Goal: Contribute content: Contribute content

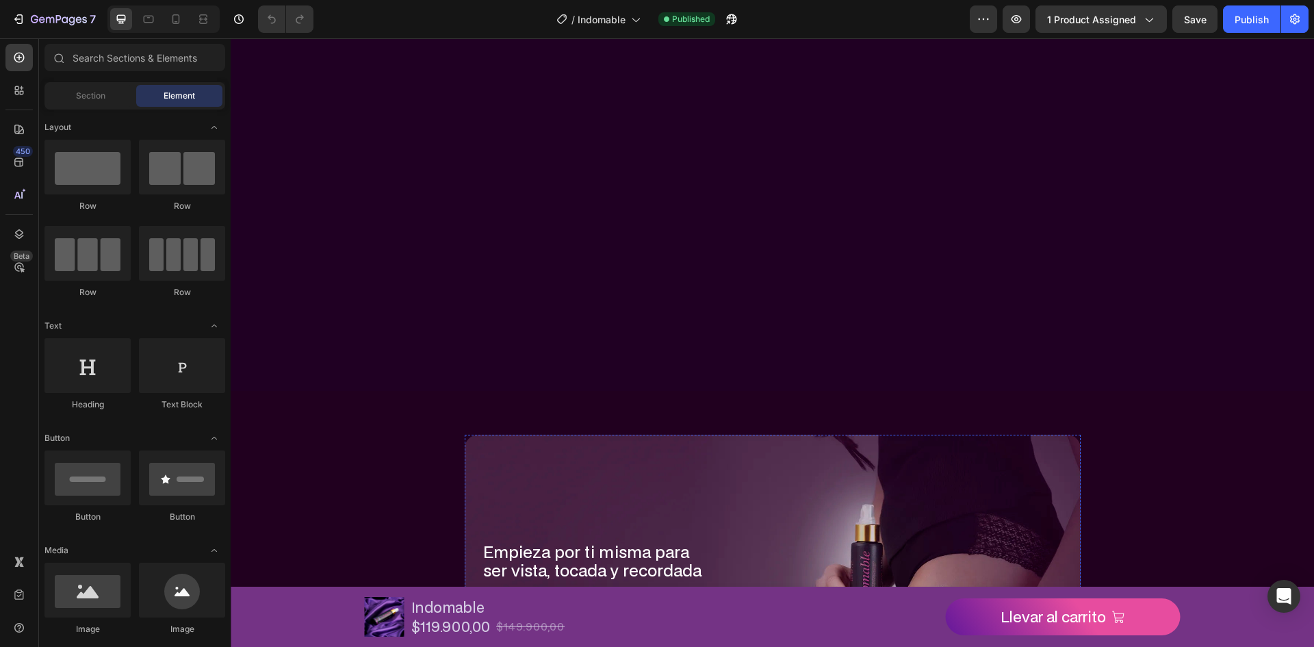
scroll to position [1505, 0]
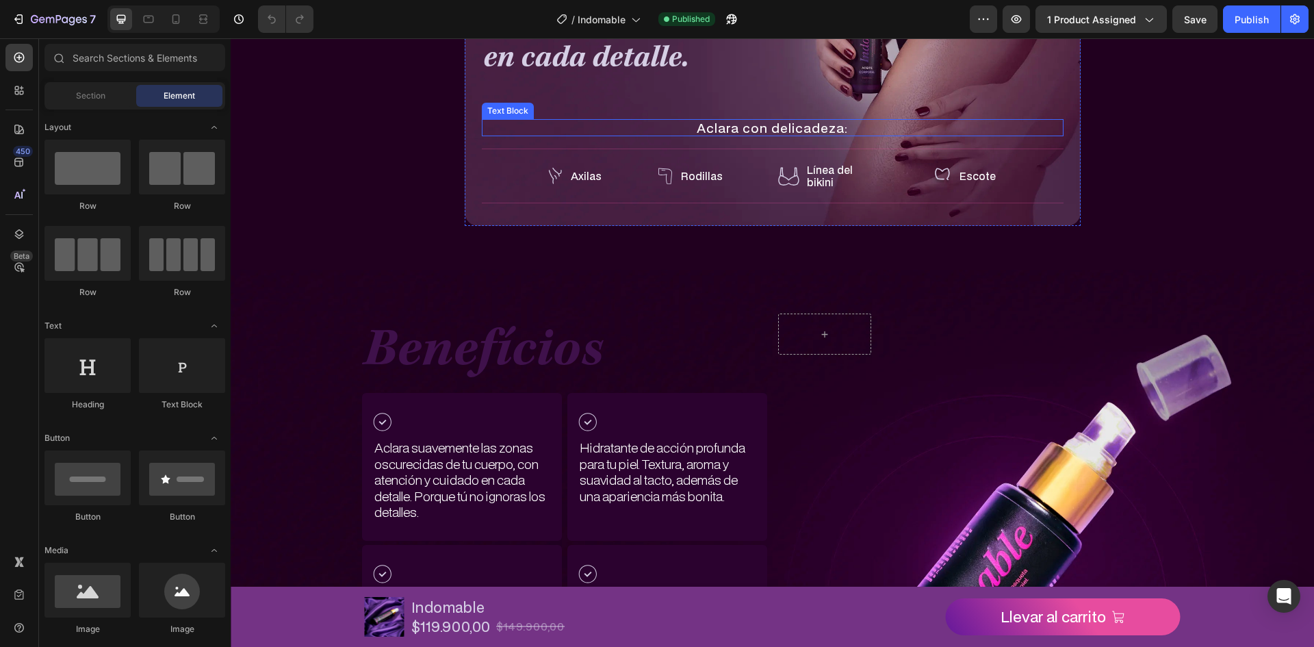
click at [755, 127] on p "Aclara con delicadeza:" at bounding box center [772, 127] width 579 height 15
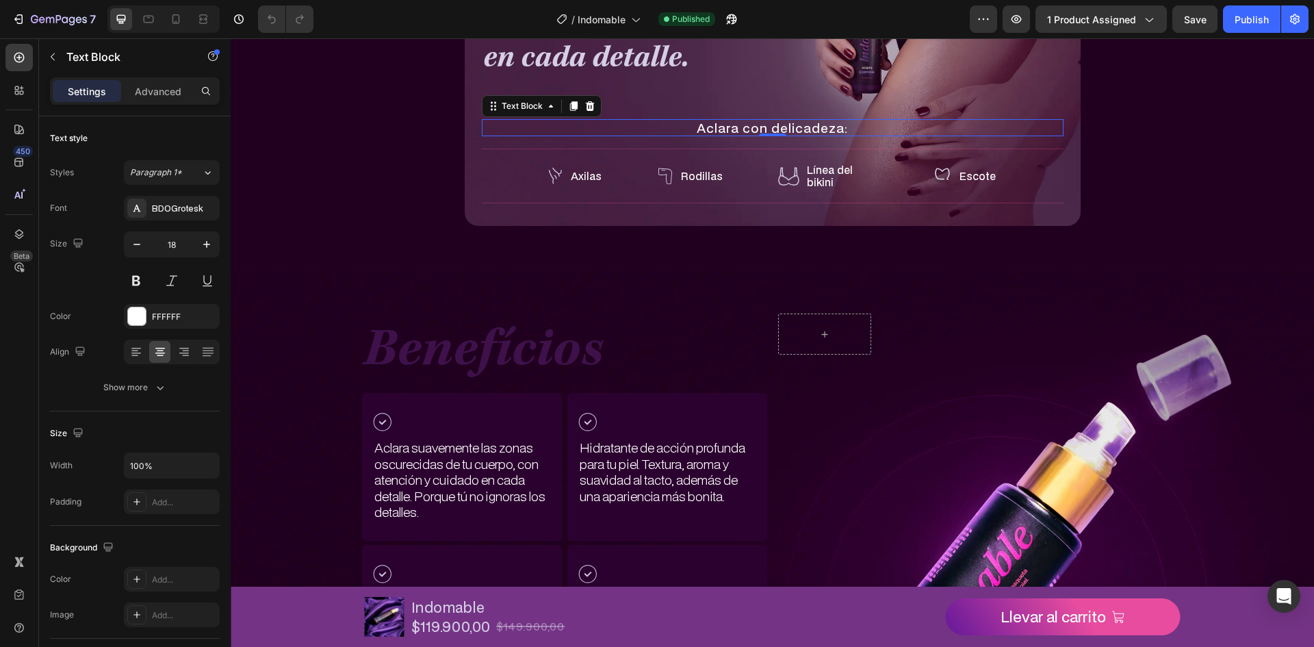
click at [747, 124] on p "Aclara con delicadeza:" at bounding box center [772, 127] width 579 height 15
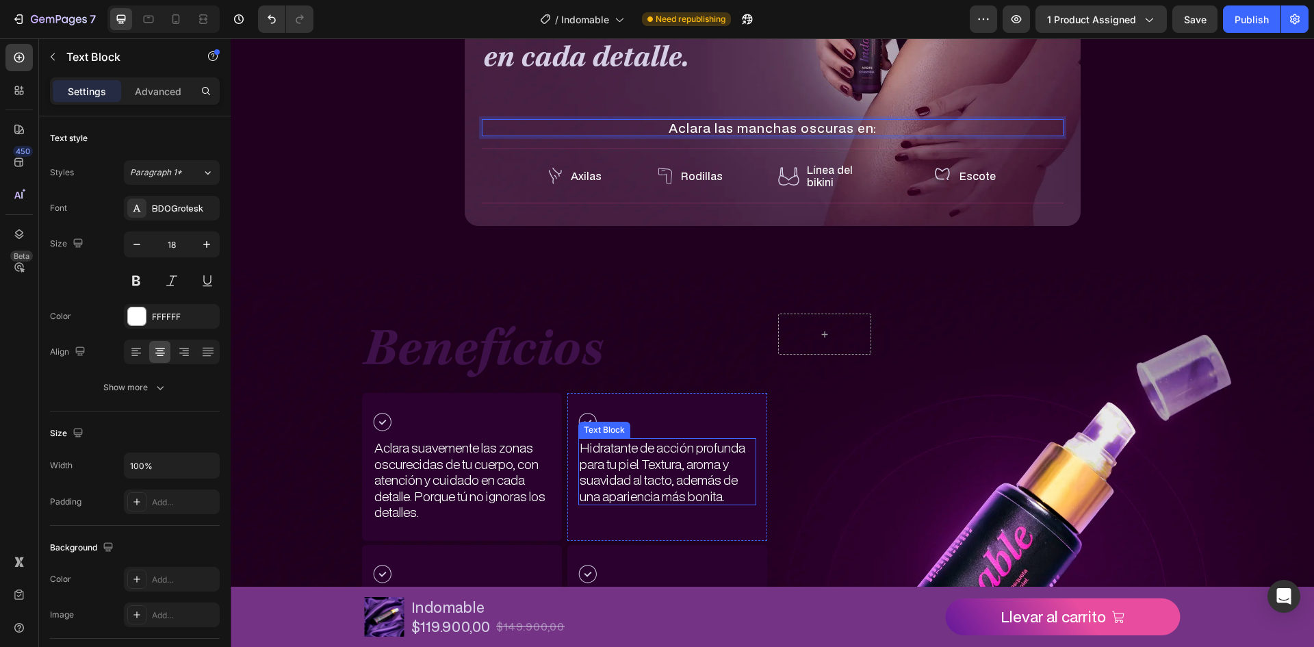
scroll to position [1711, 0]
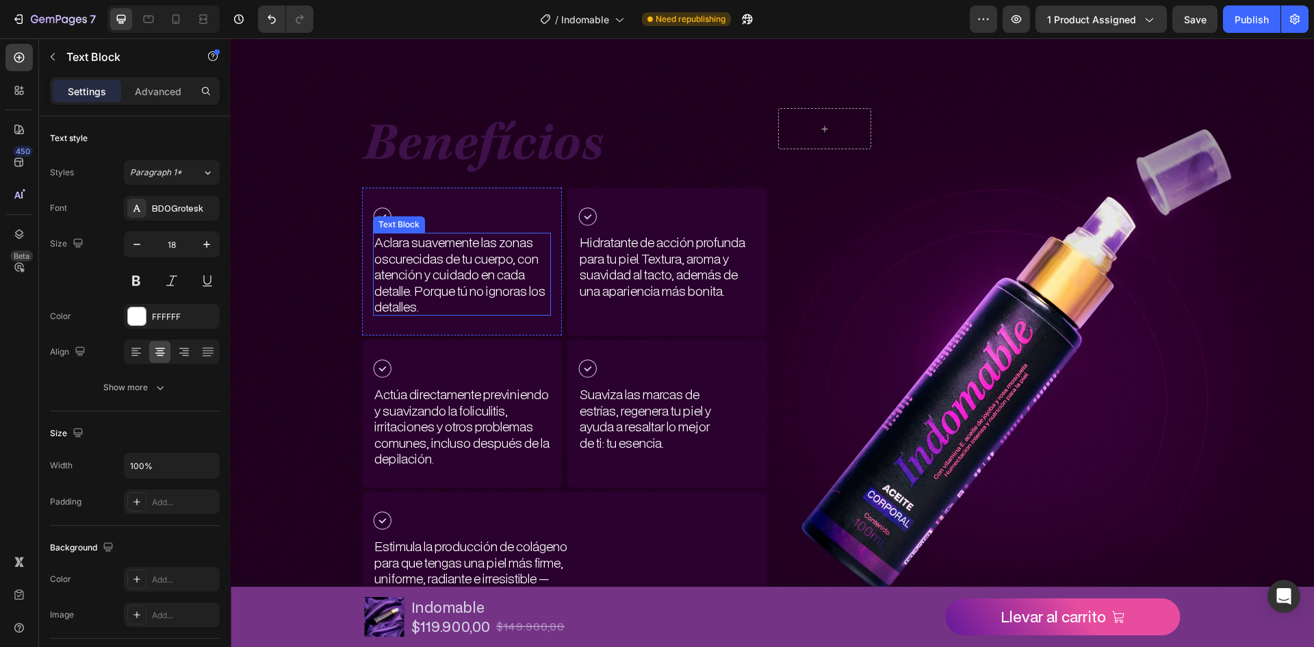
click at [435, 249] on p "Aclara suavemente las zonas oscurecidas de tu cuerpo, con atención y cuidado en…" at bounding box center [461, 274] width 175 height 80
click at [449, 239] on p "Aclara suavemente las zonas oscurecidas de tu cuerpo, con atención y cuidado en…" at bounding box center [461, 274] width 175 height 80
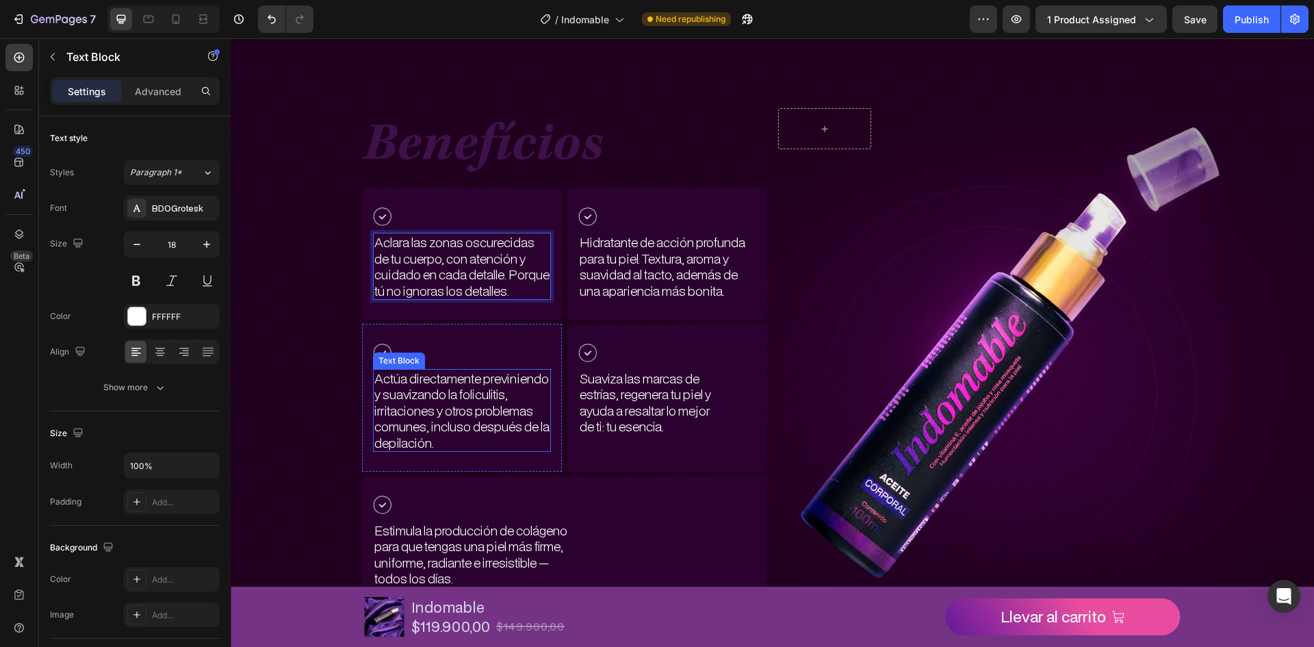
click at [508, 400] on p "Actúa directamente previniendo y suavizando la foliculitis, irritaciones y otro…" at bounding box center [461, 410] width 175 height 80
click at [500, 409] on p "Actúa directamente previniendo y suavizando la foliculitis, irritaciones y otro…" at bounding box center [461, 410] width 175 height 80
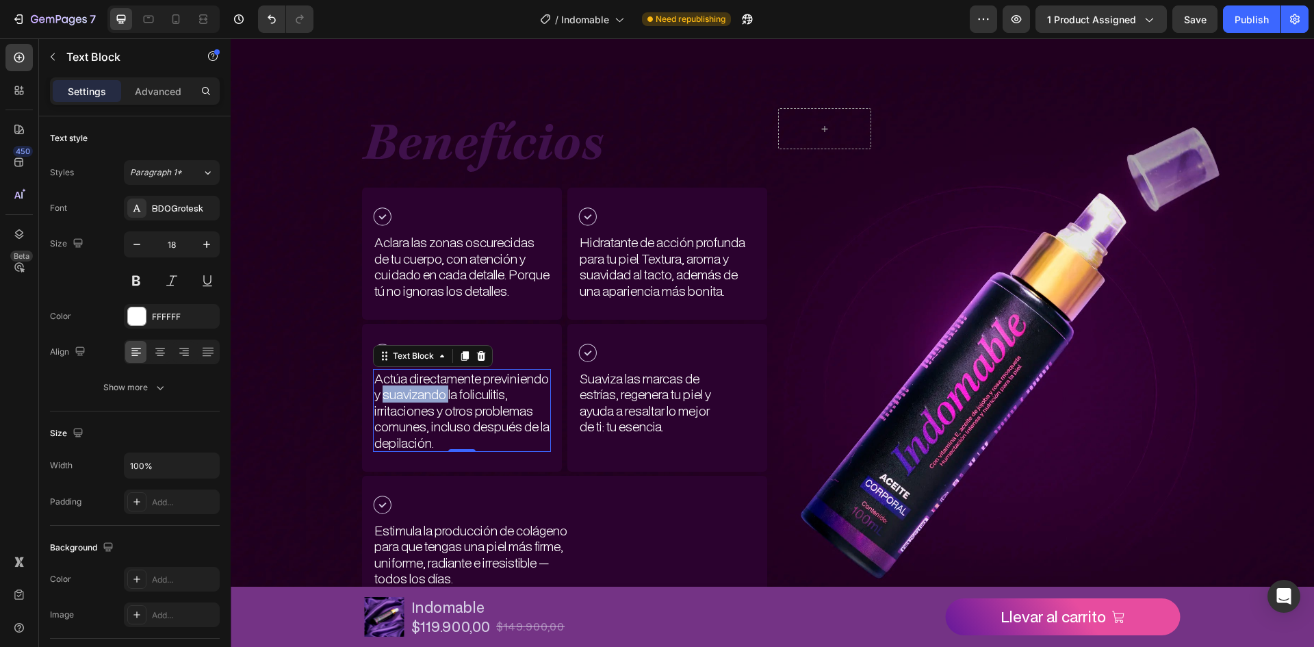
click at [500, 409] on p "Actúa directamente previniendo y suavizando la foliculitis, irritaciones y otro…" at bounding box center [461, 410] width 175 height 80
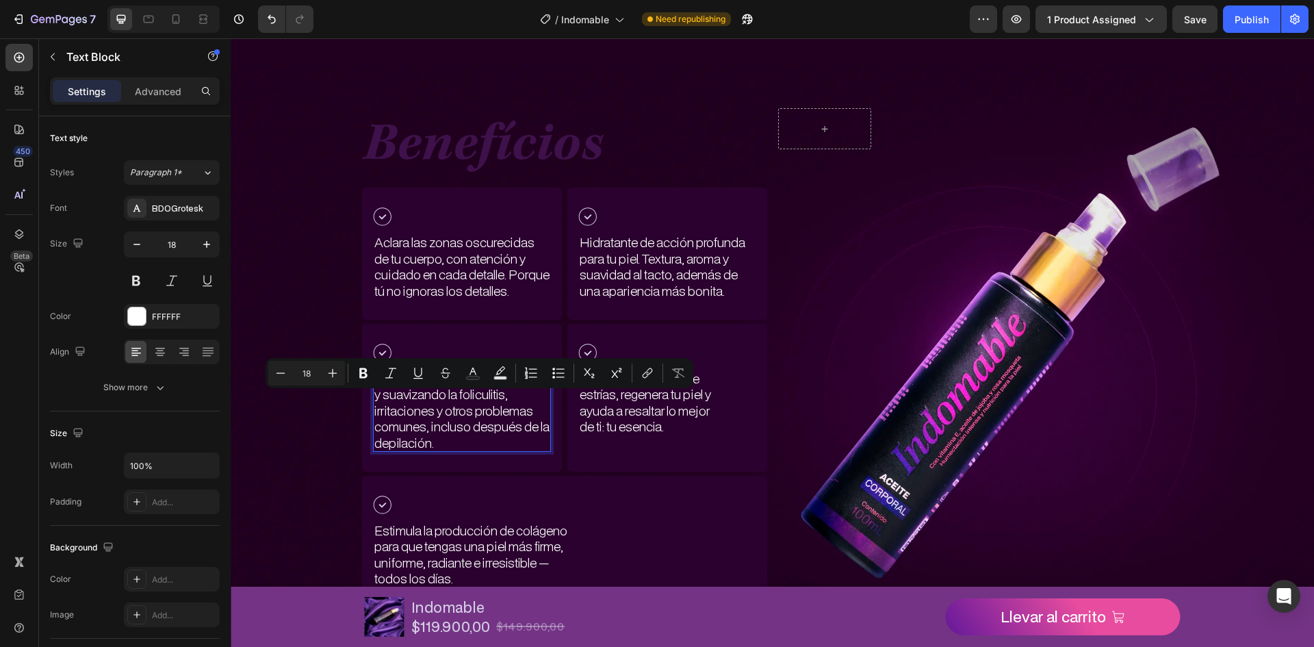
click at [502, 442] on p "Actúa directamente previniendo y suavizando la foliculitis, irritaciones y otro…" at bounding box center [461, 410] width 175 height 80
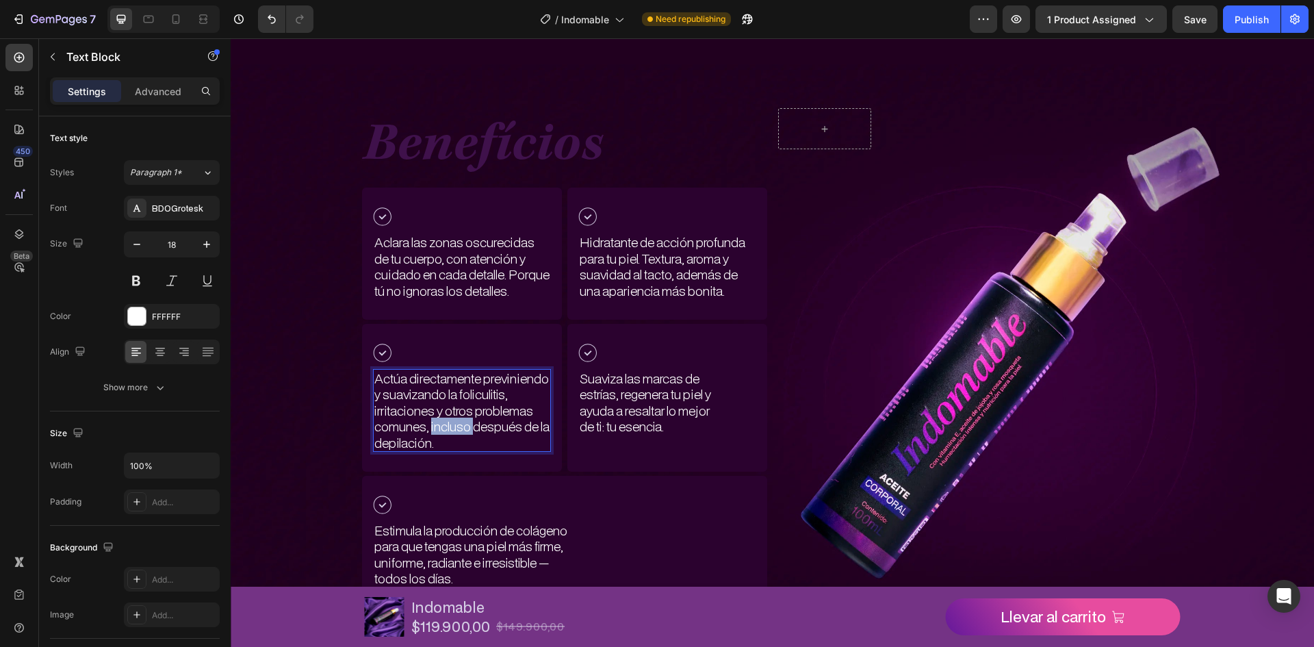
click at [502, 442] on p "Actúa directamente previniendo y suavizando la foliculitis, irritaciones y otro…" at bounding box center [461, 410] width 175 height 80
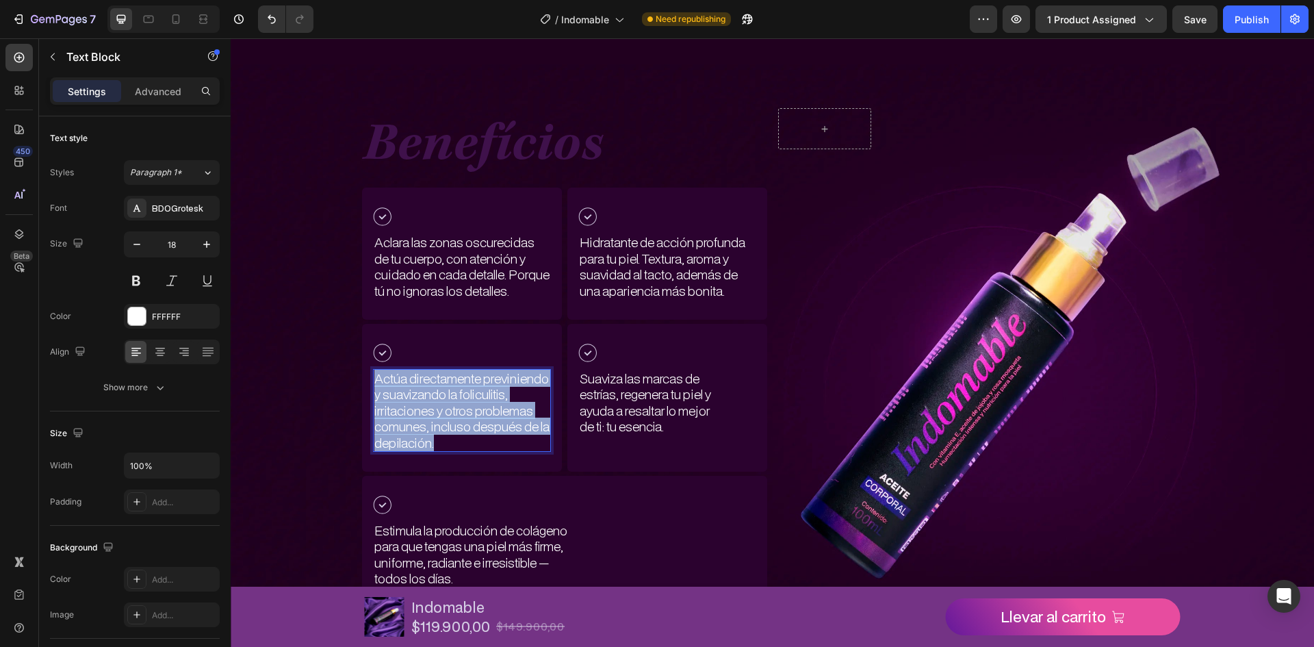
click at [502, 442] on p "Actúa directamente previniendo y suavizando la foliculitis, irritaciones y otro…" at bounding box center [461, 410] width 175 height 80
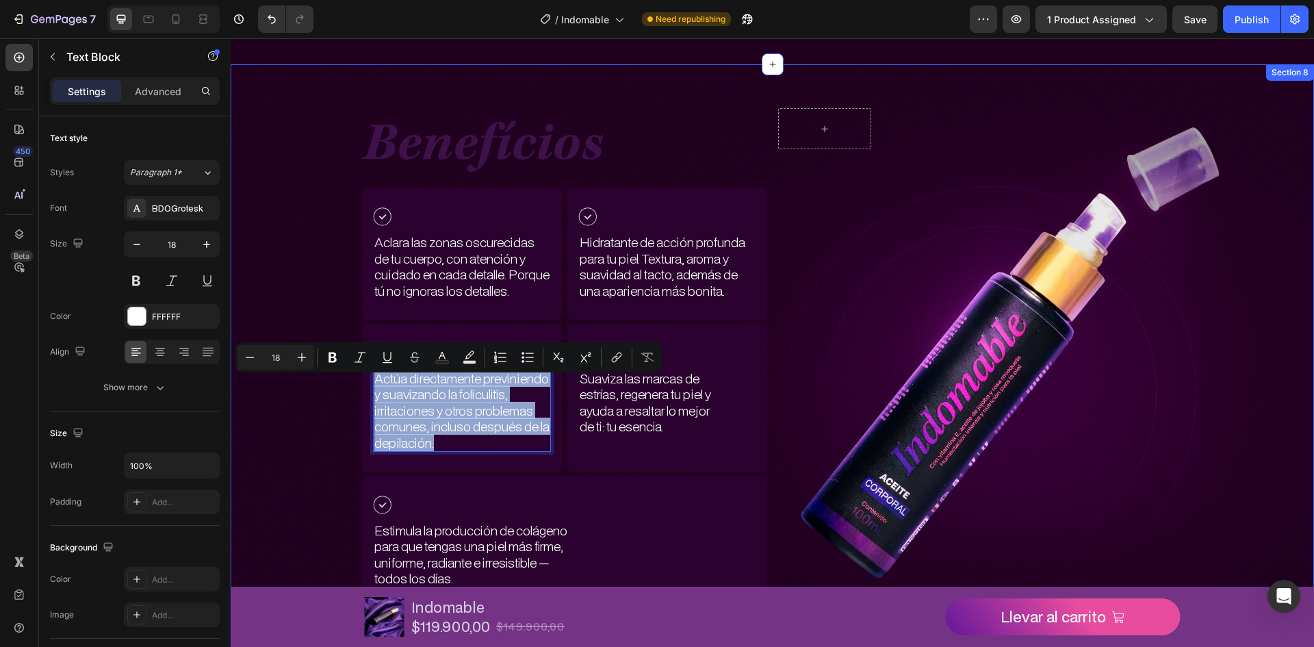
copy p "Actúa directamente previniendo y suavizando la foliculitis, irritaciones y otro…"
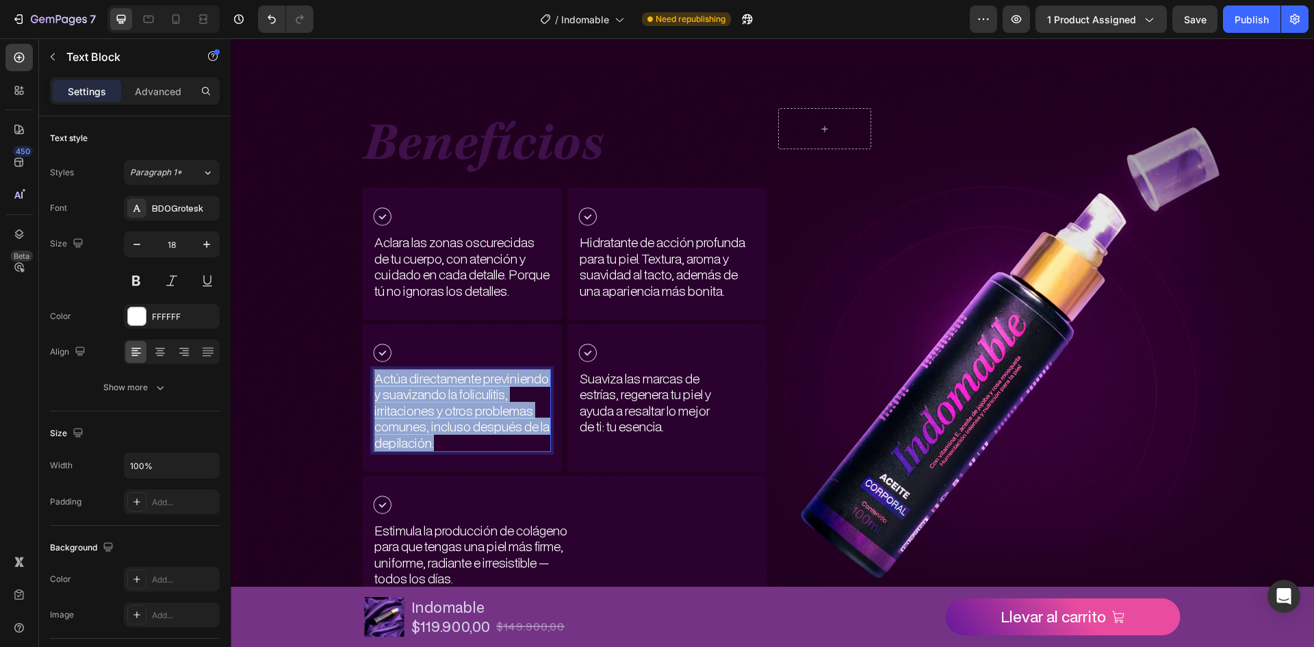
click at [474, 400] on p "Actúa directamente previniendo y suavizando la foliculitis, irritaciones y otro…" at bounding box center [461, 410] width 175 height 80
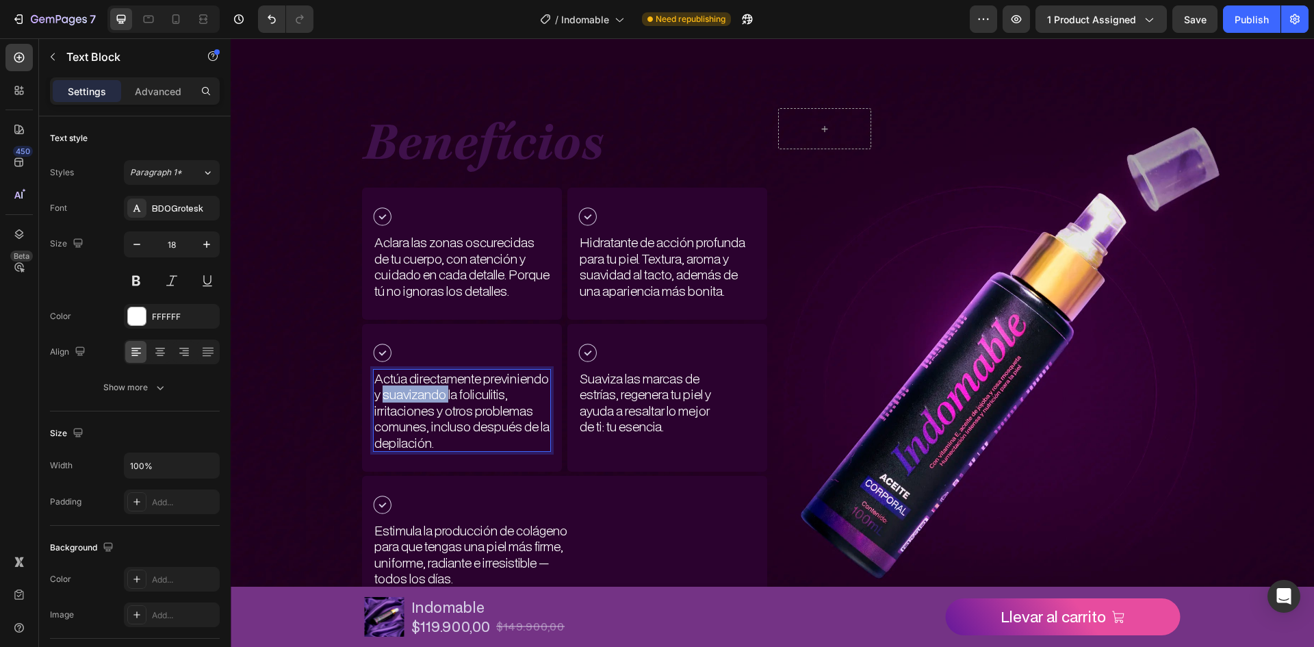
click at [474, 400] on p "Actúa directamente previniendo y suavizando la foliculitis, irritaciones y otro…" at bounding box center [461, 410] width 175 height 80
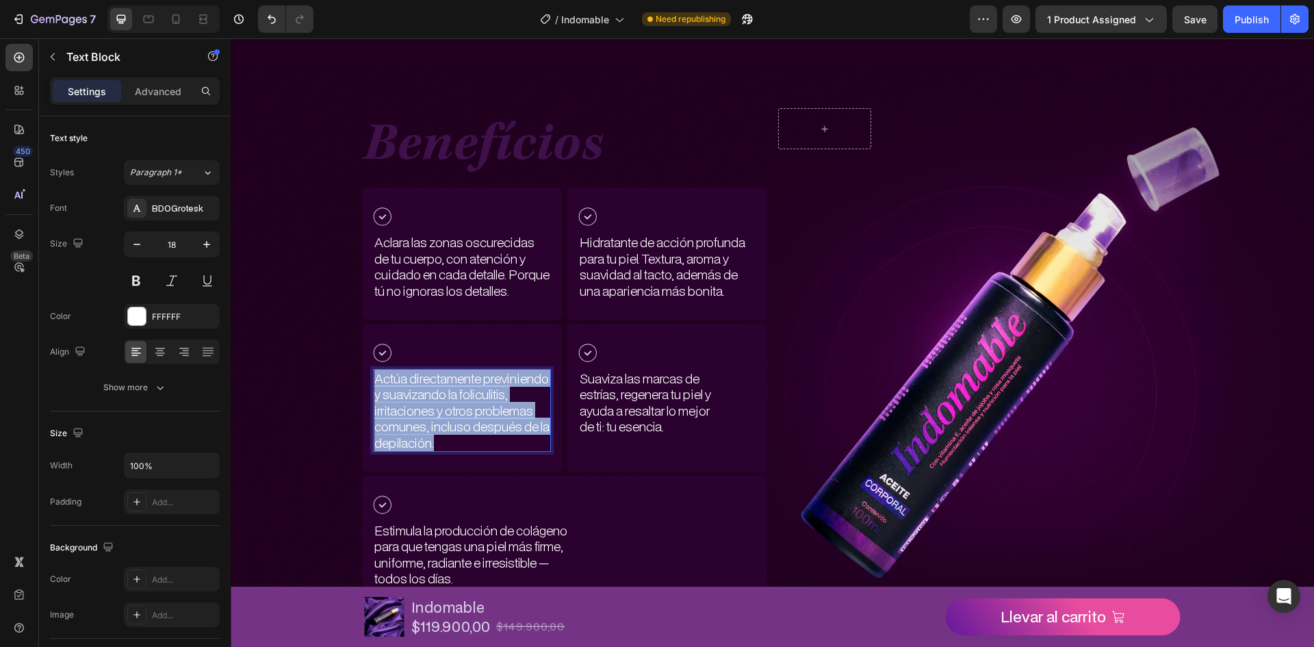
click at [474, 400] on p "Actúa directamente previniendo y suavizando la foliculitis, irritaciones y otro…" at bounding box center [461, 410] width 175 height 80
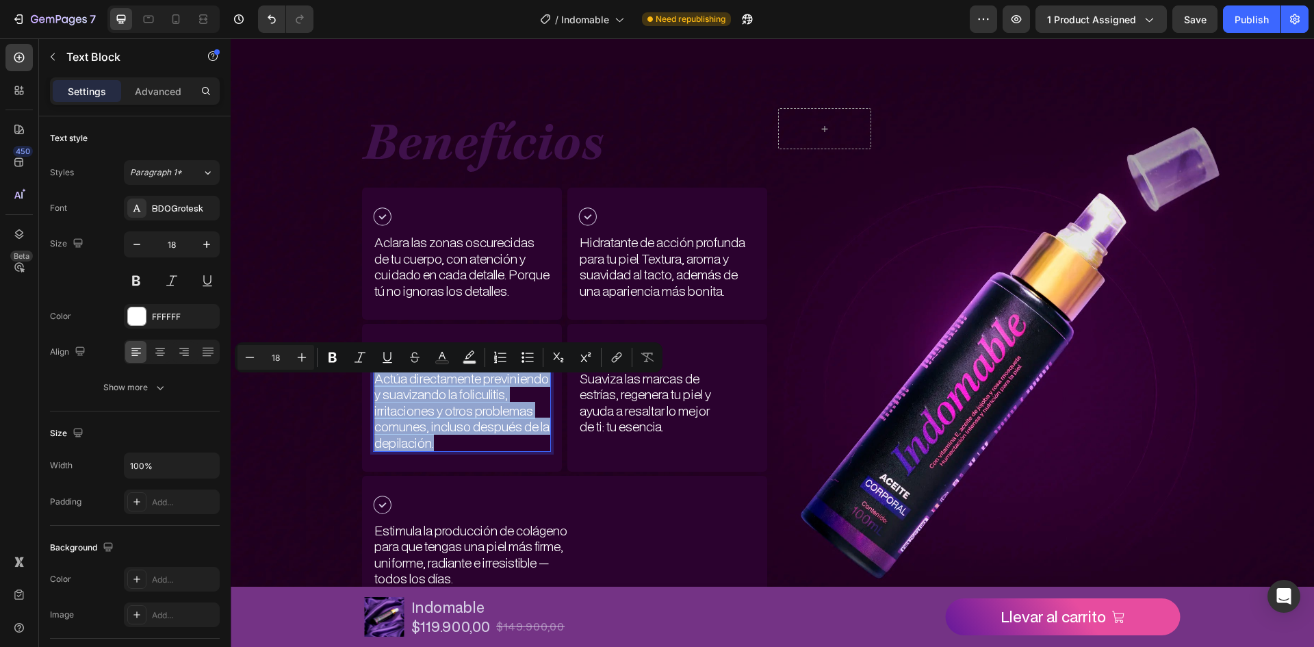
copy p "Actúa directamente previniendo y suavizando la foliculitis, irritaciones y otro…"
click at [463, 398] on p "Actúa directamente previniendo y suavizando la foliculitis, irritaciones y otro…" at bounding box center [461, 410] width 175 height 80
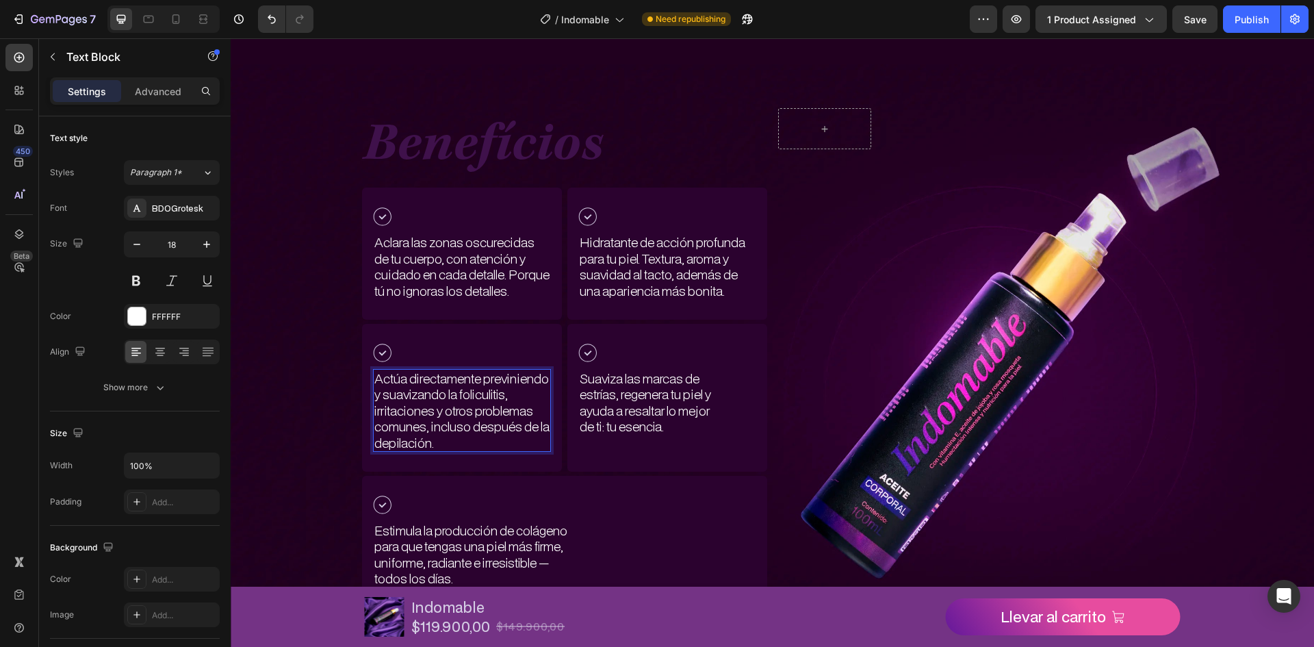
click at [472, 402] on p "Actúa directamente previniendo y suavizando la foliculitis, irritaciones y otro…" at bounding box center [461, 410] width 175 height 80
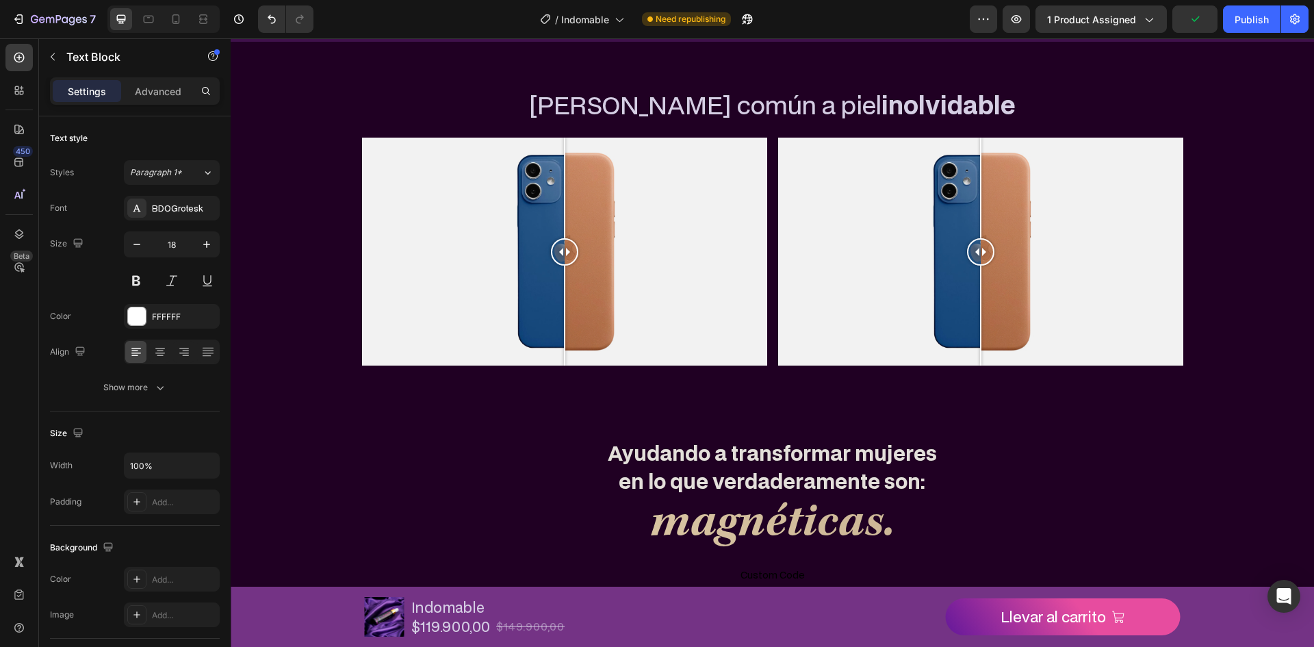
scroll to position [547, 0]
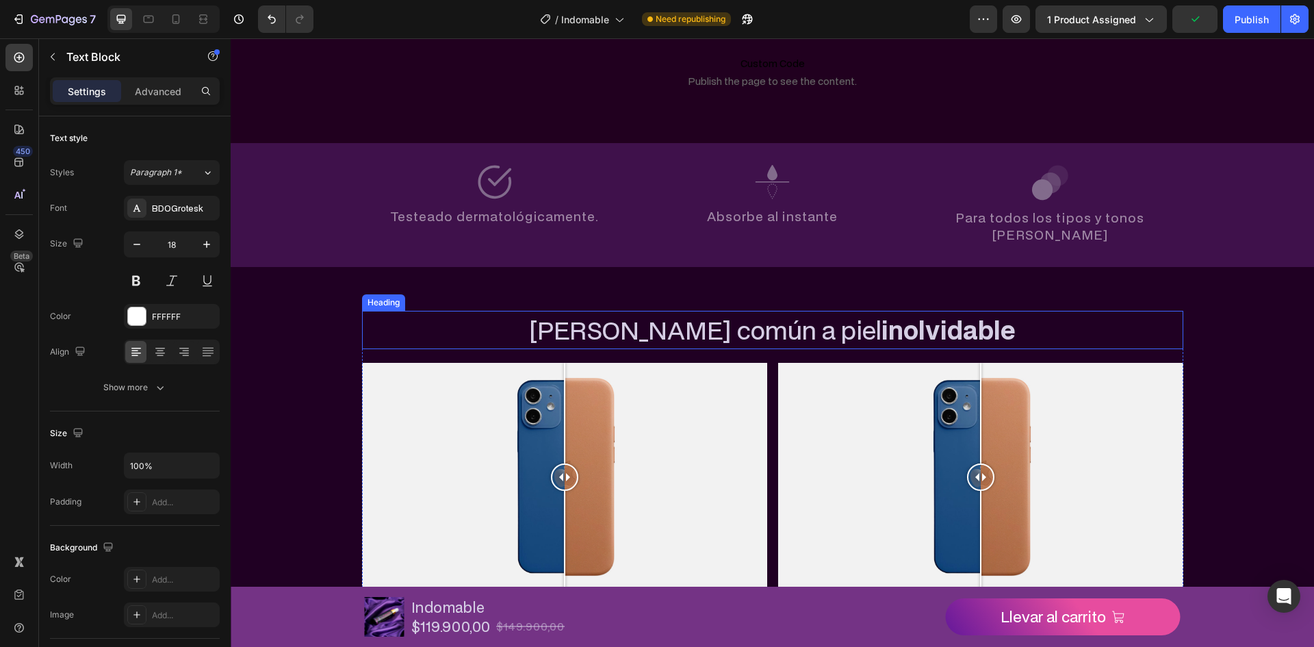
click at [894, 313] on strong "inolvidable" at bounding box center [948, 330] width 134 height 34
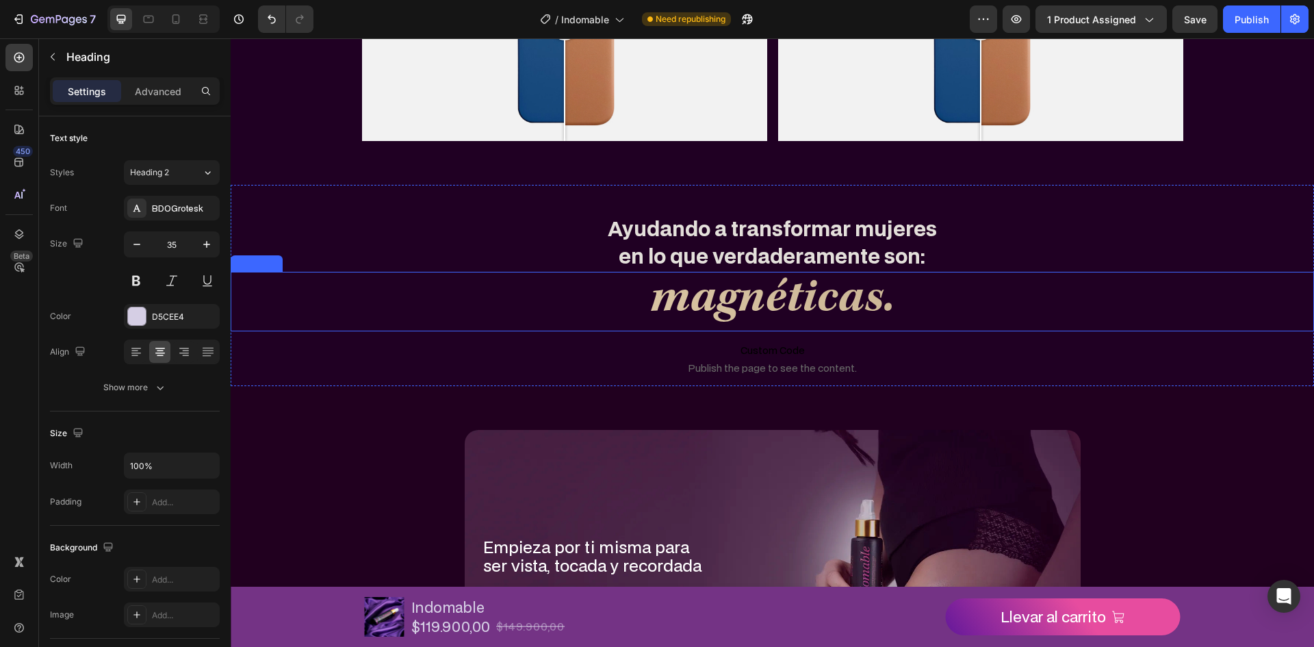
scroll to position [1024, 0]
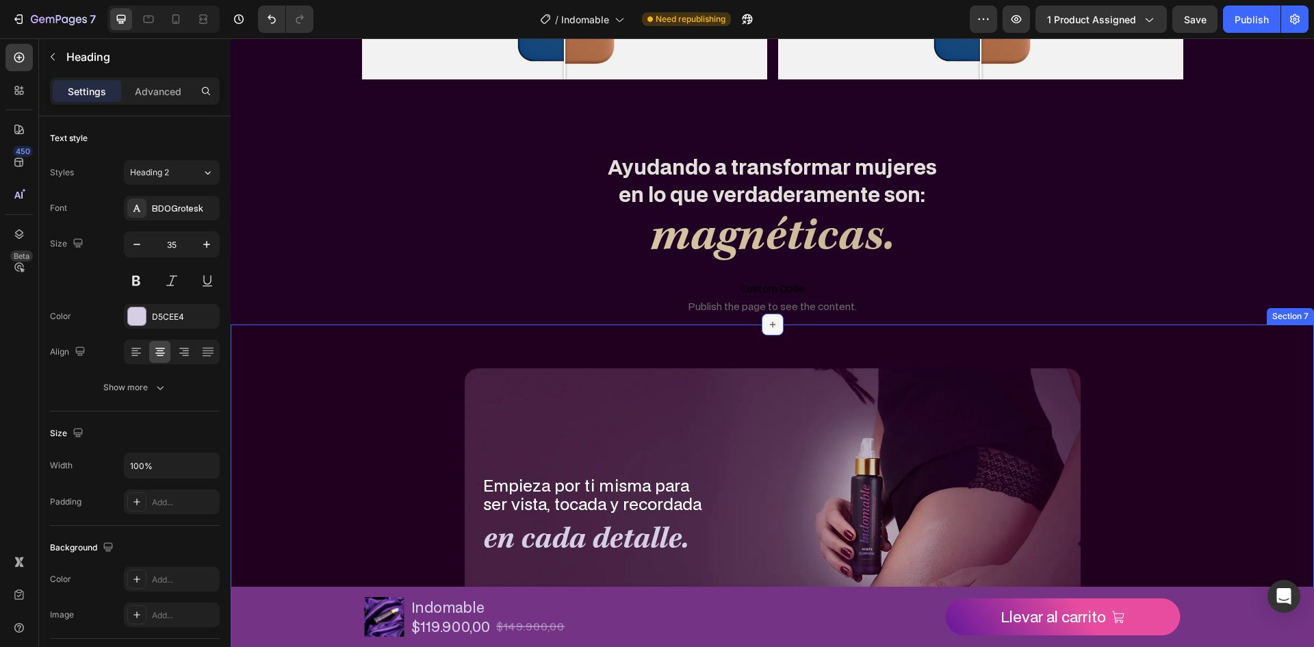
click at [771, 330] on div at bounding box center [773, 324] width 22 height 22
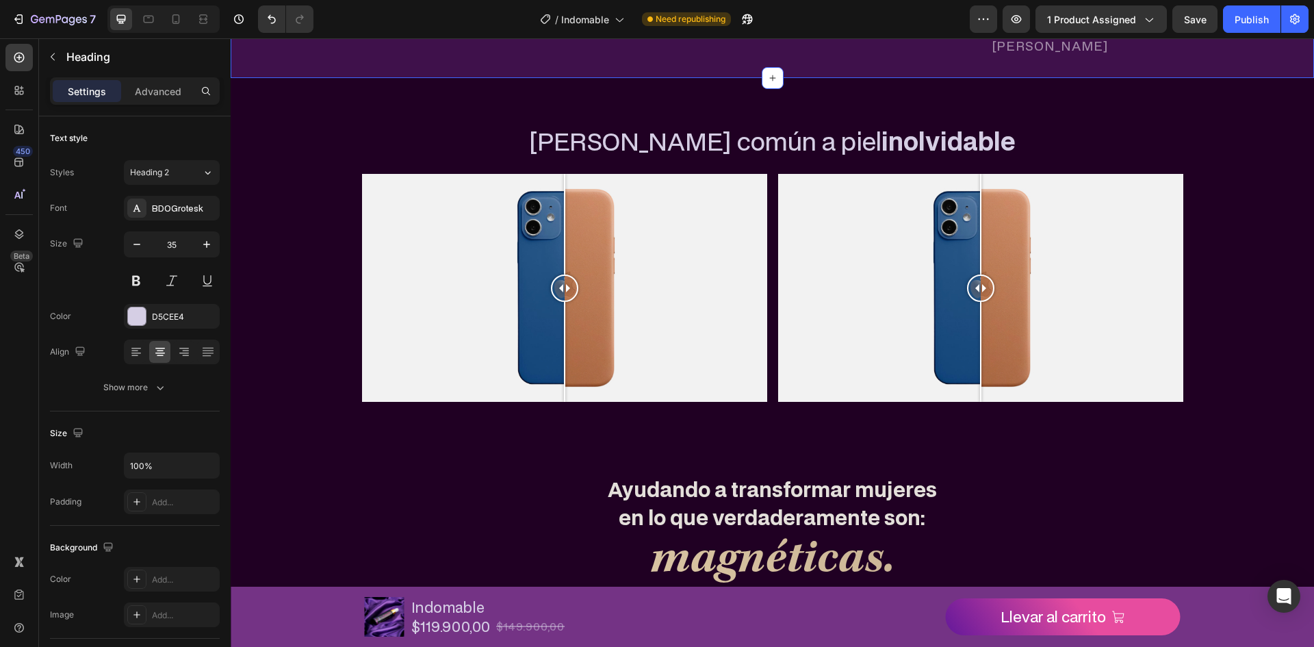
scroll to position [545, 0]
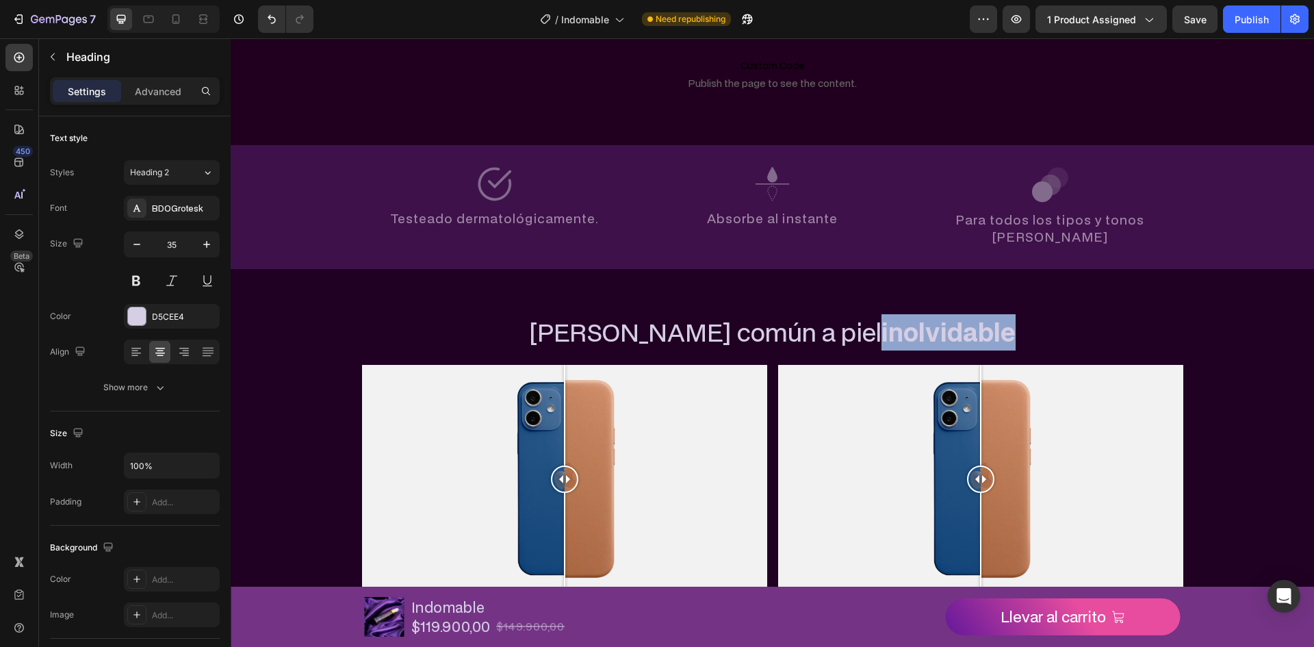
click at [882, 315] on strong "inolvidable" at bounding box center [948, 332] width 134 height 34
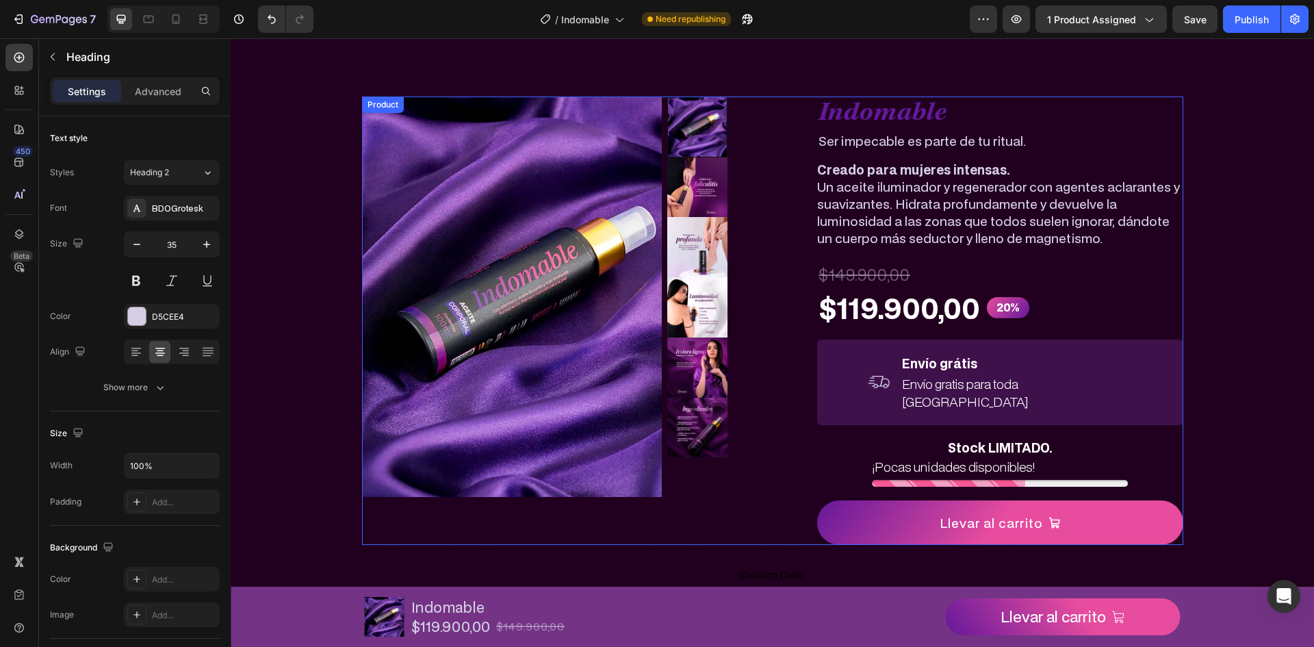
scroll to position [0, 0]
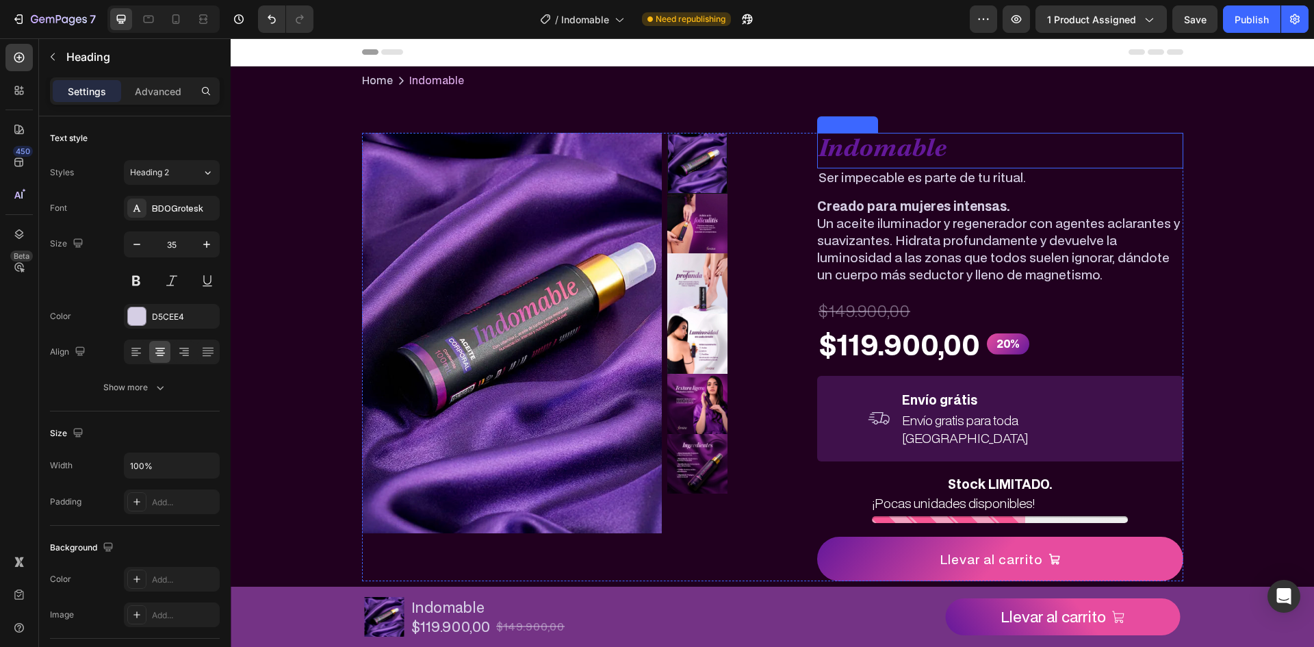
click at [952, 147] on h2 "Indomable" at bounding box center [1000, 151] width 366 height 36
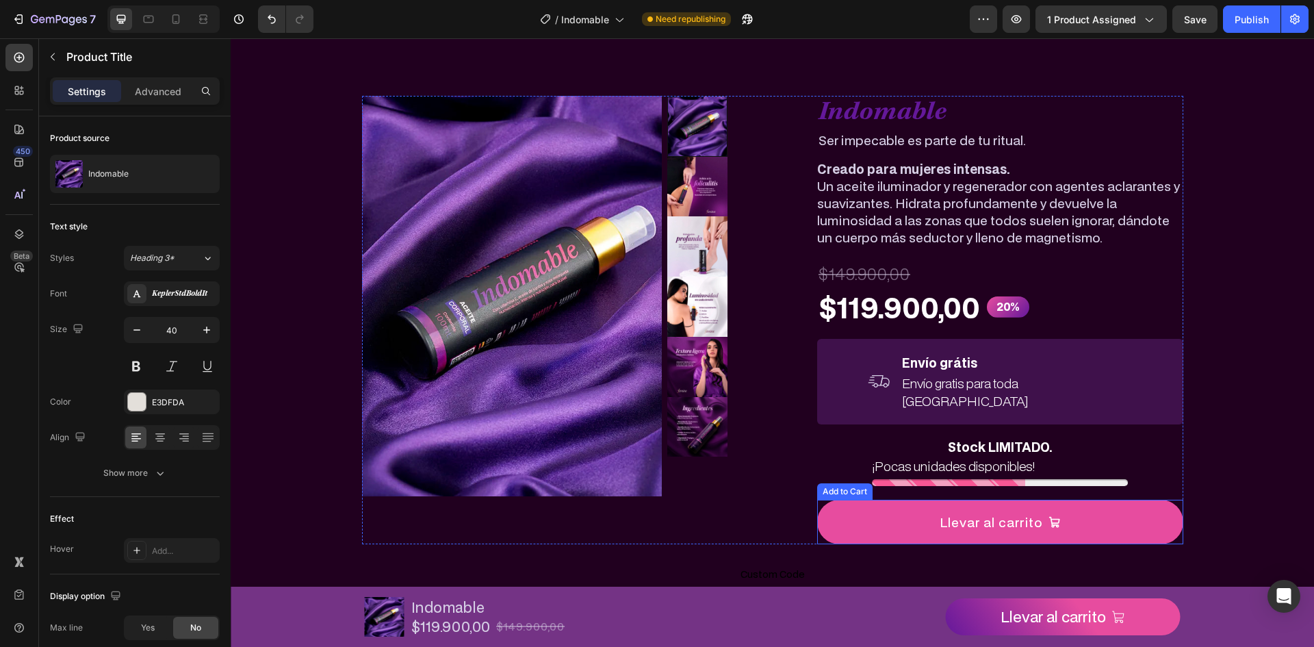
scroll to position [311, 0]
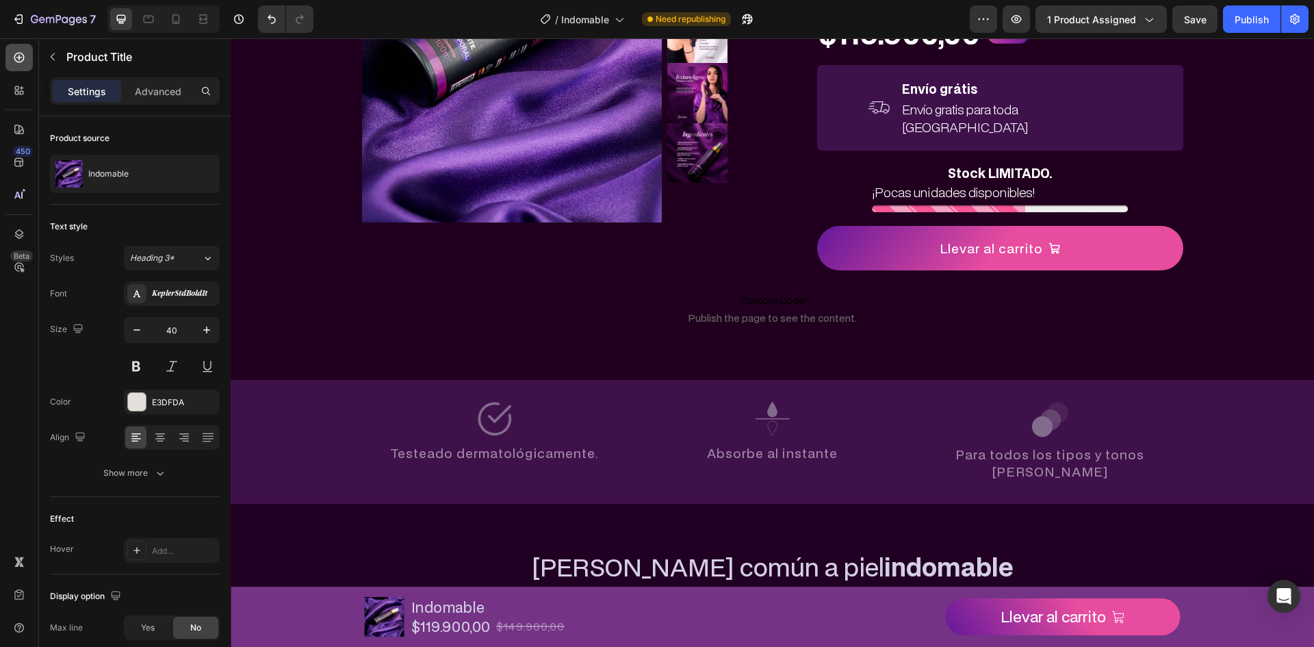
click at [27, 66] on div at bounding box center [18, 57] width 27 height 27
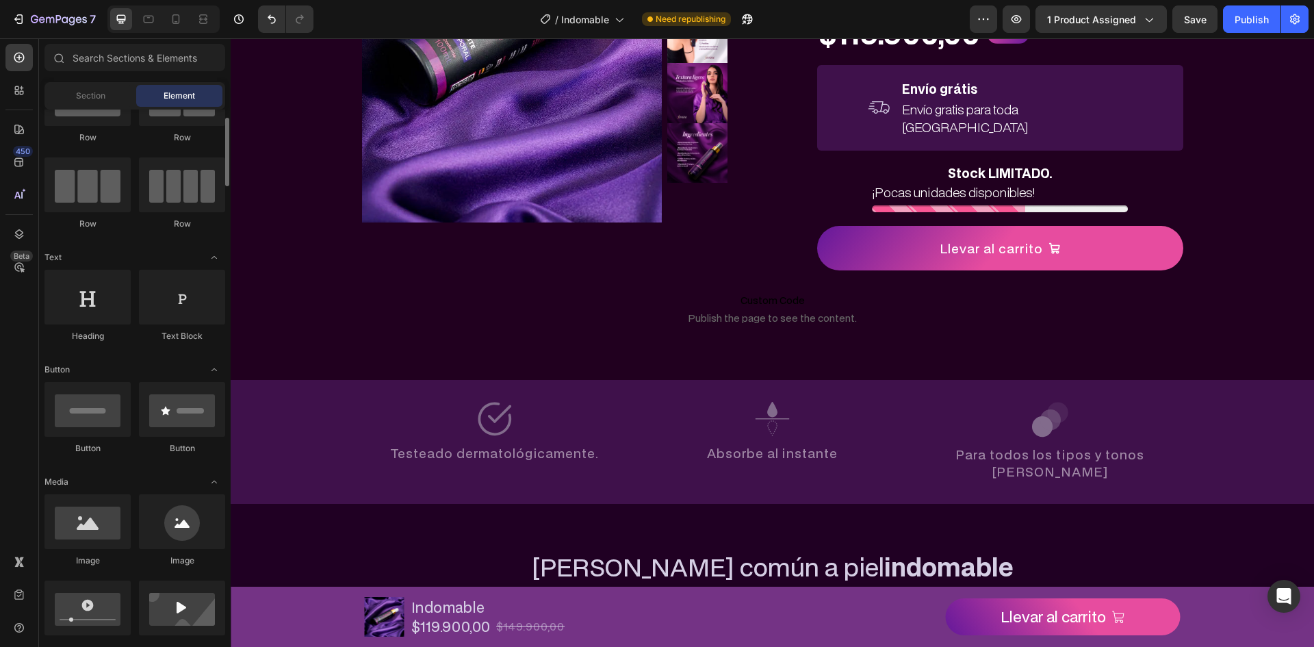
scroll to position [205, 0]
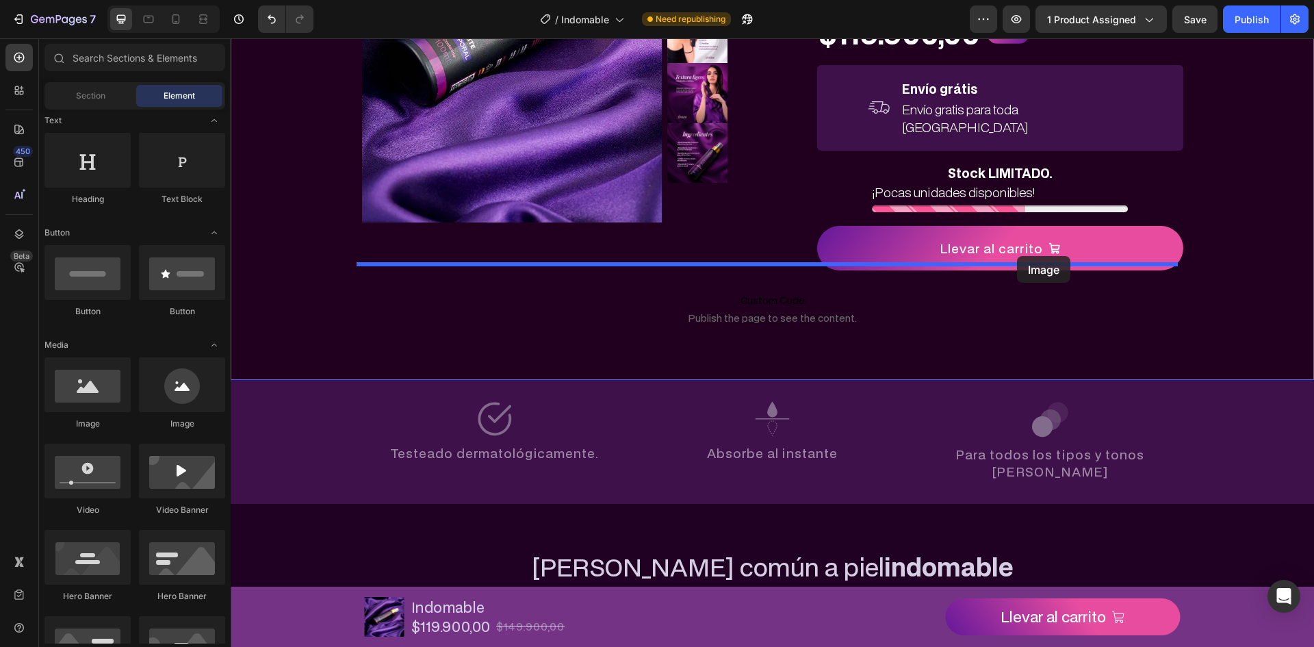
drag, startPoint x: 376, startPoint y: 422, endPoint x: 1017, endPoint y: 256, distance: 661.7
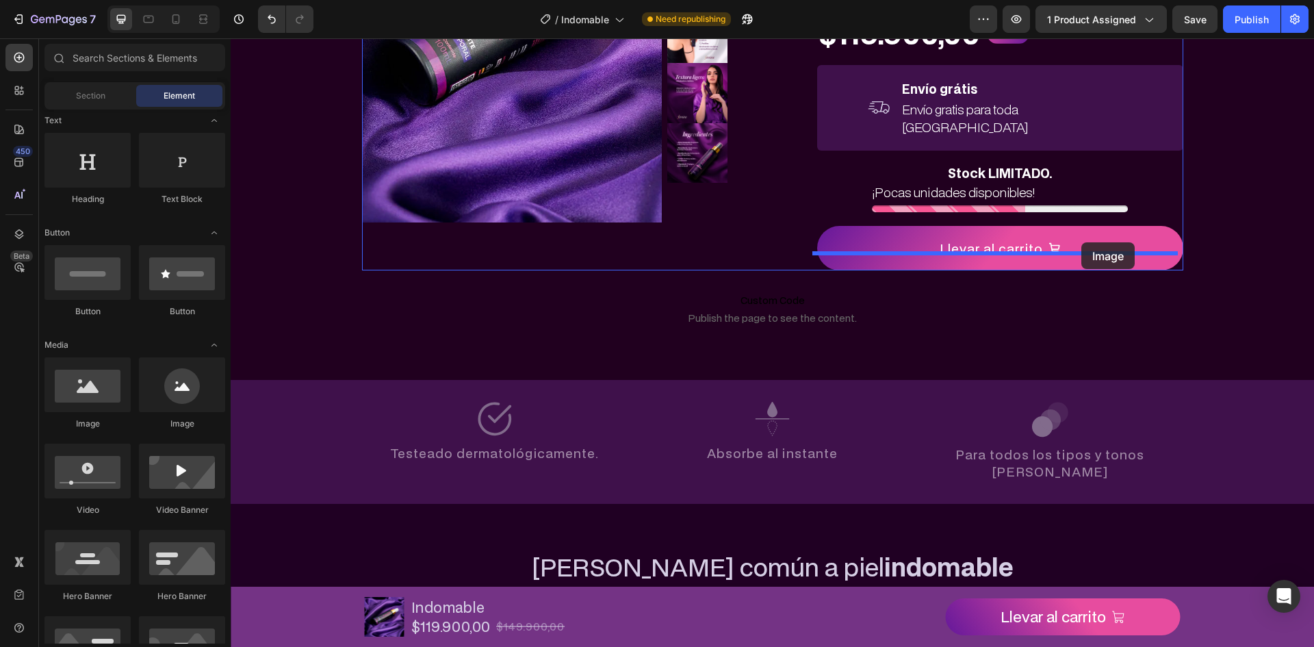
drag, startPoint x: 359, startPoint y: 441, endPoint x: 1081, endPoint y: 242, distance: 749.5
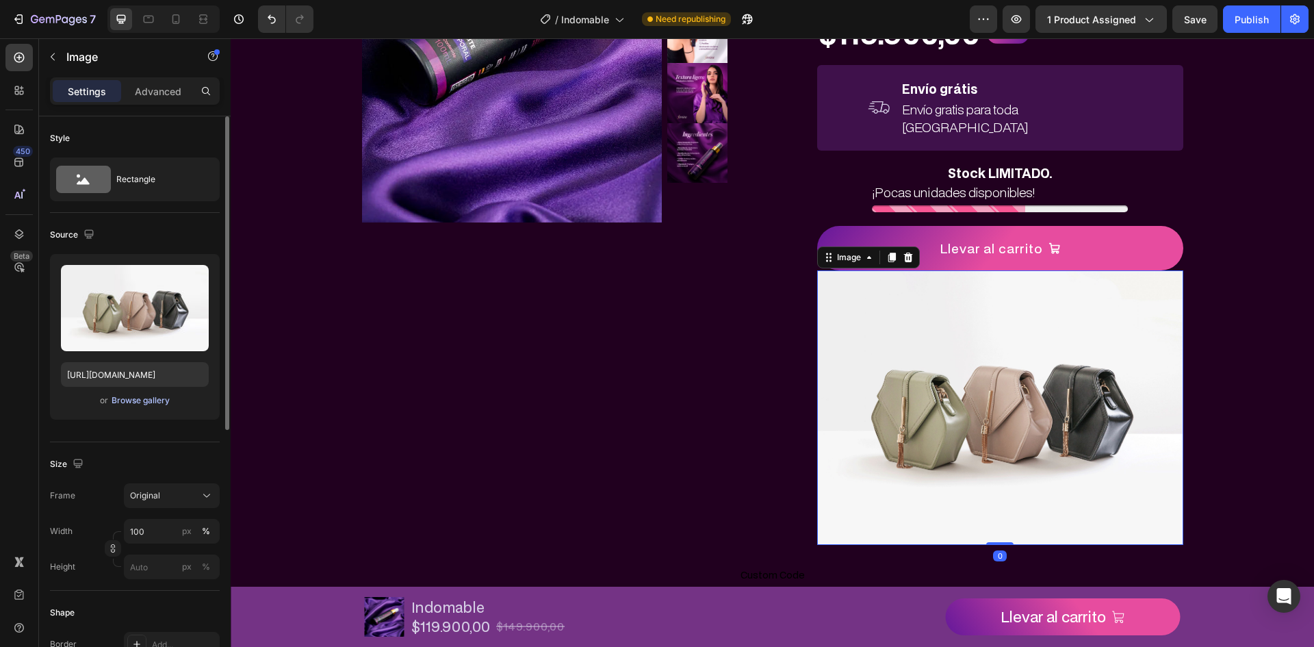
click at [145, 398] on div "Browse gallery" at bounding box center [141, 400] width 58 height 12
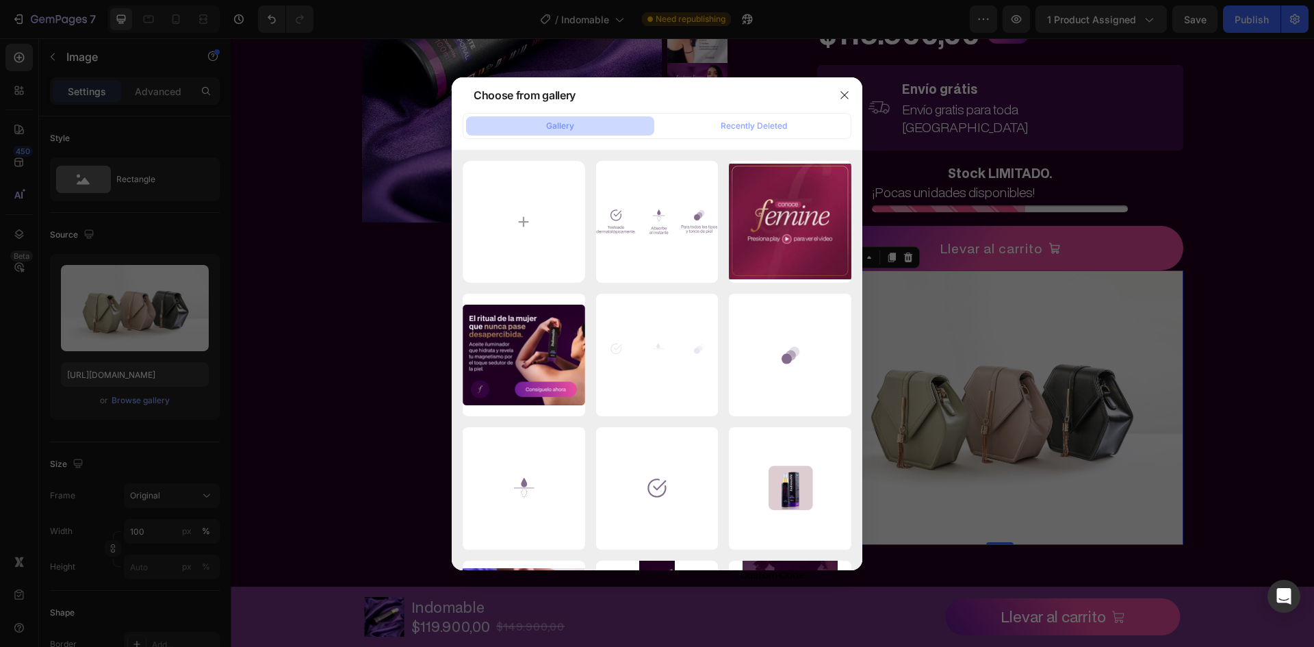
type input "C:\fakepath\Frame 174.svg"
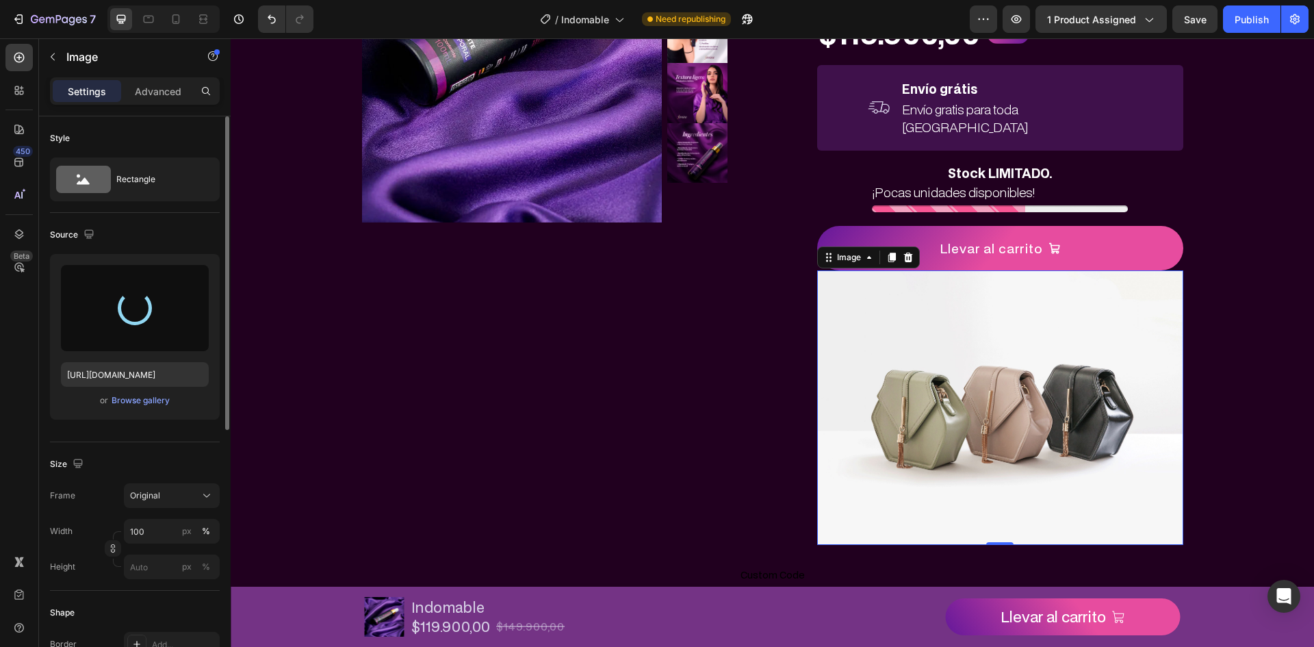
type input "https://cdn.shopify.com/s/files/1/0720/2039/4157/files/gempages_579749800392524…"
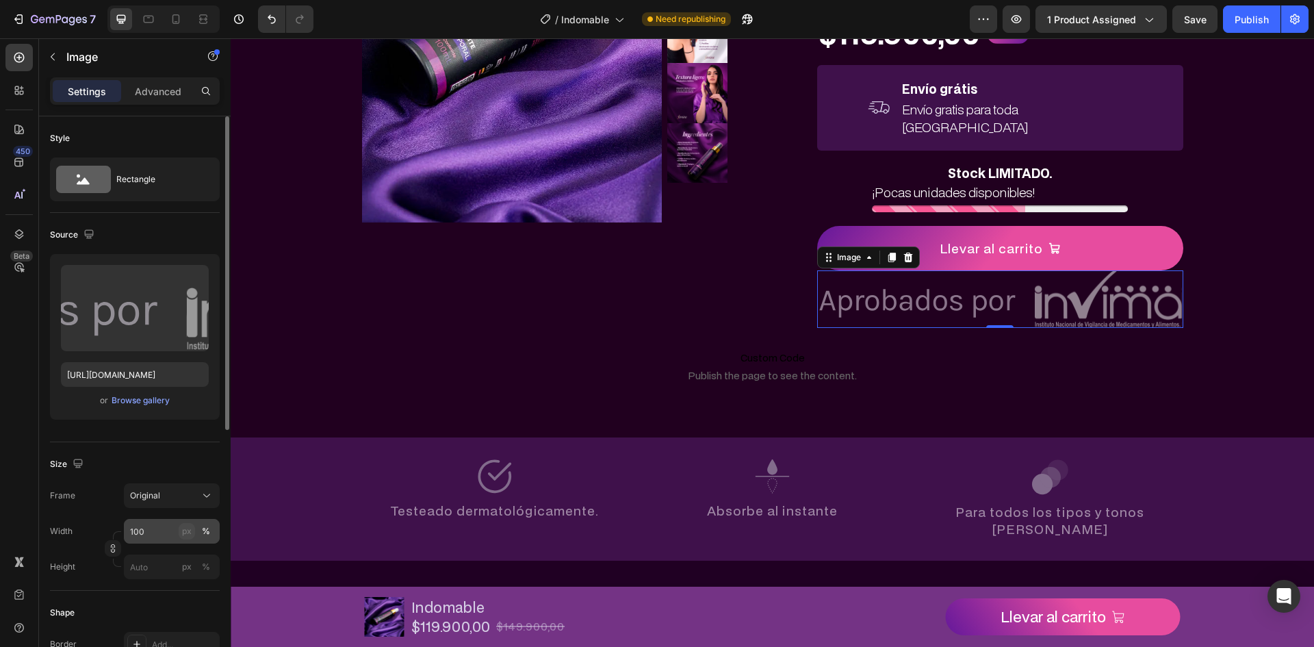
click at [198, 558] on button "px" at bounding box center [206, 566] width 16 height 16
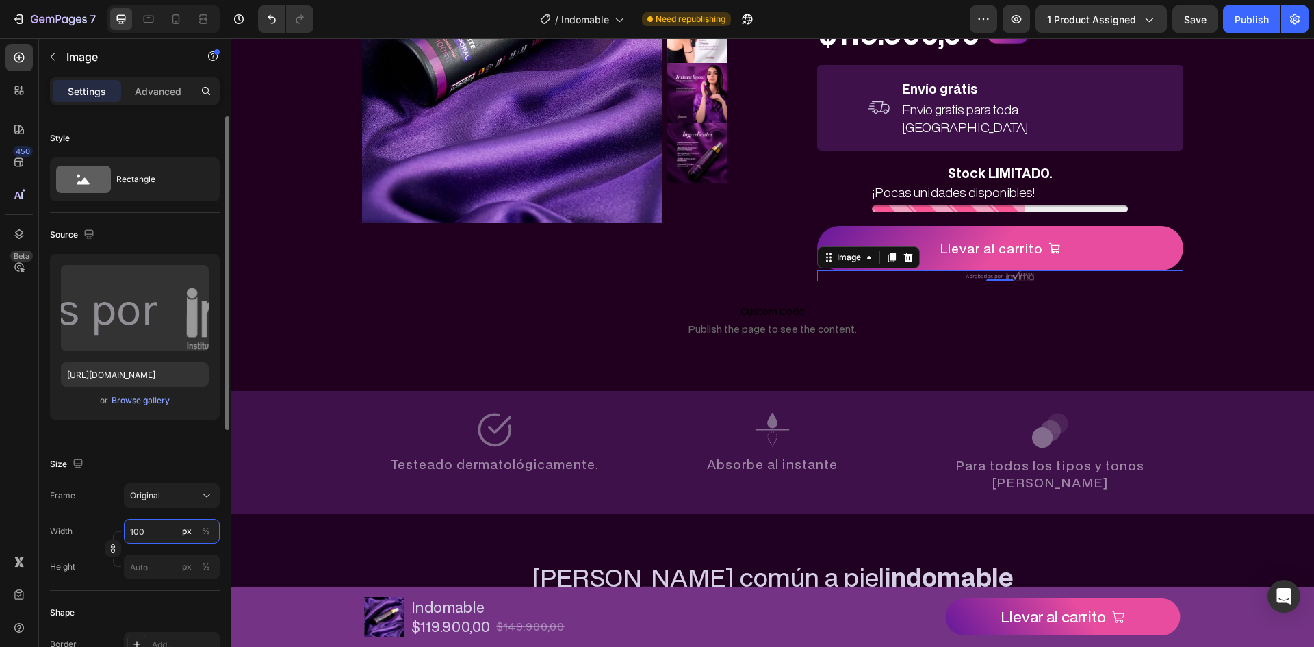
click at [158, 526] on input "100" at bounding box center [172, 531] width 96 height 25
click at [159, 528] on input "100" at bounding box center [172, 531] width 96 height 25
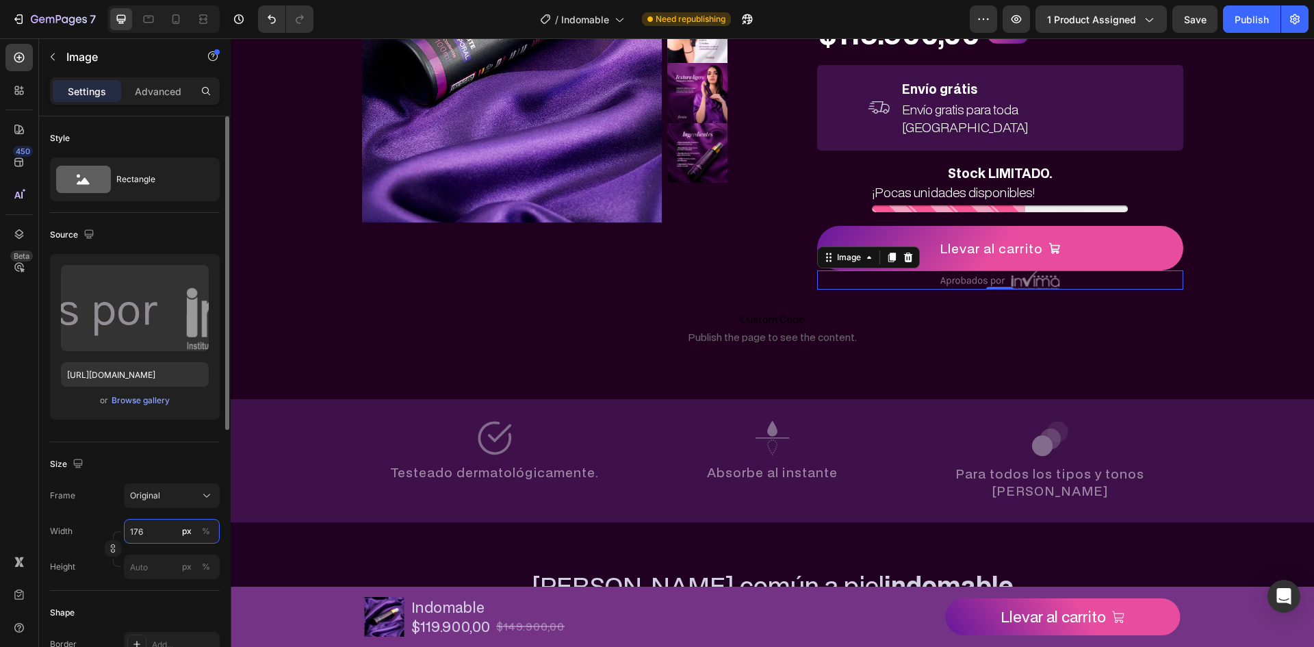
type input "175"
drag, startPoint x: 157, startPoint y: 87, endPoint x: 165, endPoint y: 94, distance: 10.7
click at [157, 87] on p "Advanced" at bounding box center [158, 91] width 47 height 14
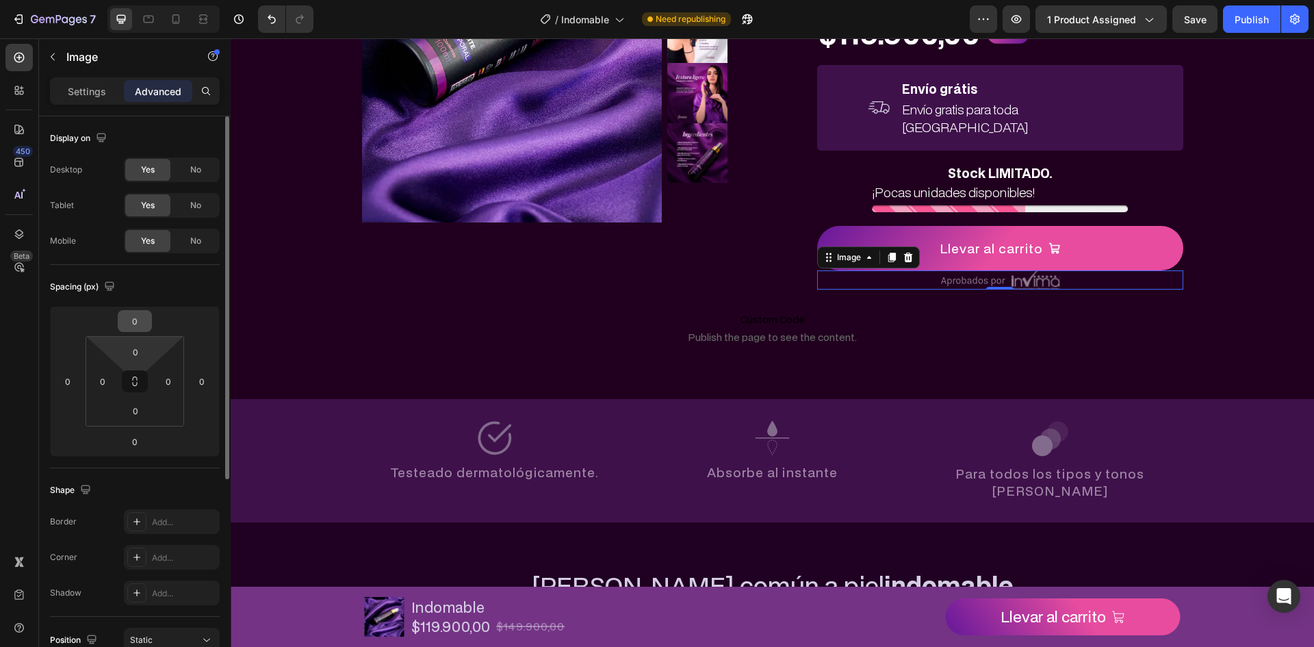
click at [128, 322] on input "0" at bounding box center [134, 321] width 27 height 21
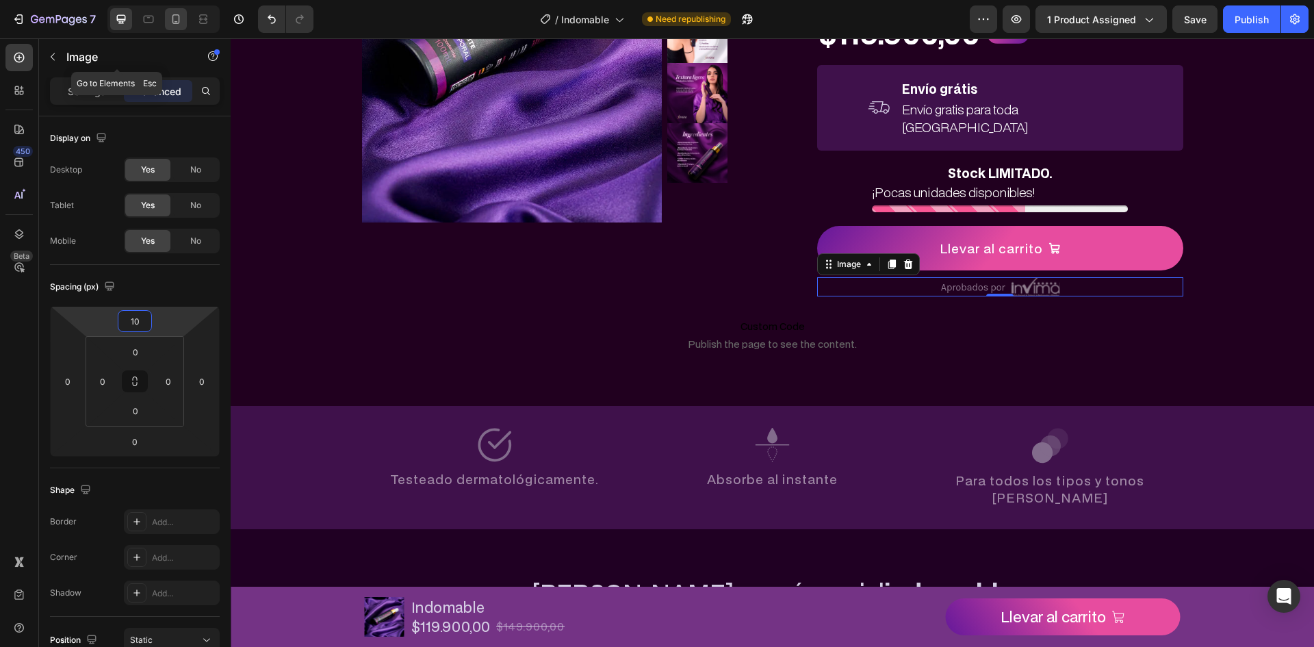
type input "10"
click at [179, 27] on div at bounding box center [176, 19] width 22 height 22
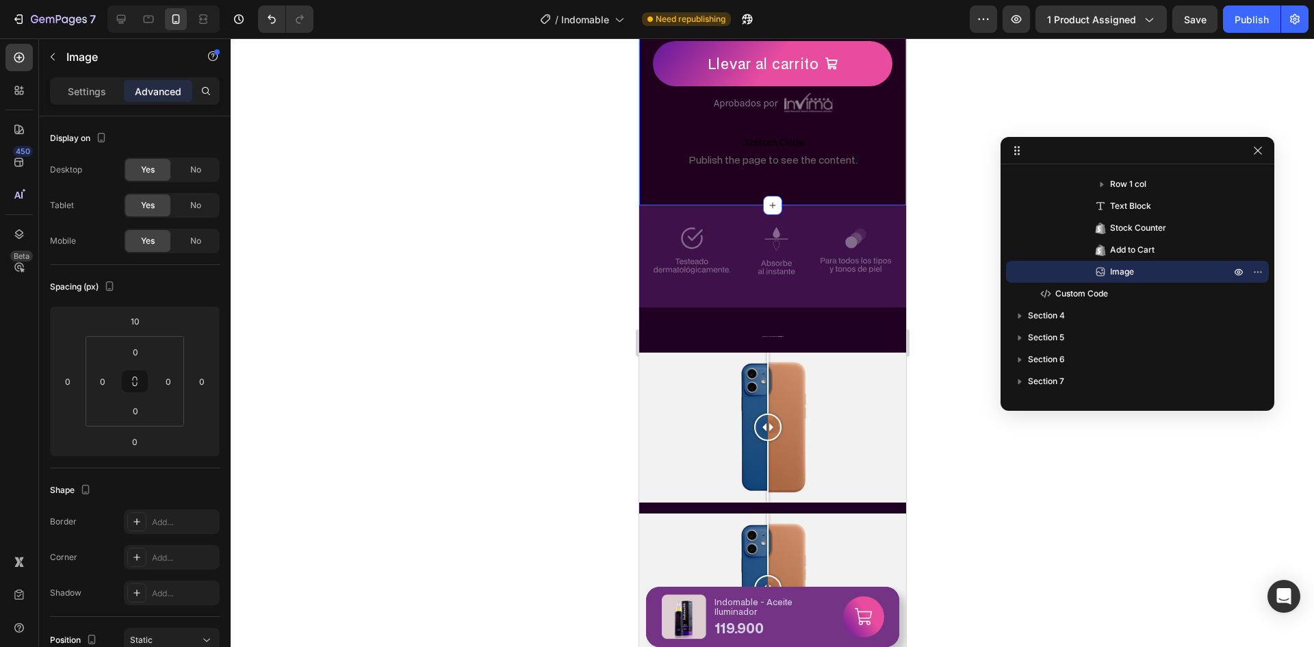
scroll to position [782, 0]
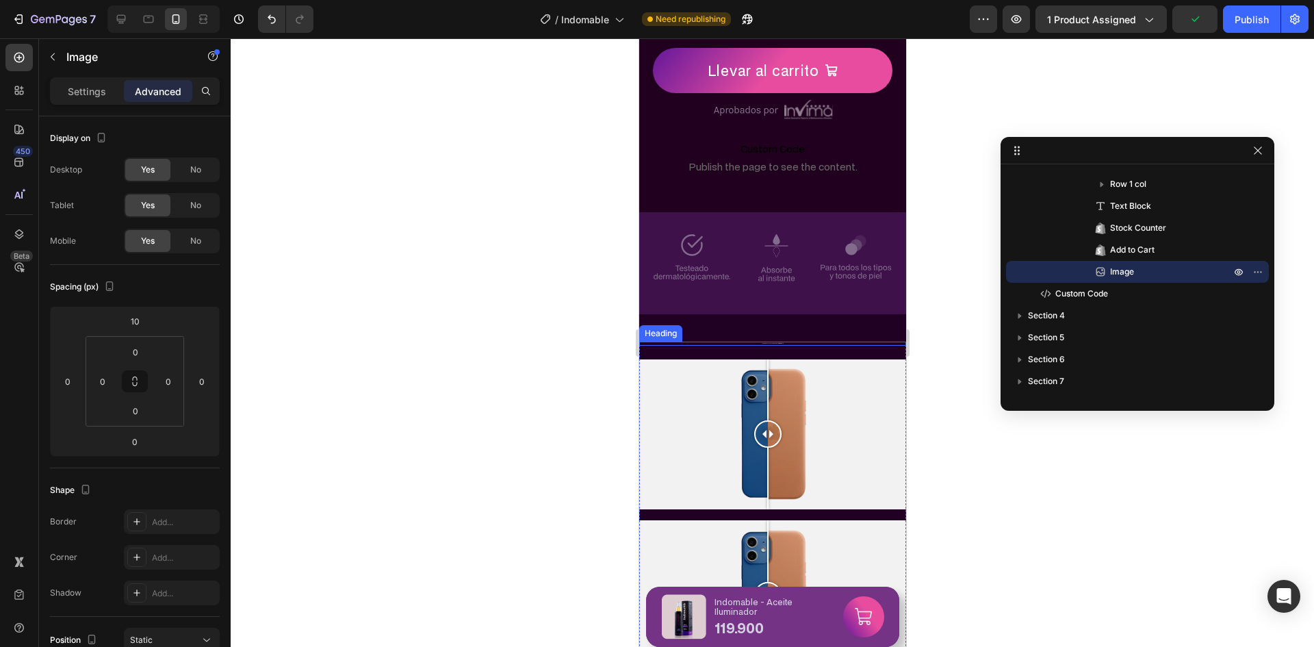
click at [764, 341] on h2 "De piel común a piel indomable" at bounding box center [771, 343] width 267 height 4
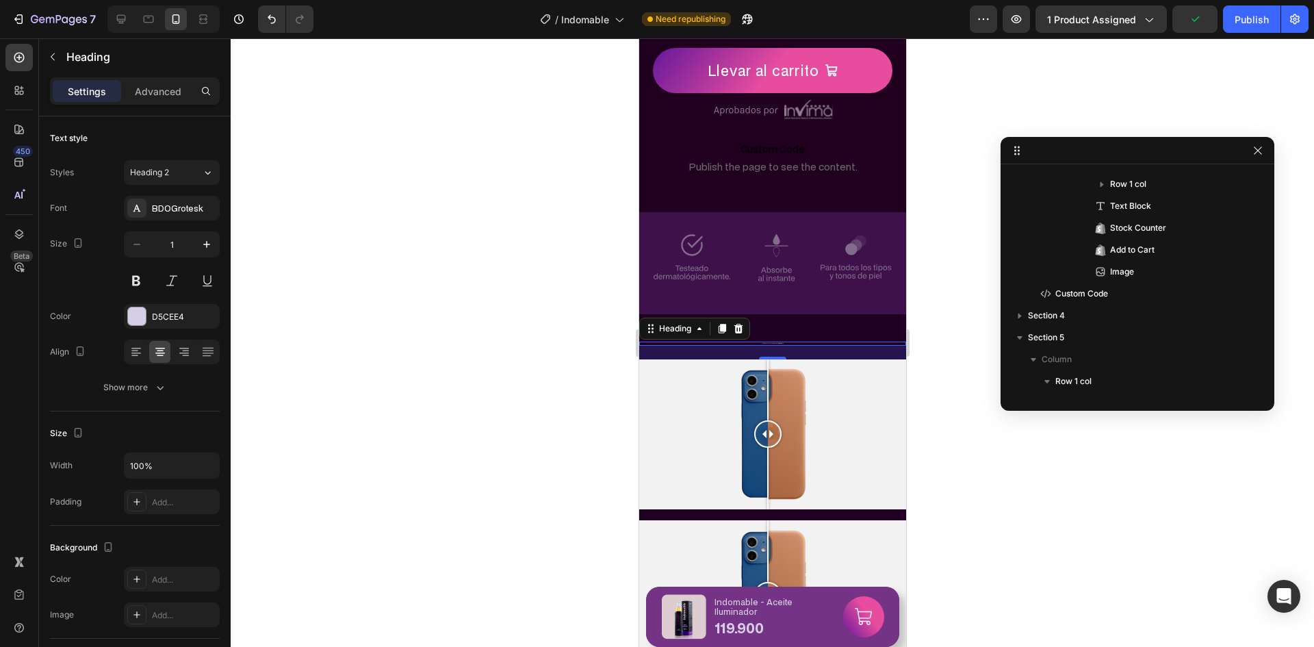
scroll to position [478, 0]
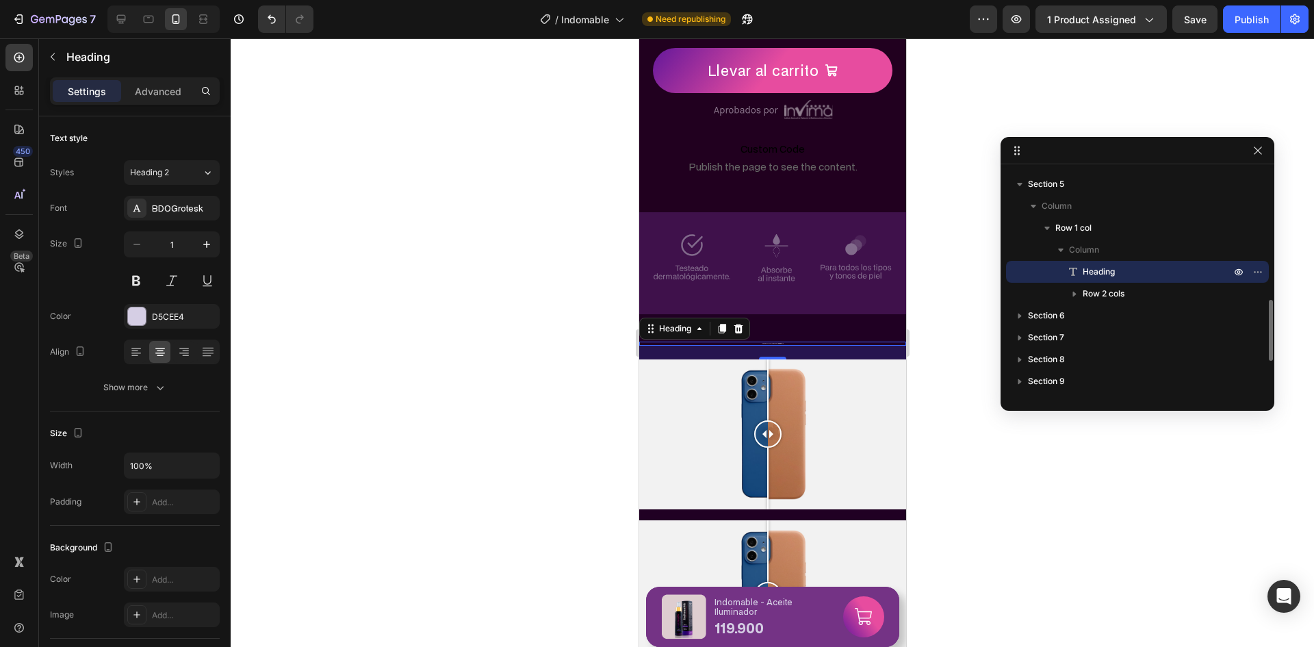
click at [1093, 275] on span "Heading" at bounding box center [1098, 272] width 32 height 14
click at [185, 245] on input "1" at bounding box center [171, 244] width 45 height 25
type input "35"
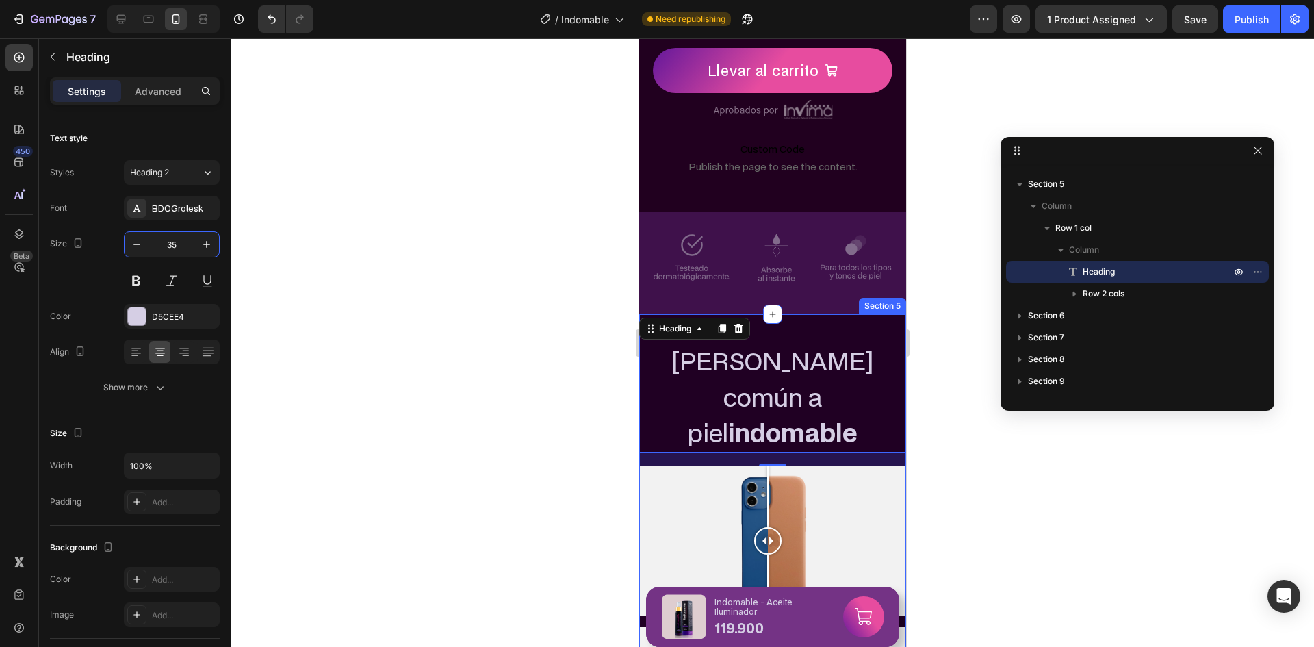
click at [825, 317] on div "De piel común a piel indomable Heading 20 Image Comparison Image Comparison Row…" at bounding box center [771, 559] width 267 height 490
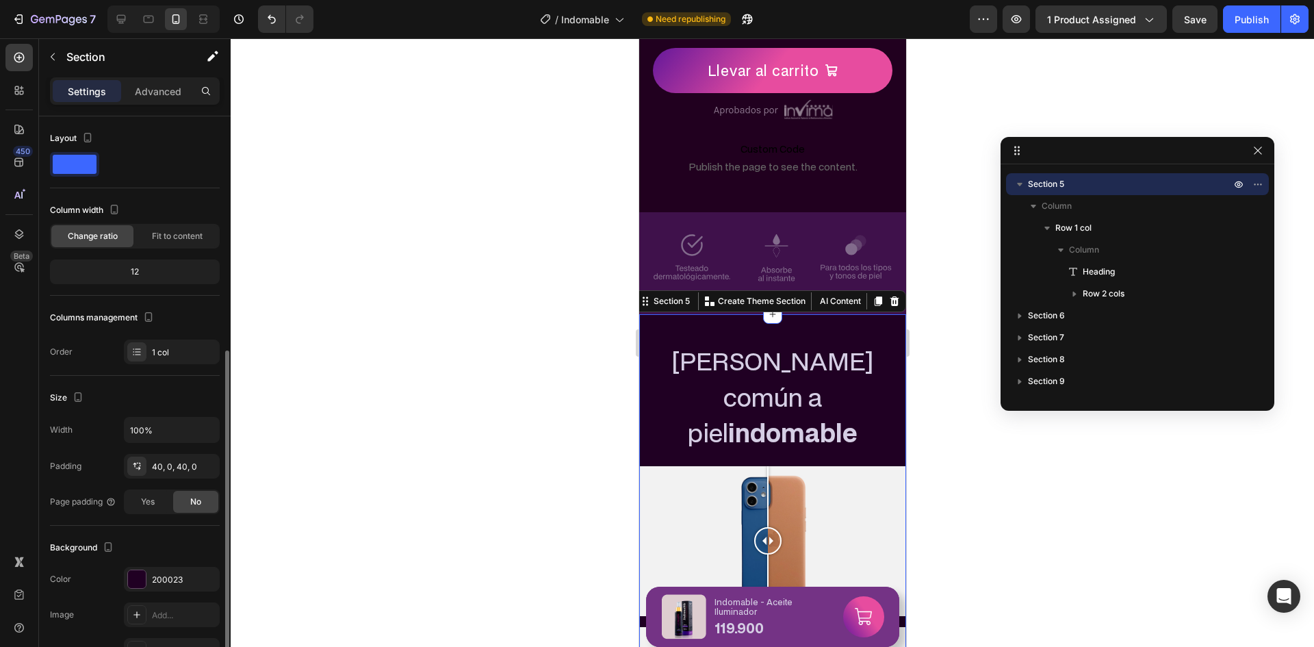
scroll to position [230, 0]
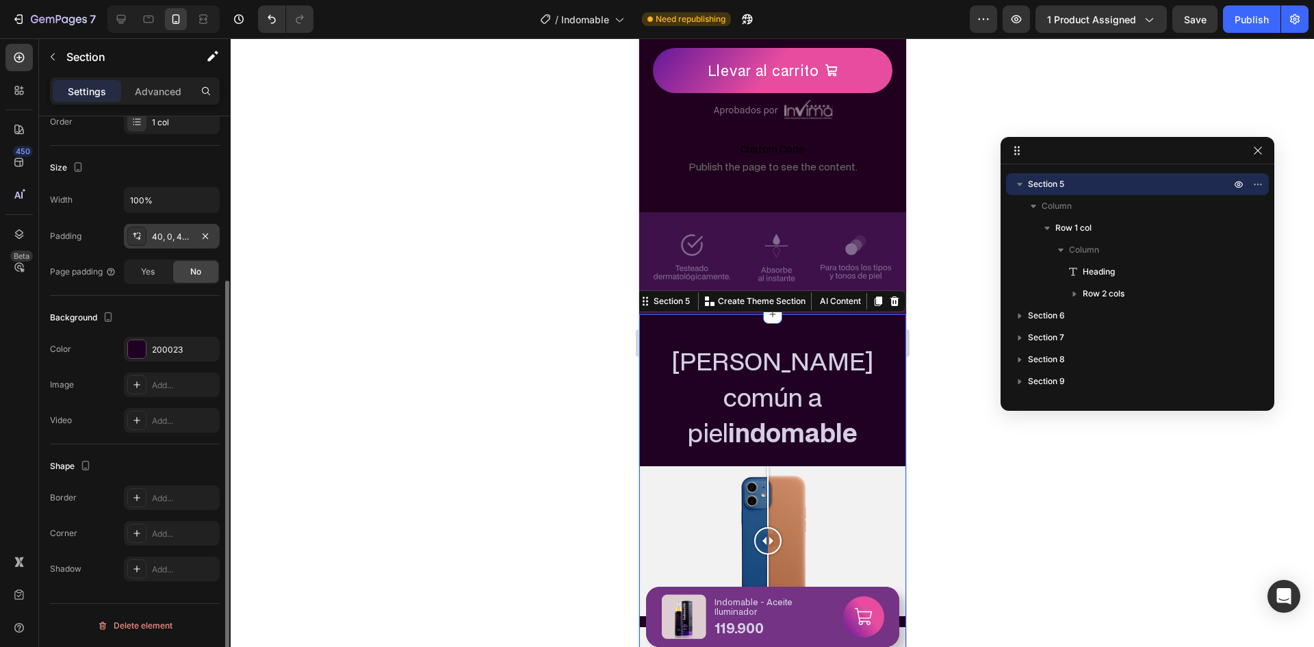
click at [172, 240] on div "40, 0, 40, 0" at bounding box center [172, 237] width 40 height 12
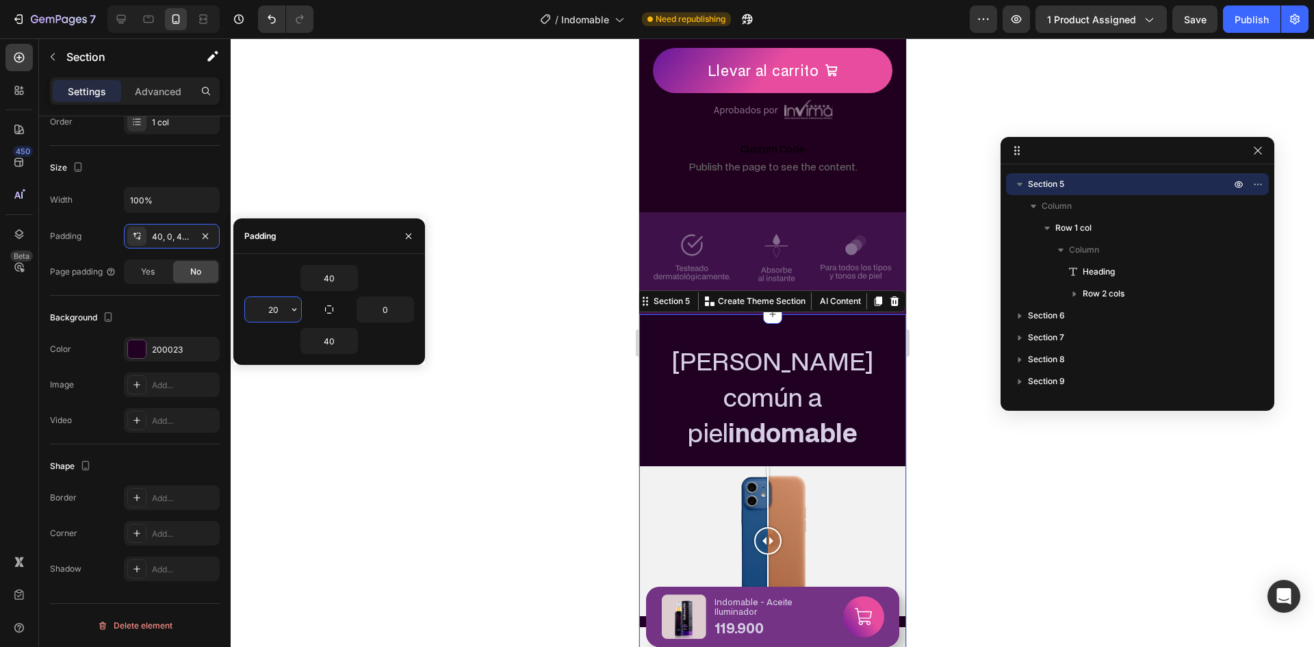
type input "20"
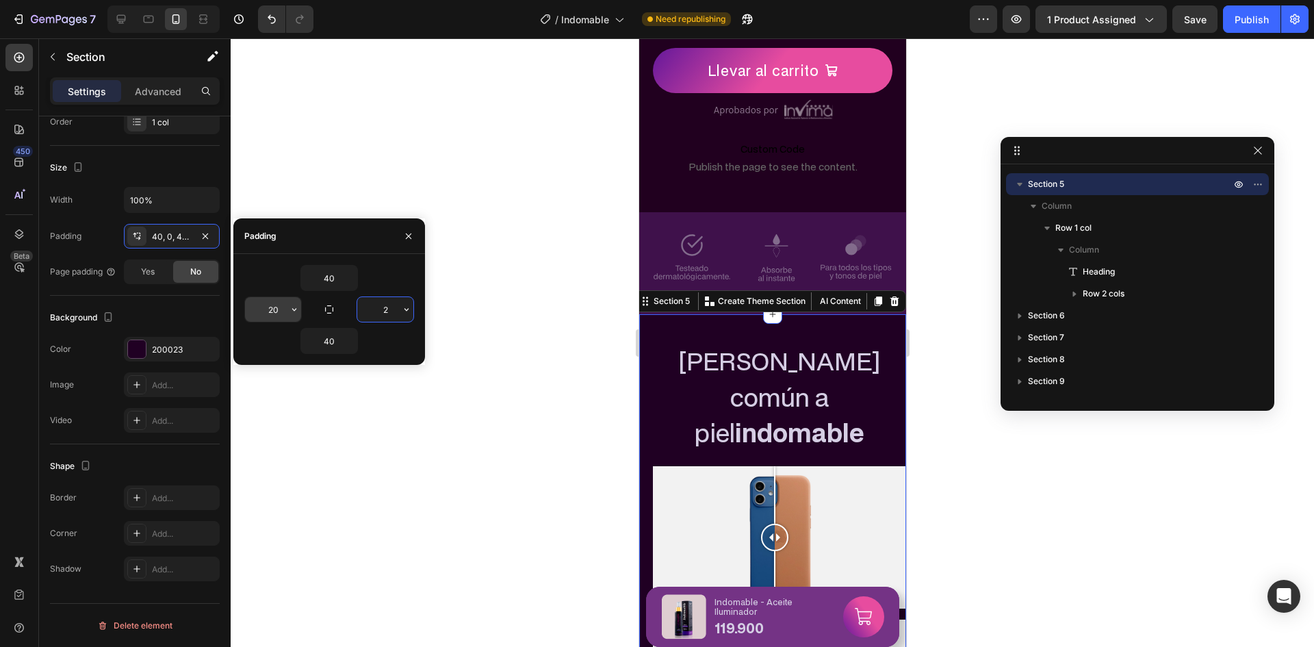
type input "20"
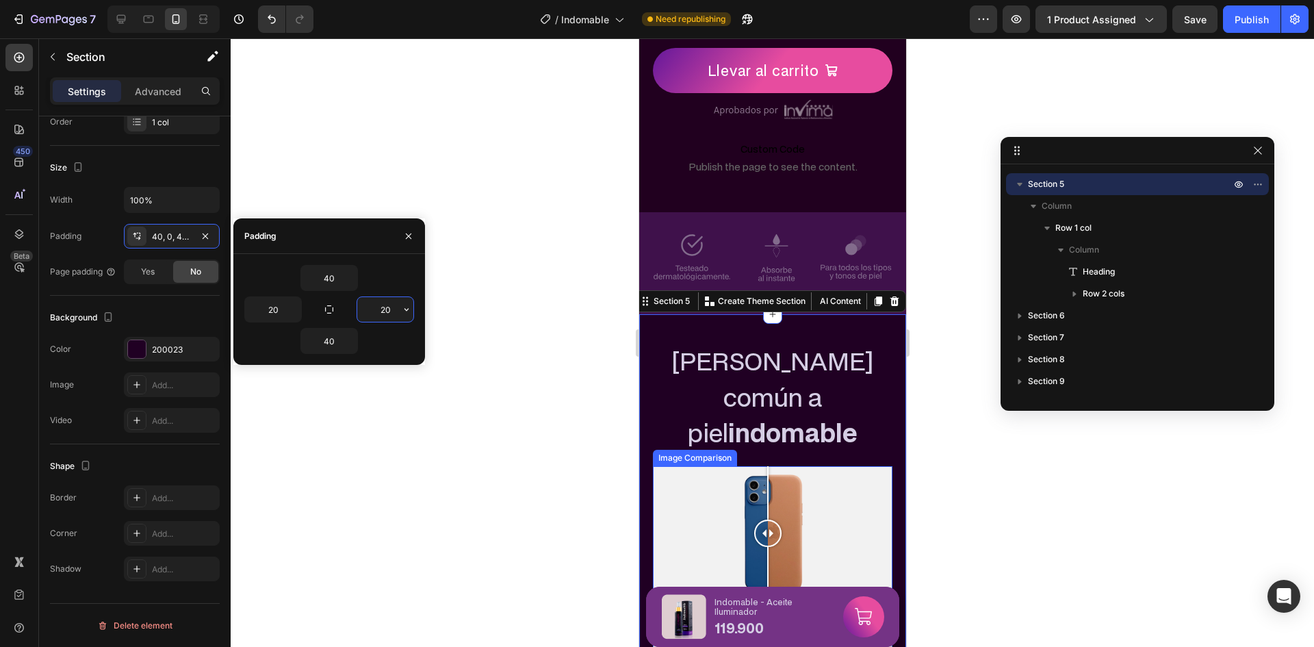
click at [822, 415] on strong "indomable" at bounding box center [791, 432] width 129 height 34
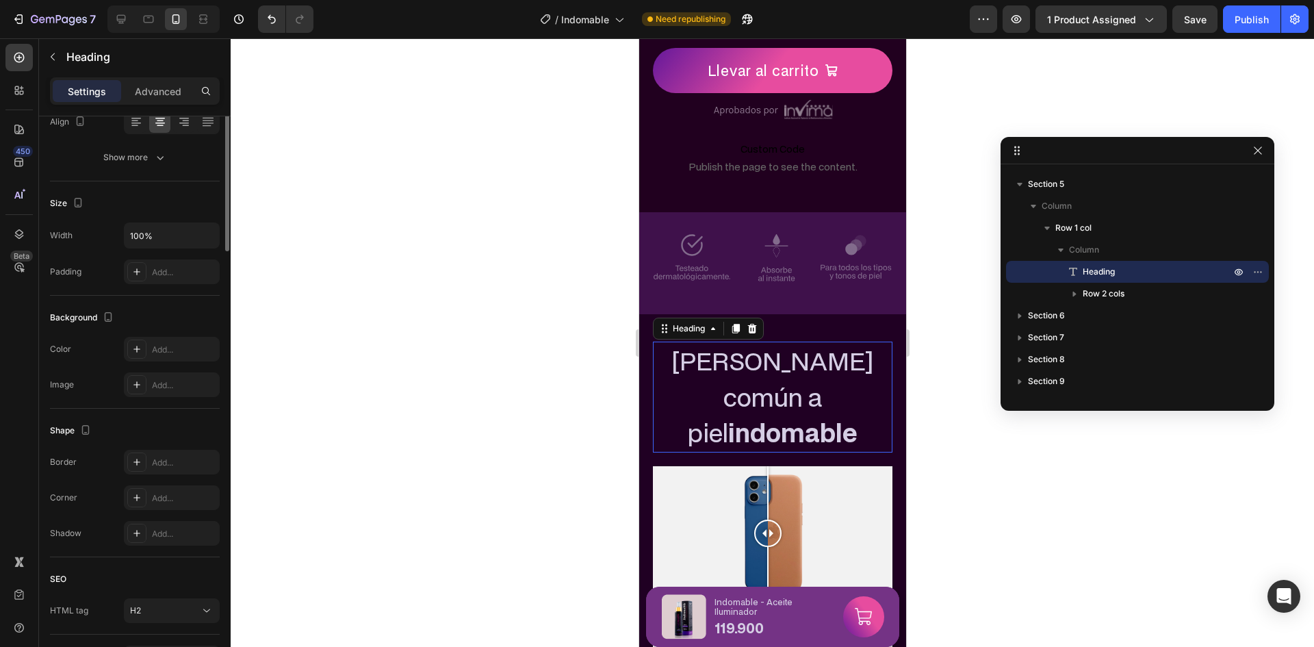
scroll to position [0, 0]
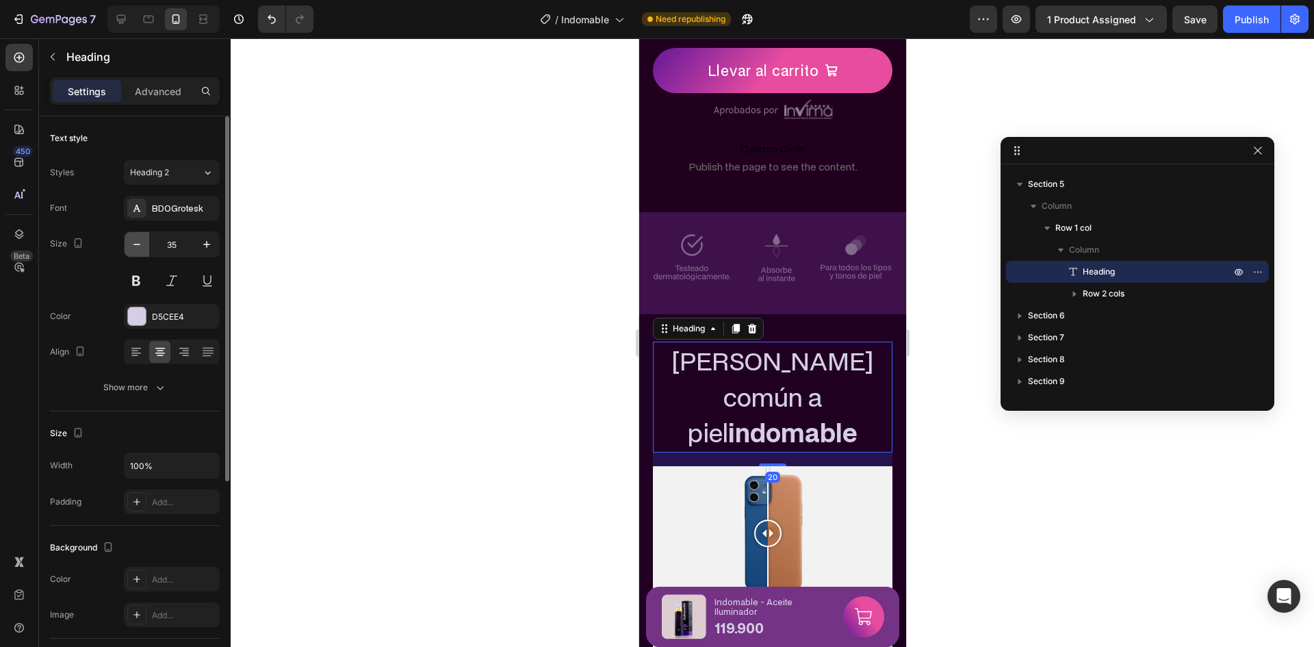
click at [148, 241] on button "button" at bounding box center [137, 244] width 25 height 25
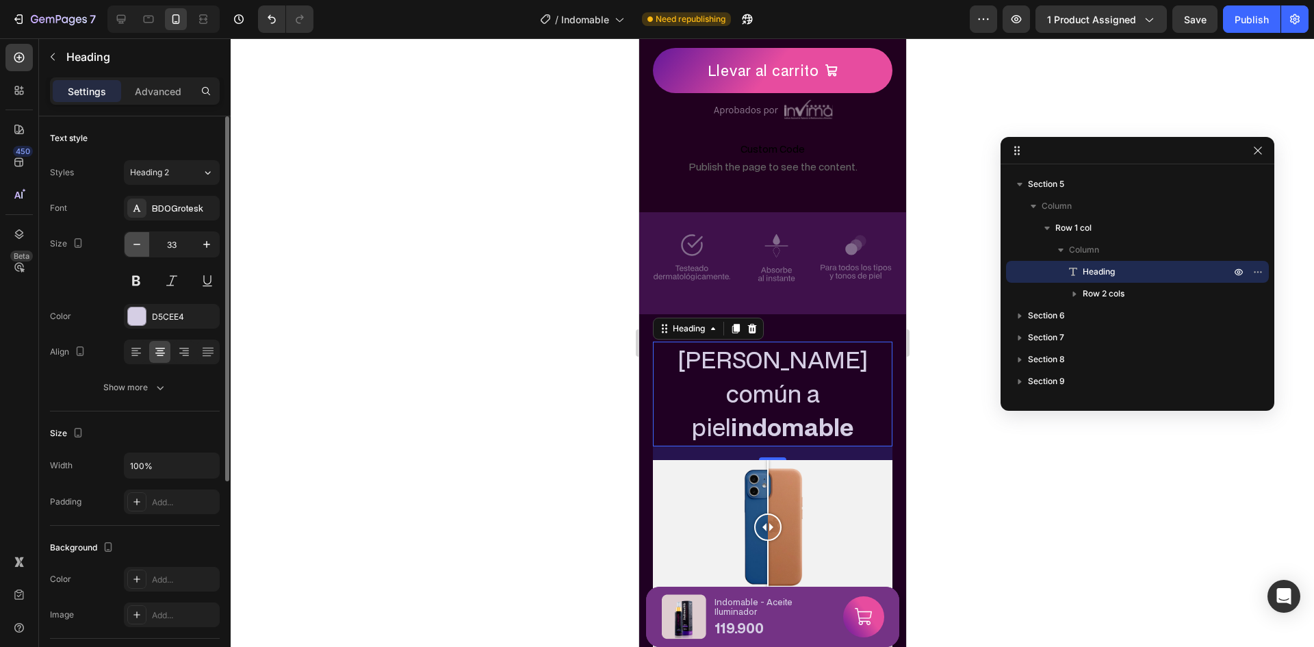
click at [146, 241] on button "button" at bounding box center [137, 244] width 25 height 25
click at [146, 398] on button "Show more" at bounding box center [135, 387] width 170 height 25
type input "32"
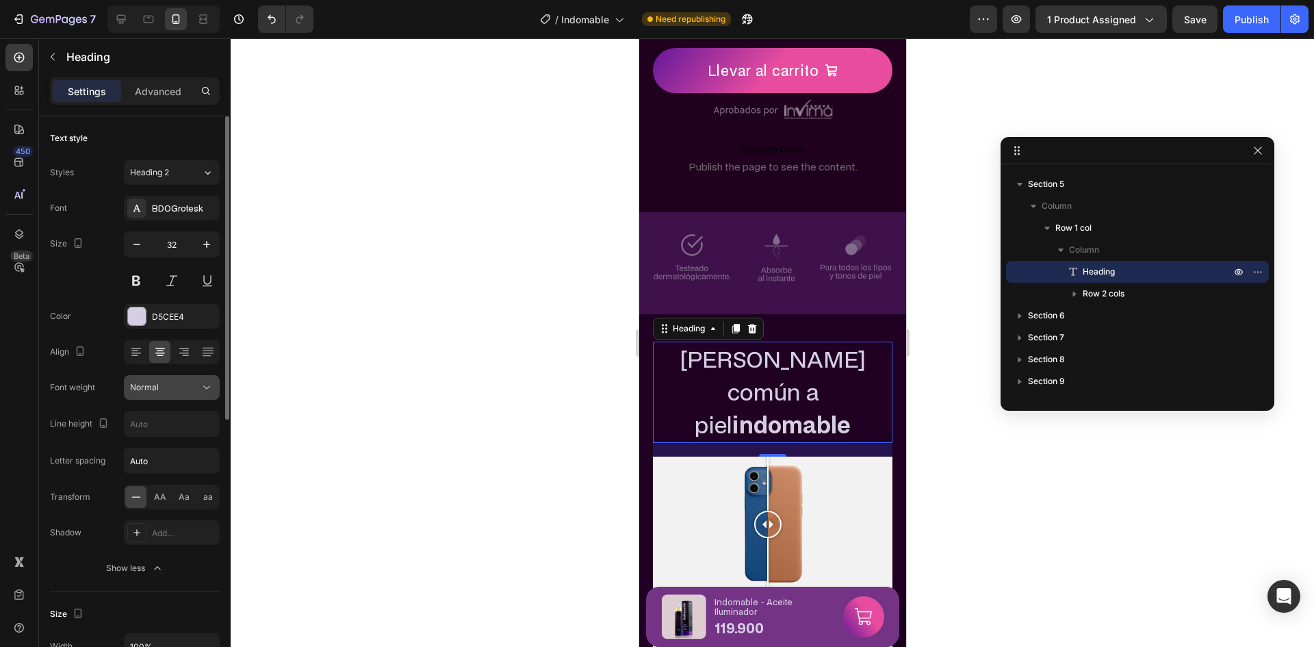
click at [192, 391] on div "Normal" at bounding box center [165, 387] width 70 height 12
click at [193, 391] on div "Normal" at bounding box center [165, 387] width 70 height 12
click at [202, 425] on icon "button" at bounding box center [207, 424] width 14 height 14
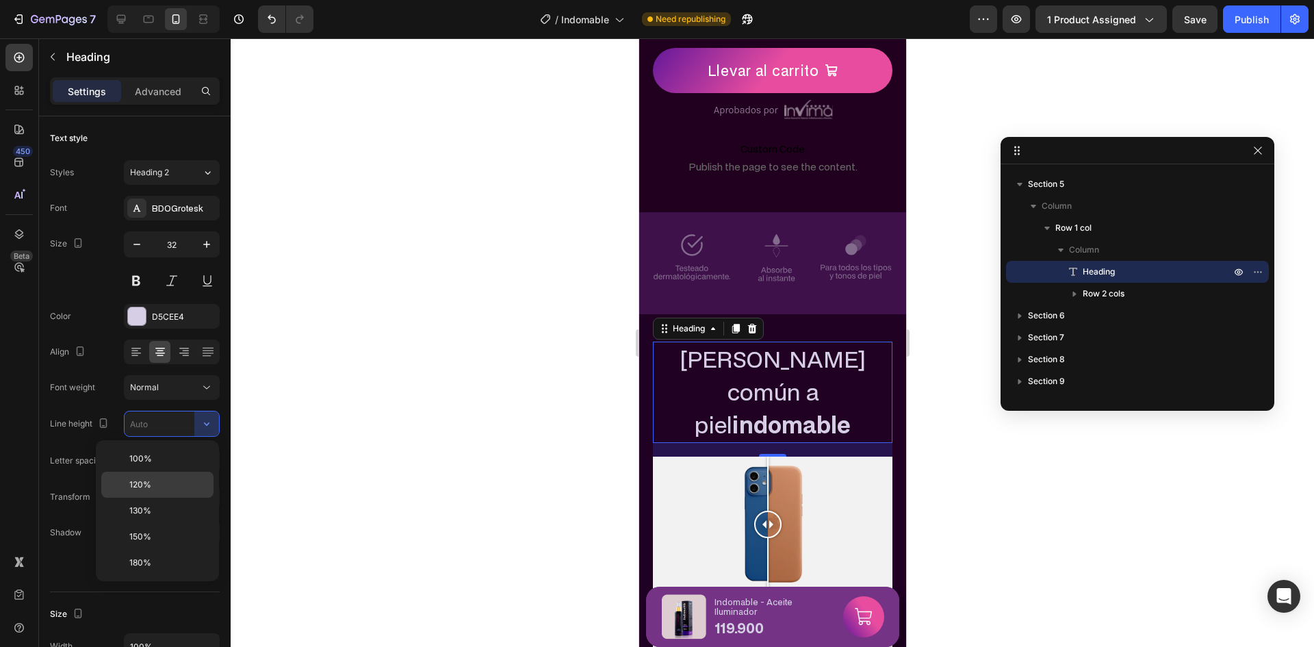
click at [158, 497] on div "120%" at bounding box center [157, 510] width 112 height 26
type input "120%"
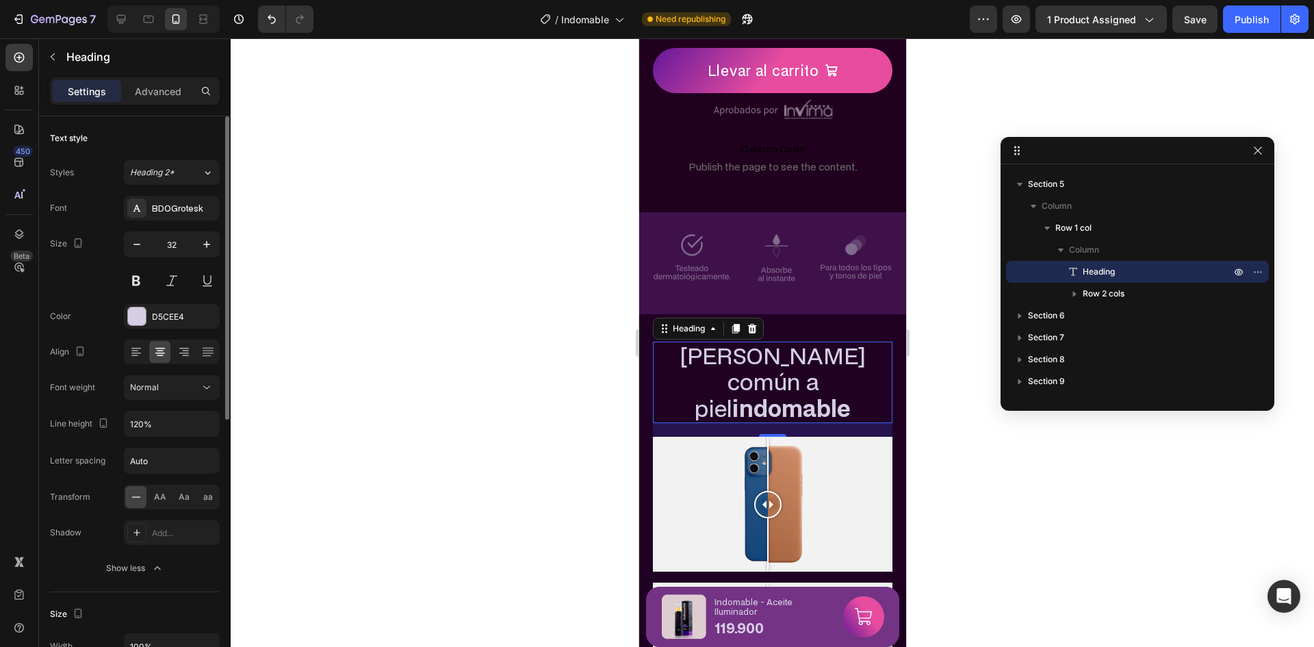
click at [99, 282] on div "Size 32" at bounding box center [135, 262] width 170 height 62
click at [100, 283] on div "Size 32" at bounding box center [135, 262] width 170 height 62
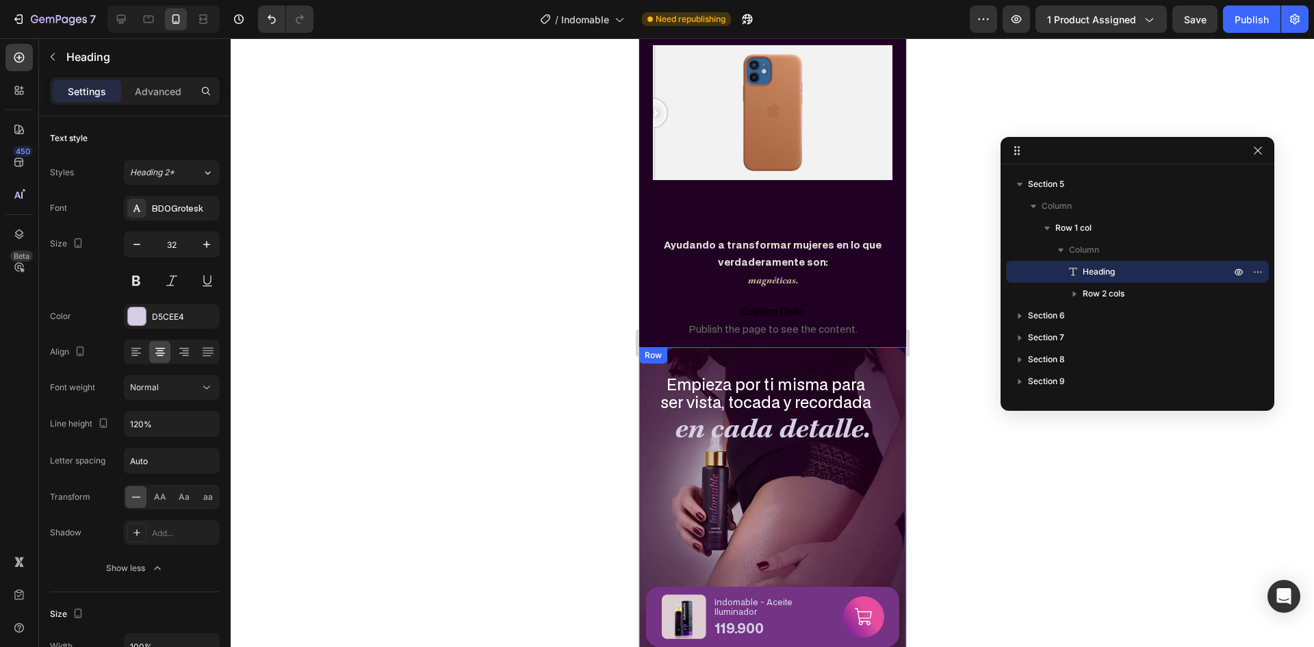
scroll to position [1056, 0]
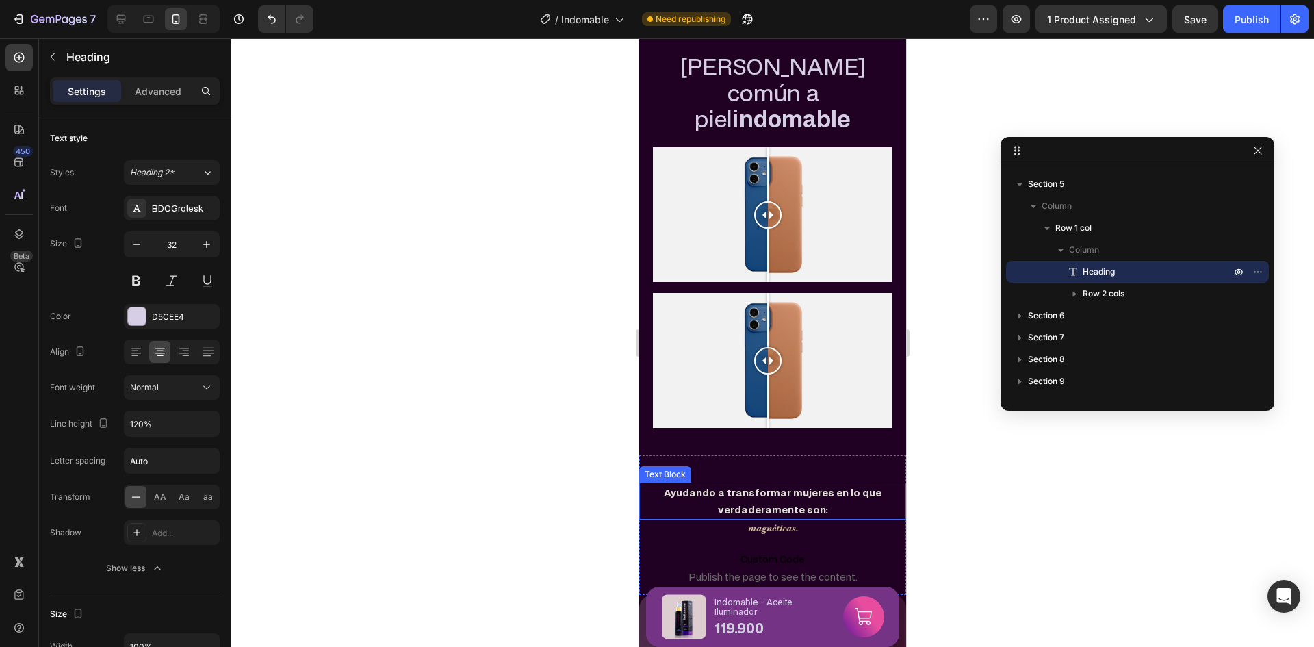
click at [833, 484] on p "Ayudando a transformar mujeres en lo que verdaderamente son:" at bounding box center [772, 501] width 264 height 34
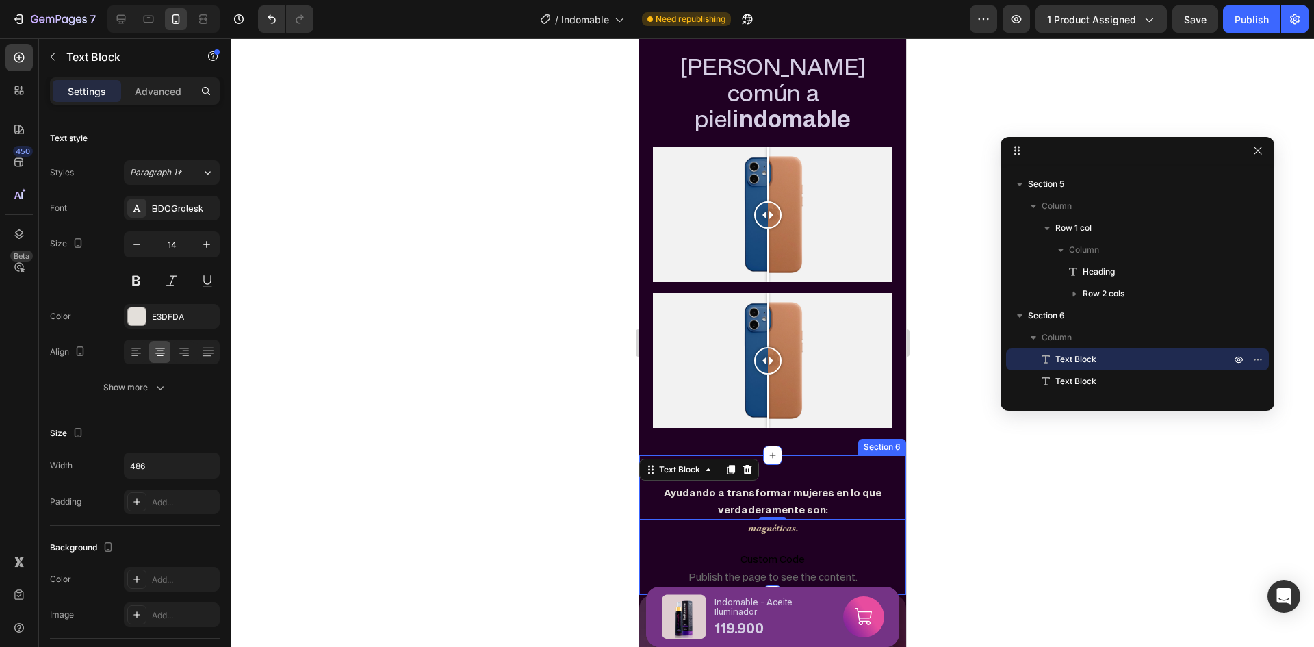
click at [846, 455] on div "Ayudando a transformar mujeres en lo que verdaderamente son: Text Block 0 magné…" at bounding box center [771, 525] width 267 height 140
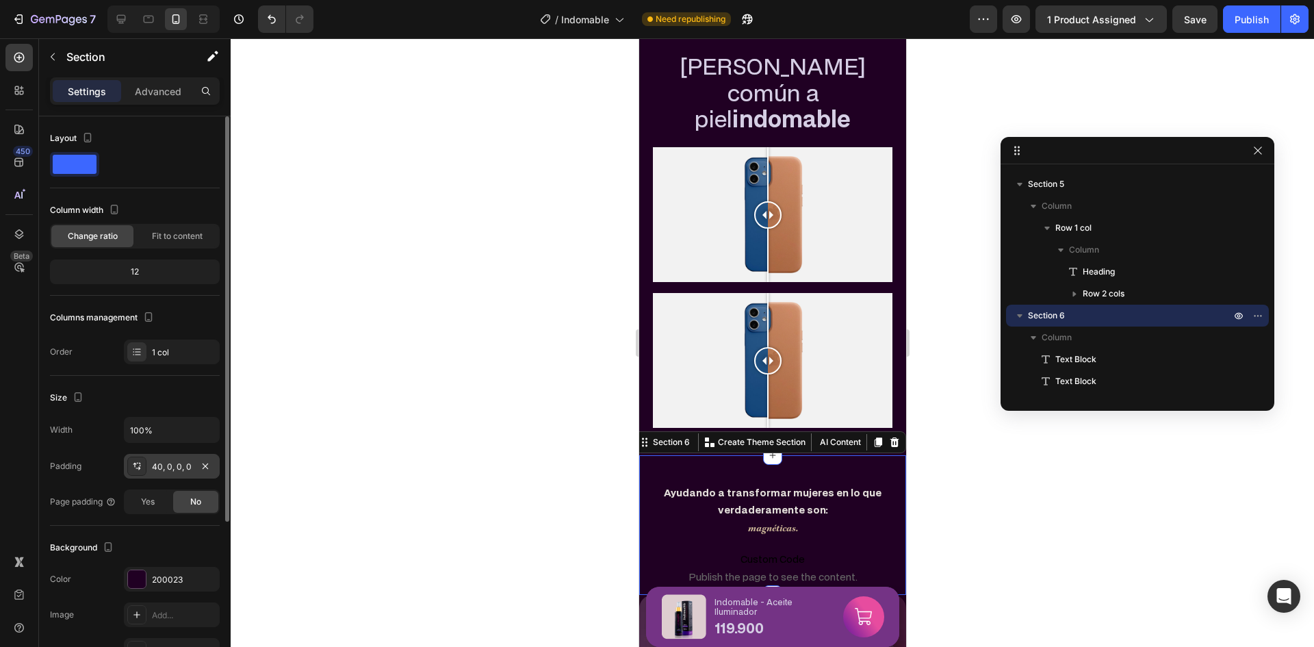
click at [185, 471] on div "40, 0, 0, 0" at bounding box center [172, 466] width 40 height 12
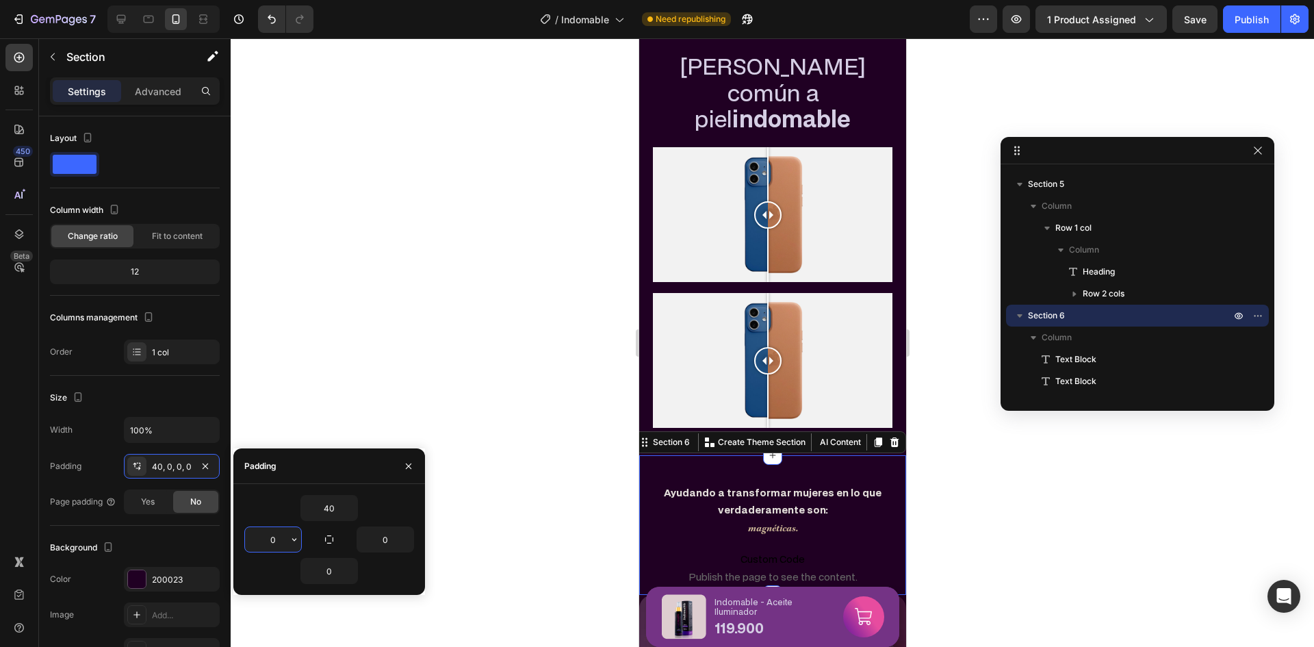
click at [271, 535] on input "0" at bounding box center [273, 539] width 56 height 25
type input "20"
click at [384, 542] on input "0" at bounding box center [385, 539] width 56 height 25
type input "20"
click at [768, 484] on p "Ayudando a transformar mujeres en lo que verdaderamente son:" at bounding box center [771, 501] width 237 height 34
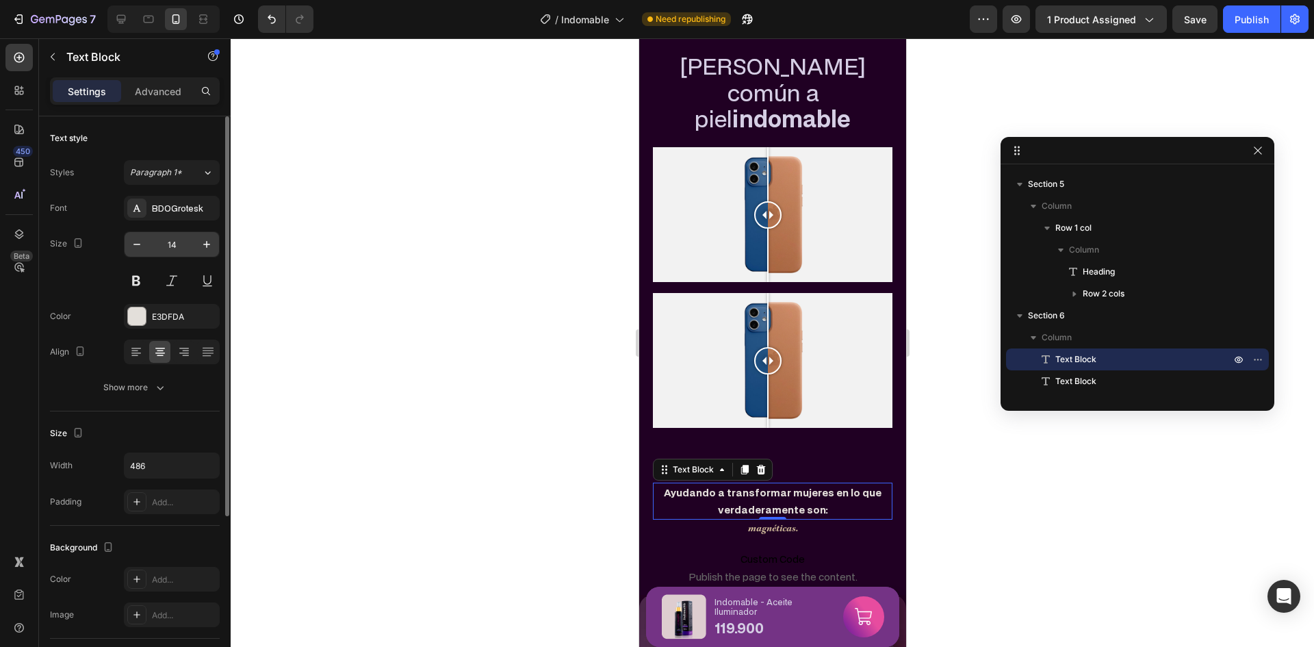
click at [170, 252] on input "14" at bounding box center [171, 244] width 45 height 25
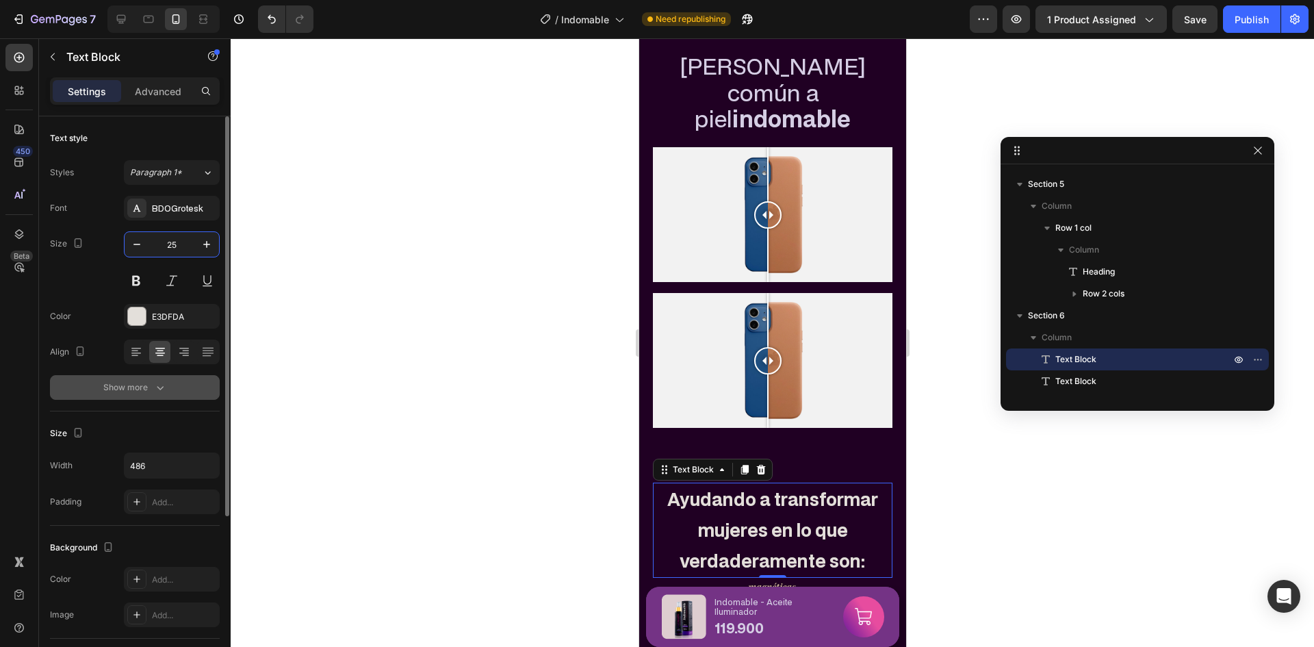
type input "25"
click at [168, 391] on button "Show more" at bounding box center [135, 387] width 170 height 25
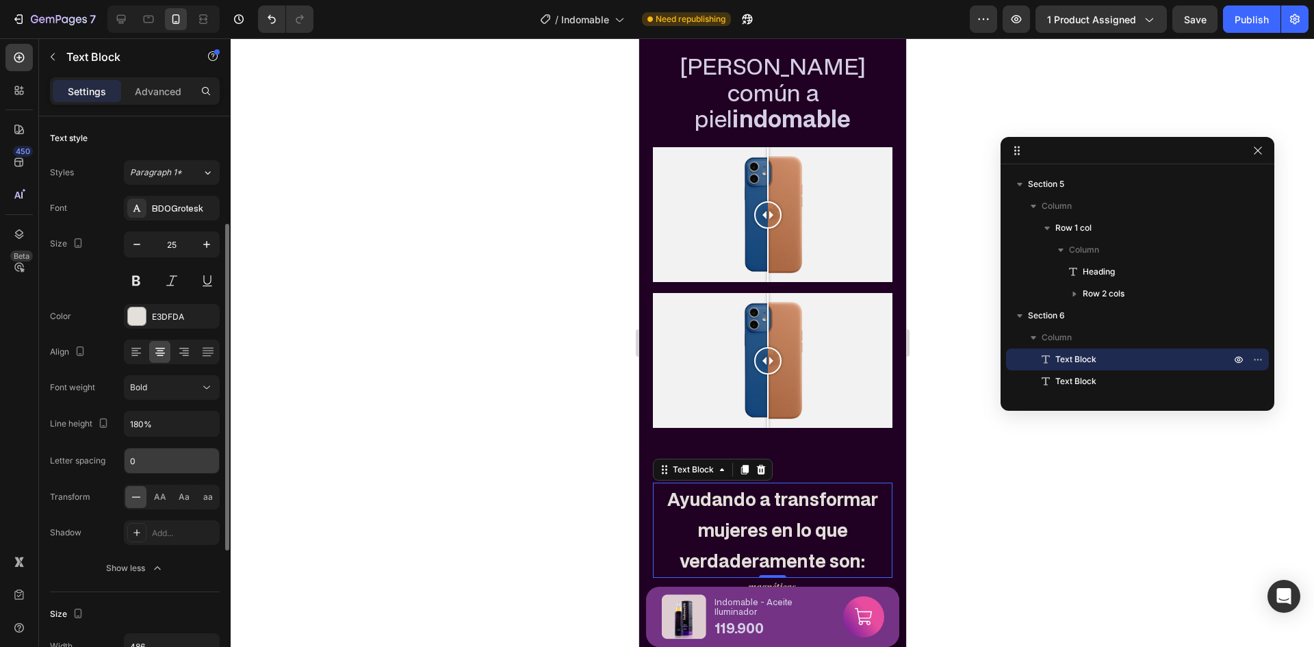
scroll to position [68, 0]
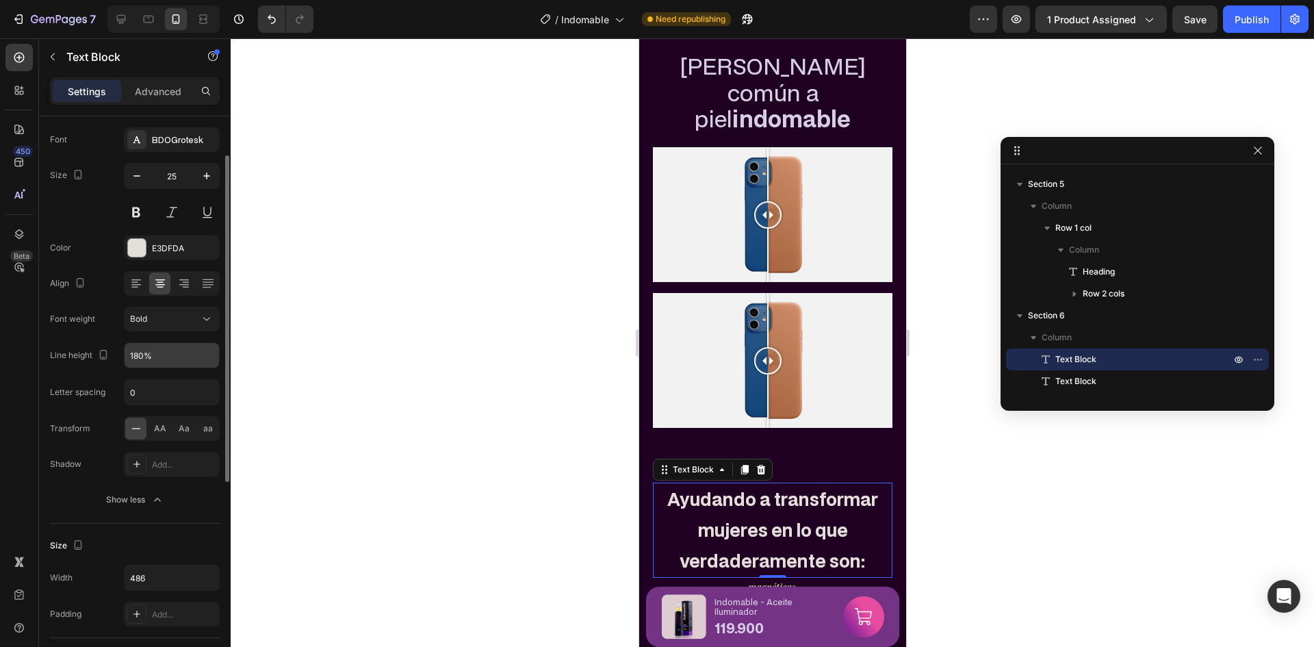
click at [188, 359] on input "180%" at bounding box center [172, 355] width 94 height 25
click at [205, 361] on icon "button" at bounding box center [207, 355] width 14 height 14
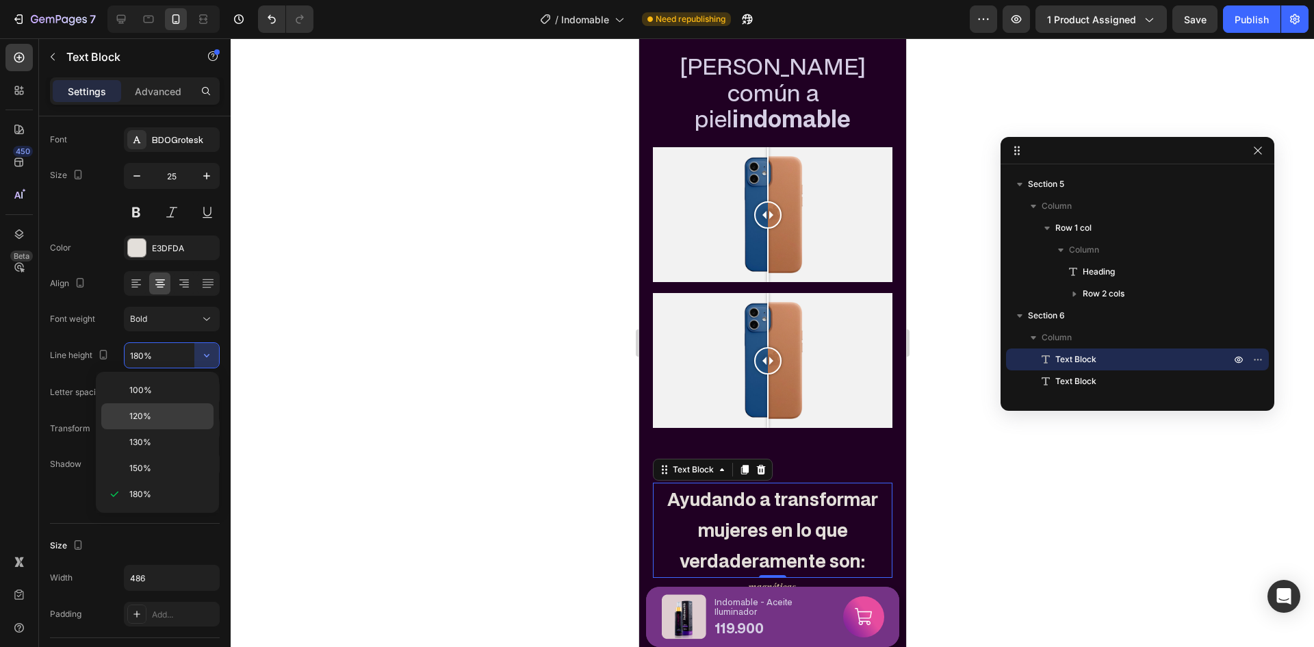
click at [189, 415] on p "120%" at bounding box center [168, 416] width 78 height 12
type input "120%"
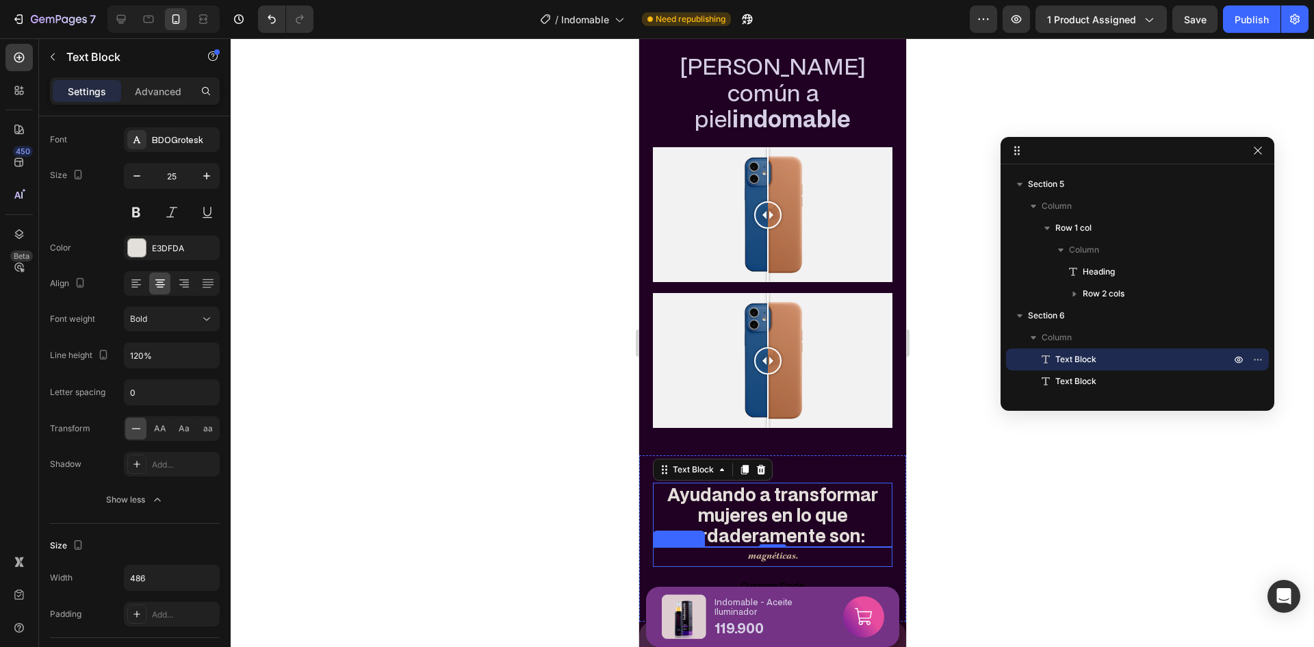
click at [790, 548] on p "magnéticas." at bounding box center [771, 556] width 237 height 17
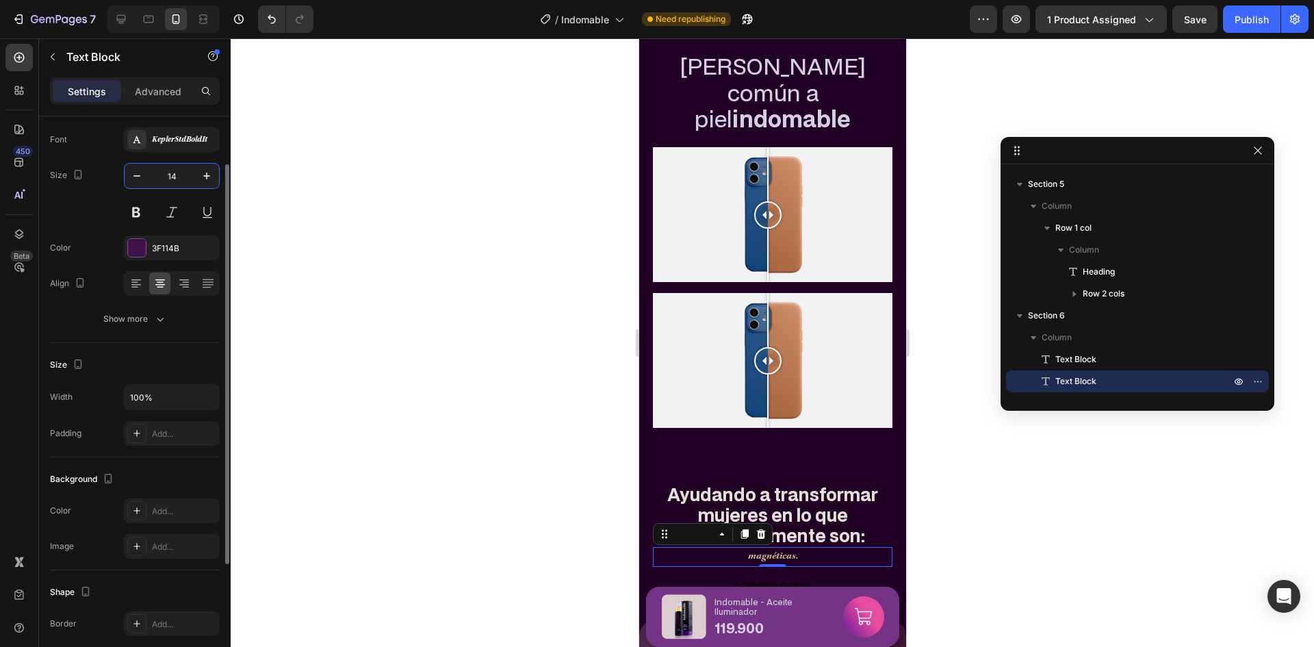
click at [157, 169] on input "14" at bounding box center [171, 176] width 45 height 25
type input "40"
click at [156, 318] on icon "button" at bounding box center [160, 319] width 14 height 14
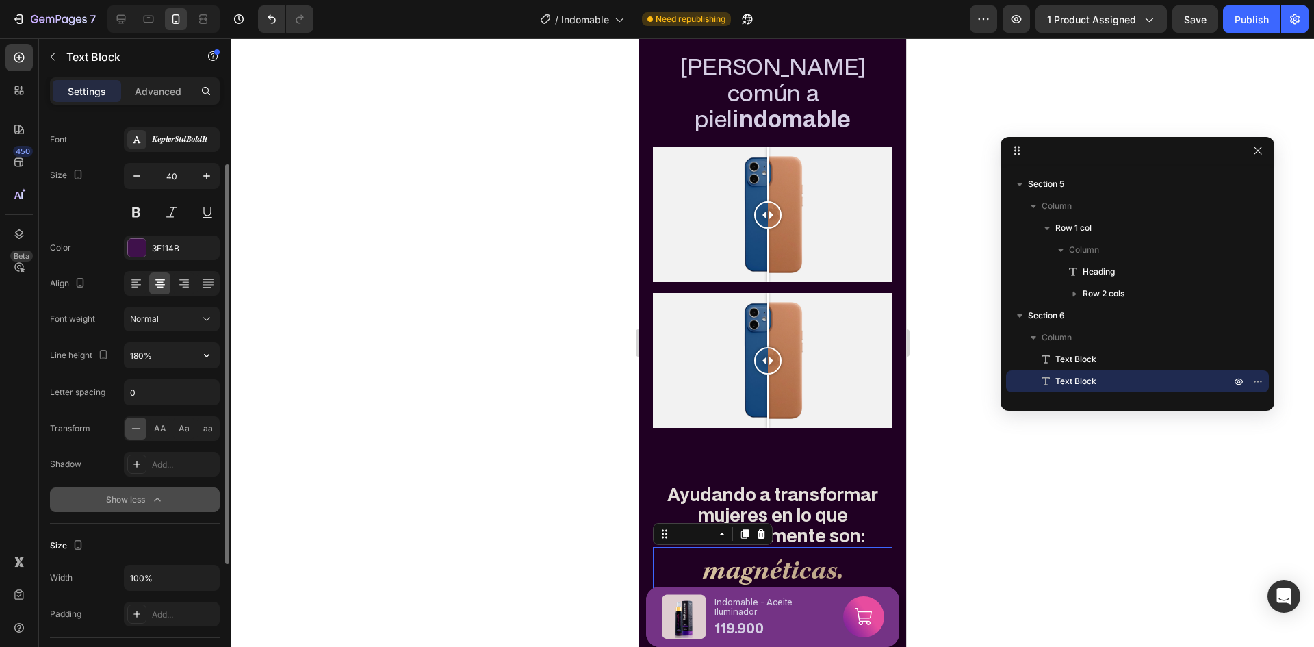
click at [220, 350] on div "Text style Styles Paragraph 1* Font KeplerStdBoldIt Size 40 Color 3F114B Align …" at bounding box center [135, 543] width 192 height 991
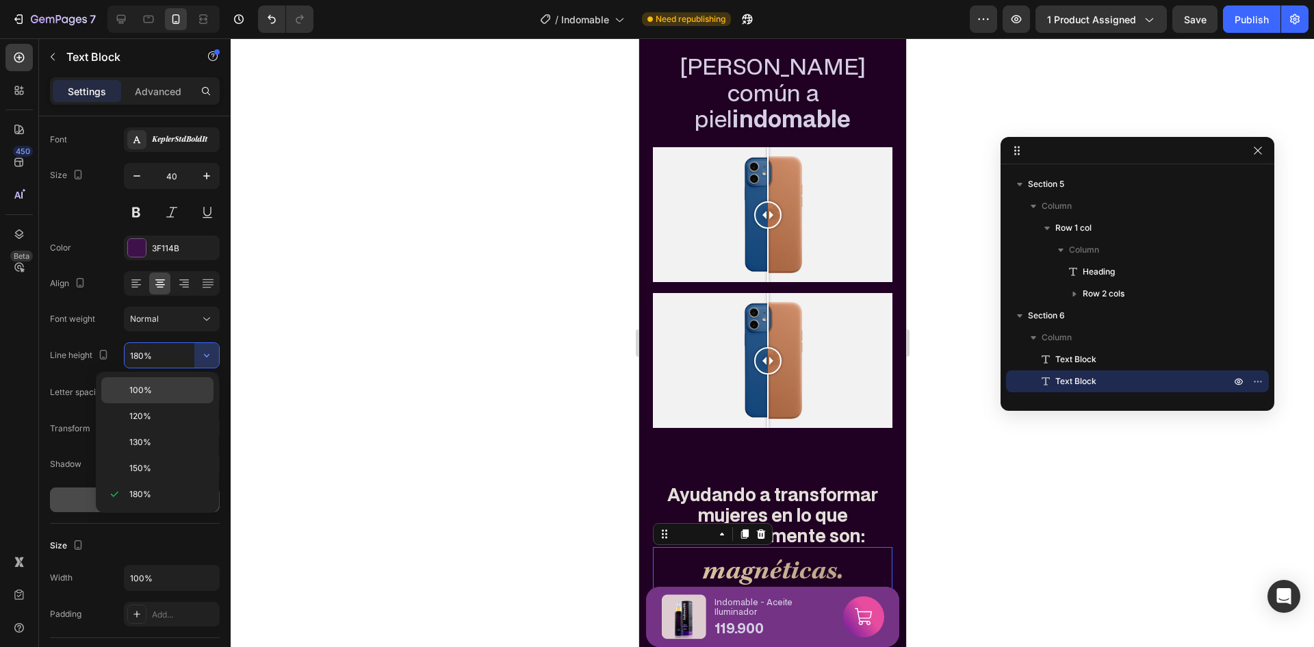
click at [187, 392] on p "100%" at bounding box center [168, 390] width 78 height 12
type input "100%"
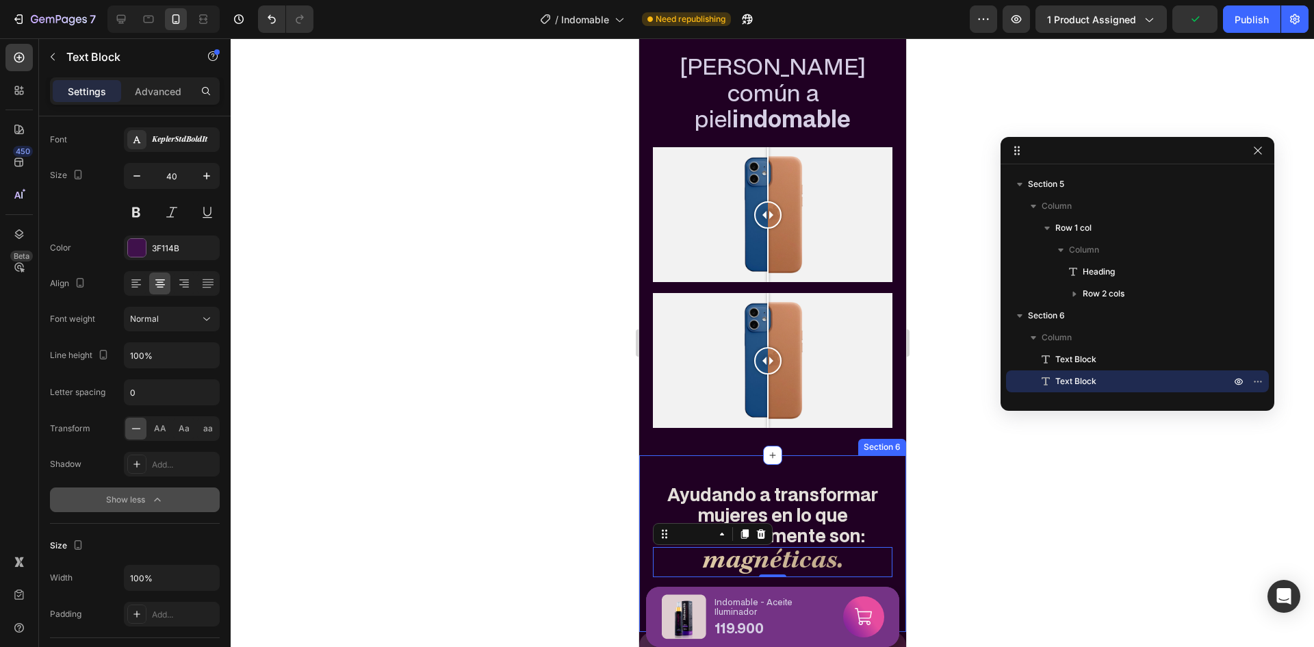
click at [840, 497] on p "Ayudando a transformar mujeres en lo que verdaderamente son:" at bounding box center [771, 515] width 237 height 62
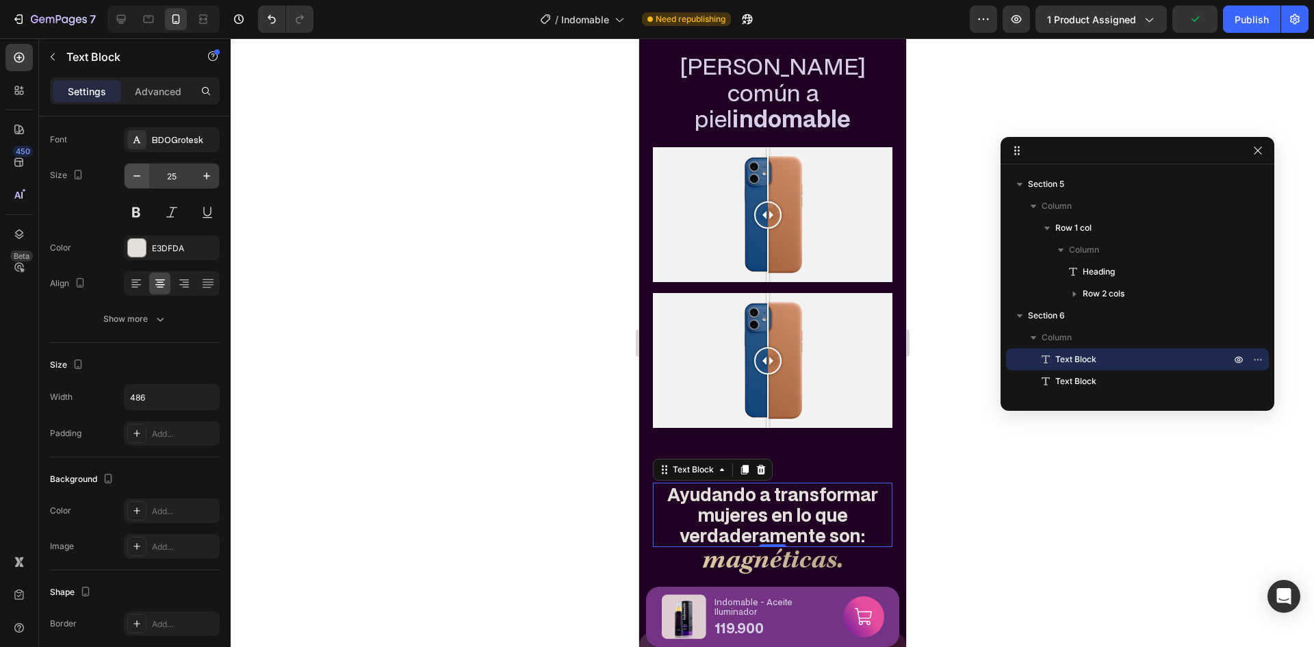
click at [134, 181] on icon "button" at bounding box center [137, 176] width 14 height 14
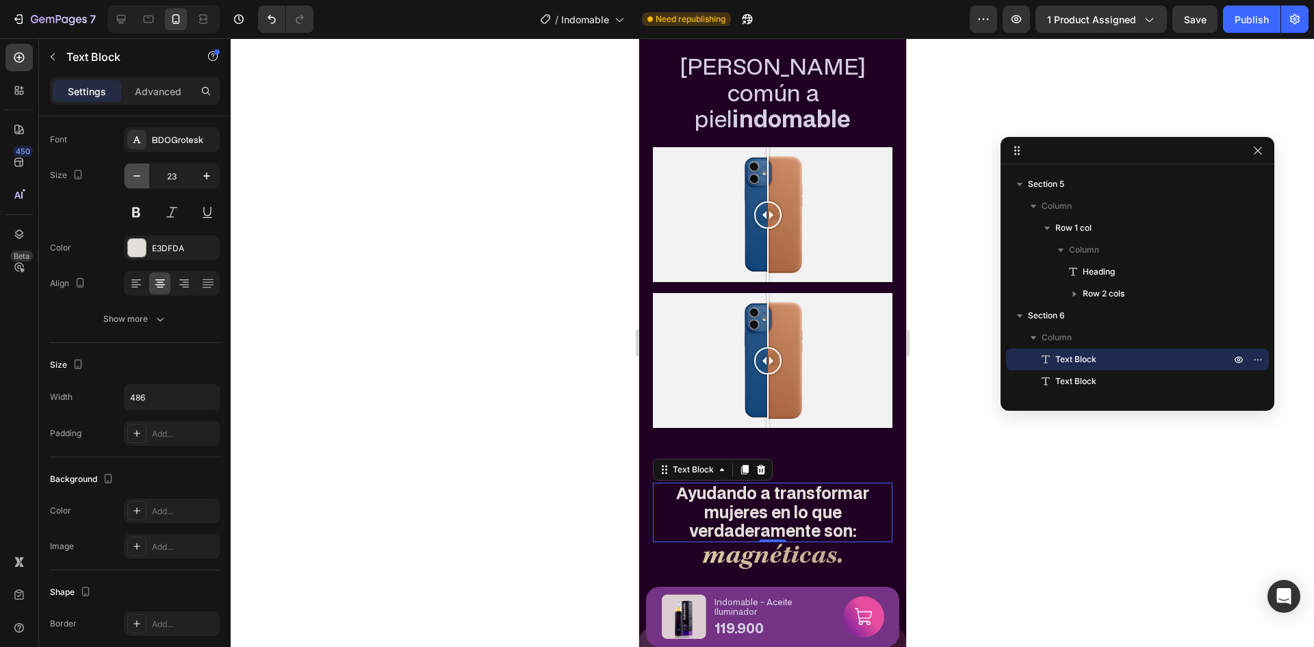
click at [134, 181] on icon "button" at bounding box center [137, 176] width 14 height 14
type input "21"
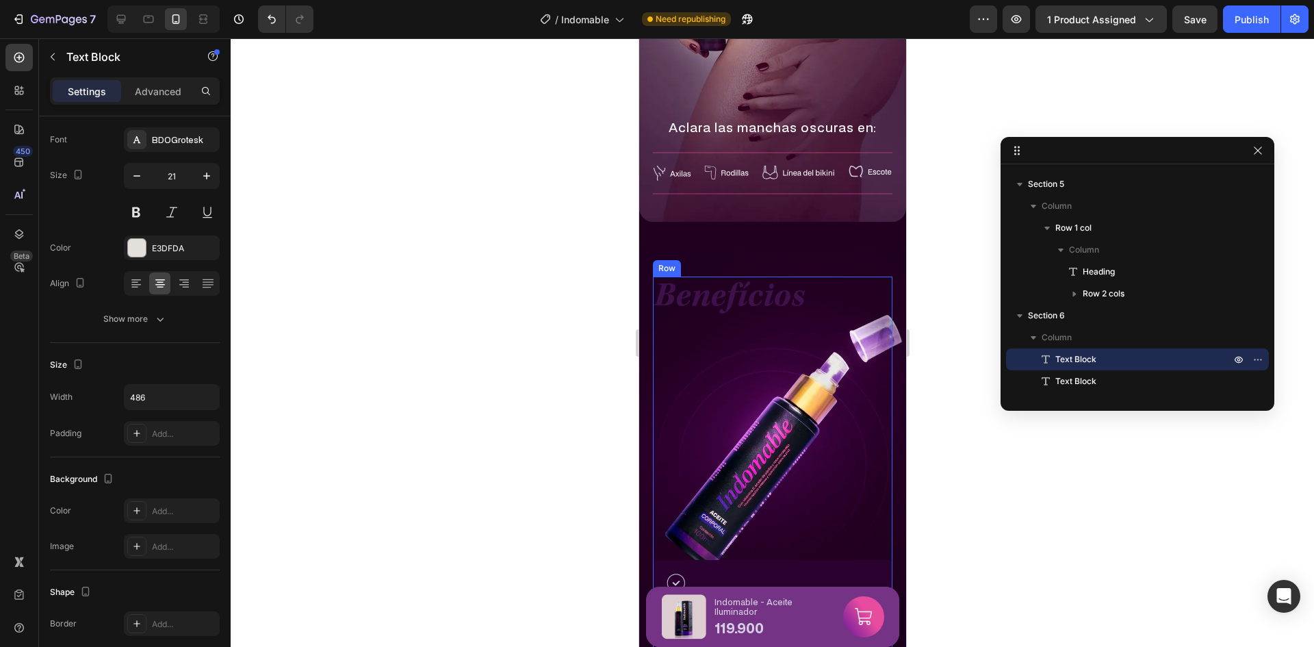
scroll to position [1877, 0]
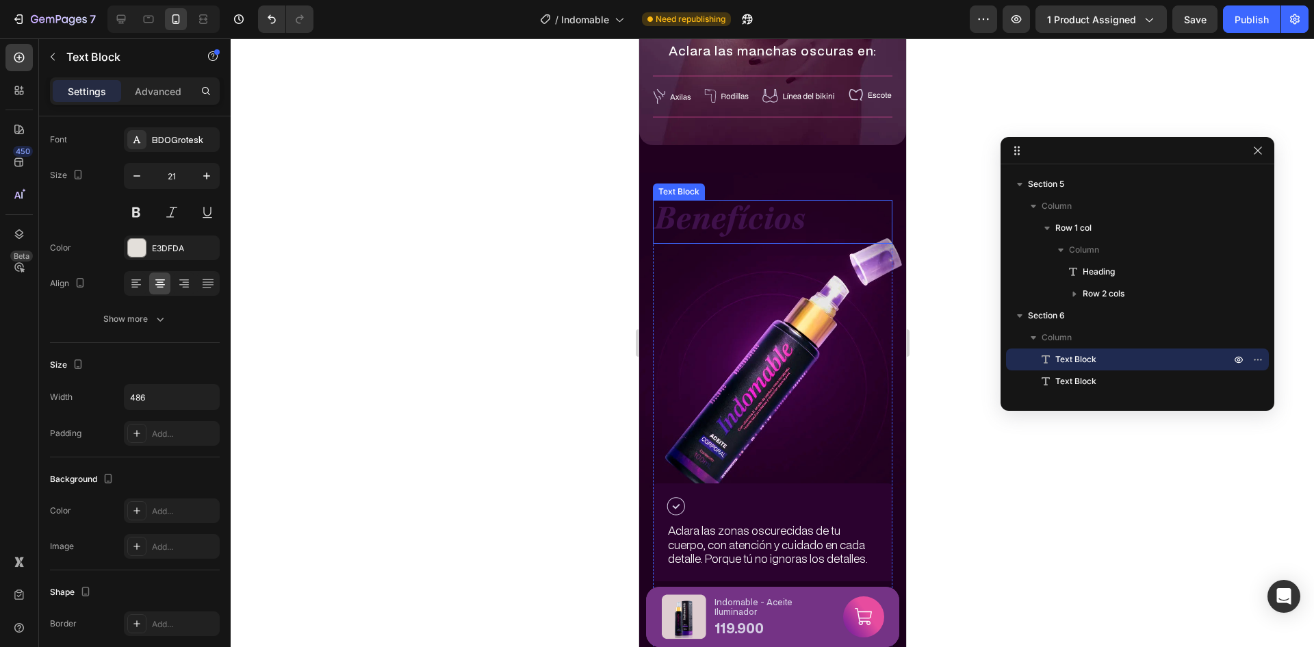
click at [755, 234] on p "Benefícios" at bounding box center [771, 221] width 237 height 41
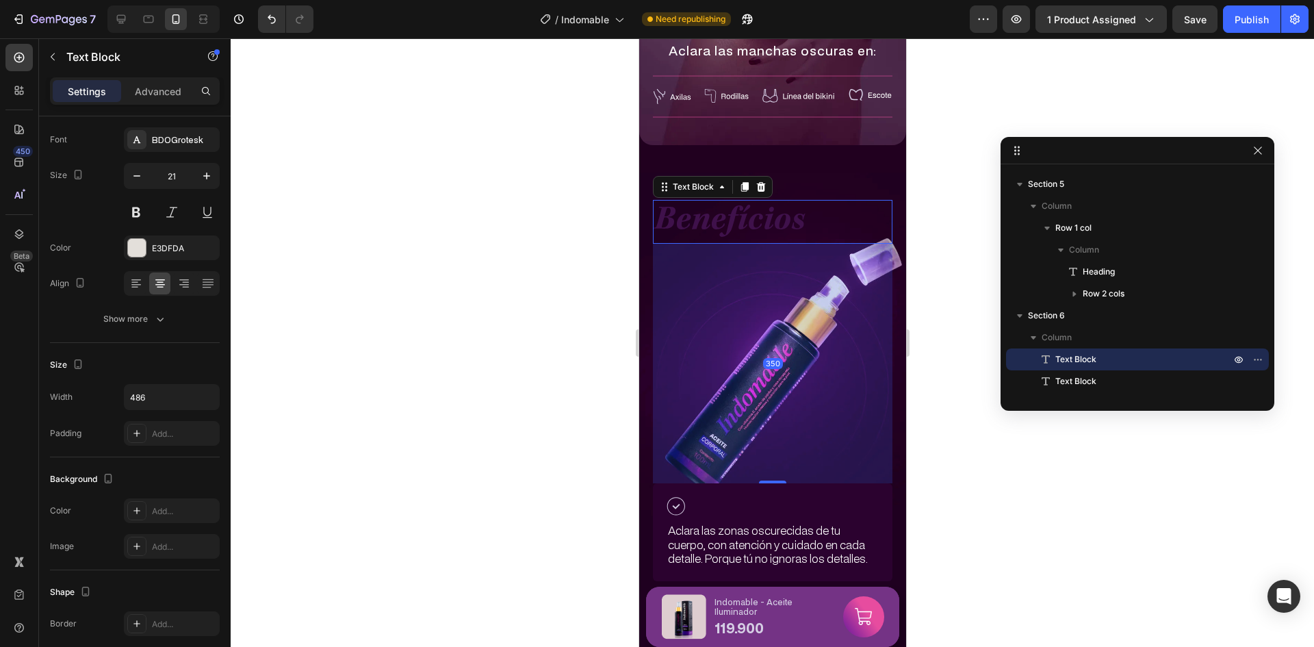
scroll to position [785, 0]
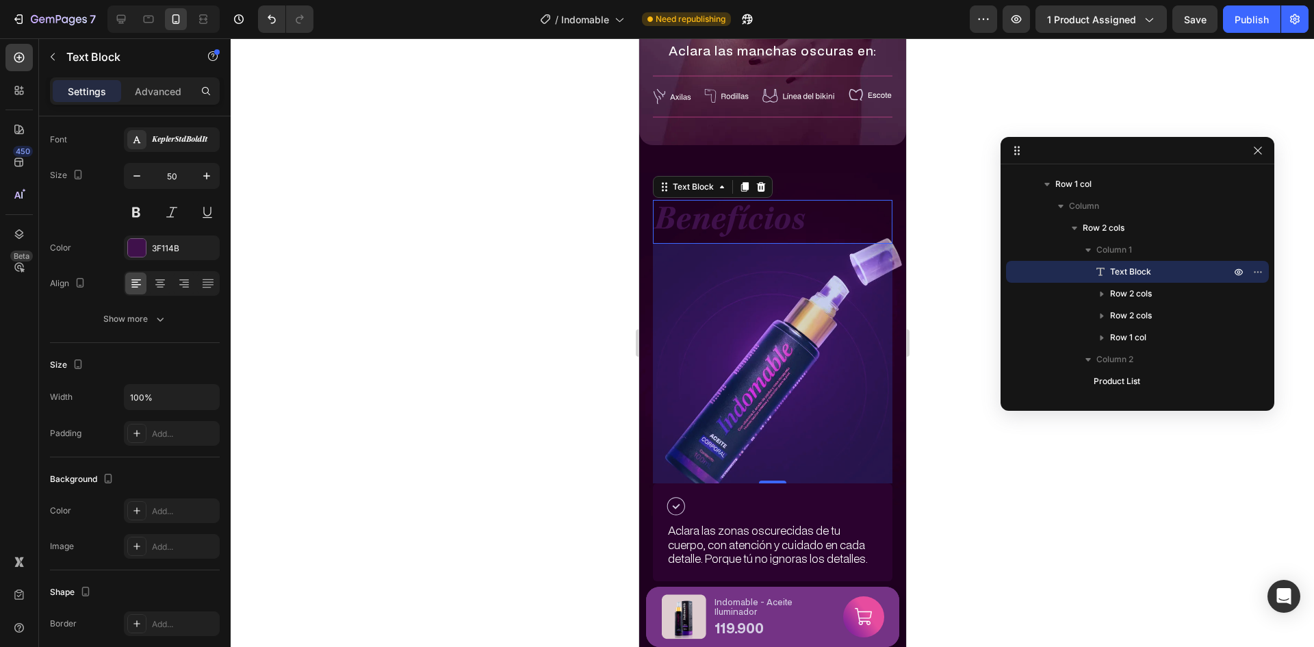
click at [887, 347] on div "Benefícios Text Block 350 Image Aclara las zonas oscurecidas de tu cuerpo, con …" at bounding box center [771, 641] width 267 height 939
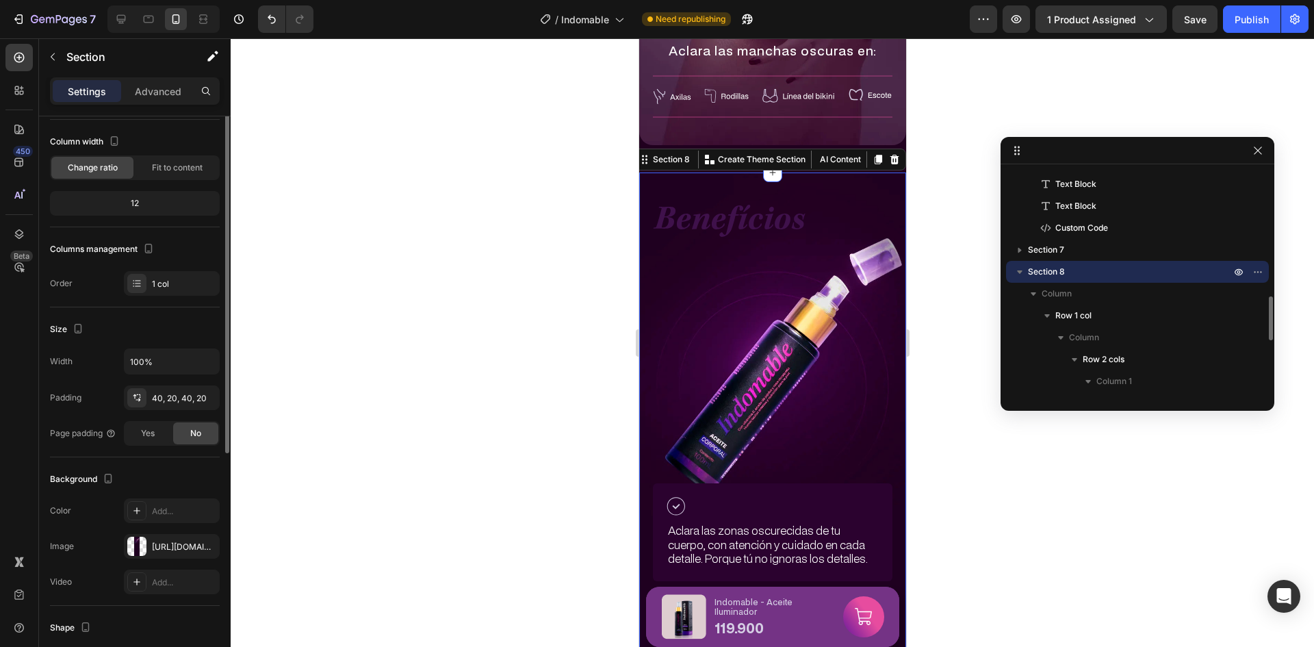
scroll to position [0, 0]
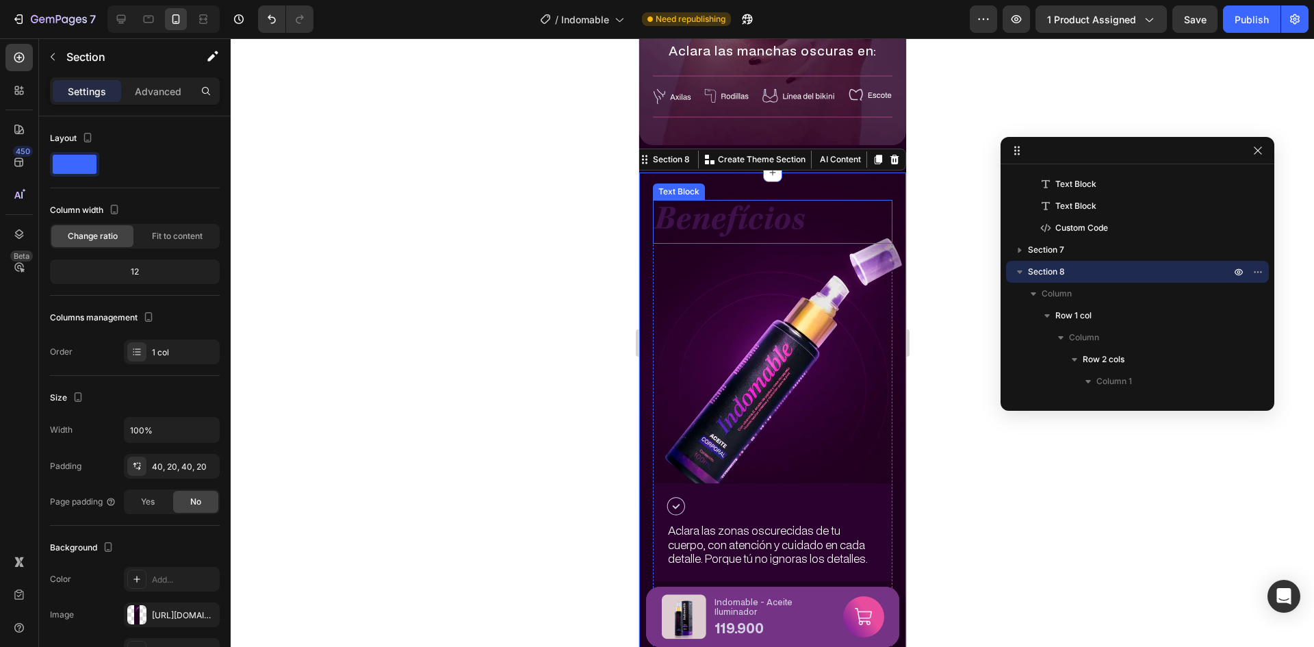
click at [735, 231] on p "Benefícios" at bounding box center [771, 221] width 237 height 41
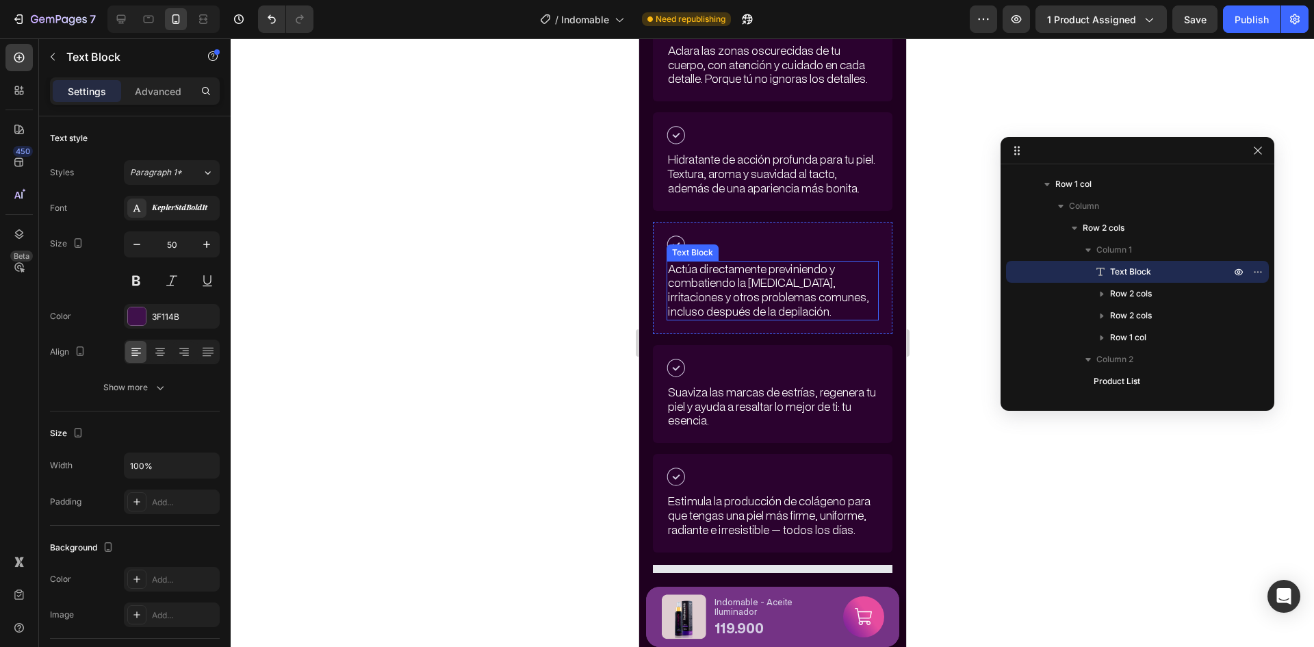
scroll to position [2835, 0]
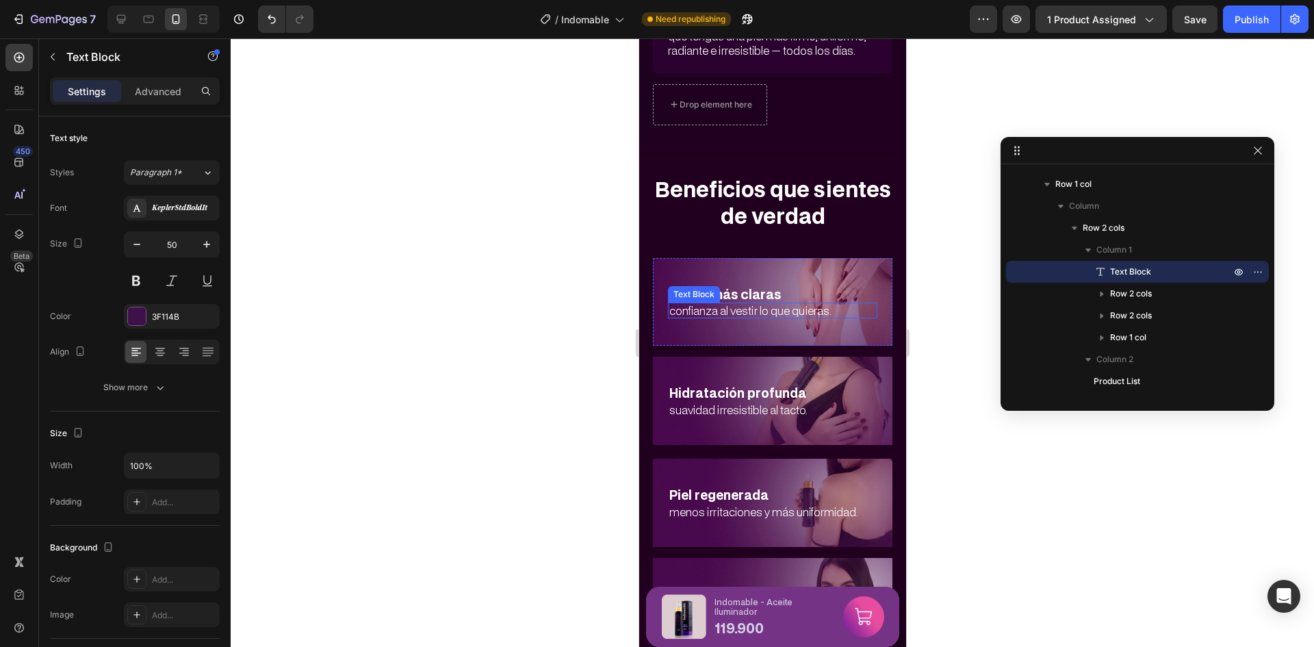
click at [755, 317] on p "confianza al vestir lo que quieras." at bounding box center [771, 310] width 207 height 13
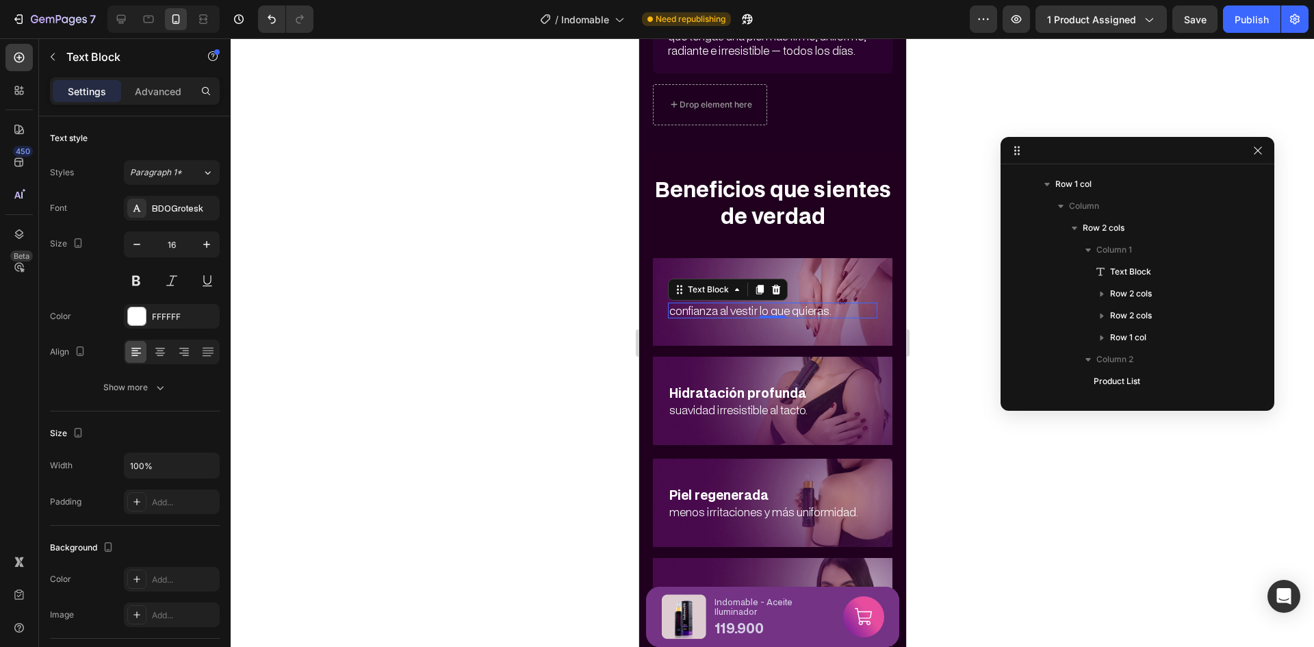
scroll to position [1091, 0]
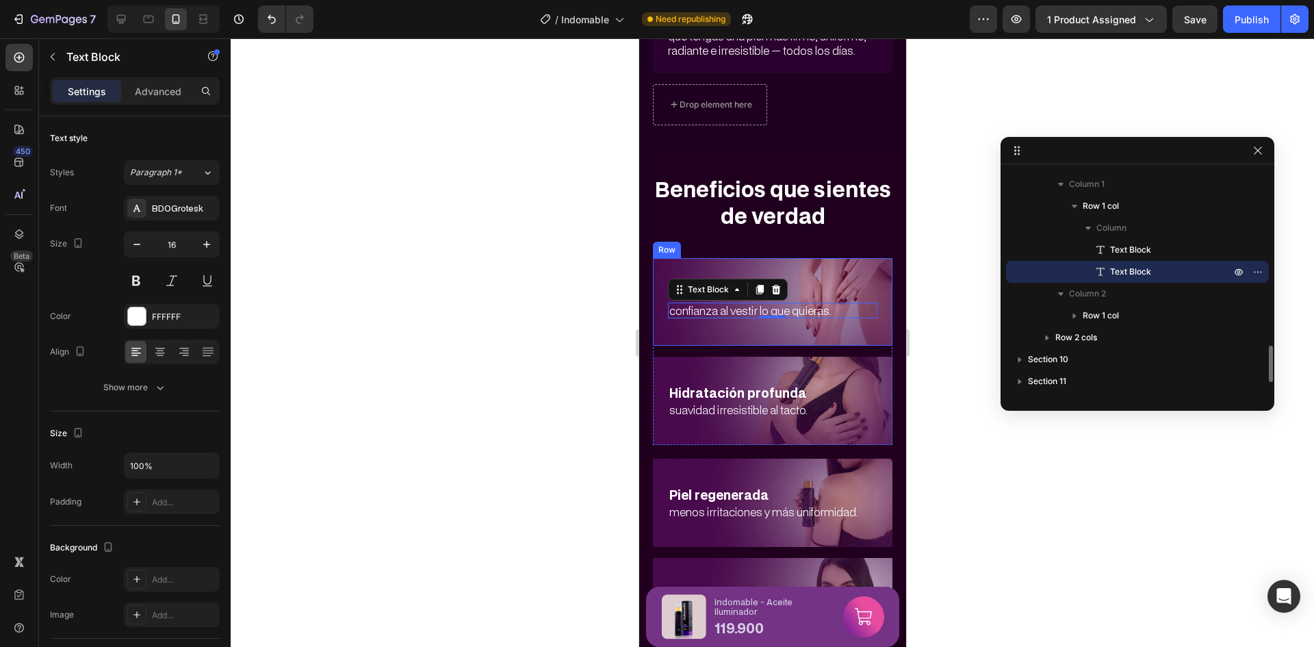
click at [816, 276] on div "Zonas más claras Text Block confianza al vestir lo que quieras. Text Block 0 Row" at bounding box center [771, 302] width 239 height 88
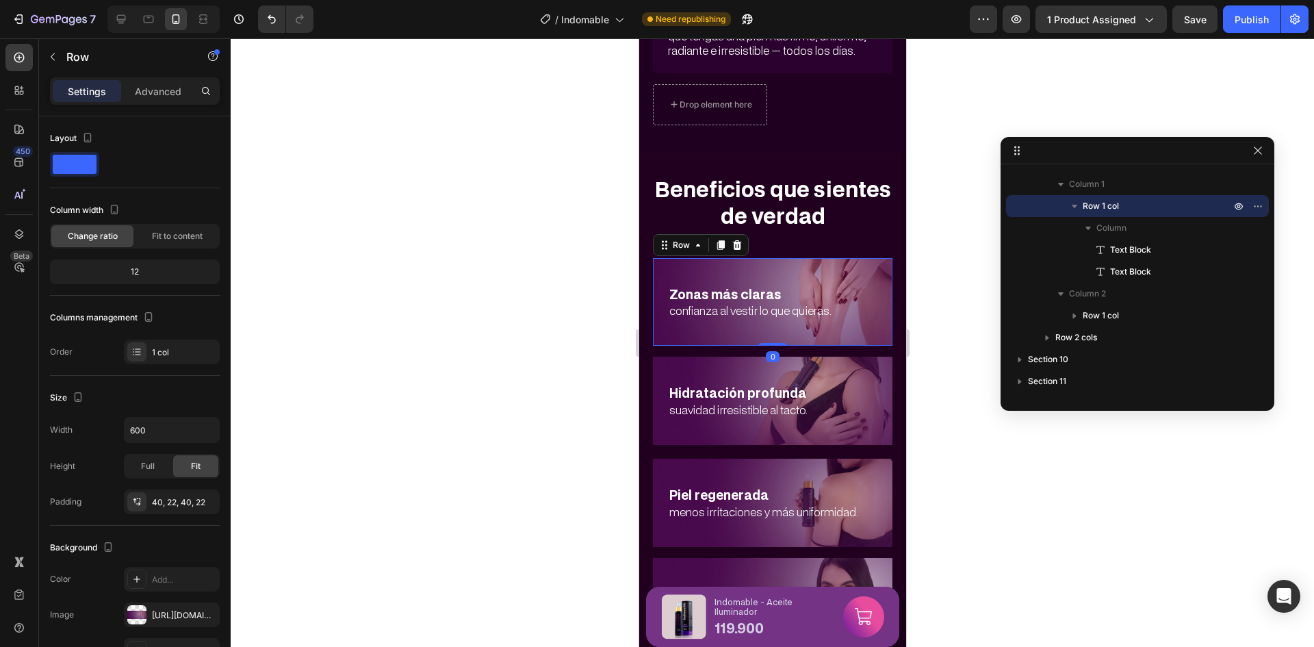
click at [816, 276] on div "Zonas más claras Text Block confianza al vestir lo que quieras. Text Block Row 0" at bounding box center [771, 302] width 239 height 88
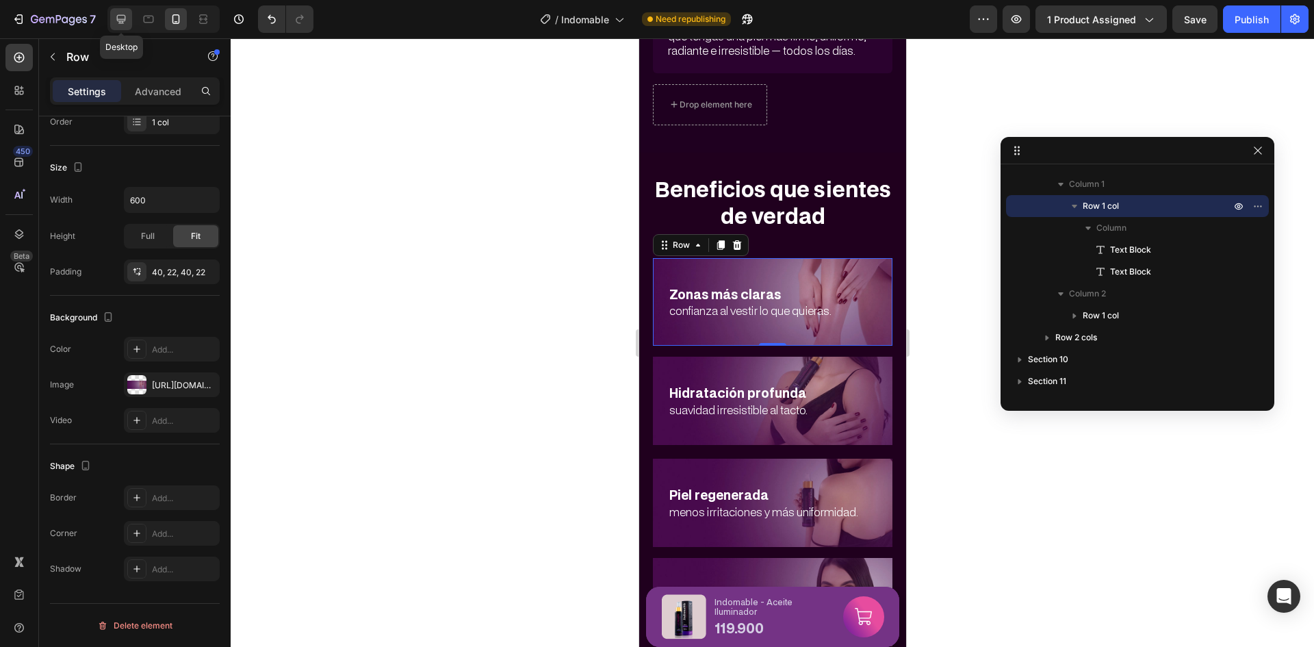
click at [123, 25] on icon at bounding box center [121, 19] width 14 height 14
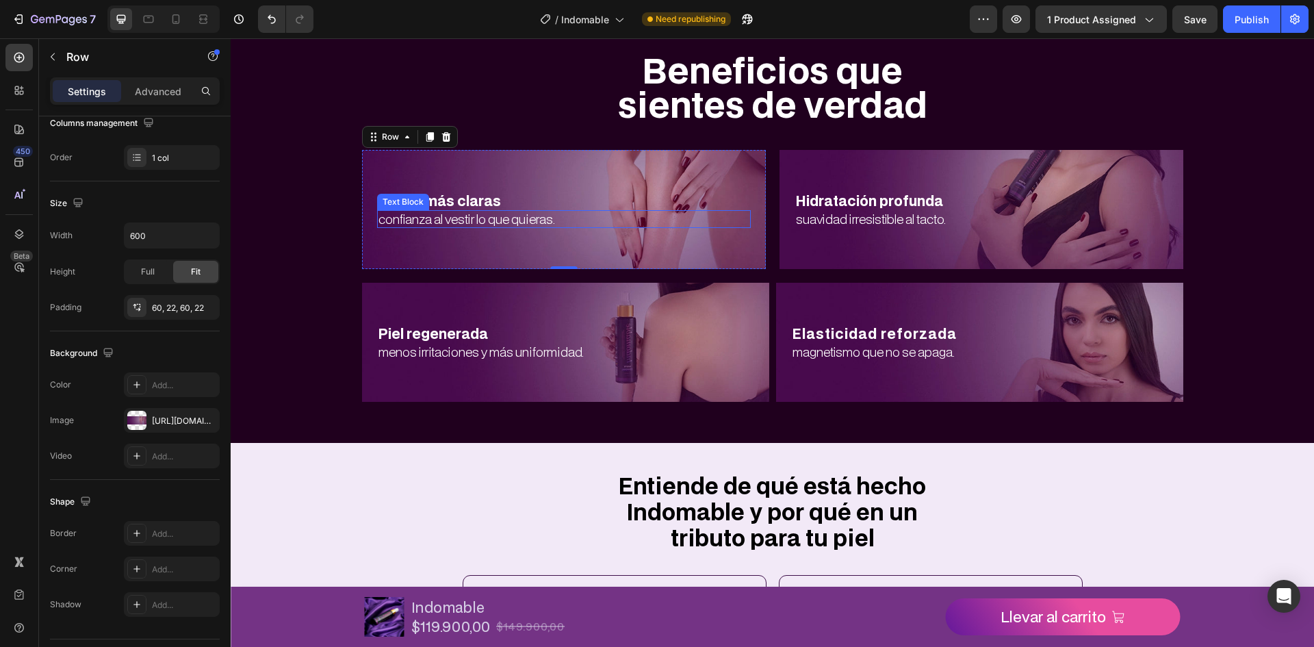
scroll to position [2766, 0]
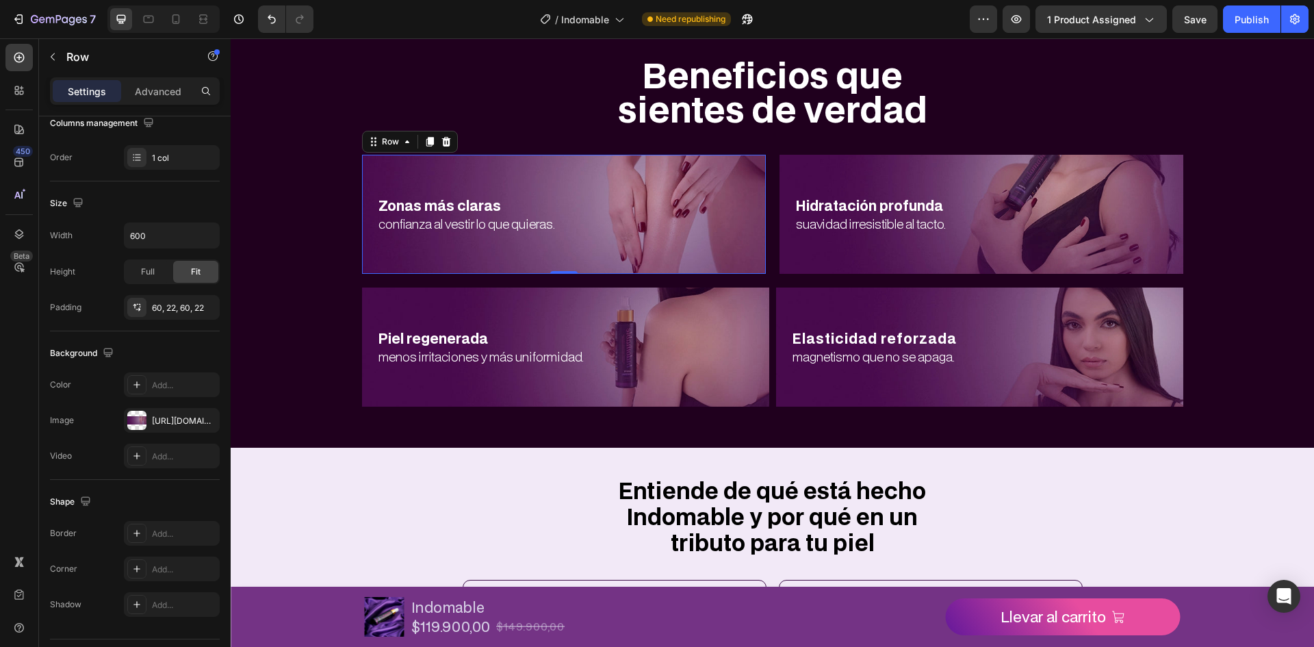
click at [495, 262] on div "Zonas más claras Text Block confianza al vestir lo que quieras. Text Block Row 0" at bounding box center [564, 214] width 404 height 119
click at [174, 419] on div "https://cdn.shopify.com/s/files/1/0720/2039/4157/files/gempages_579749800392524…" at bounding box center [172, 421] width 40 height 12
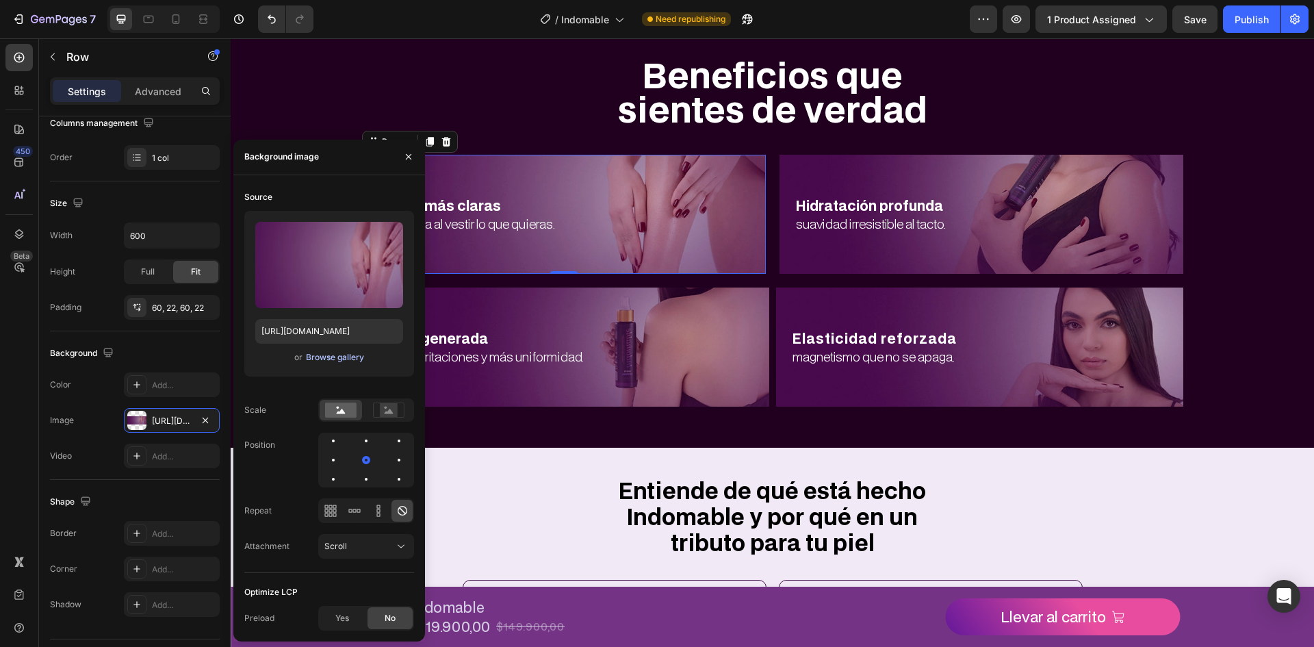
click at [327, 352] on div "Browse gallery" at bounding box center [335, 357] width 58 height 12
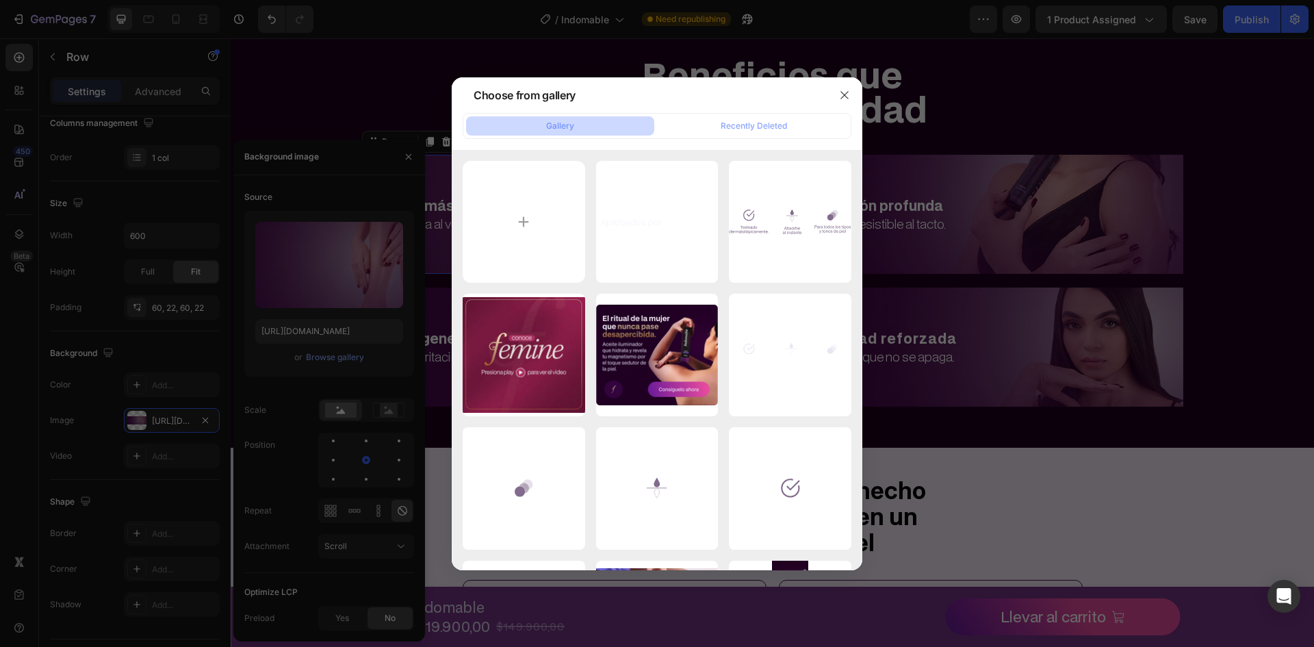
type input "C:\fakepath\Rectangle 28.webp"
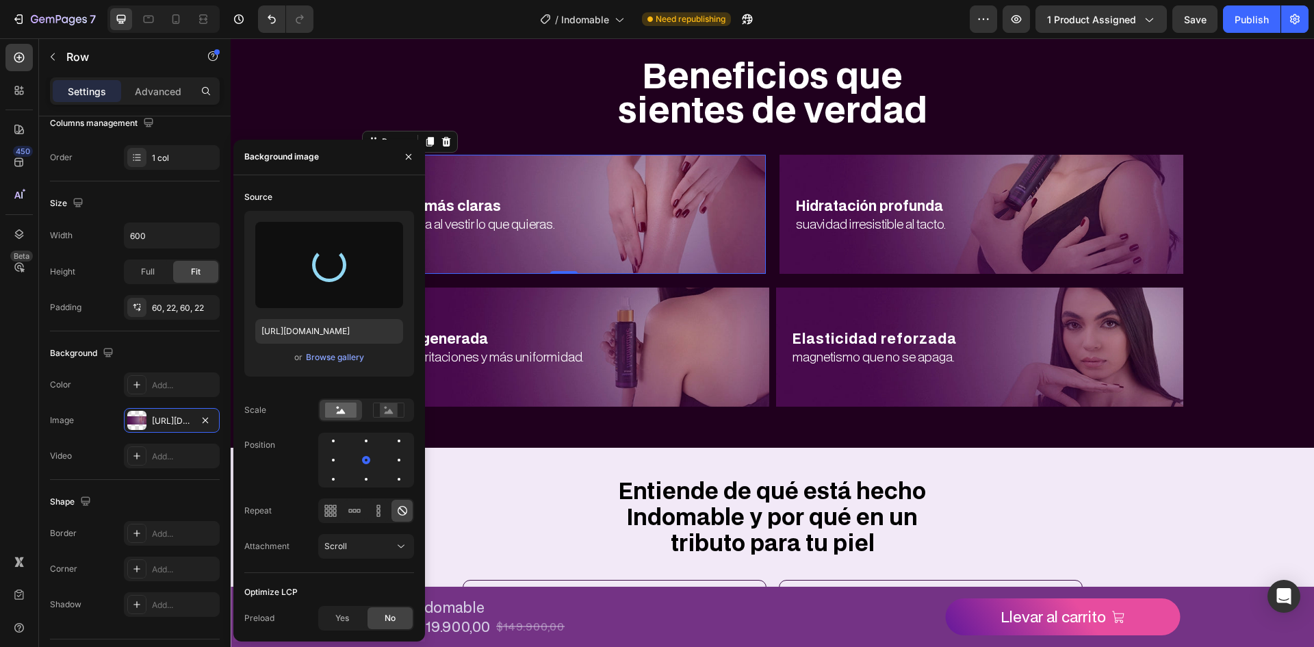
type input "https://cdn.shopify.com/s/files/1/0720/2039/4157/files/gempages_579749800392524…"
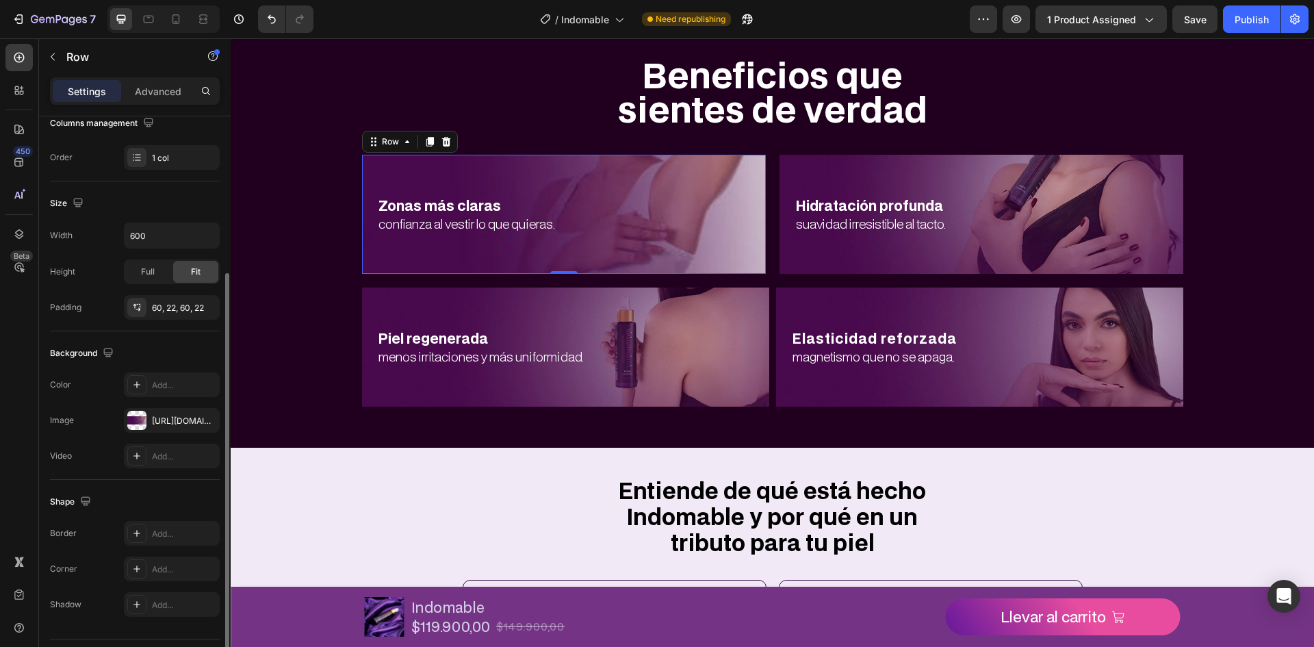
click at [176, 361] on div "Background" at bounding box center [135, 353] width 170 height 22
click at [153, 430] on div "https://cdn.shopify.com/s/files/1/0720/2039/4157/files/gempages_579749800392524…" at bounding box center [172, 420] width 96 height 25
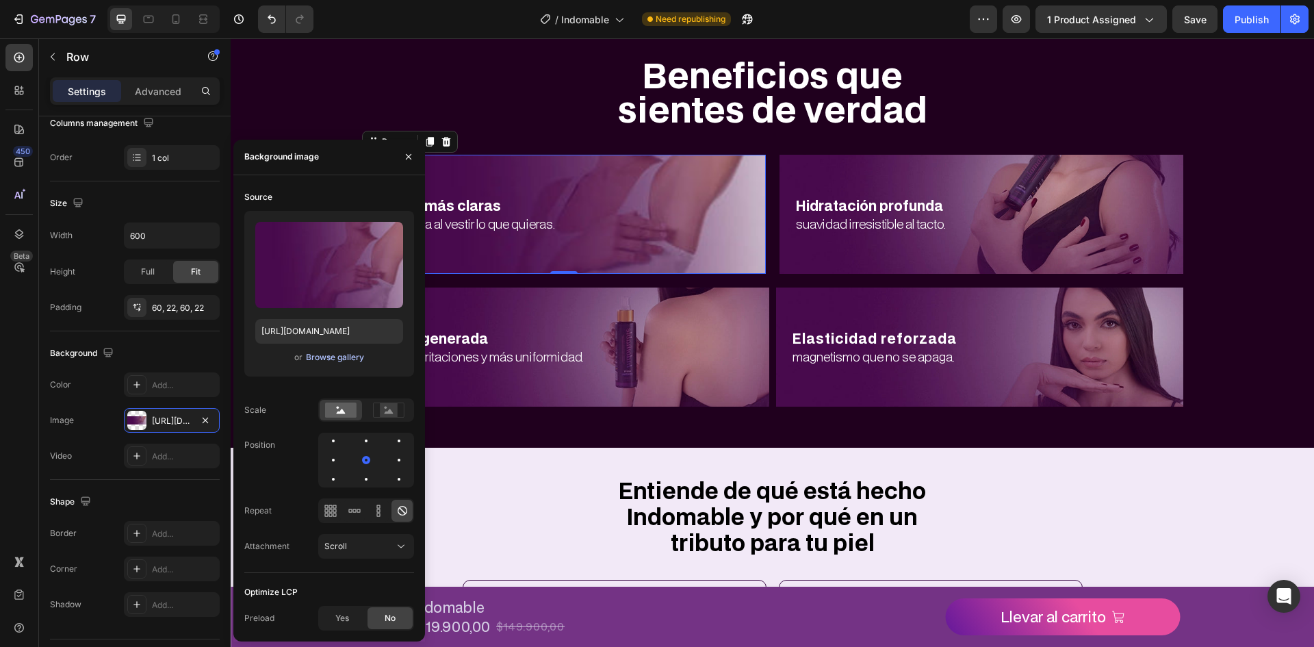
click at [321, 359] on div "Browse gallery" at bounding box center [335, 357] width 58 height 12
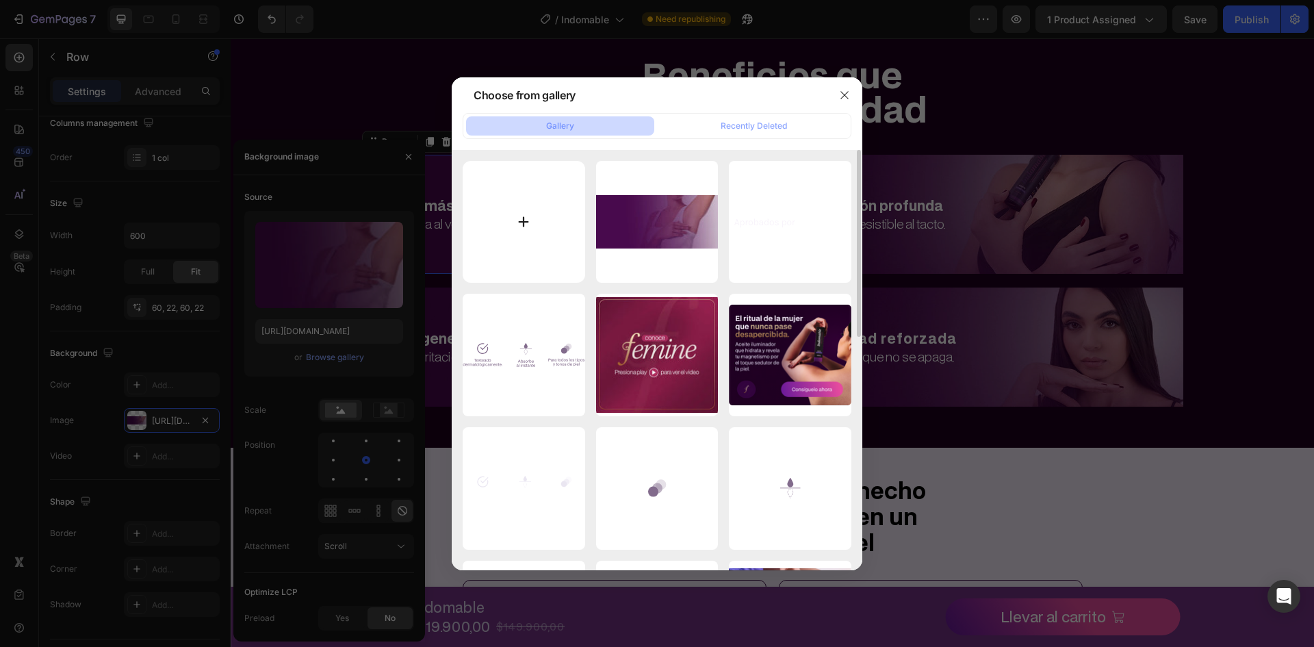
click at [526, 202] on input "file" at bounding box center [524, 222] width 122 height 122
type input "C:\fakepath\Dobra_nova copiar.webp"
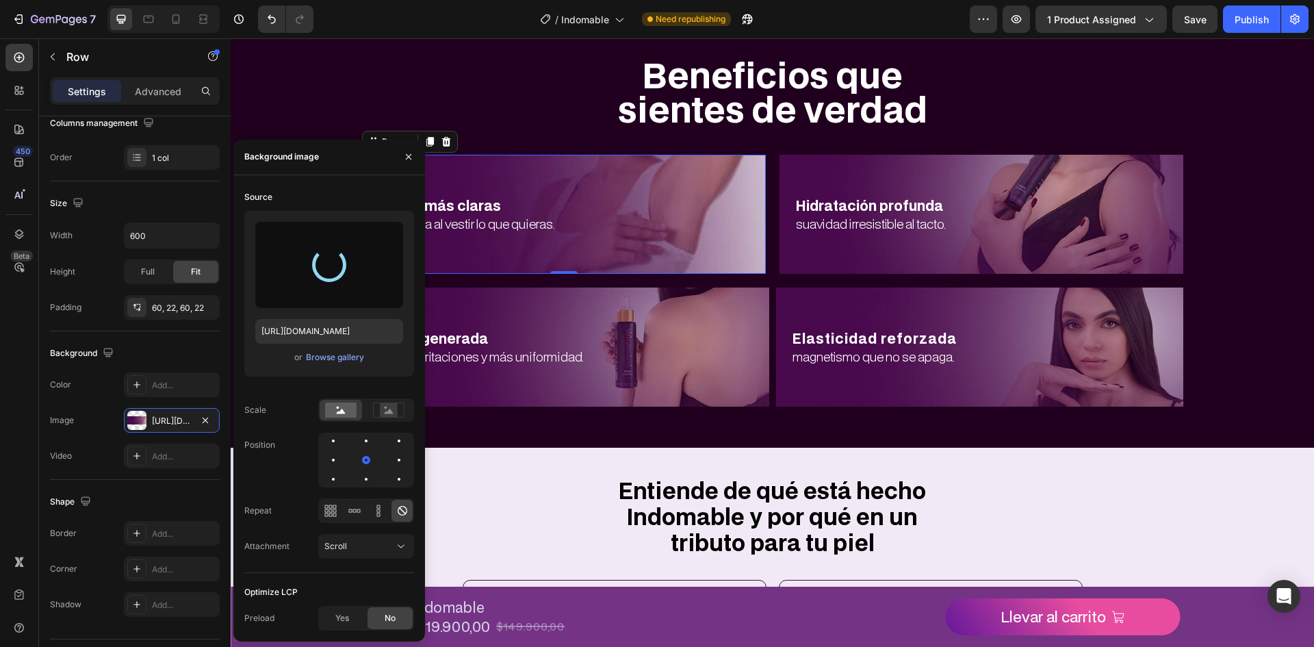
type input "https://cdn.shopify.com/s/files/1/0720/2039/4157/files/gempages_579749800392524…"
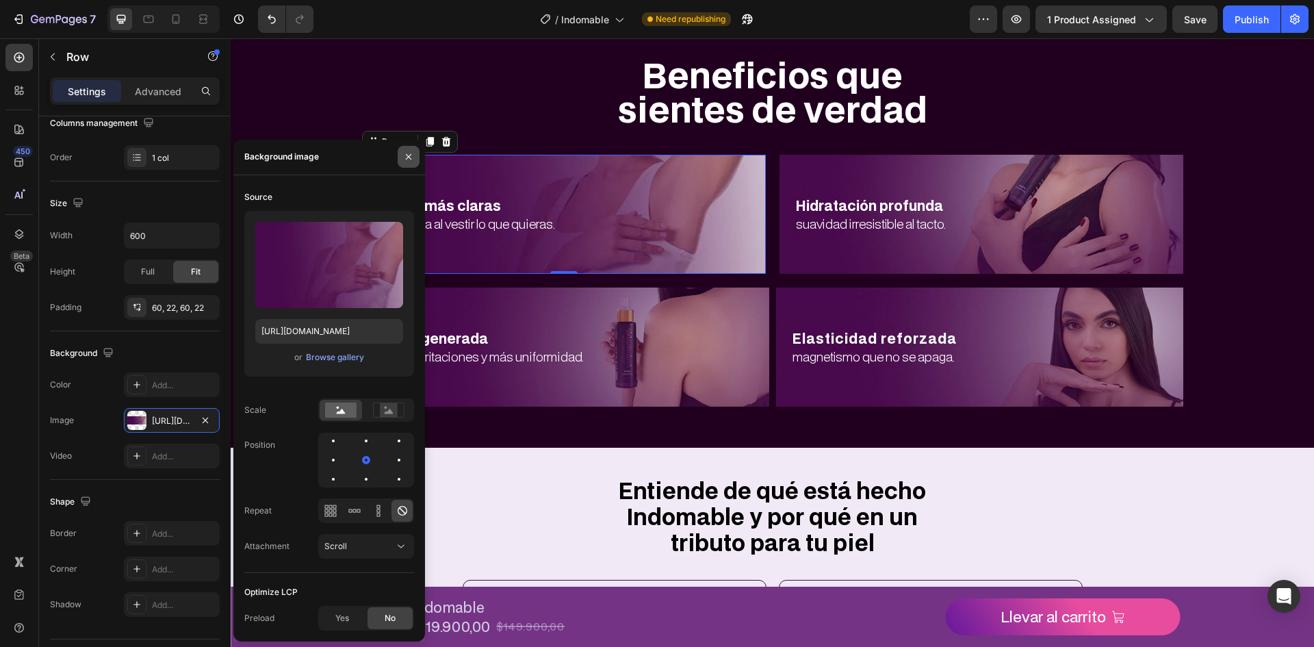
click at [408, 156] on icon "button" at bounding box center [408, 156] width 11 height 11
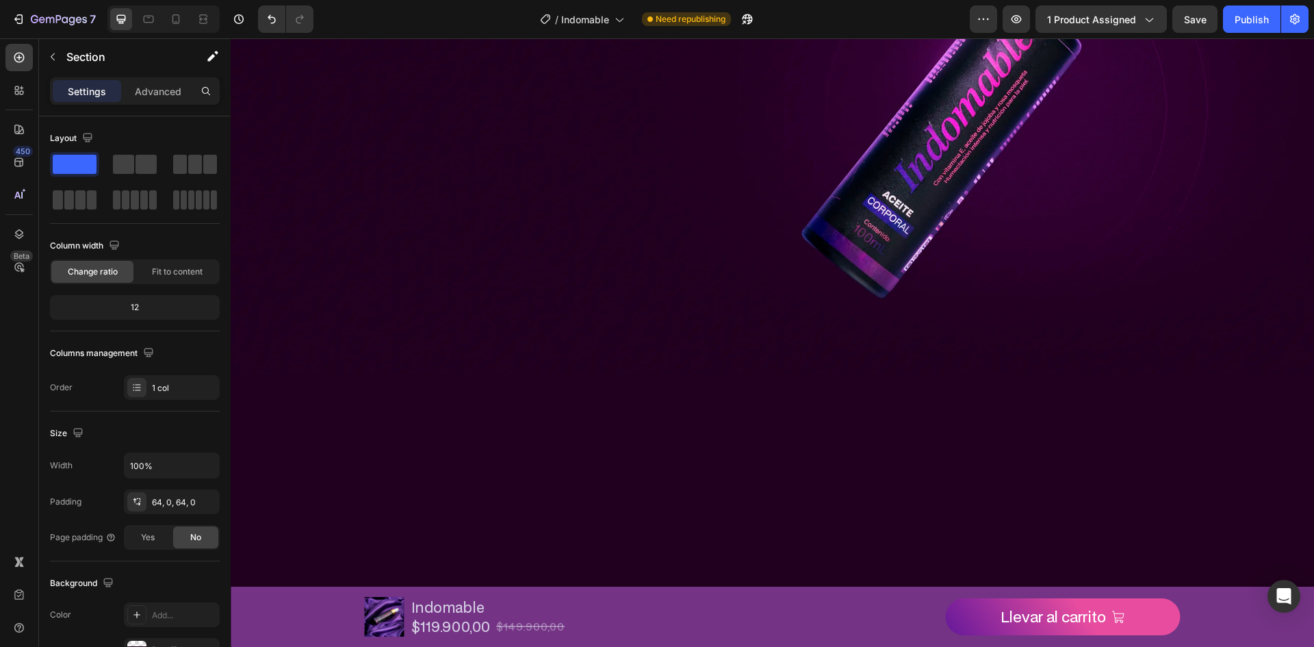
scroll to position [0, 0]
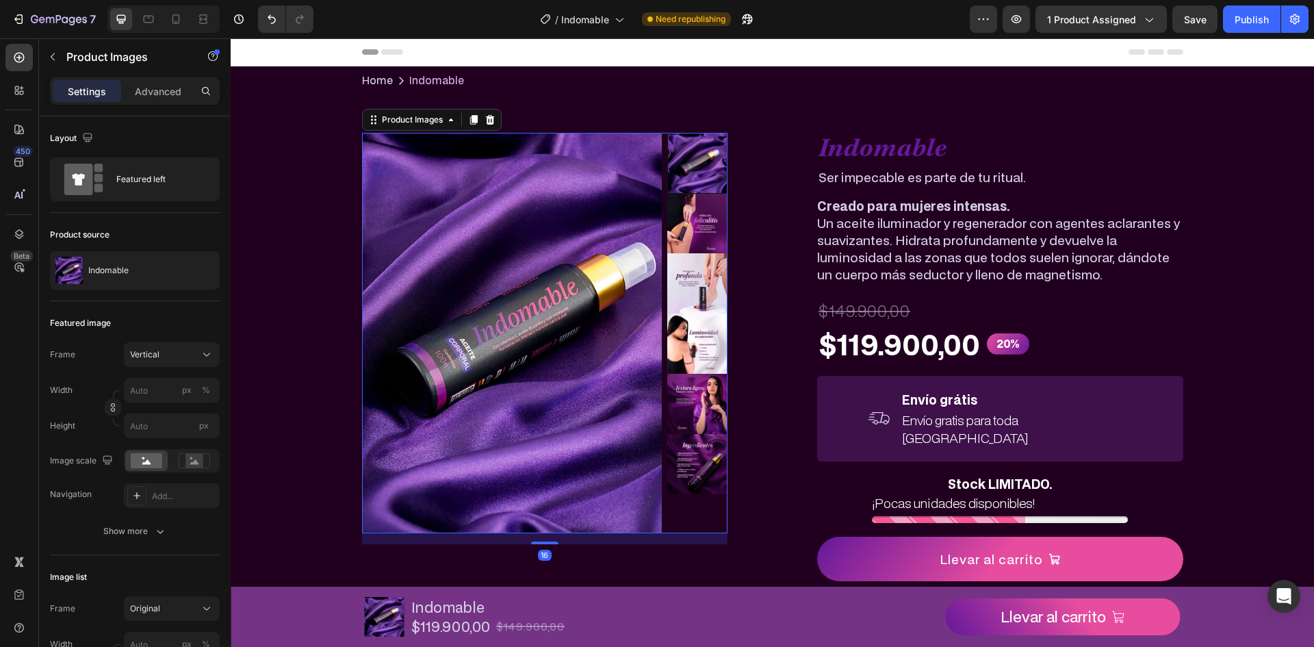
click at [567, 214] on img at bounding box center [512, 333] width 300 height 400
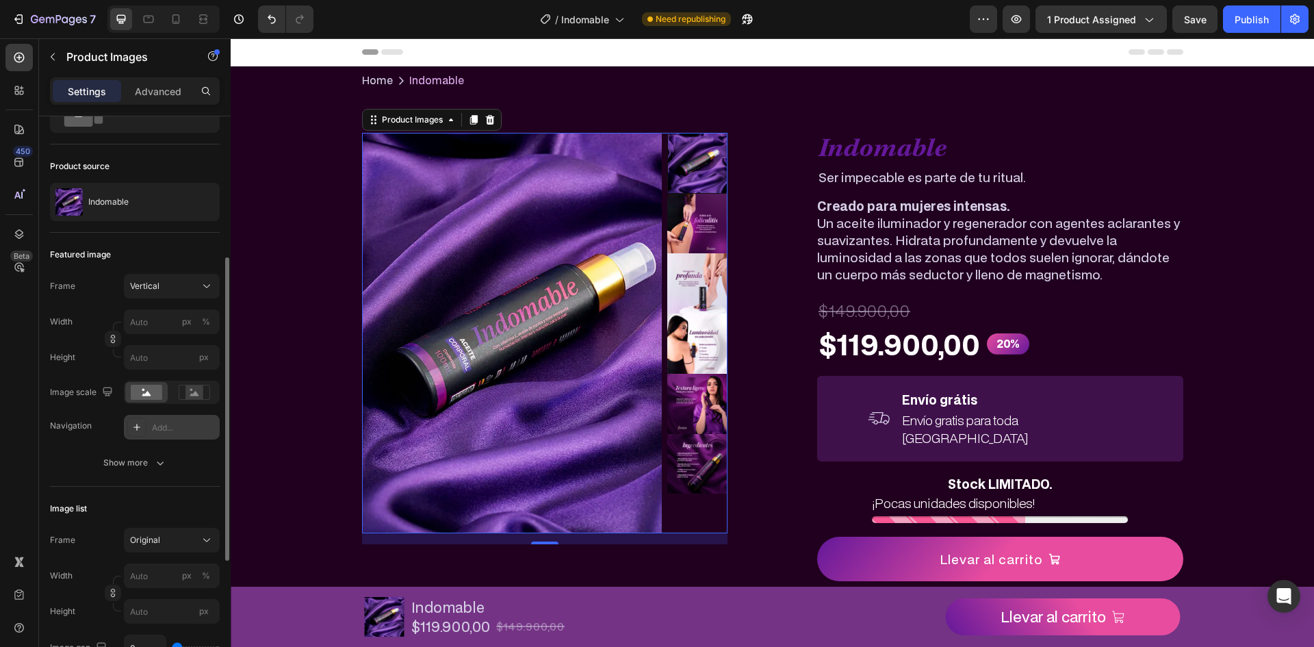
scroll to position [137, 0]
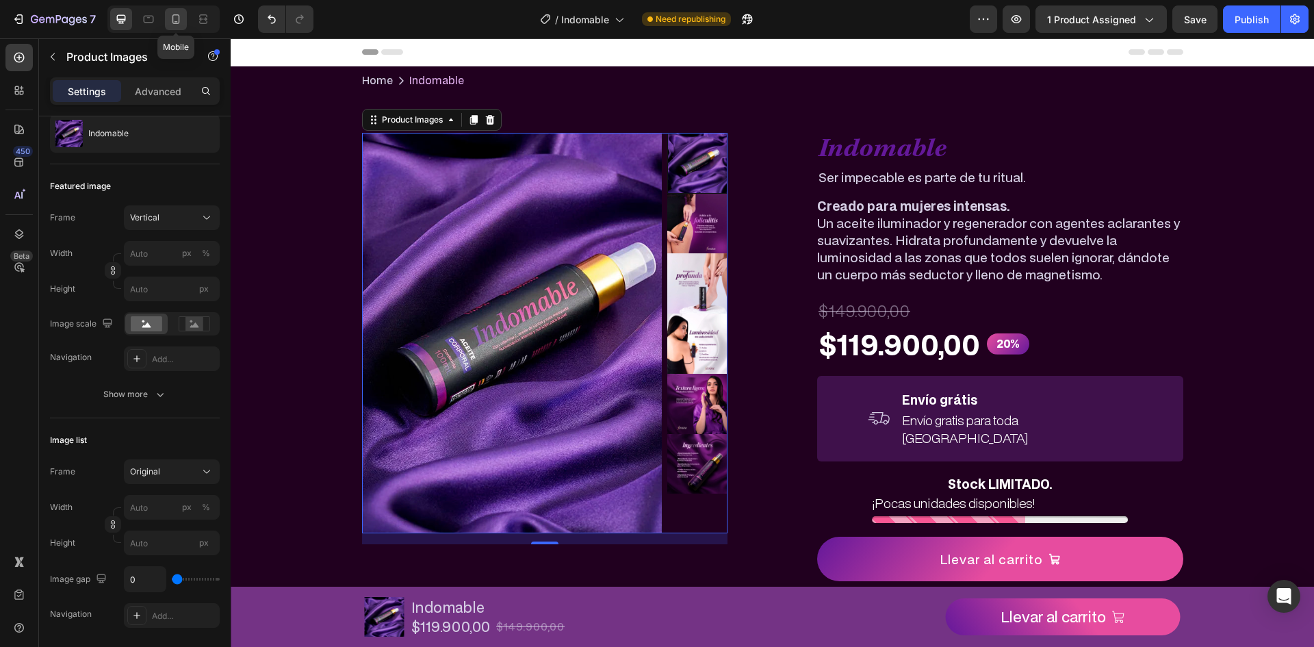
click at [173, 16] on icon at bounding box center [176, 19] width 8 height 10
type input "0"
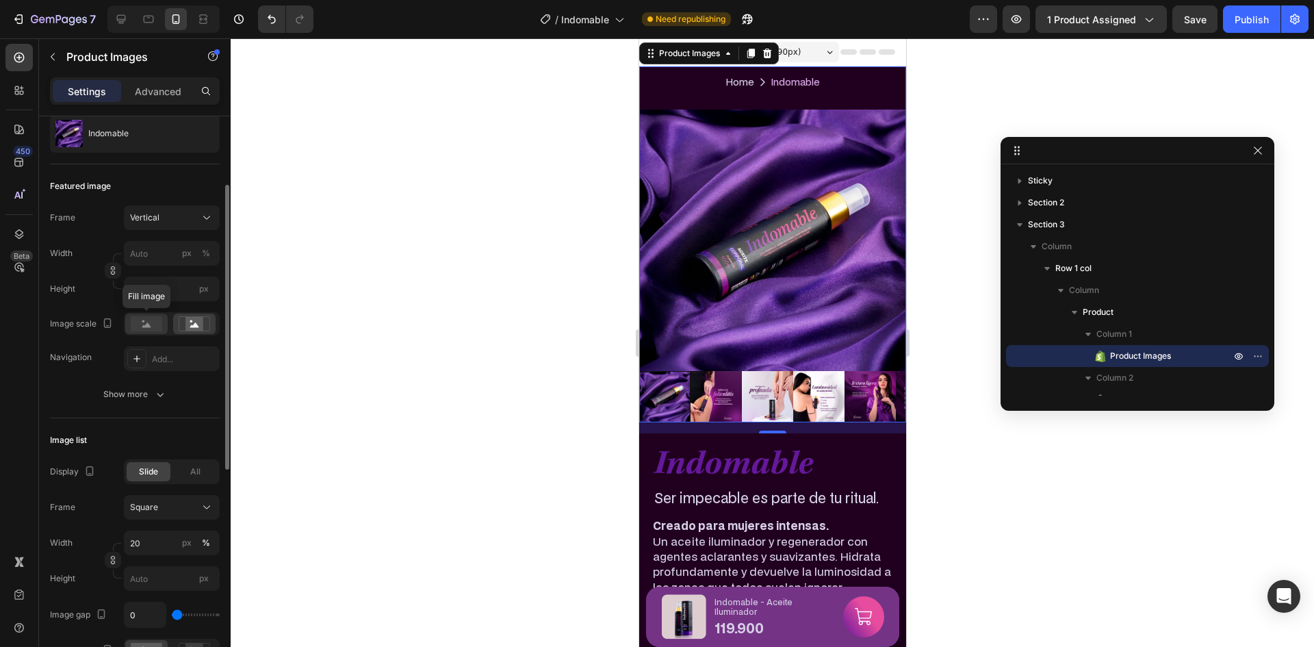
click at [137, 324] on rect at bounding box center [146, 323] width 31 height 15
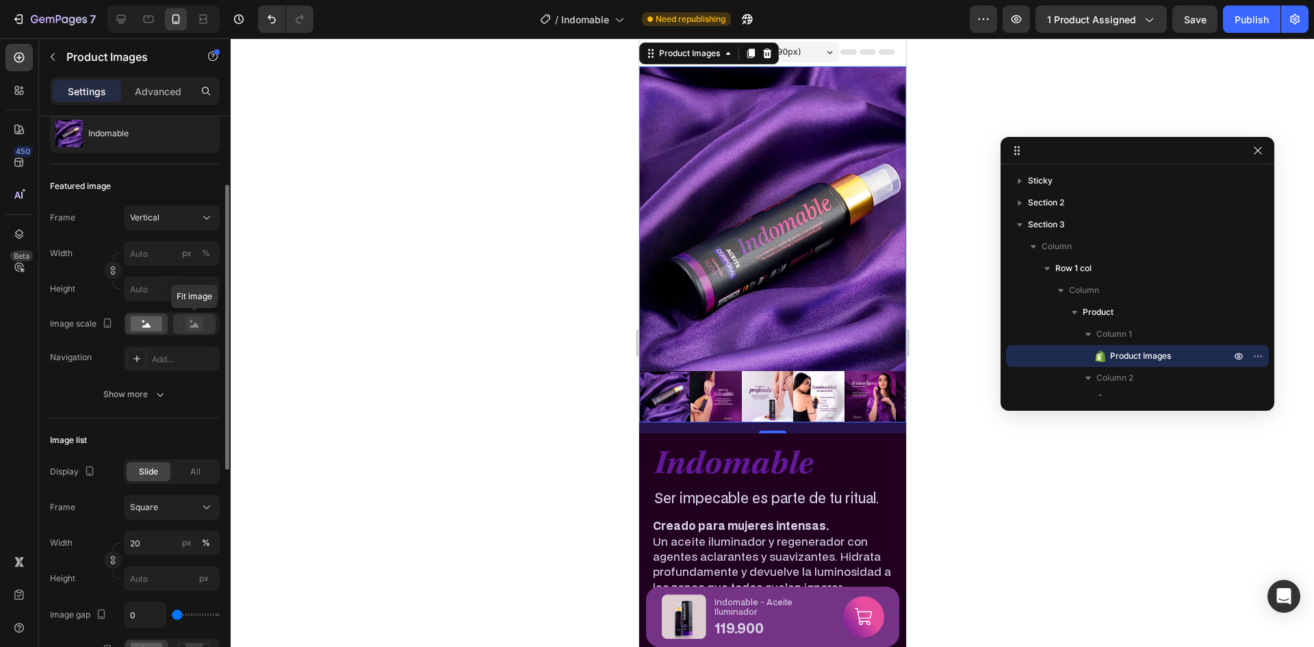
click at [183, 321] on icon at bounding box center [194, 323] width 31 height 15
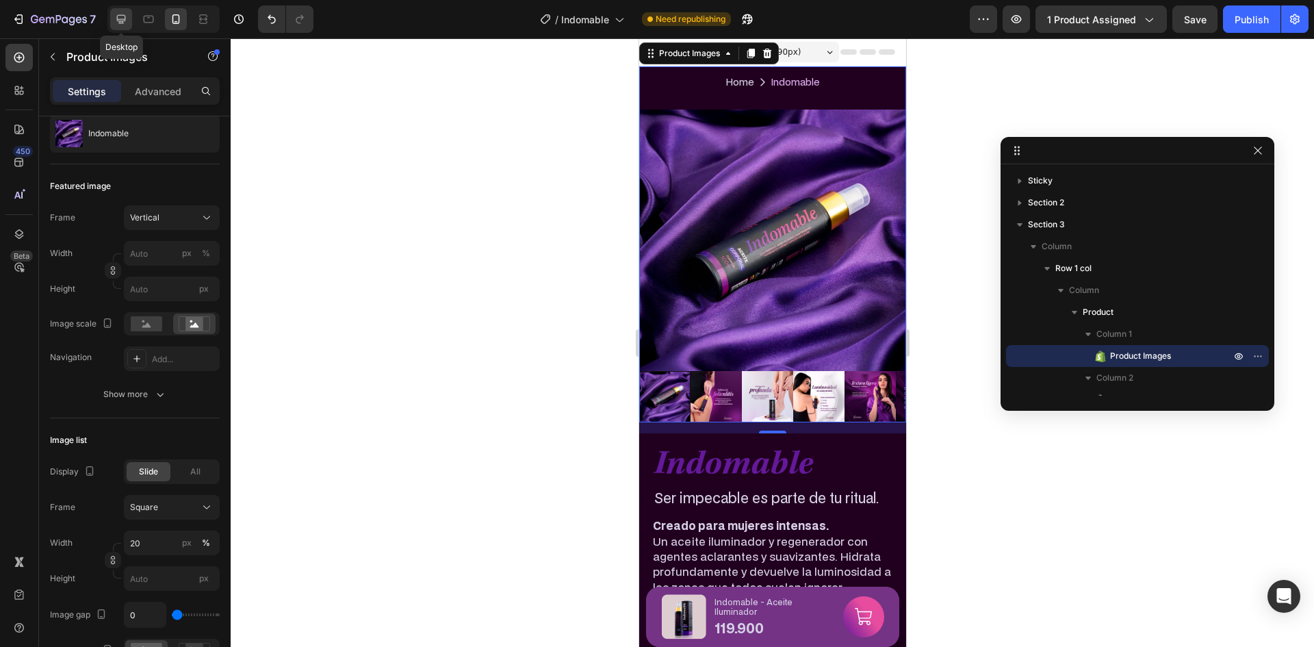
click at [128, 12] on div at bounding box center [121, 19] width 22 height 22
type input "8"
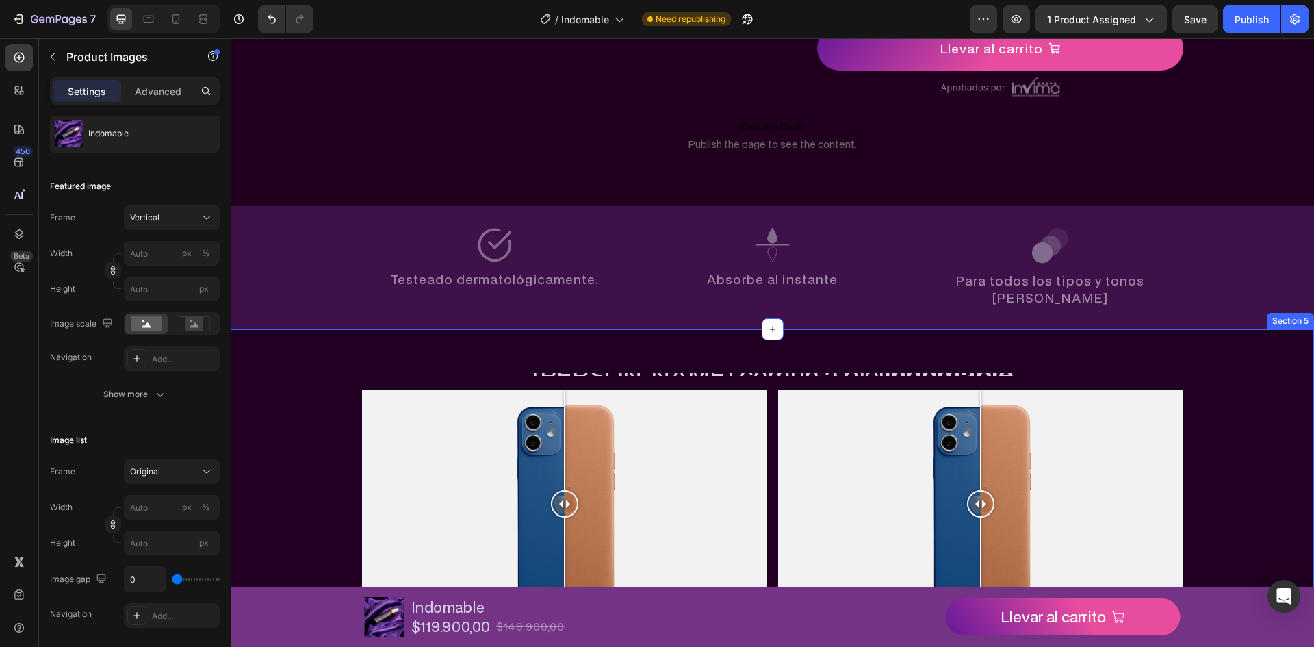
scroll to position [509, 0]
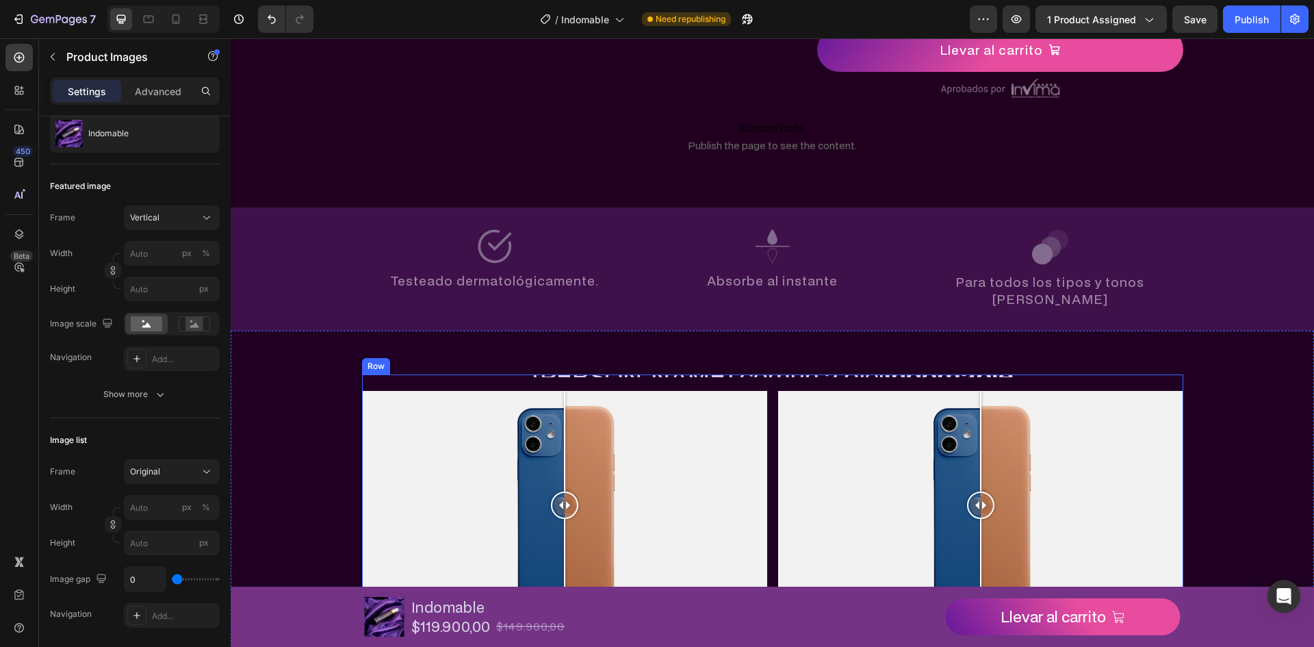
click at [658, 374] on h2 "De piel común a piel indomable" at bounding box center [772, 375] width 821 height 3
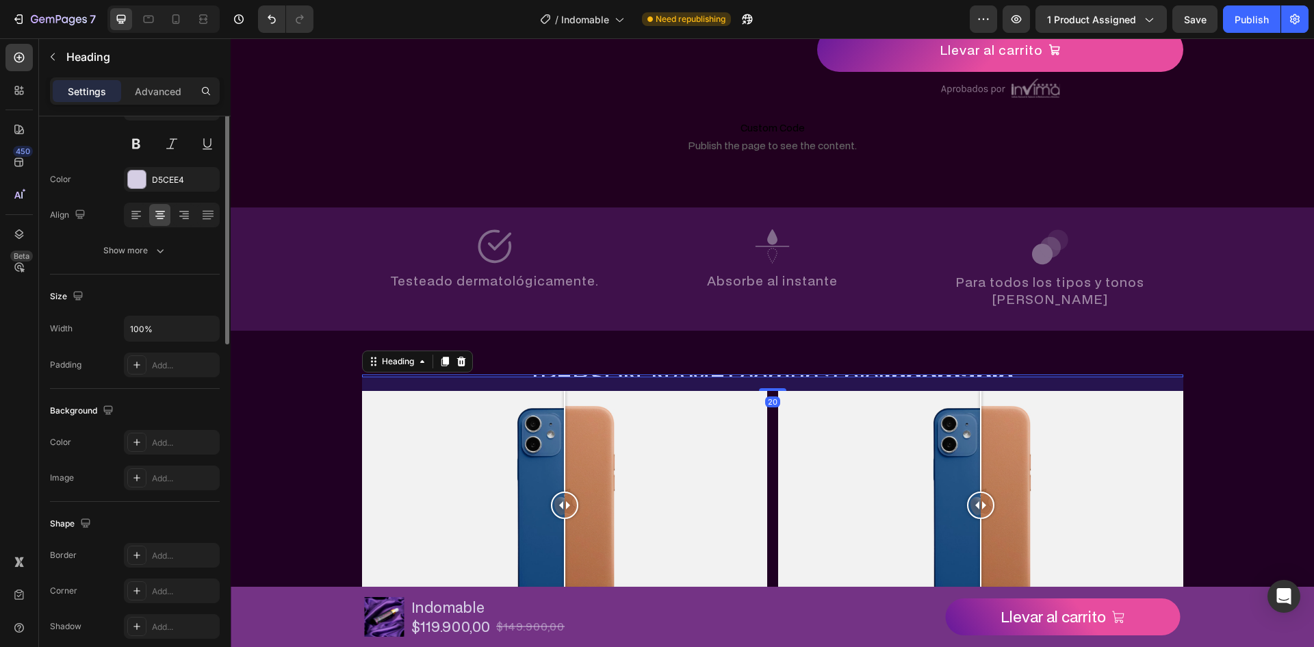
scroll to position [0, 0]
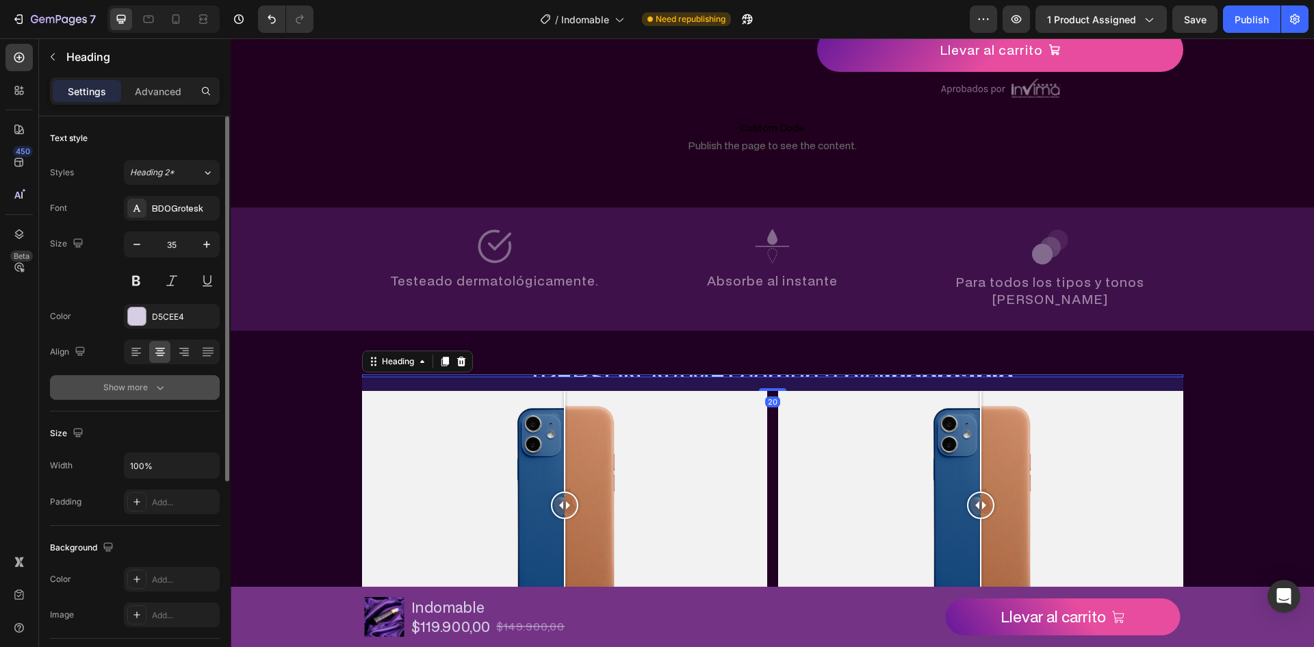
click at [158, 380] on button "Show more" at bounding box center [135, 387] width 170 height 25
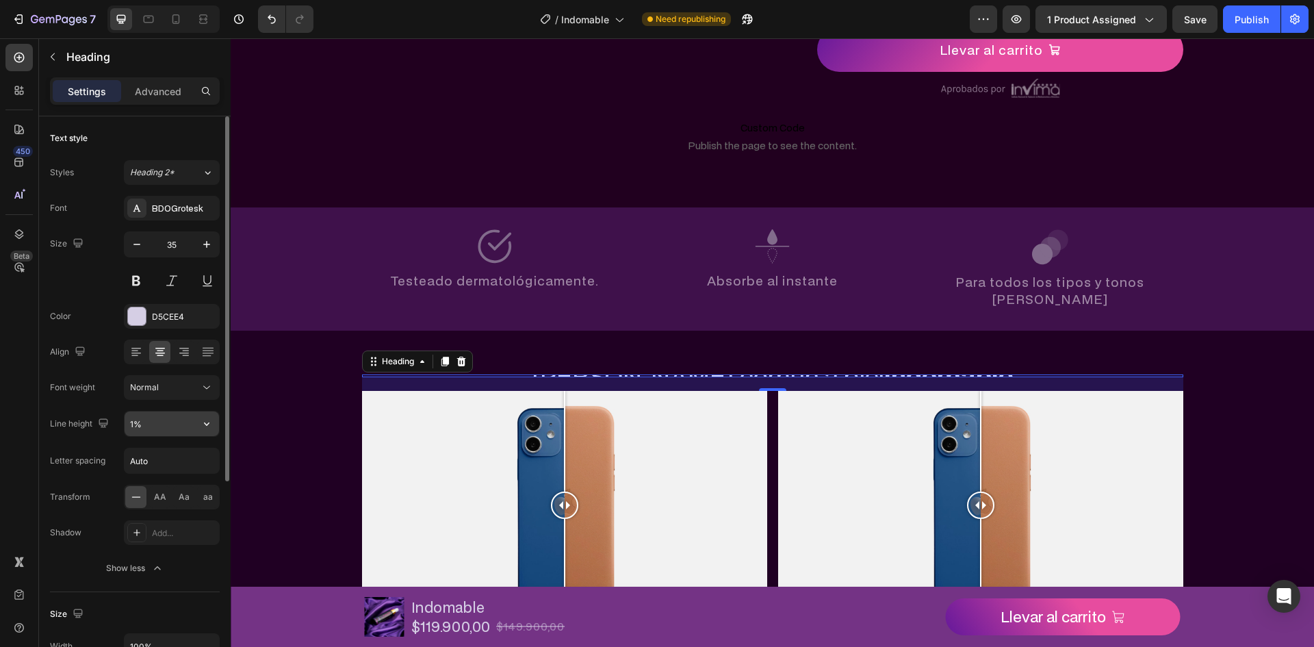
click at [179, 425] on input "1%" at bounding box center [172, 423] width 94 height 25
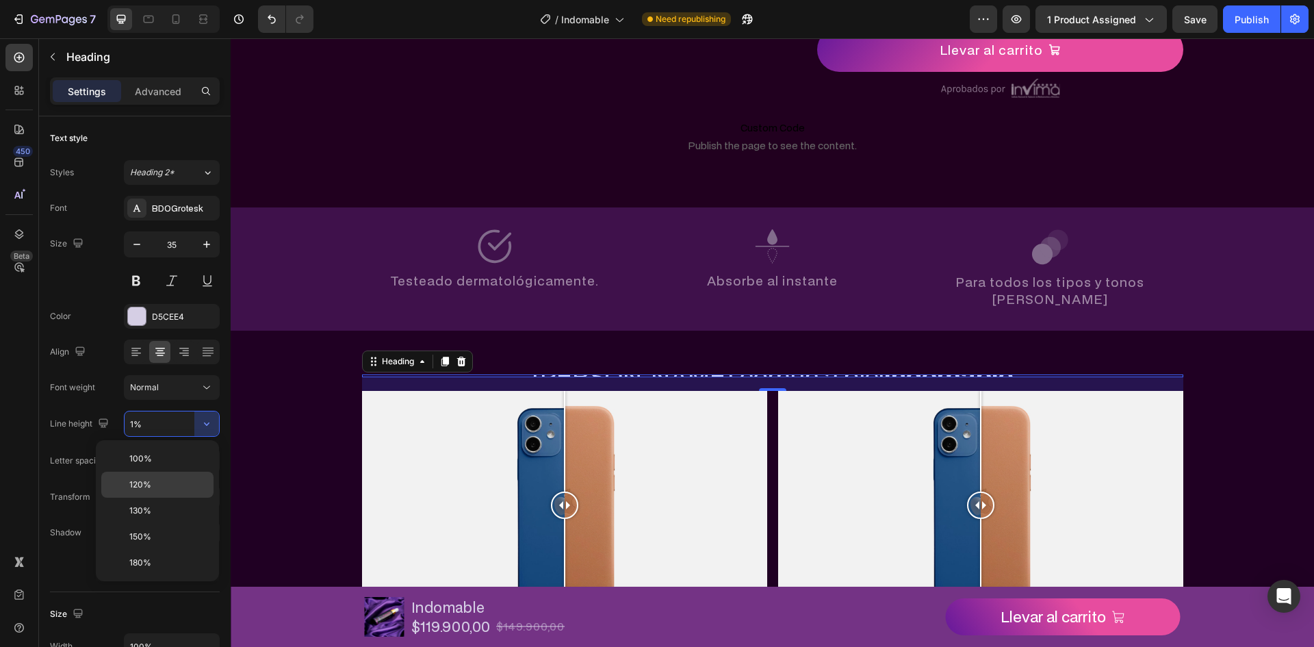
click at [183, 497] on div "120%" at bounding box center [157, 510] width 112 height 26
type input "120%"
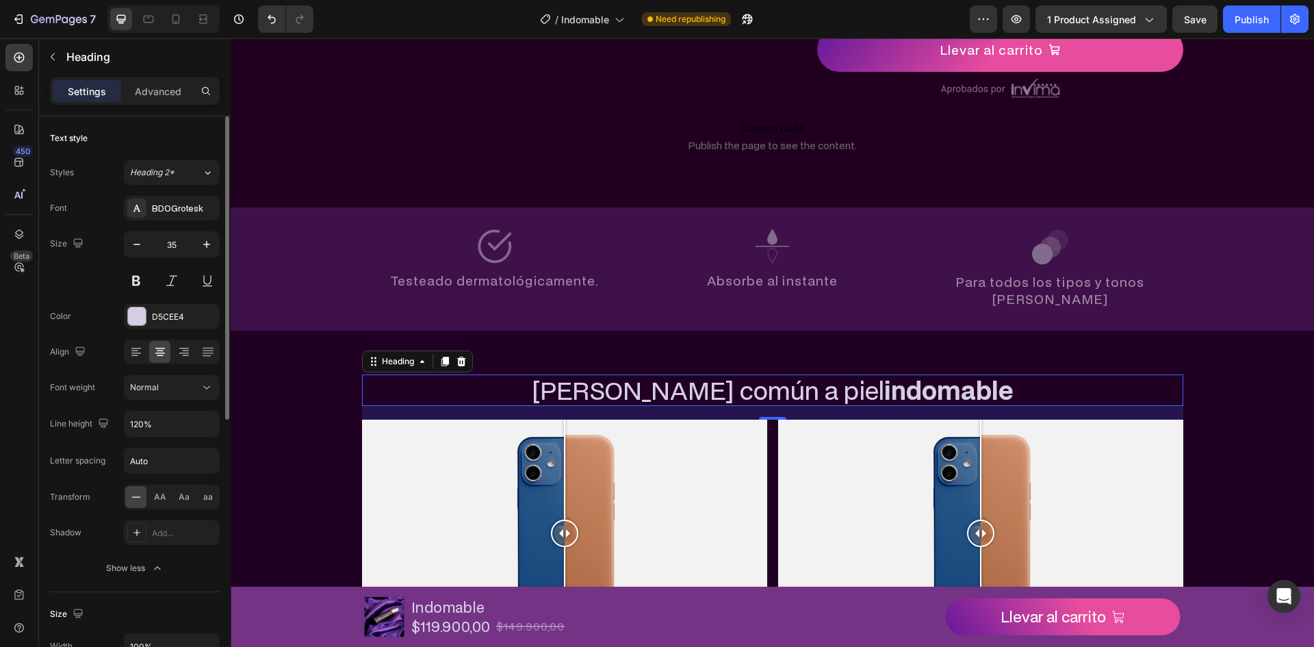
click at [77, 291] on div "Size 35" at bounding box center [135, 262] width 170 height 62
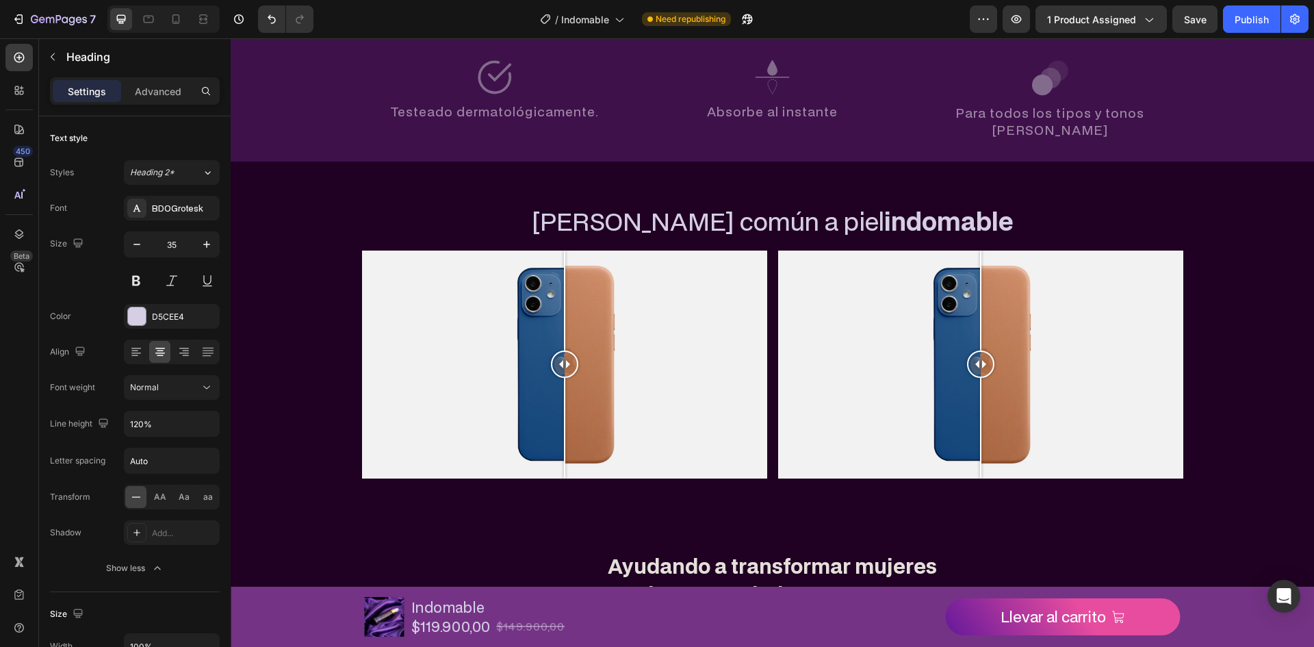
scroll to position [646, 0]
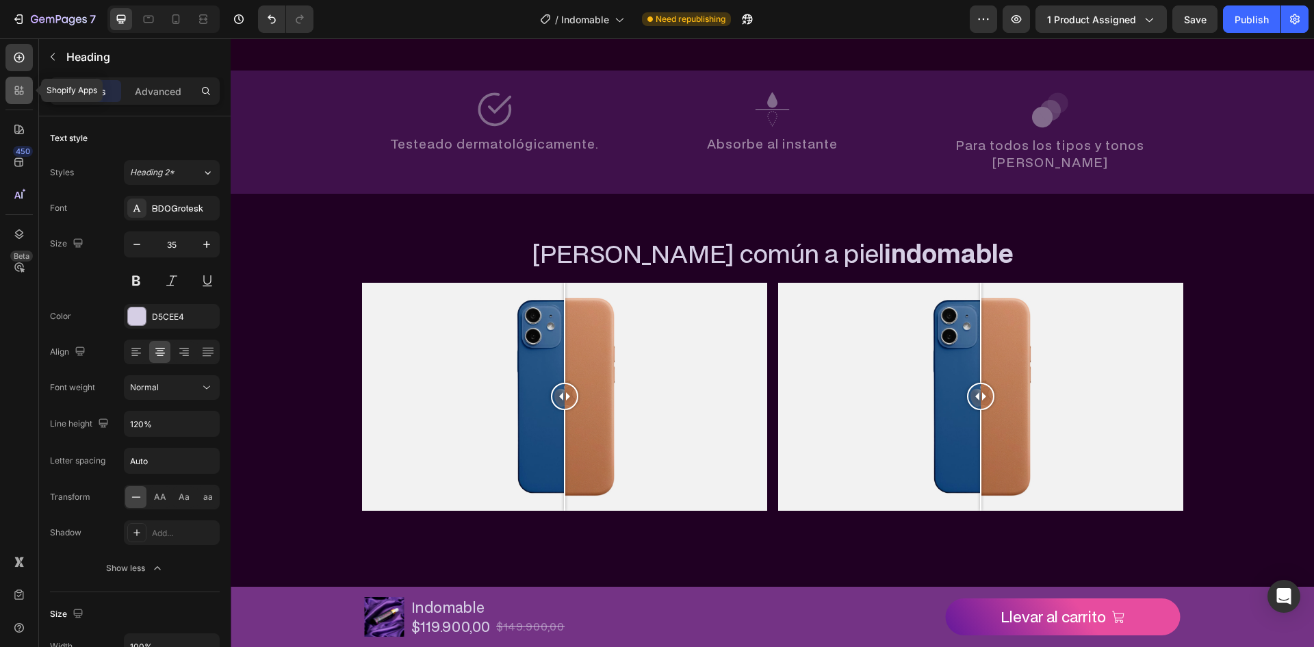
click at [14, 89] on icon at bounding box center [19, 90] width 14 height 14
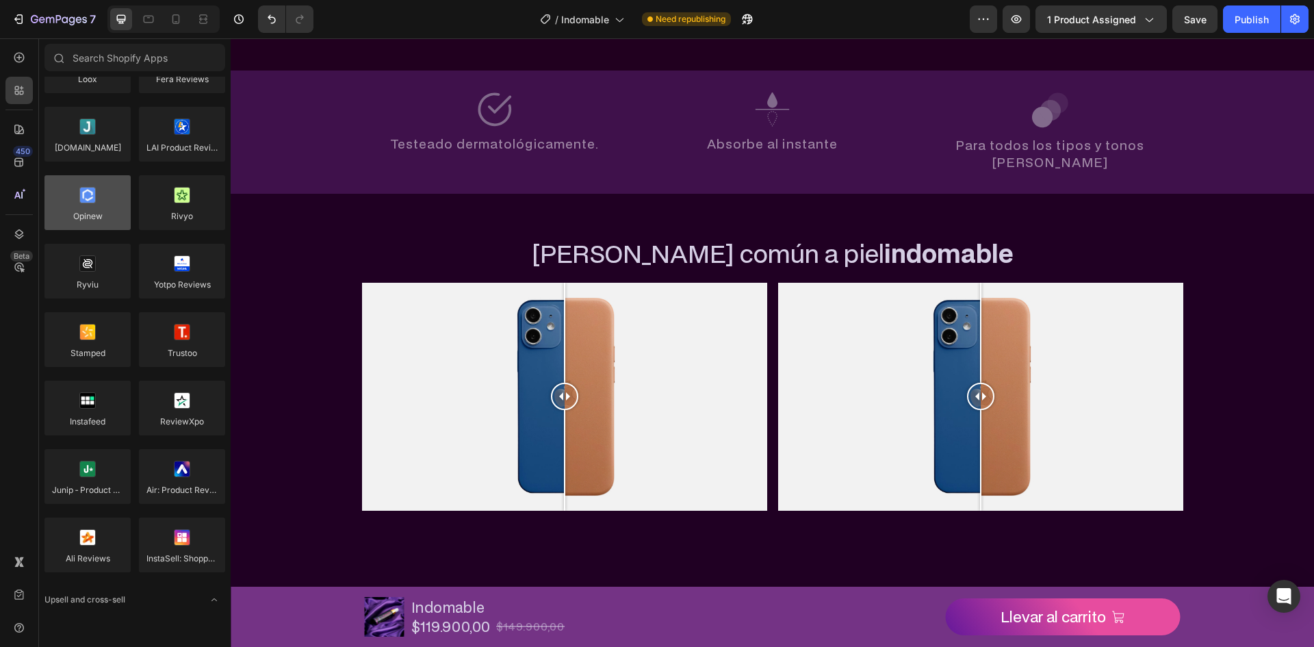
scroll to position [0, 0]
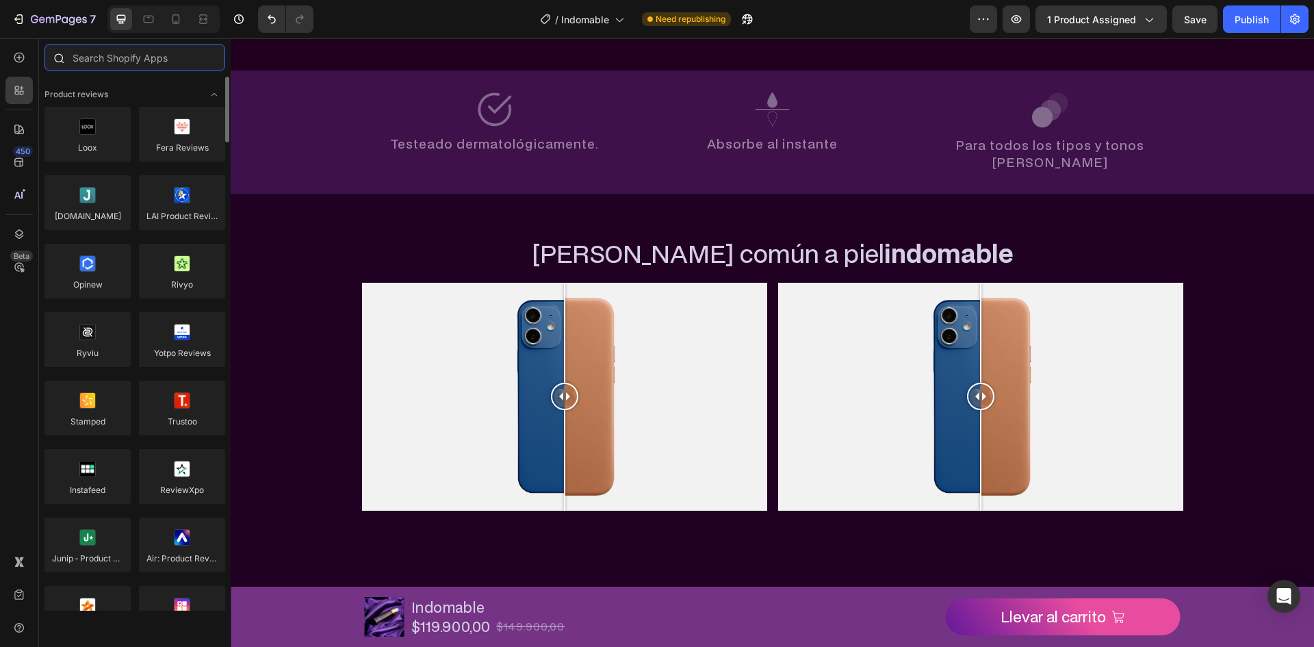
click at [122, 61] on input "text" at bounding box center [134, 57] width 181 height 27
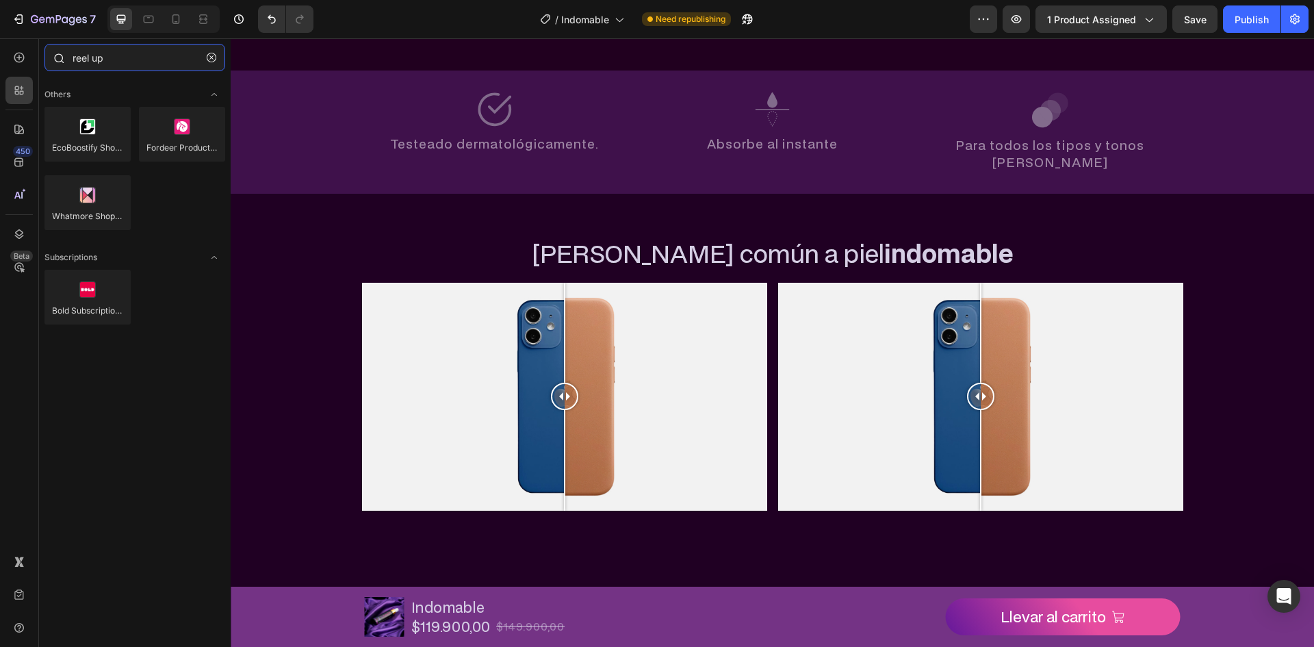
click at [122, 61] on input "reel up" at bounding box center [134, 57] width 181 height 27
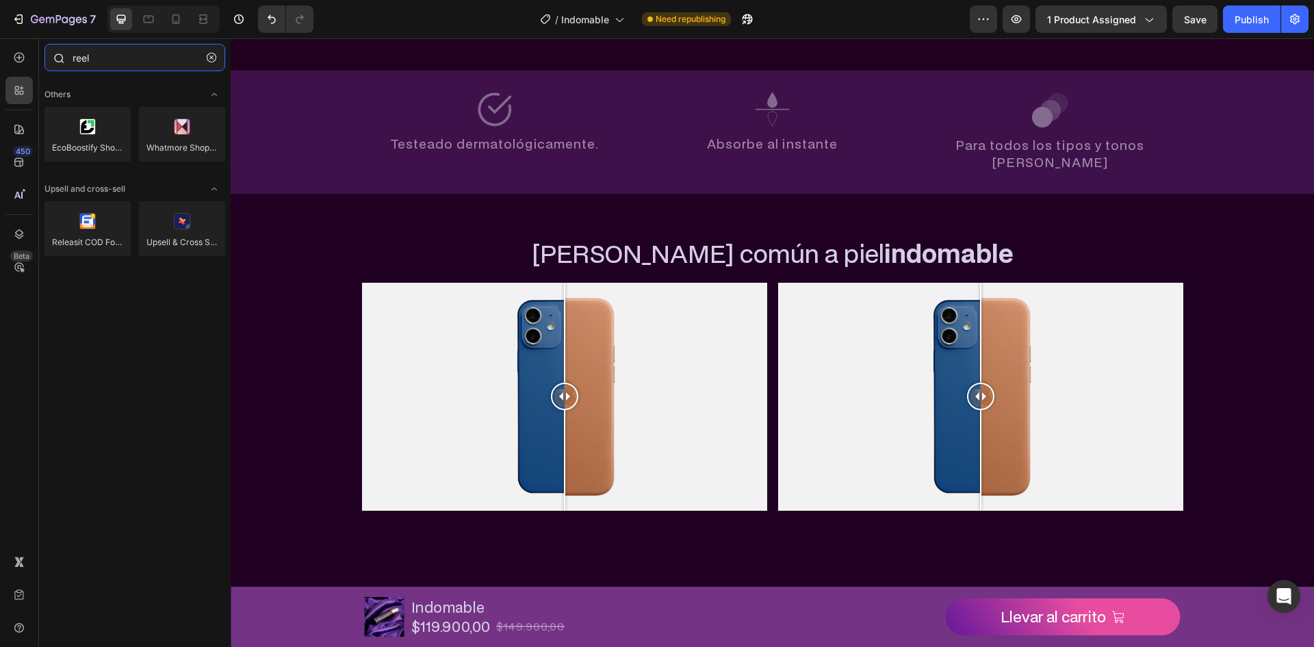
type input "reels"
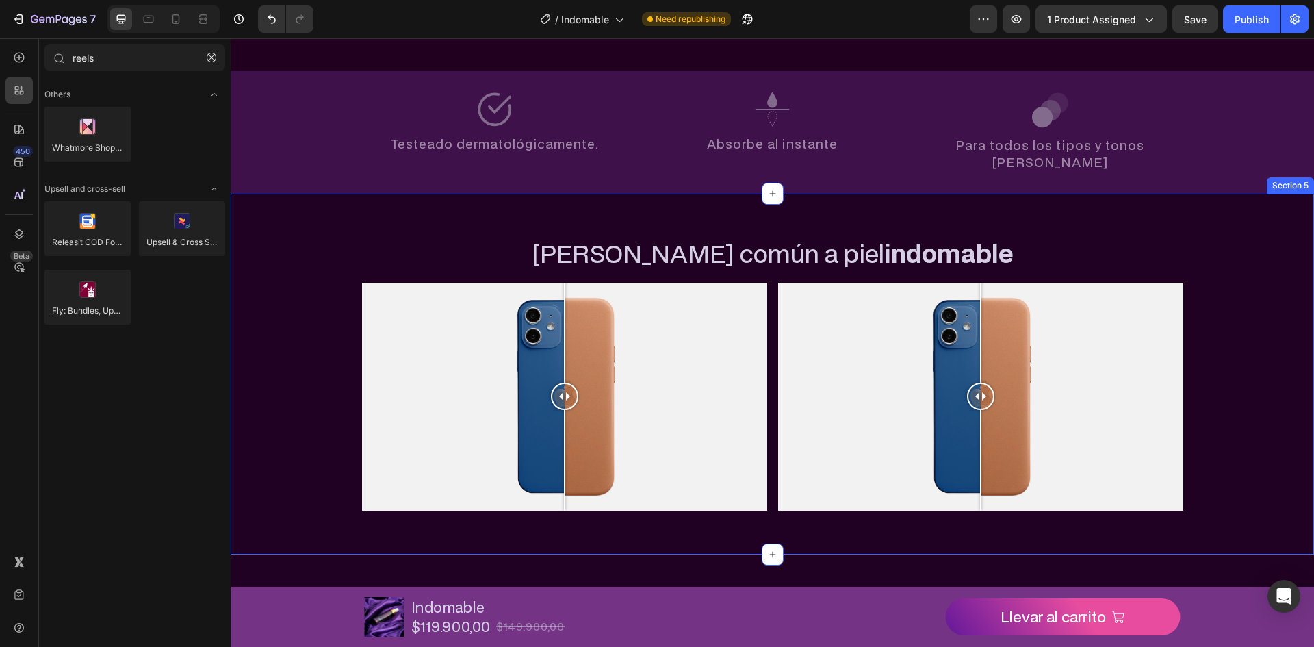
click at [330, 194] on div "De piel común a piel indomable Heading Image Comparison Image Comparison Row Ro…" at bounding box center [772, 374] width 1083 height 361
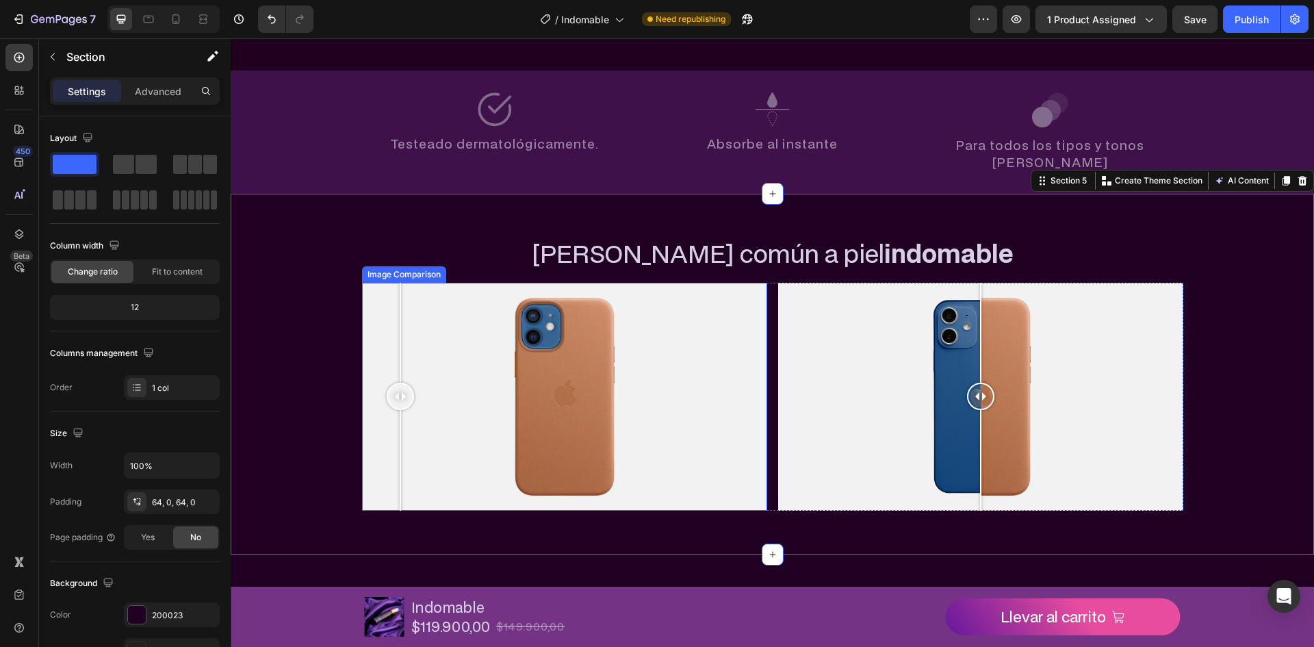
click at [395, 283] on div at bounding box center [564, 397] width 405 height 228
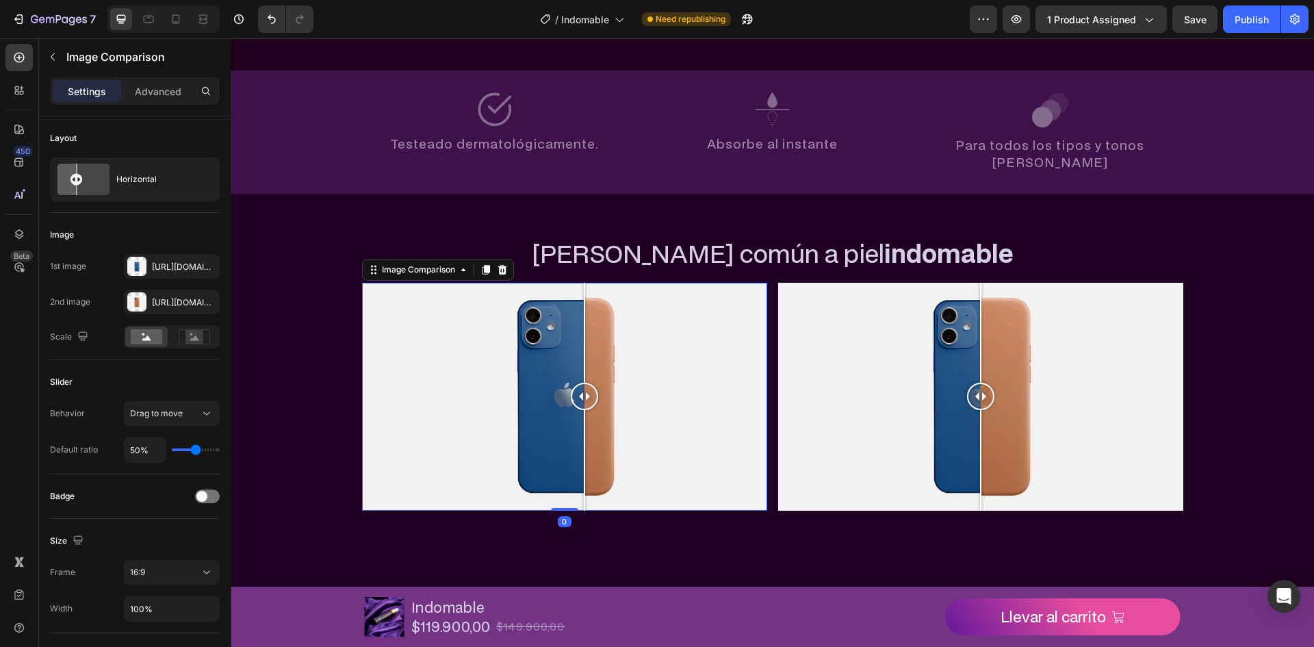
drag, startPoint x: 395, startPoint y: 276, endPoint x: 573, endPoint y: 285, distance: 178.8
click at [584, 285] on div at bounding box center [584, 333] width 1 height 101
click at [165, 283] on div "1st image Https://cdn.Shopify.Com/s/files/1/2005/9307/files/image_compare_befor…" at bounding box center [135, 301] width 170 height 94
click at [154, 255] on div "Https://cdn.Shopify.Com/s/files/1/2005/9307/files/image_compare_before.Png" at bounding box center [172, 266] width 96 height 25
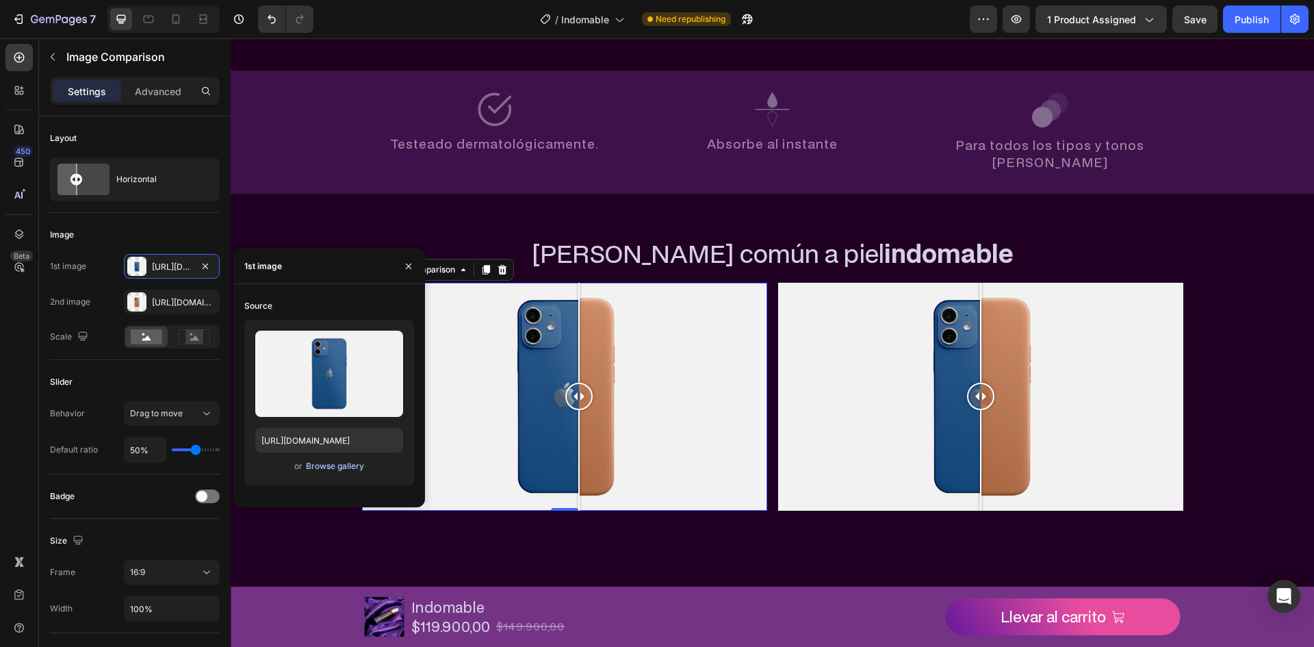
click at [352, 470] on div "Browse gallery" at bounding box center [335, 466] width 58 height 12
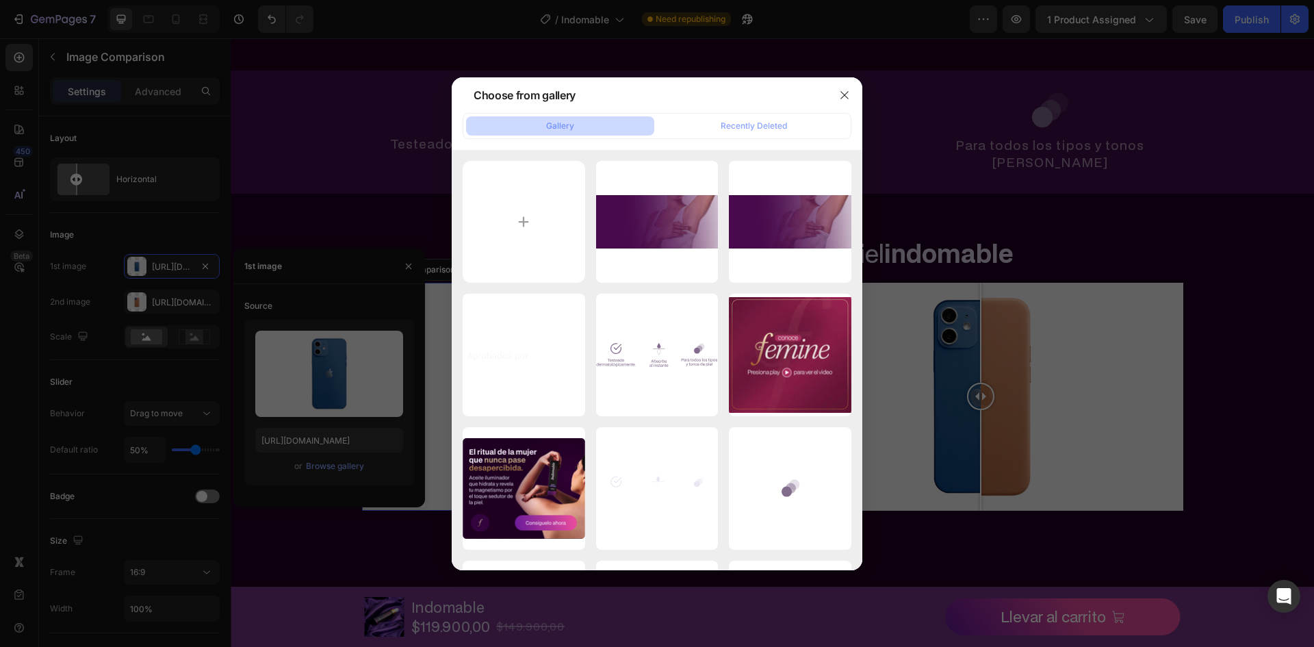
type input "C:\fakepath\Group 44.webp"
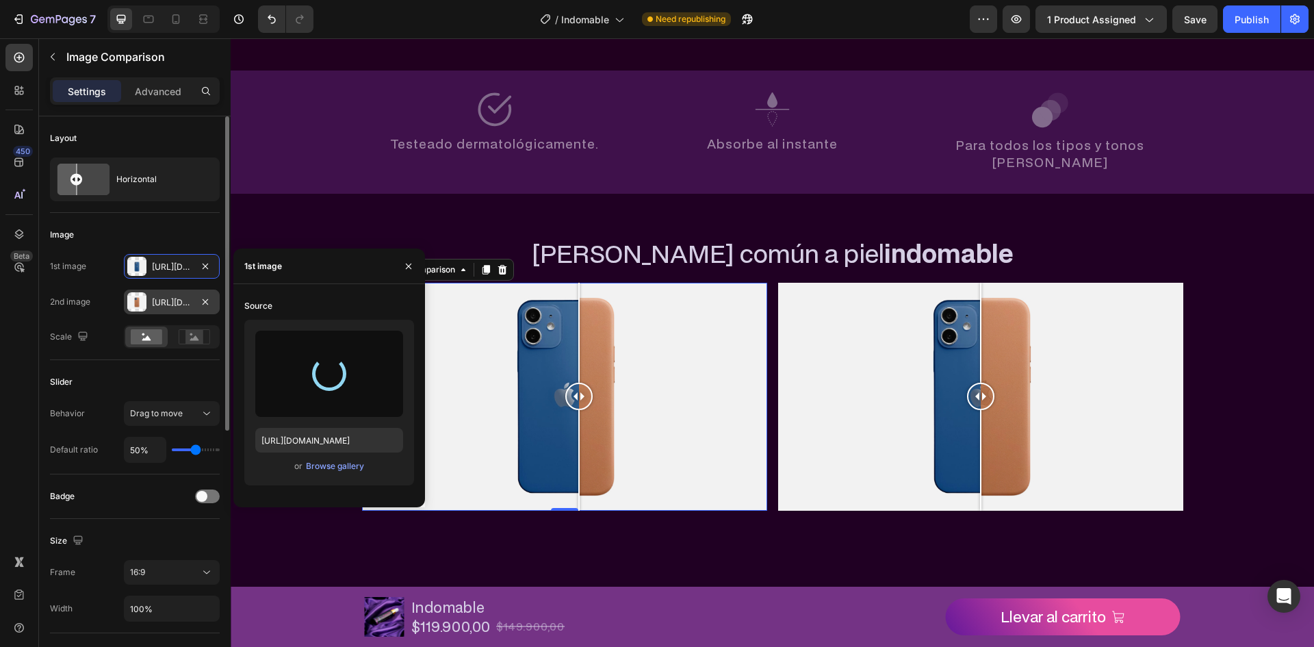
type input "https://cdn.shopify.com/s/files/1/0720/2039/4157/files/gempages_579749800392524…"
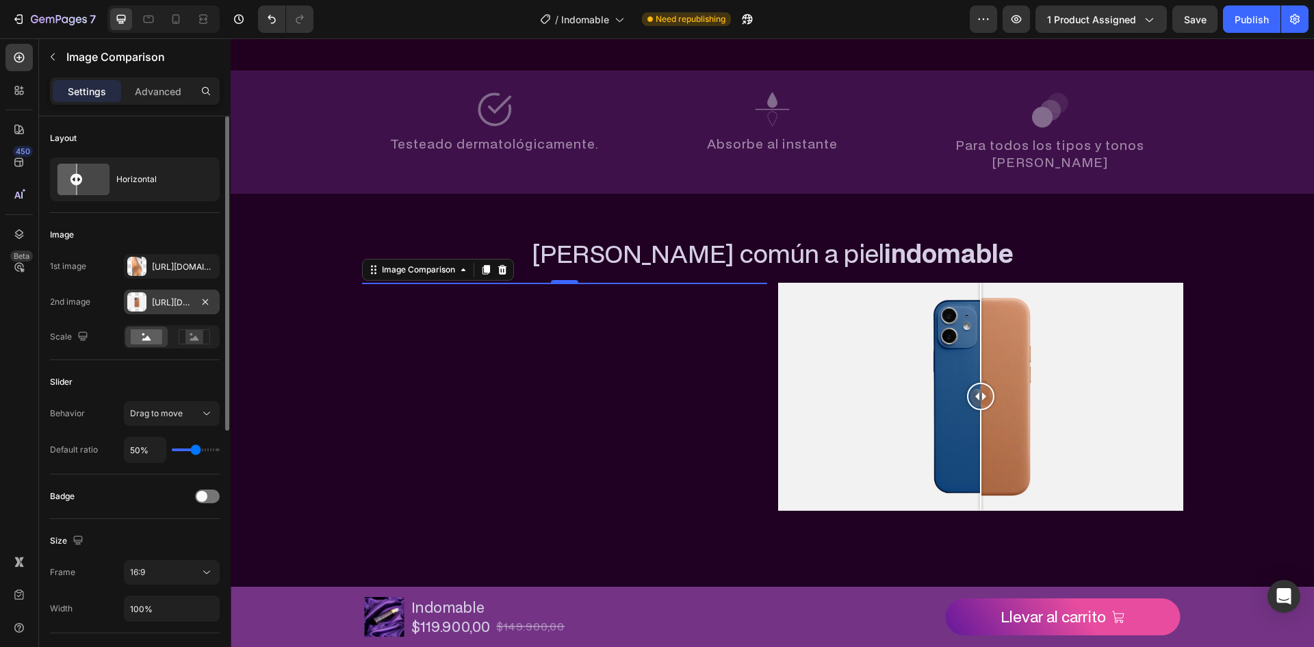
click at [164, 301] on div "Https://cdn.Shopify.Com/s/files/1/2005/9307/files/image_compare_after.Png" at bounding box center [172, 302] width 40 height 12
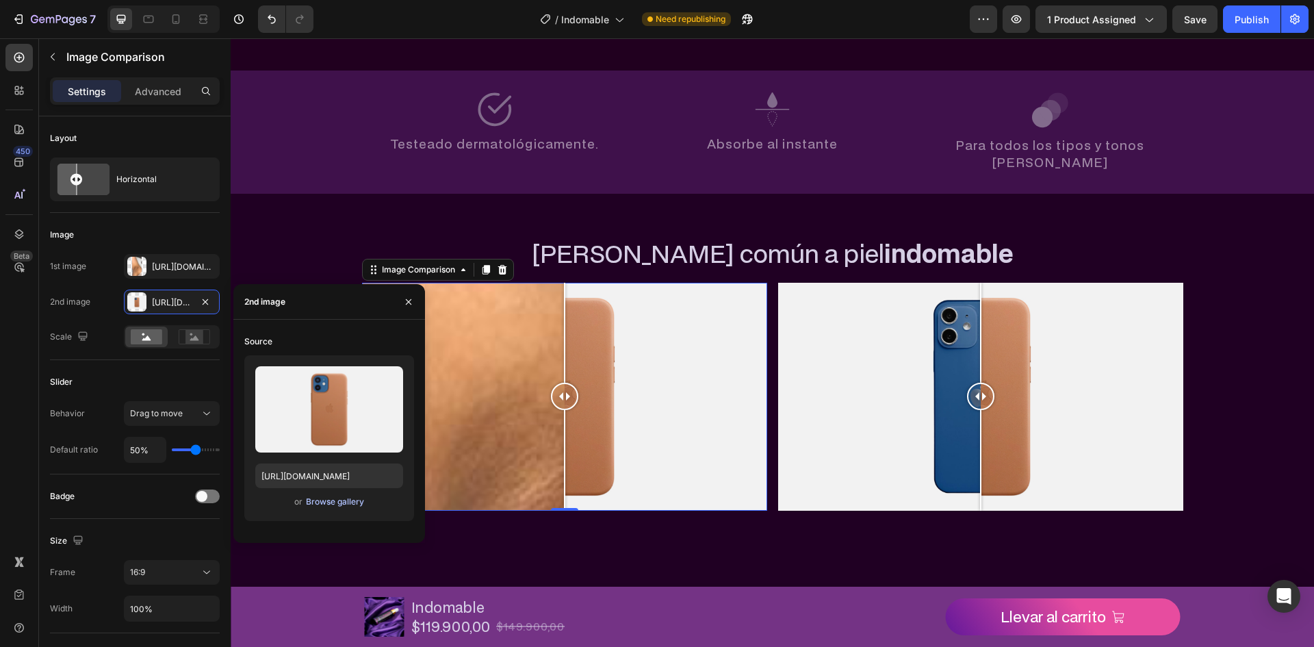
click at [317, 497] on div "Browse gallery" at bounding box center [335, 501] width 58 height 12
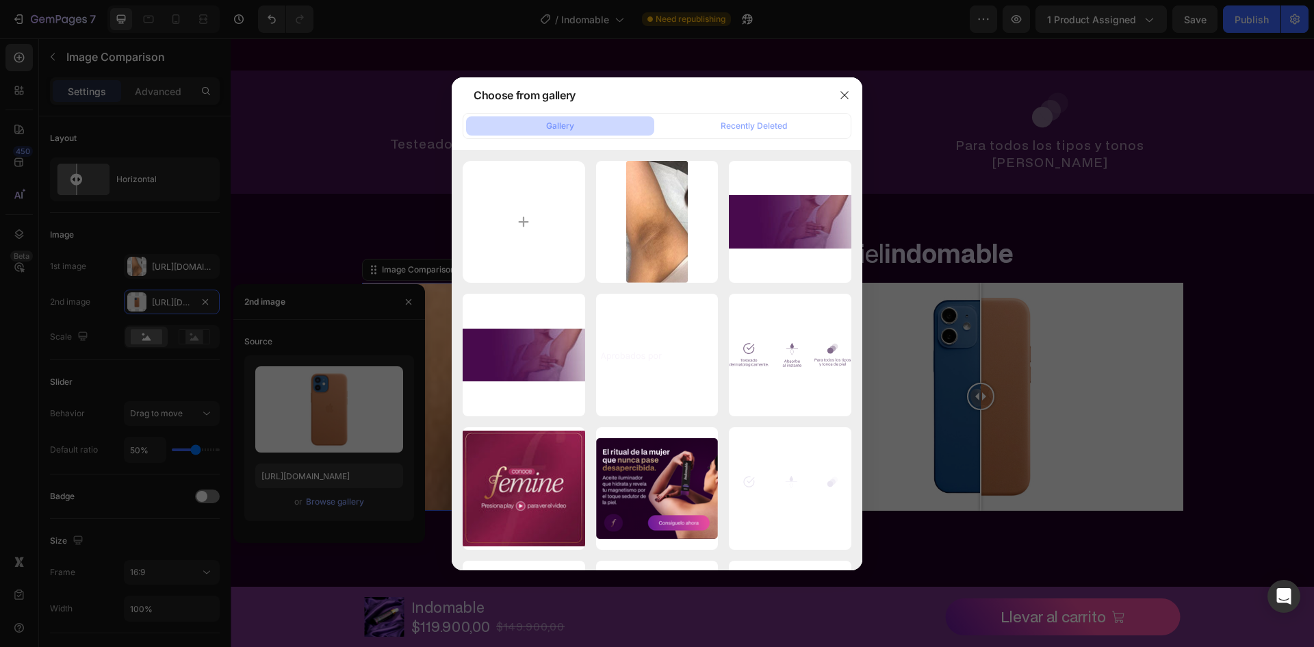
type input "C:\fakepath\Group 45.webp"
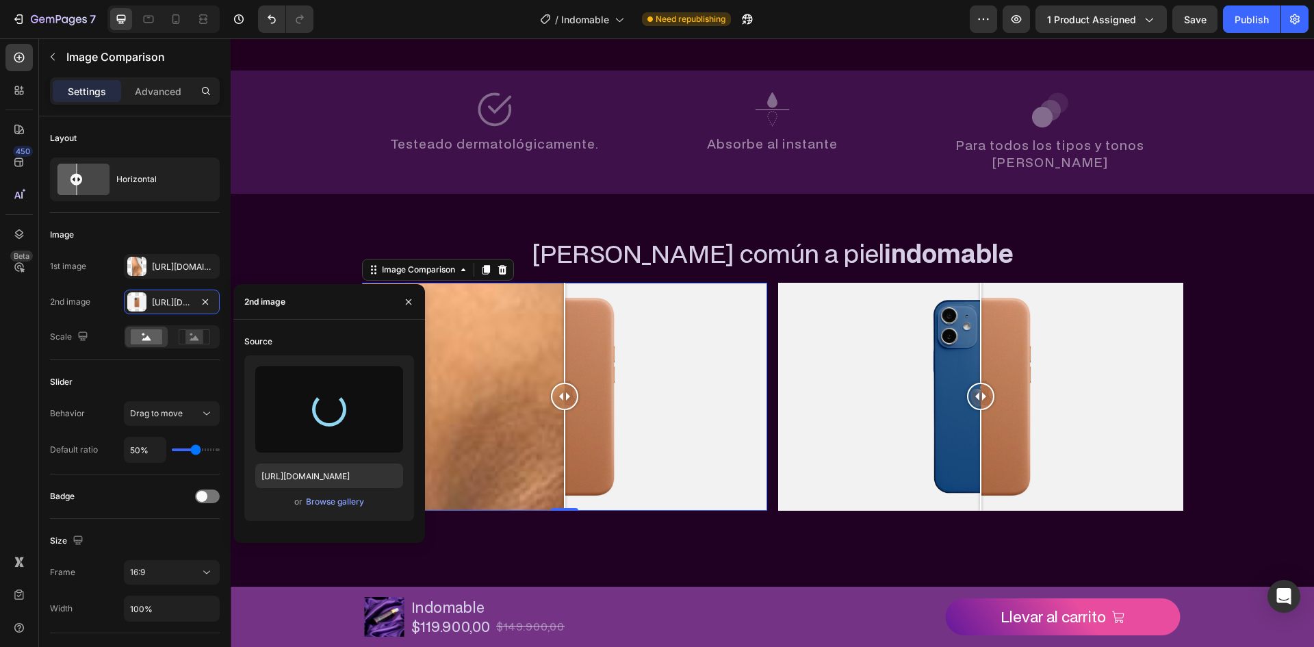
type input "https://cdn.shopify.com/s/files/1/0720/2039/4157/files/gempages_579749800392524…"
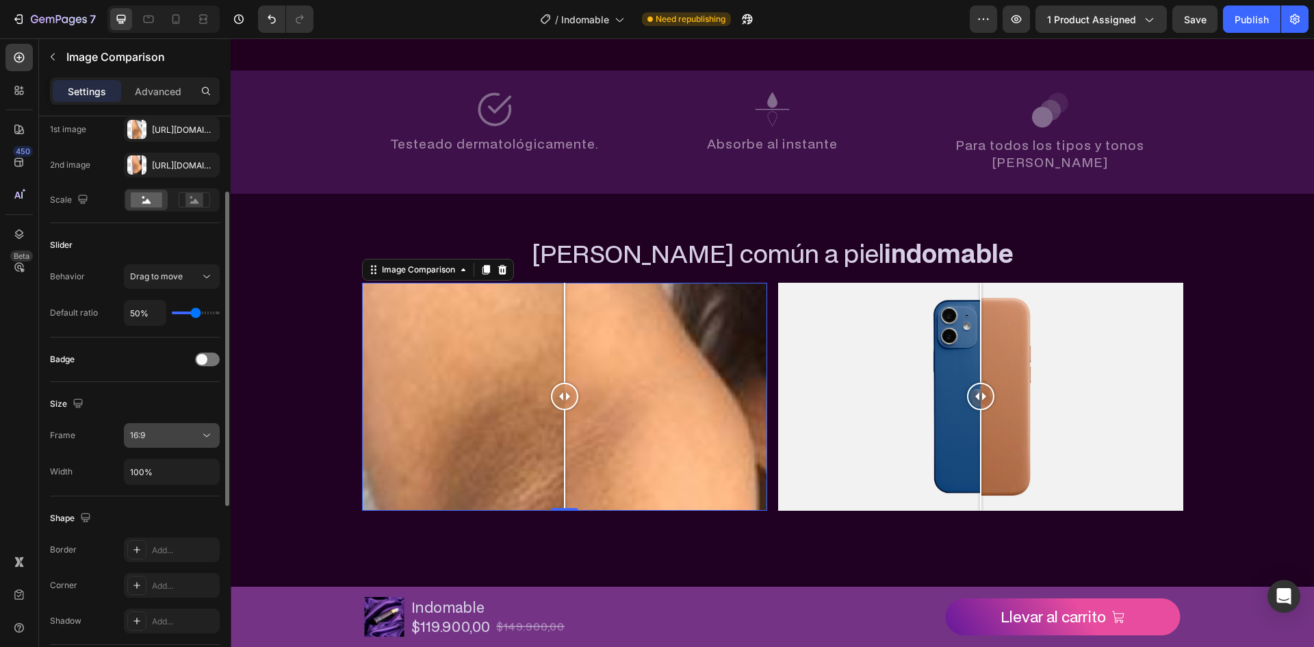
click at [162, 439] on div "16:9" at bounding box center [165, 435] width 70 height 12
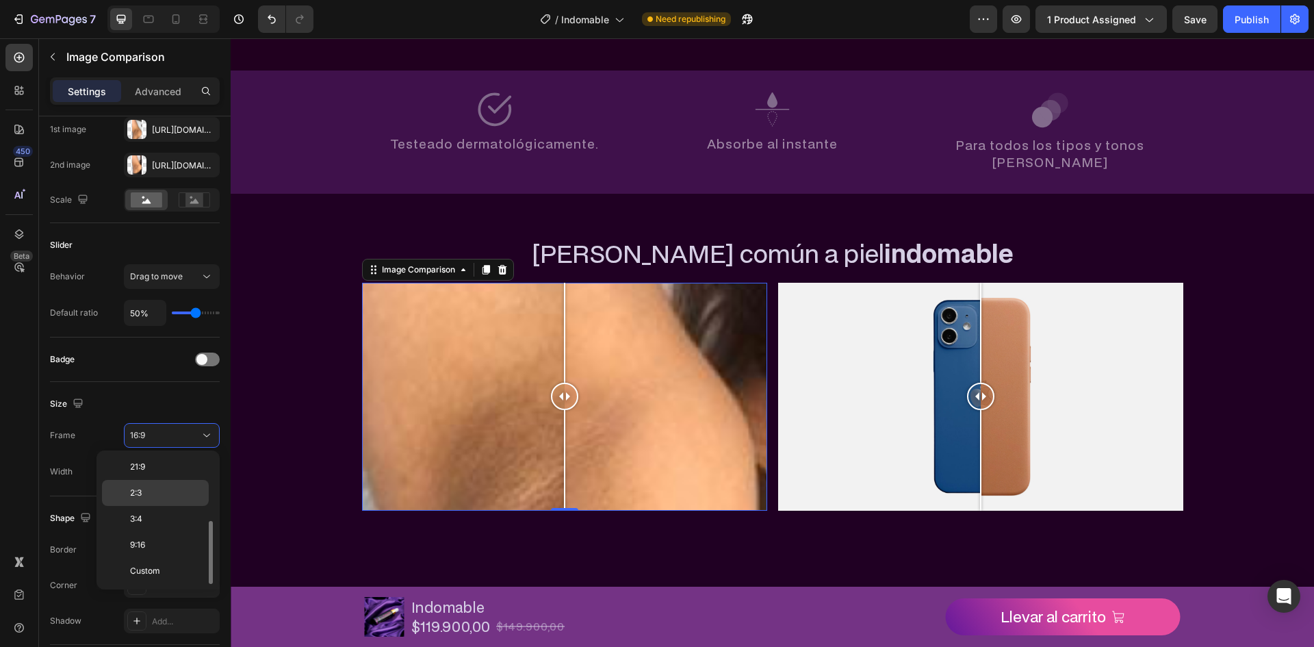
scroll to position [0, 0]
click at [153, 492] on p "1:1" at bounding box center [166, 495] width 73 height 12
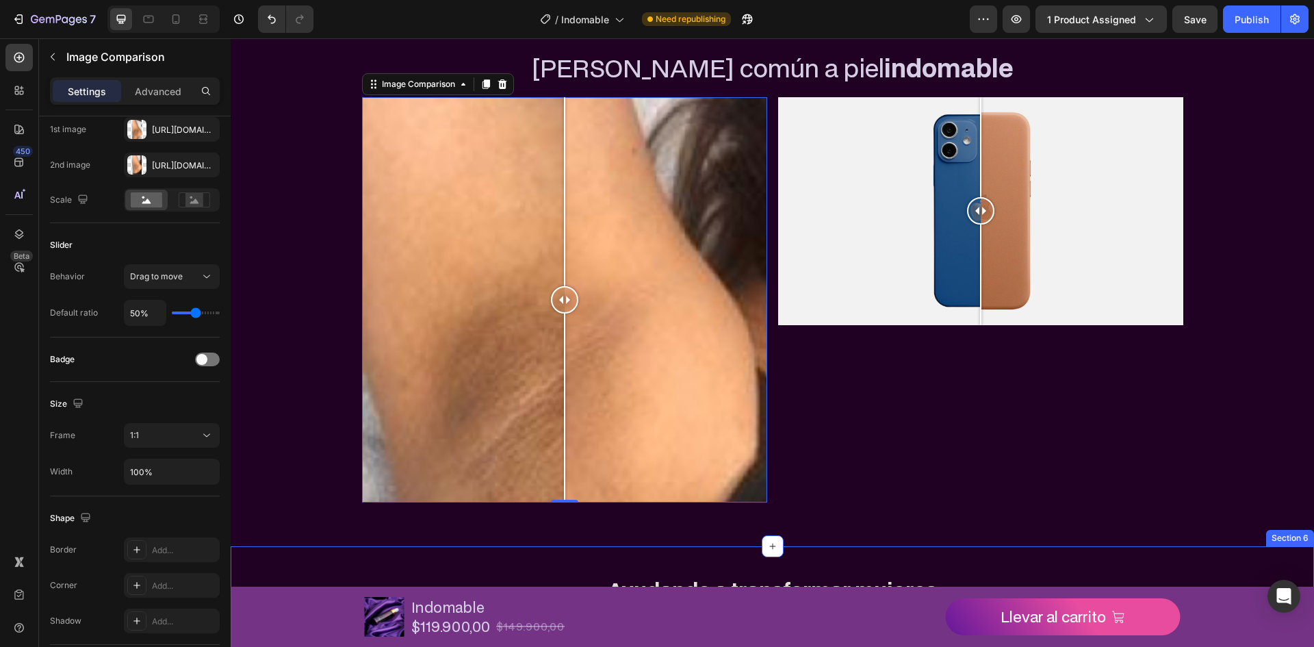
scroll to position [714, 0]
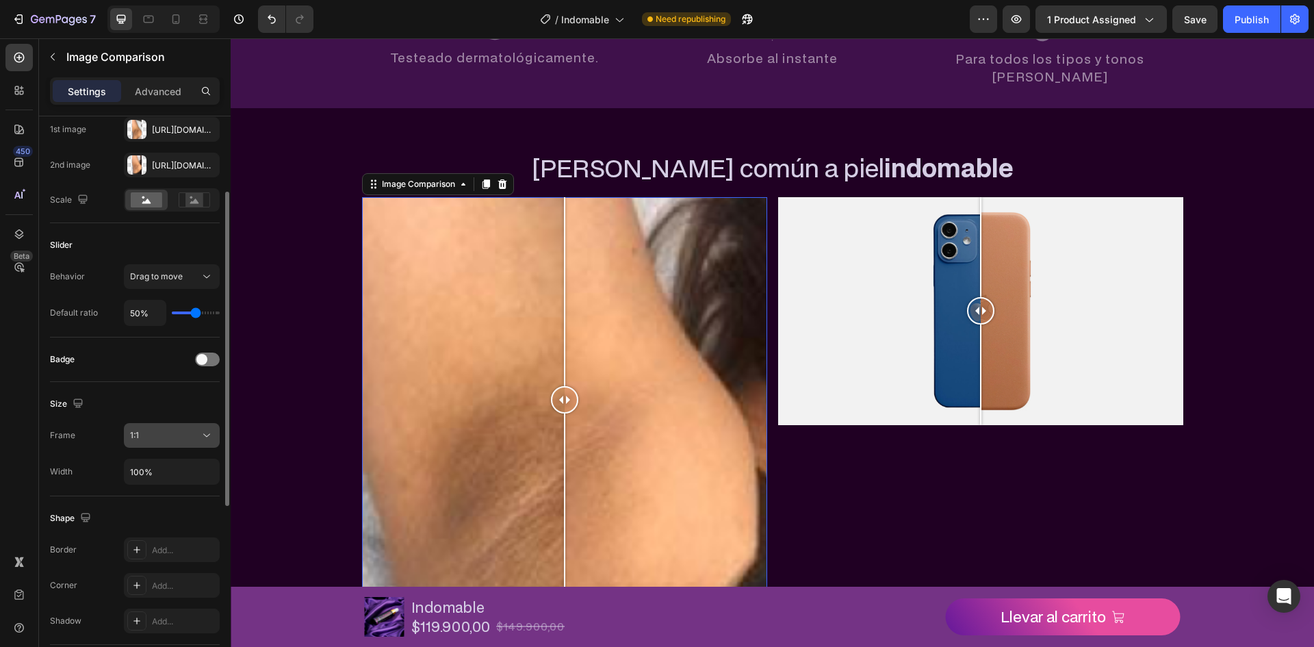
click at [180, 433] on div "1:1" at bounding box center [165, 435] width 70 height 12
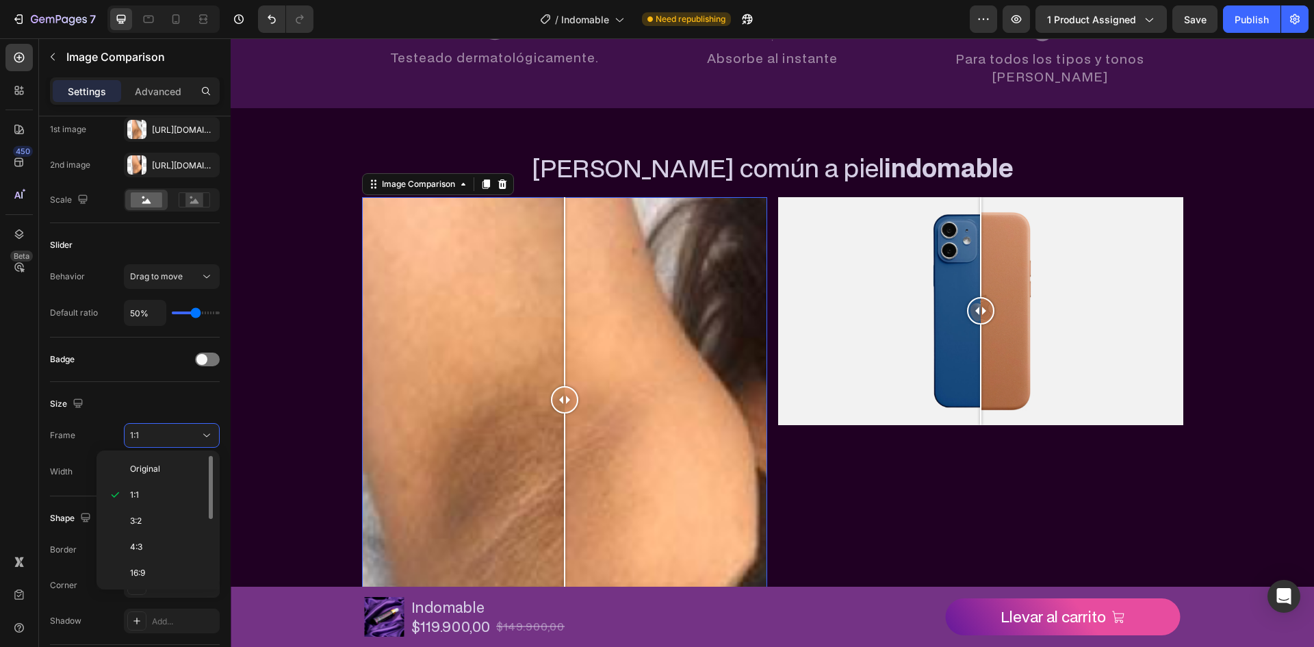
scroll to position [132, 0]
click at [169, 558] on div "9:16" at bounding box center [155, 571] width 107 height 26
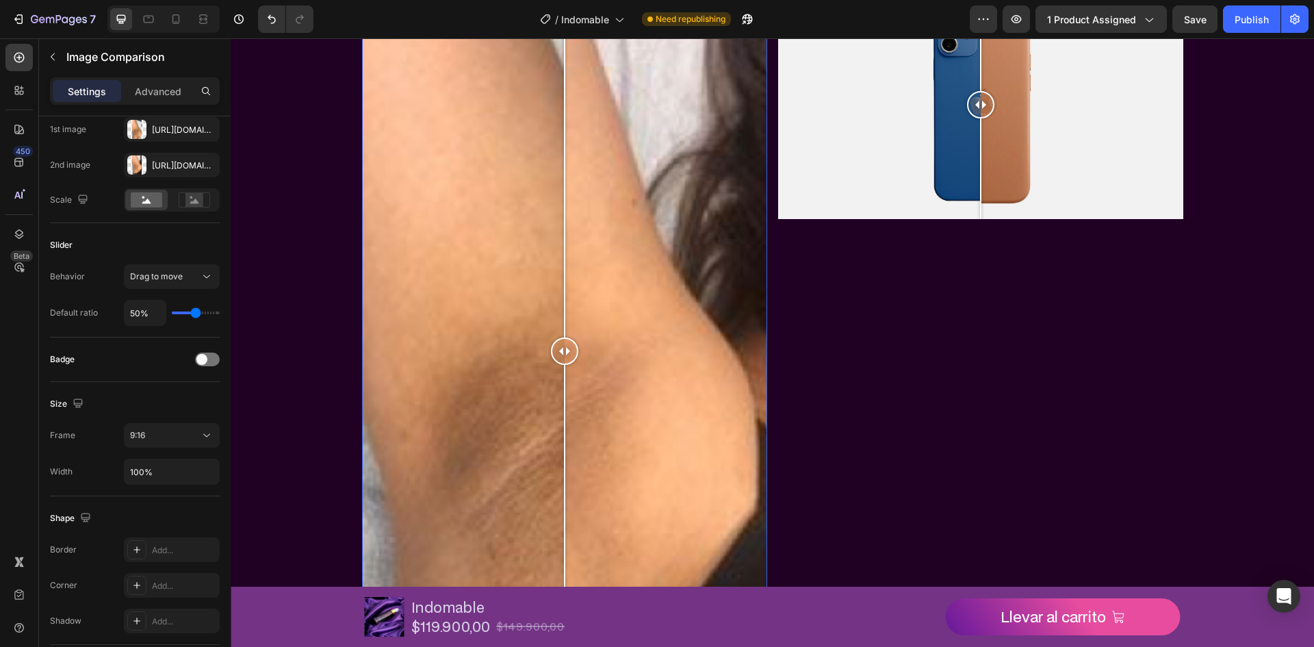
scroll to position [988, 0]
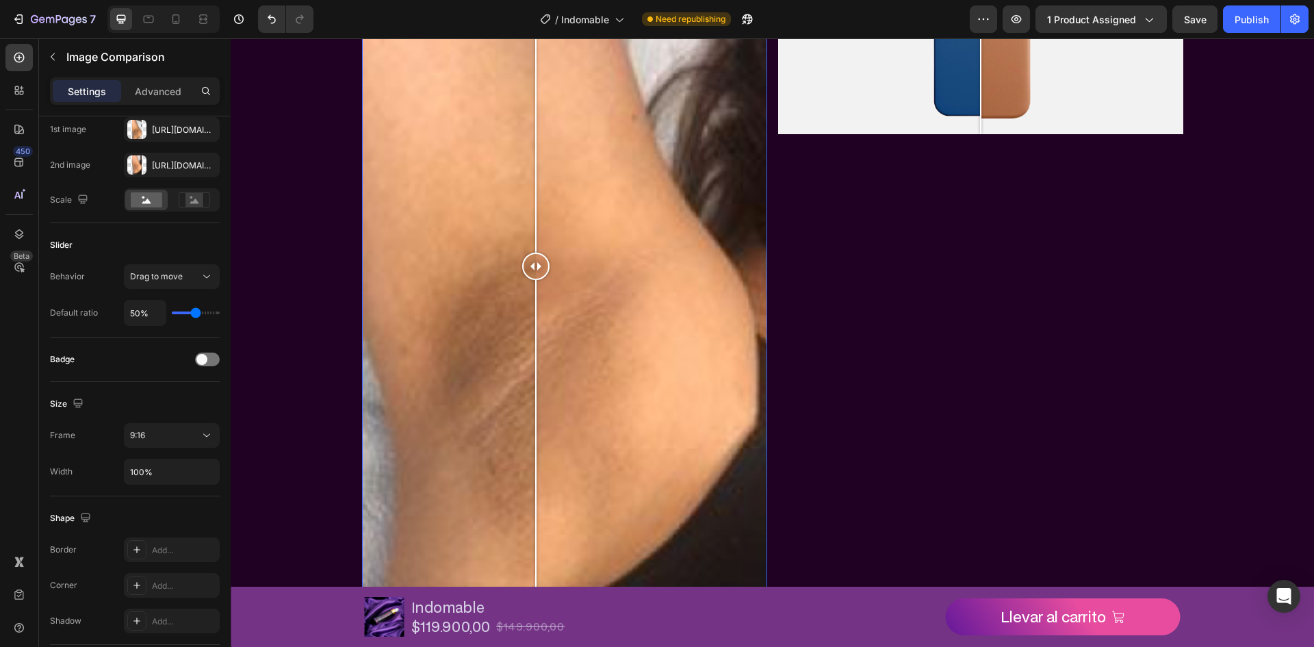
drag, startPoint x: 560, startPoint y: 270, endPoint x: 528, endPoint y: 272, distance: 31.6
click at [530, 272] on div at bounding box center [535, 265] width 27 height 27
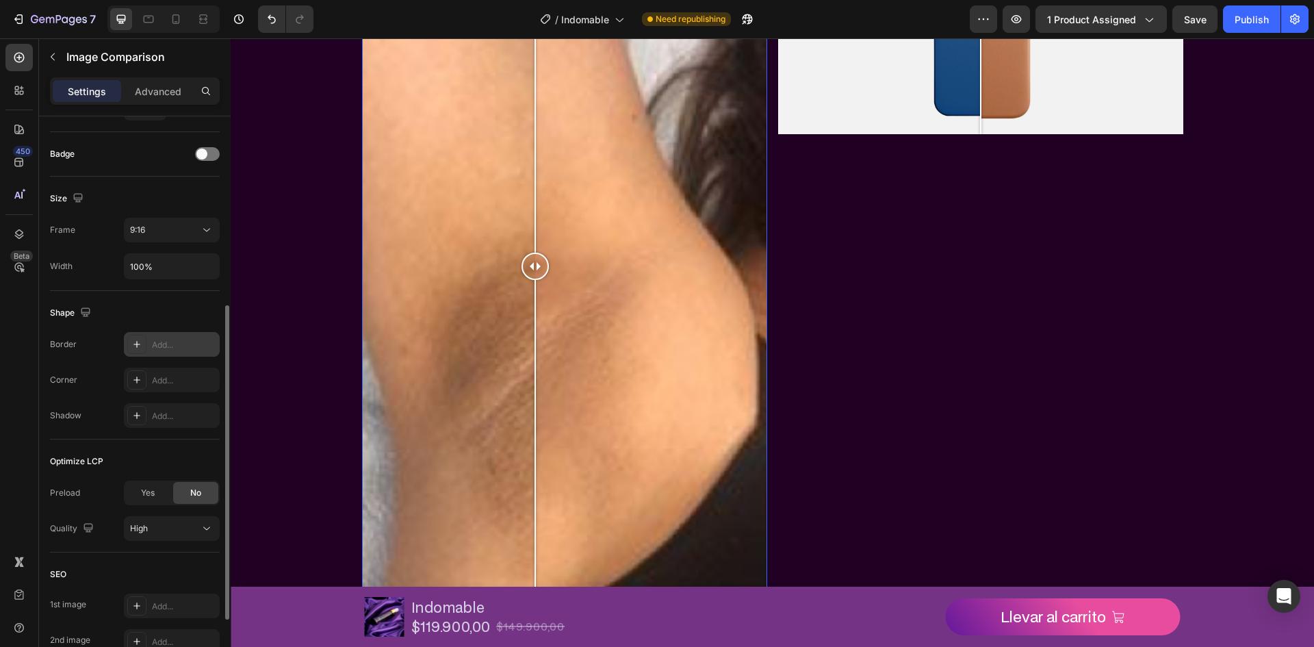
scroll to position [462, 0]
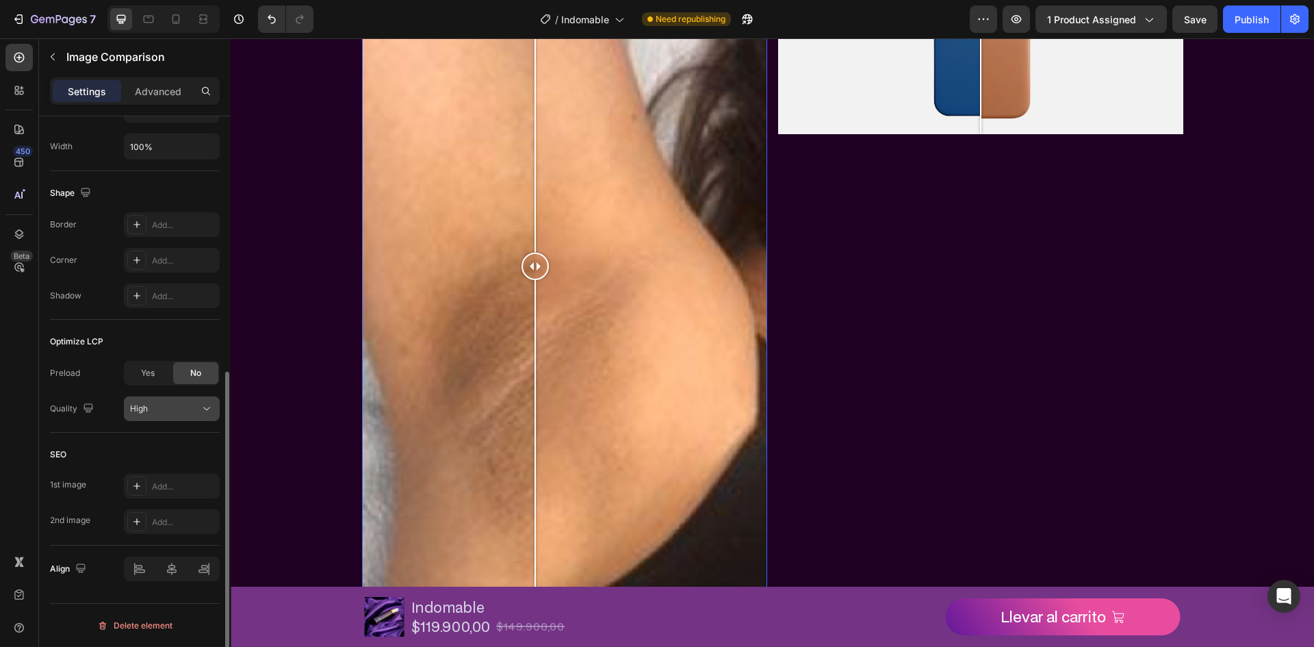
click at [166, 416] on button "High" at bounding box center [172, 408] width 96 height 25
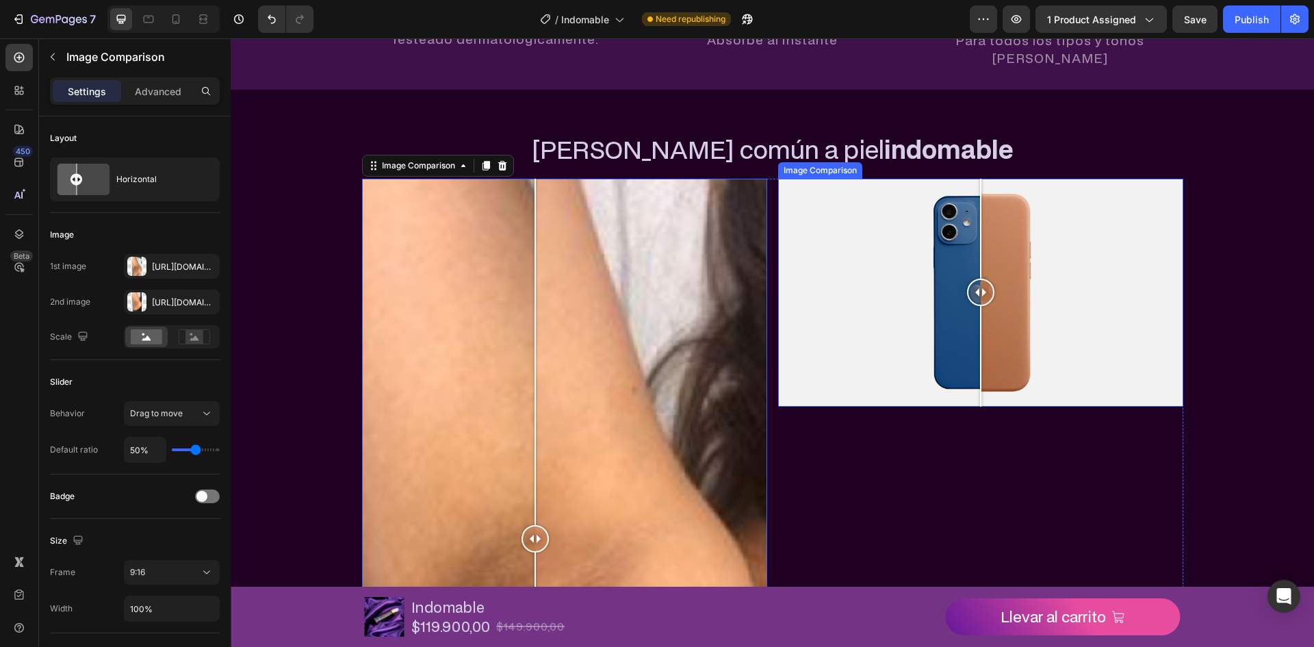
scroll to position [714, 0]
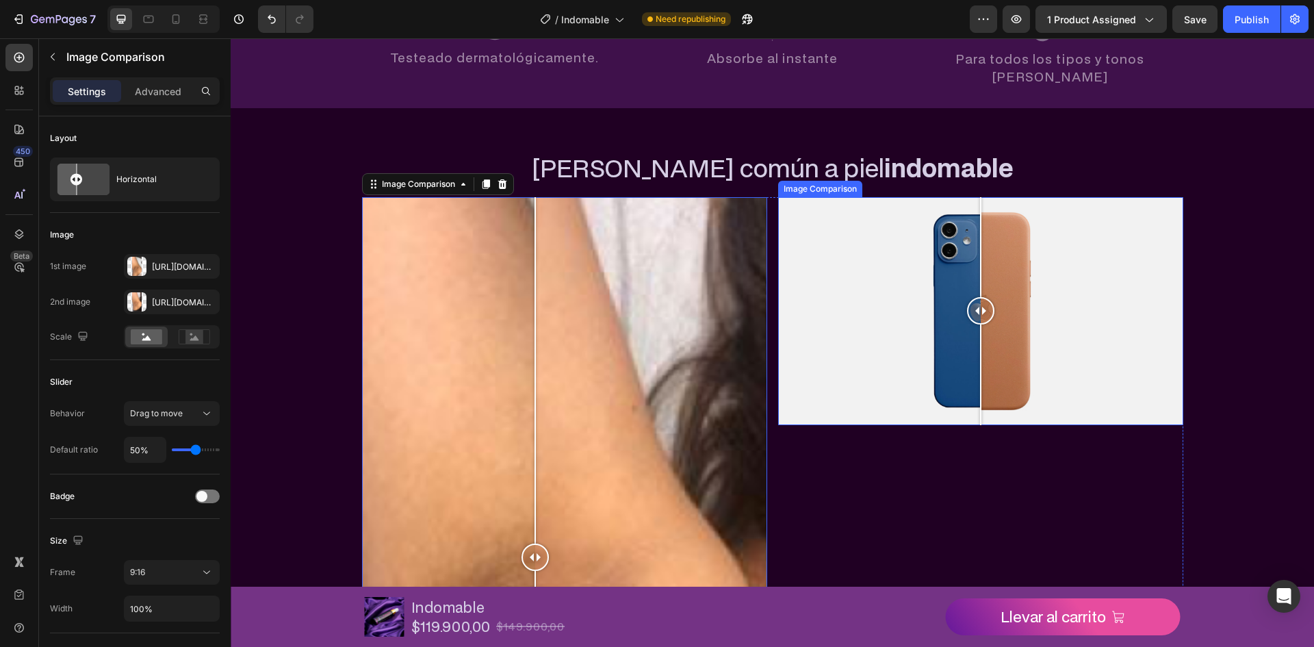
click at [830, 265] on div at bounding box center [980, 311] width 405 height 228
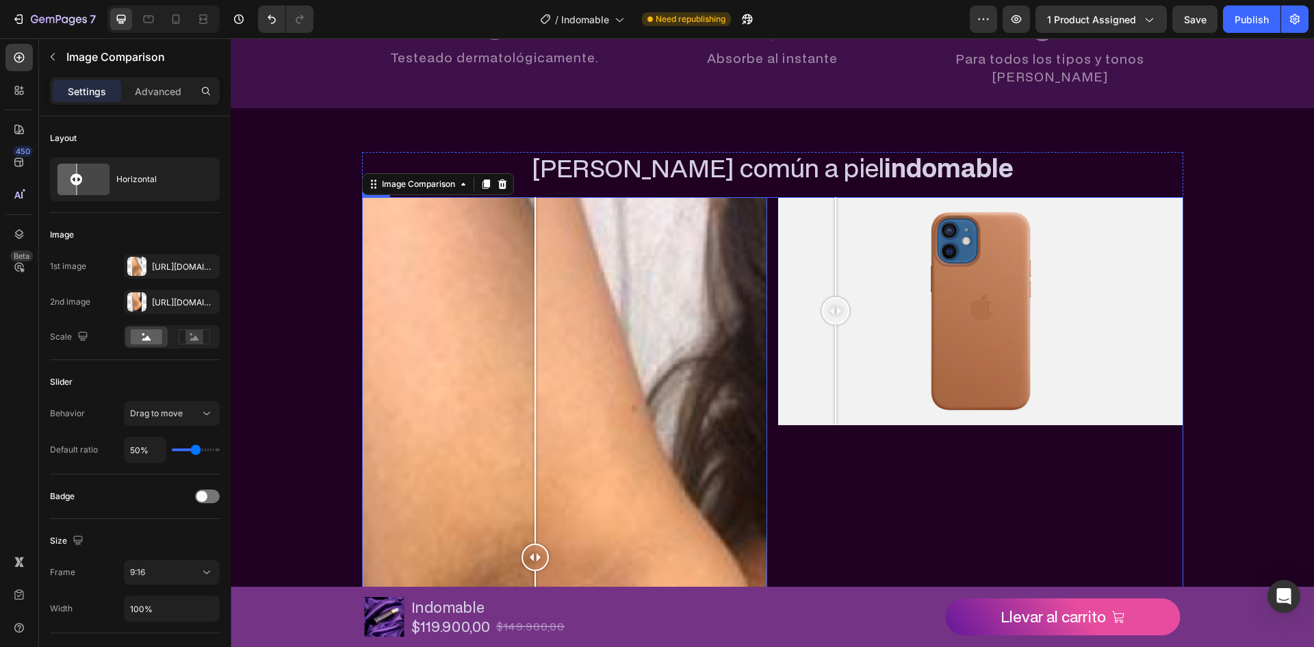
click at [768, 207] on div "Image Comparison 0 Image Comparison Row" at bounding box center [772, 557] width 821 height 720
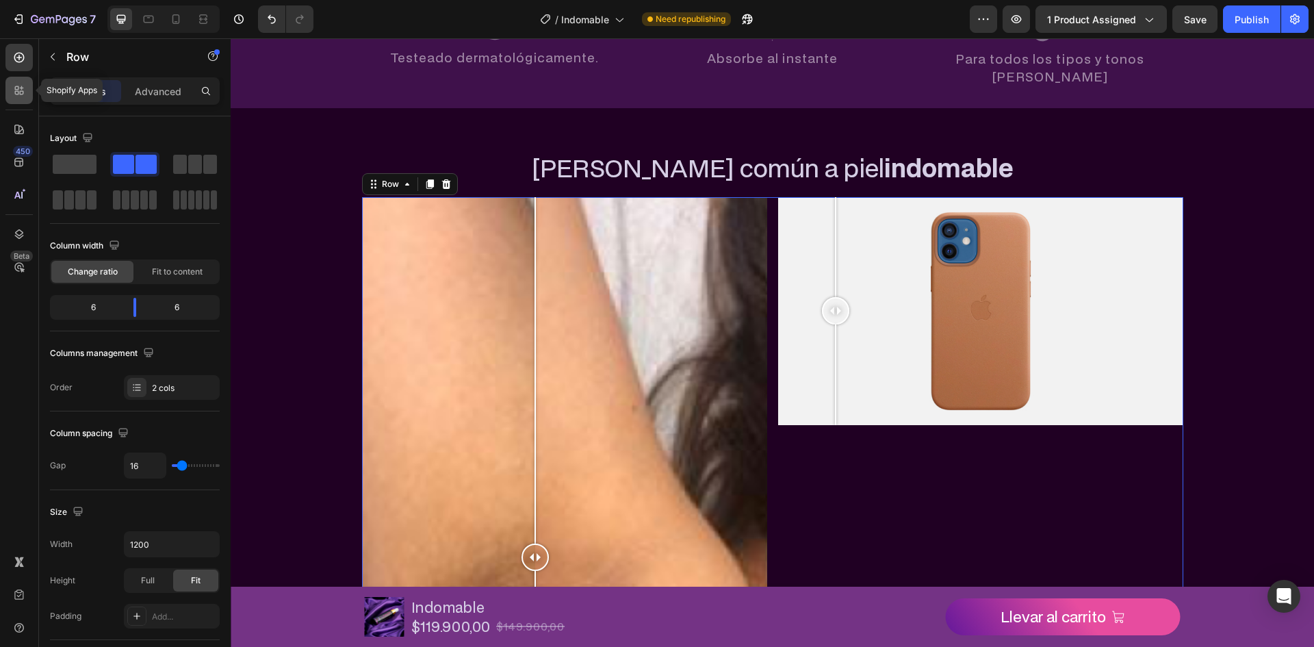
click at [18, 86] on icon at bounding box center [19, 90] width 14 height 14
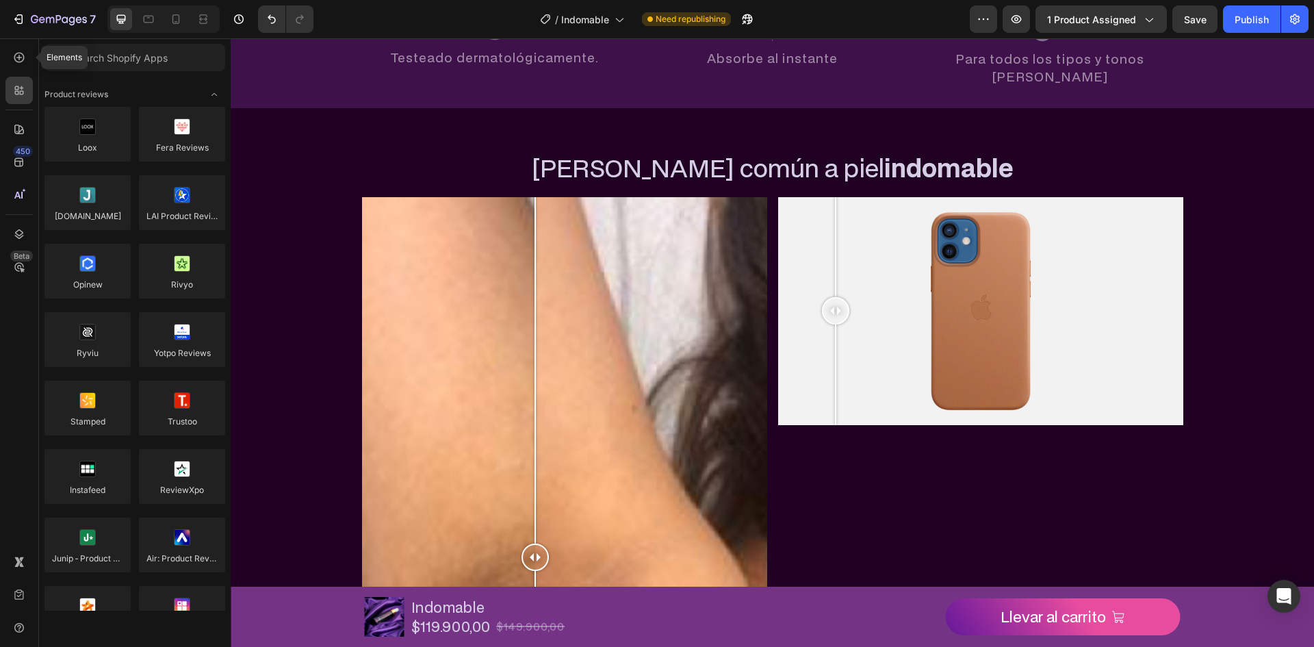
click at [16, 41] on div "Elements 450 Beta" at bounding box center [19, 342] width 39 height 608
click at [19, 51] on icon at bounding box center [19, 58] width 14 height 14
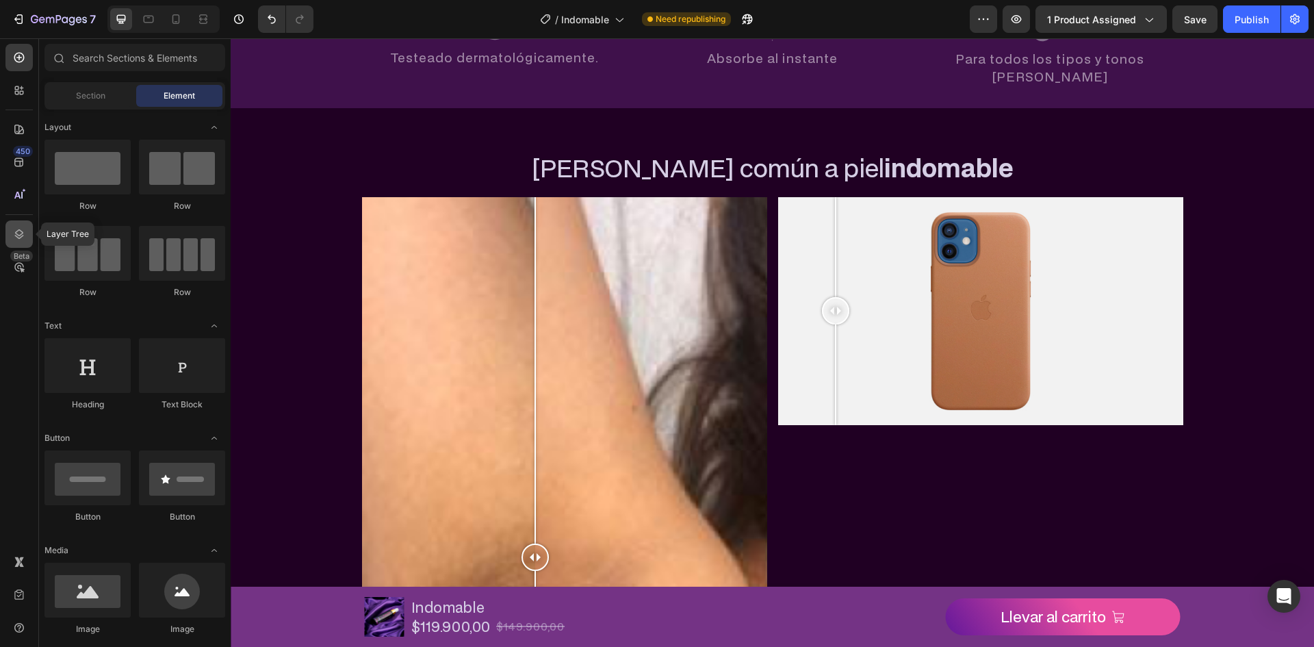
click at [27, 230] on div at bounding box center [18, 233] width 27 height 27
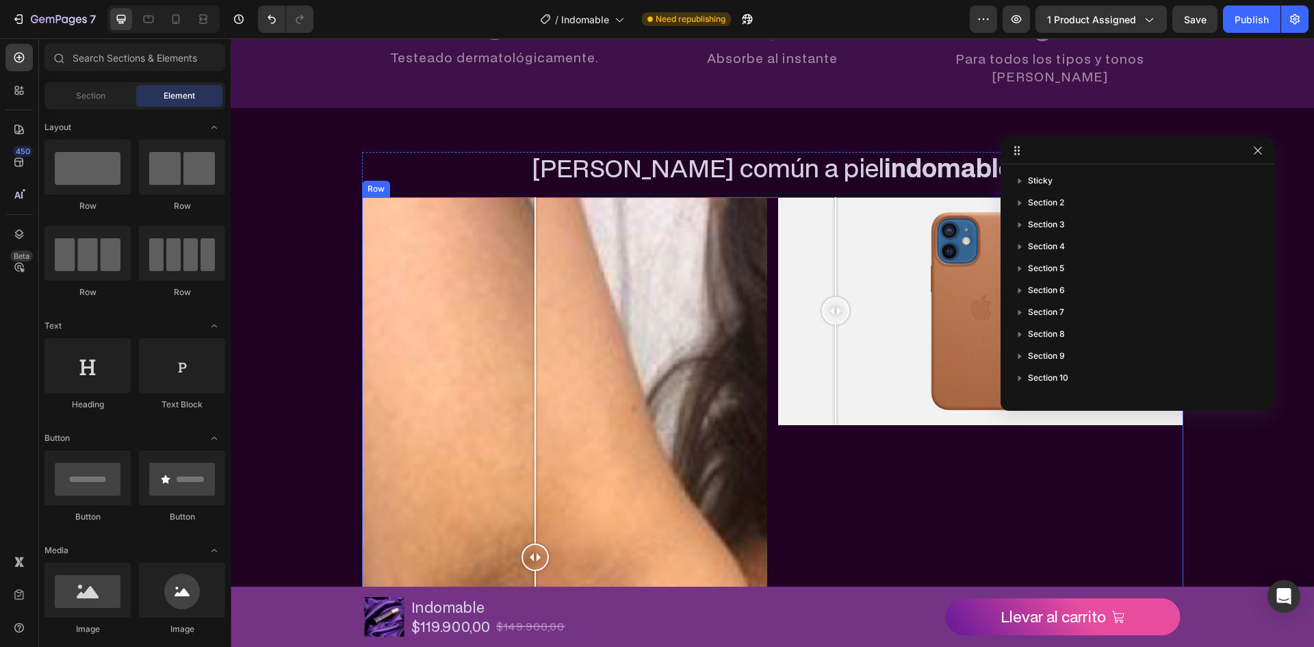
click at [823, 467] on div "Image Comparison" at bounding box center [980, 557] width 405 height 720
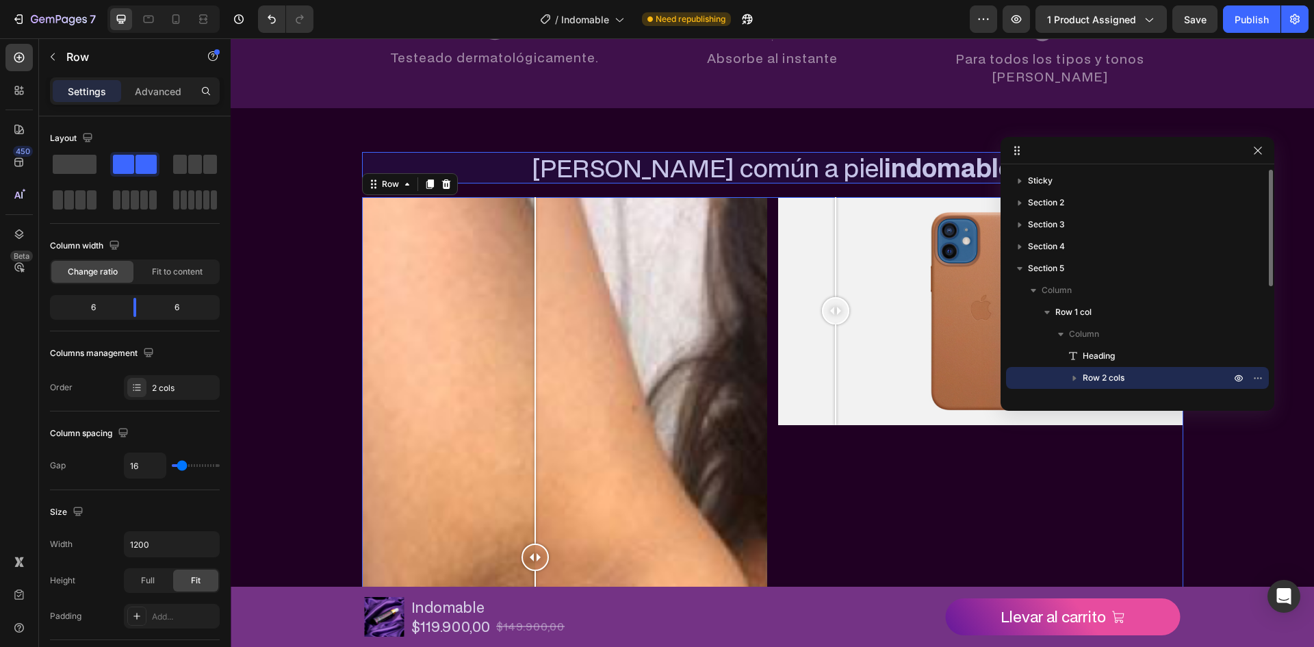
scroll to position [137, 0]
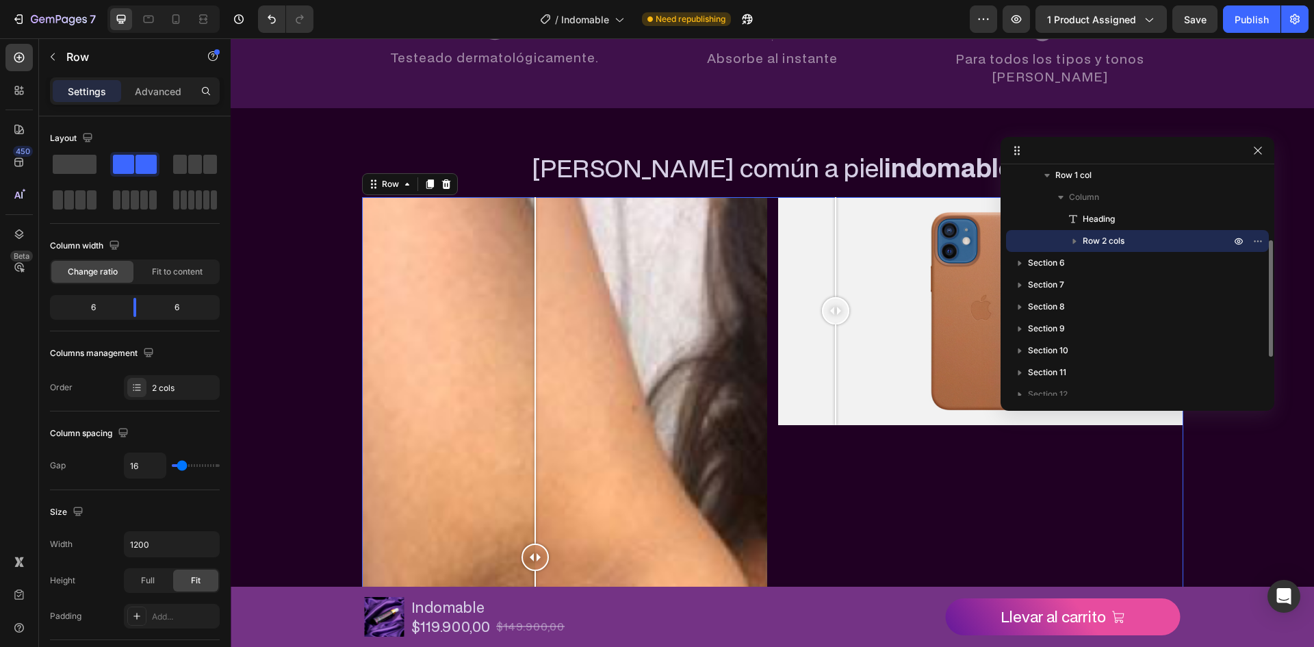
click at [1079, 237] on icon "button" at bounding box center [1074, 241] width 14 height 14
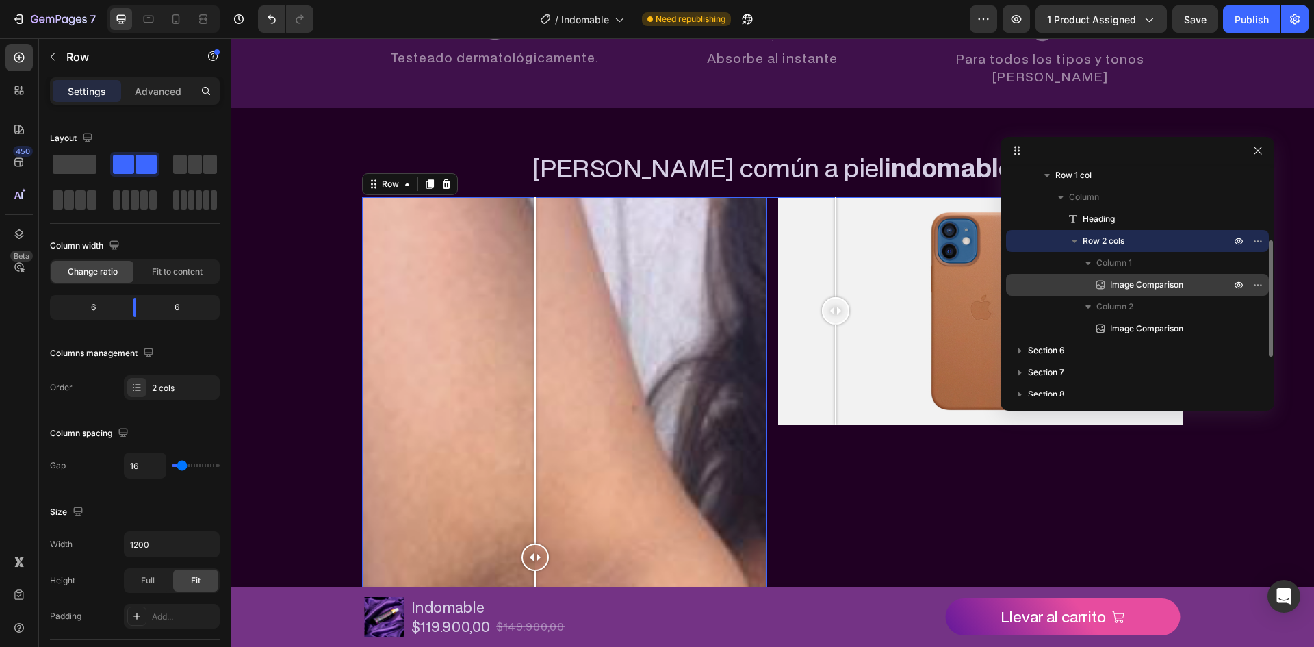
click at [1120, 280] on span "Image Comparison" at bounding box center [1146, 285] width 73 height 14
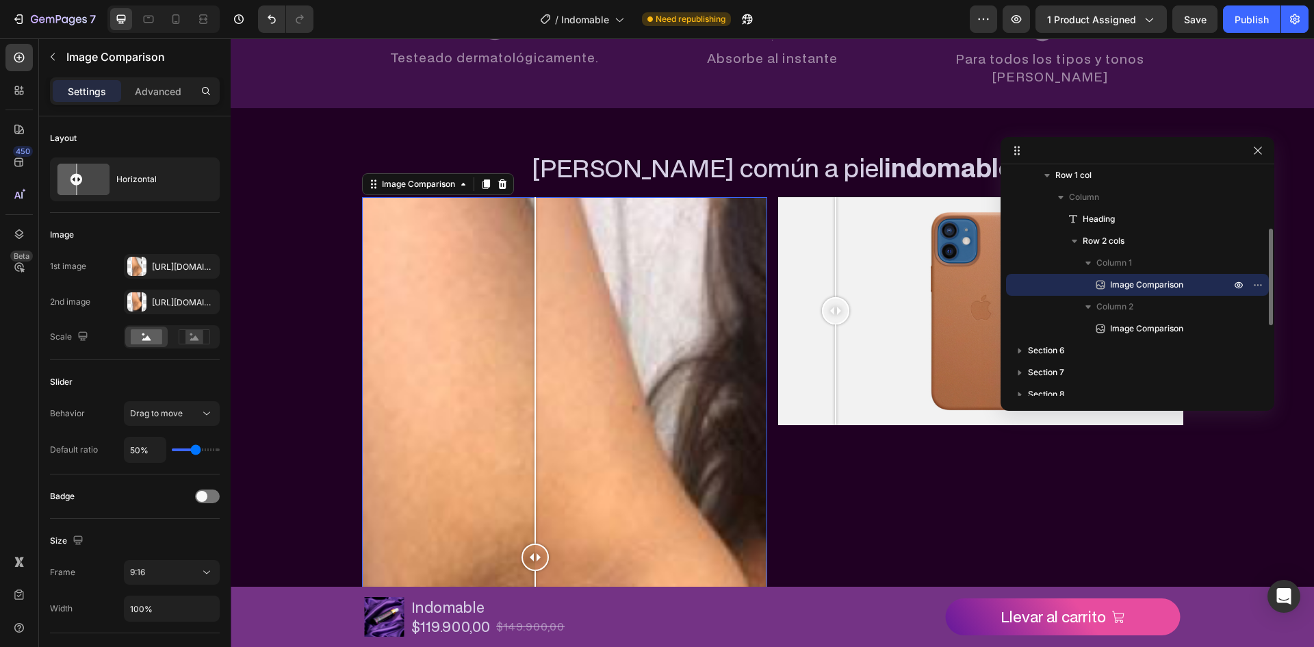
scroll to position [808, 0]
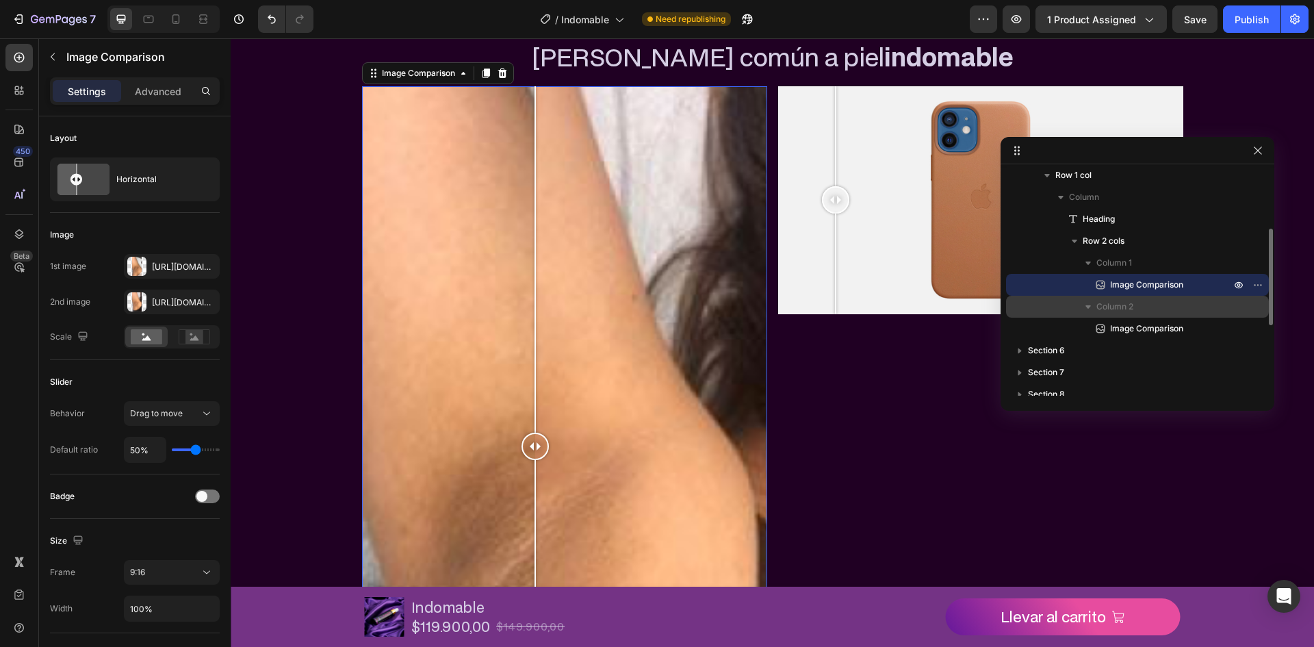
click at [1188, 296] on div "Column 2" at bounding box center [1137, 307] width 252 height 22
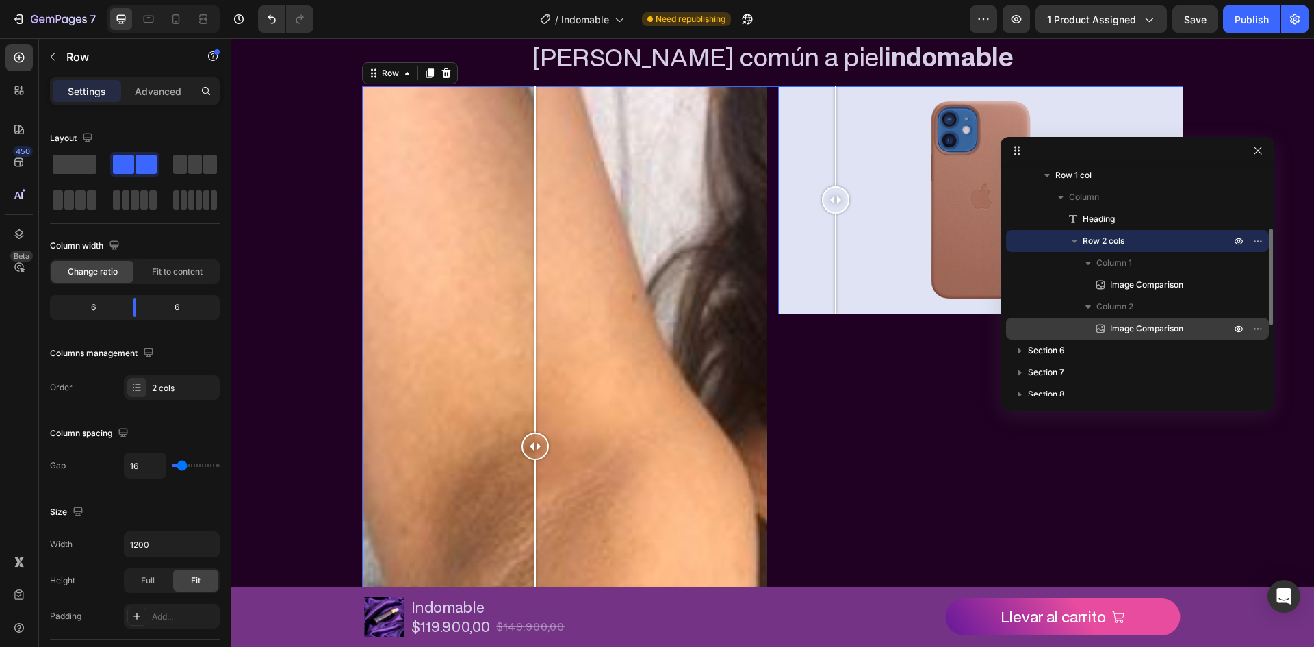
click at [1188, 320] on div "Image Comparison" at bounding box center [1137, 328] width 252 height 22
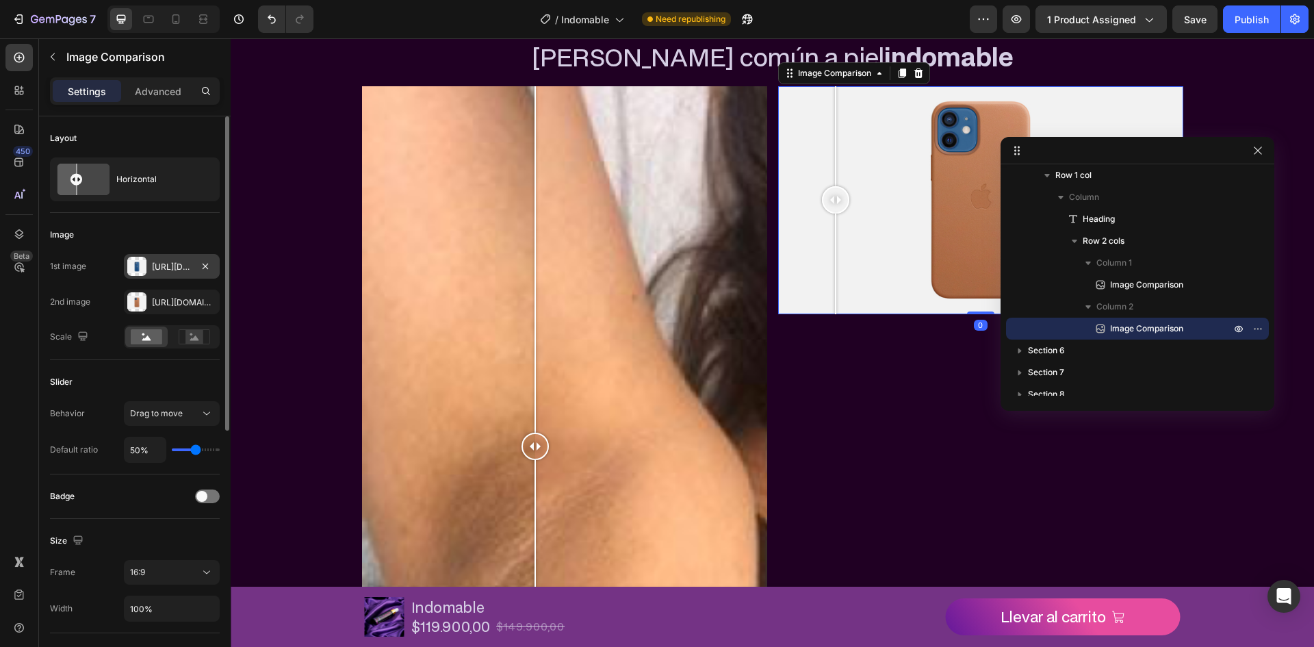
click at [181, 273] on div "Https://cdn.Shopify.Com/s/files/1/2005/9307/files/image_compare_before.Png" at bounding box center [172, 266] width 96 height 25
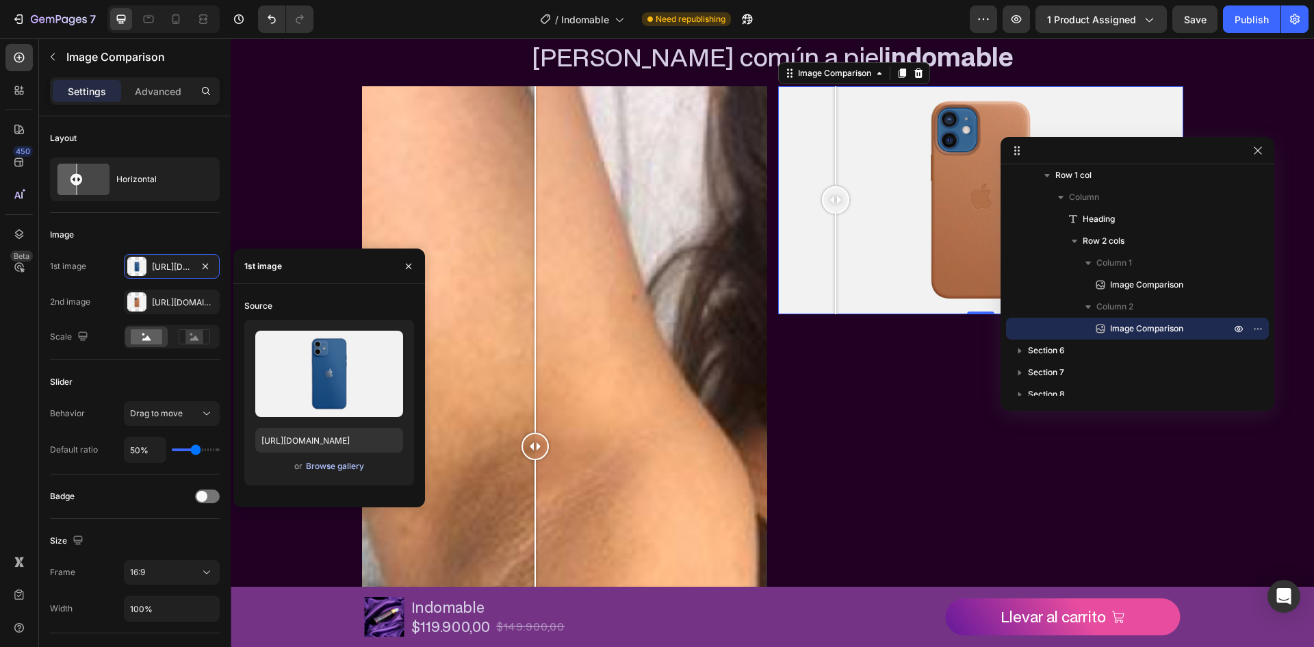
click at [326, 469] on div "Browse gallery" at bounding box center [335, 466] width 58 height 12
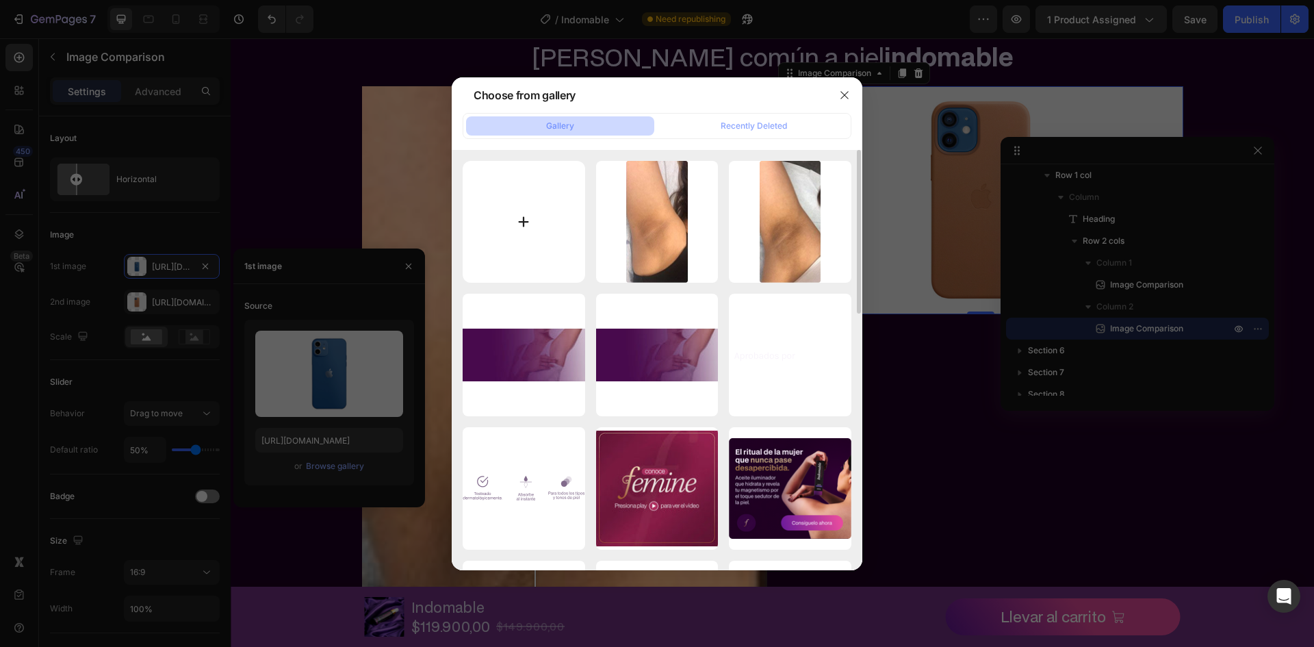
type input "C:\fakepath\Group 442.webp"
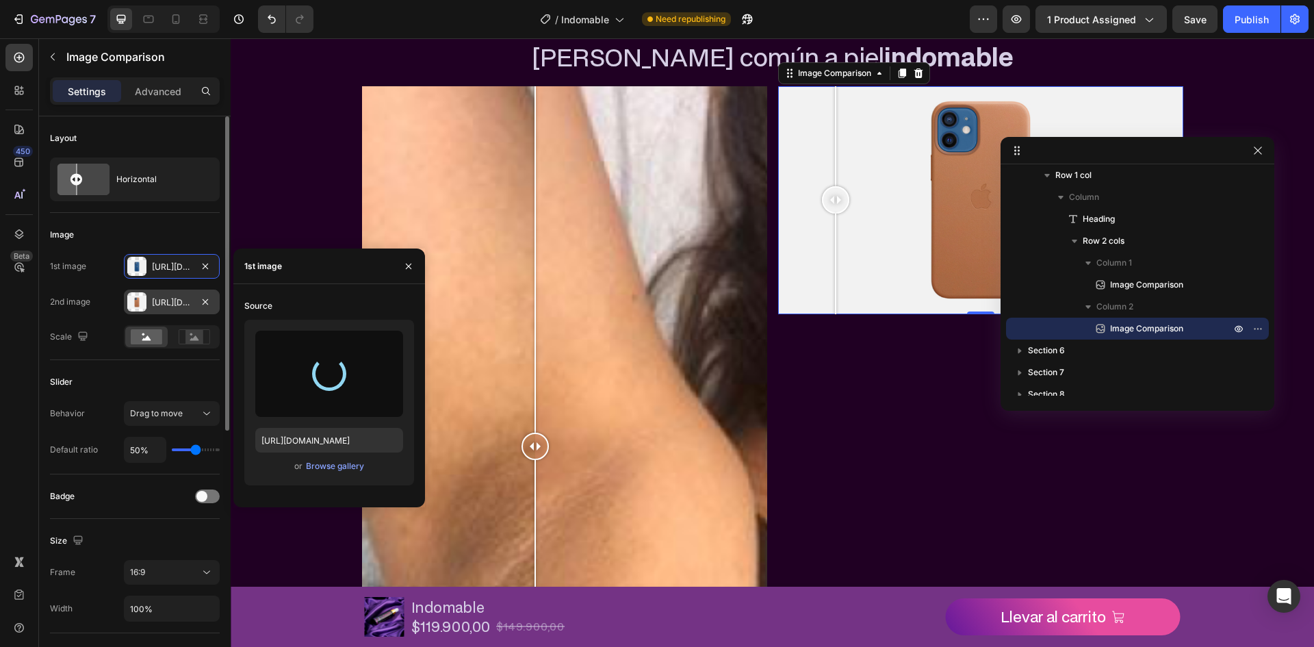
type input "https://cdn.shopify.com/s/files/1/0720/2039/4157/files/gempages_579749800392524…"
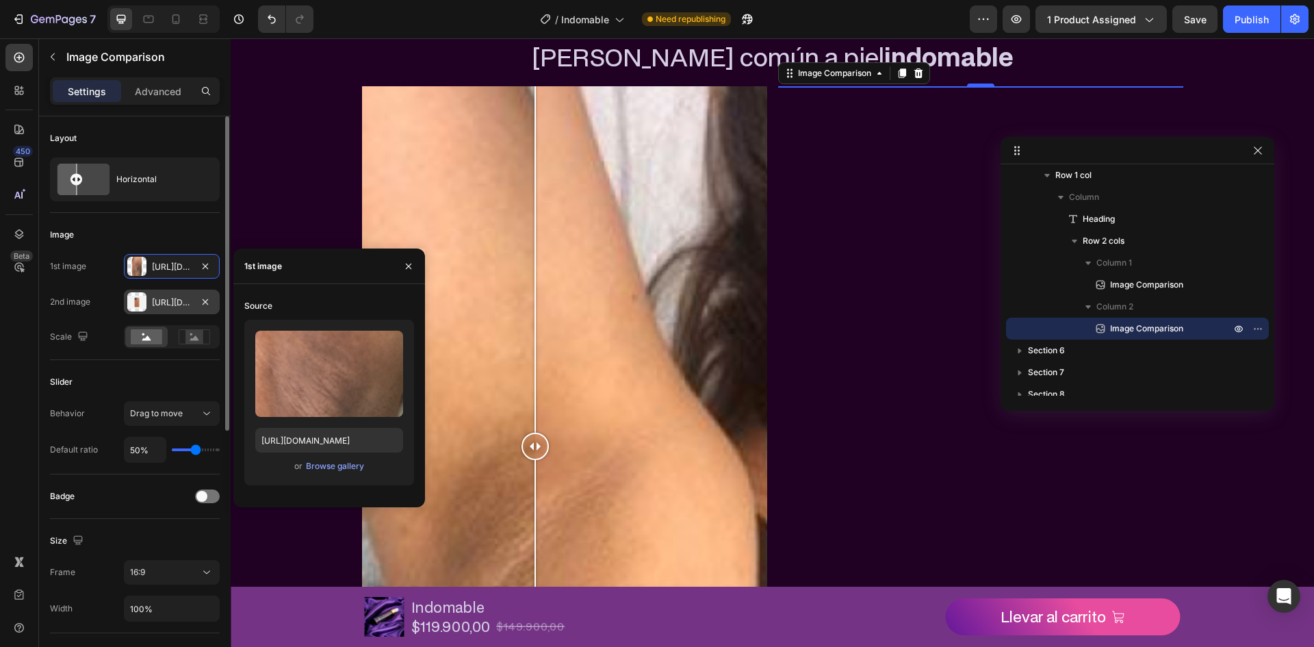
click at [172, 297] on div "Https://cdn.Shopify.Com/s/files/1/2005/9307/files/image_compare_after.Png" at bounding box center [172, 302] width 40 height 12
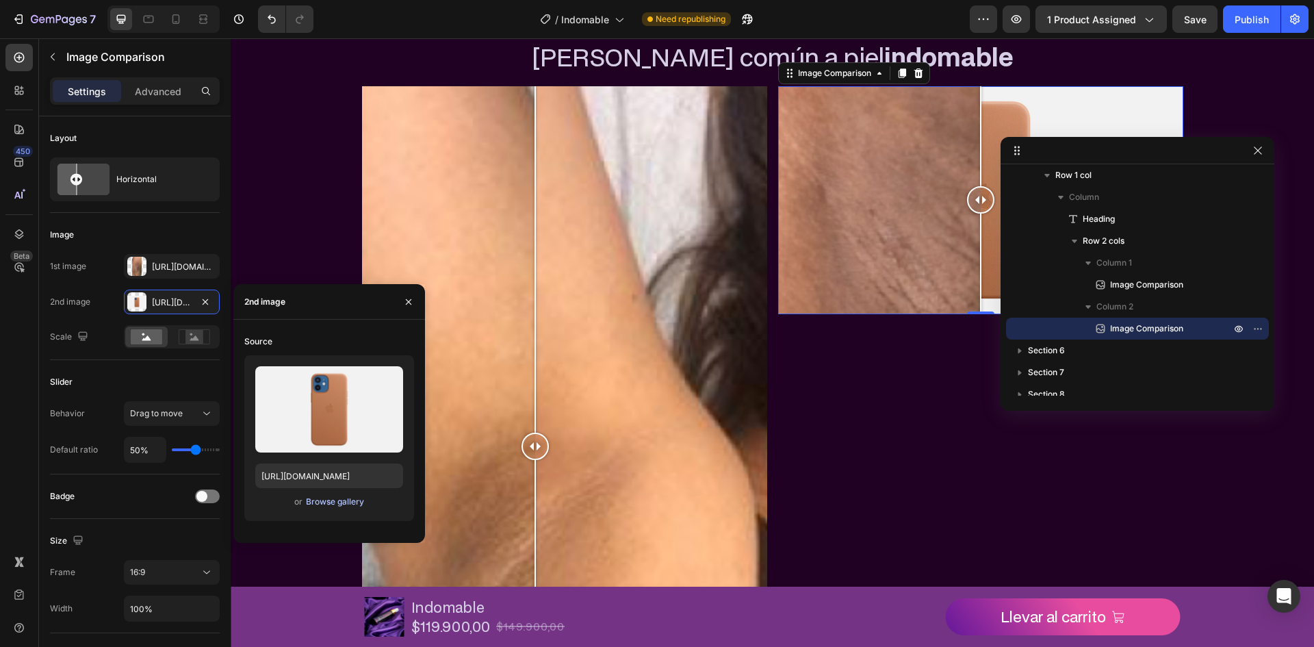
click at [324, 503] on div "Browse gallery" at bounding box center [335, 501] width 58 height 12
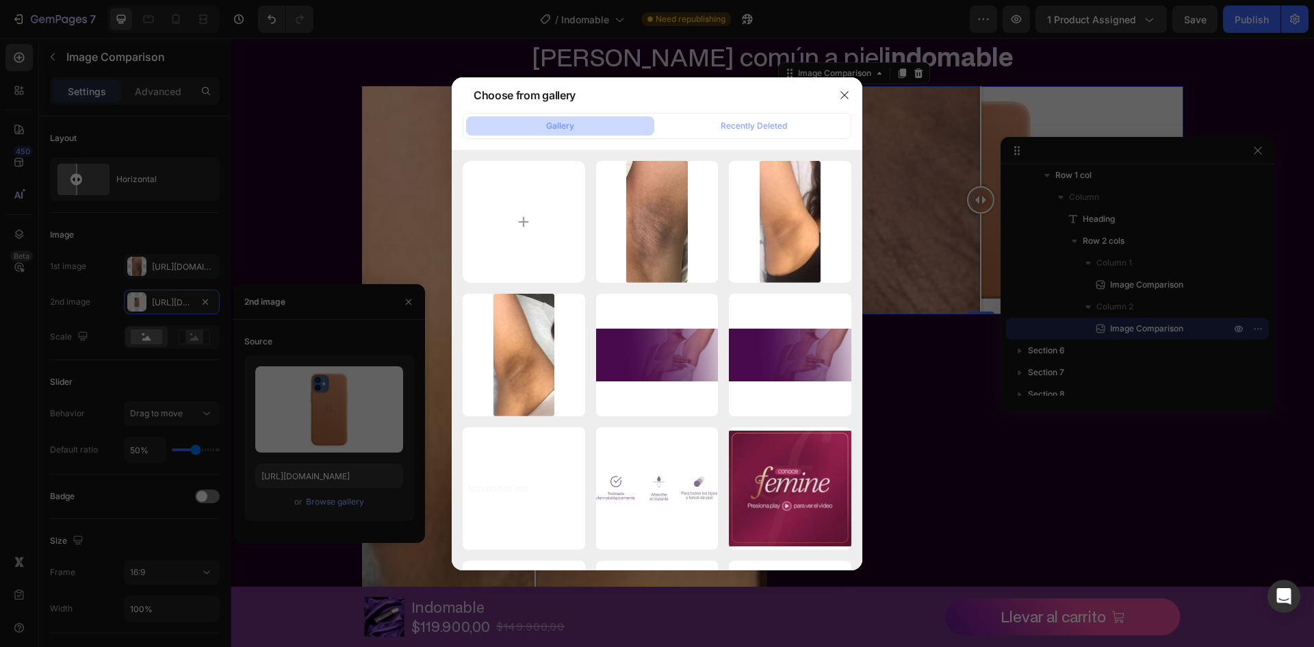
type input "C:\fakepath\Group 452.webp"
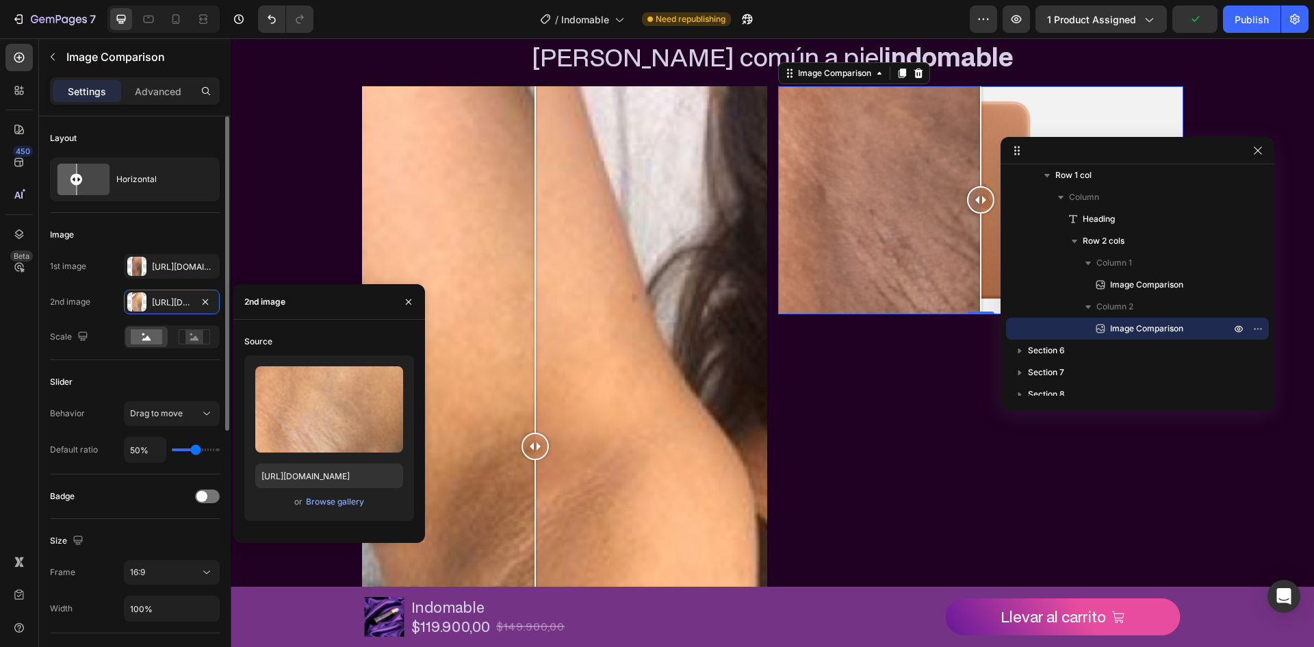
type input "https://cdn.shopify.com/s/files/1/0720/2039/4157/files/gempages_579749800392524…"
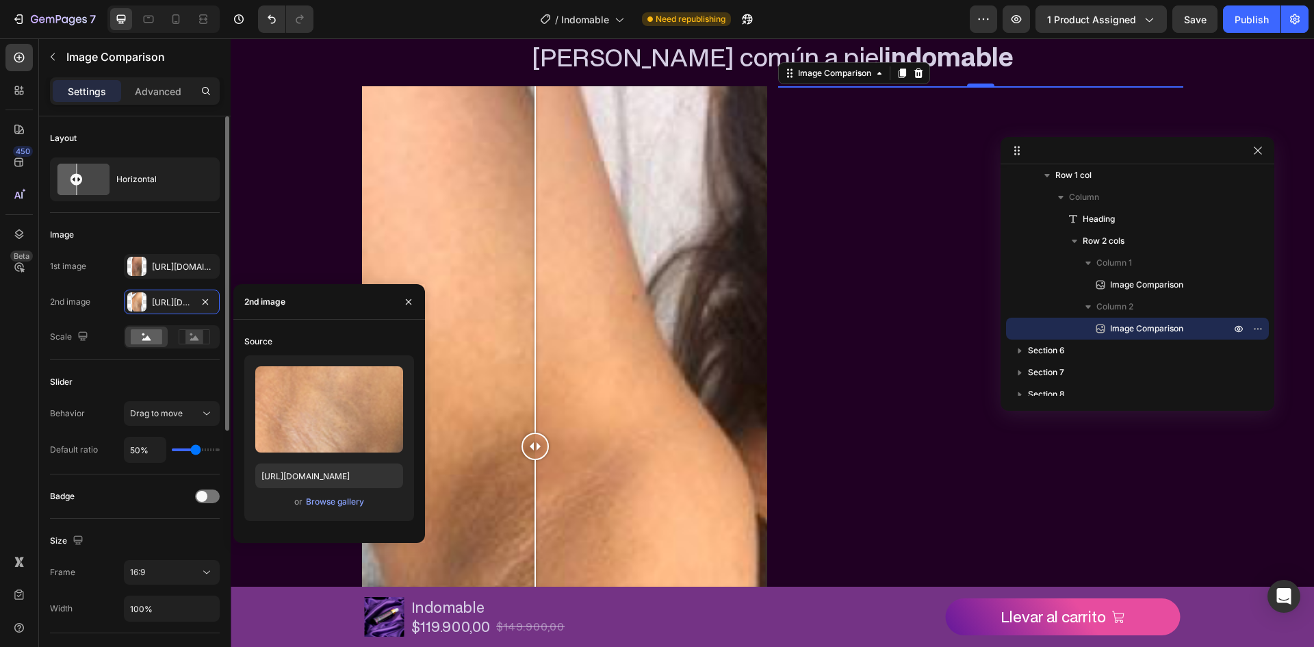
click at [174, 379] on div "Slider" at bounding box center [135, 382] width 170 height 22
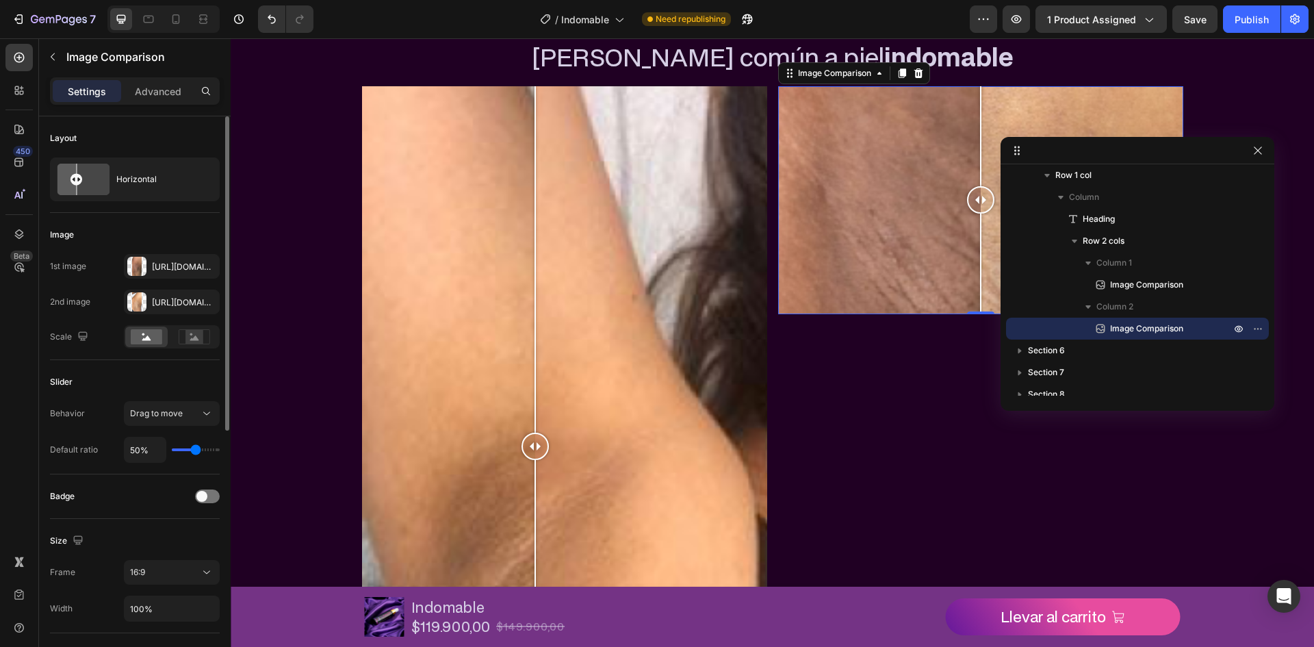
click at [144, 560] on button "16:9" at bounding box center [172, 572] width 96 height 25
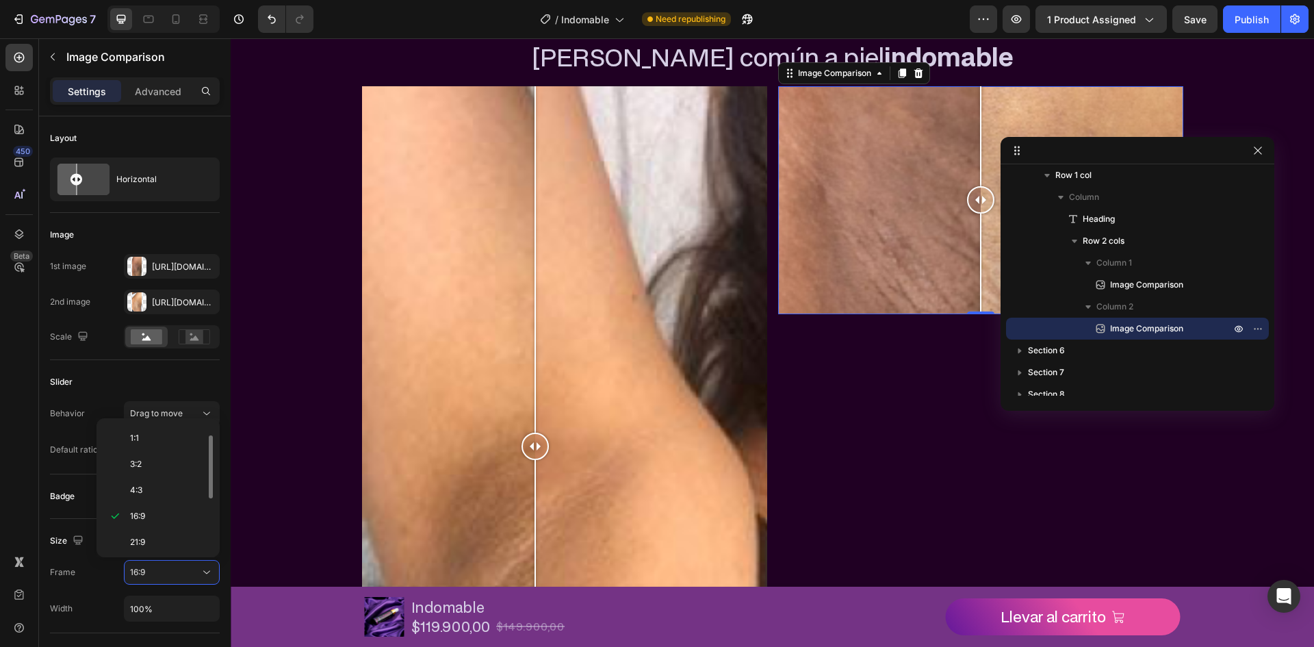
scroll to position [132, 0]
click at [152, 519] on p "9:16" at bounding box center [166, 512] width 73 height 12
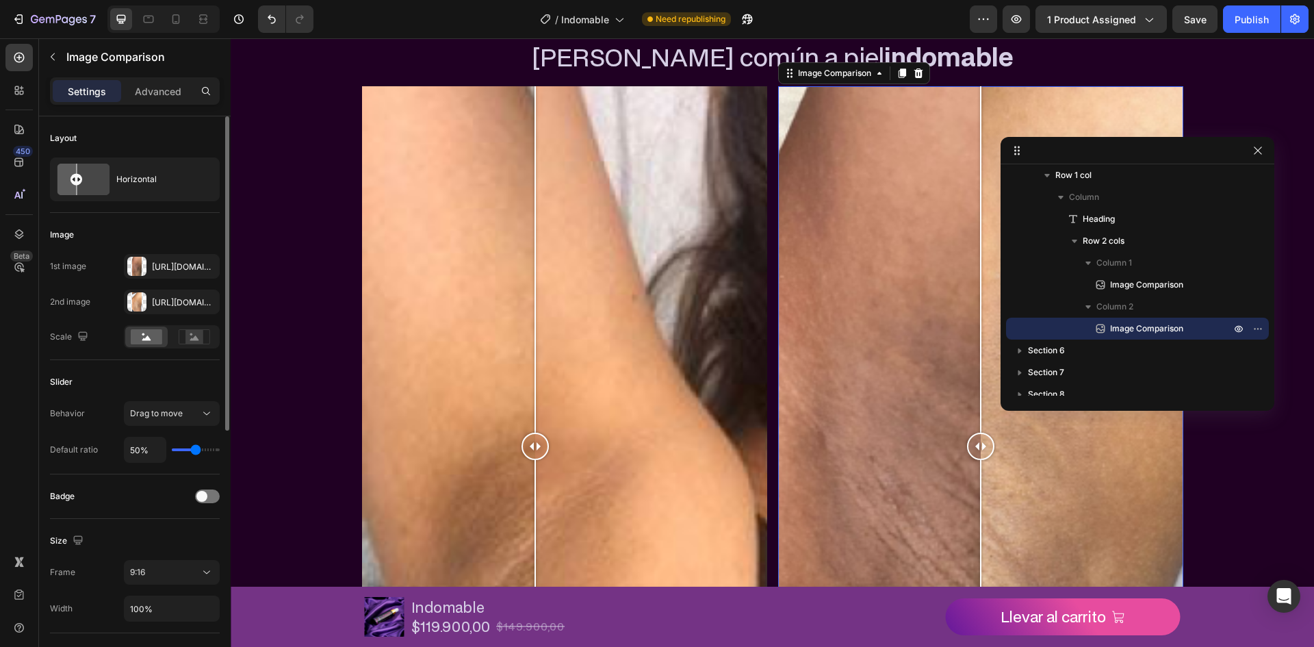
click at [209, 379] on div "Slider" at bounding box center [135, 382] width 170 height 22
click at [771, 196] on div "Image Comparison Image Comparison 0 Row" at bounding box center [772, 446] width 821 height 720
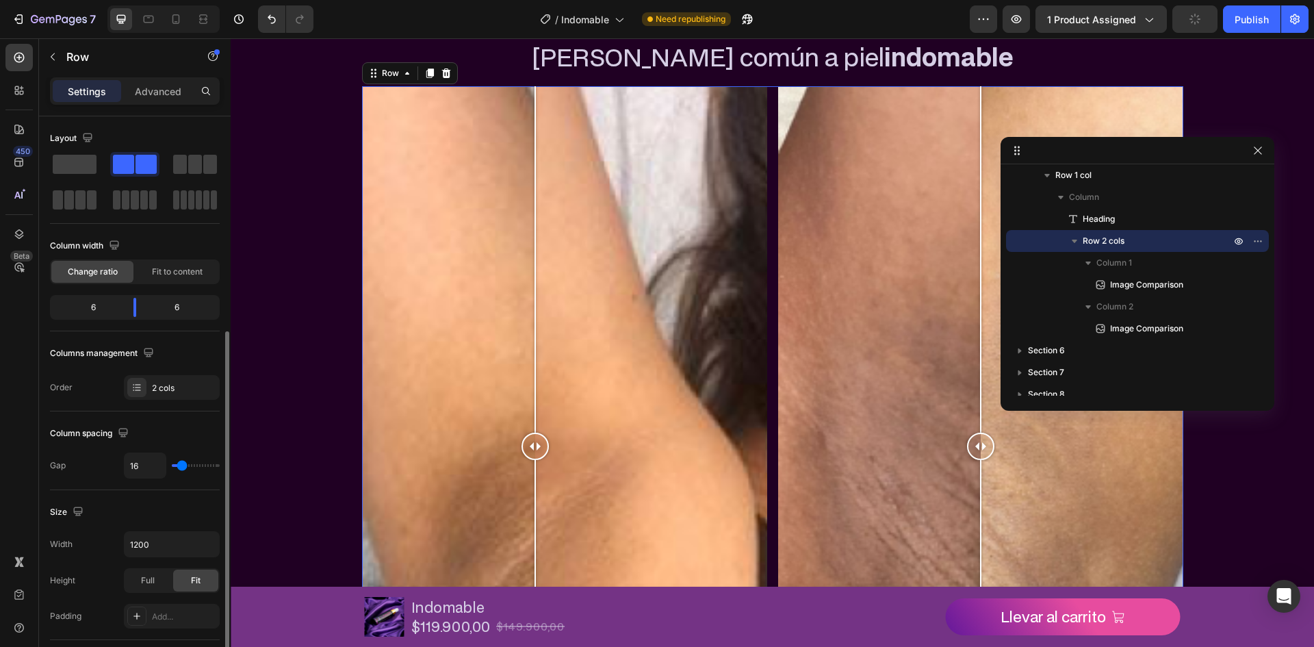
scroll to position [137, 0]
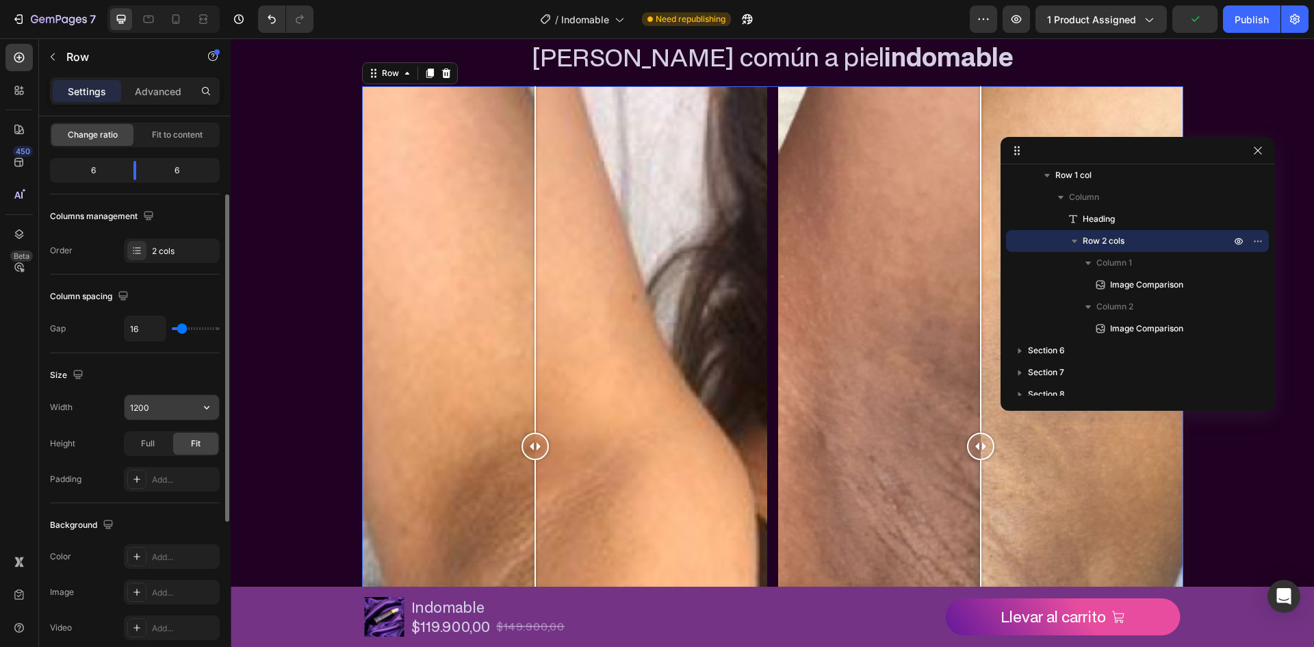
click at [130, 413] on input "1200" at bounding box center [172, 407] width 94 height 25
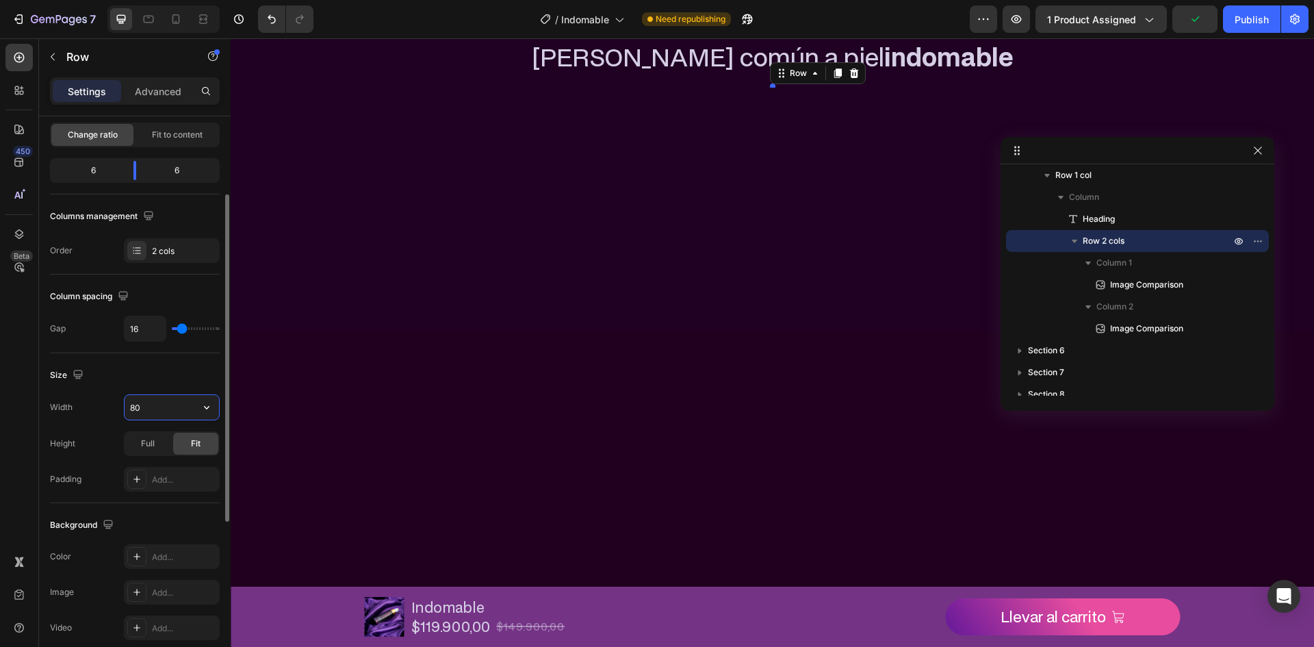
type input "800"
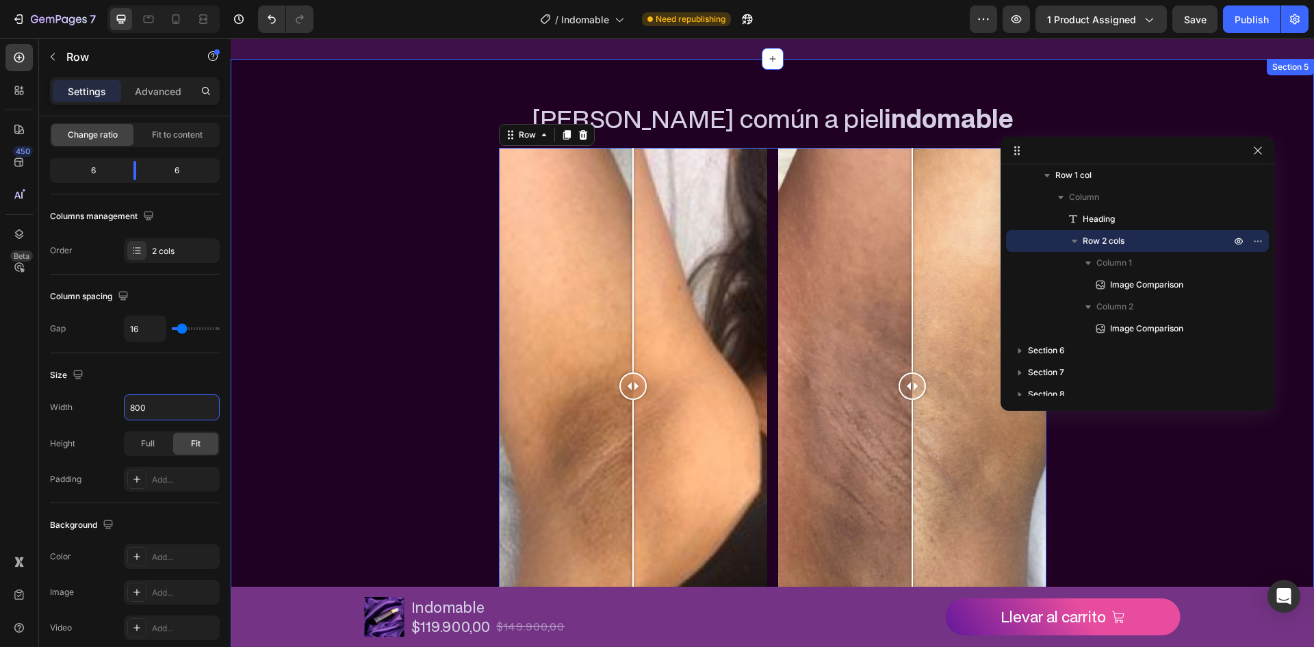
scroll to position [1013, 0]
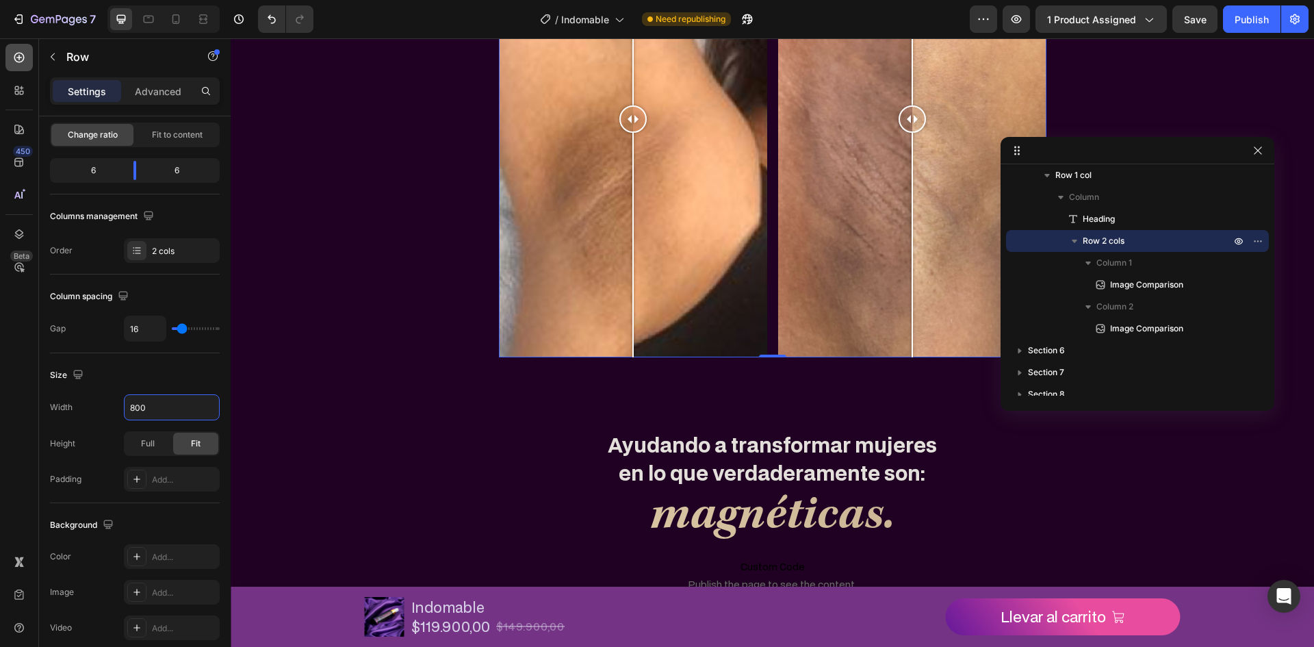
click at [21, 51] on icon at bounding box center [19, 58] width 14 height 14
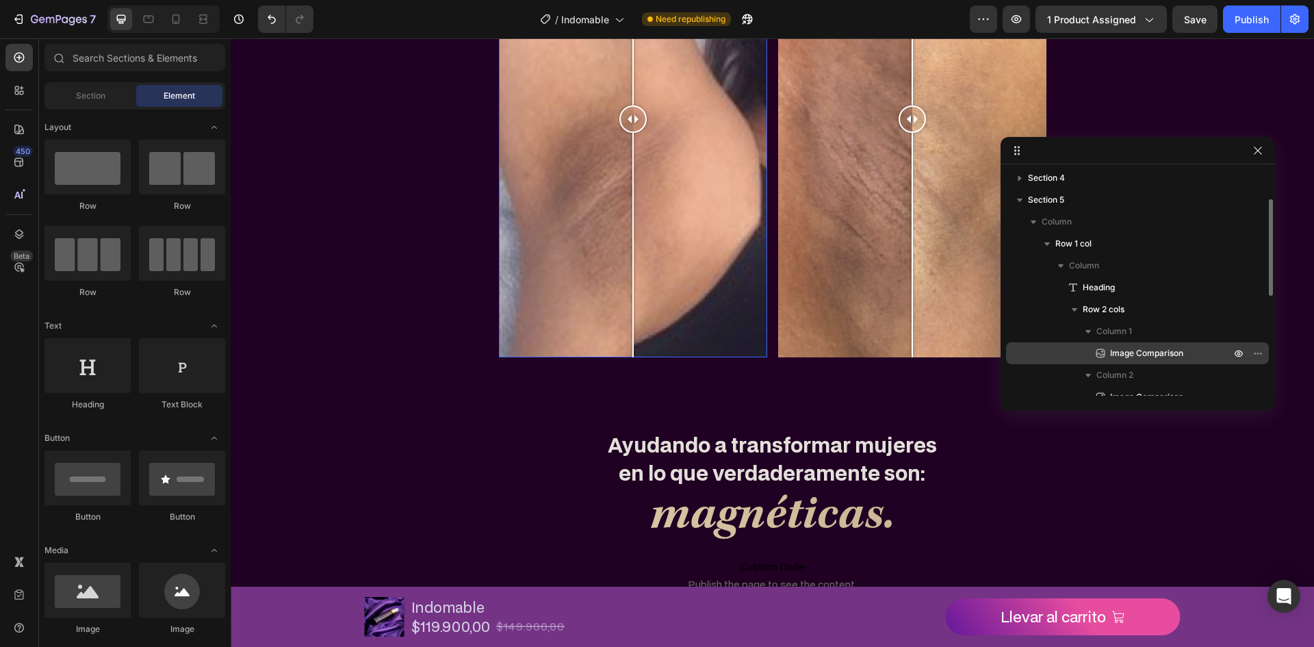
scroll to position [0, 0]
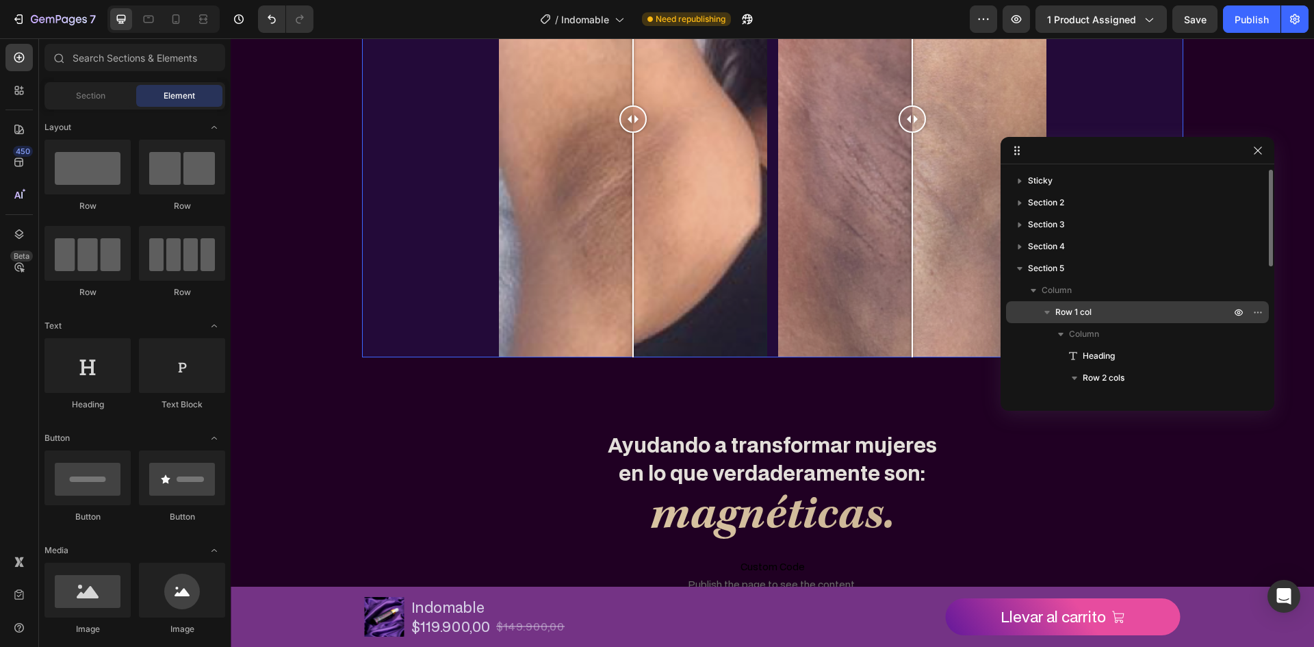
click at [1046, 308] on icon "button" at bounding box center [1047, 312] width 14 height 14
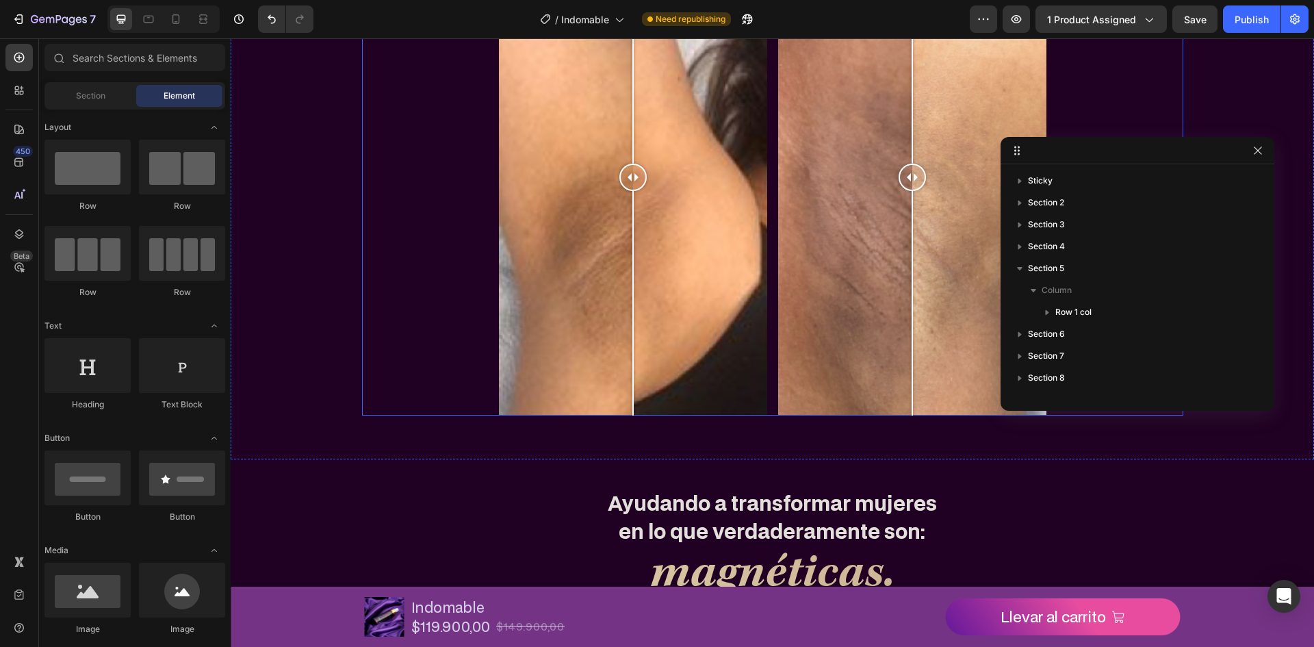
scroll to position [876, 0]
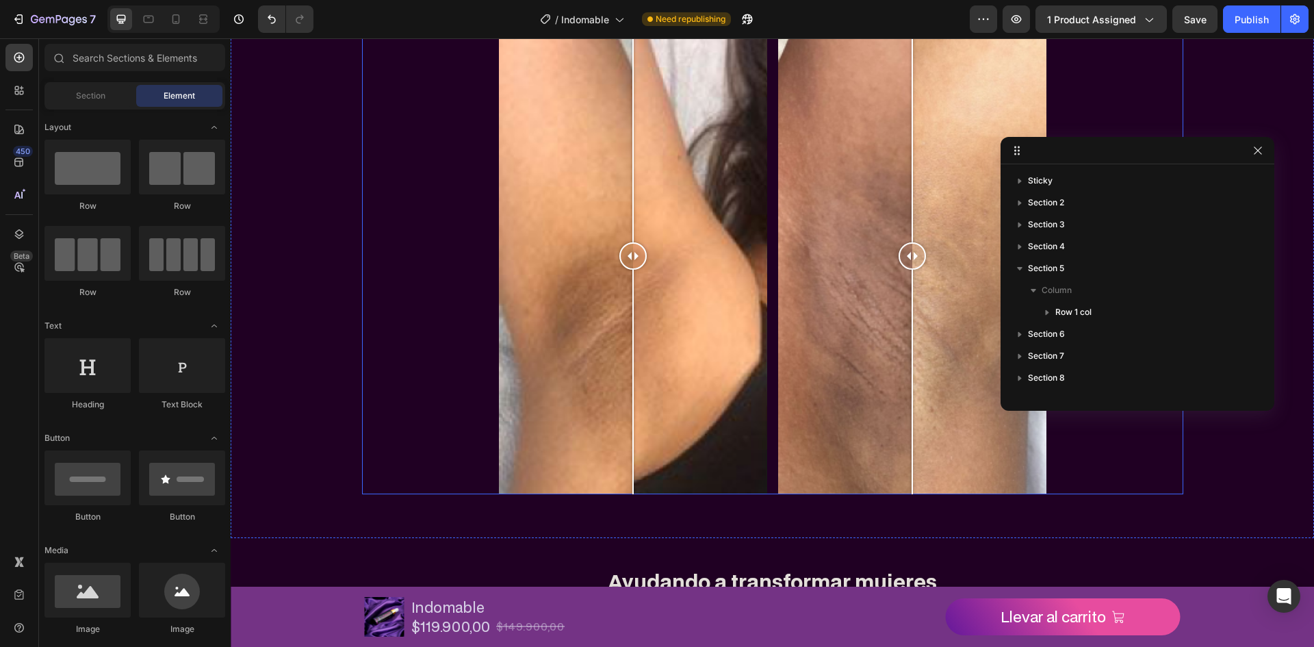
click at [426, 206] on div "De piel común a piel indomable Heading Image Comparison Image Comparison Row" at bounding box center [772, 234] width 821 height 522
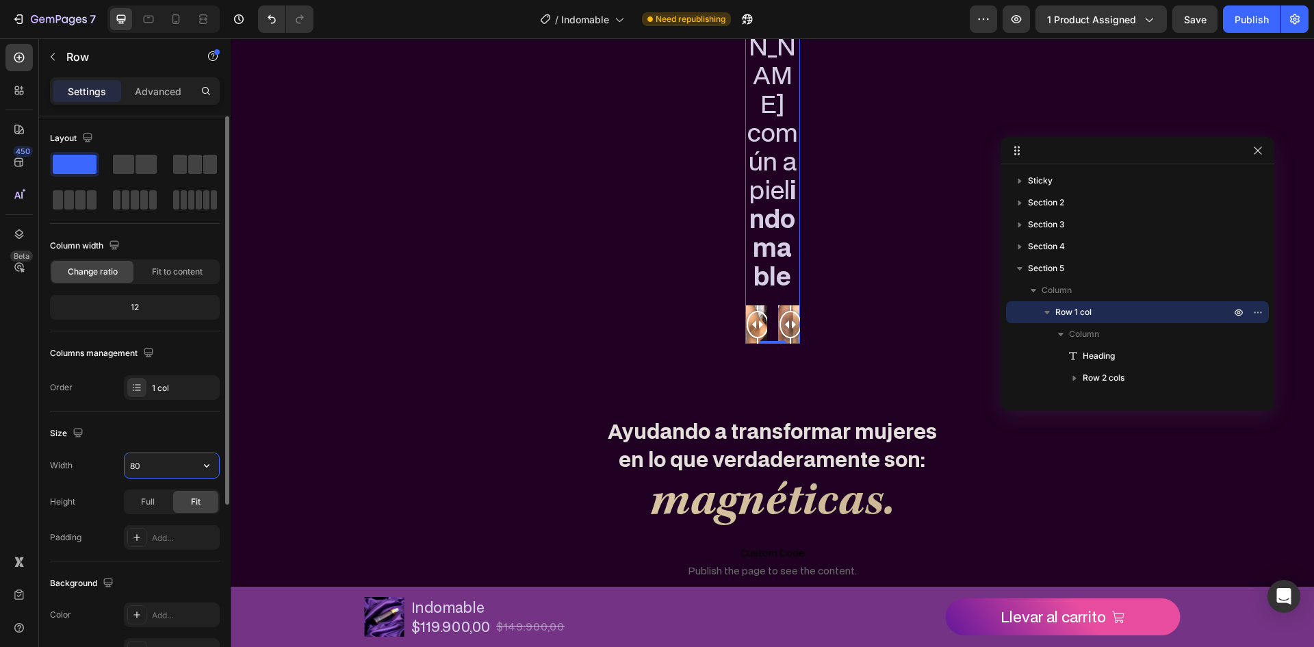
type input "800"
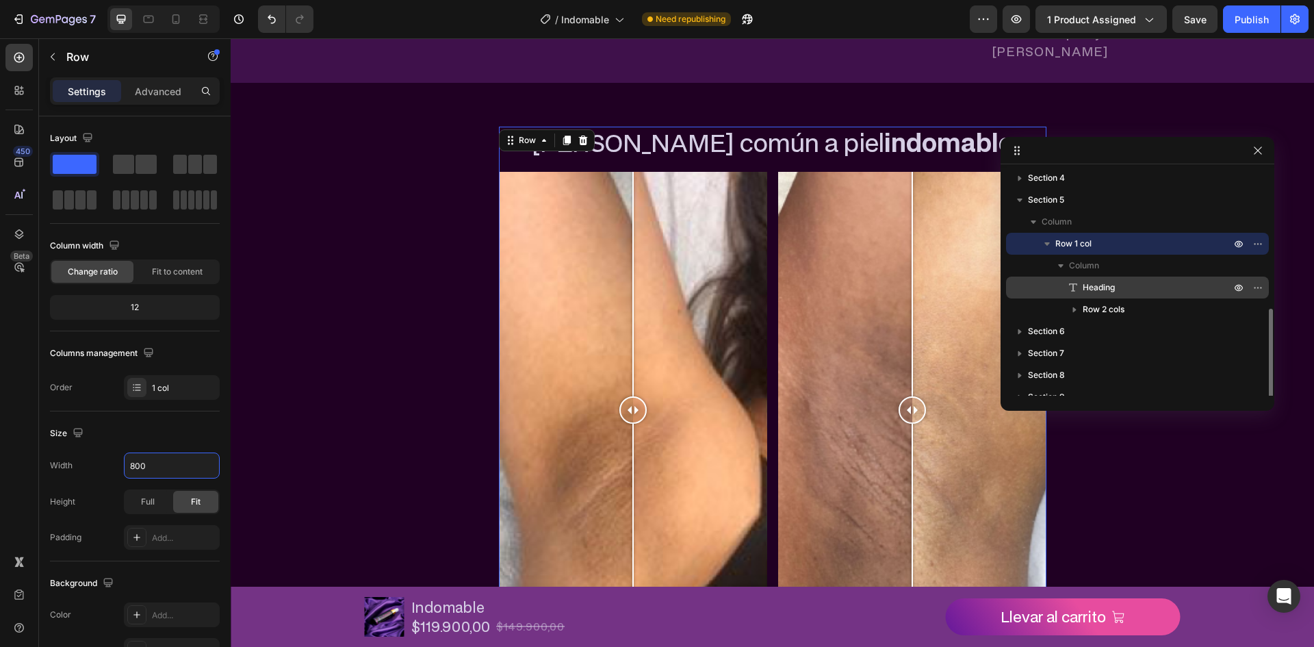
scroll to position [137, 0]
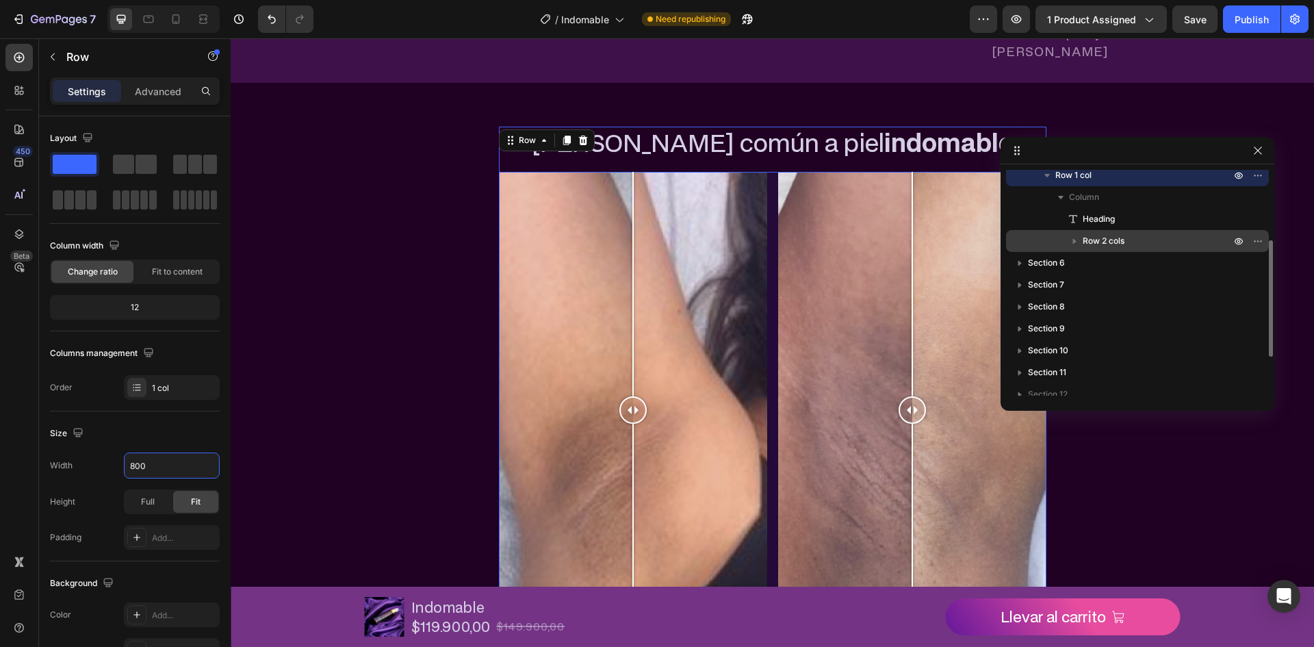
click at [1111, 233] on div "Row 2 cols" at bounding box center [1137, 241] width 252 height 22
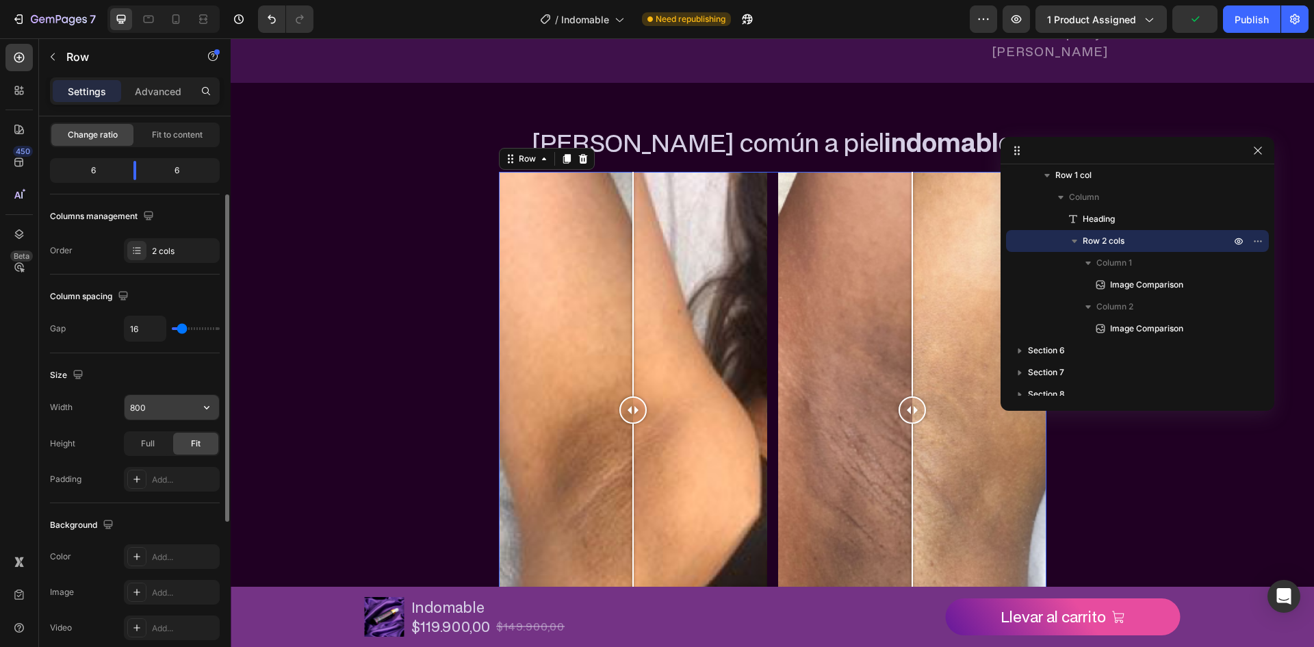
click at [161, 398] on input "800" at bounding box center [172, 407] width 94 height 25
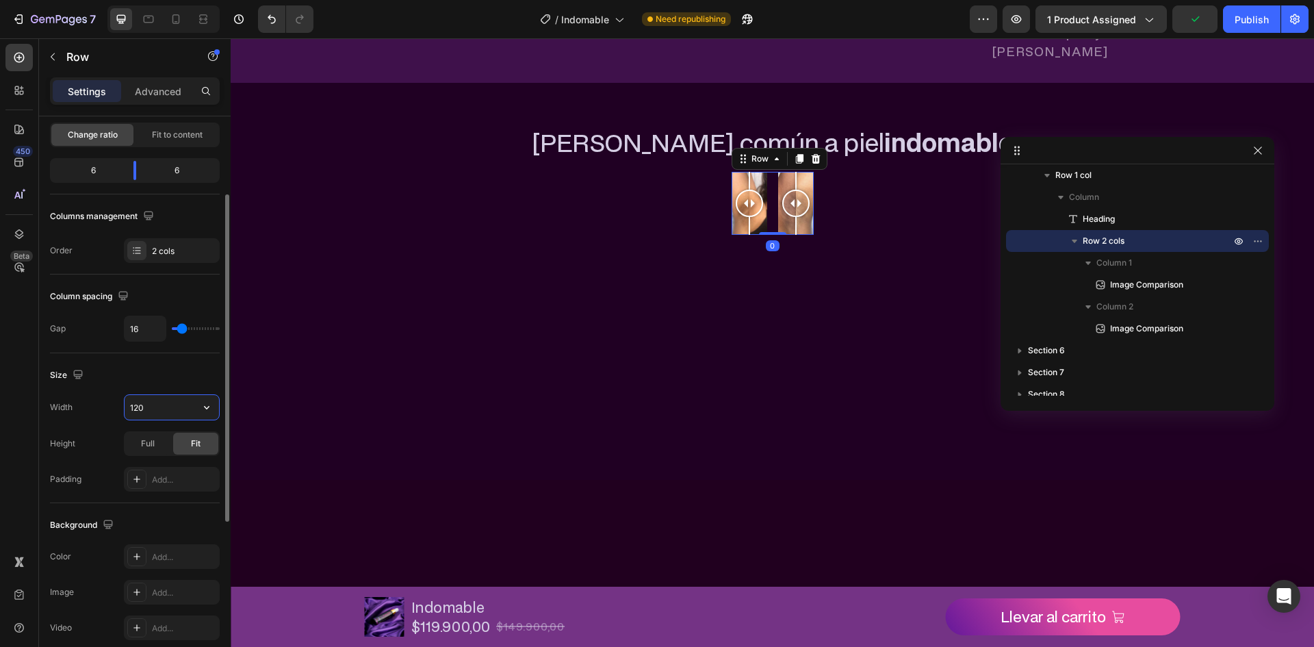
type input "1200"
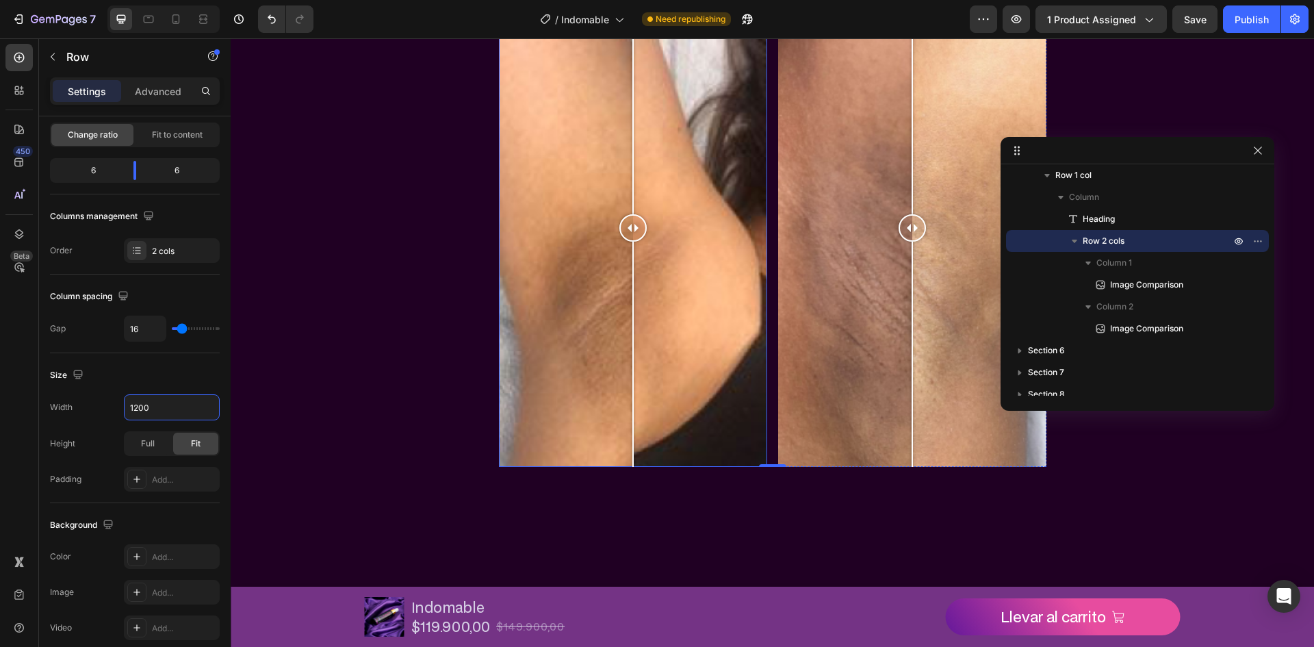
scroll to position [945, 0]
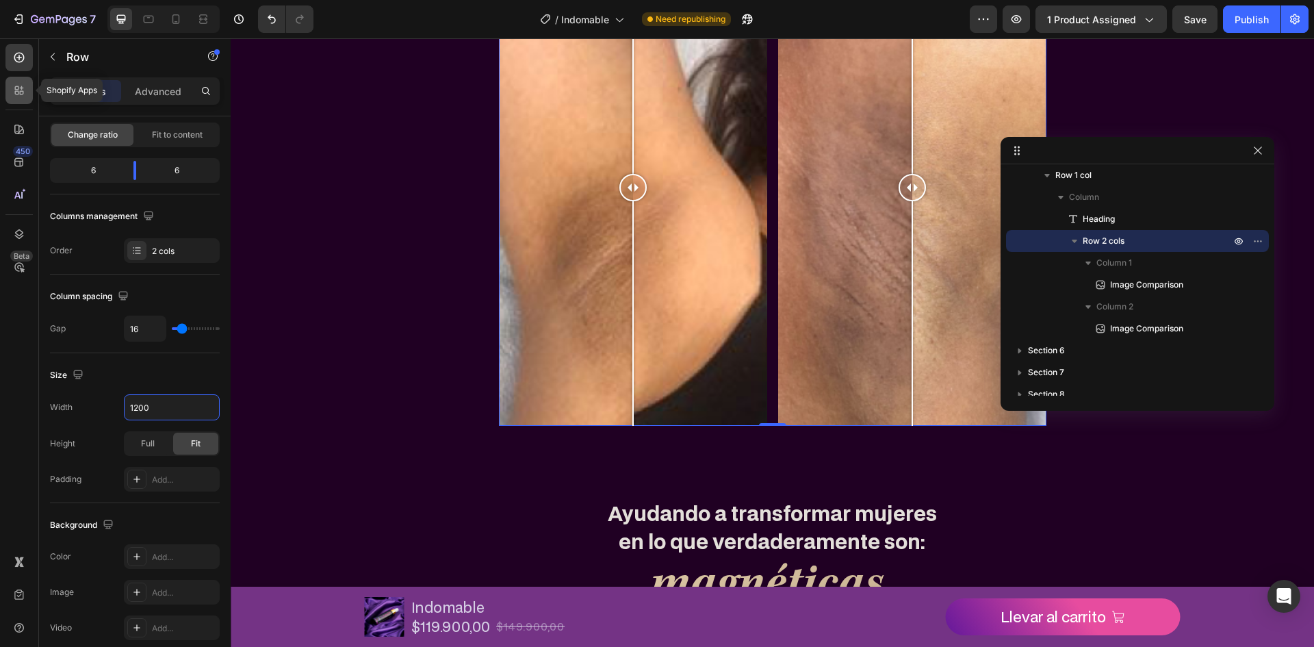
click at [23, 88] on icon at bounding box center [22, 88] width 4 height 4
click at [24, 73] on div "Shopify Apps 450 Beta" at bounding box center [18, 296] width 27 height 504
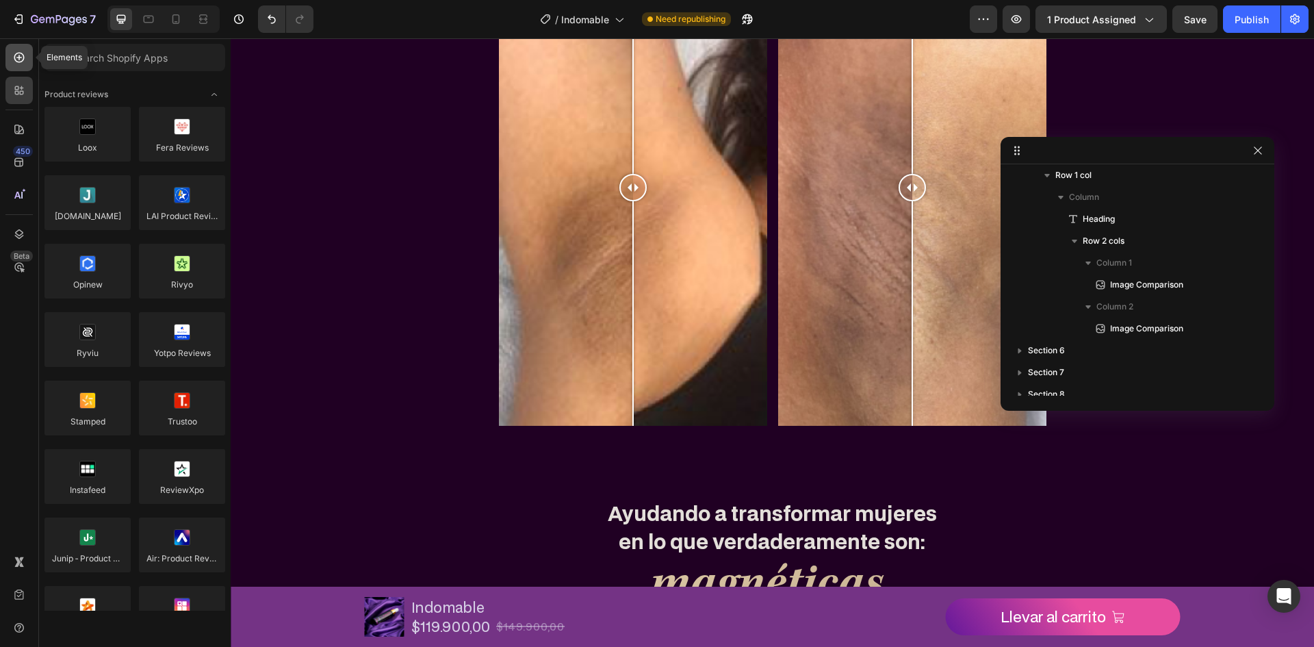
click at [26, 64] on div at bounding box center [18, 57] width 27 height 27
click at [29, 64] on div at bounding box center [18, 57] width 27 height 27
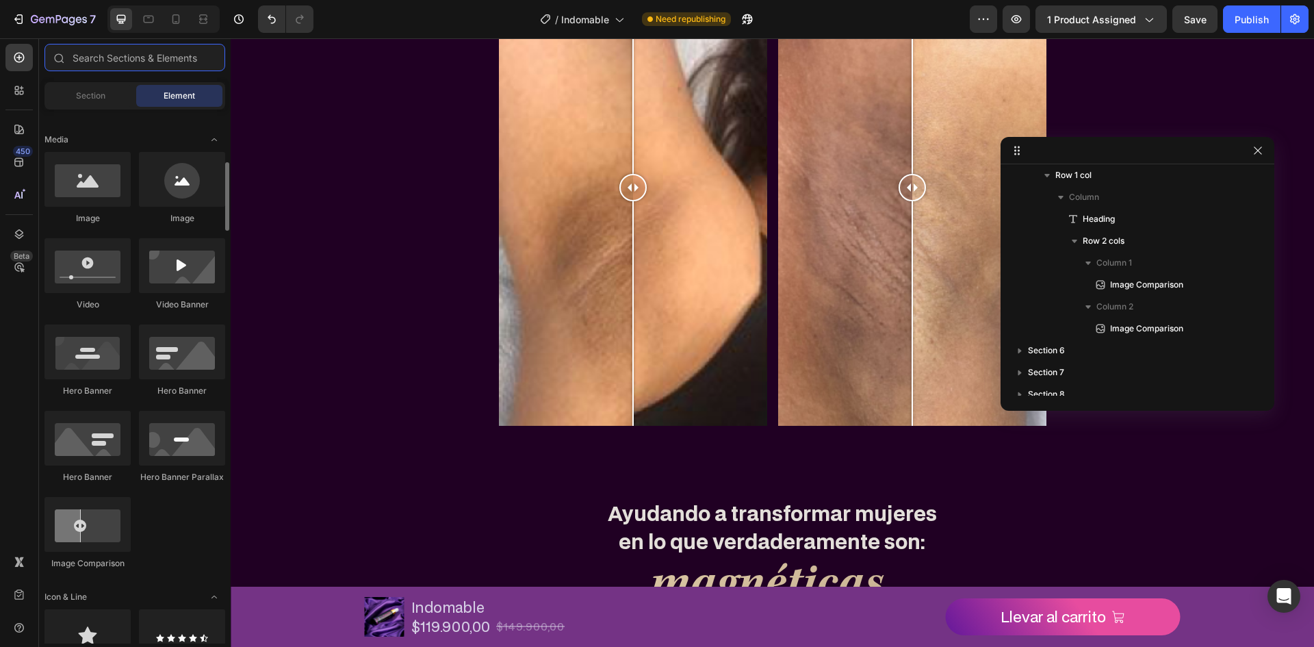
scroll to position [616, 0]
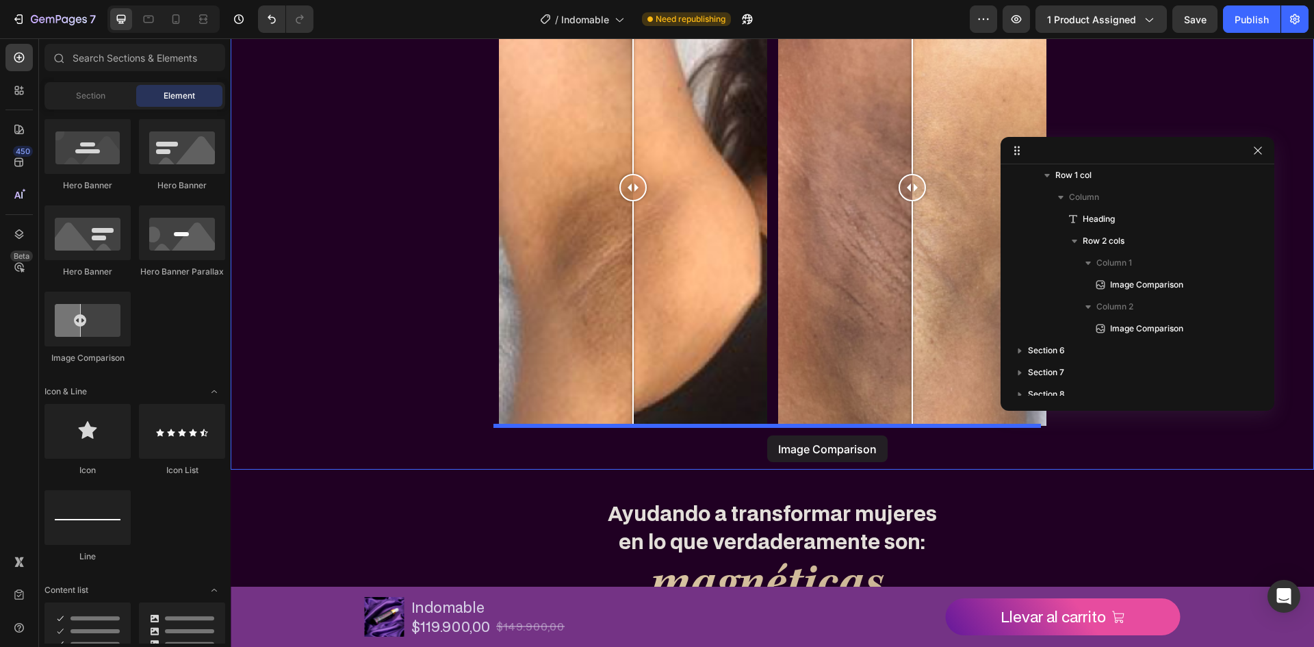
drag, startPoint x: 324, startPoint y: 365, endPoint x: 767, endPoint y: 436, distance: 448.3
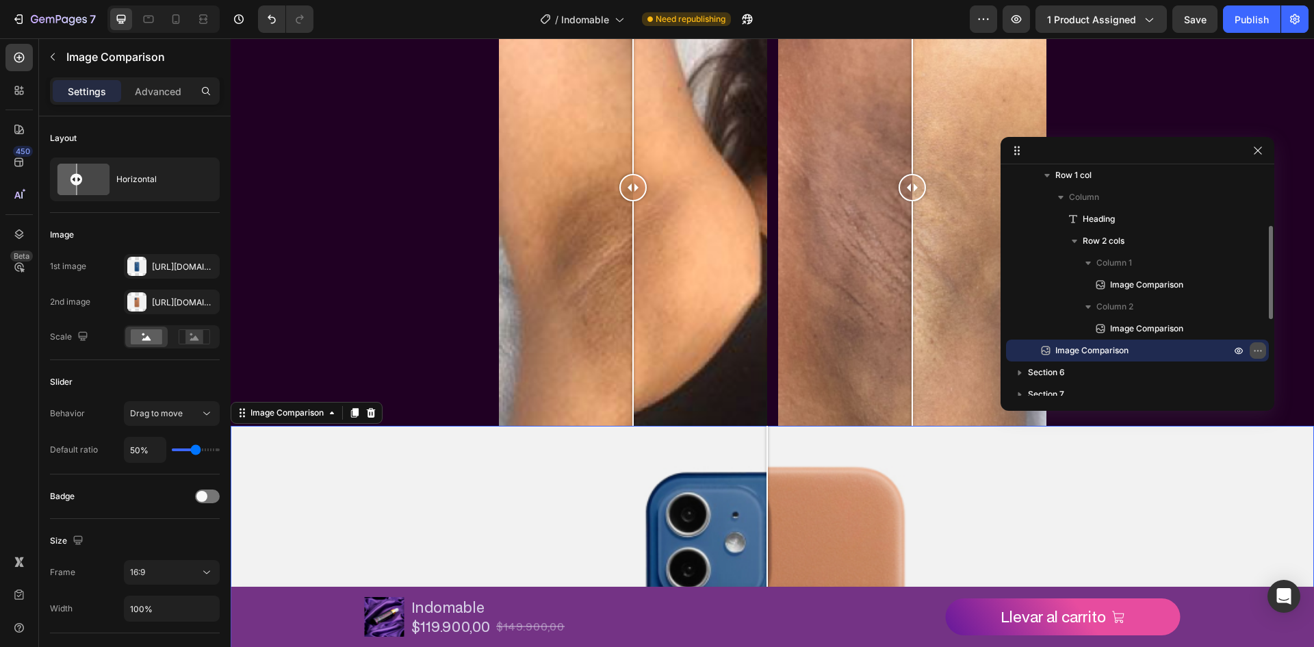
click at [1260, 343] on button "button" at bounding box center [1257, 350] width 16 height 16
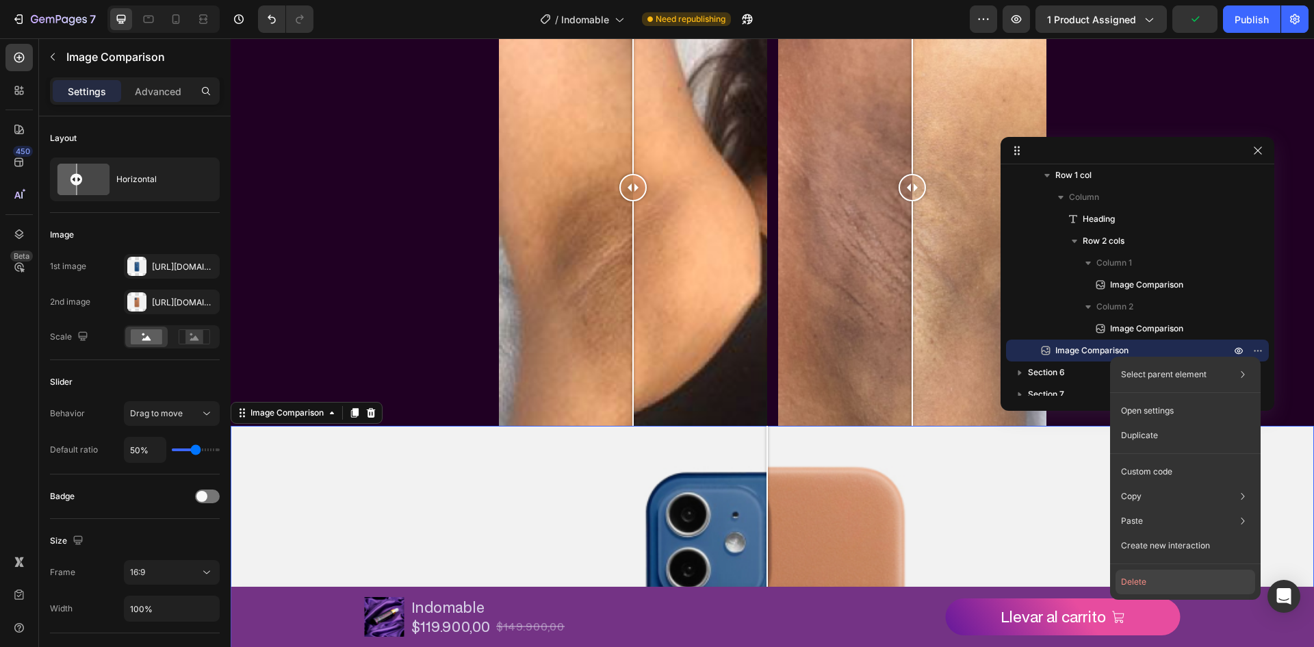
drag, startPoint x: 1165, startPoint y: 573, endPoint x: 482, endPoint y: 109, distance: 824.9
click at [1165, 573] on button "Delete" at bounding box center [1185, 581] width 140 height 25
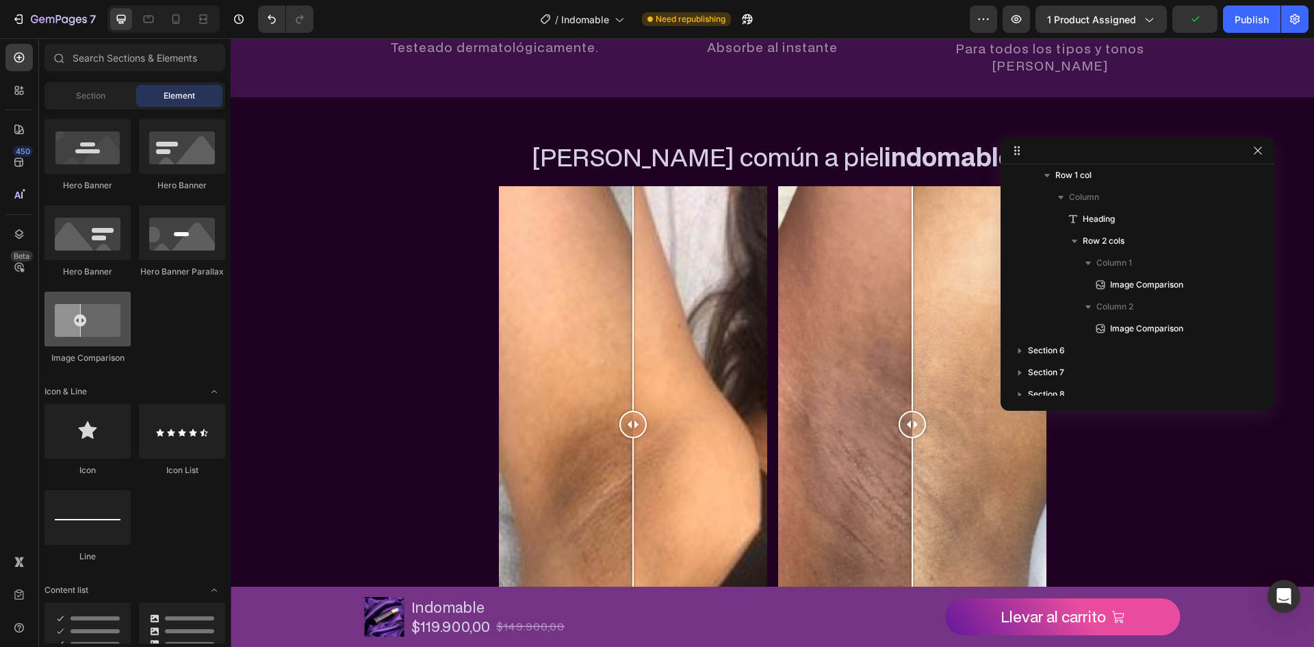
scroll to position [603, 0]
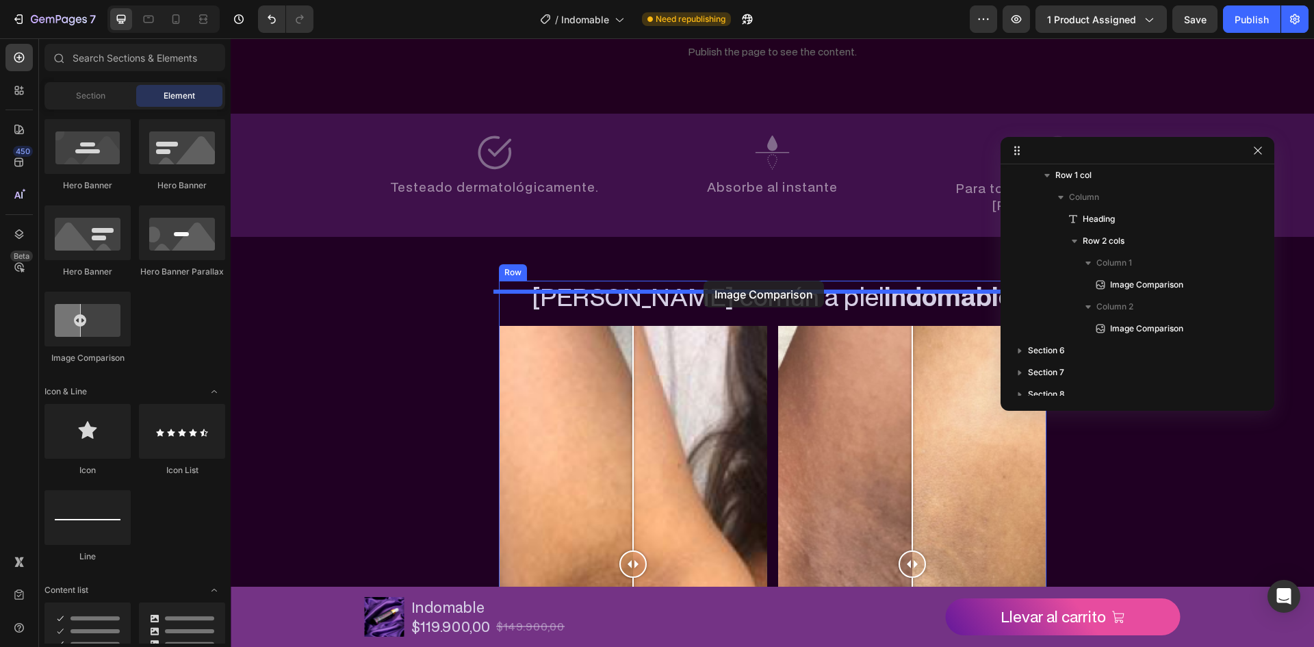
drag, startPoint x: 337, startPoint y: 387, endPoint x: 814, endPoint y: 320, distance: 482.2
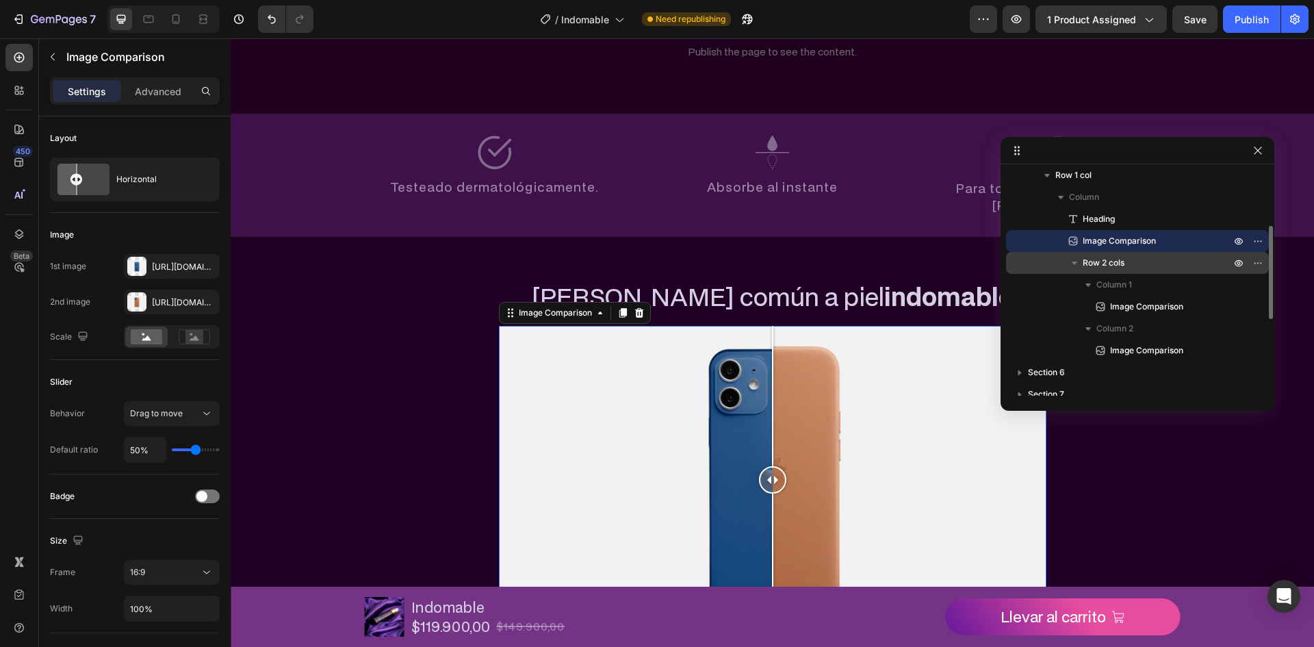
click at [1076, 256] on icon "button" at bounding box center [1074, 263] width 14 height 14
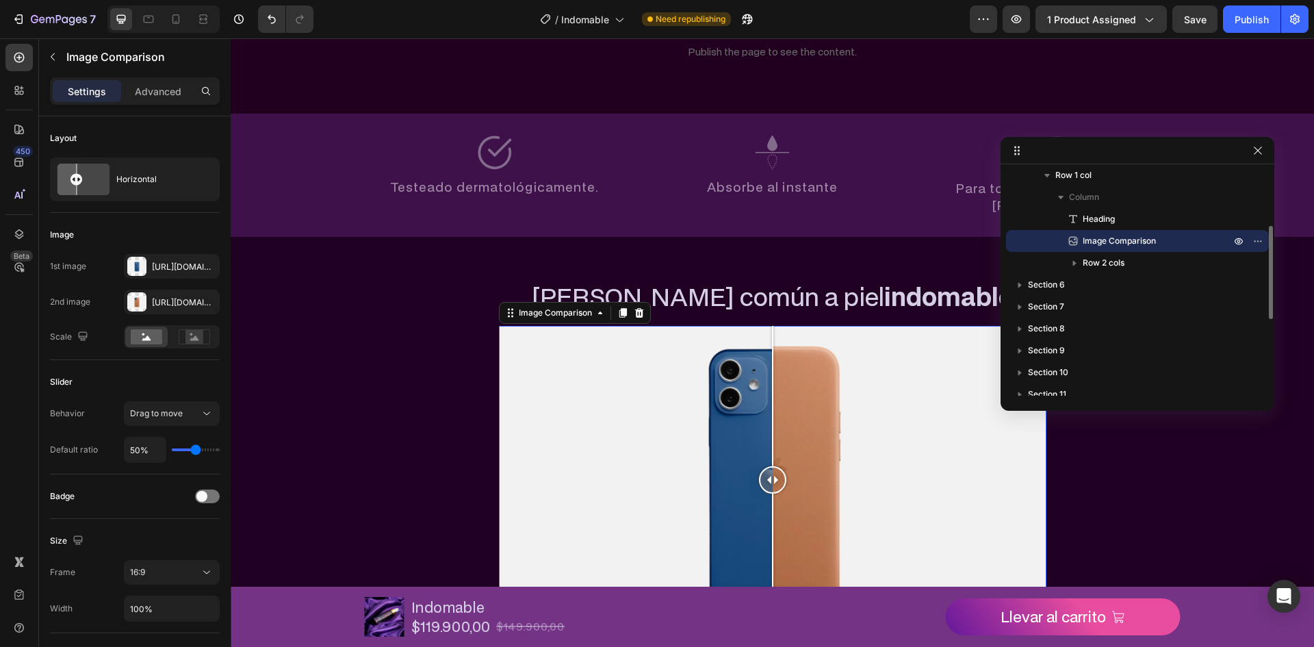
drag, startPoint x: 1071, startPoint y: 239, endPoint x: 1113, endPoint y: 250, distance: 43.1
click at [1118, 250] on div "Image Comparison" at bounding box center [1137, 241] width 252 height 22
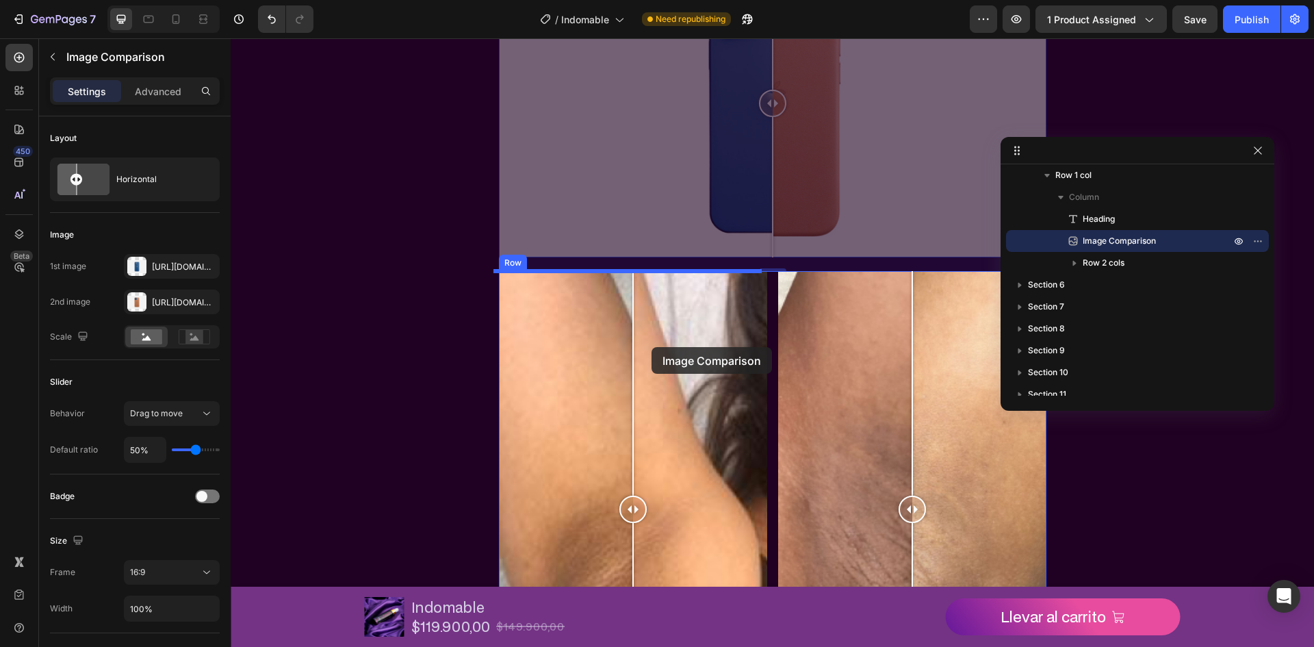
scroll to position [1219, 0]
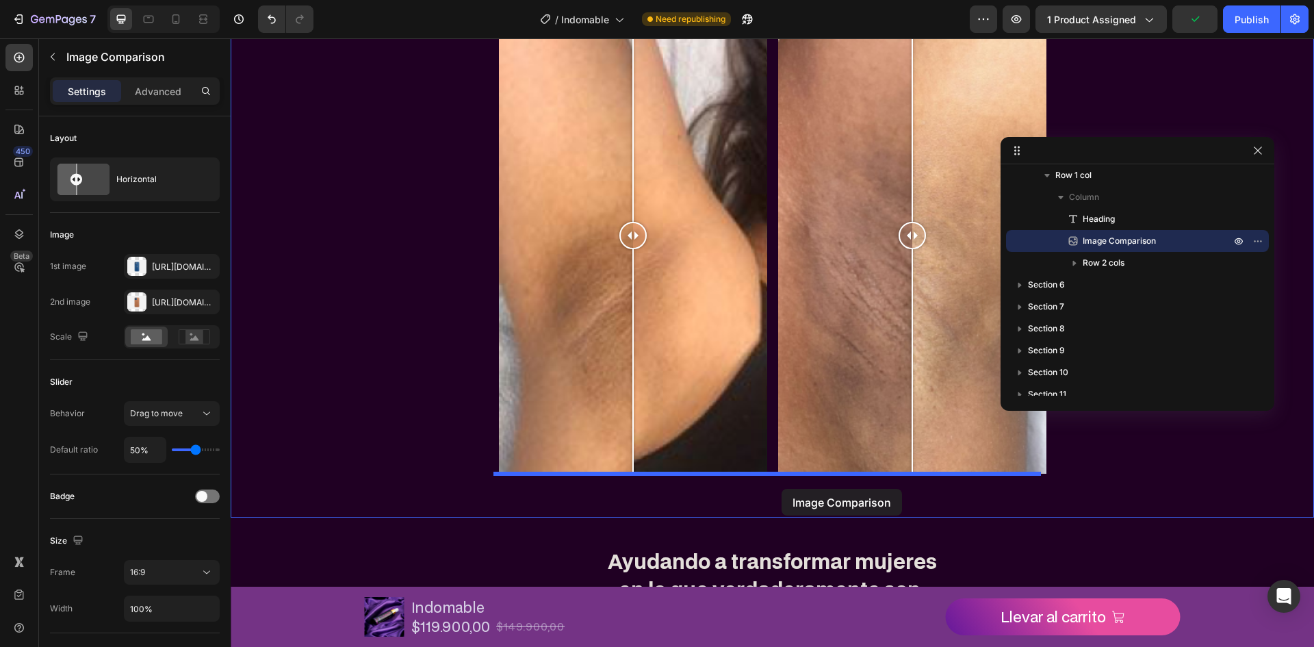
drag, startPoint x: 507, startPoint y: 78, endPoint x: 781, endPoint y: 489, distance: 493.8
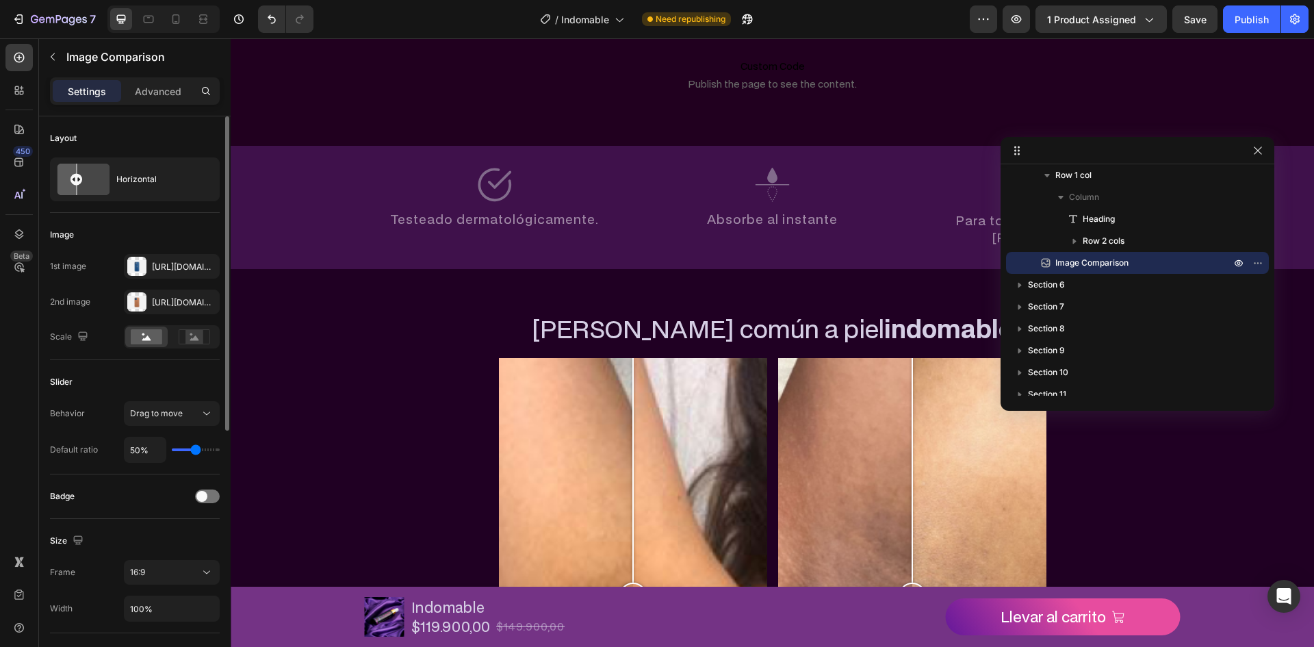
scroll to position [505, 0]
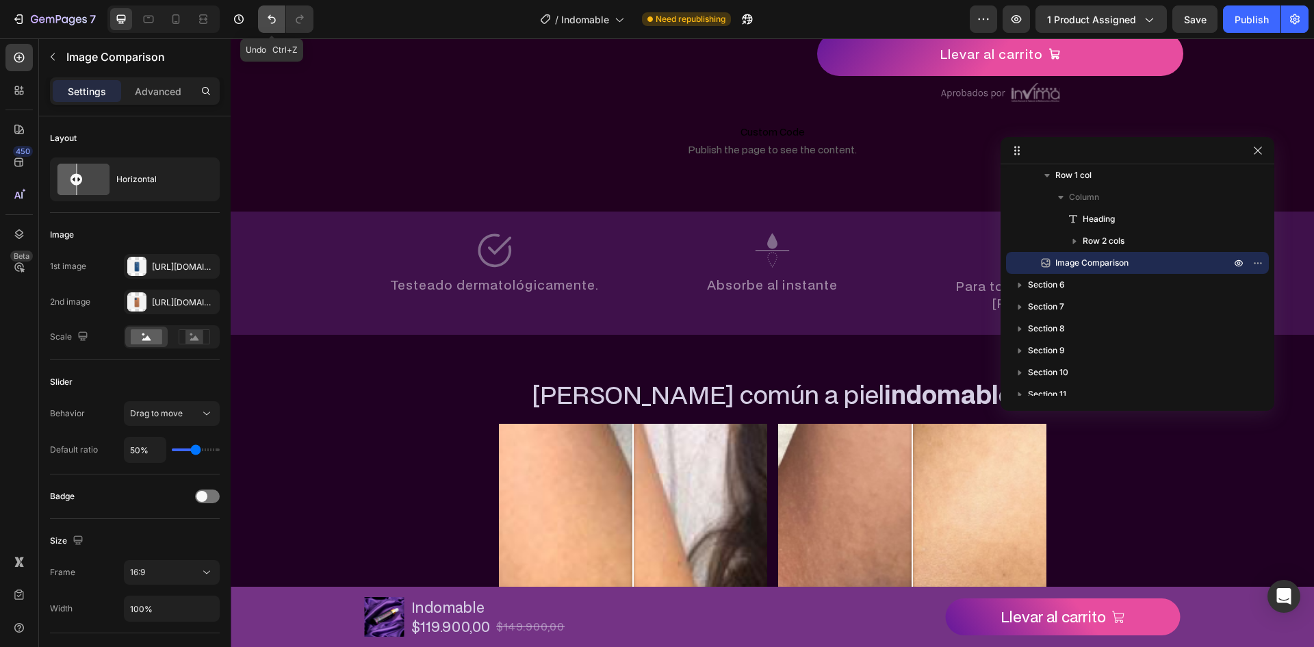
click at [283, 27] on button "Undo/Redo" at bounding box center [271, 18] width 27 height 27
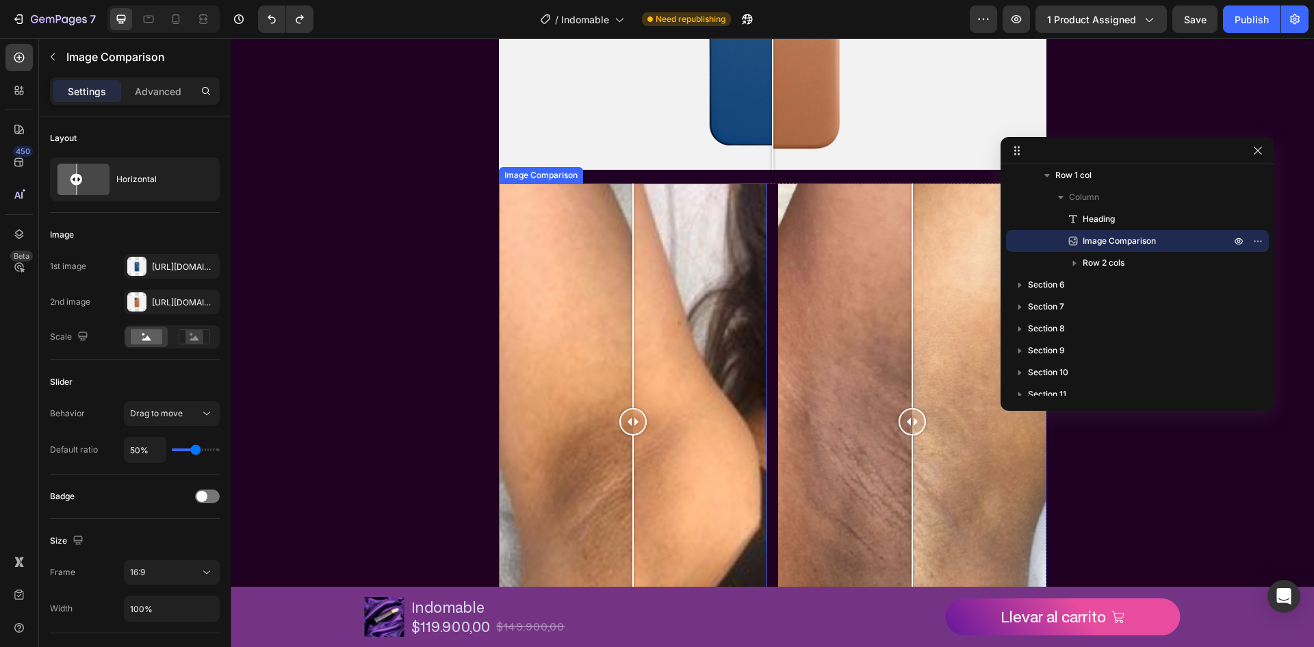
scroll to position [1052, 0]
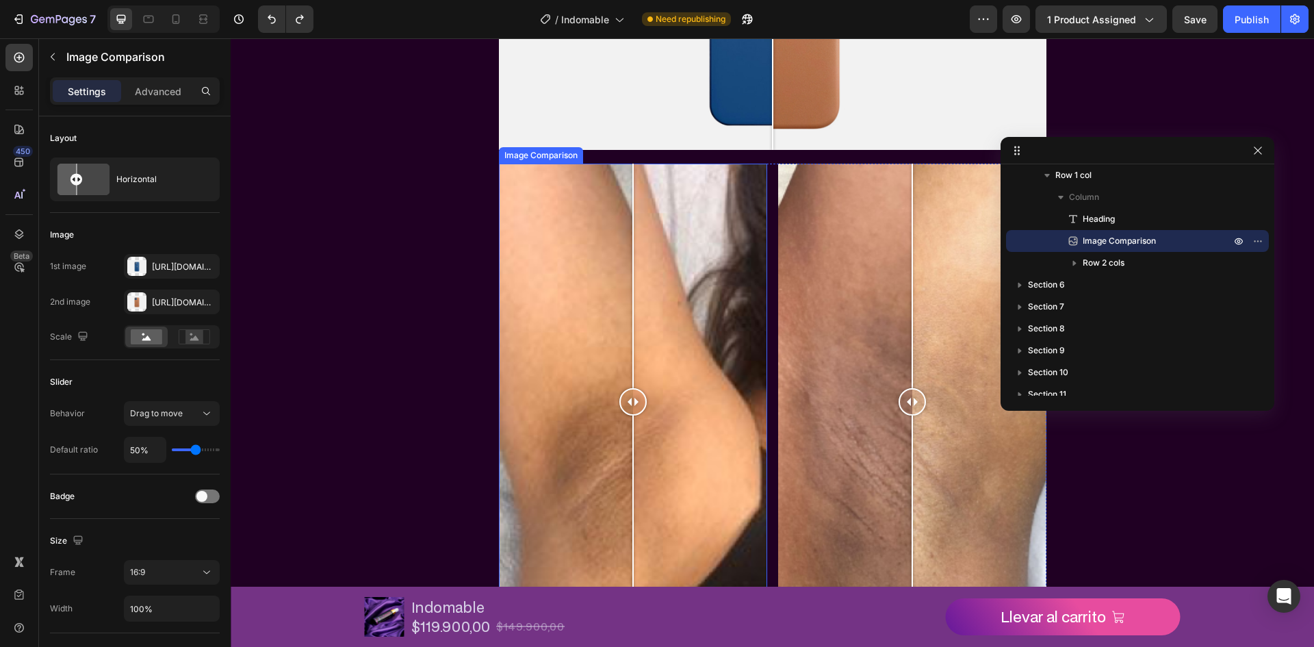
click at [765, 200] on div "Image Comparison Image Comparison Row" at bounding box center [772, 402] width 547 height 477
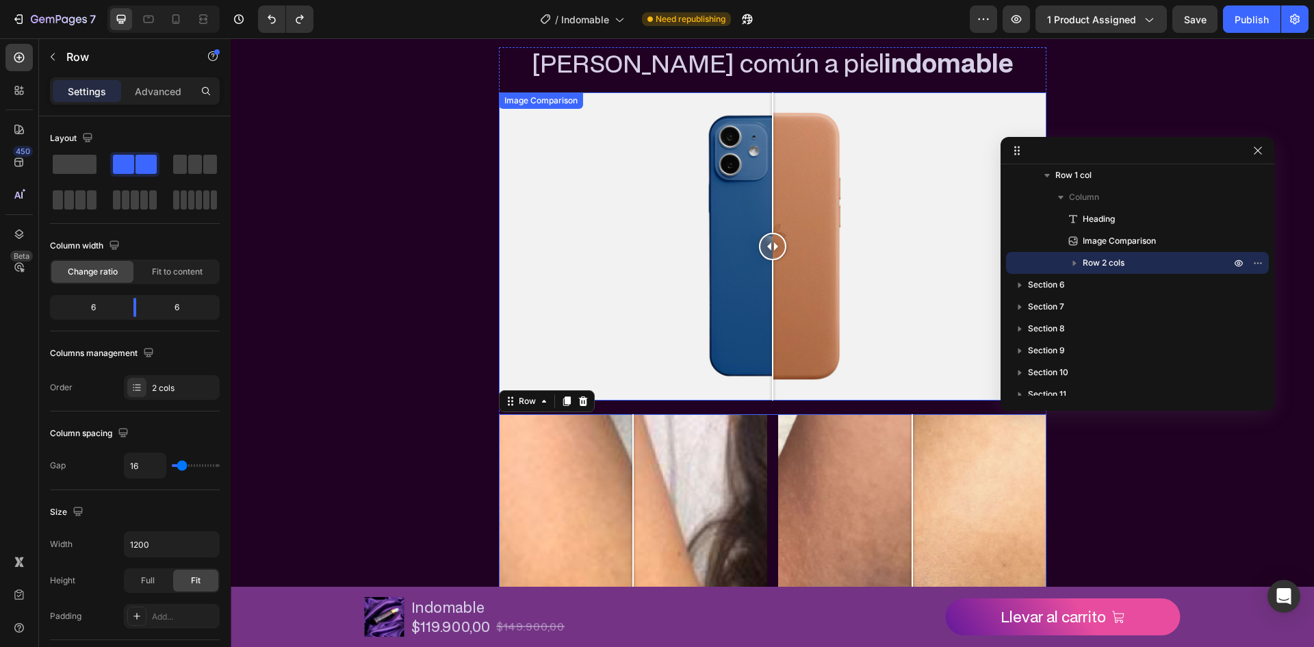
scroll to position [779, 0]
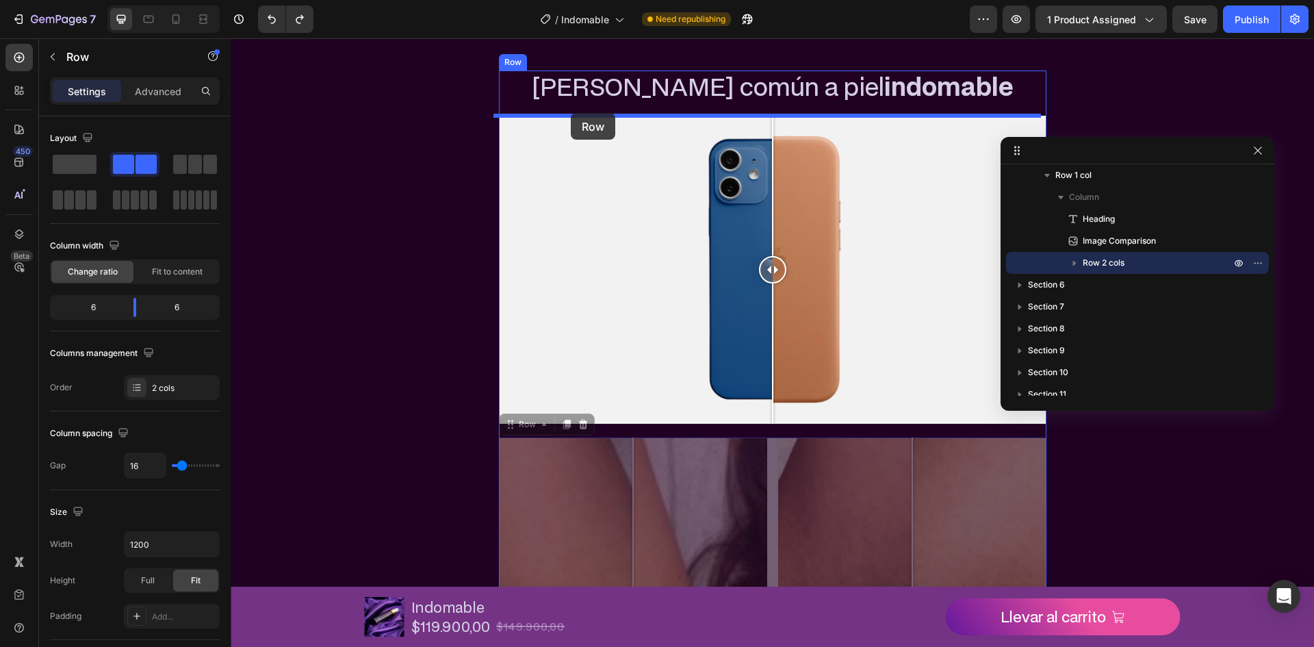
drag, startPoint x: 508, startPoint y: 422, endPoint x: 571, endPoint y: 113, distance: 315.6
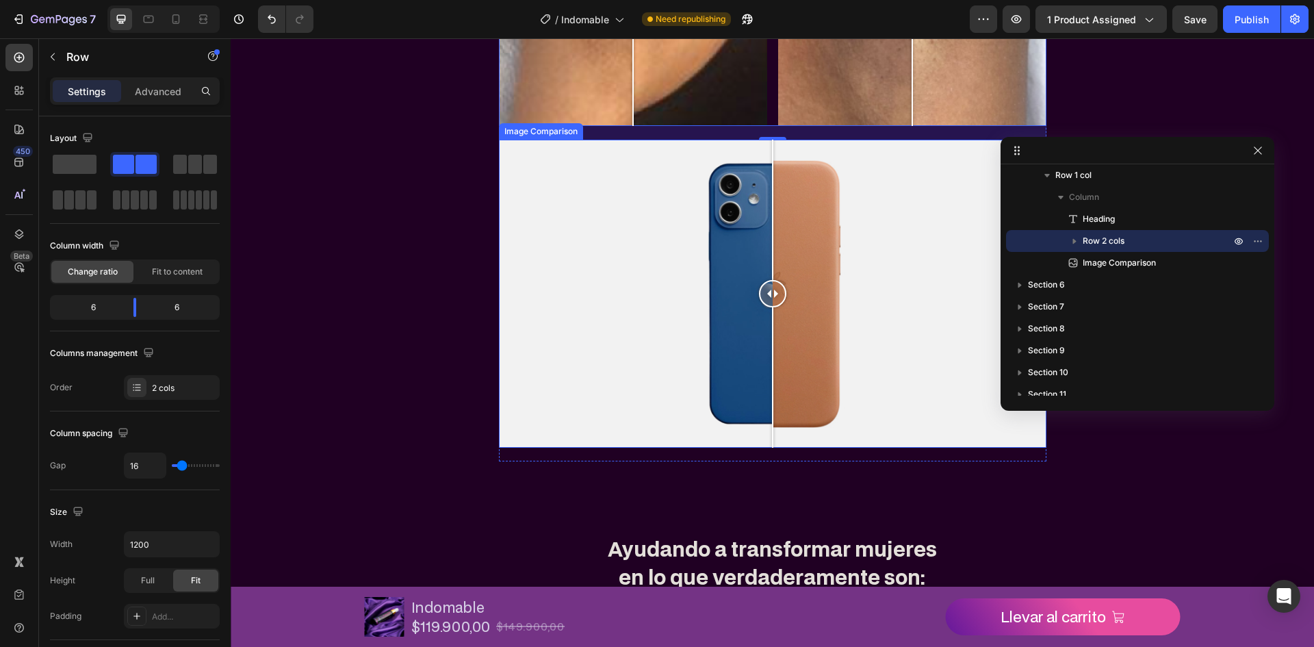
scroll to position [1258, 0]
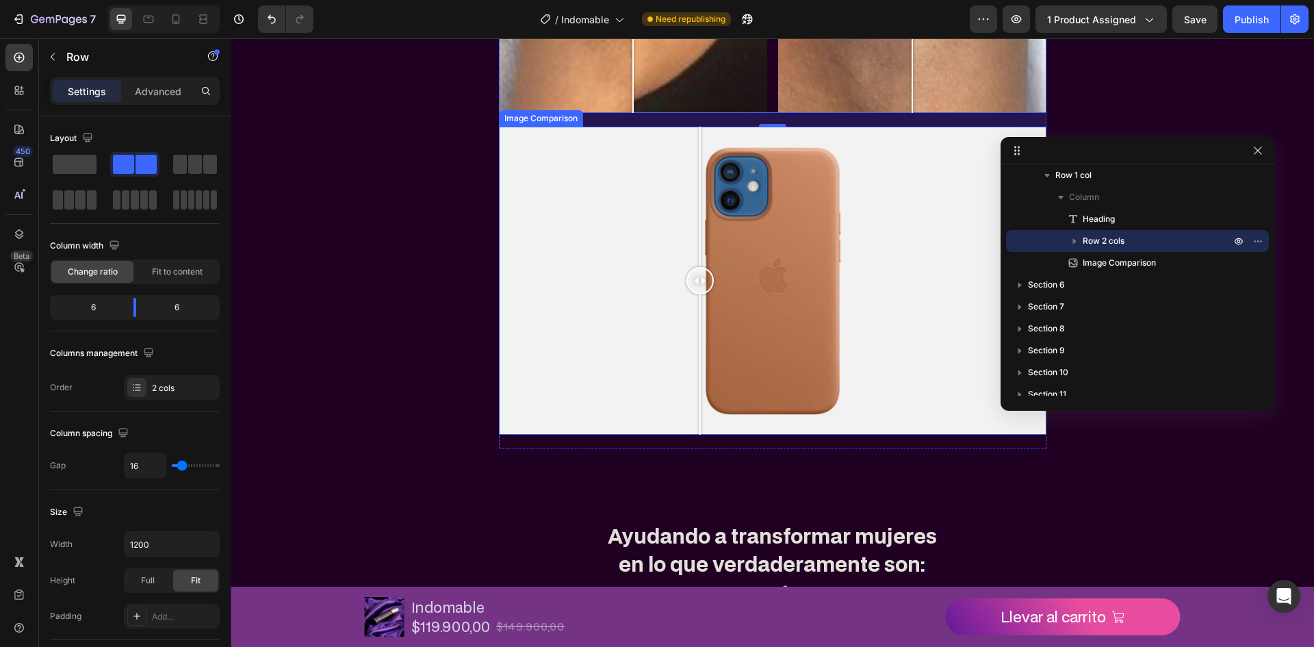
click at [694, 281] on div at bounding box center [772, 281] width 547 height 308
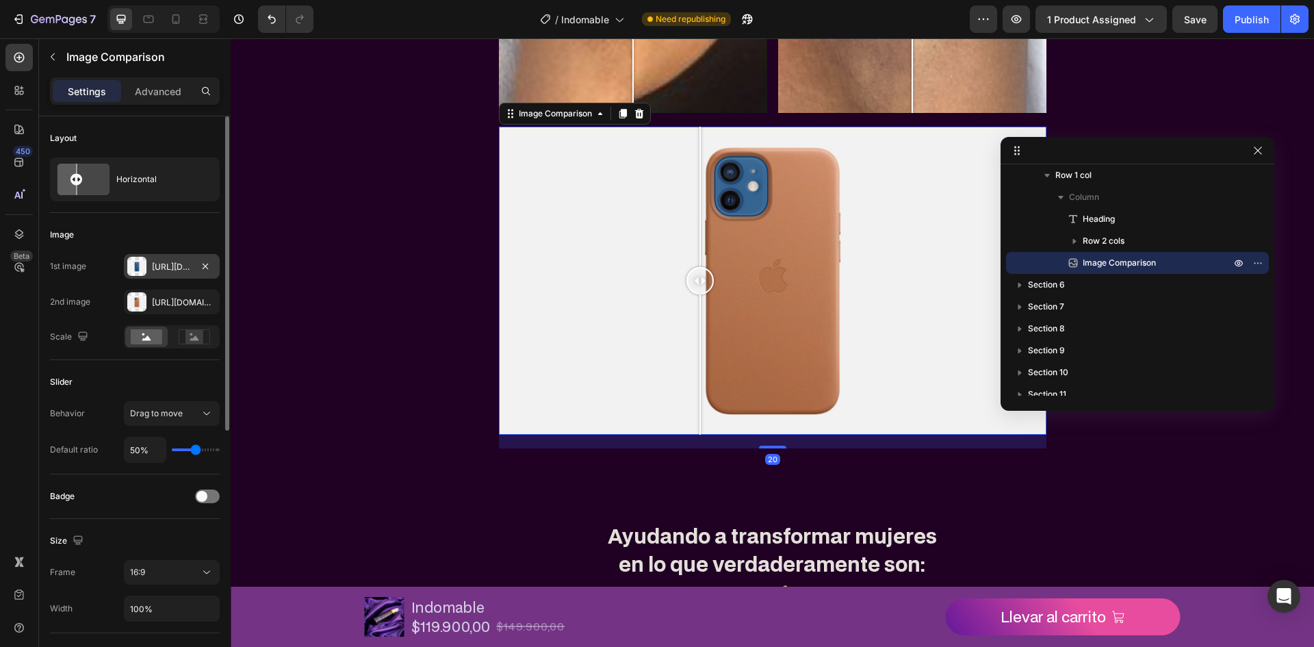
click at [191, 273] on div "Https://cdn.Shopify.Com/s/files/1/2005/9307/files/image_compare_before.Png" at bounding box center [172, 266] width 96 height 25
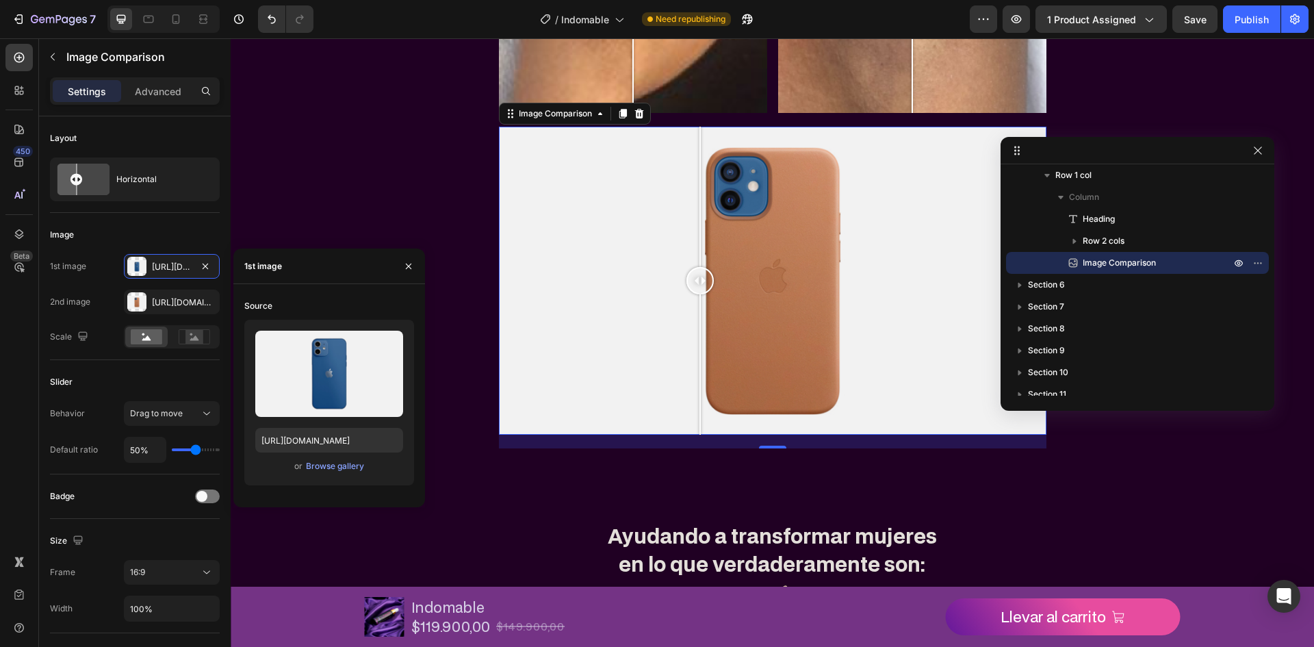
click at [349, 473] on div "or Browse gallery" at bounding box center [329, 466] width 148 height 16
click at [349, 465] on div "Browse gallery" at bounding box center [335, 466] width 58 height 12
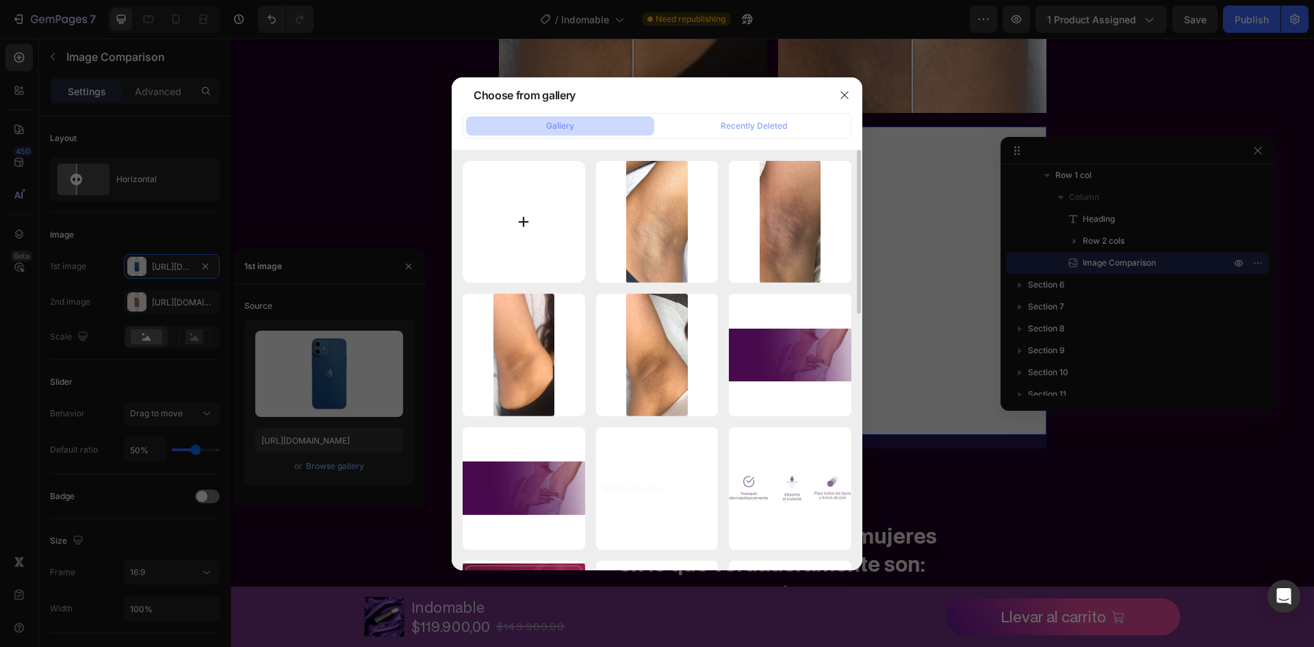
type input "C:\fakepath\Group 443.webp"
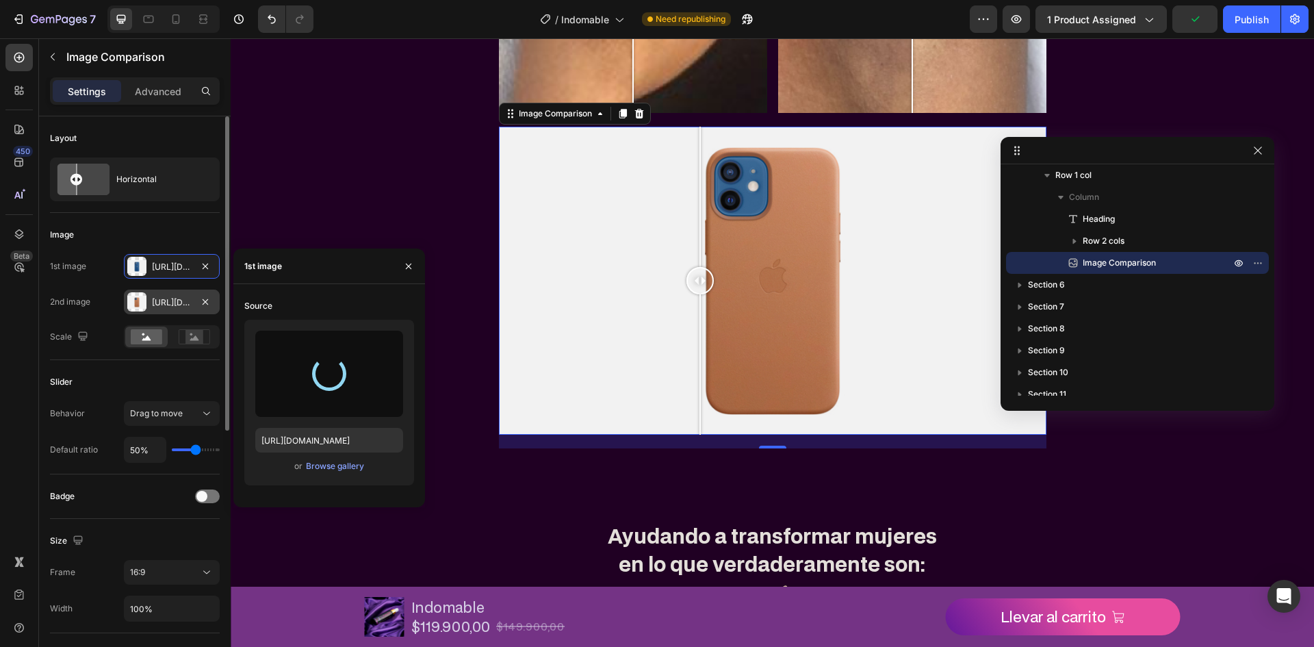
click at [168, 302] on div "Https://cdn.Shopify.Com/s/files/1/2005/9307/files/image_compare_after.Png" at bounding box center [172, 302] width 40 height 12
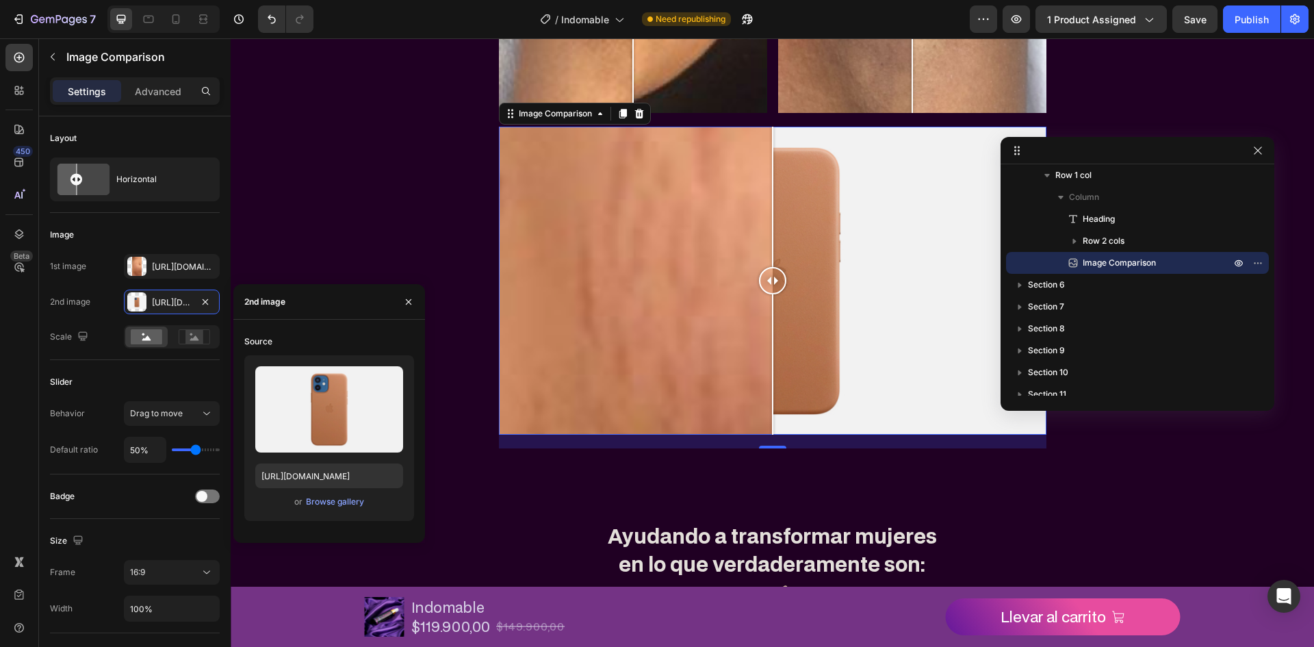
click at [350, 508] on div "or Browse gallery" at bounding box center [329, 501] width 148 height 16
click at [349, 502] on div "Browse gallery" at bounding box center [335, 501] width 58 height 12
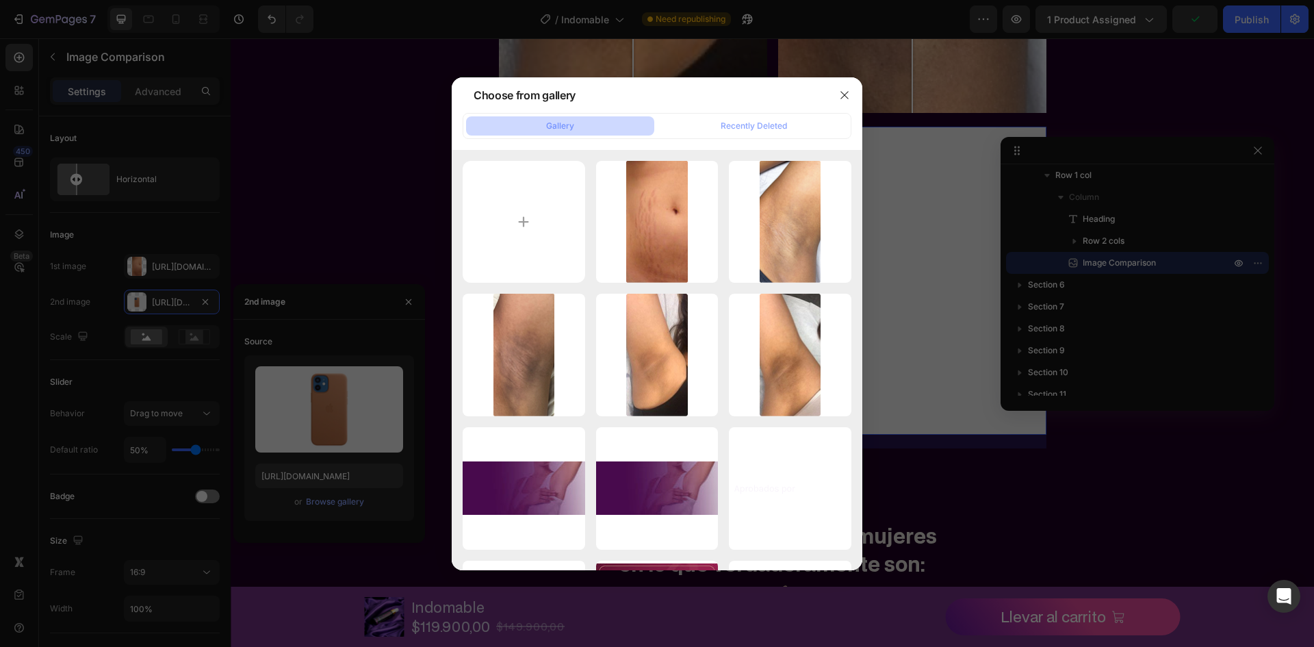
type input "C:\fakepath\Group 453.webp"
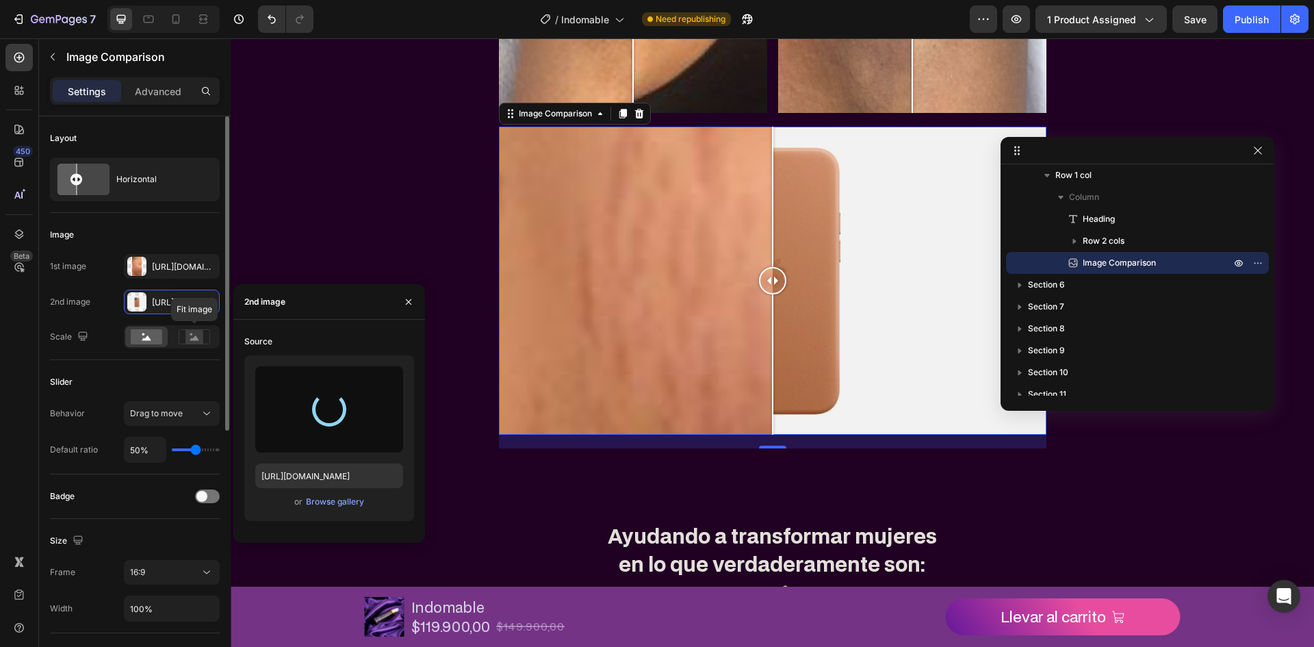
type input "https://cdn.shopify.com/s/files/1/0720/2039/4157/files/gempages_579749800392524…"
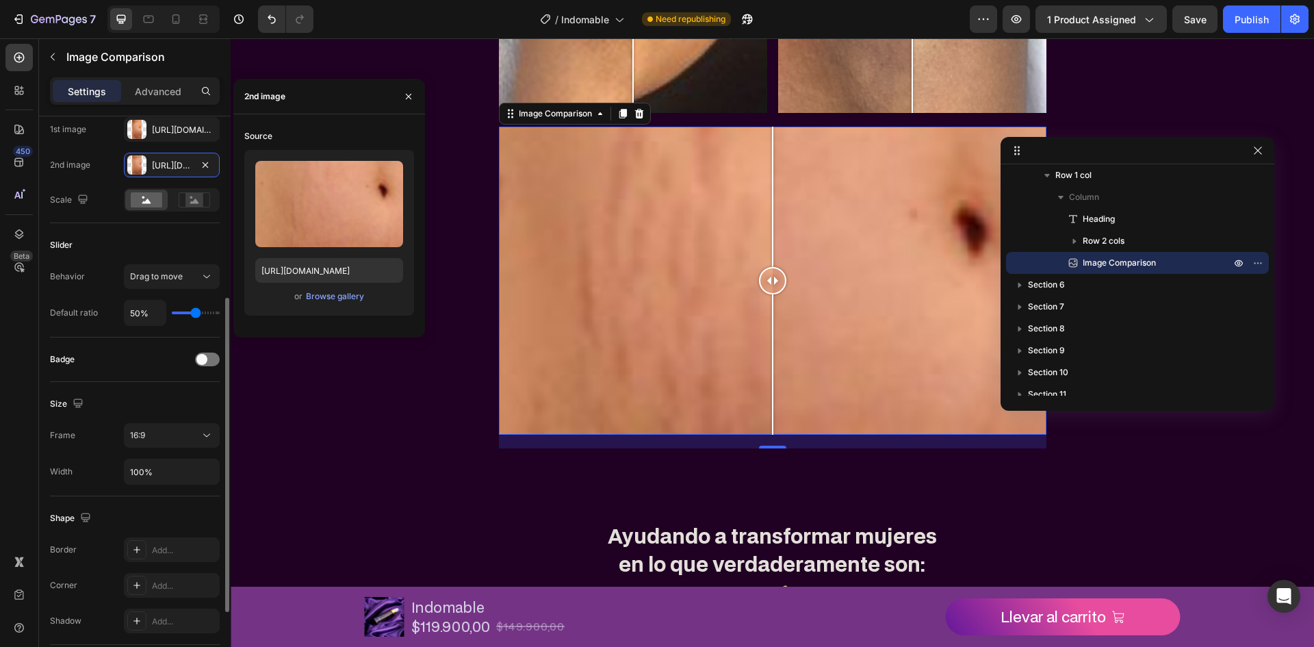
scroll to position [205, 0]
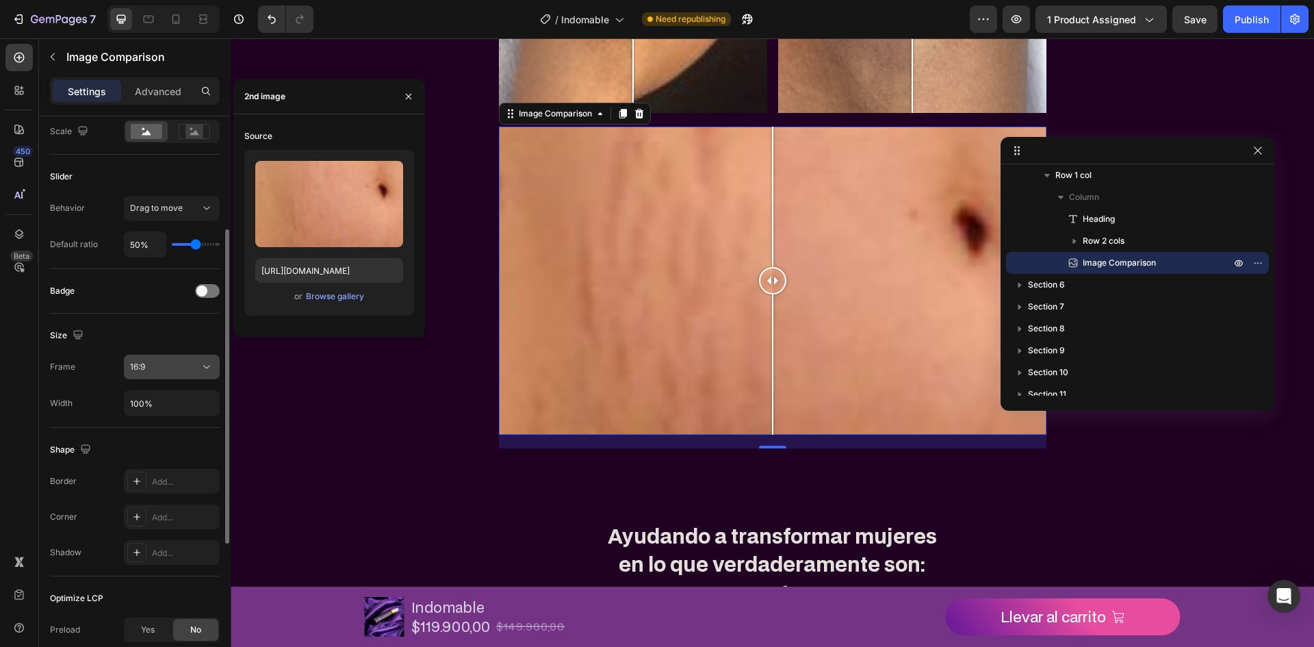
click at [161, 364] on div "16:9" at bounding box center [165, 367] width 70 height 12
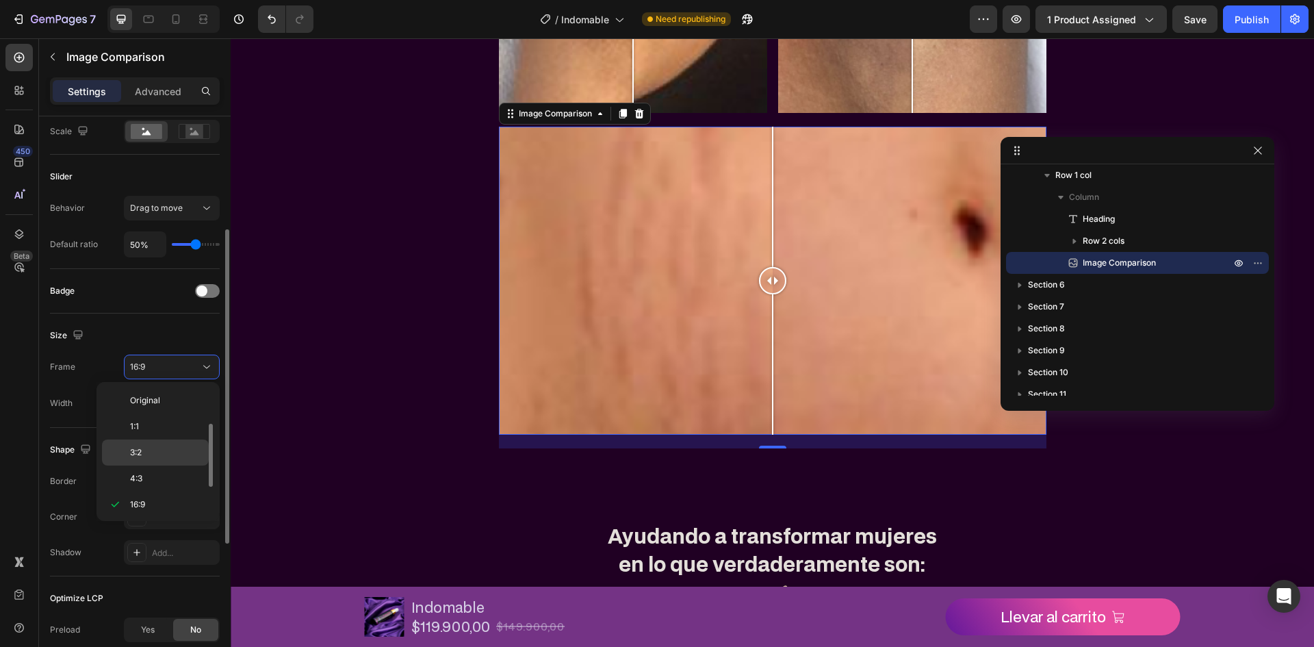
scroll to position [25, 0]
click at [153, 406] on p "1:1" at bounding box center [166, 401] width 73 height 12
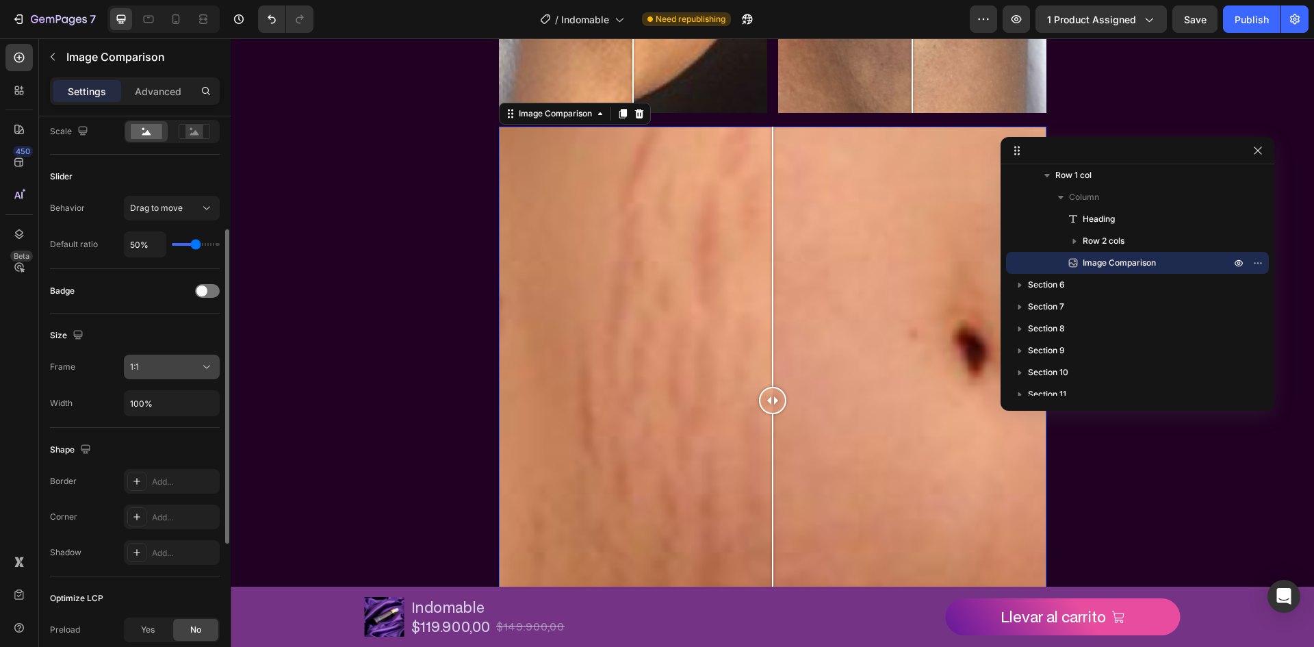
click at [154, 369] on div "1:1" at bounding box center [165, 367] width 70 height 12
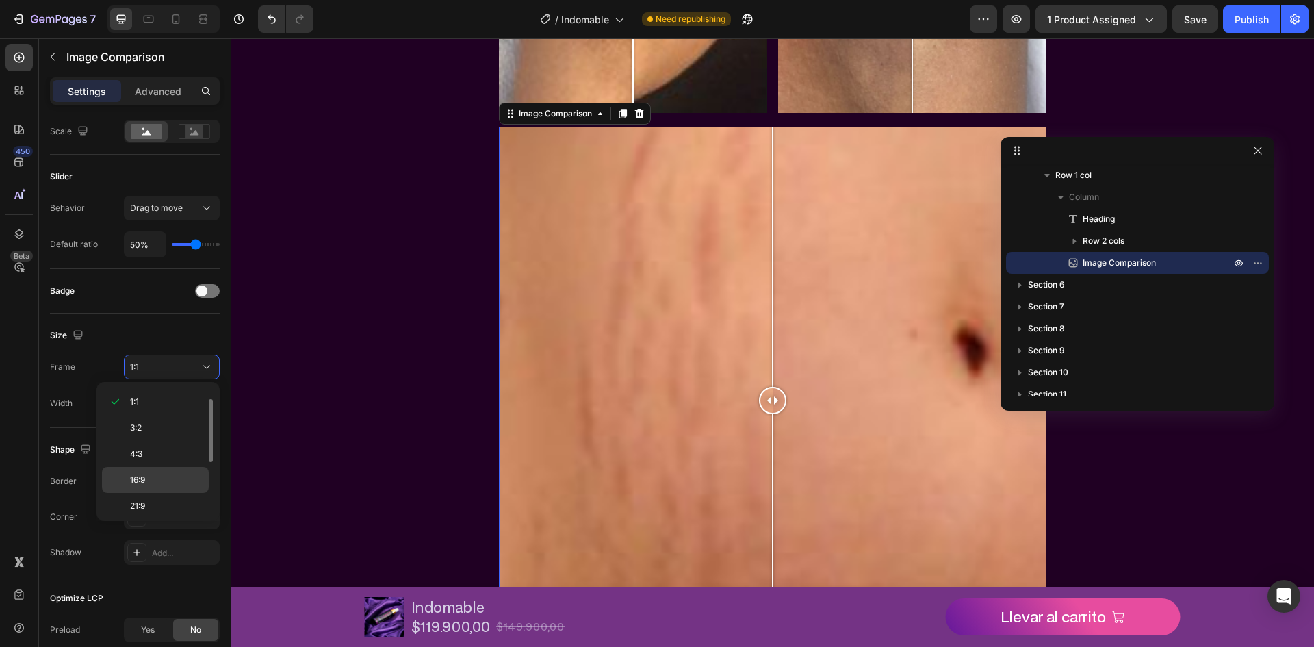
click at [157, 479] on p "16:9" at bounding box center [166, 479] width 73 height 12
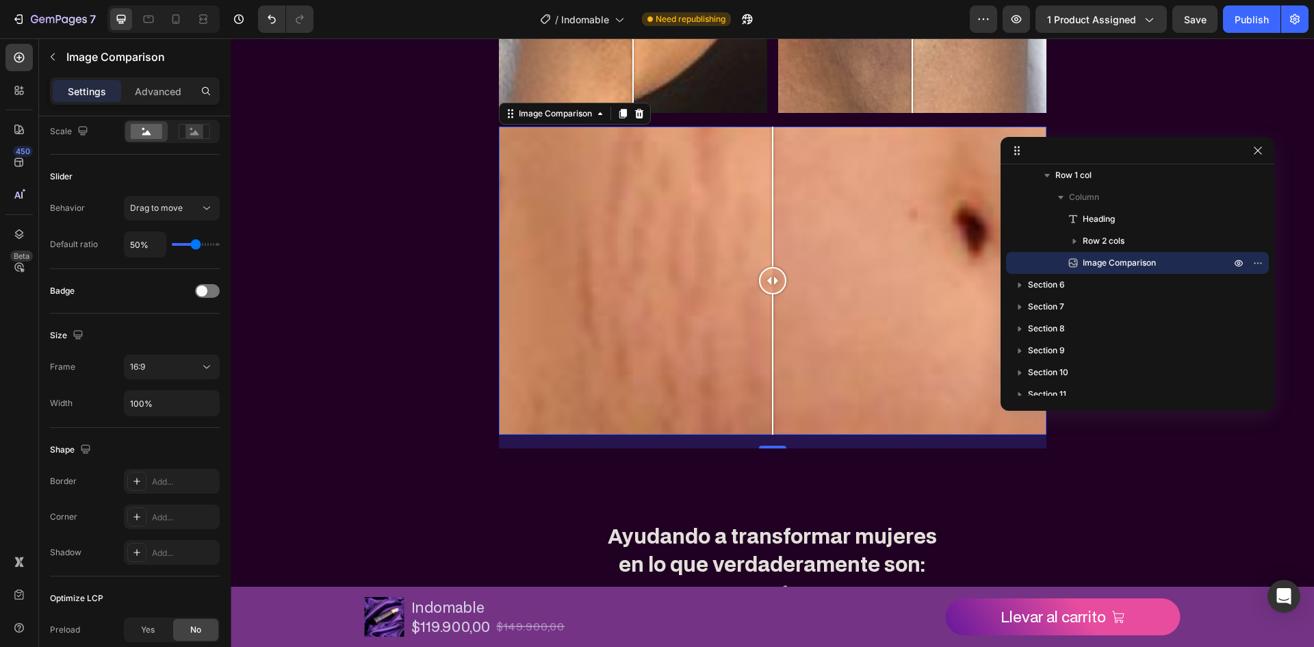
drag, startPoint x: 167, startPoint y: 368, endPoint x: 159, endPoint y: 409, distance: 41.7
click at [166, 368] on div "16:9" at bounding box center [165, 367] width 70 height 12
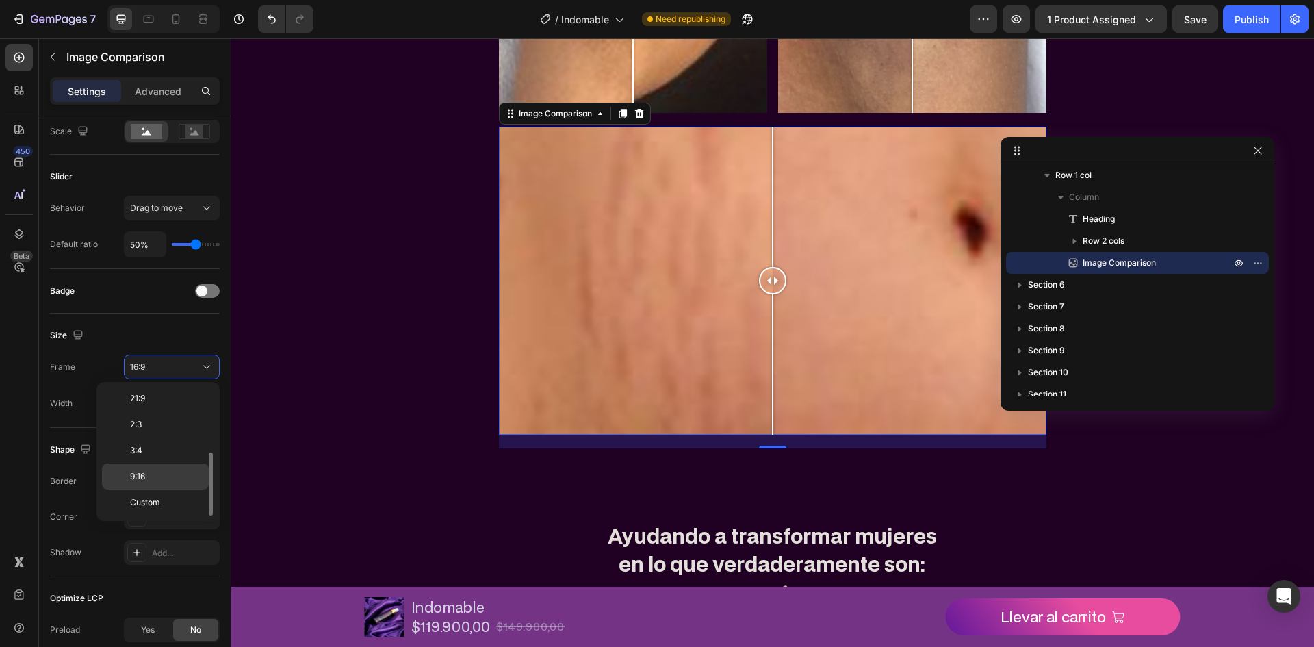
click at [157, 489] on div "9:16" at bounding box center [155, 502] width 107 height 26
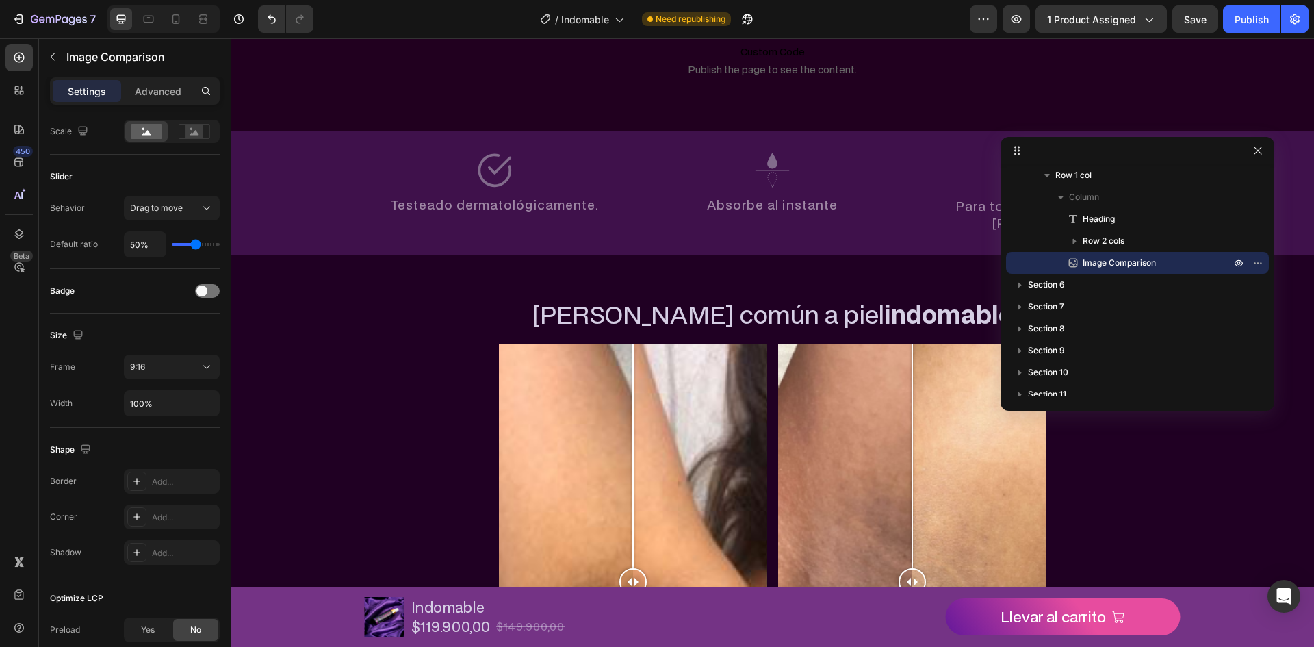
scroll to position [592, 0]
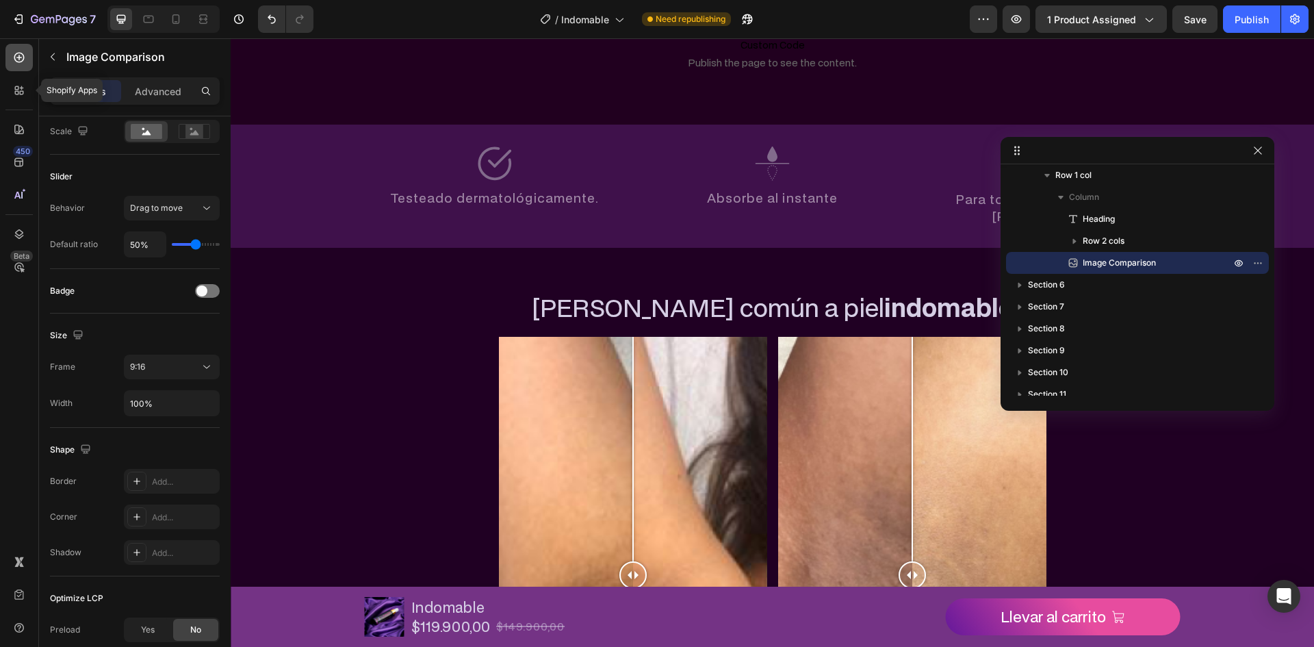
drag, startPoint x: 13, startPoint y: 77, endPoint x: 18, endPoint y: 60, distance: 18.0
click at [13, 77] on div at bounding box center [18, 90] width 27 height 27
click at [18, 60] on icon at bounding box center [19, 58] width 14 height 14
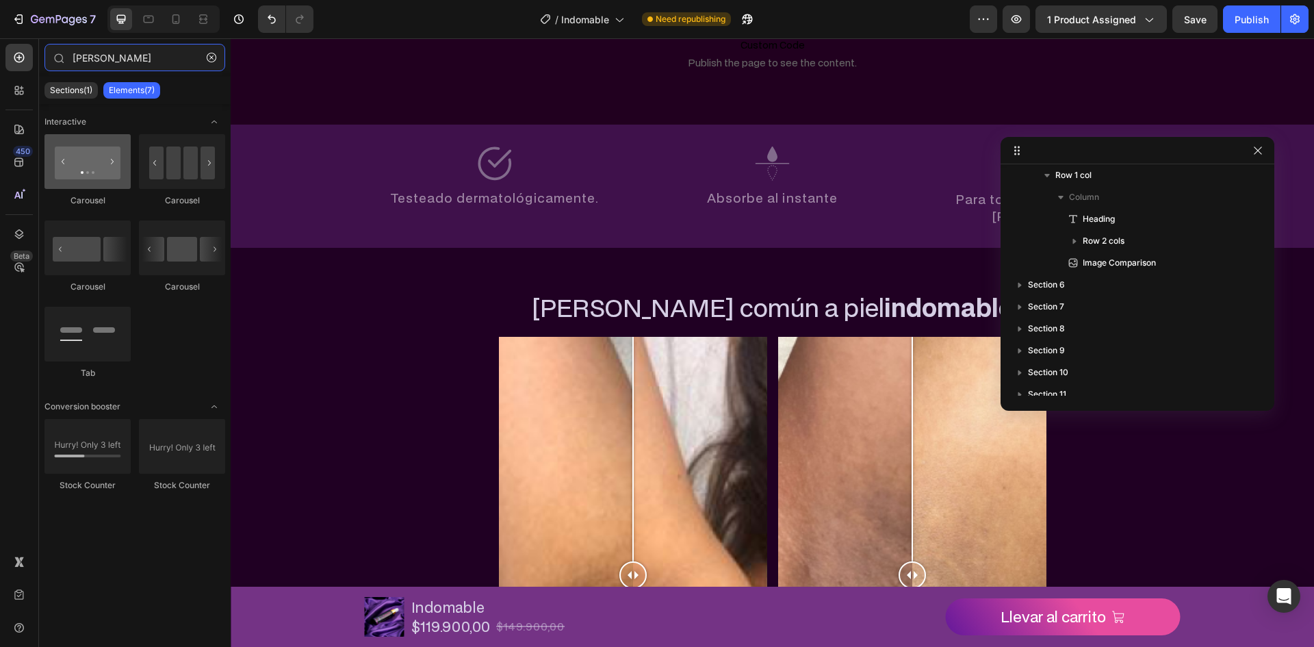
type input "carr"
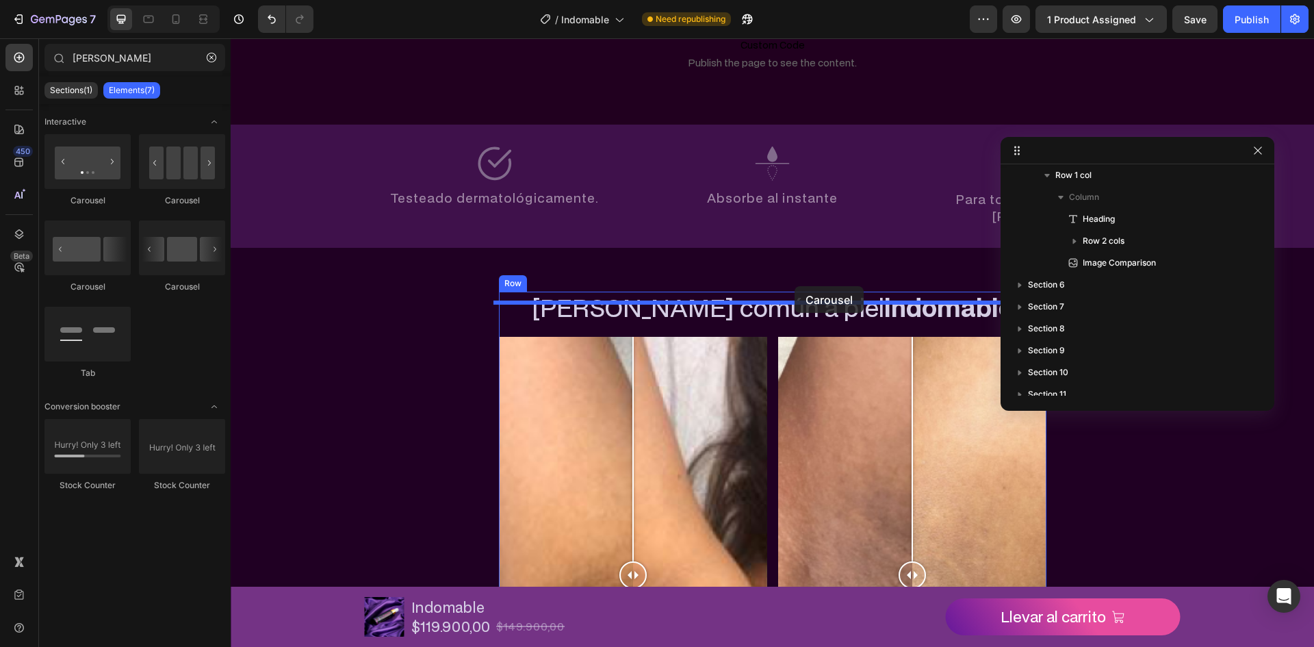
drag, startPoint x: 343, startPoint y: 214, endPoint x: 794, endPoint y: 286, distance: 456.6
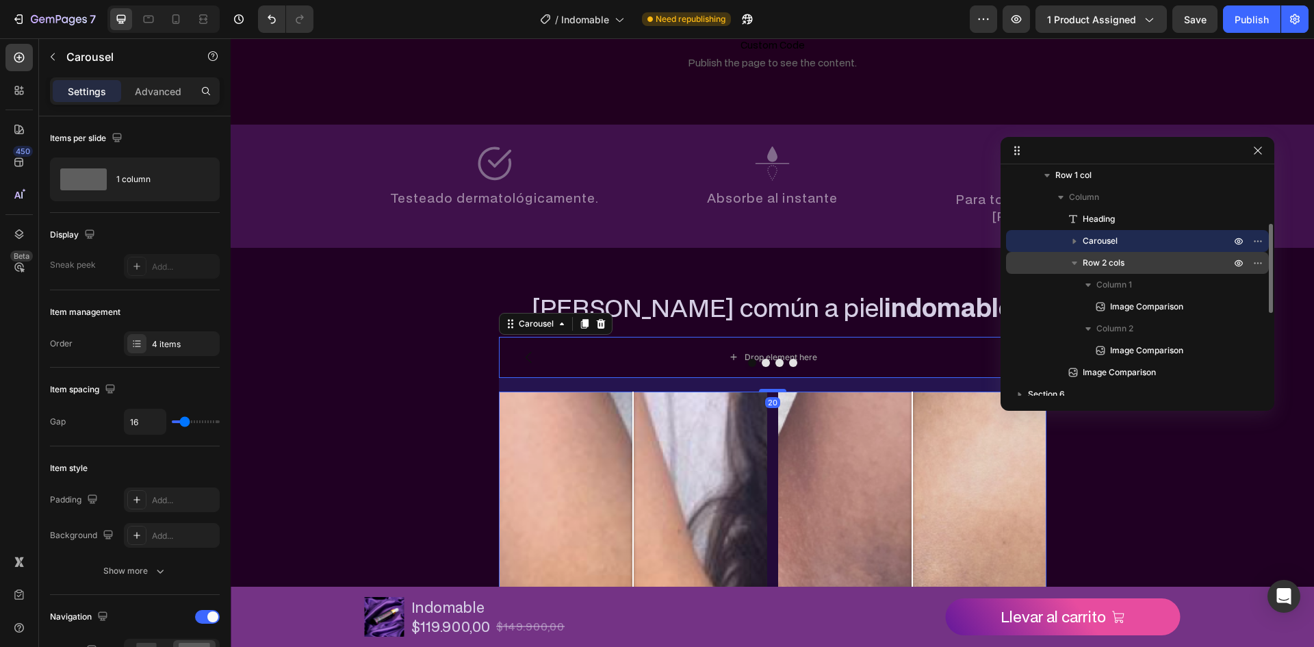
click at [1072, 261] on icon "button" at bounding box center [1073, 262] width 5 height 3
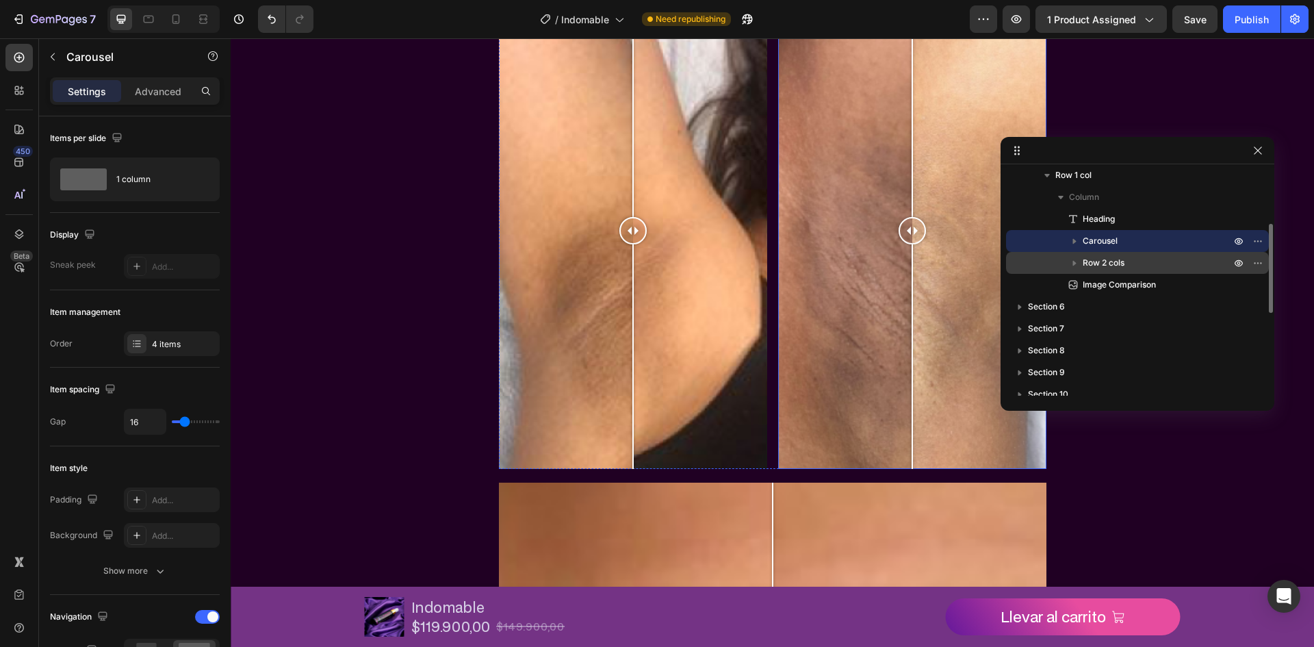
scroll to position [866, 0]
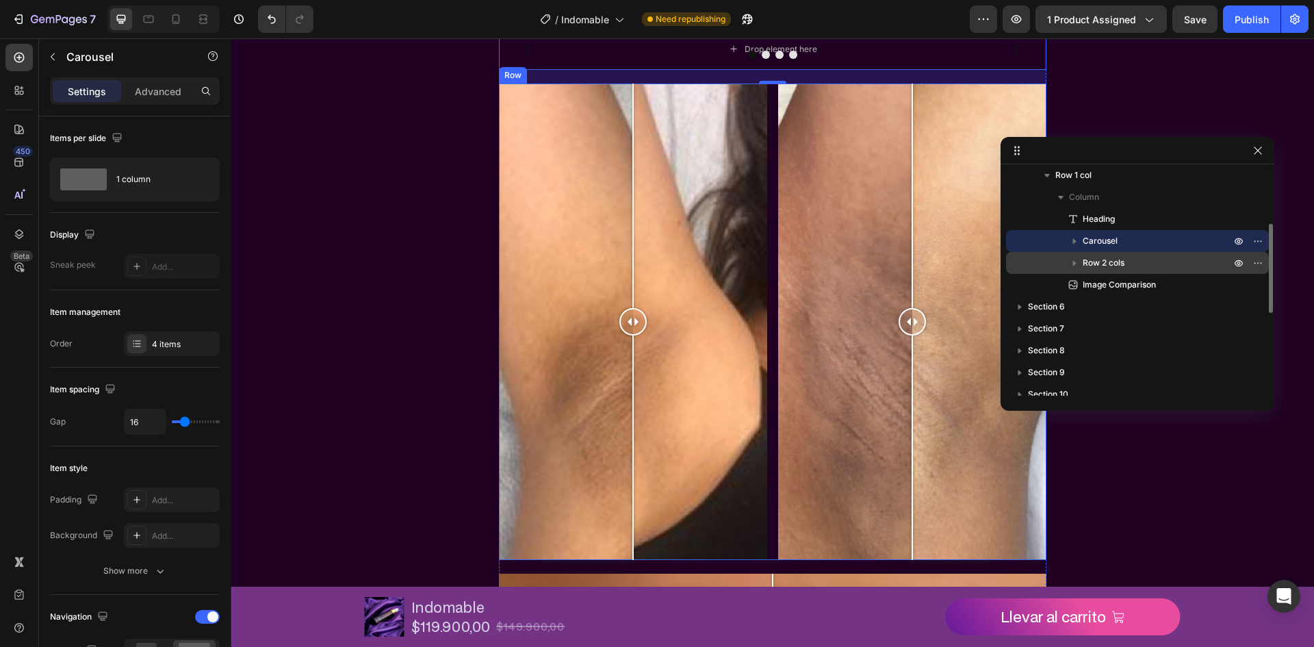
click at [770, 274] on div "Image Comparison Image Comparison Row" at bounding box center [772, 321] width 547 height 477
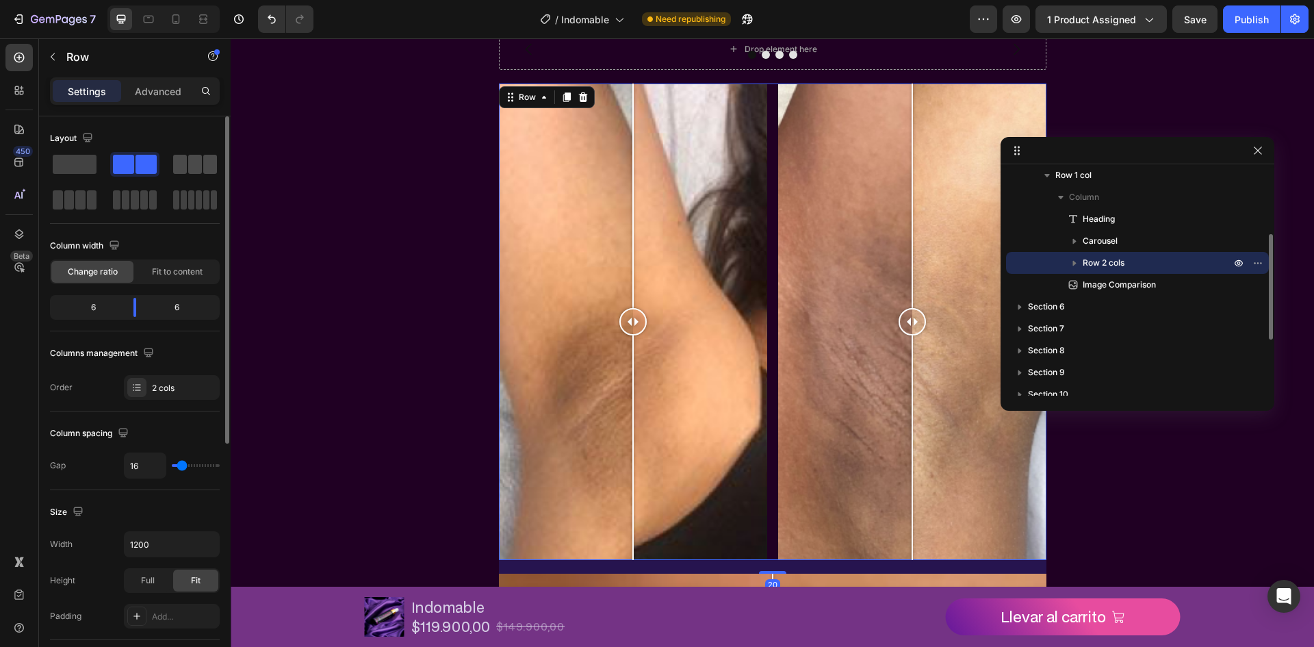
click at [192, 155] on span at bounding box center [195, 164] width 14 height 19
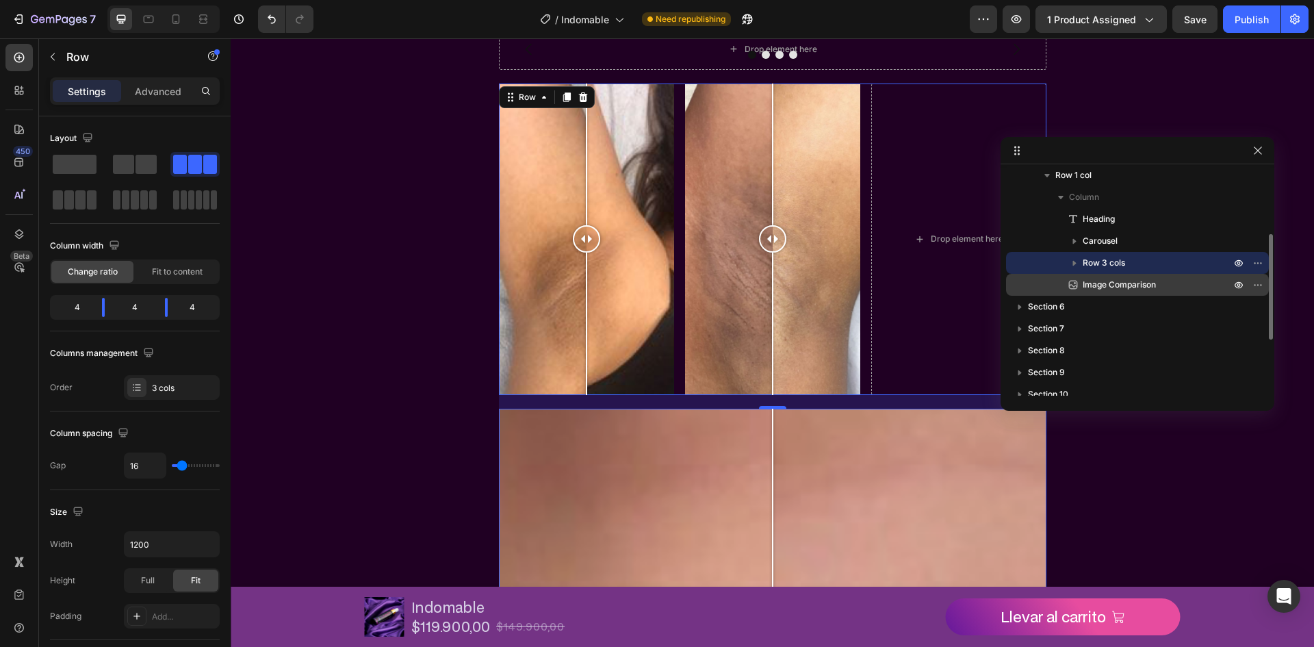
click at [1119, 277] on div "Image Comparison" at bounding box center [1137, 285] width 252 height 22
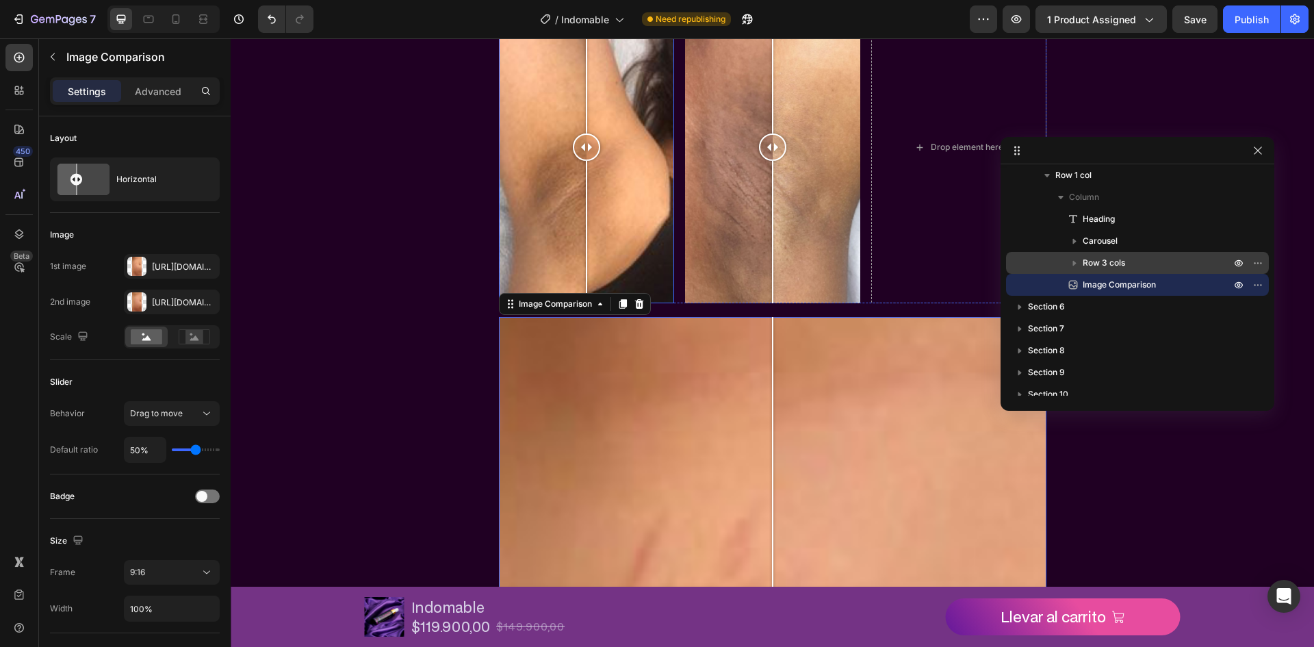
scroll to position [914, 0]
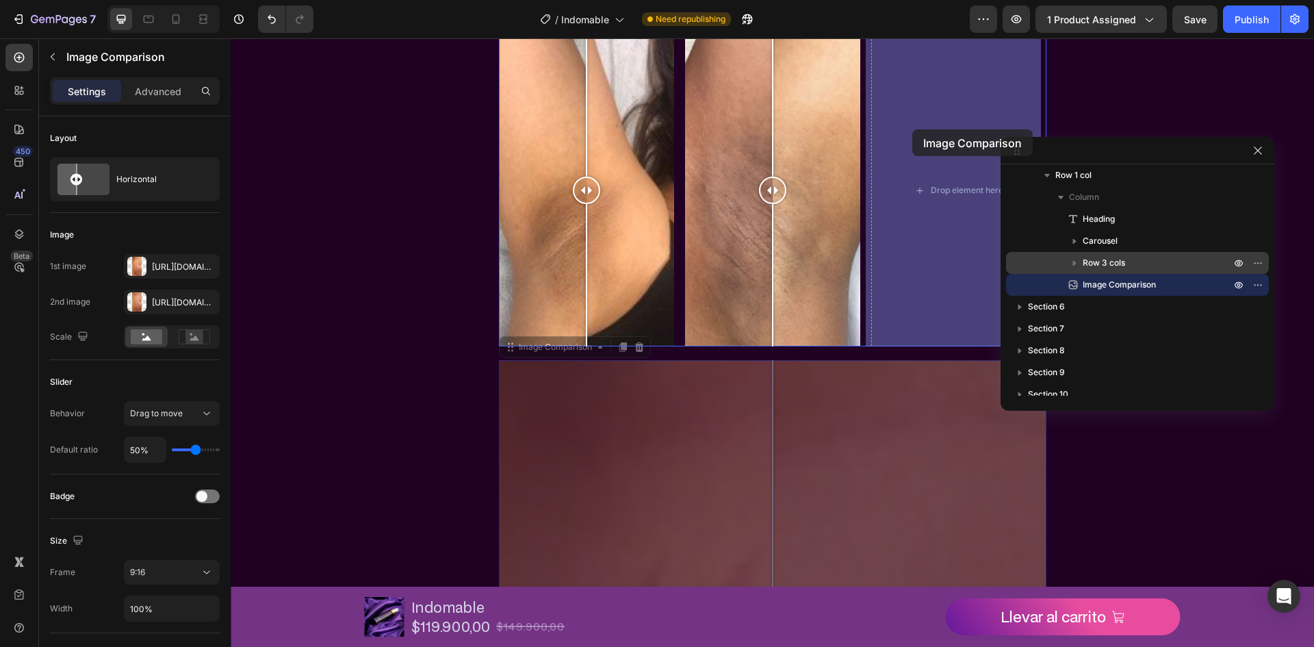
drag, startPoint x: 505, startPoint y: 352, endPoint x: 918, endPoint y: 128, distance: 469.9
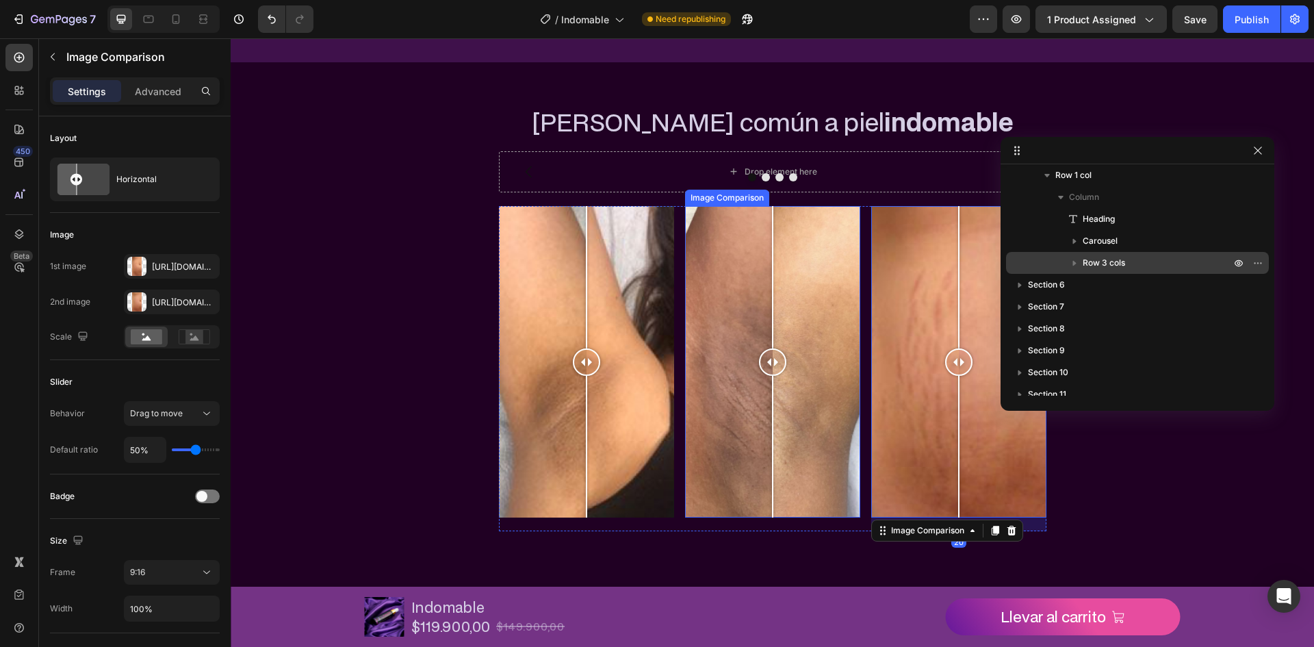
scroll to position [727, 0]
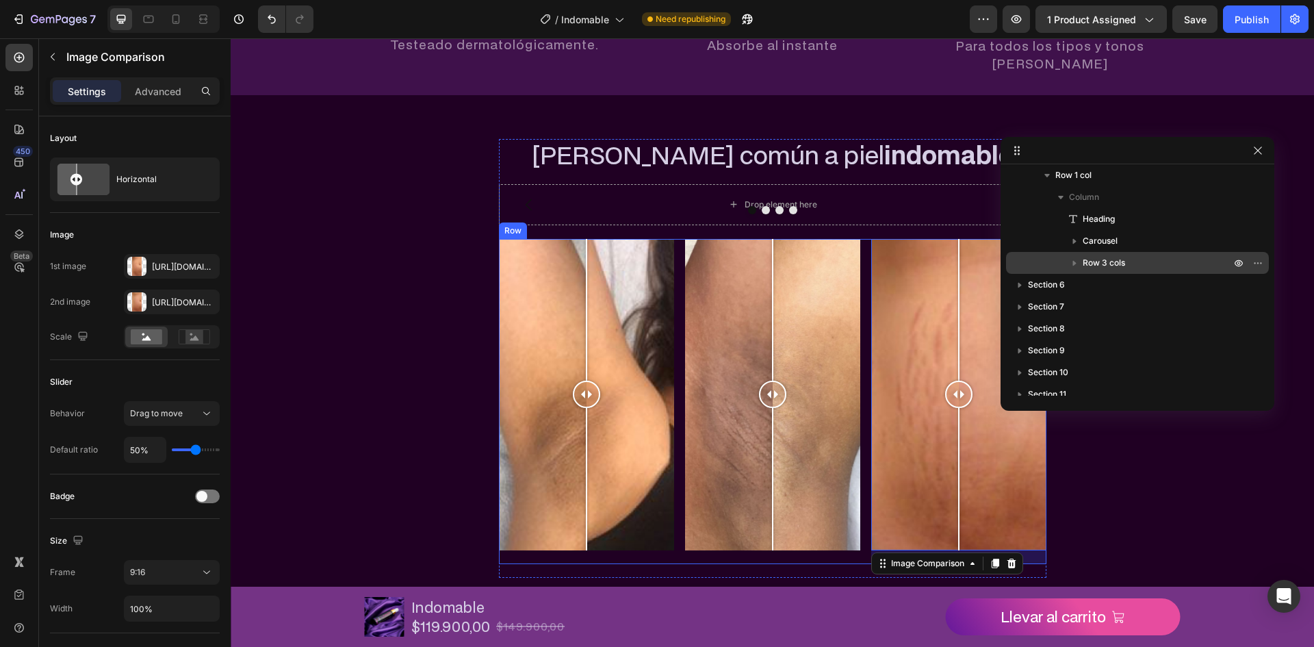
click at [863, 260] on div "Image Comparison Image Comparison Image Comparison 20 Row" at bounding box center [772, 401] width 547 height 325
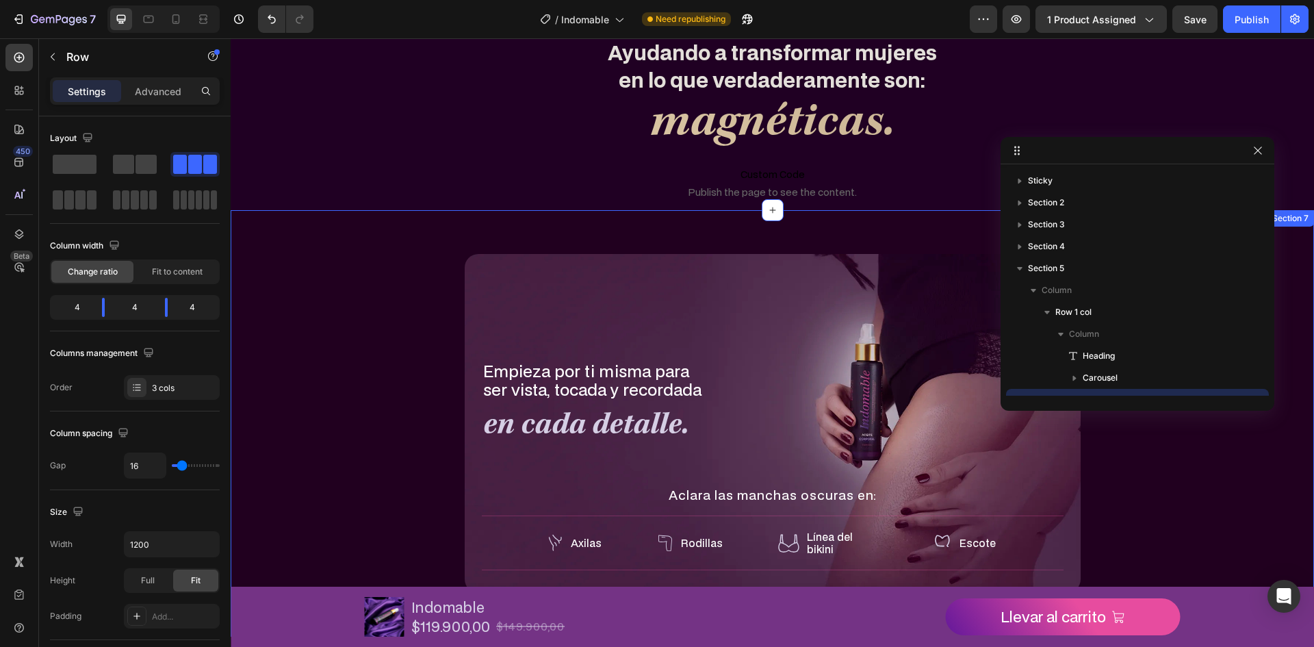
scroll to position [1001, 0]
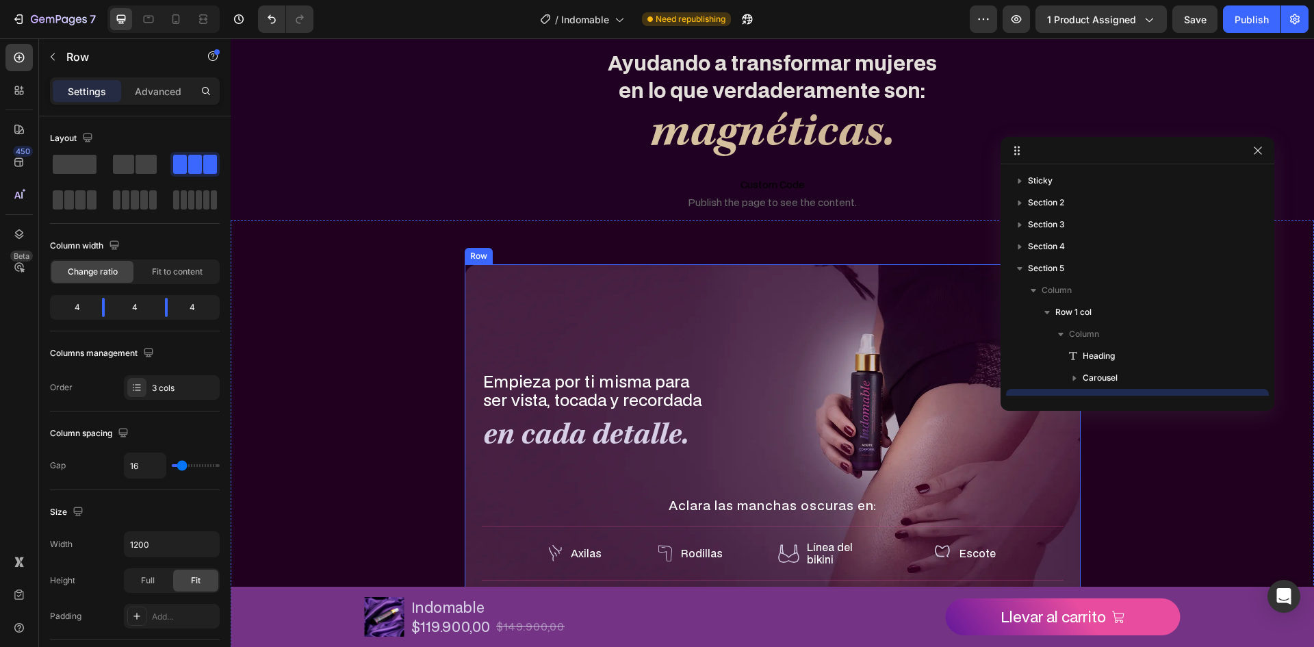
click at [519, 327] on div "Empieza por ti misma para ser vista, tocada y recordada Text Block en cada deta…" at bounding box center [773, 433] width 616 height 339
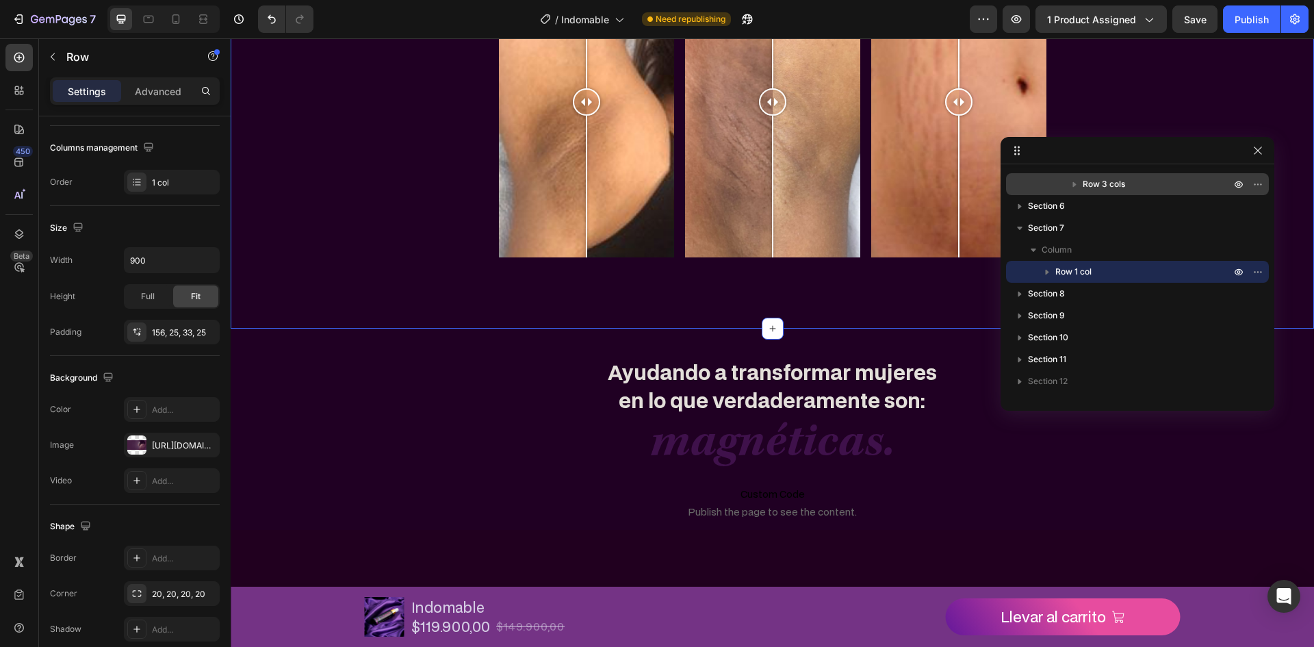
scroll to position [659, 0]
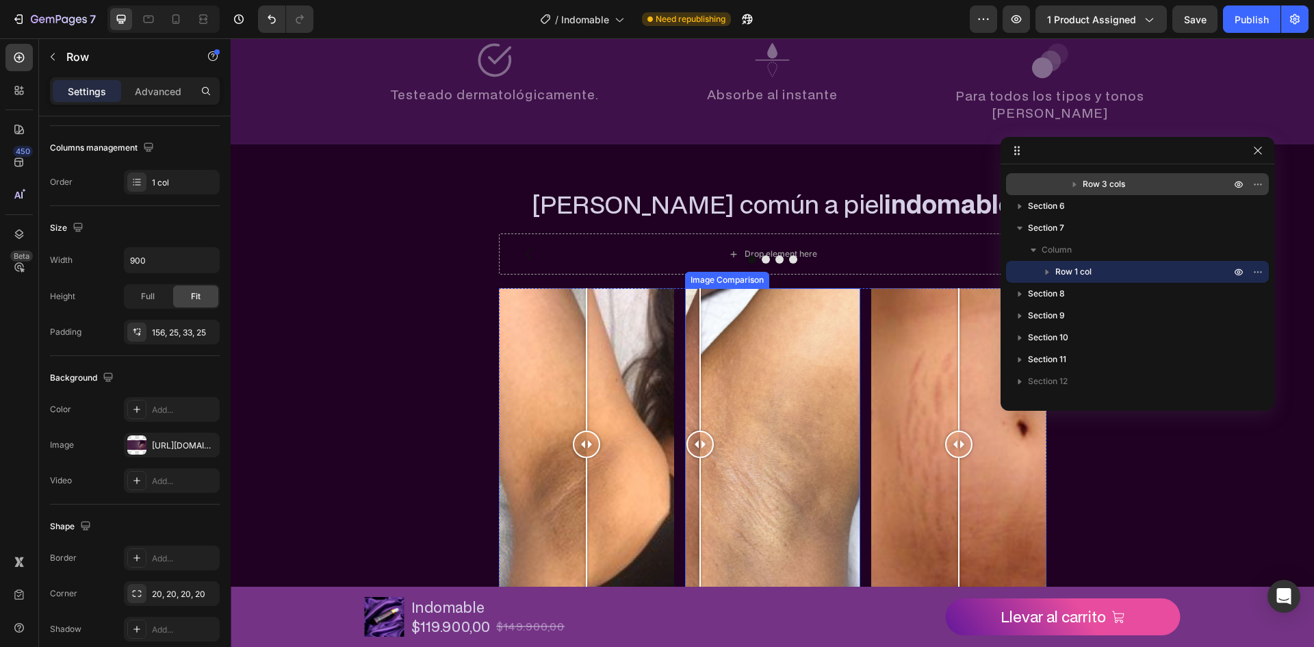
click at [685, 292] on div at bounding box center [772, 443] width 175 height 311
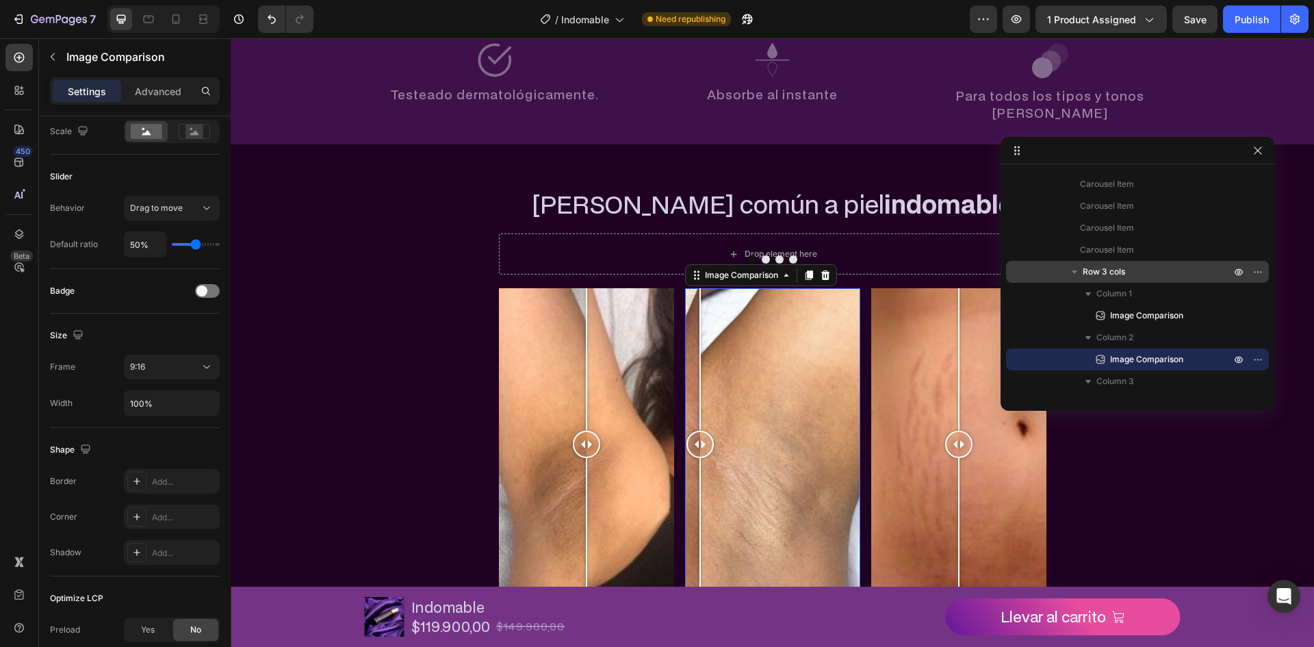
scroll to position [0, 0]
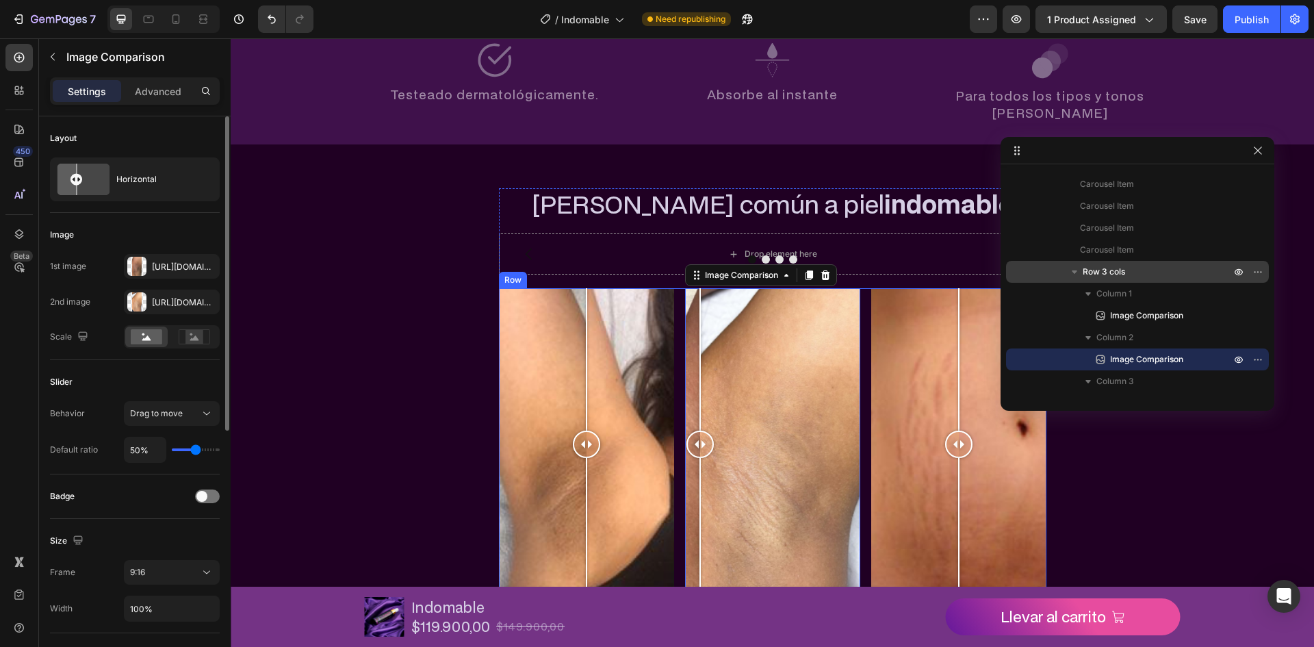
click at [672, 296] on div "Image Comparison Image Comparison 0 Image Comparison Row" at bounding box center [772, 450] width 547 height 325
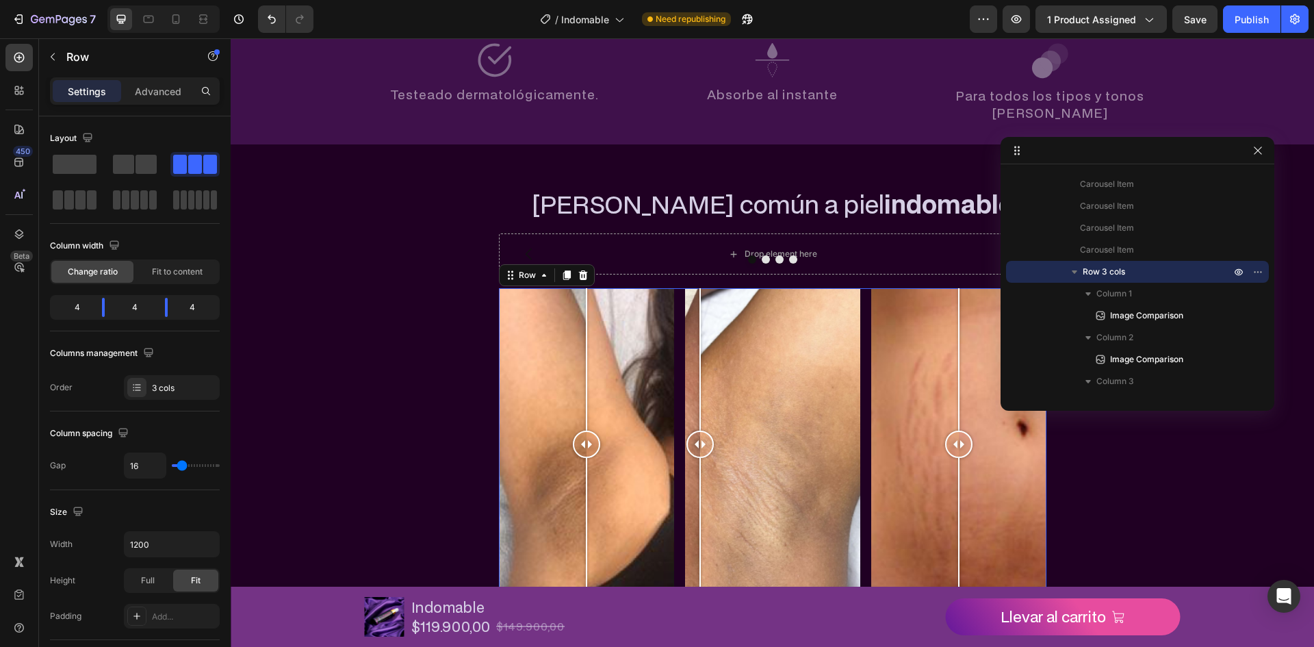
click at [1070, 272] on icon "button" at bounding box center [1074, 272] width 14 height 14
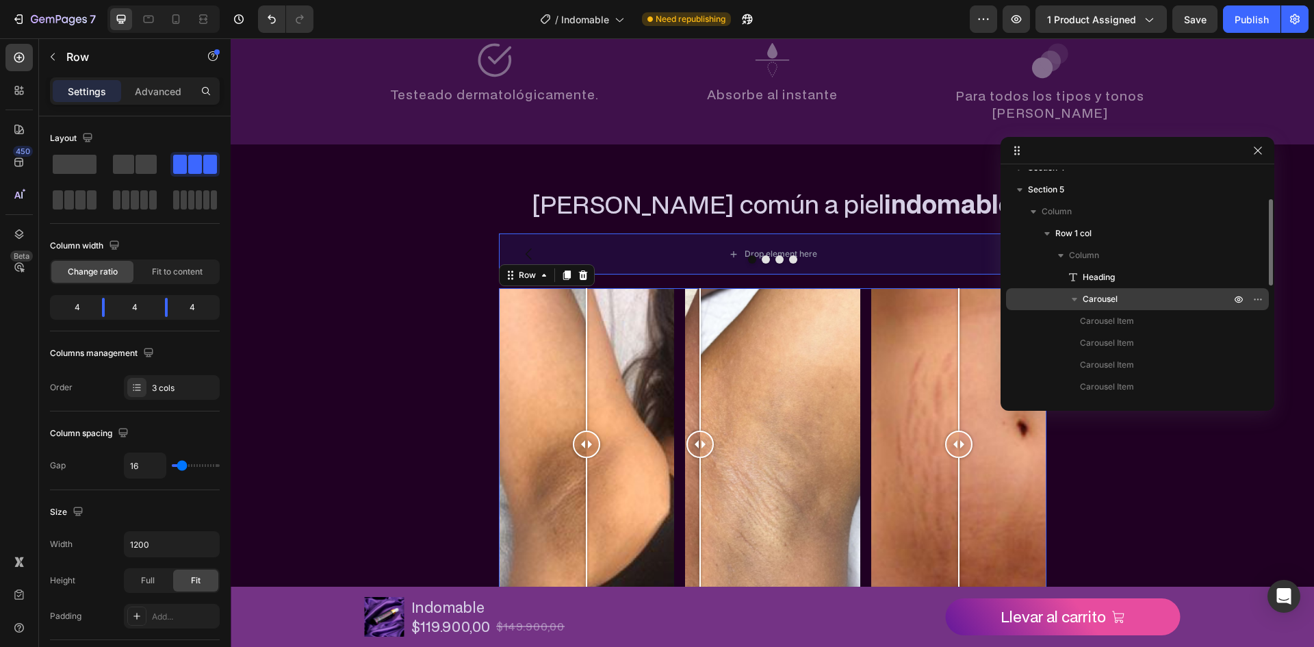
click at [1071, 293] on icon "button" at bounding box center [1074, 299] width 14 height 14
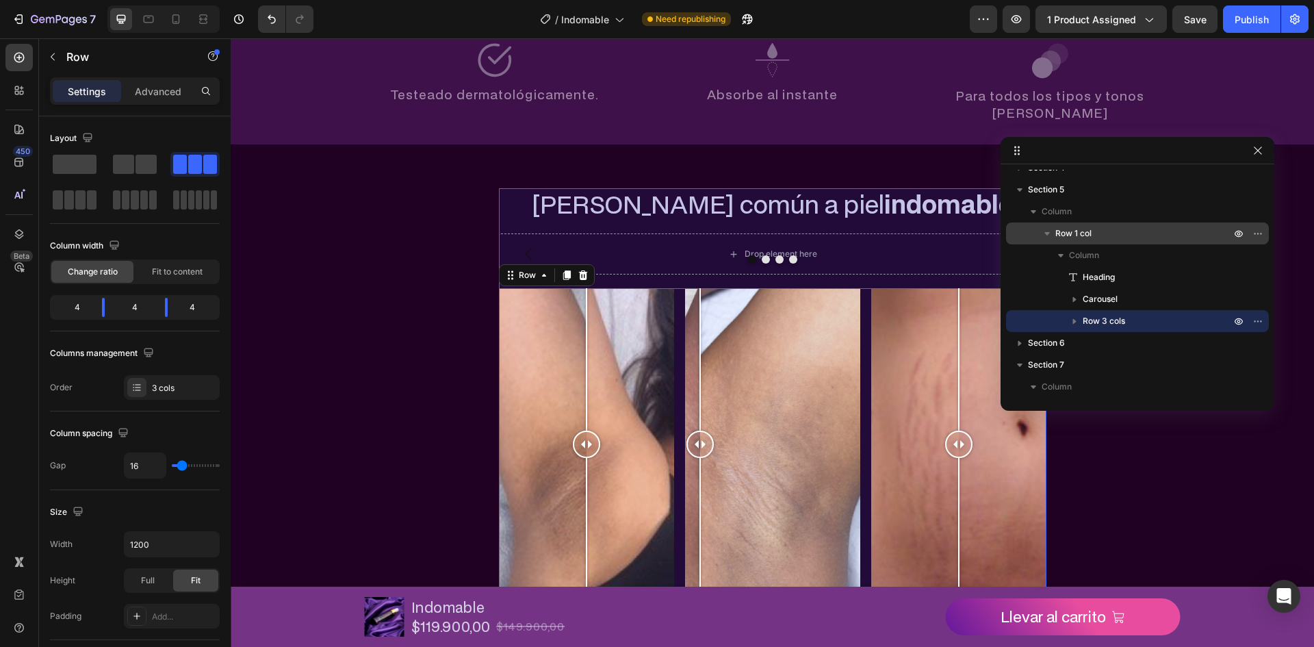
click at [1106, 238] on p "Row 1 col" at bounding box center [1144, 233] width 178 height 14
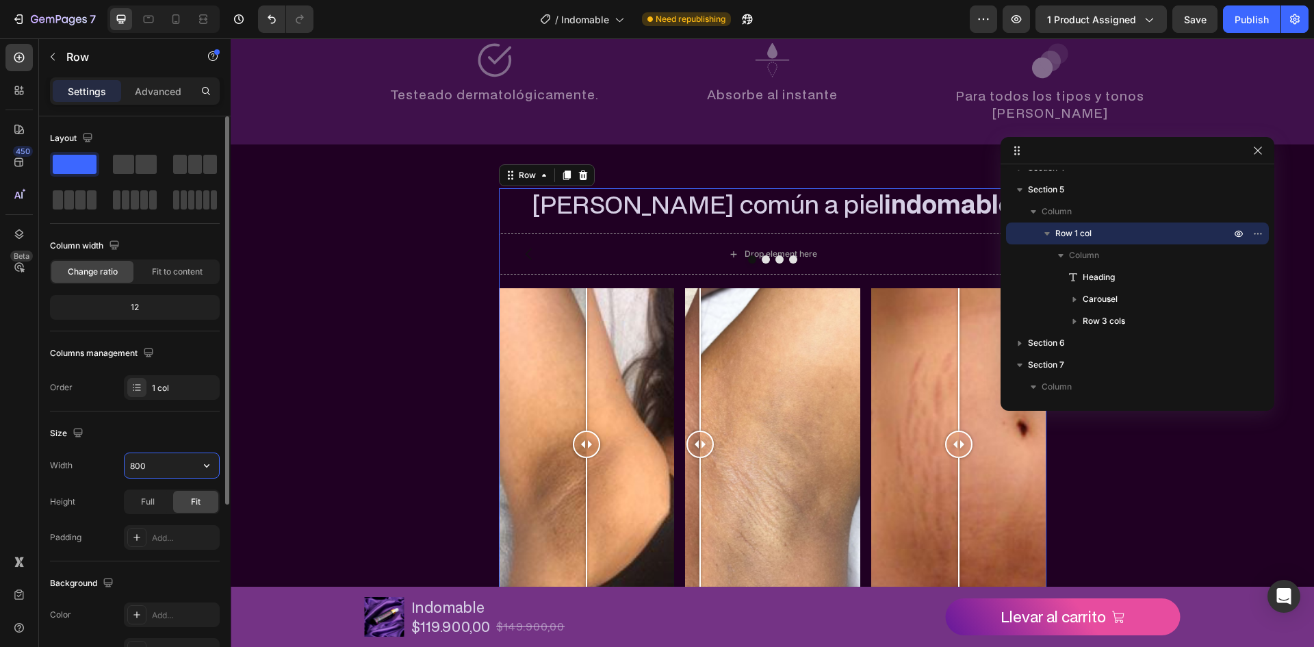
click at [170, 461] on input "800" at bounding box center [172, 465] width 94 height 25
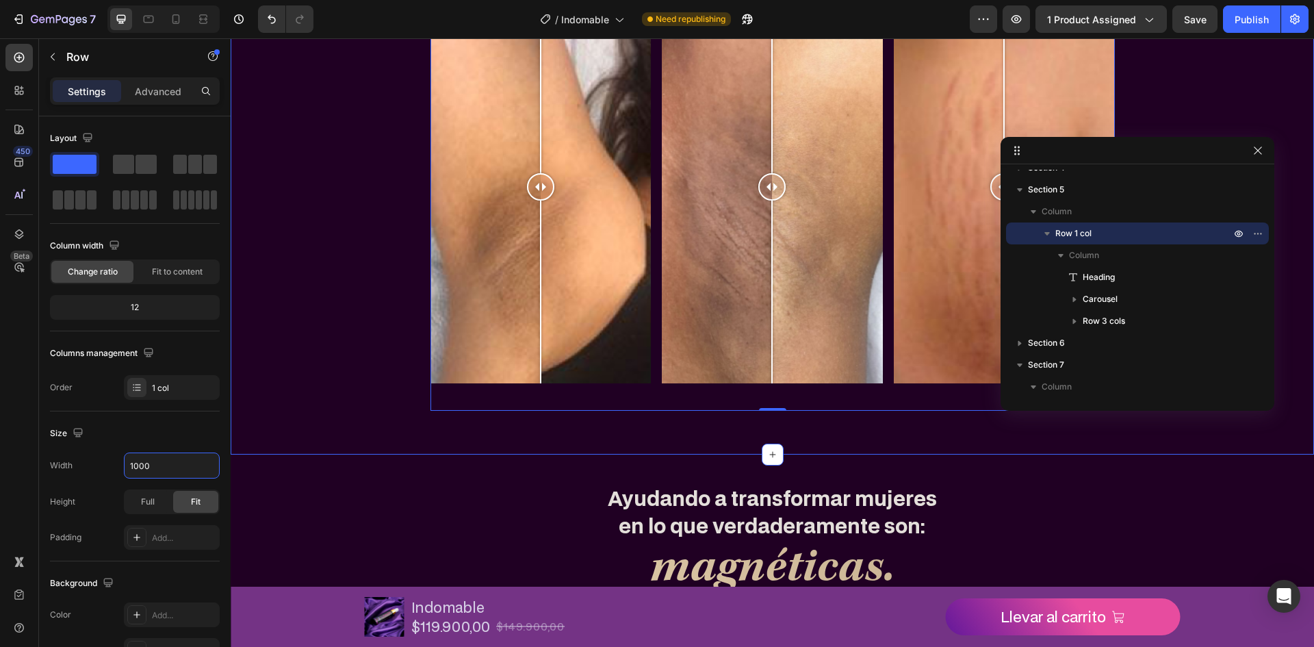
scroll to position [796, 0]
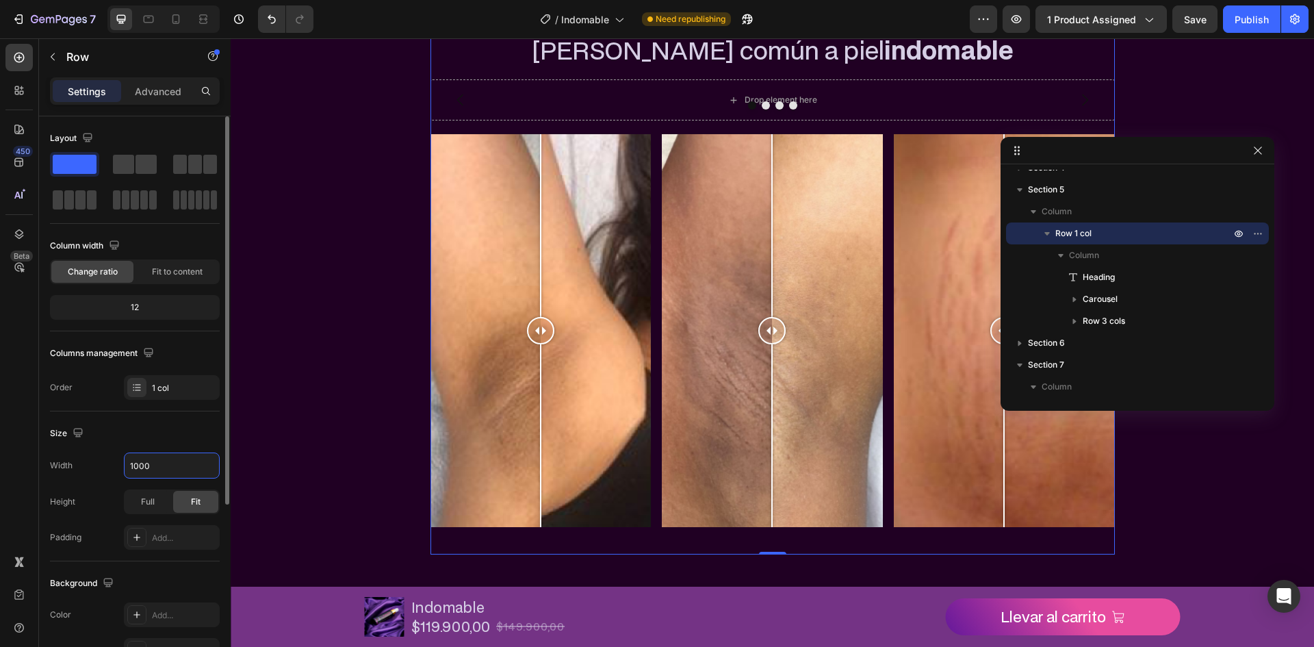
type input "1000"
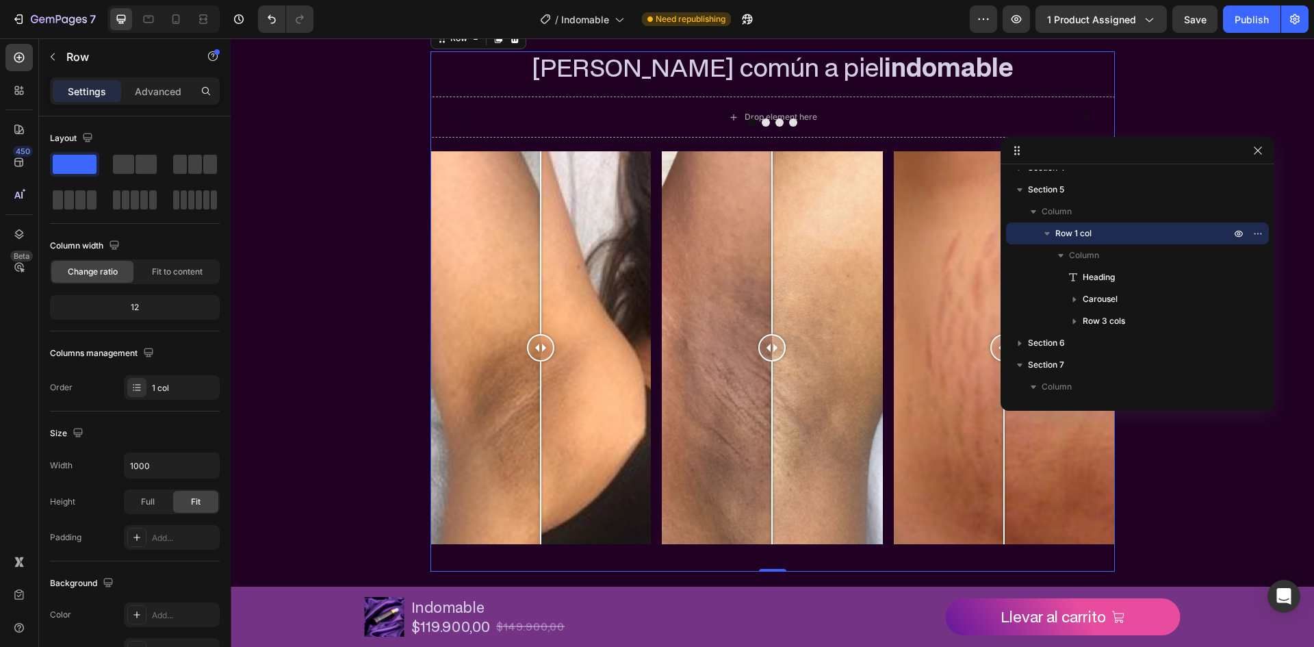
scroll to position [590, 0]
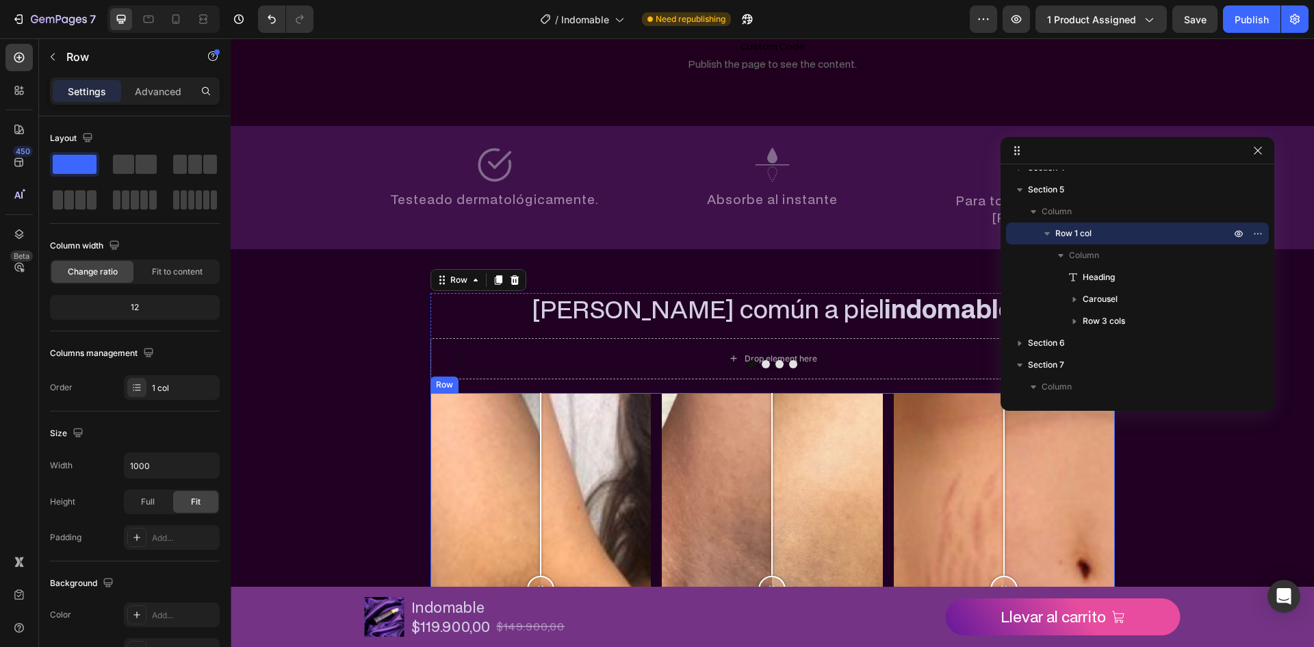
click at [648, 393] on div "Image Comparison Image Comparison Image Comparison Row" at bounding box center [772, 596] width 684 height 406
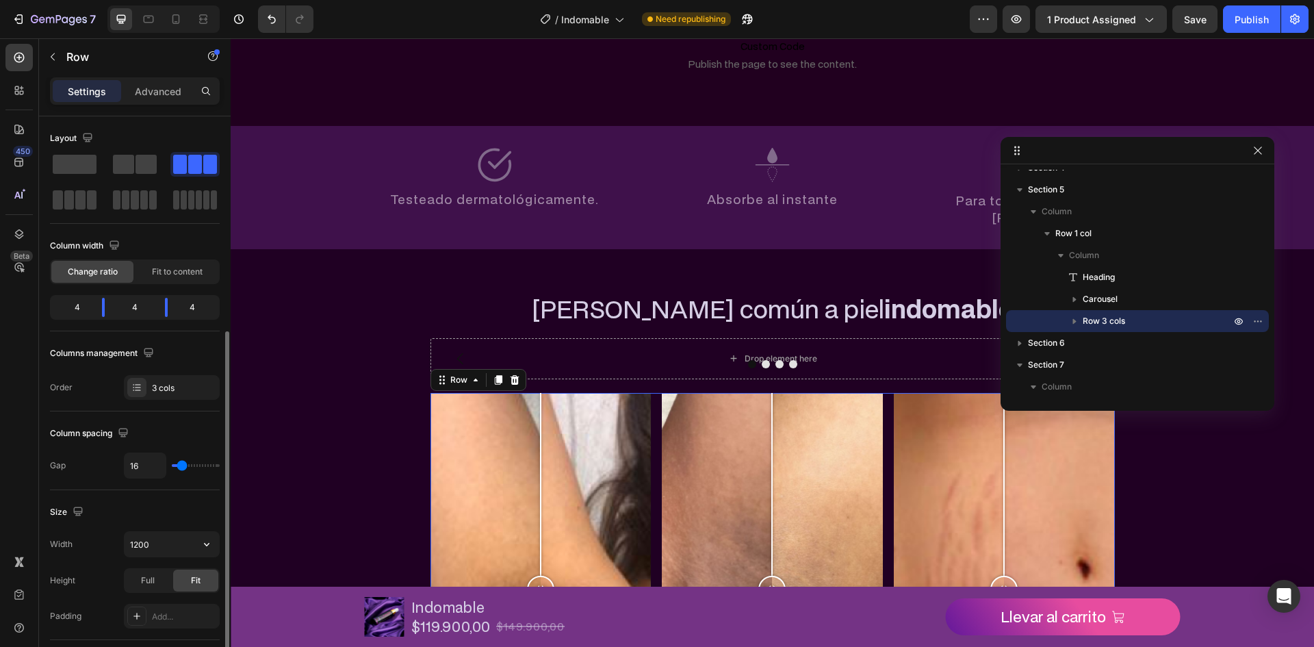
scroll to position [421, 0]
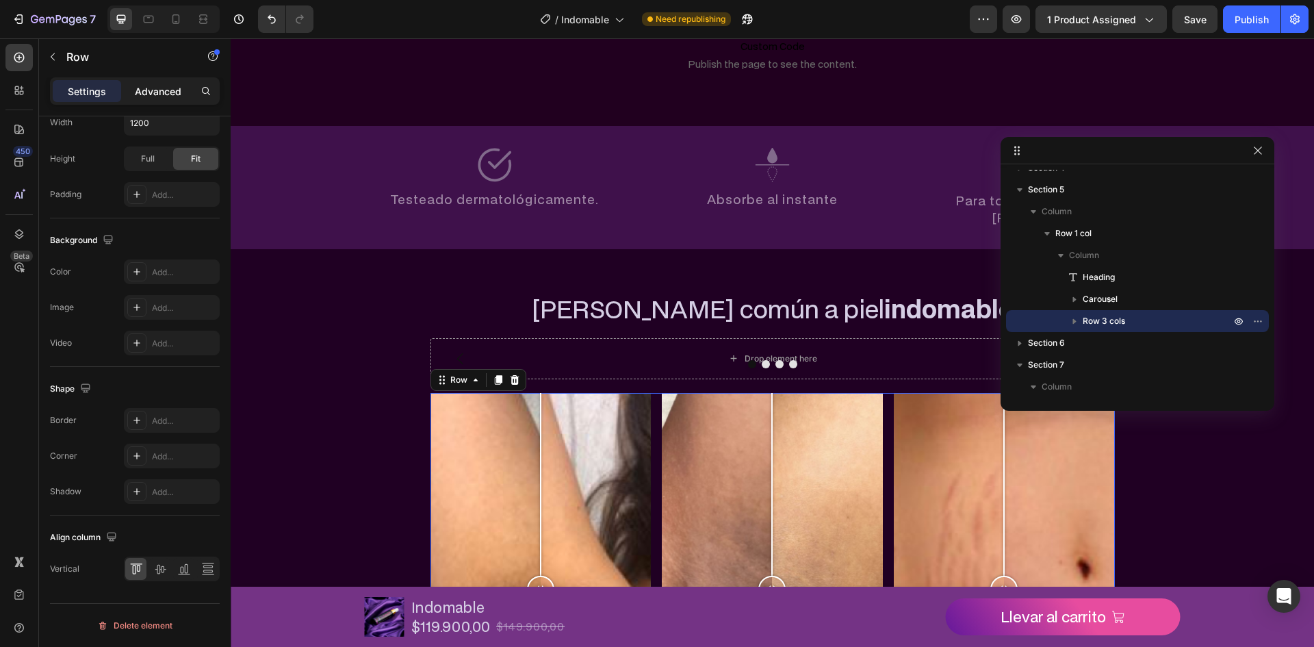
click at [155, 94] on p "Advanced" at bounding box center [158, 91] width 47 height 14
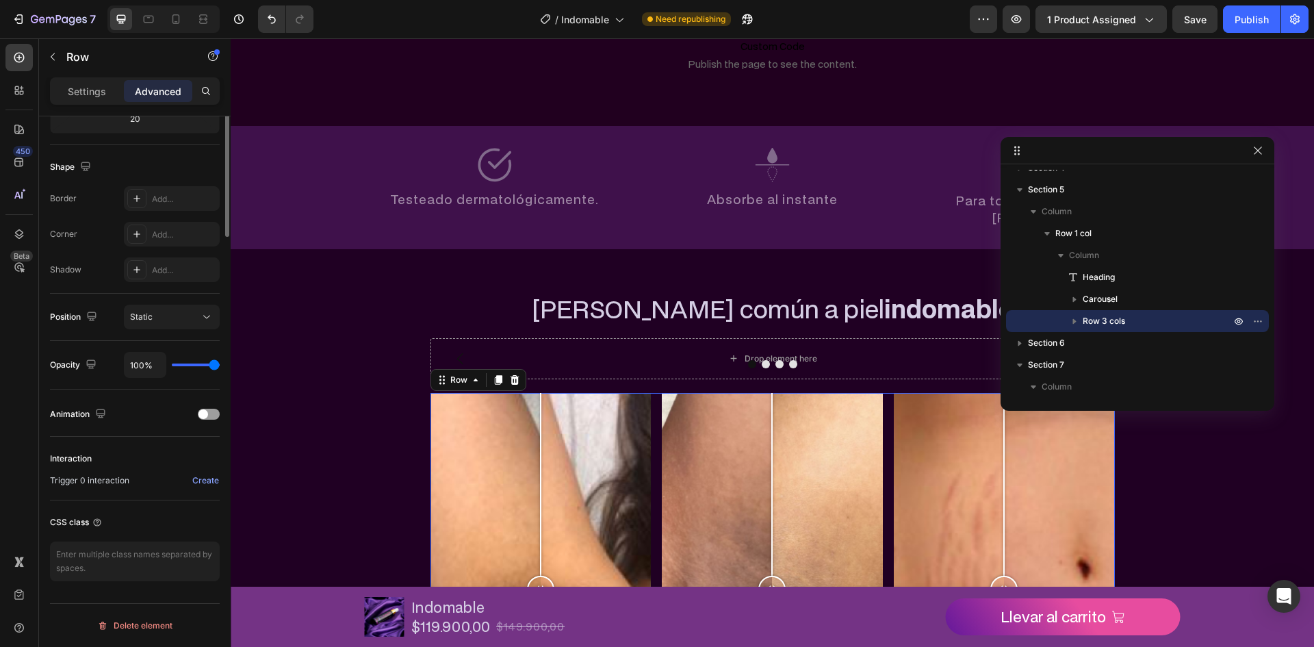
scroll to position [0, 0]
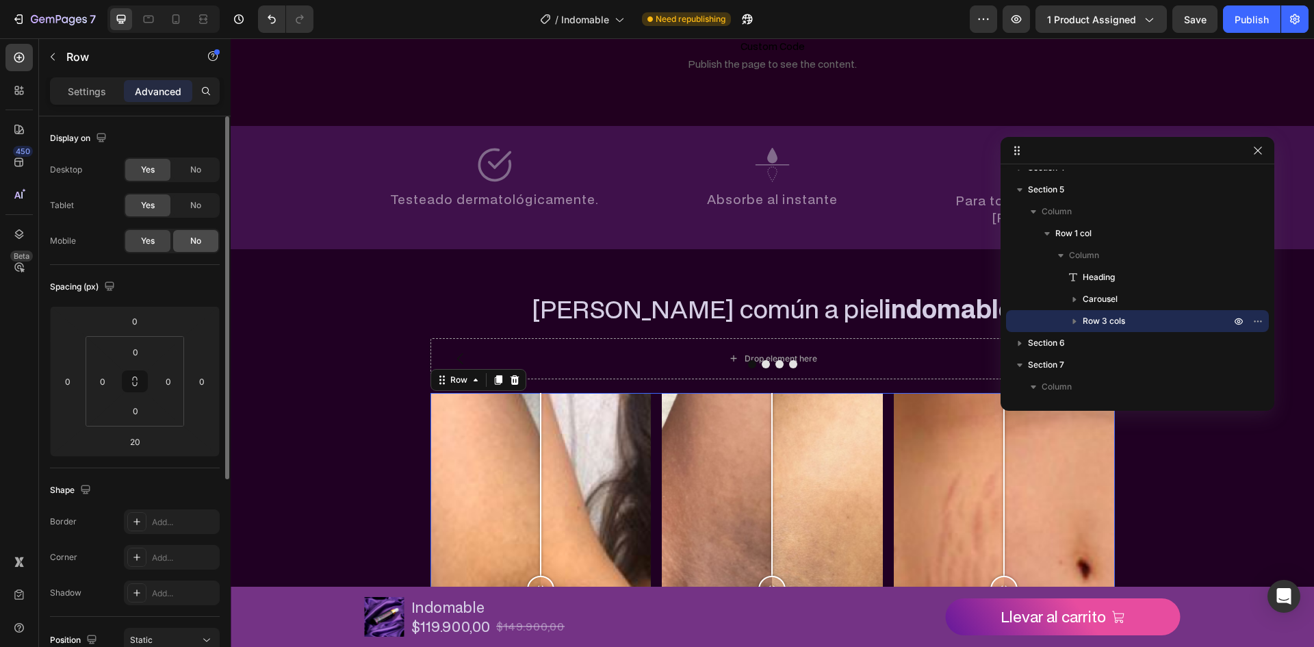
click at [205, 247] on div "No" at bounding box center [195, 241] width 45 height 22
click at [634, 360] on div at bounding box center [772, 364] width 684 height 8
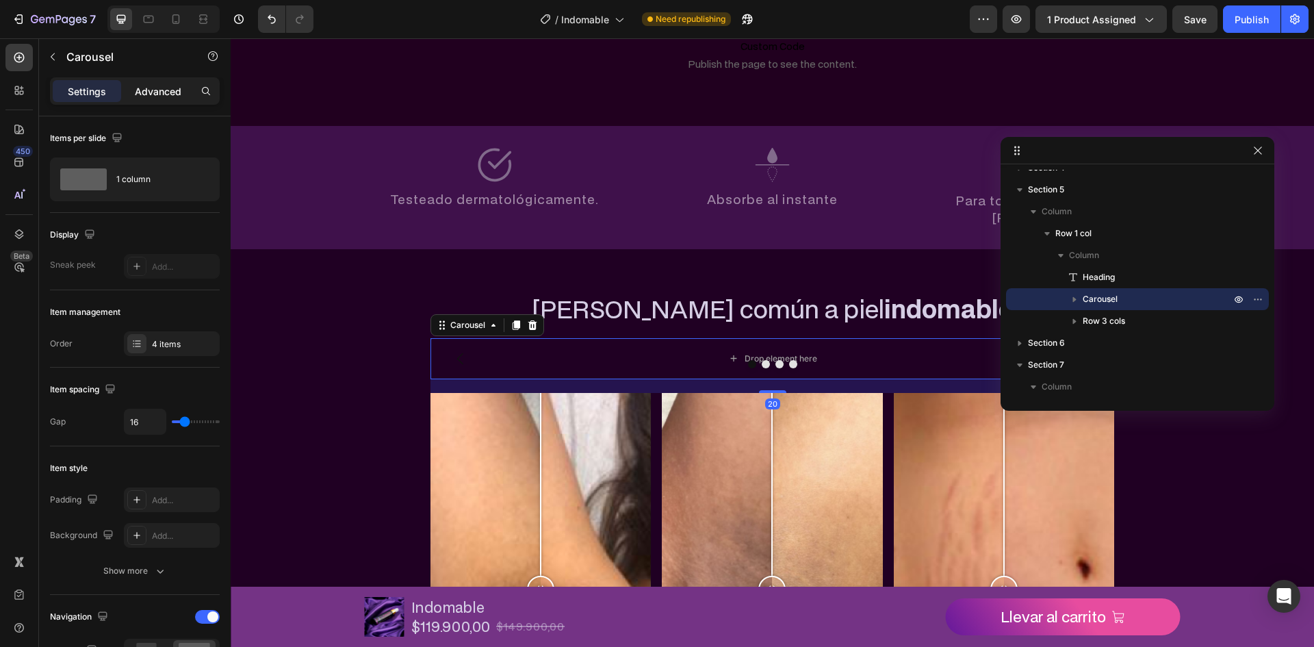
click at [148, 86] on p "Advanced" at bounding box center [158, 91] width 47 height 14
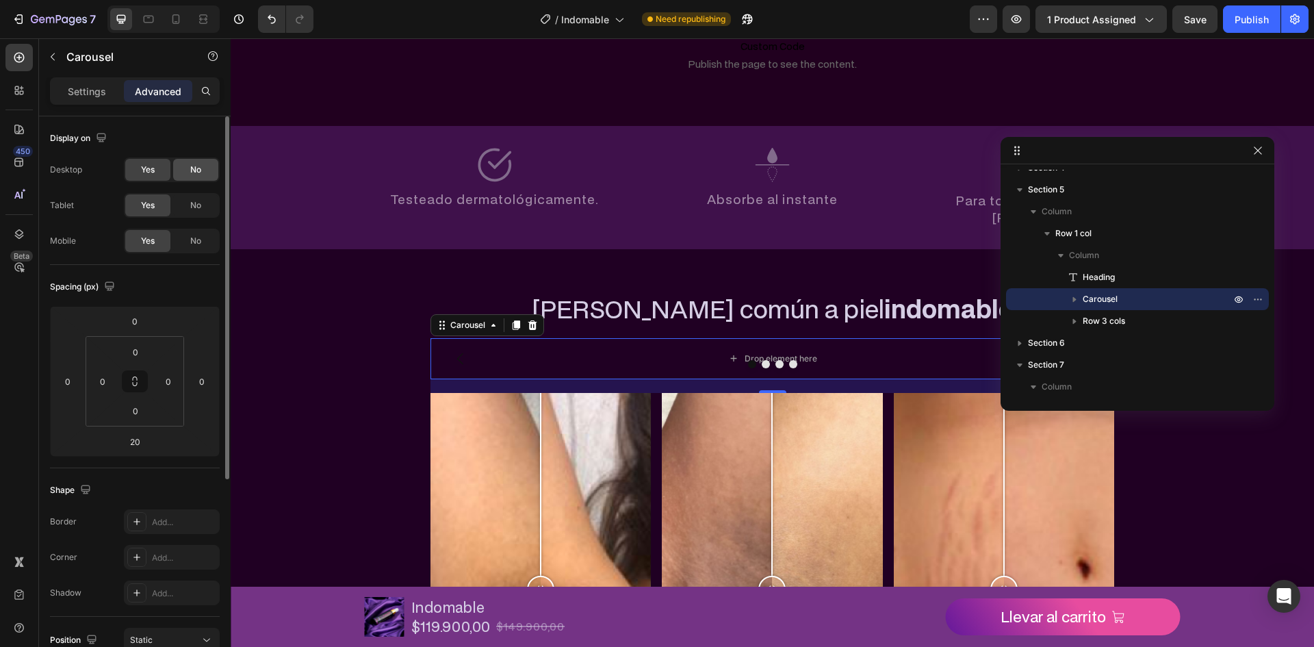
click at [177, 168] on div "No" at bounding box center [195, 170] width 45 height 22
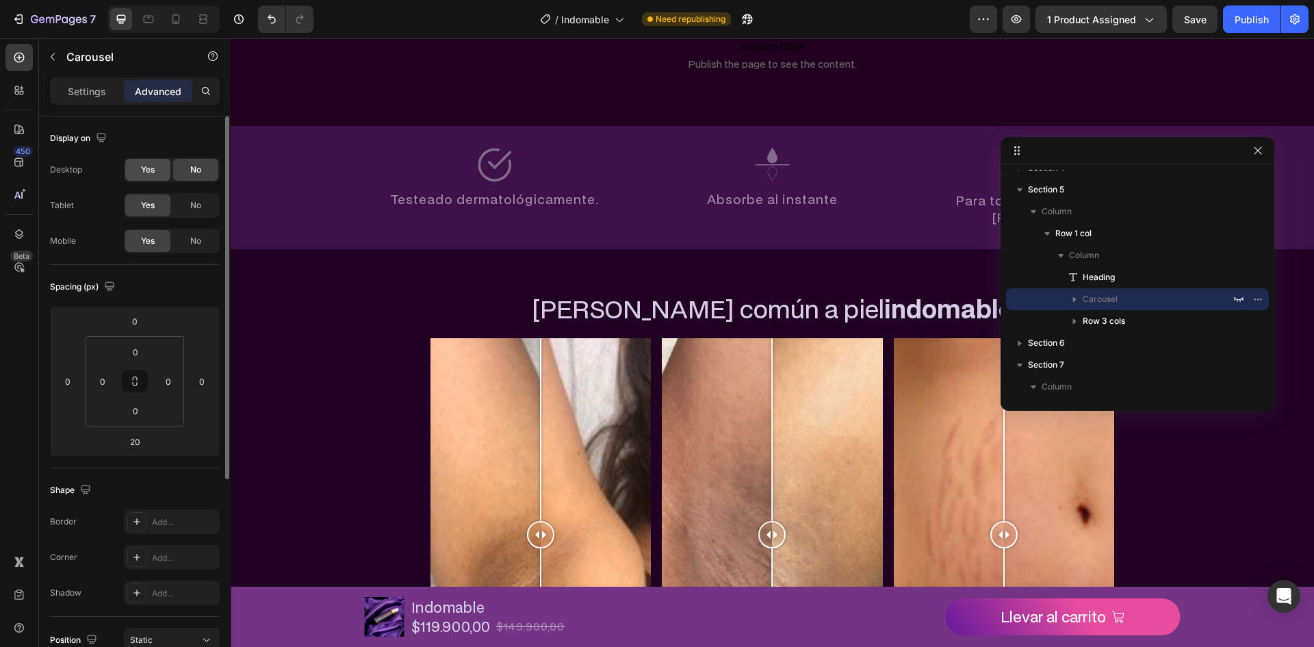
click at [168, 170] on div "Yes" at bounding box center [147, 170] width 45 height 22
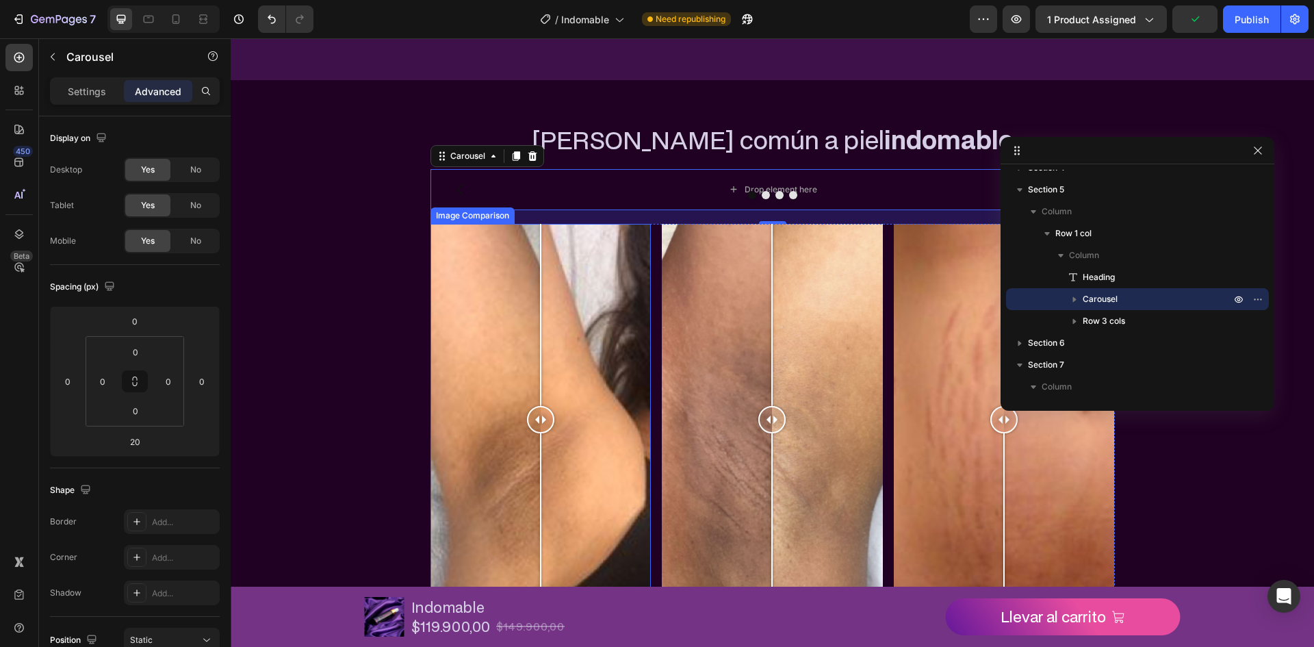
scroll to position [796, 0]
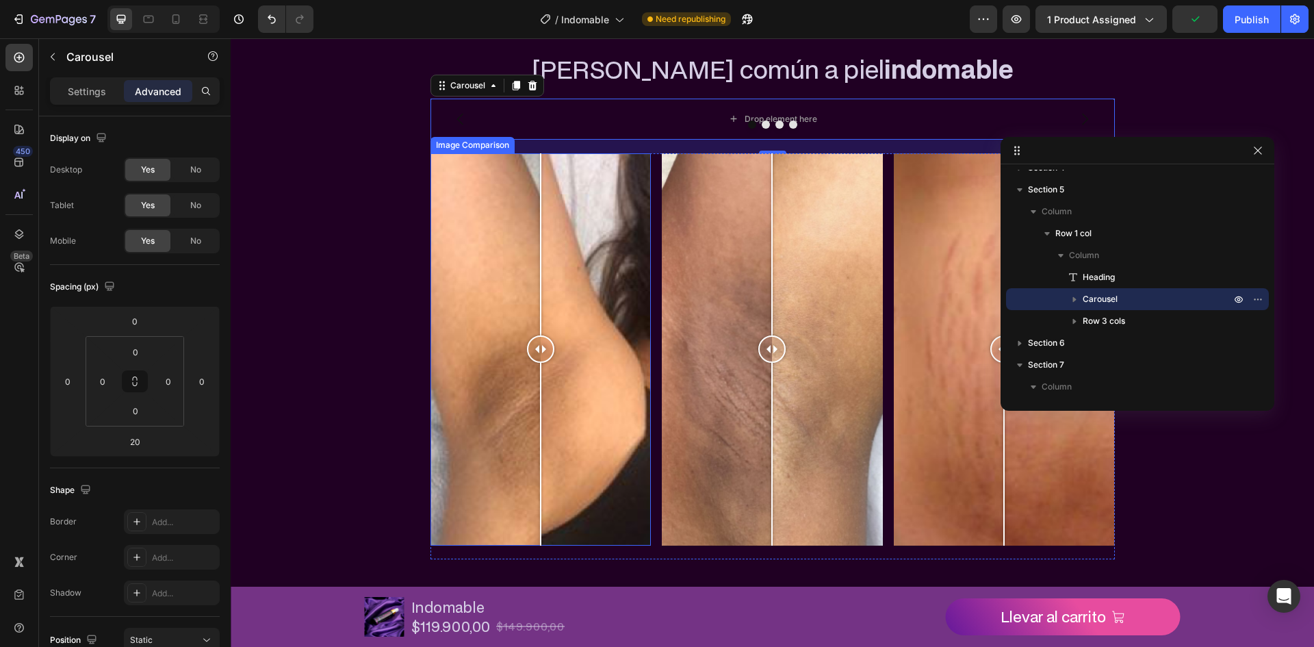
click at [452, 149] on div "Image Comparison" at bounding box center [472, 145] width 84 height 16
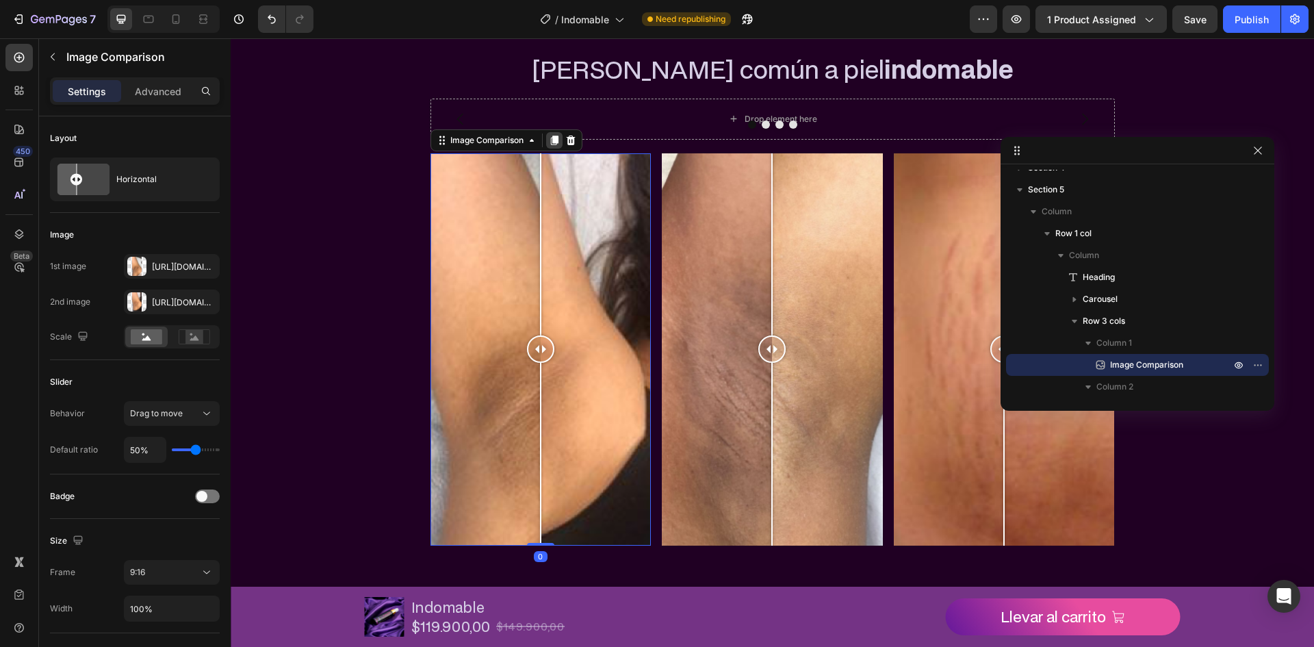
click at [550, 142] on icon at bounding box center [554, 140] width 8 height 10
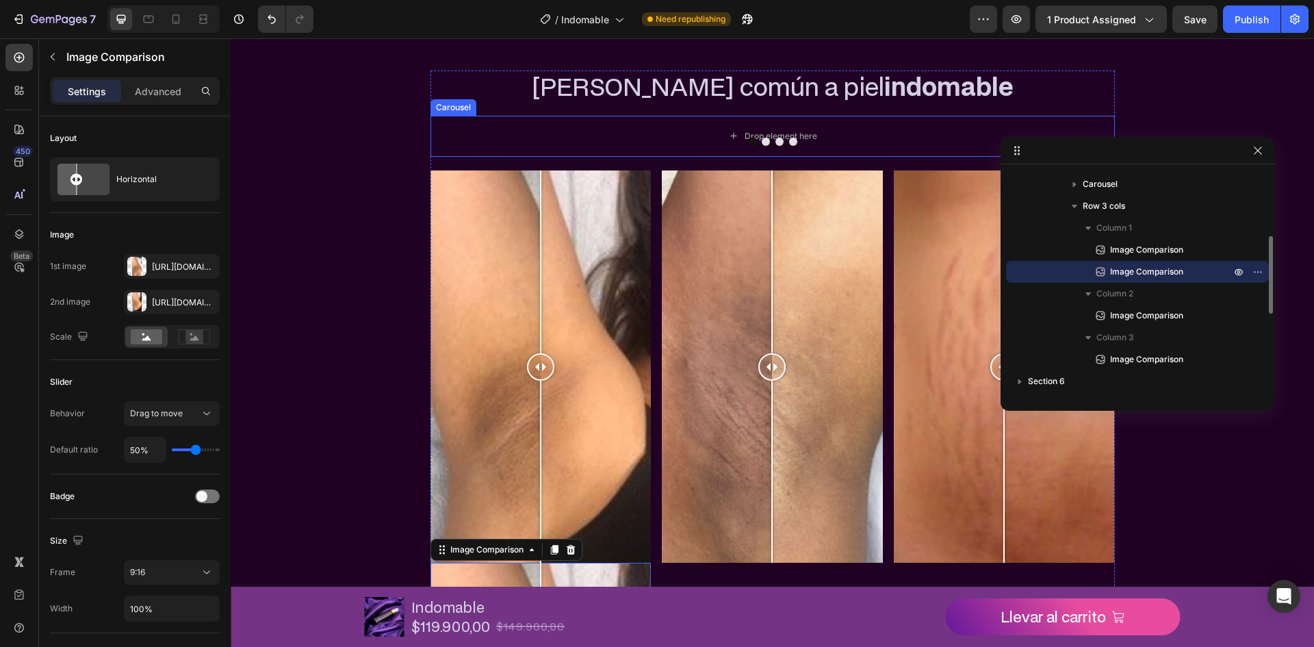
scroll to position [727, 0]
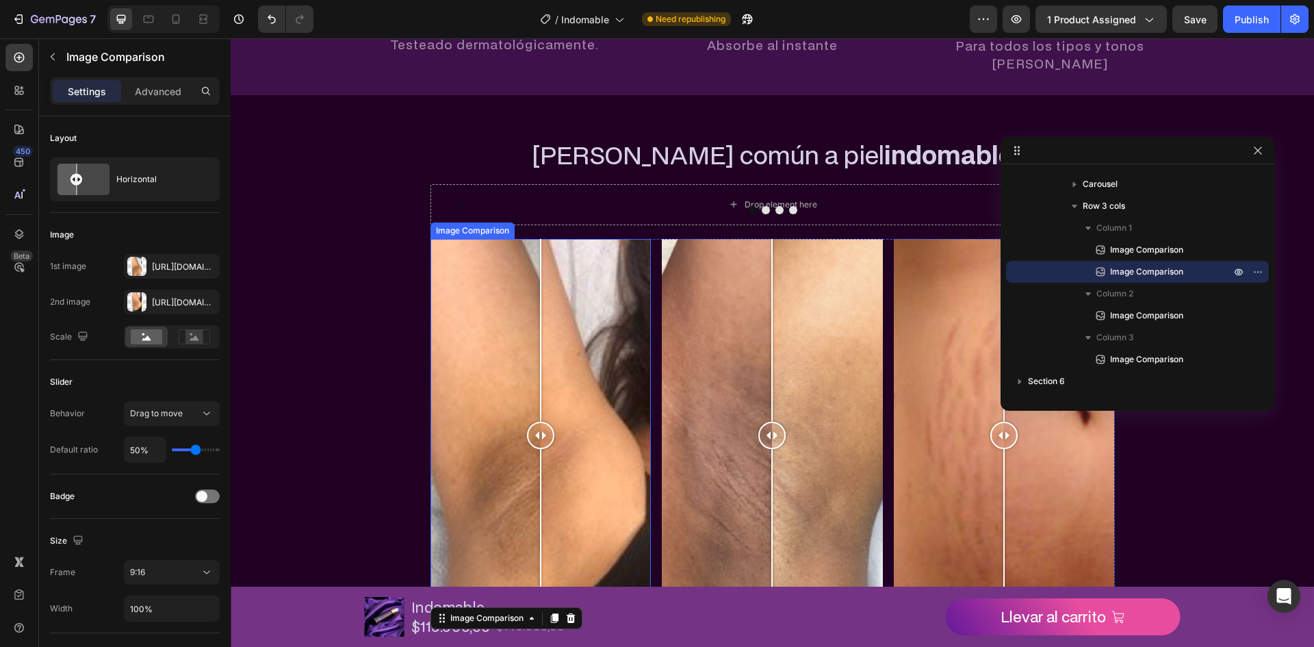
click at [452, 224] on div "Image Comparison" at bounding box center [472, 230] width 79 height 12
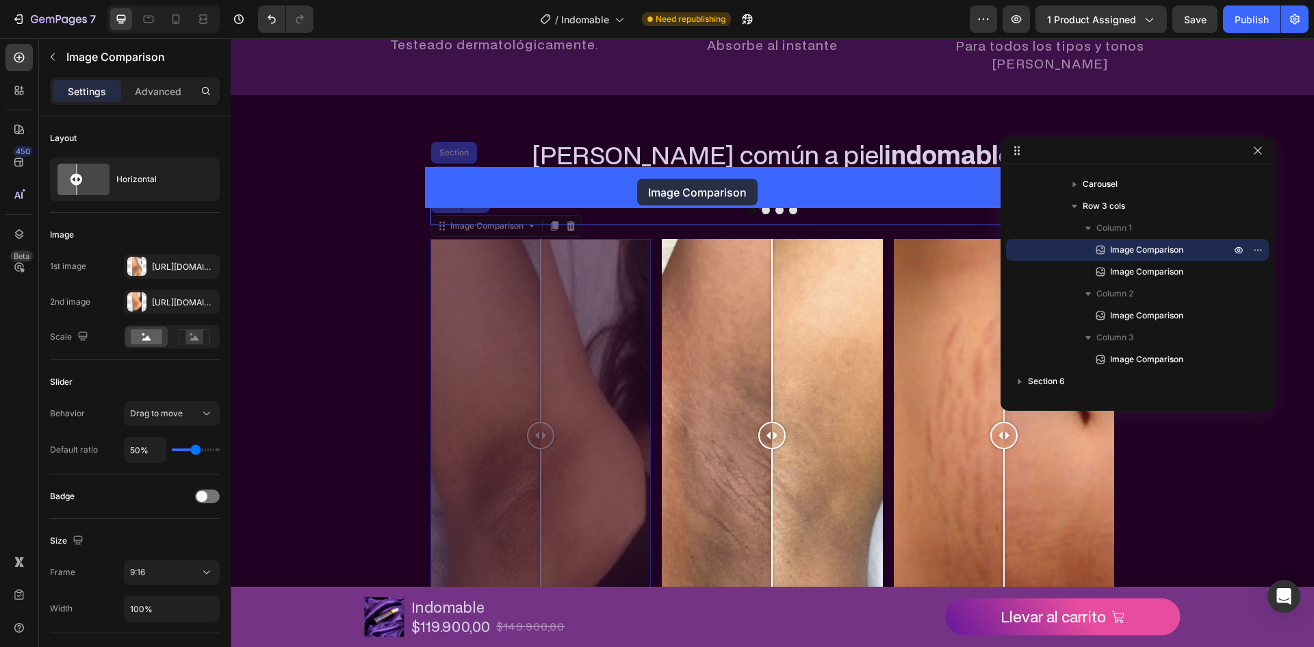
drag, startPoint x: 439, startPoint y: 212, endPoint x: 635, endPoint y: 180, distance: 198.3
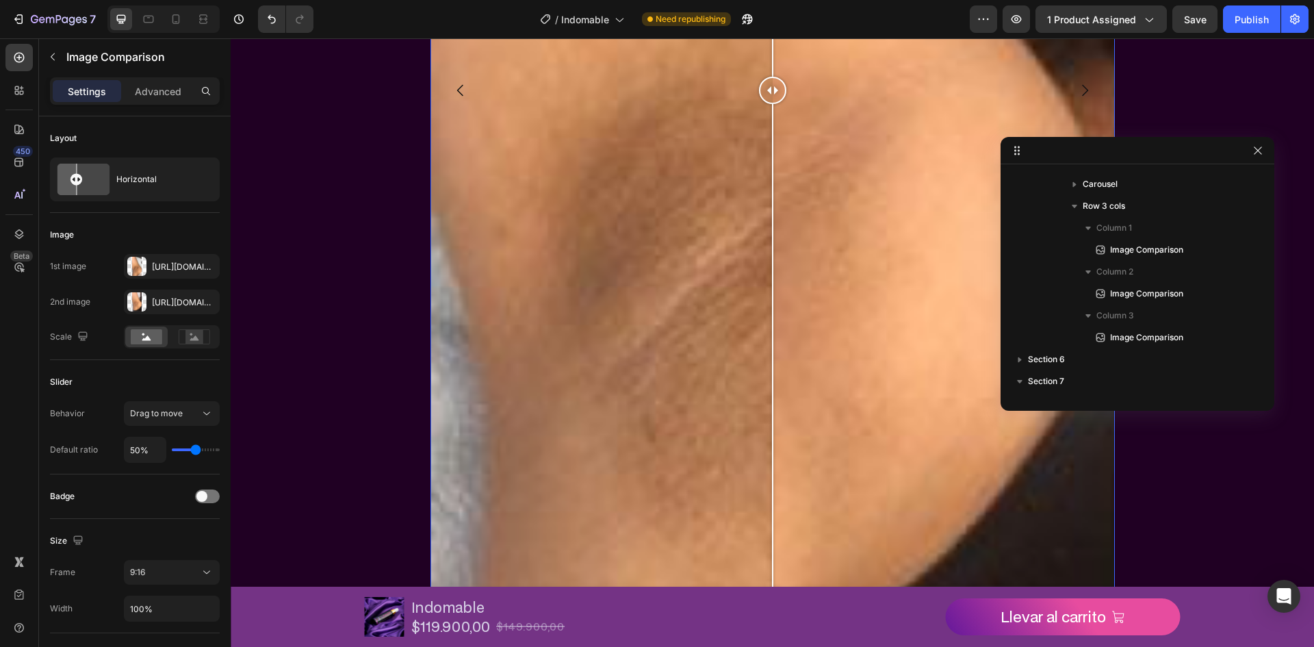
scroll to position [1138, 0]
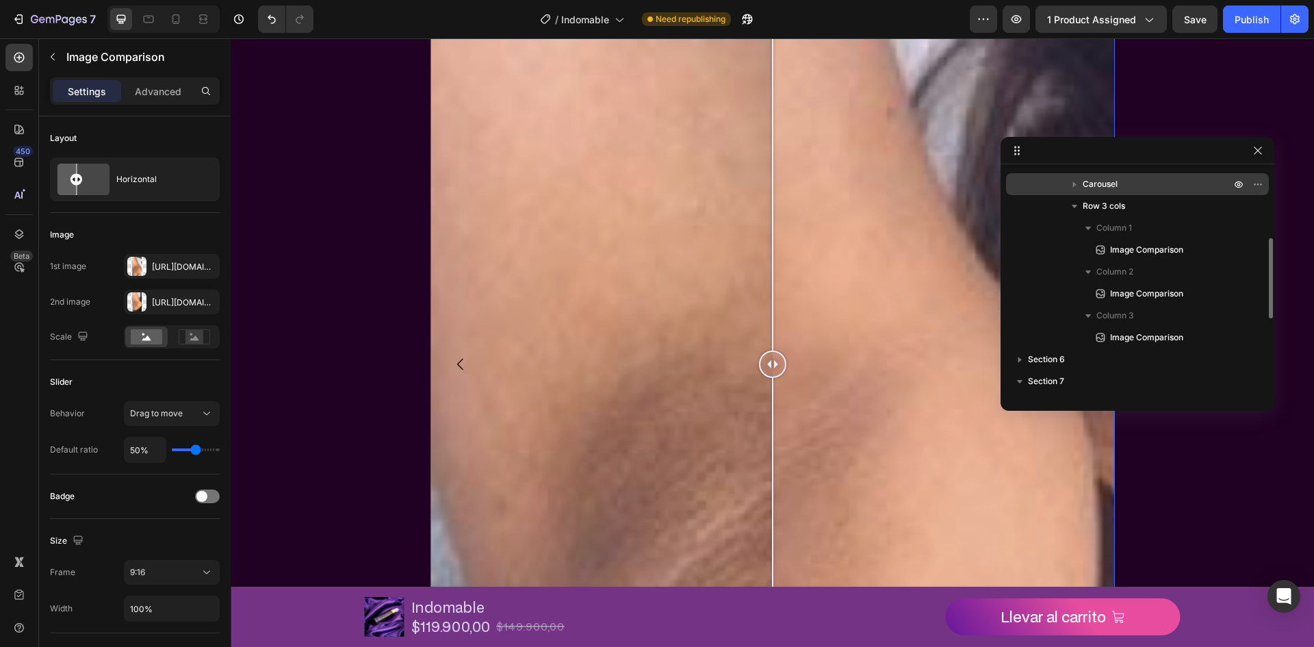
click at [1069, 177] on div "Carousel" at bounding box center [1137, 184] width 252 height 22
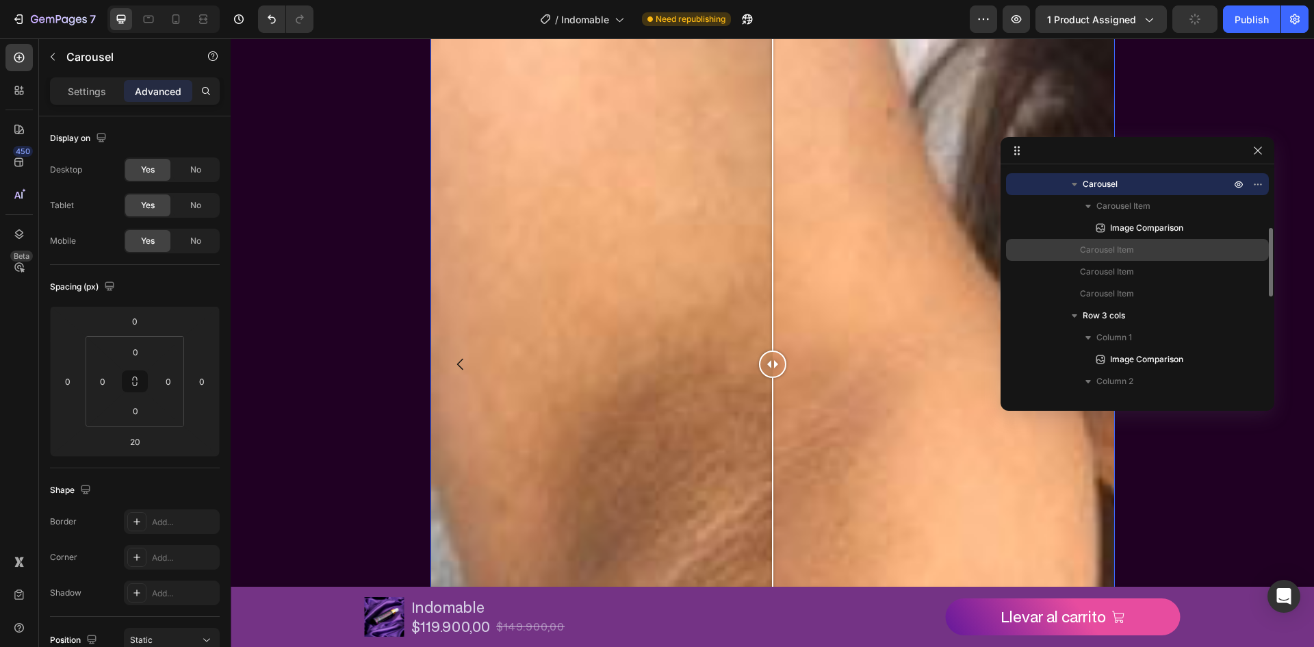
click at [1081, 245] on span "Carousel Item" at bounding box center [1107, 250] width 54 height 14
click at [1092, 254] on span "Carousel Item" at bounding box center [1107, 250] width 54 height 14
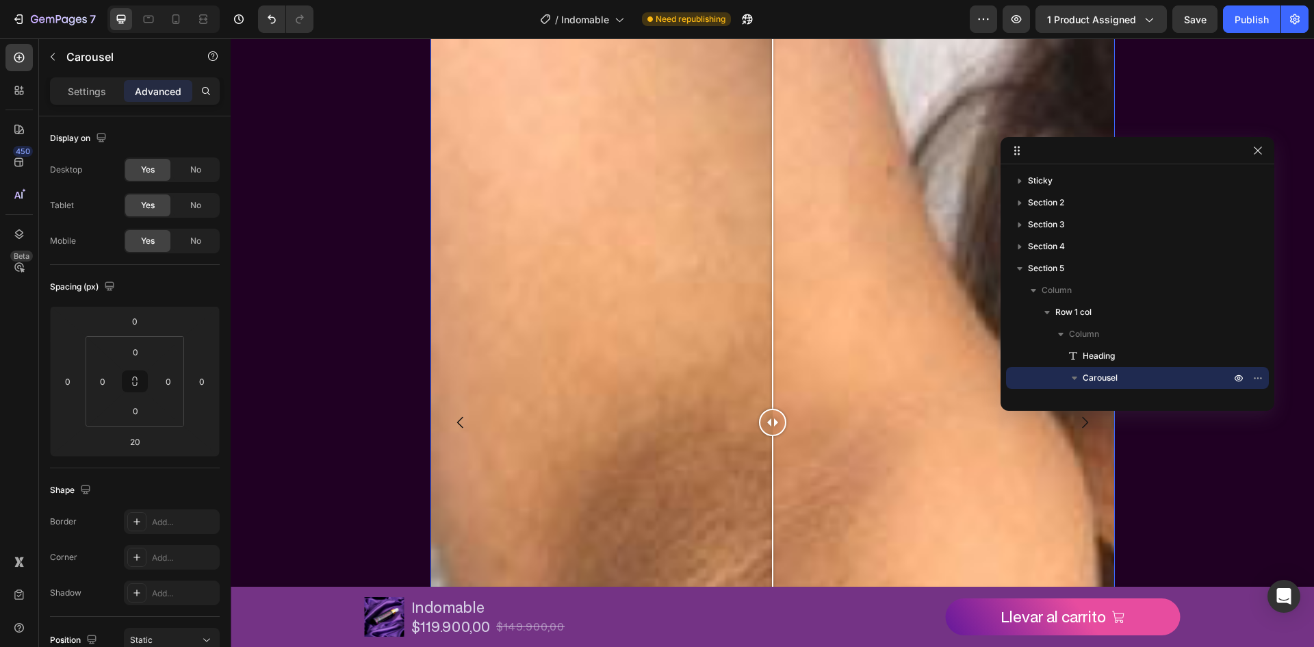
scroll to position [1001, 0]
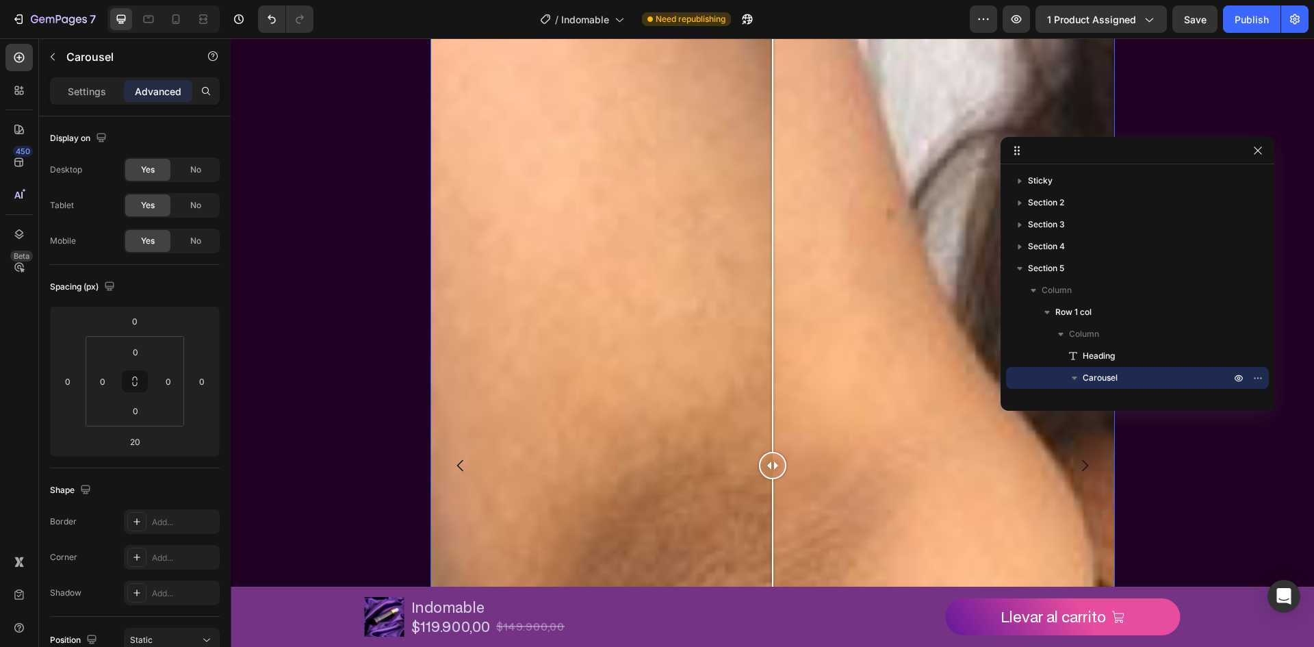
click at [1082, 467] on icon "Carousel Next Arrow" at bounding box center [1084, 465] width 16 height 16
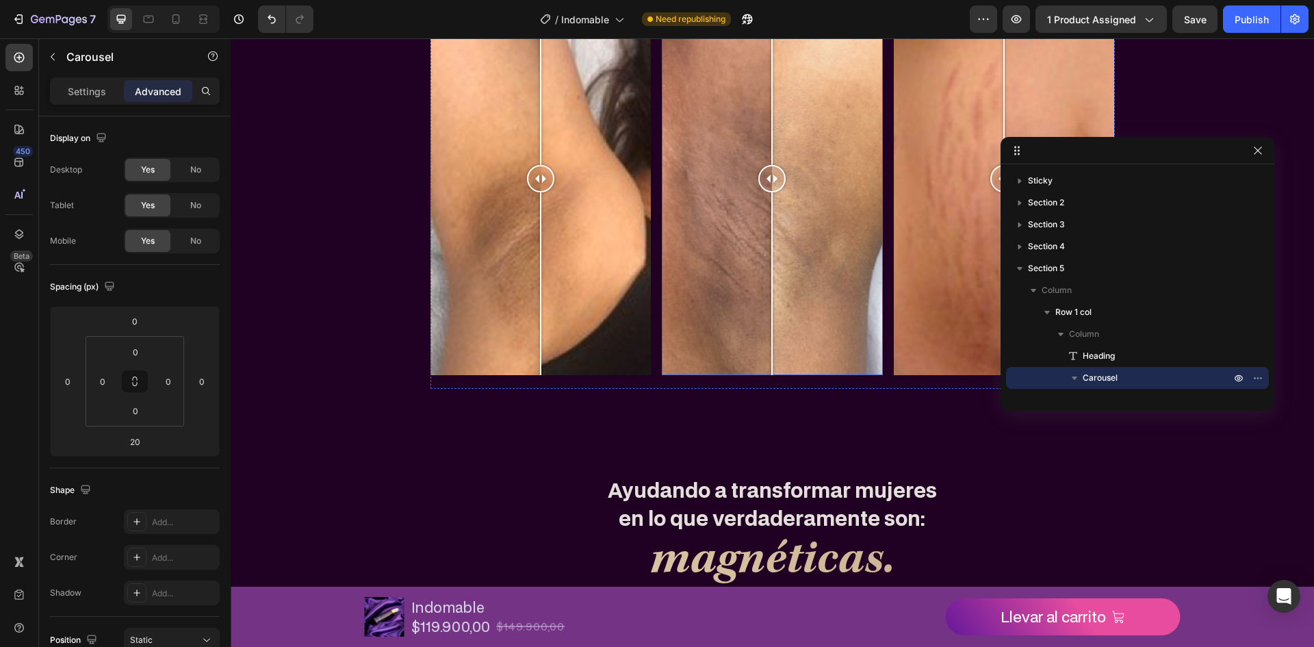
scroll to position [1959, 0]
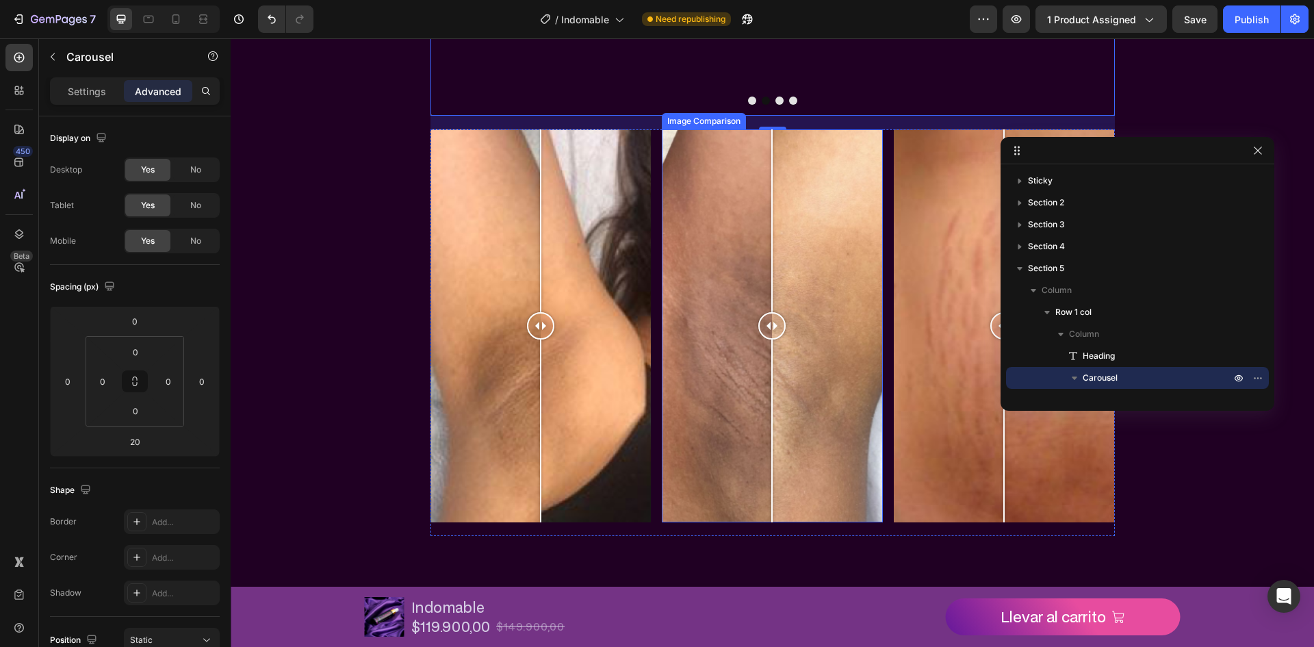
click at [694, 116] on div "Image Comparison" at bounding box center [703, 121] width 79 height 12
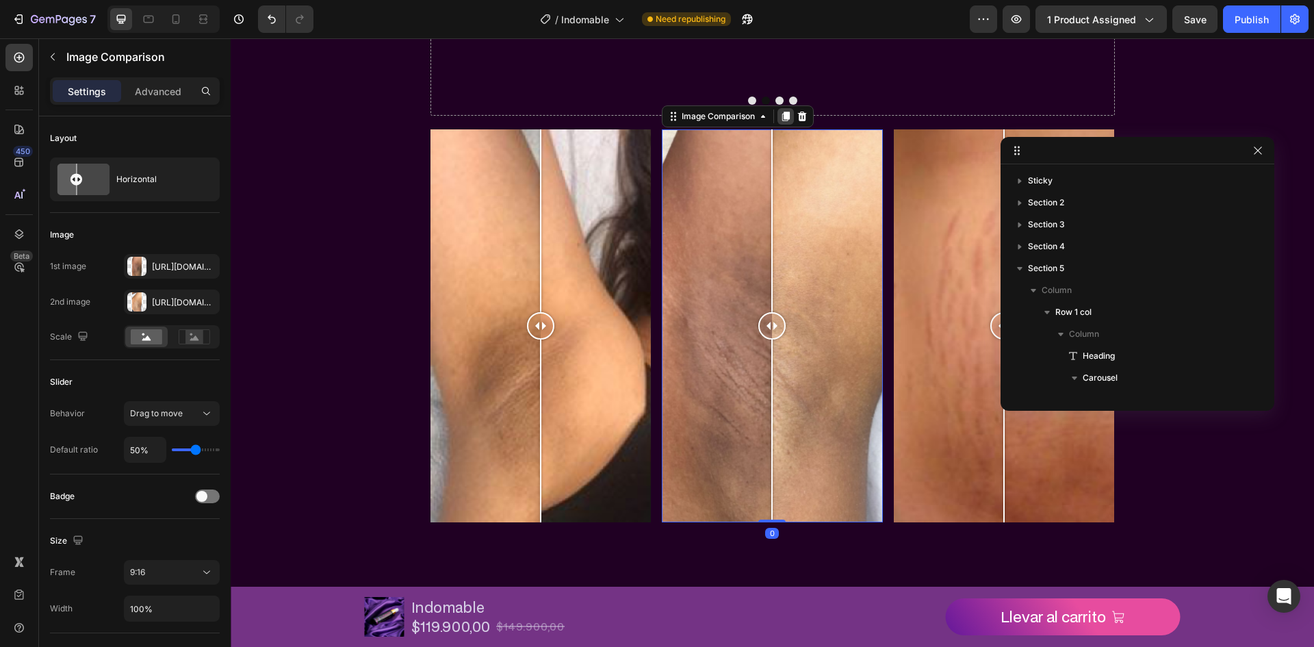
click at [783, 109] on div at bounding box center [785, 116] width 16 height 16
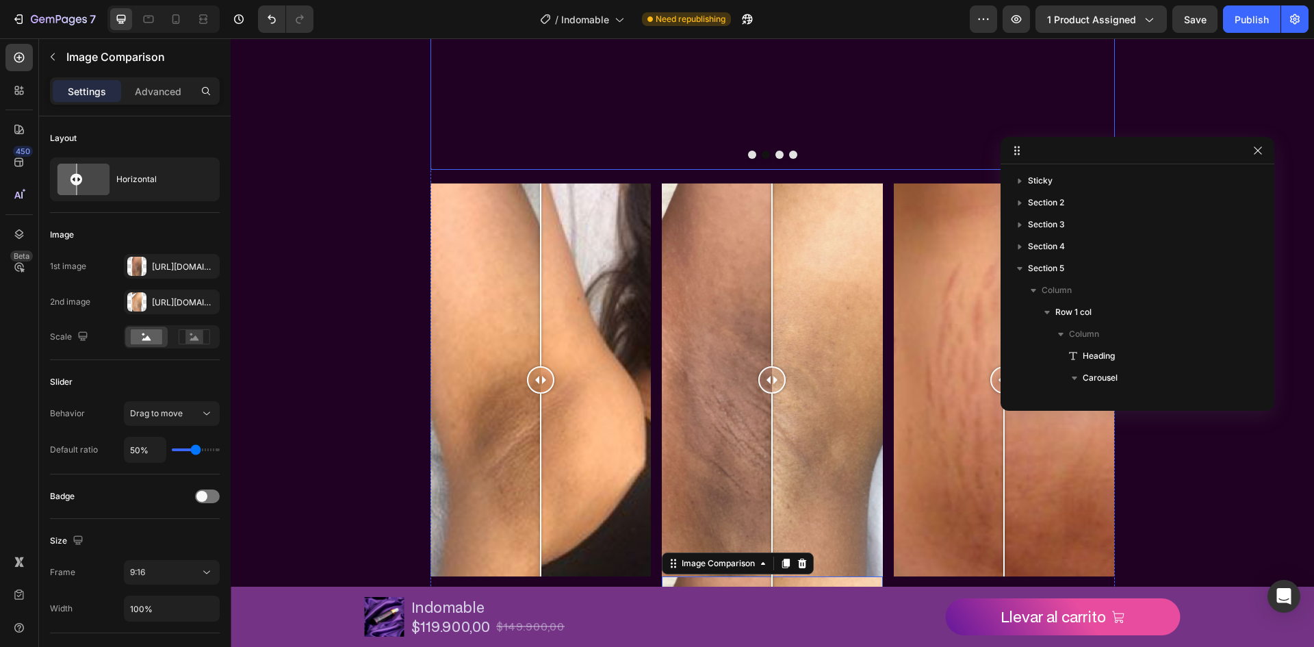
scroll to position [1822, 0]
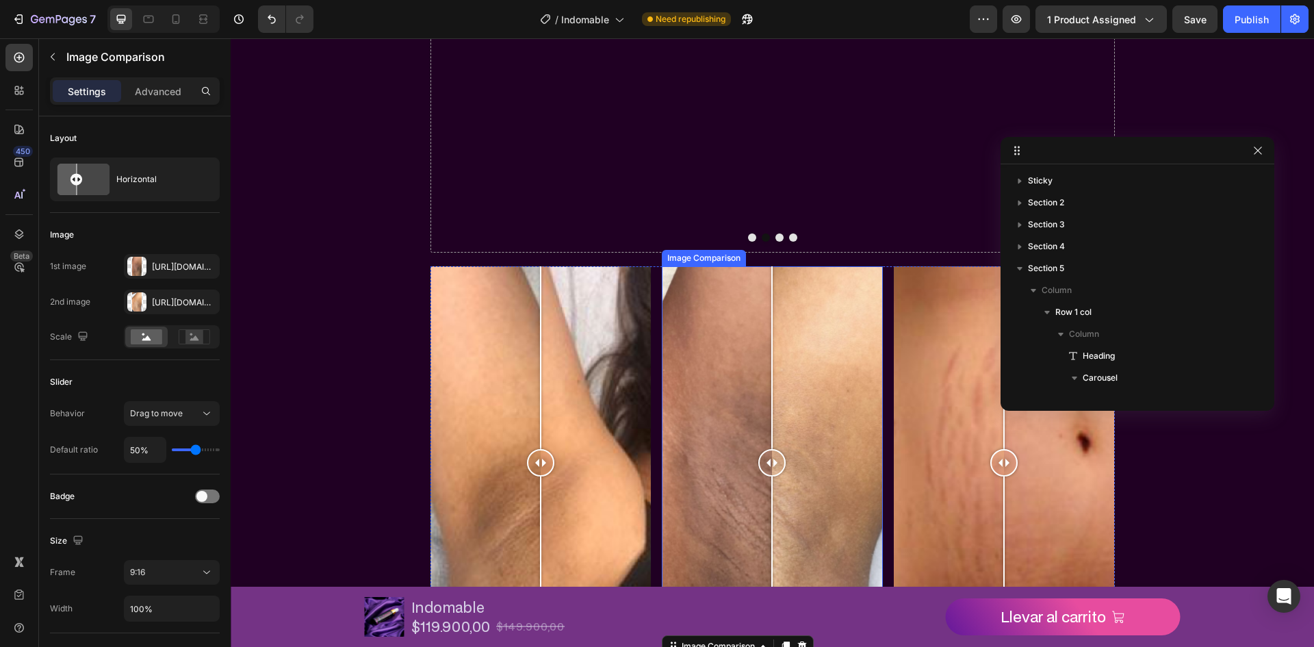
click at [707, 260] on div "Image Comparison" at bounding box center [703, 258] width 79 height 12
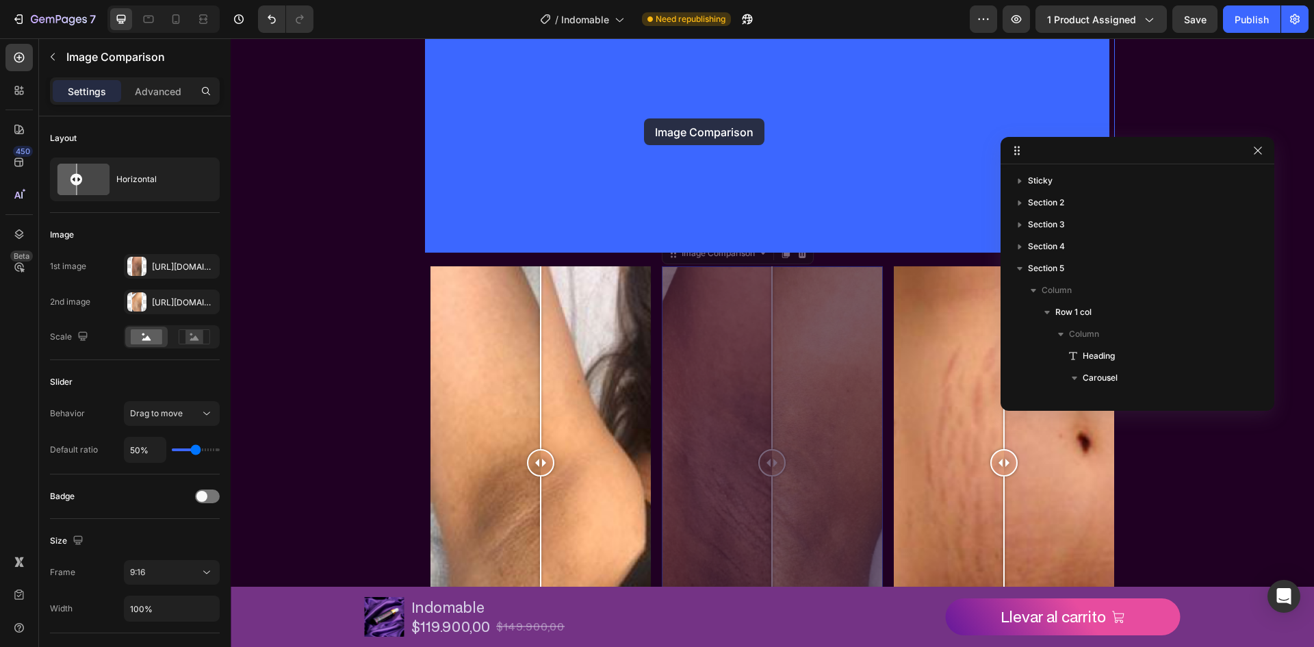
drag, startPoint x: 671, startPoint y: 255, endPoint x: 644, endPoint y: 118, distance: 138.7
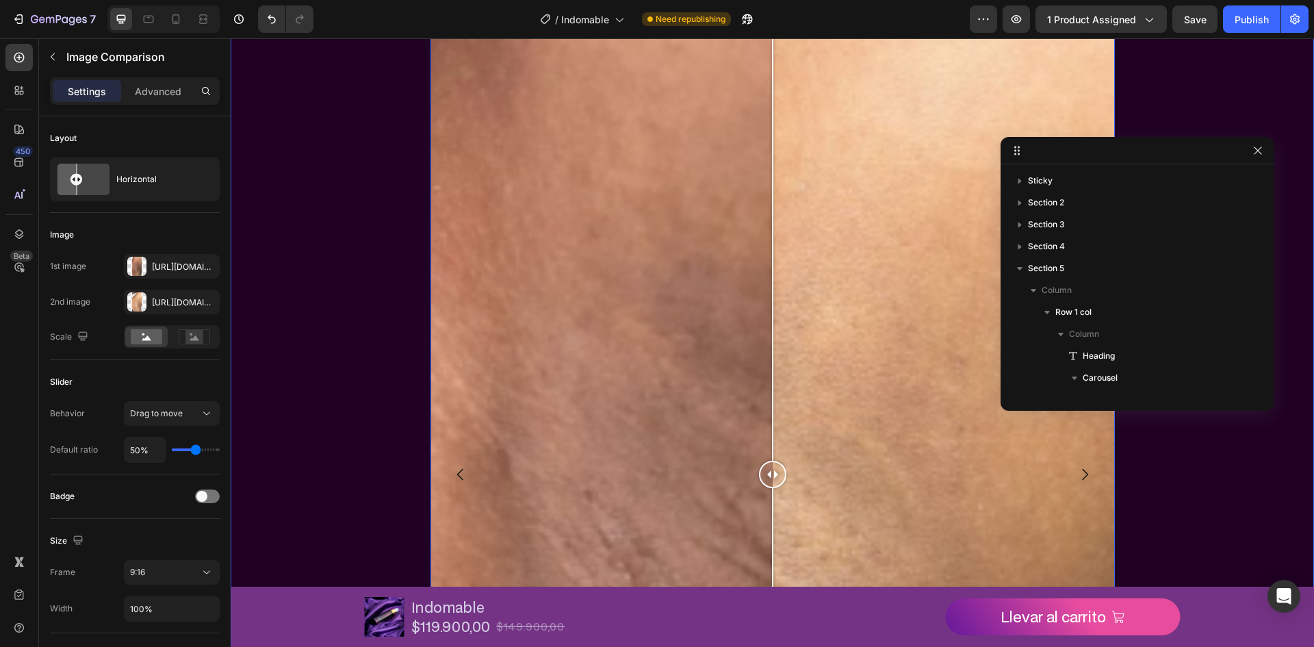
scroll to position [1069, 0]
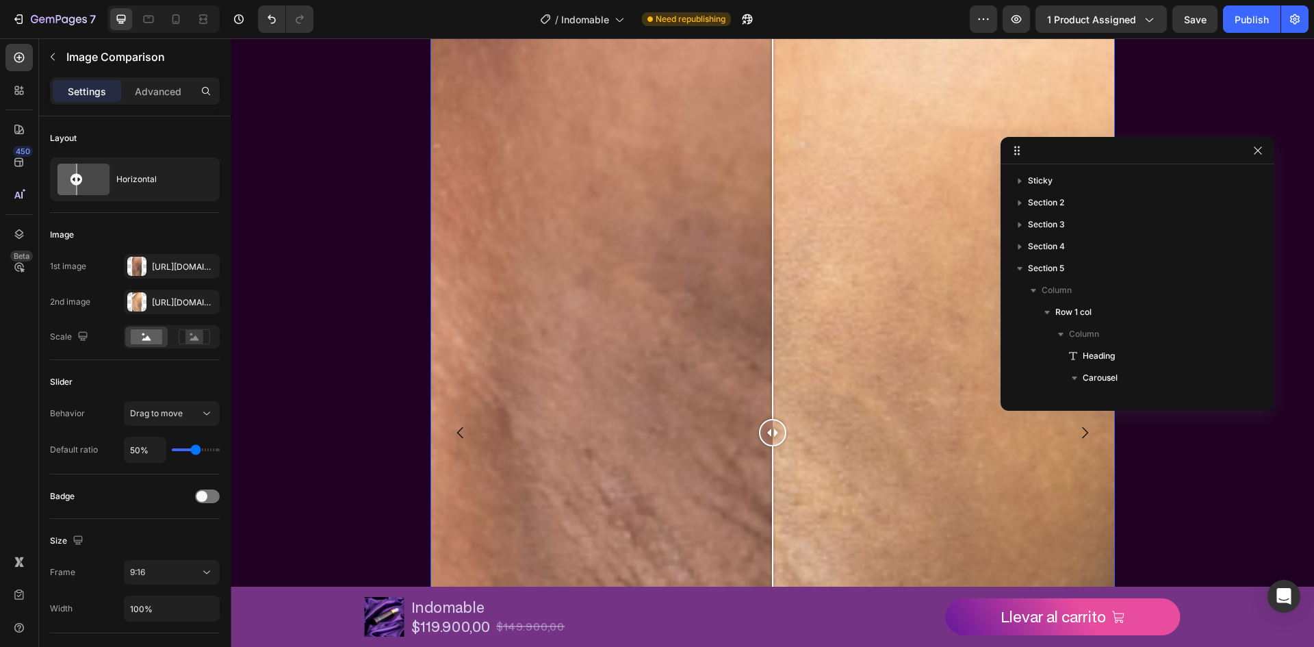
click at [1085, 432] on icon "Carousel Next Arrow" at bounding box center [1084, 432] width 16 height 16
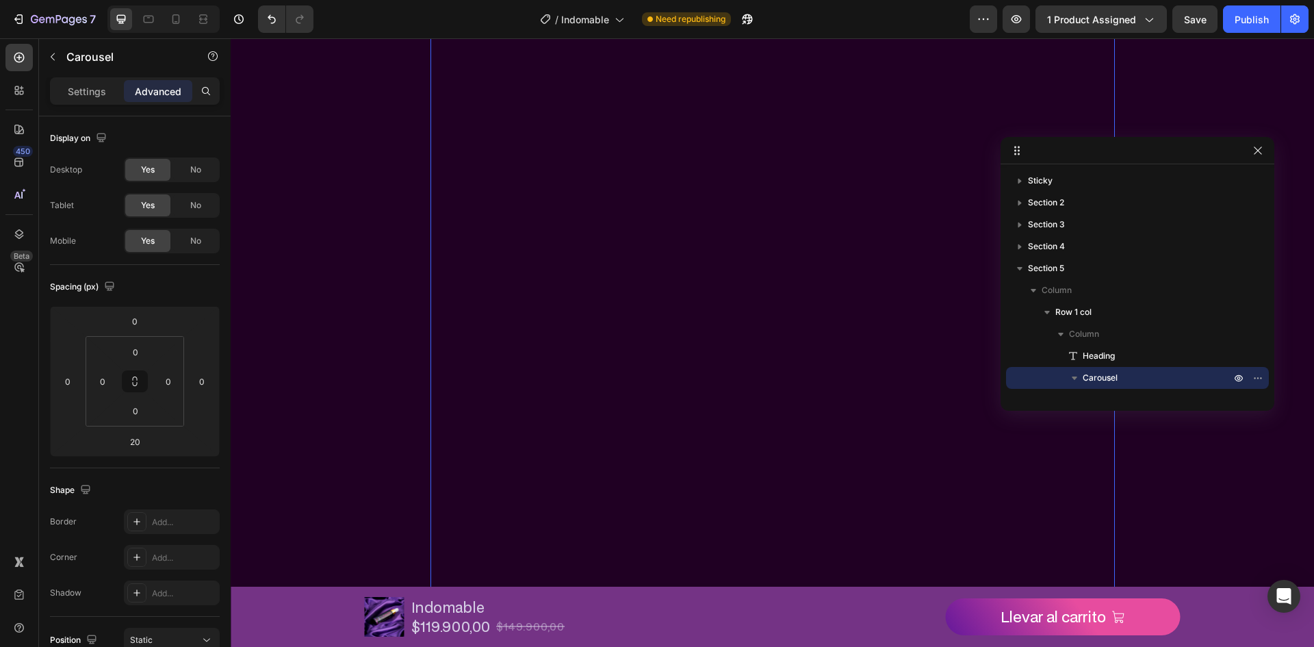
scroll to position [1822, 0]
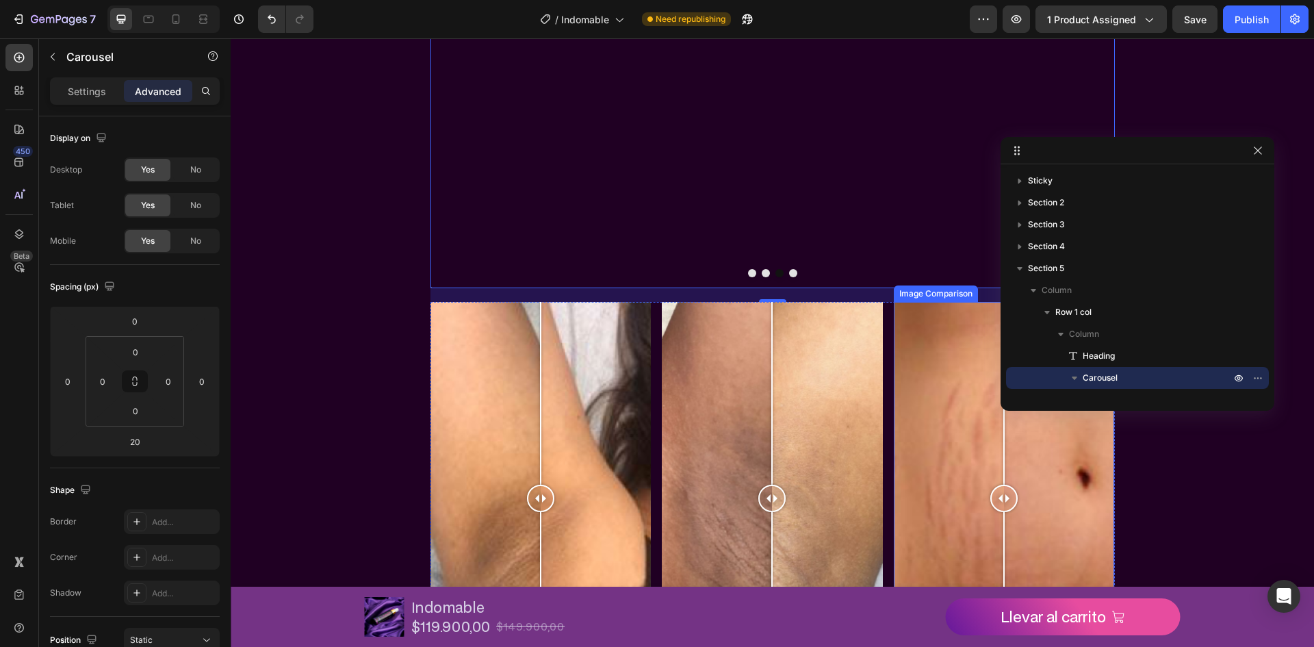
click at [928, 299] on div "Image Comparison" at bounding box center [936, 293] width 84 height 16
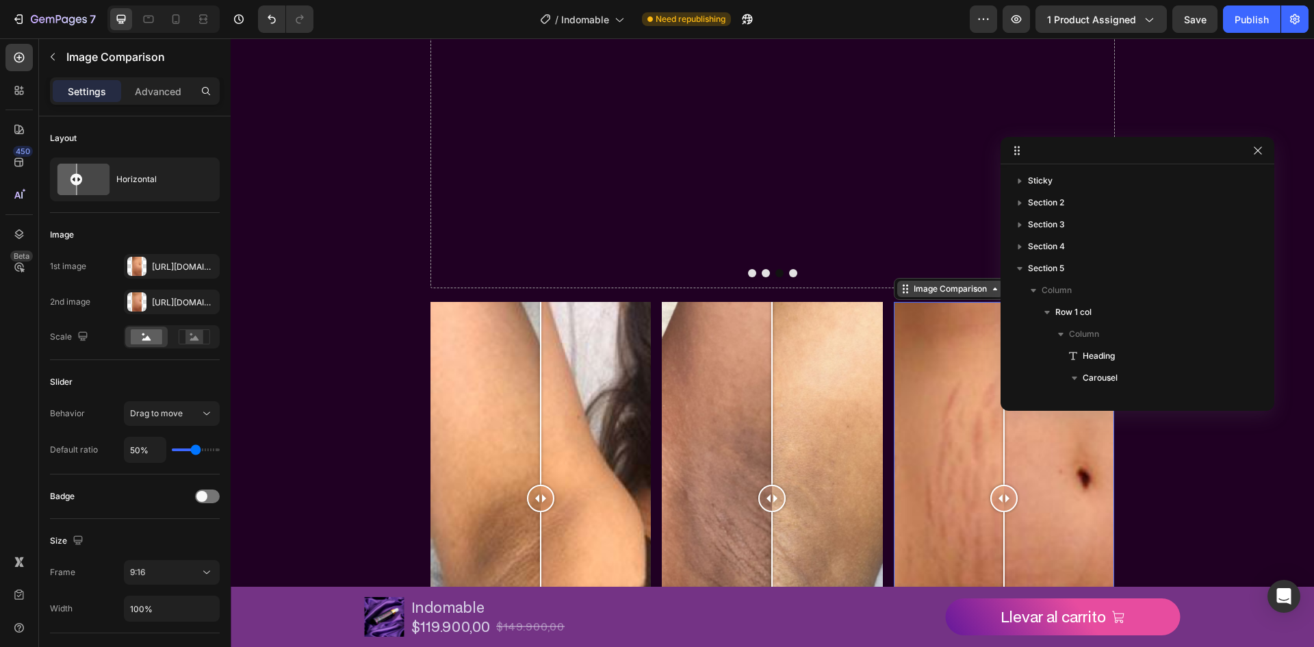
click at [903, 294] on icon at bounding box center [905, 288] width 11 height 11
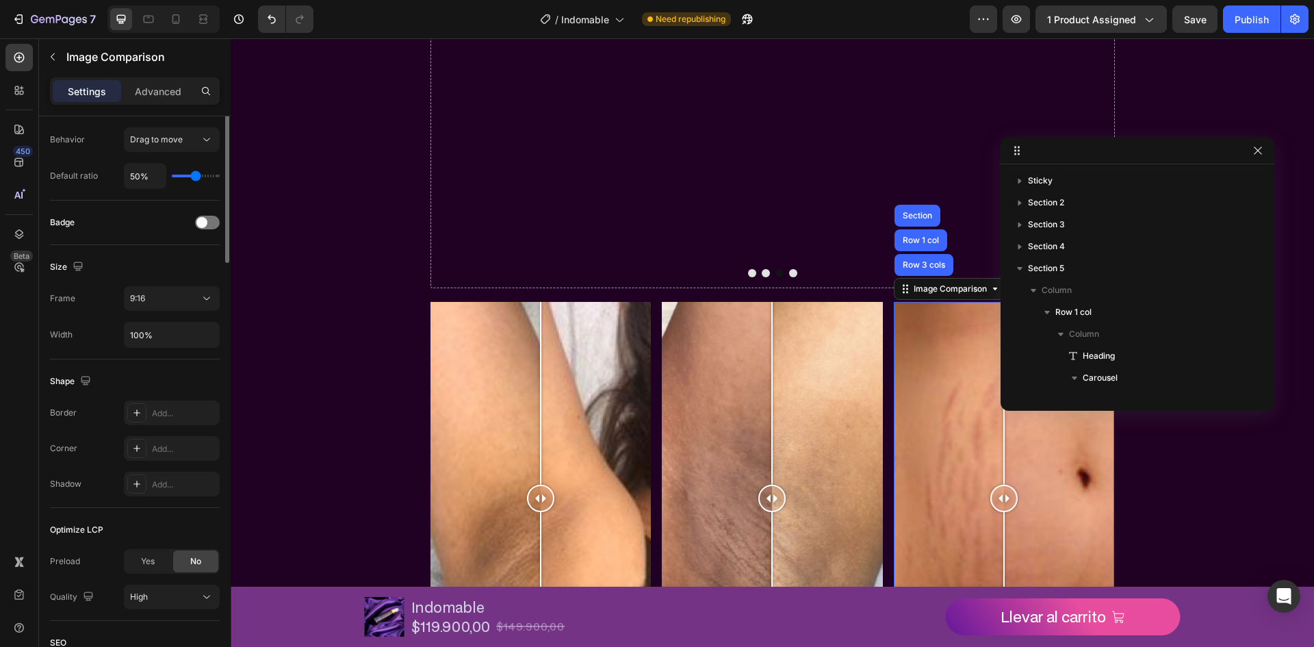
scroll to position [342, 0]
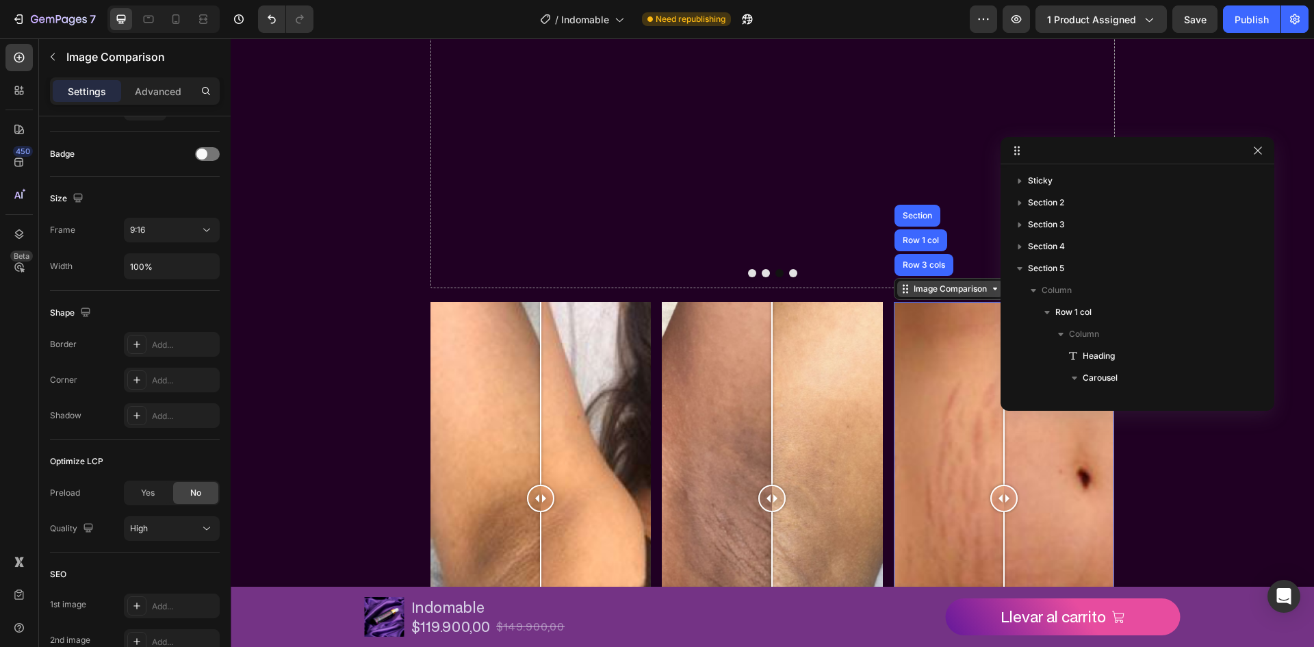
click at [926, 296] on div "Image Comparison" at bounding box center [950, 289] width 106 height 16
click at [989, 287] on icon at bounding box center [994, 288] width 11 height 11
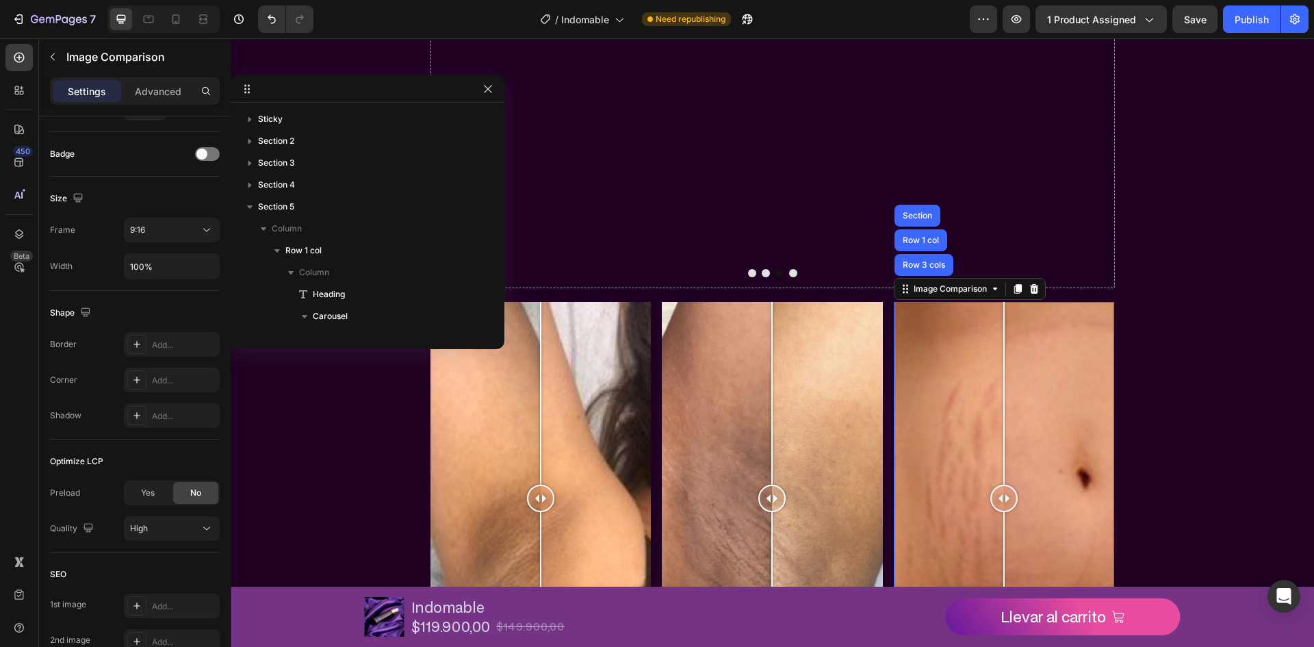
drag, startPoint x: 1130, startPoint y: 159, endPoint x: 375, endPoint y: 71, distance: 759.8
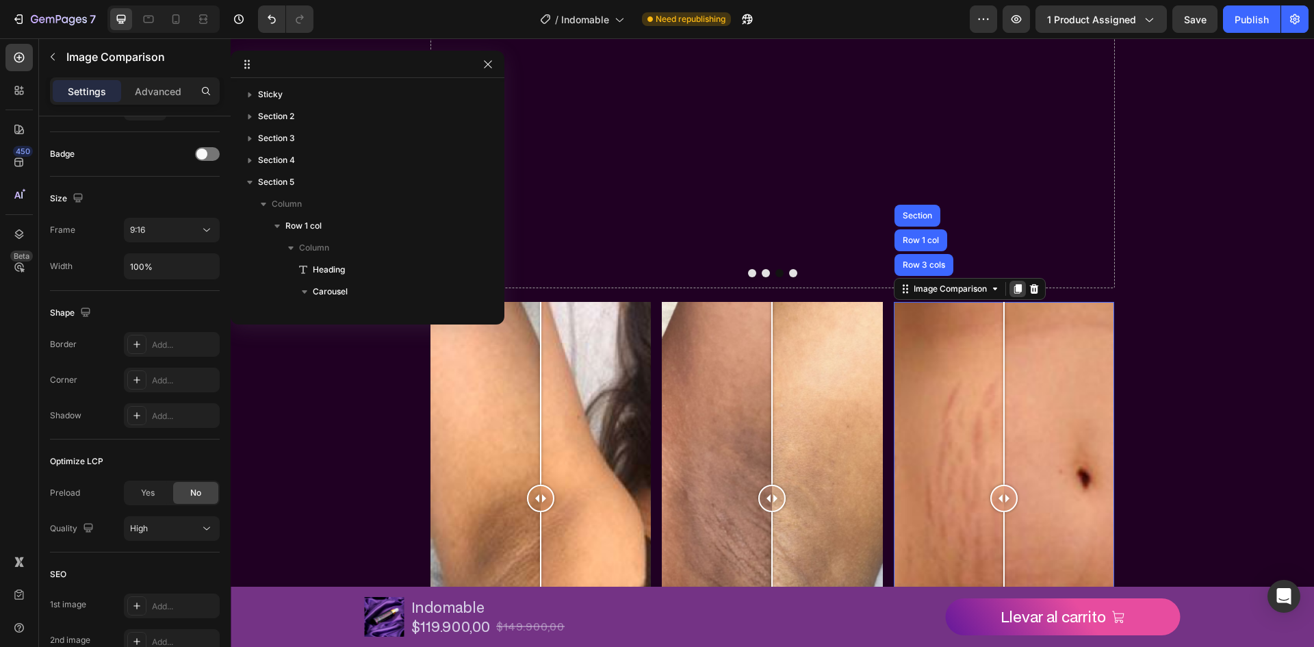
click at [1017, 285] on icon at bounding box center [1018, 290] width 8 height 10
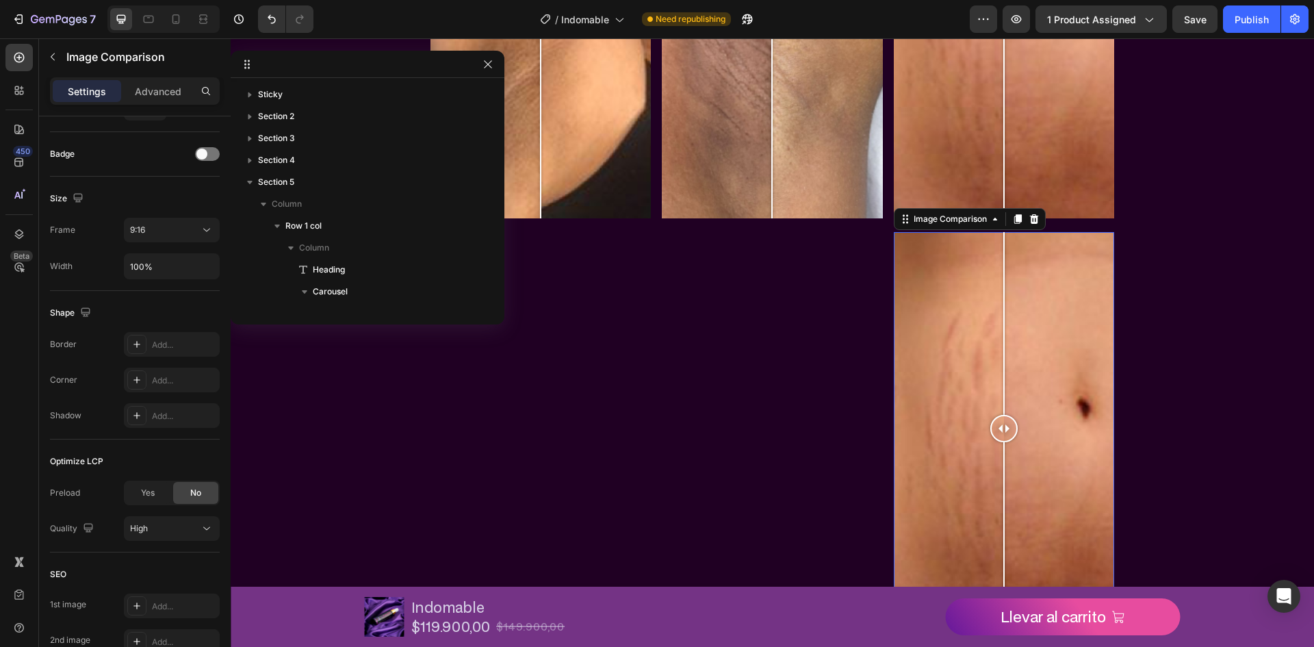
scroll to position [1897, 0]
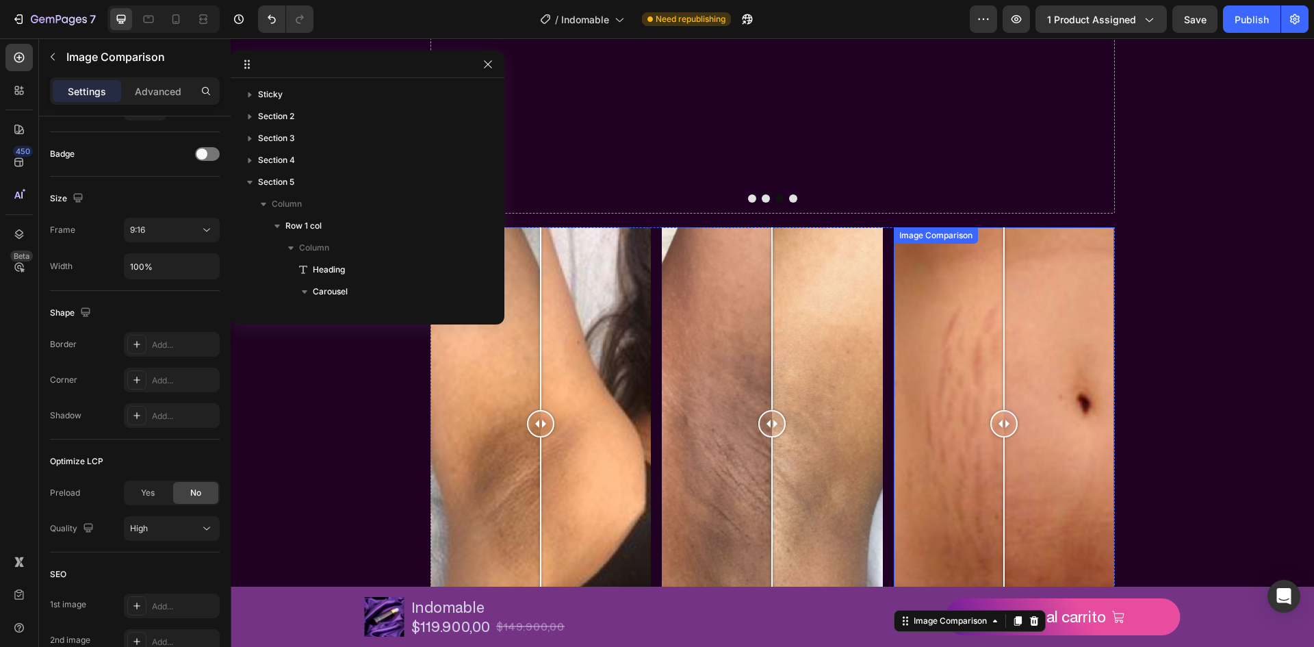
click at [907, 242] on div "Image Comparison" at bounding box center [1004, 423] width 221 height 393
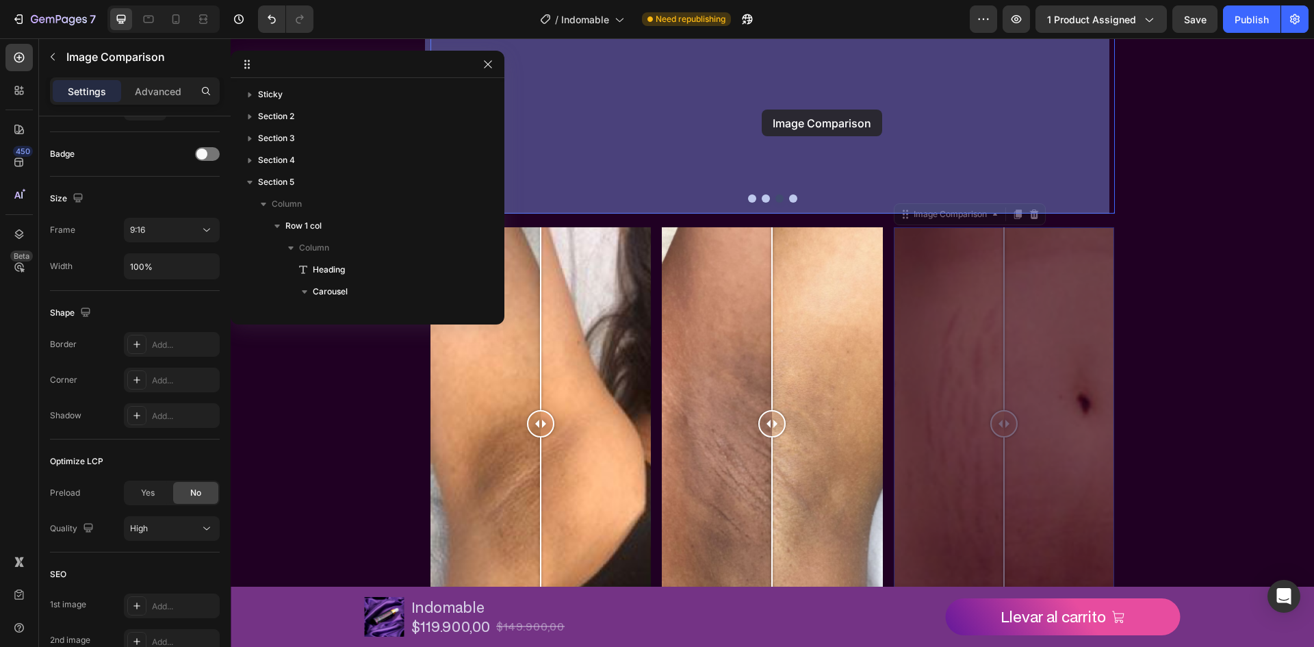
drag, startPoint x: 902, startPoint y: 216, endPoint x: 761, endPoint y: 109, distance: 176.9
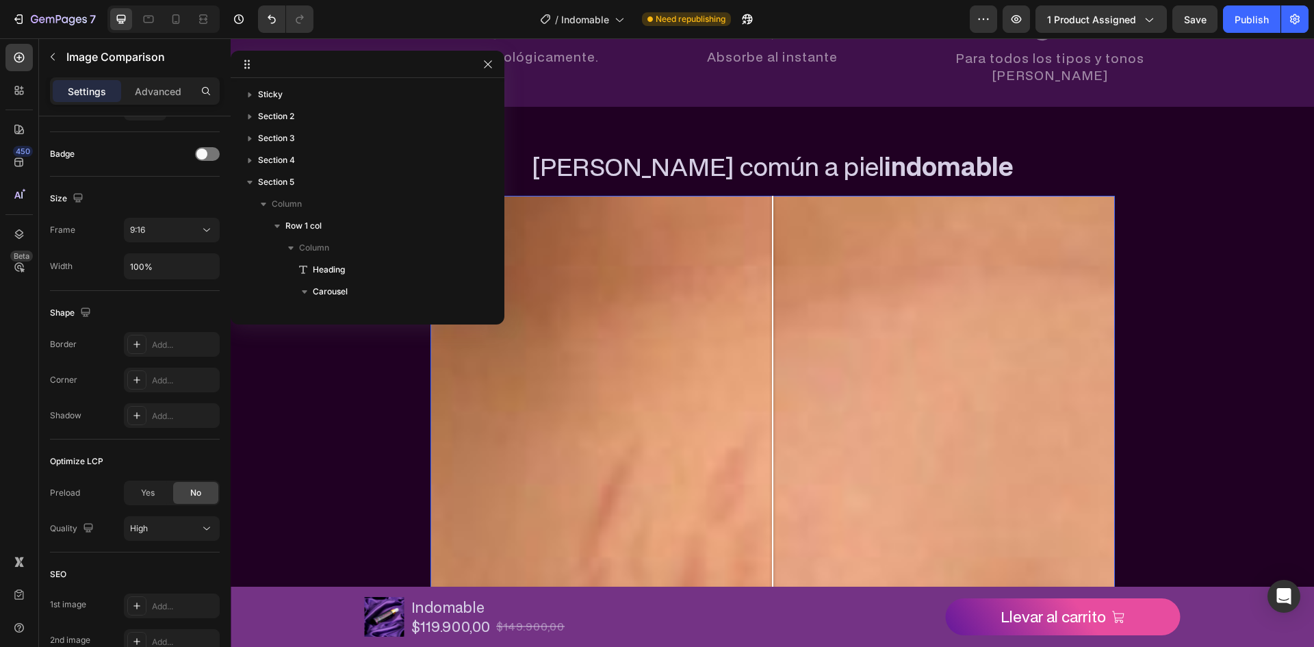
scroll to position [391, 0]
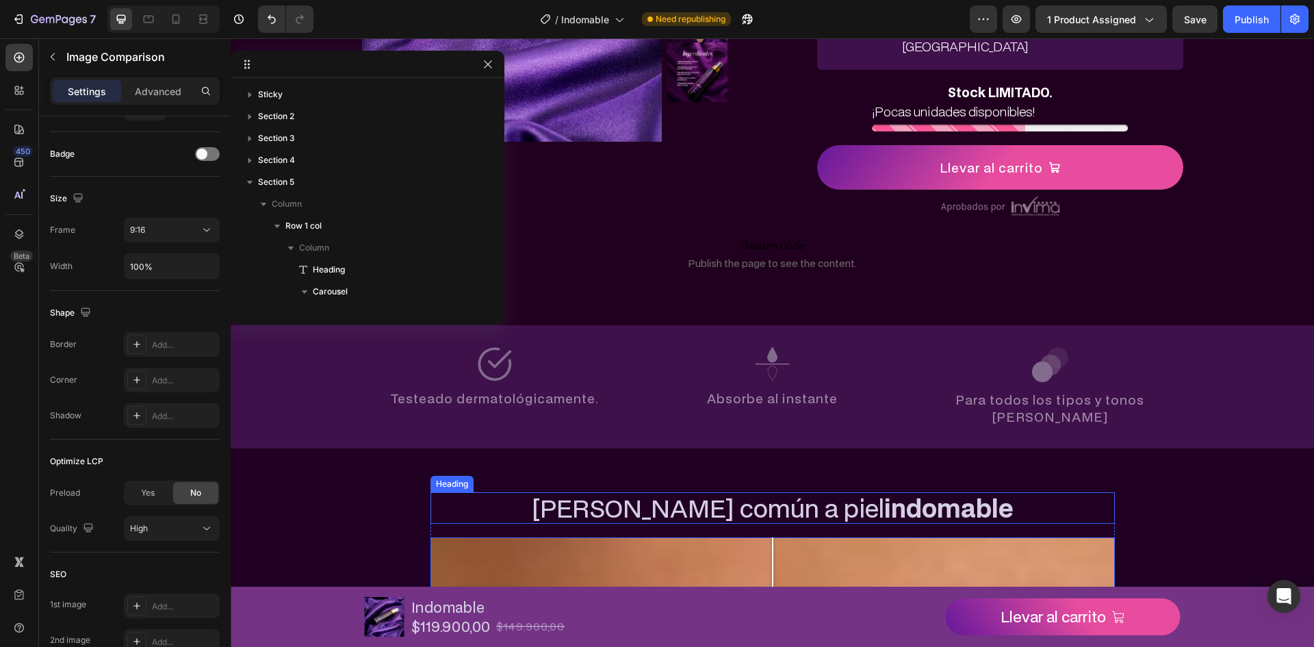
click at [518, 492] on h2 "De piel común a piel indomable" at bounding box center [772, 507] width 684 height 31
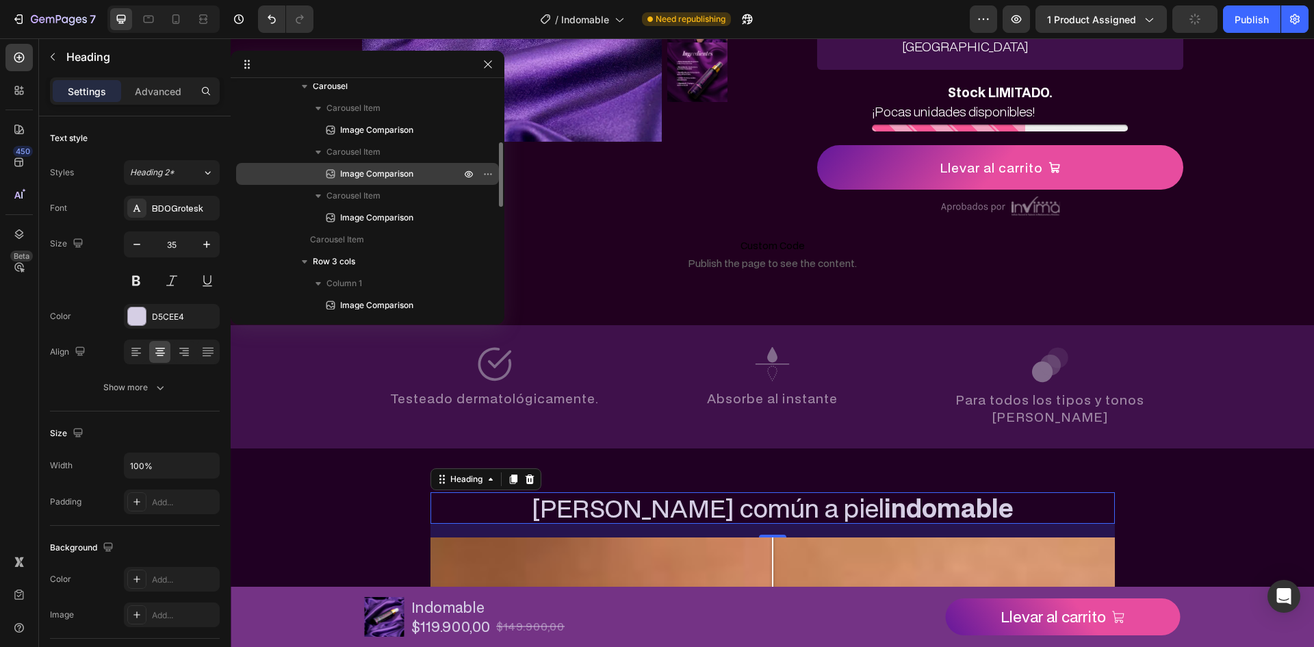
scroll to position [137, 0]
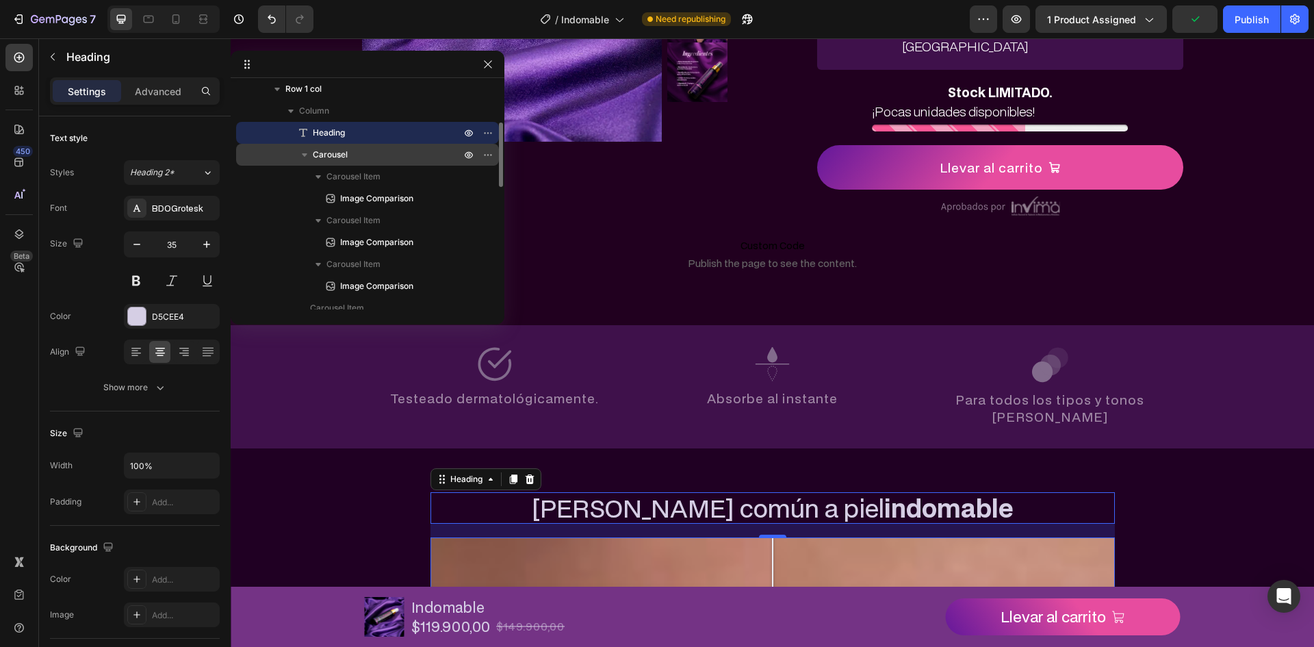
click at [306, 155] on icon "button" at bounding box center [304, 154] width 5 height 3
click at [330, 157] on span "Carousel" at bounding box center [330, 155] width 35 height 14
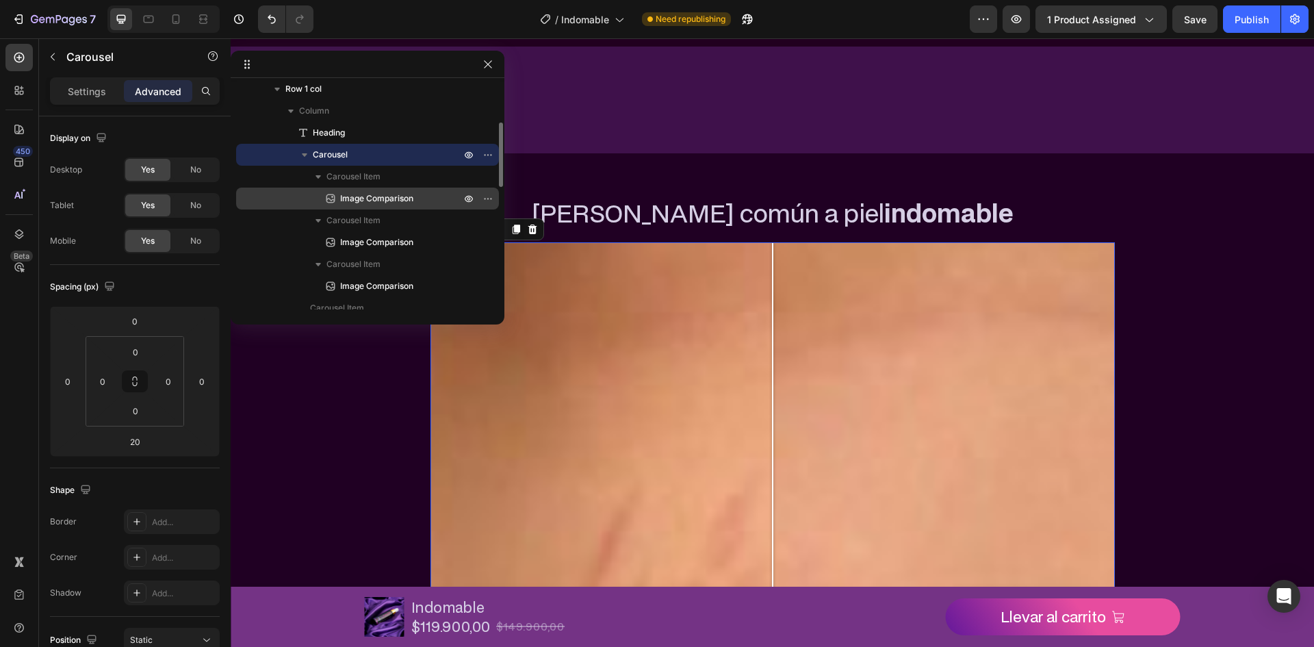
scroll to position [808, 0]
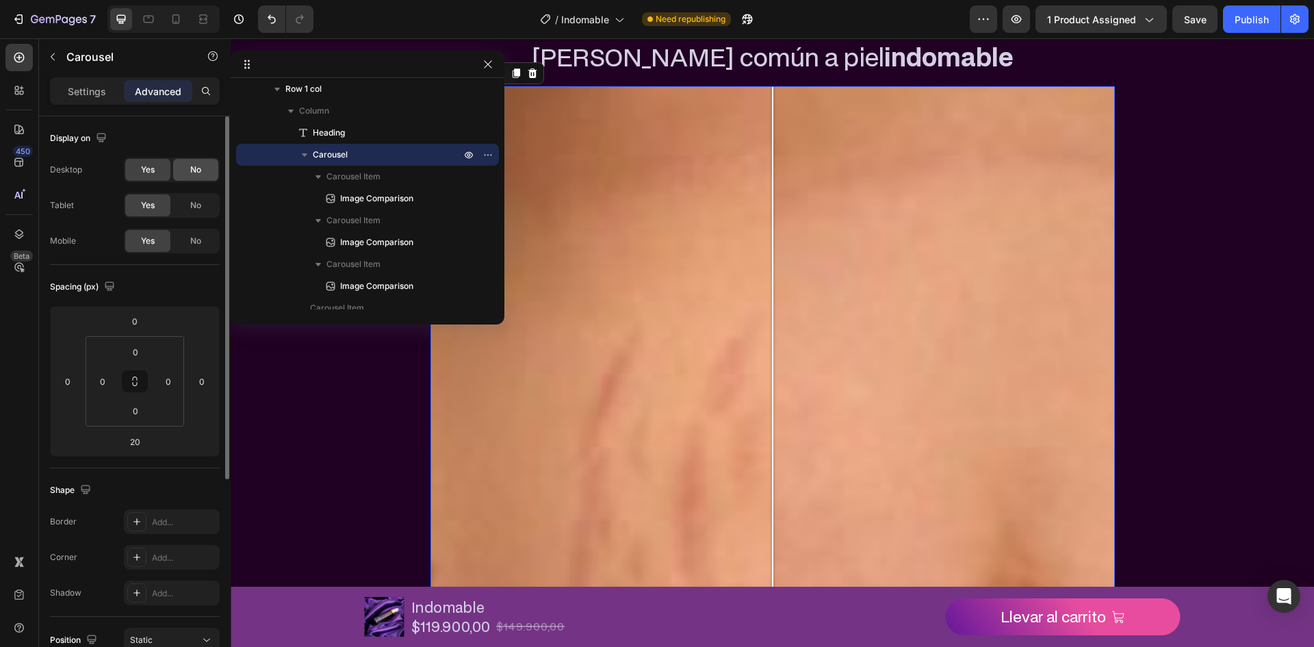
click at [189, 164] on div "No" at bounding box center [195, 170] width 45 height 22
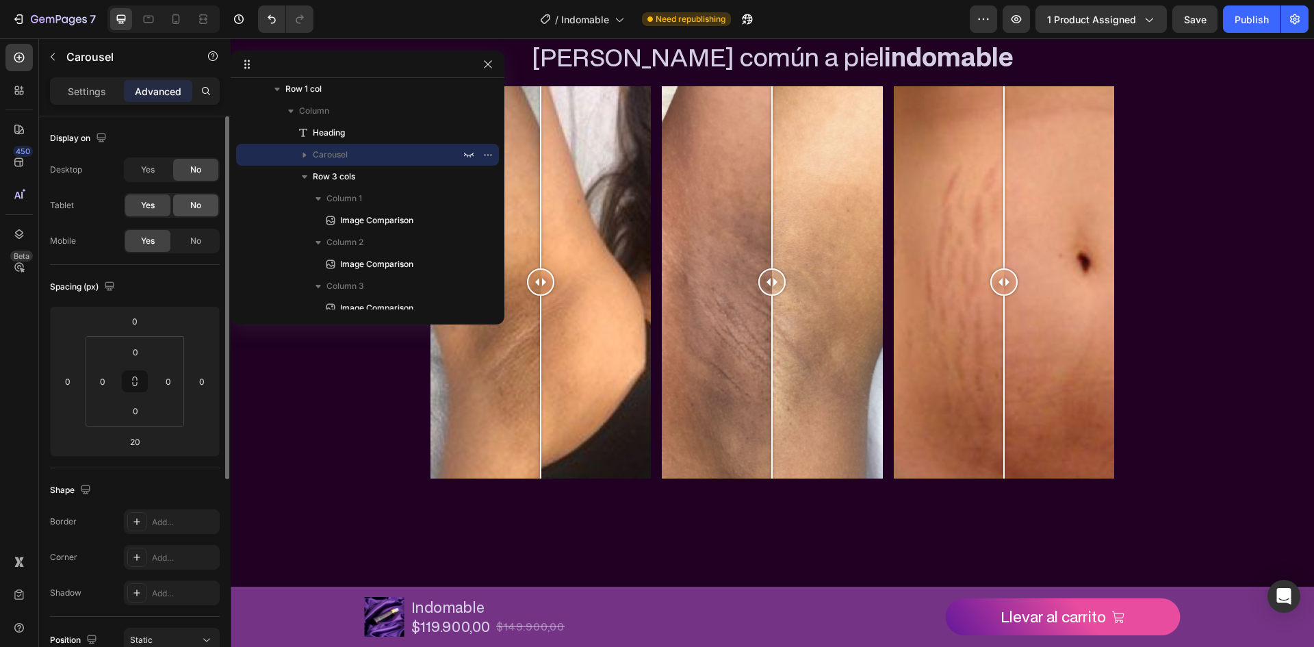
click at [192, 203] on span "No" at bounding box center [195, 205] width 11 height 12
click at [174, 11] on div at bounding box center [176, 19] width 22 height 22
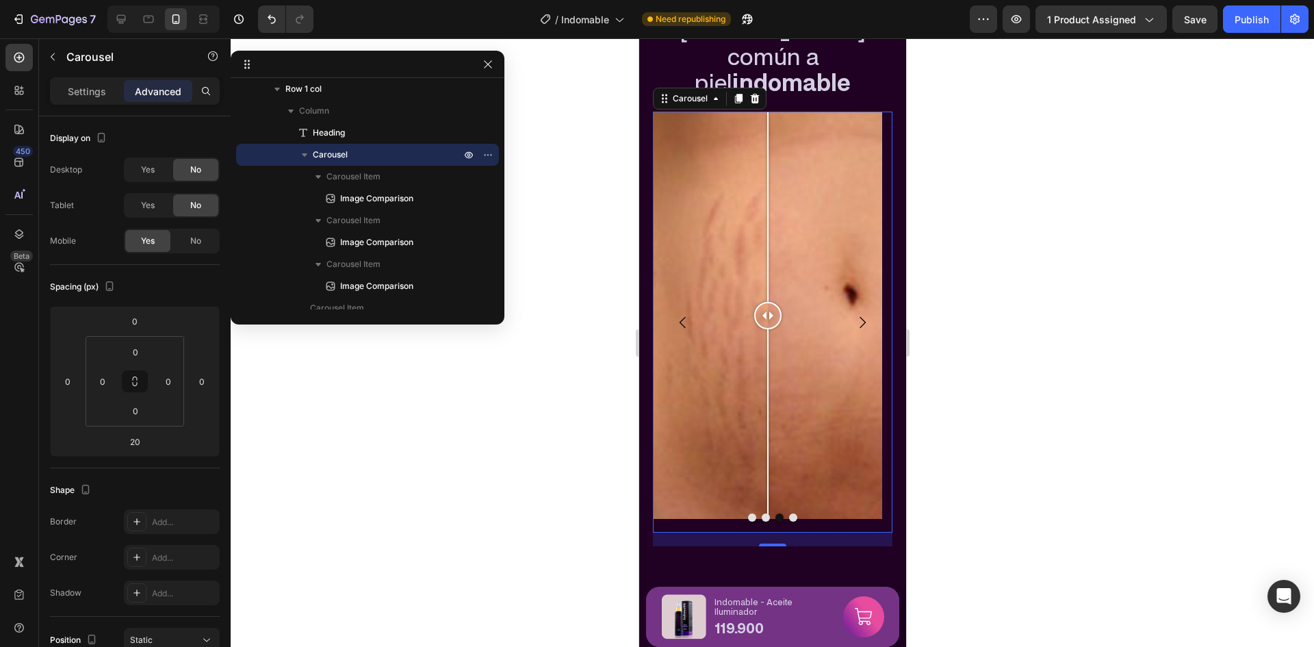
scroll to position [760, 0]
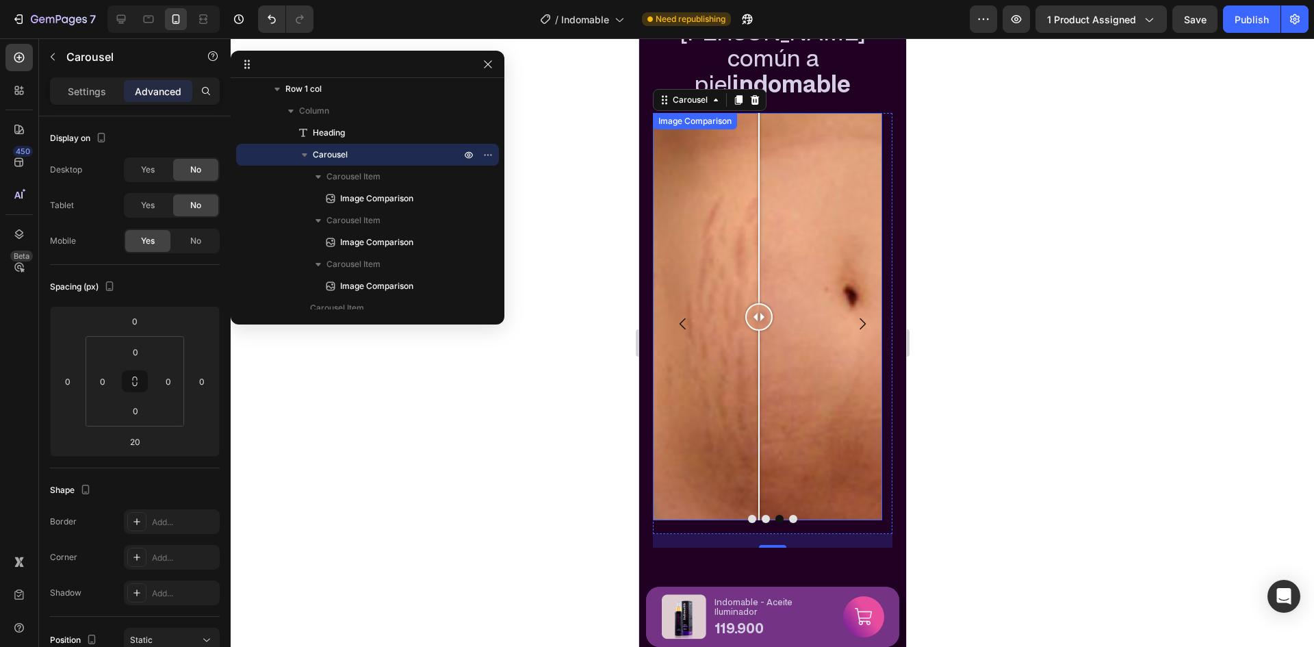
drag, startPoint x: 770, startPoint y: 296, endPoint x: 762, endPoint y: 304, distance: 11.6
click at [762, 304] on div at bounding box center [757, 317] width 27 height 408
click at [345, 151] on span "Carousel" at bounding box center [330, 155] width 35 height 14
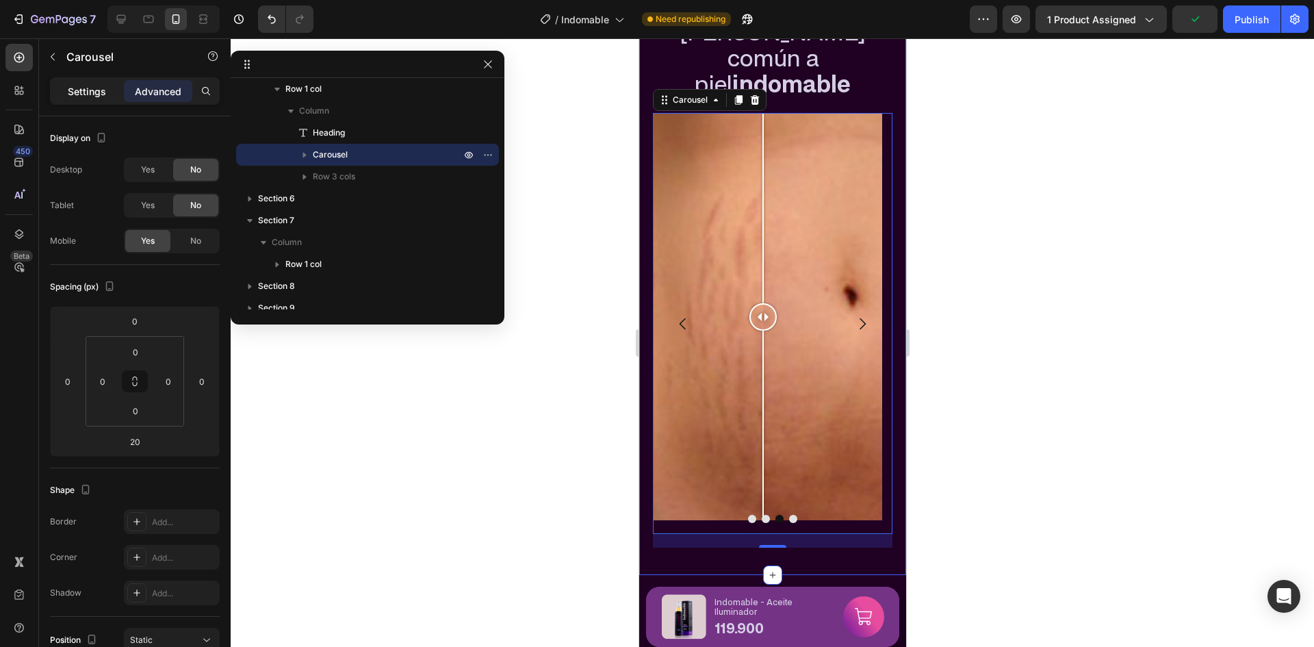
click at [60, 99] on div "Settings" at bounding box center [87, 91] width 68 height 22
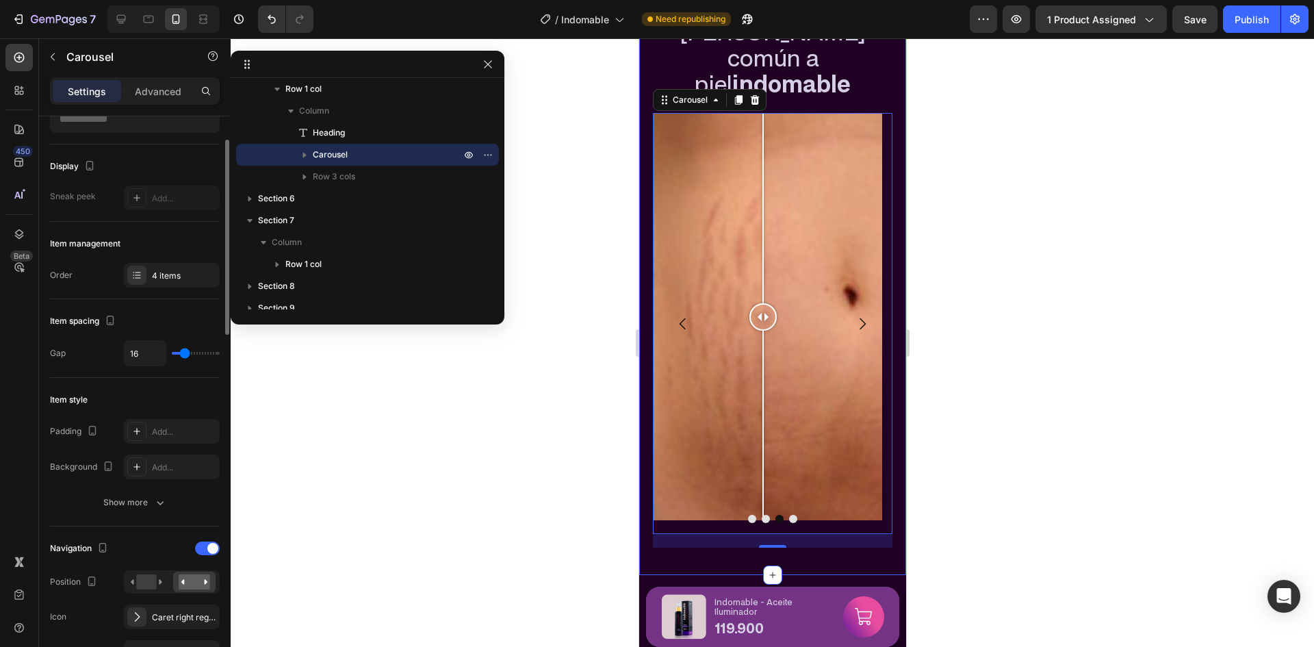
scroll to position [0, 0]
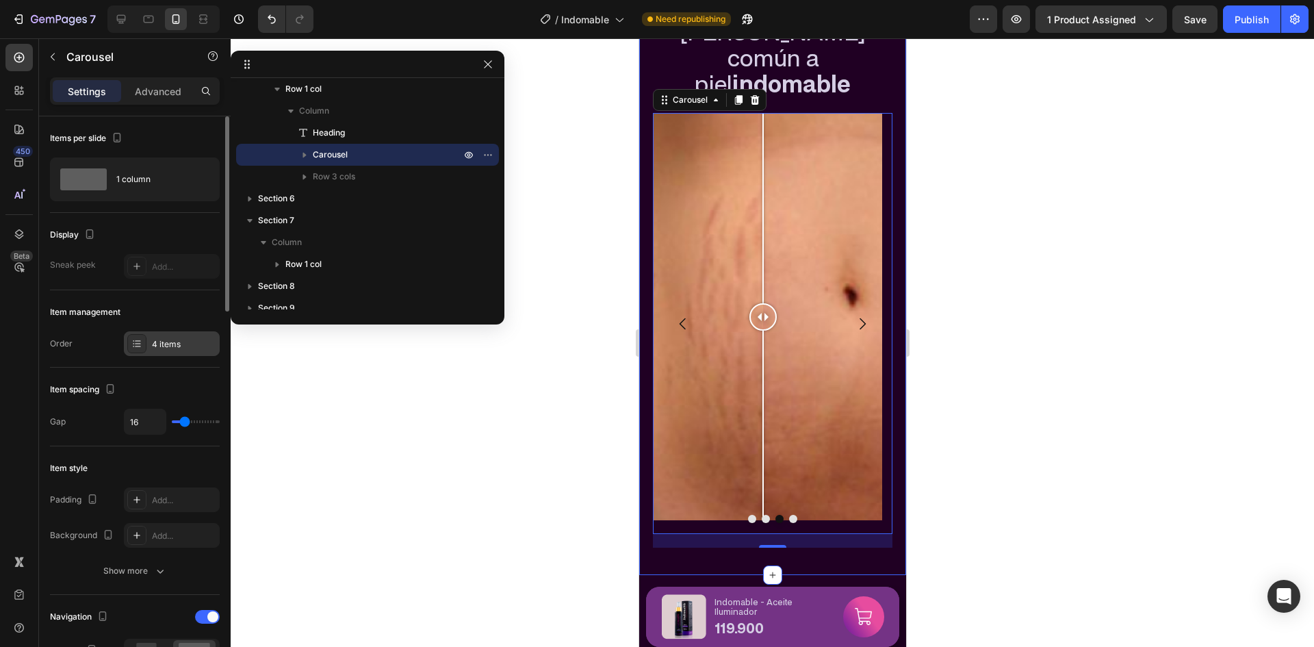
click at [191, 344] on div "4 items" at bounding box center [184, 344] width 64 height 12
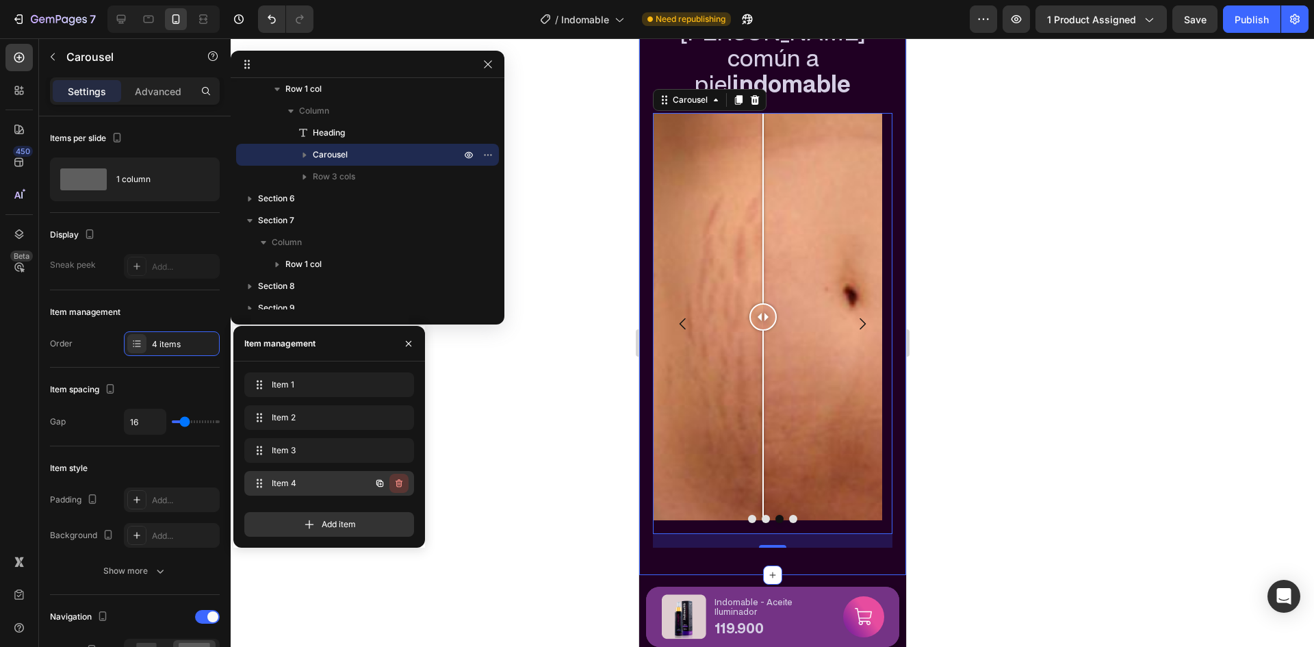
click at [402, 483] on icon "button" at bounding box center [398, 483] width 11 height 11
click at [390, 487] on div "Delete" at bounding box center [389, 483] width 25 height 12
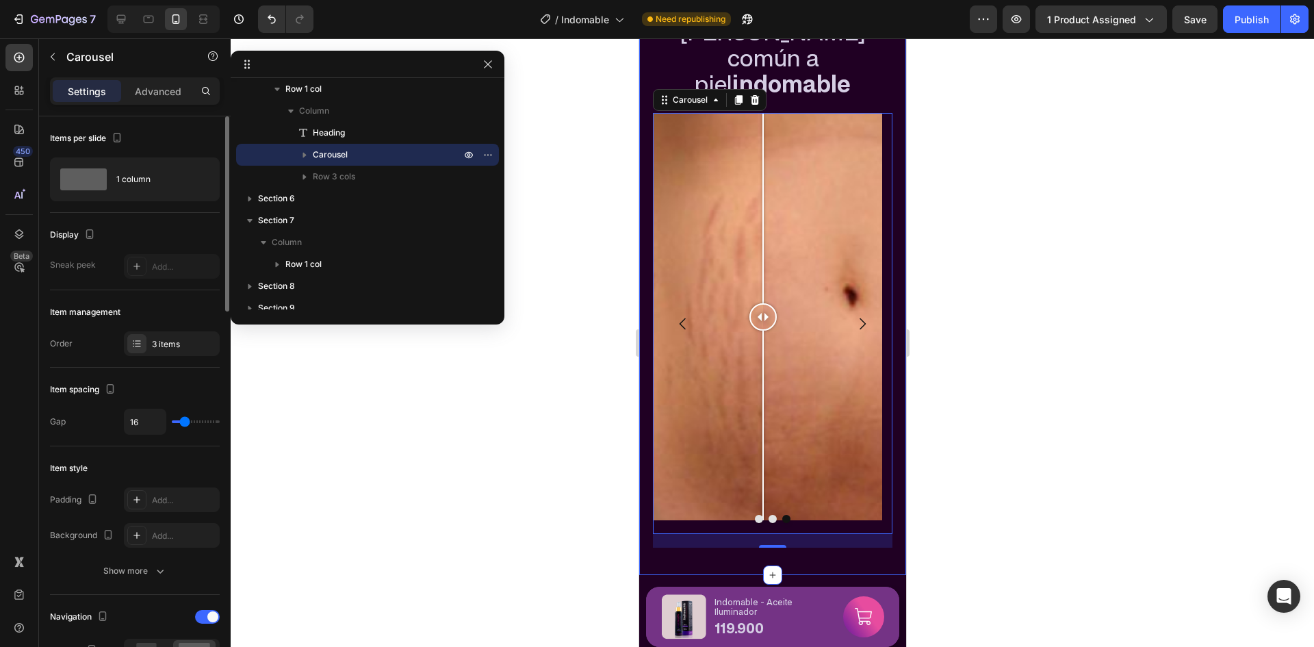
click at [134, 306] on div "Item management" at bounding box center [135, 312] width 170 height 22
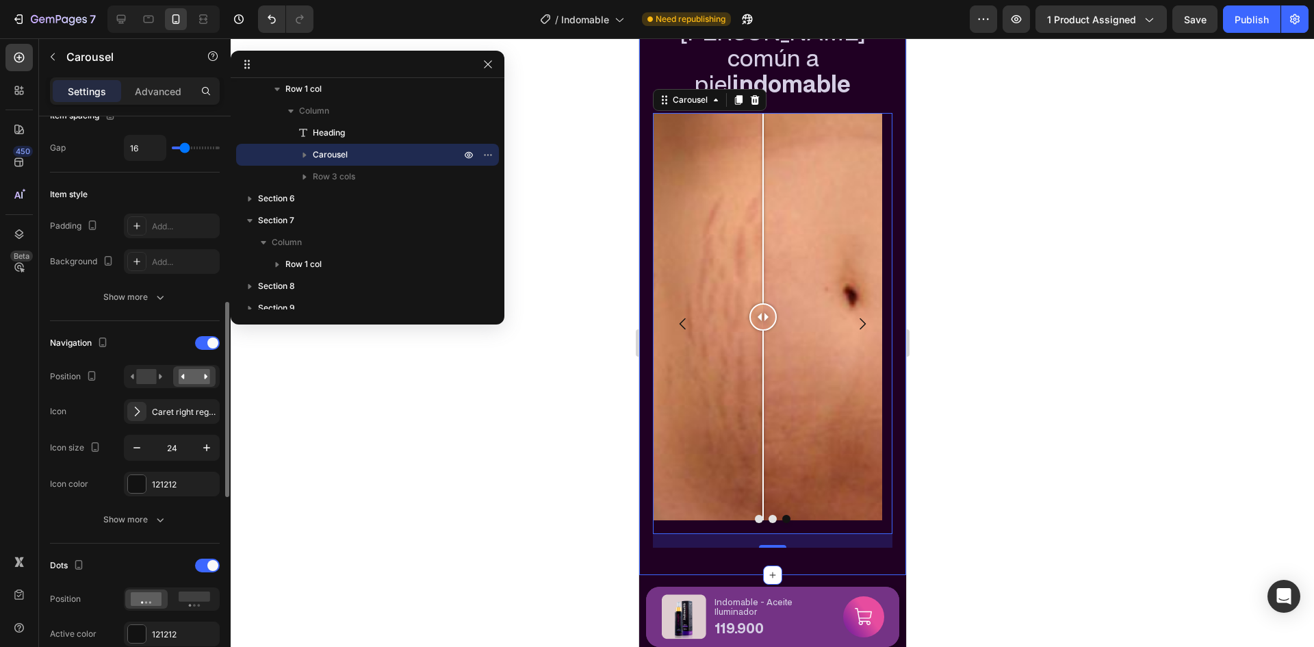
scroll to position [342, 0]
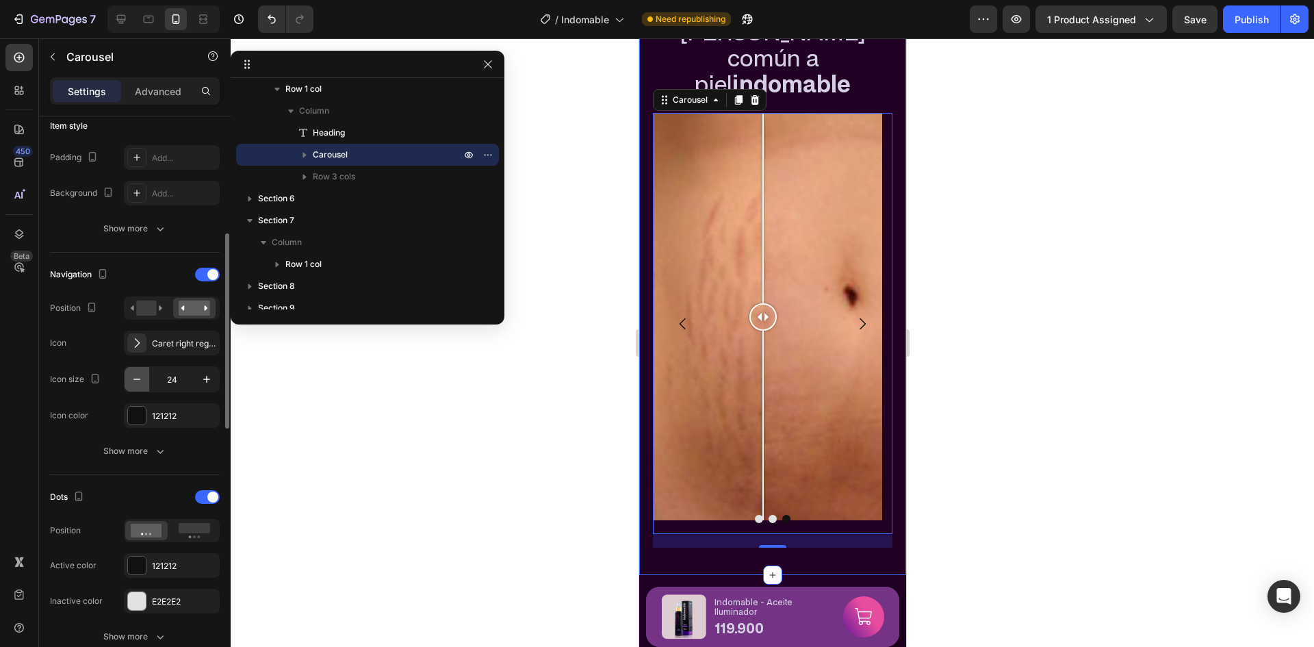
click at [139, 381] on icon "button" at bounding box center [137, 379] width 14 height 14
type input "20"
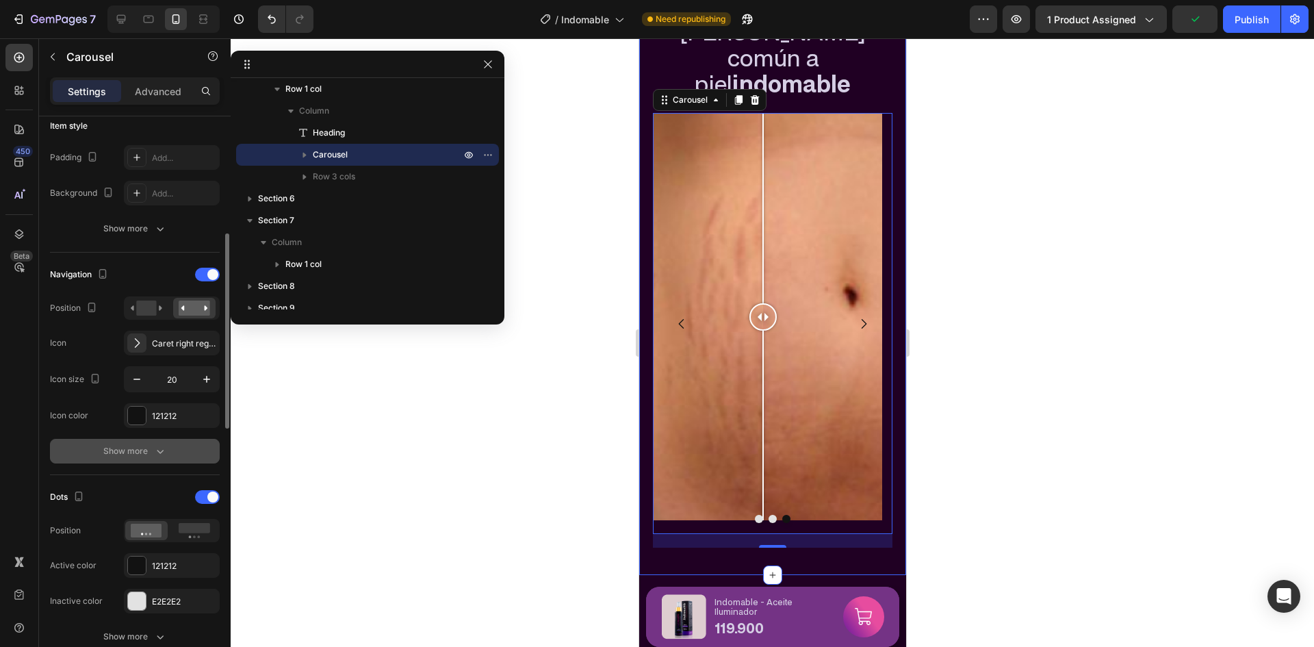
click at [151, 454] on div "Show more" at bounding box center [135, 451] width 64 height 14
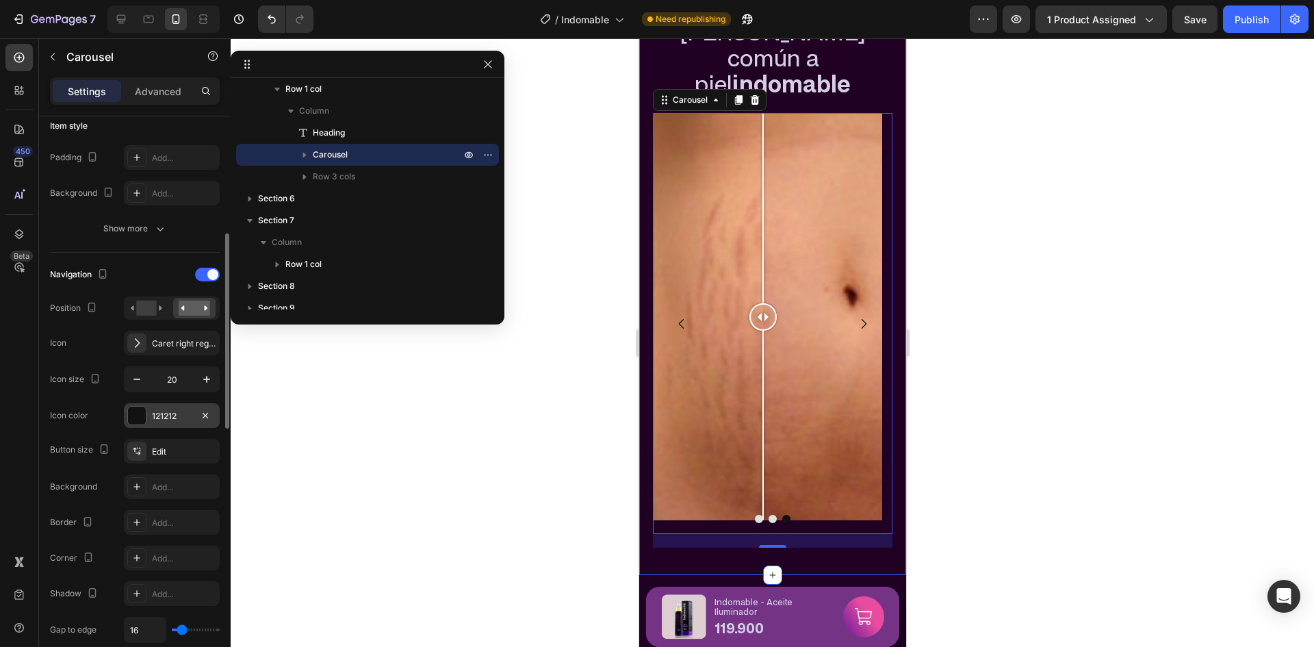
click at [174, 415] on div "121212" at bounding box center [172, 416] width 40 height 12
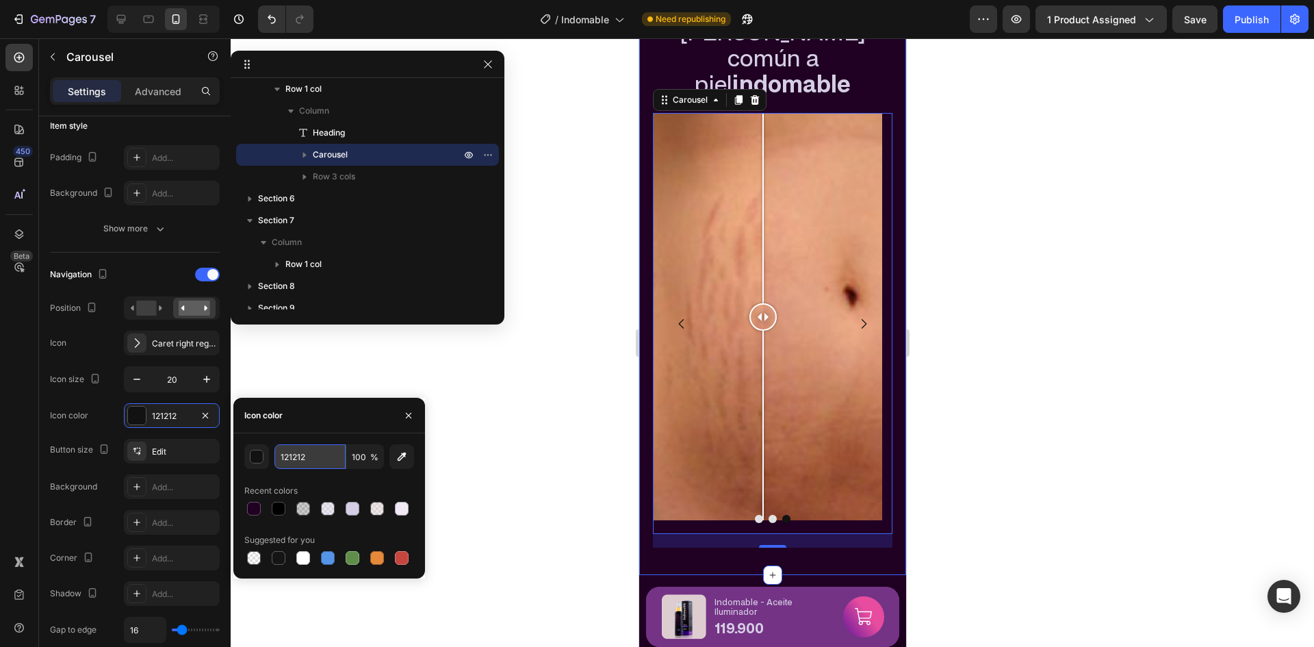
click at [313, 459] on input "121212" at bounding box center [309, 456] width 71 height 25
paste input "D5CEE4"
type input "D5CEE4"
click at [109, 400] on div "Navigation Position Icon Caret right regular Icon size 20 Icon color 121212" at bounding box center [135, 345] width 170 height 164
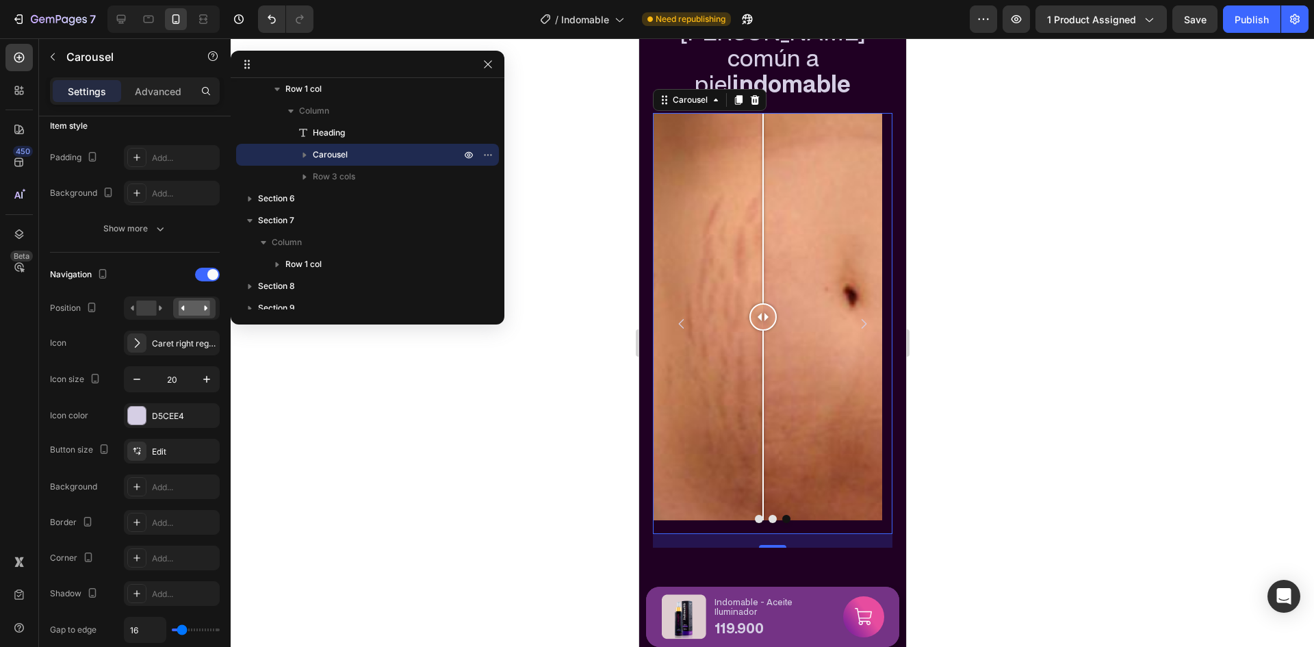
click at [514, 417] on div at bounding box center [772, 342] width 1083 height 608
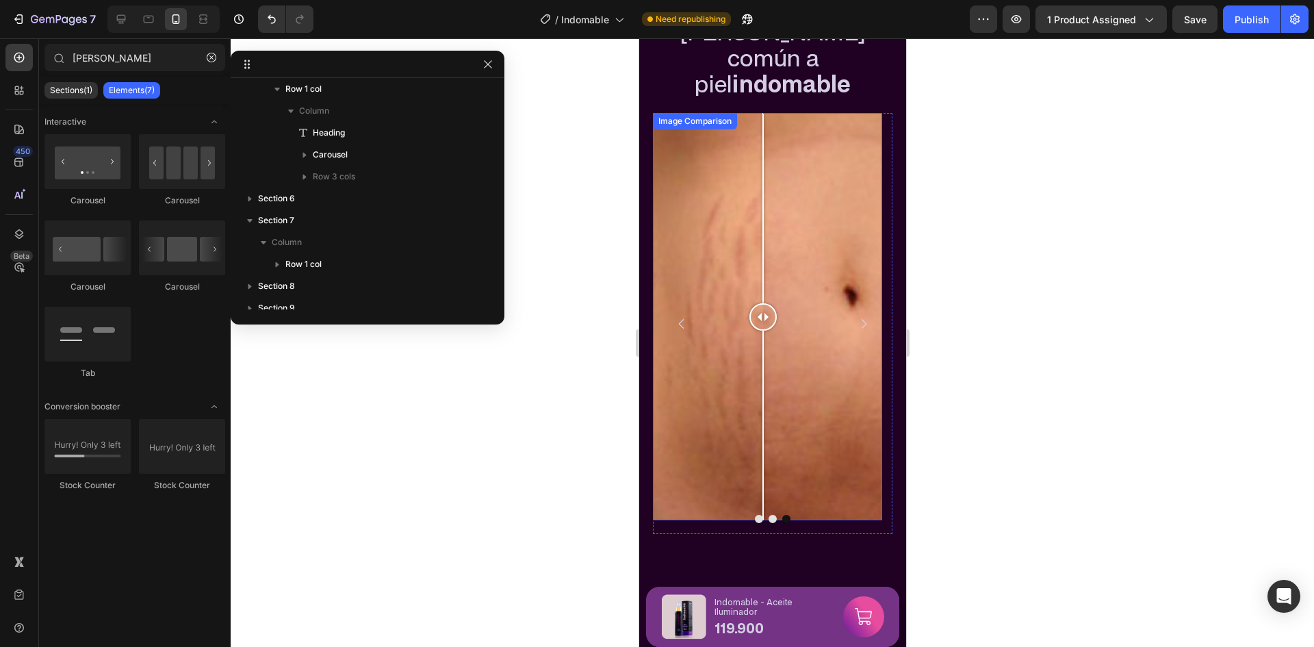
click at [727, 130] on div at bounding box center [766, 317] width 229 height 408
drag, startPoint x: 729, startPoint y: 133, endPoint x: 755, endPoint y: 142, distance: 27.7
click at [755, 142] on div at bounding box center [754, 317] width 27 height 408
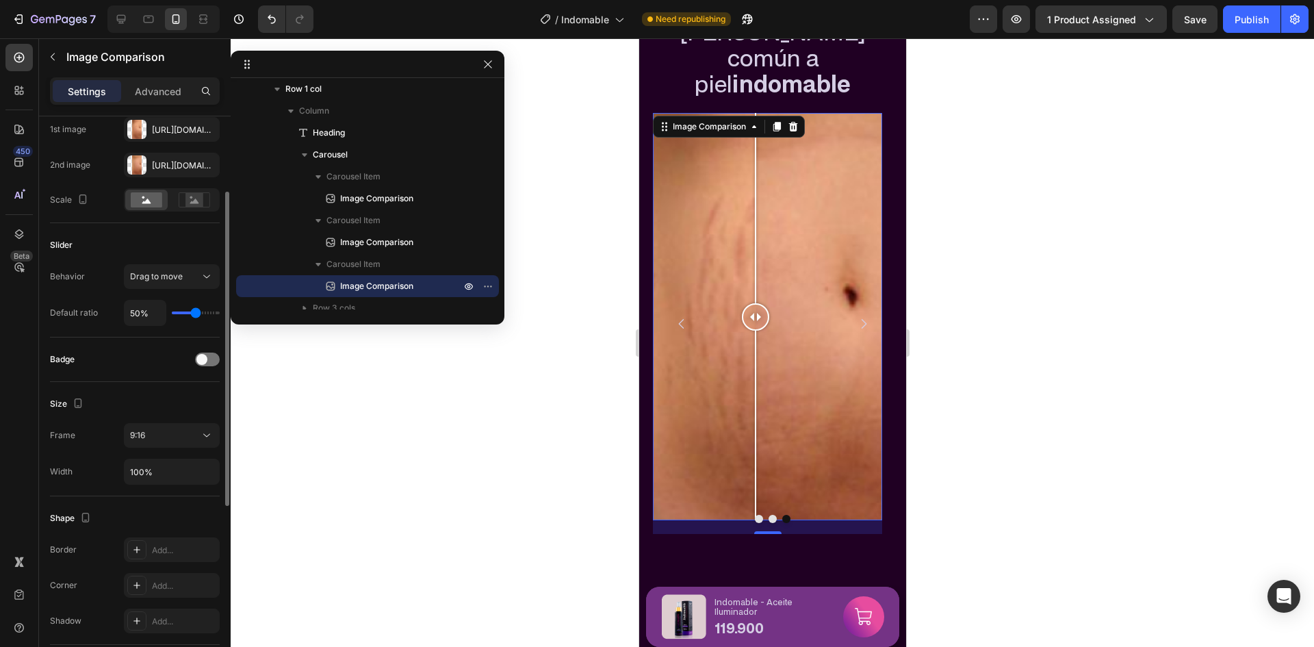
scroll to position [205, 0]
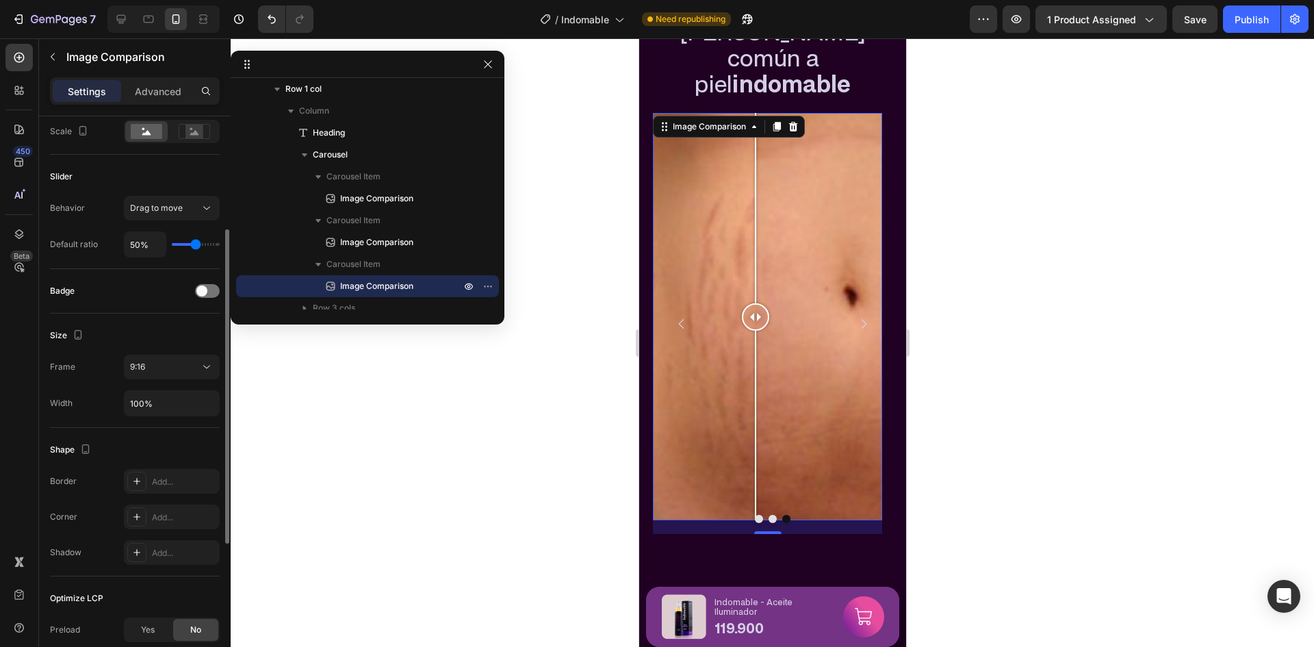
click at [164, 380] on div "Frame 9:16 Width 100%" at bounding box center [135, 385] width 170 height 62
click at [166, 373] on div "9:16" at bounding box center [165, 367] width 70 height 12
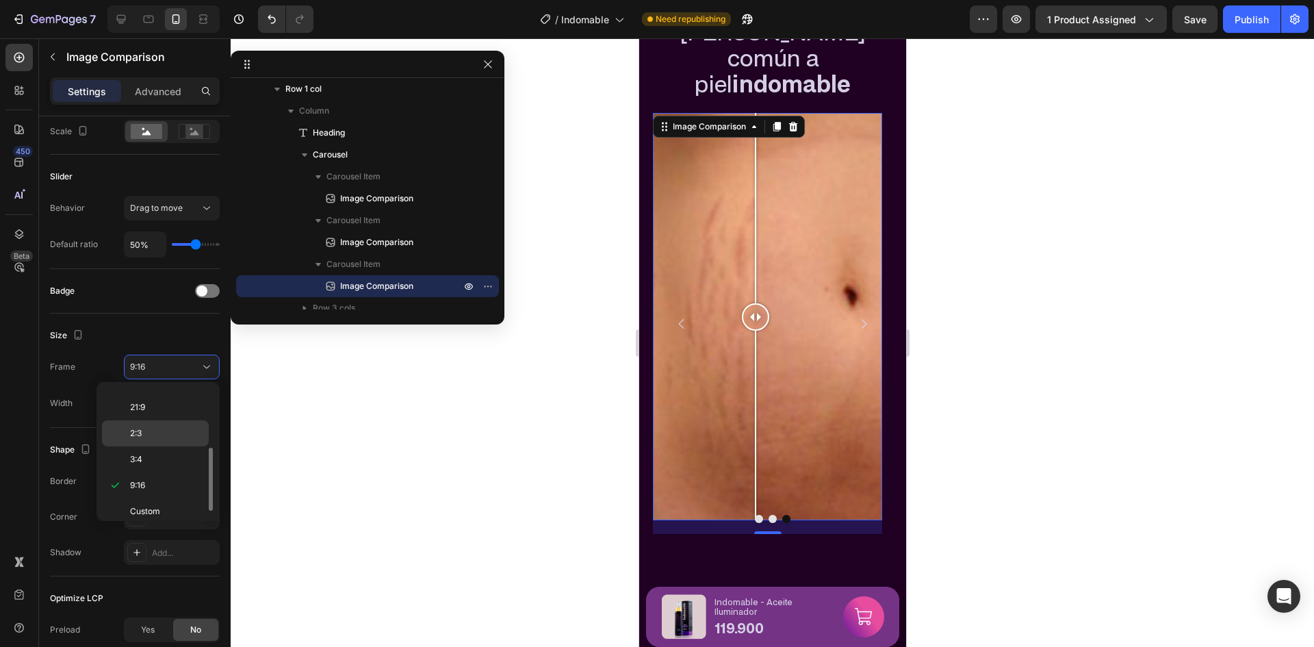
scroll to position [132, 0]
click at [141, 330] on div "Size" at bounding box center [135, 335] width 170 height 22
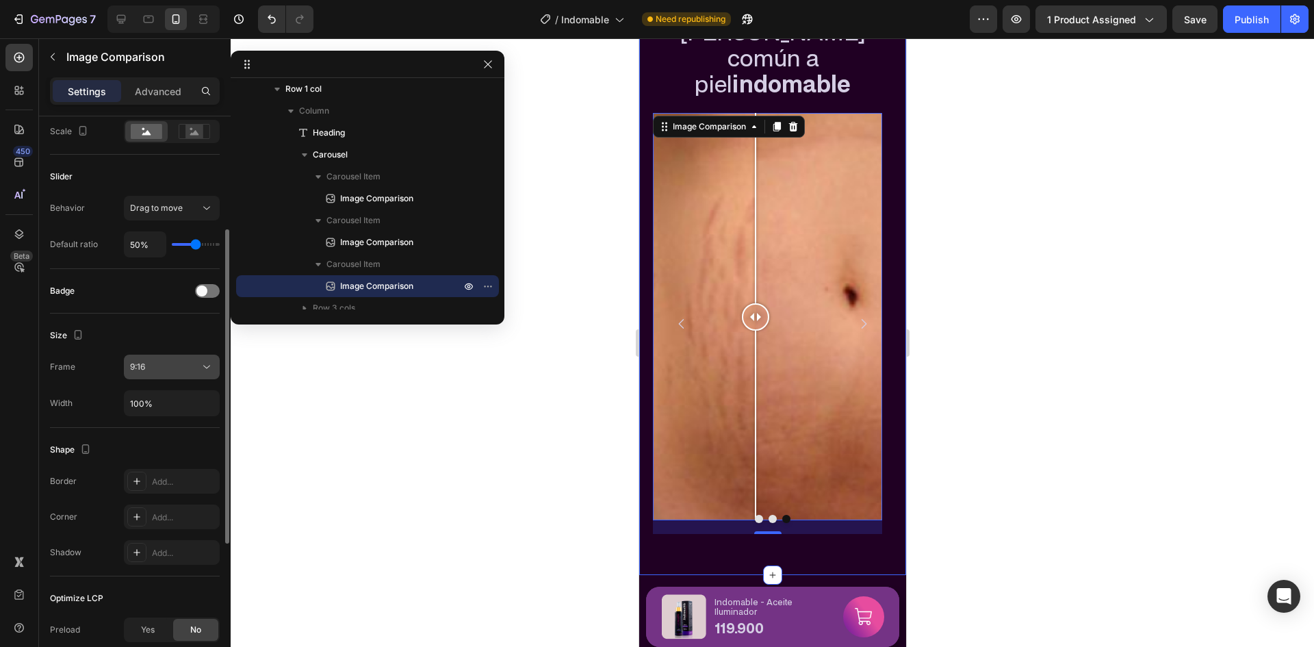
click at [160, 372] on div "9:16" at bounding box center [165, 367] width 70 height 12
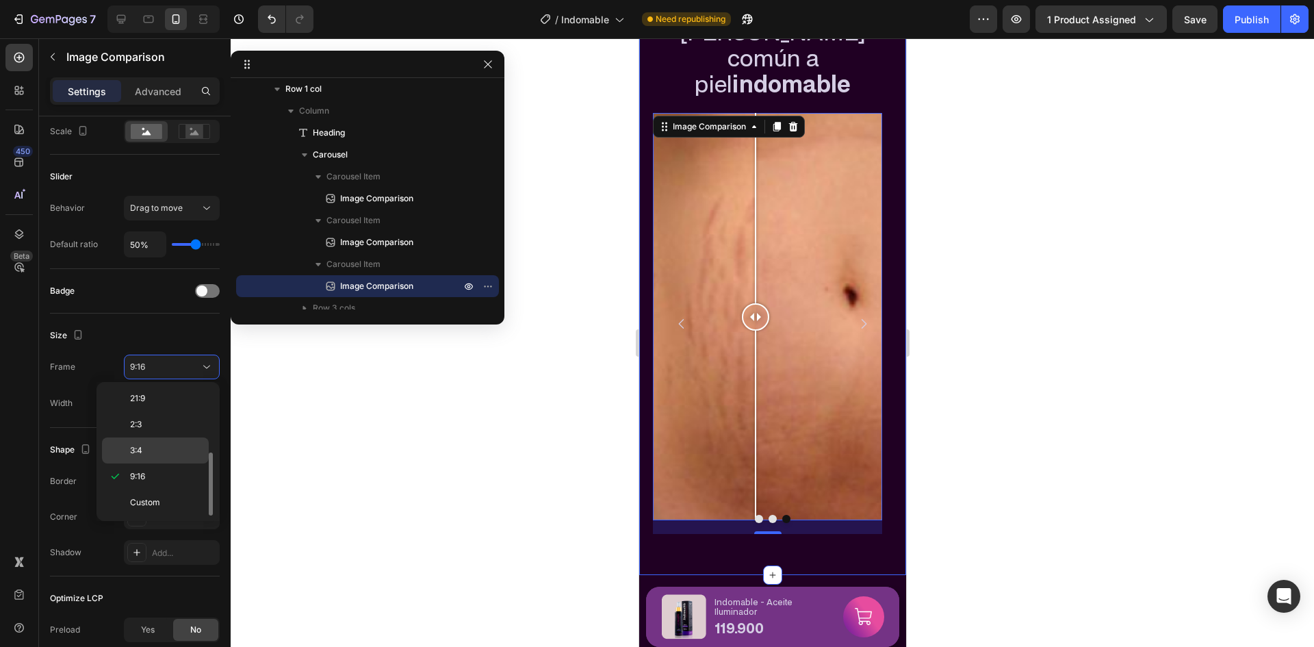
click at [141, 440] on div "3:4" at bounding box center [155, 450] width 107 height 26
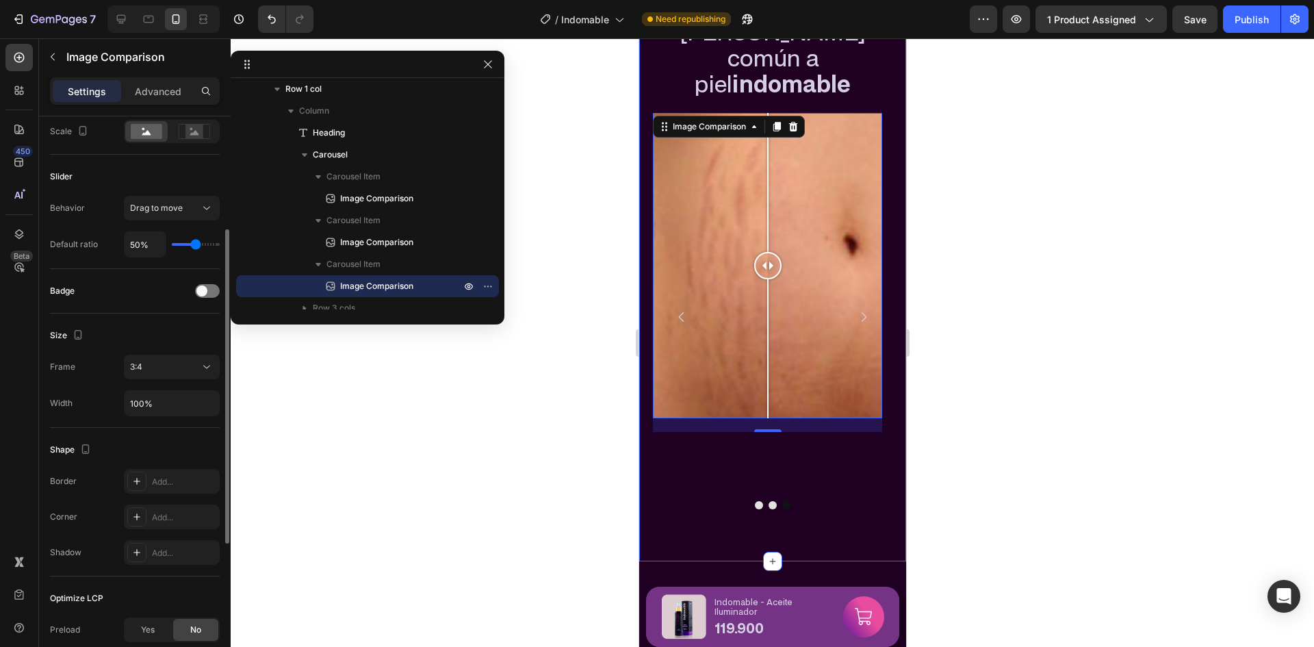
drag, startPoint x: 159, startPoint y: 388, endPoint x: 164, endPoint y: 381, distance: 8.0
click at [161, 386] on div "Frame 3:4 Width 100%" at bounding box center [135, 385] width 170 height 62
click at [164, 381] on div "Frame 3:4 Width 100%" at bounding box center [135, 385] width 170 height 62
click at [167, 372] on div "3:4" at bounding box center [165, 367] width 70 height 12
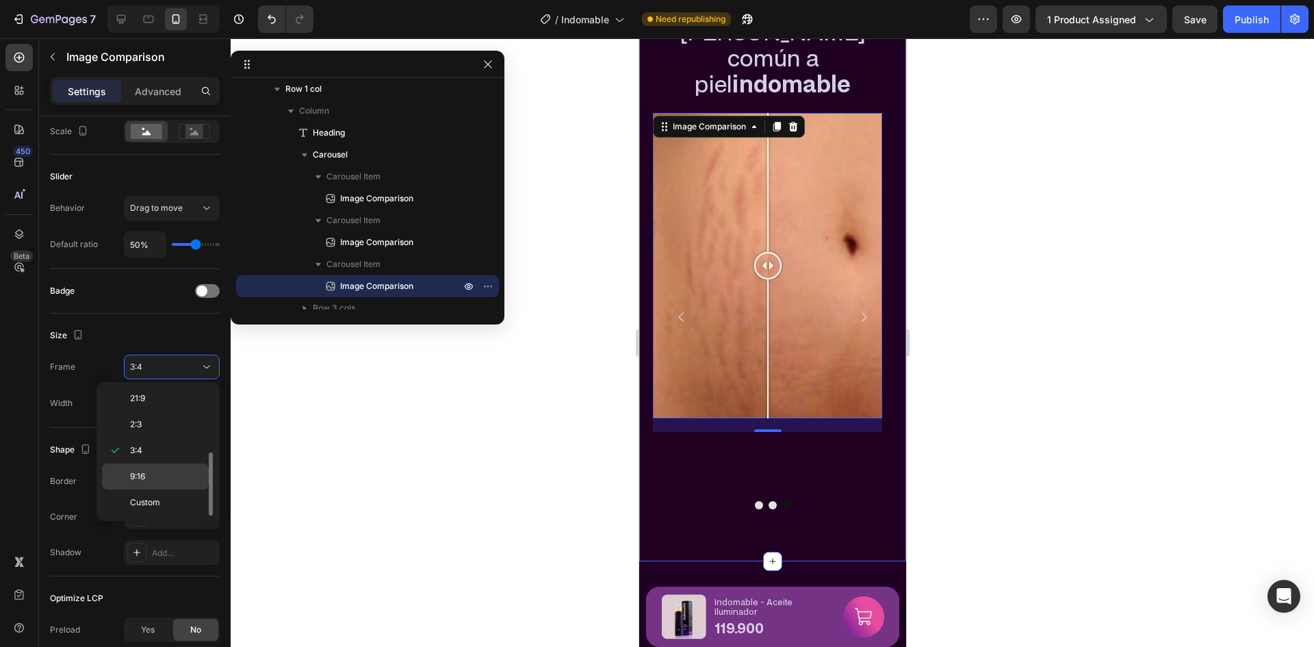
click at [180, 471] on p "9:16" at bounding box center [166, 476] width 73 height 12
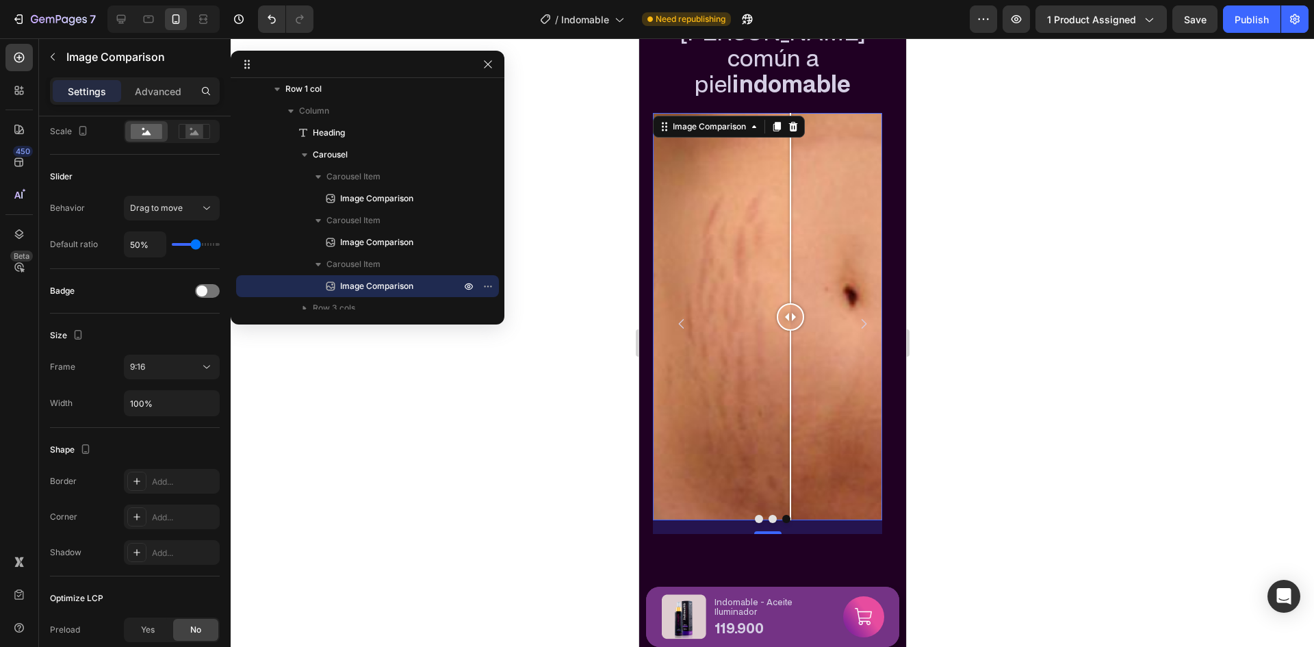
drag, startPoint x: 757, startPoint y: 289, endPoint x: 767, endPoint y: 275, distance: 16.7
click at [776, 275] on div at bounding box center [789, 317] width 27 height 408
click at [678, 319] on icon "Carousel Back Arrow" at bounding box center [680, 324] width 5 height 10
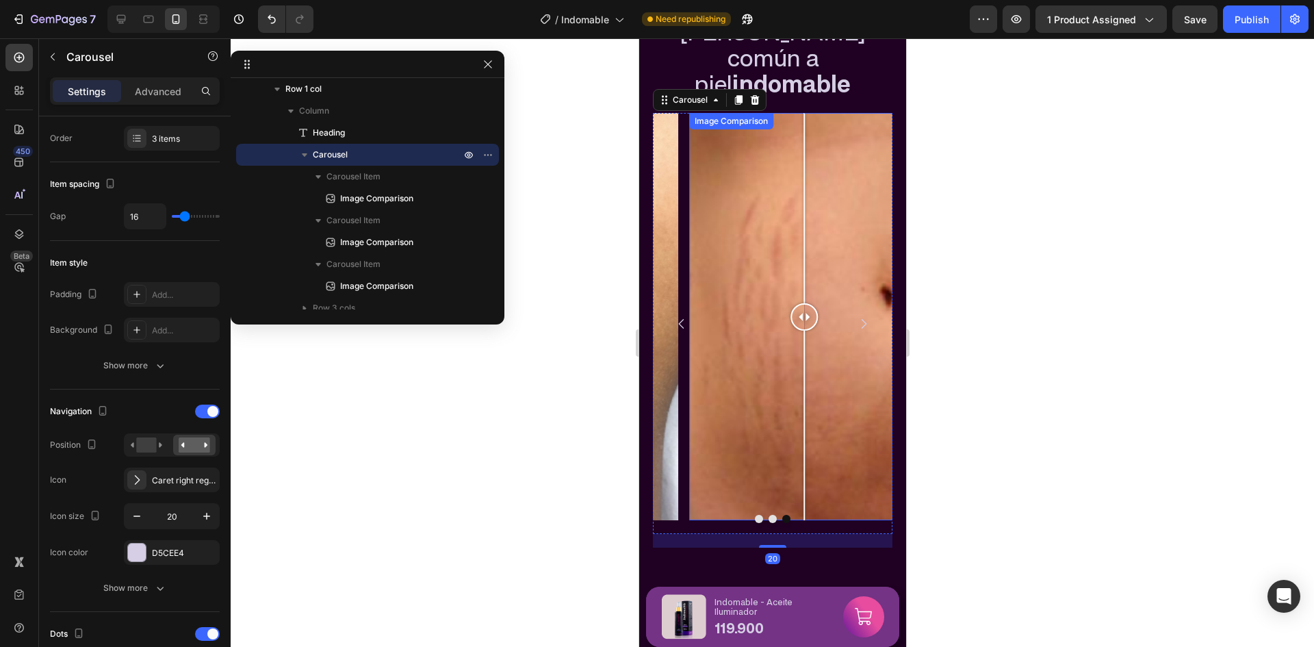
scroll to position [0, 0]
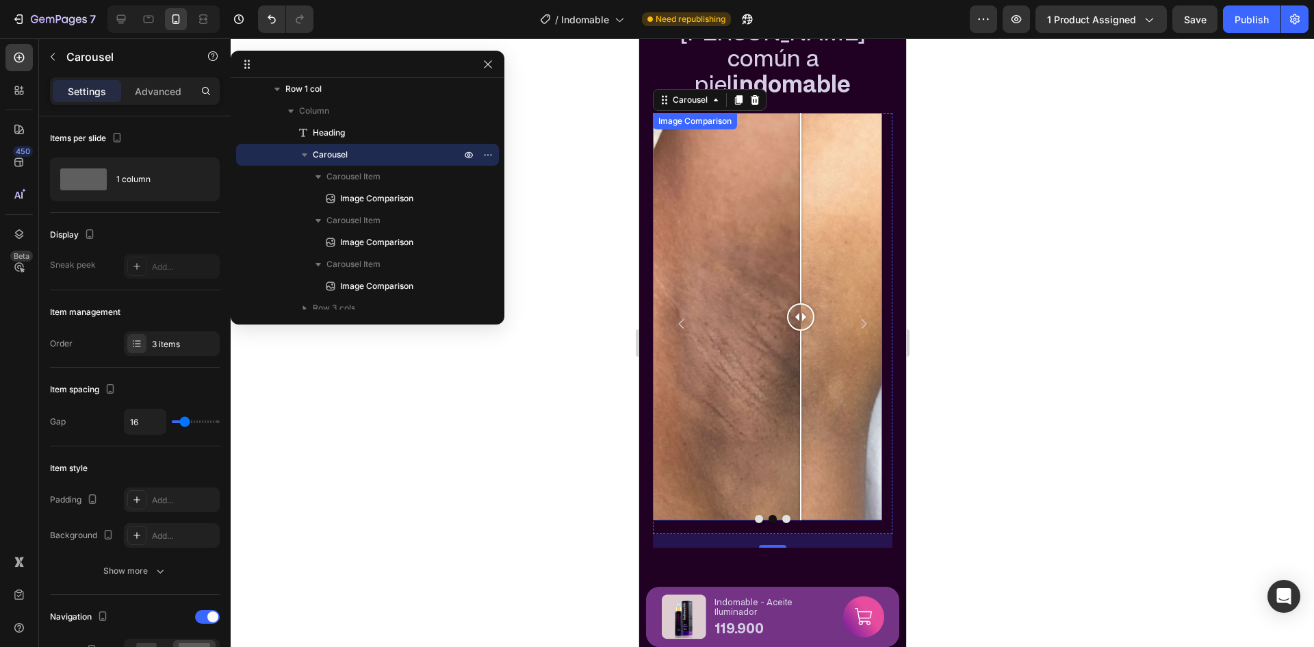
drag, startPoint x: 764, startPoint y: 303, endPoint x: 855, endPoint y: 300, distance: 91.7
click at [859, 300] on div "Image Comparison Image Comparison Image Comparison" at bounding box center [771, 323] width 239 height 421
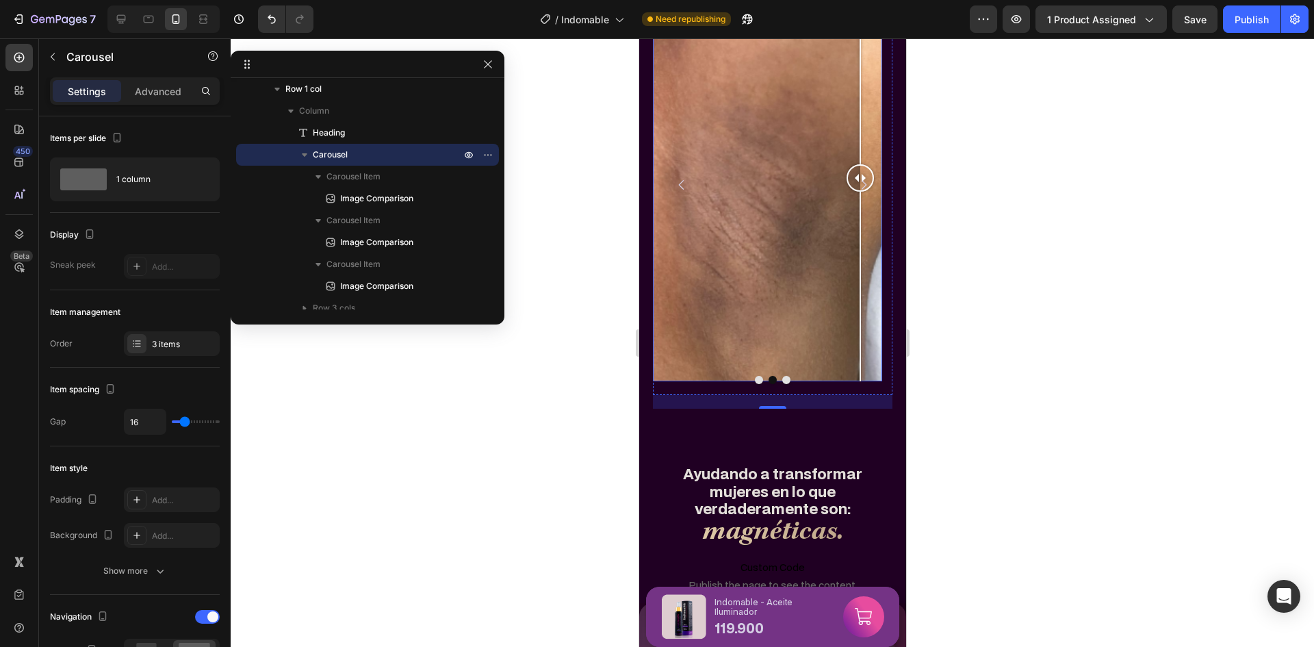
scroll to position [897, 0]
click at [663, 169] on button "Carousel Back Arrow" at bounding box center [681, 187] width 36 height 36
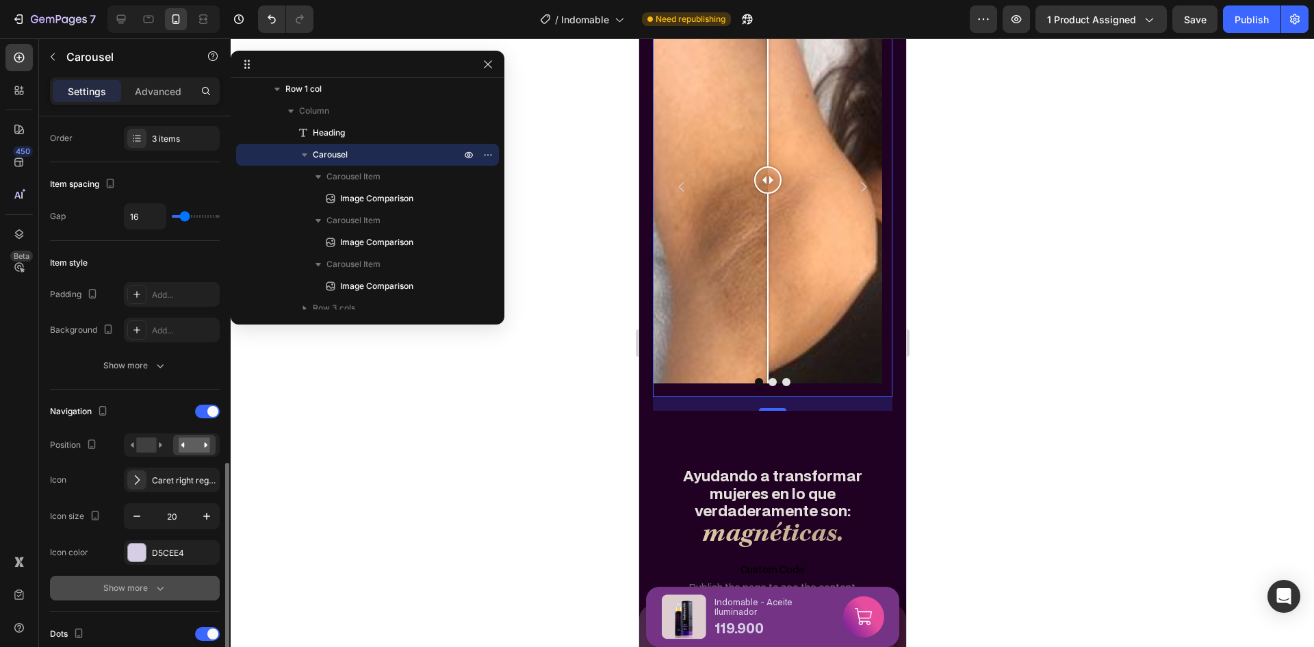
scroll to position [411, 0]
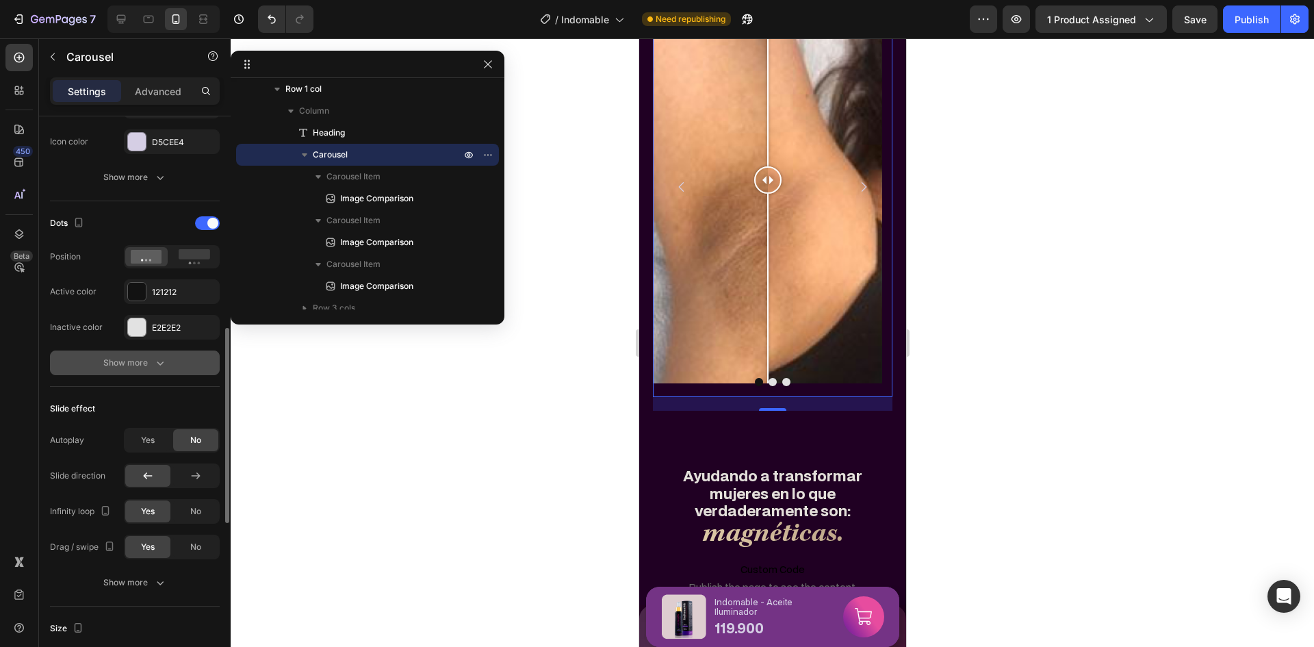
click at [143, 361] on div "Show more" at bounding box center [135, 363] width 64 height 14
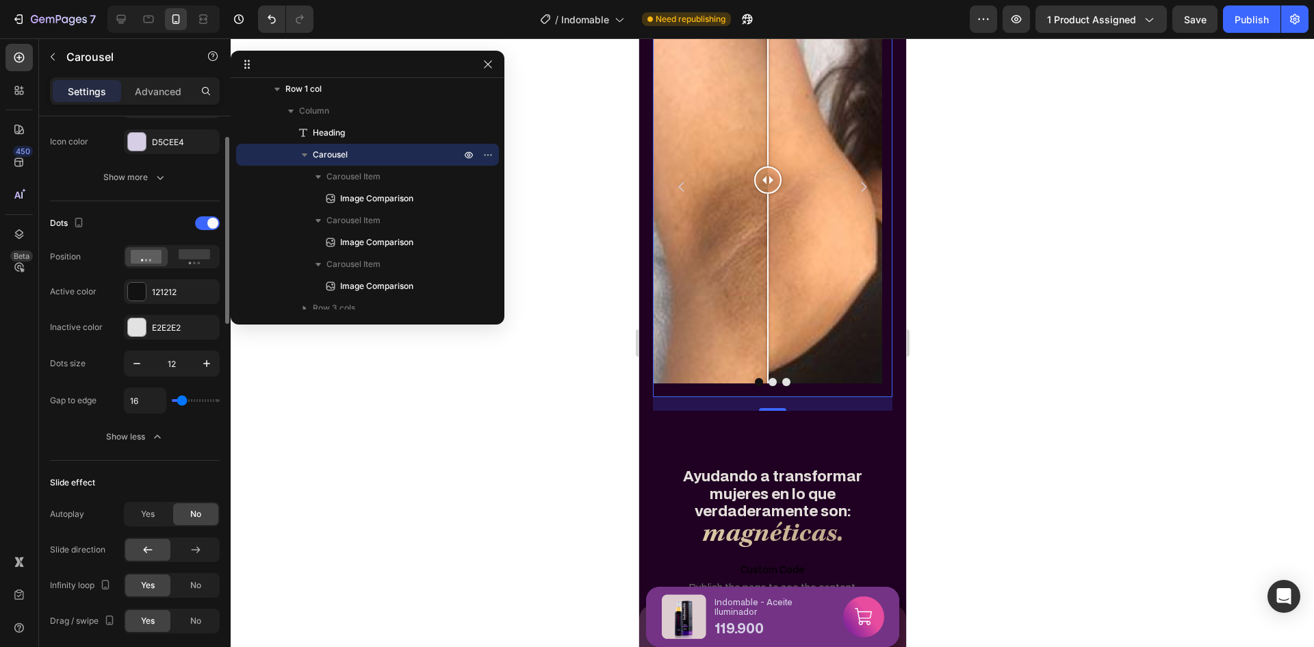
scroll to position [479, 0]
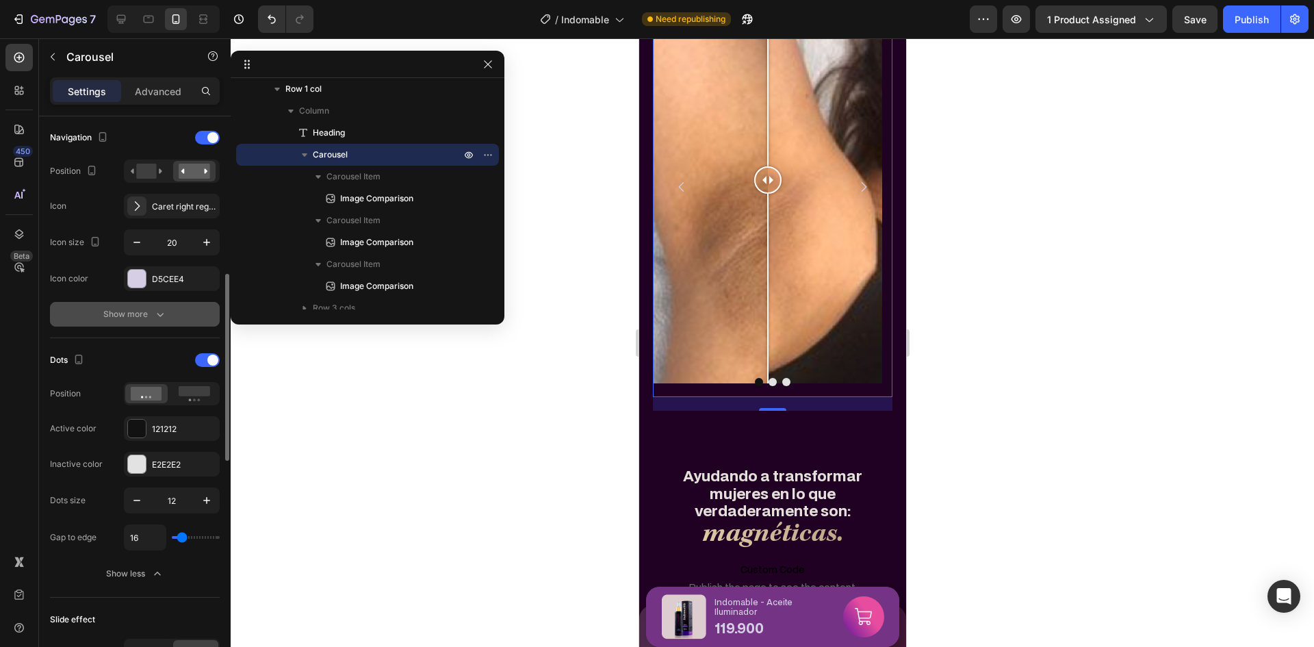
click at [147, 313] on div "Show more" at bounding box center [135, 314] width 64 height 14
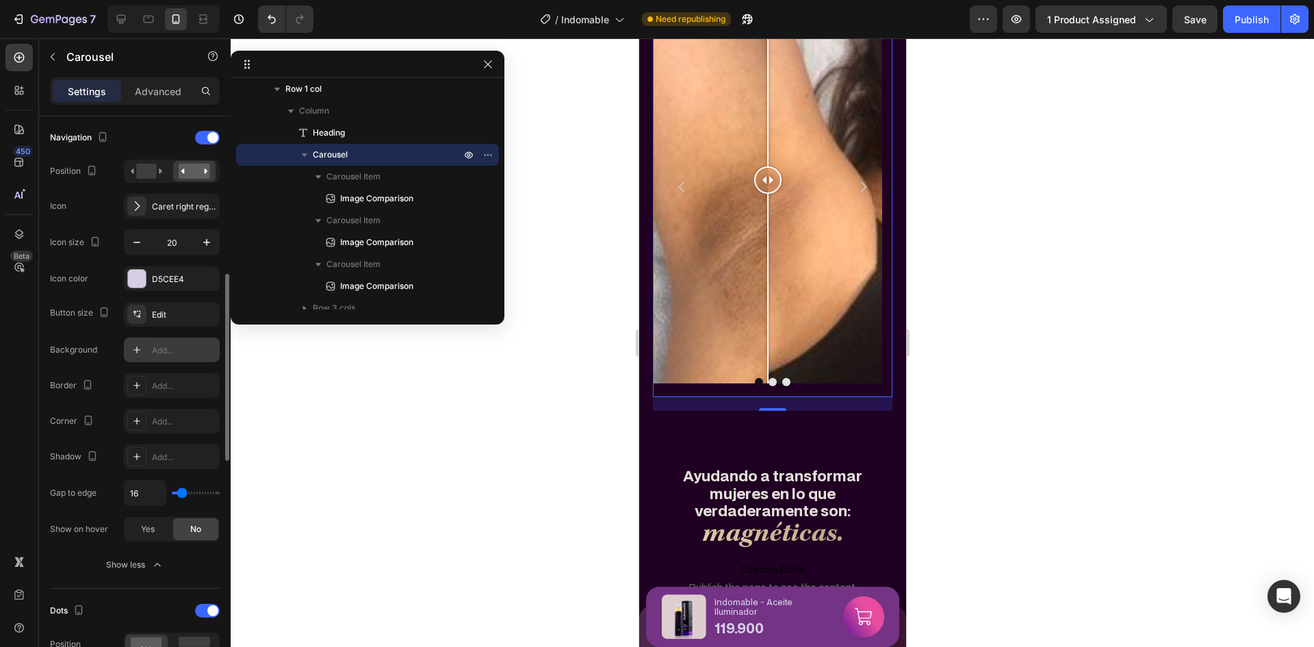
click at [183, 350] on div "Add..." at bounding box center [184, 350] width 64 height 12
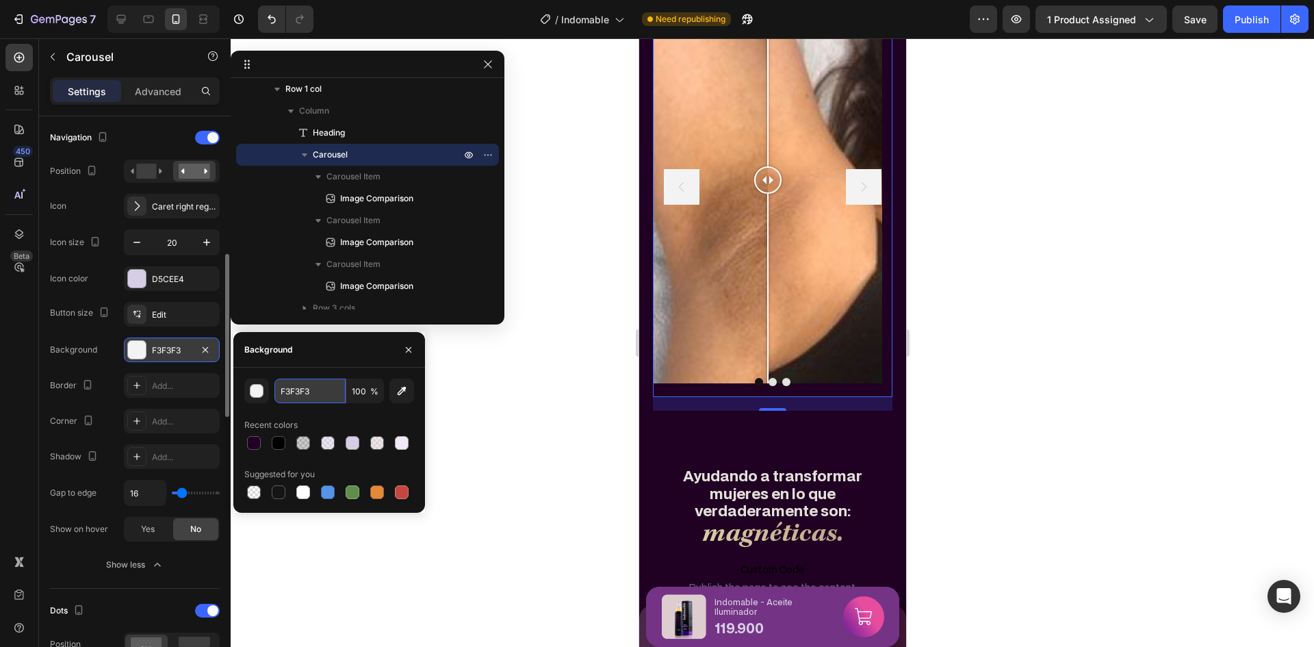
click at [308, 393] on input "F3F3F3" at bounding box center [309, 390] width 71 height 25
paste input "D5CEE4"
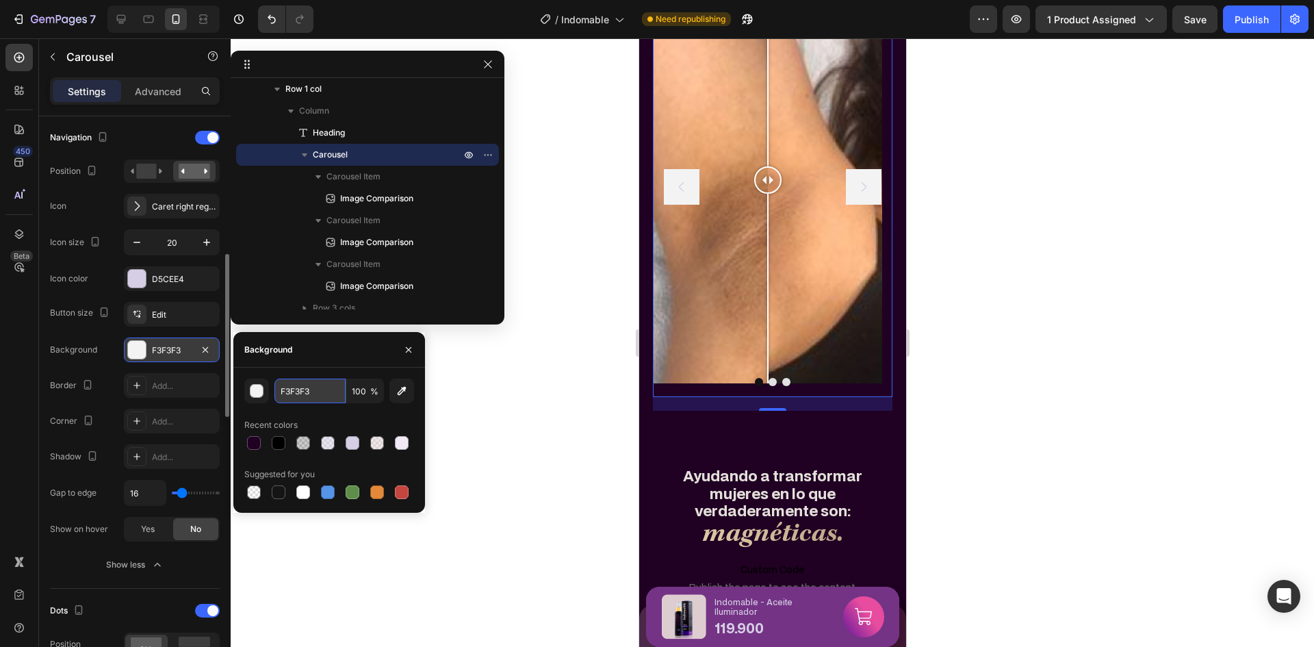
type input "D5CEE4"
click at [110, 268] on div "Icon color D5CEE4" at bounding box center [135, 278] width 170 height 25
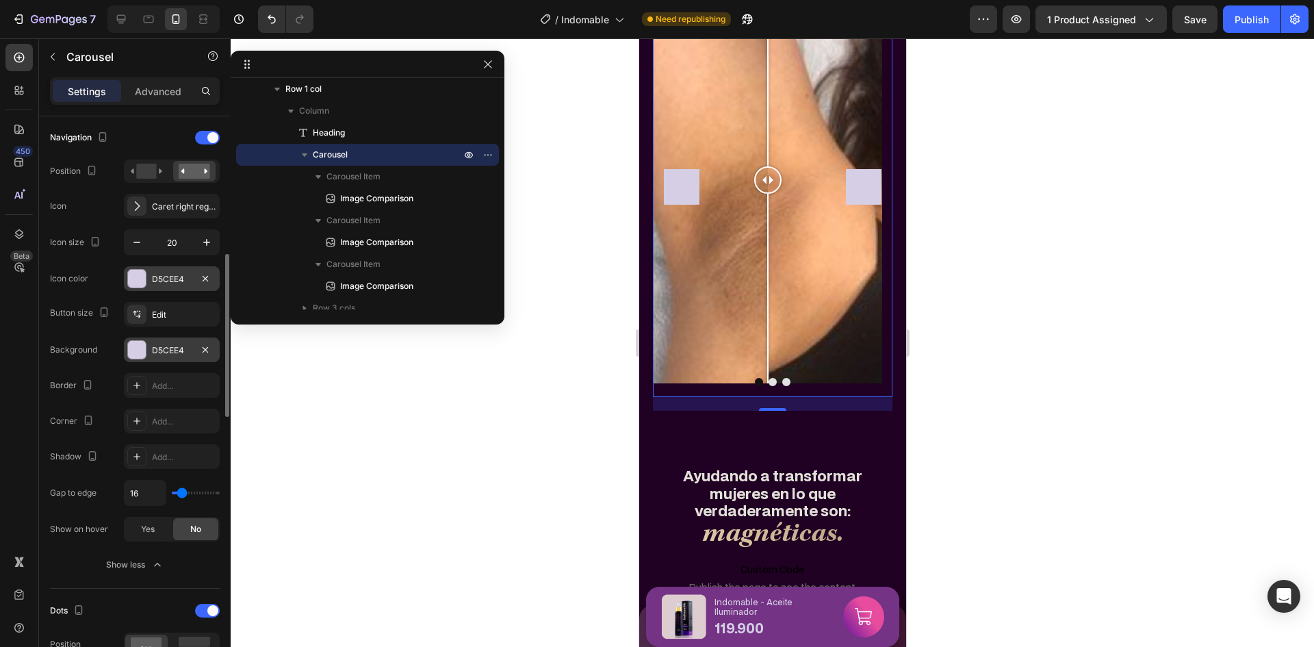
click at [170, 274] on div "D5CEE4" at bounding box center [172, 279] width 40 height 12
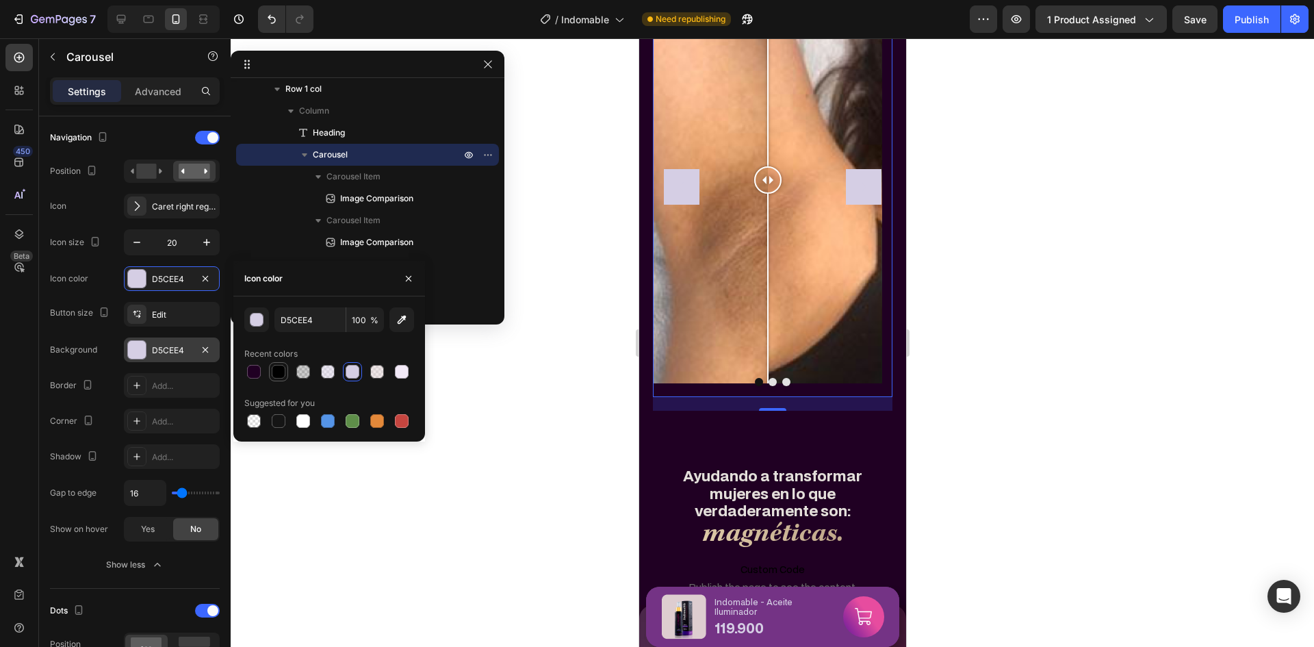
click at [280, 367] on div at bounding box center [279, 372] width 14 height 14
type input "000000"
click at [112, 272] on div "Icon color 000000" at bounding box center [135, 278] width 170 height 25
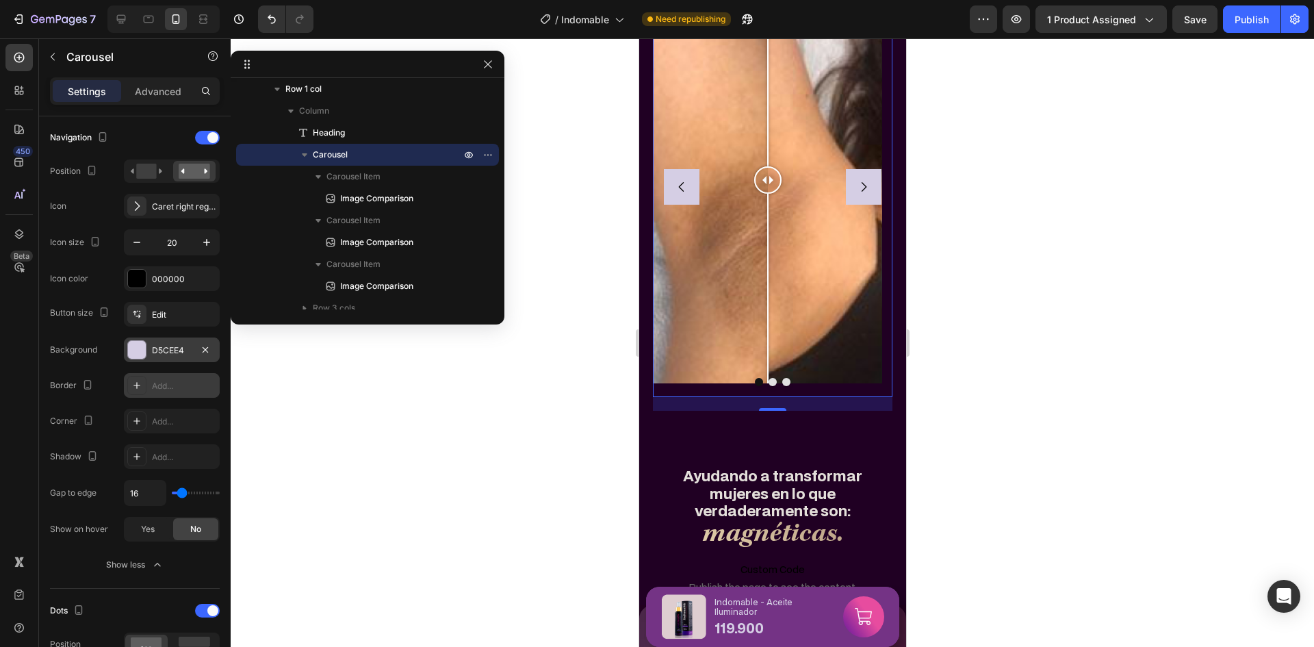
click at [163, 382] on div "Add..." at bounding box center [184, 386] width 64 height 12
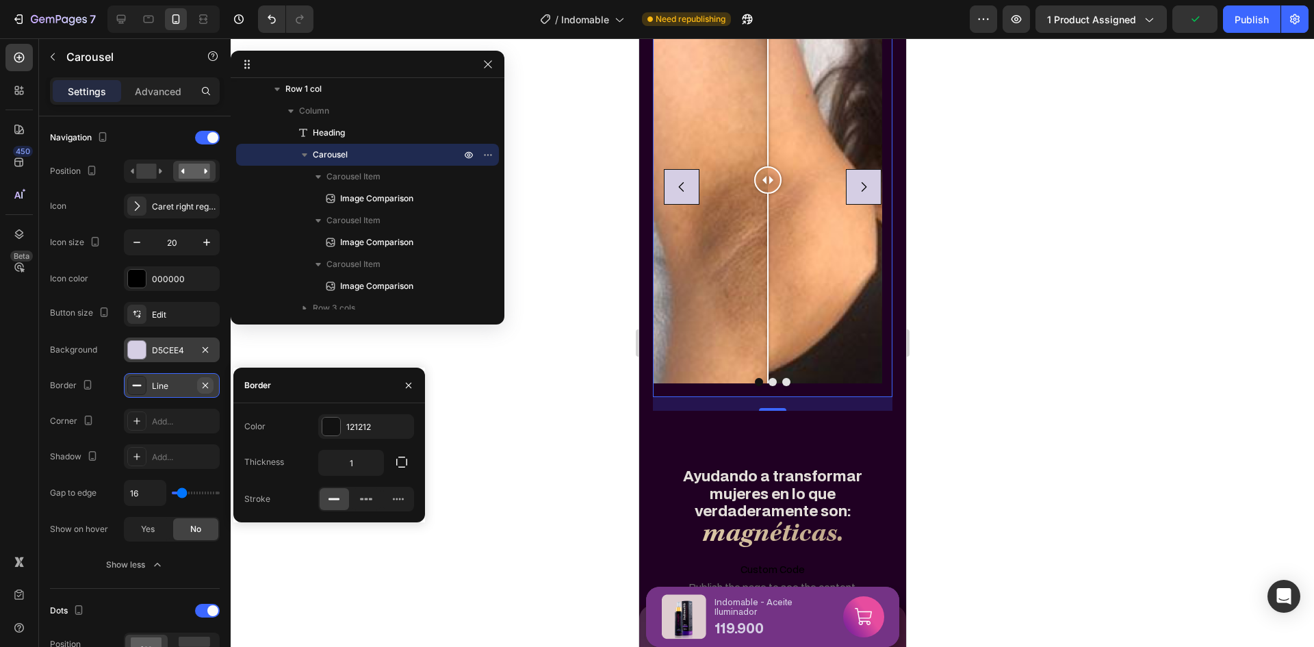
click at [205, 386] on icon "button" at bounding box center [205, 384] width 5 height 5
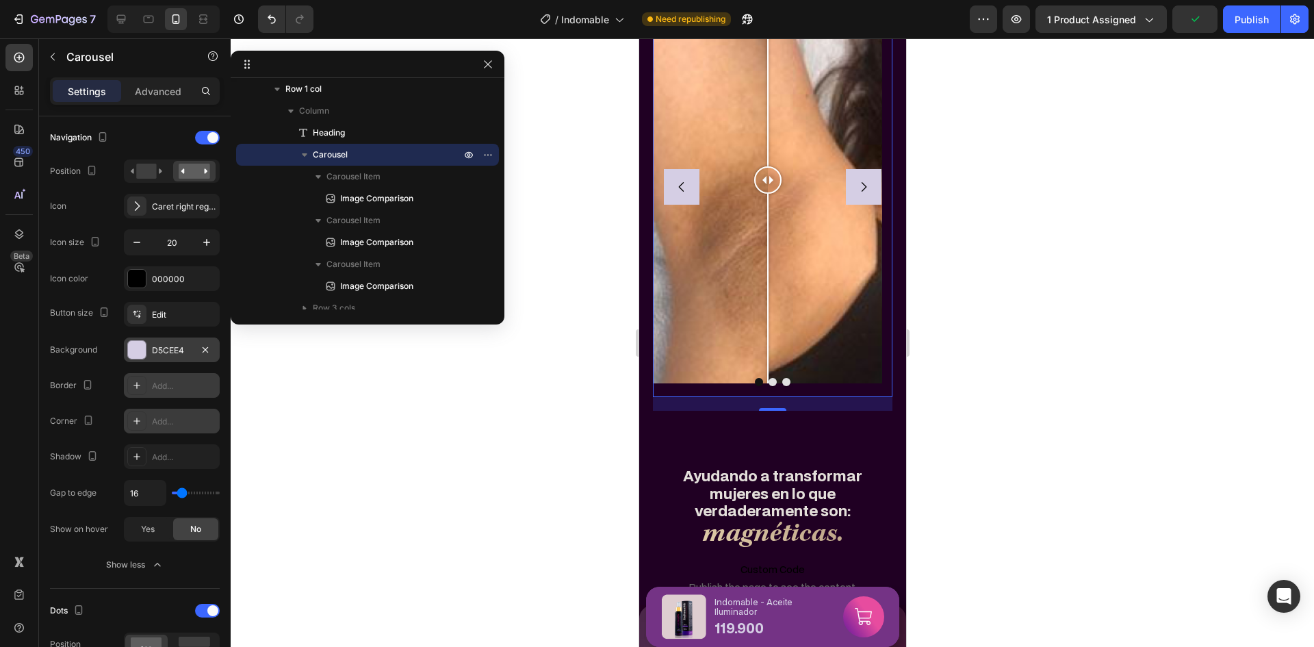
click at [179, 417] on div "Add..." at bounding box center [184, 421] width 64 height 12
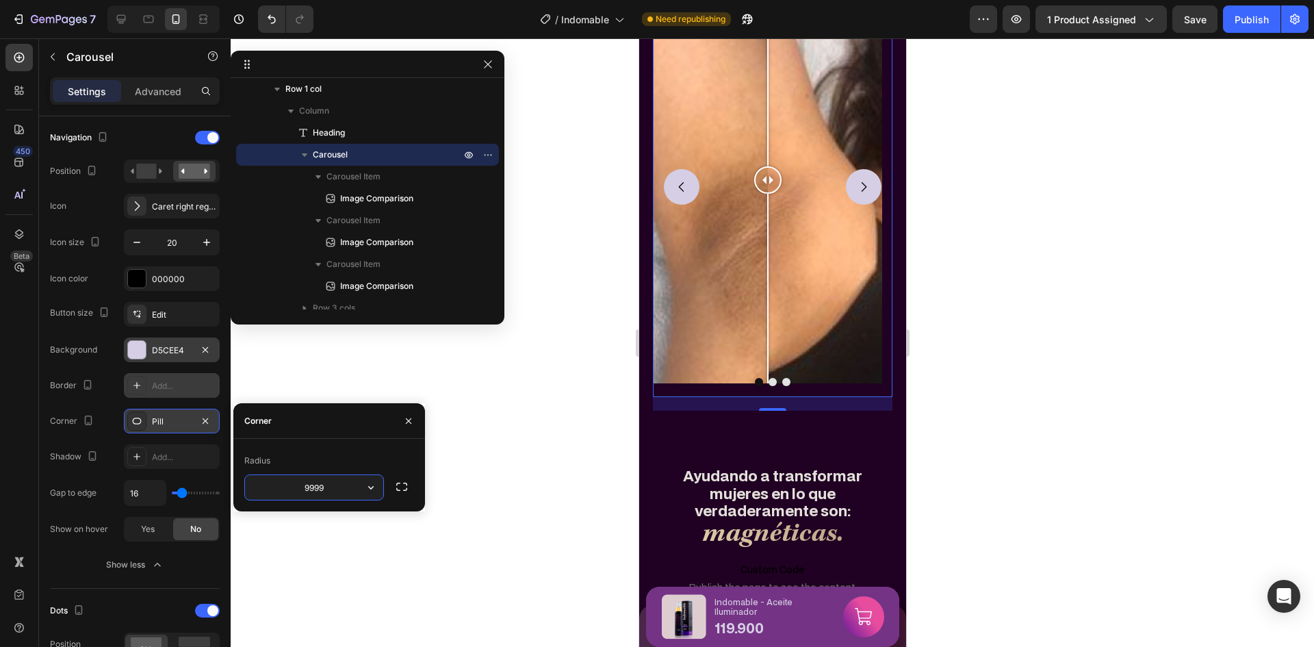
click at [101, 413] on div "Corner Pill" at bounding box center [135, 420] width 170 height 25
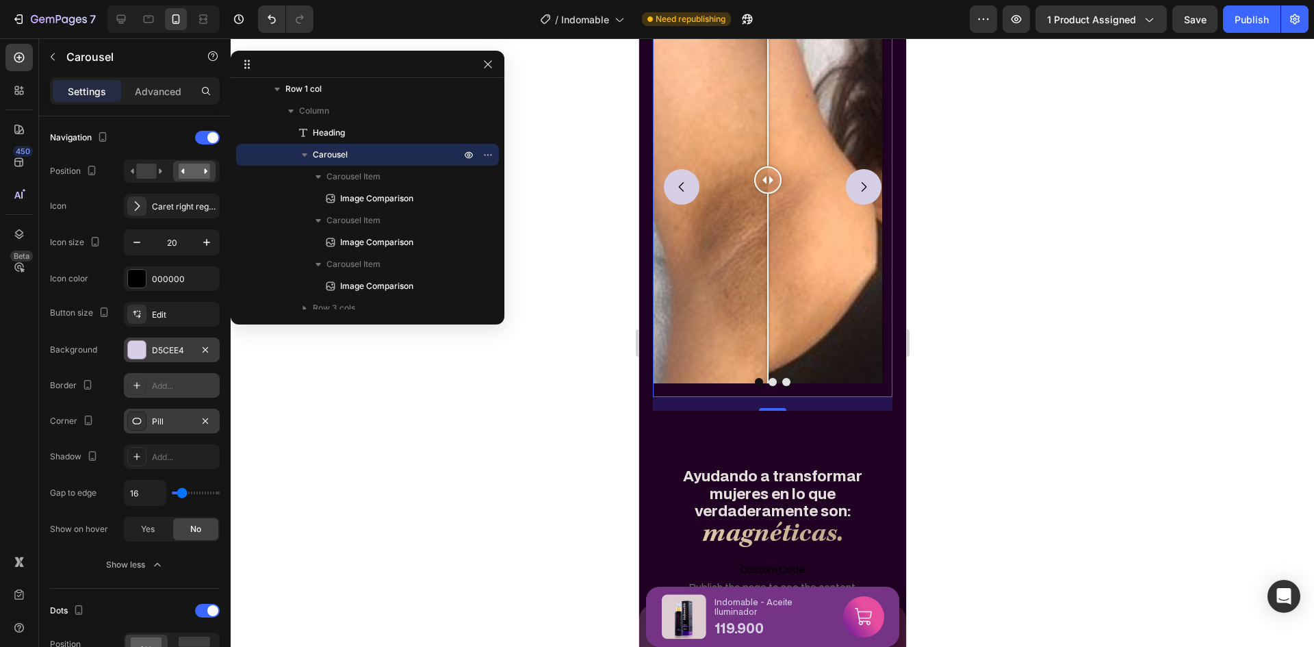
type input "0"
type input "2"
type input "9"
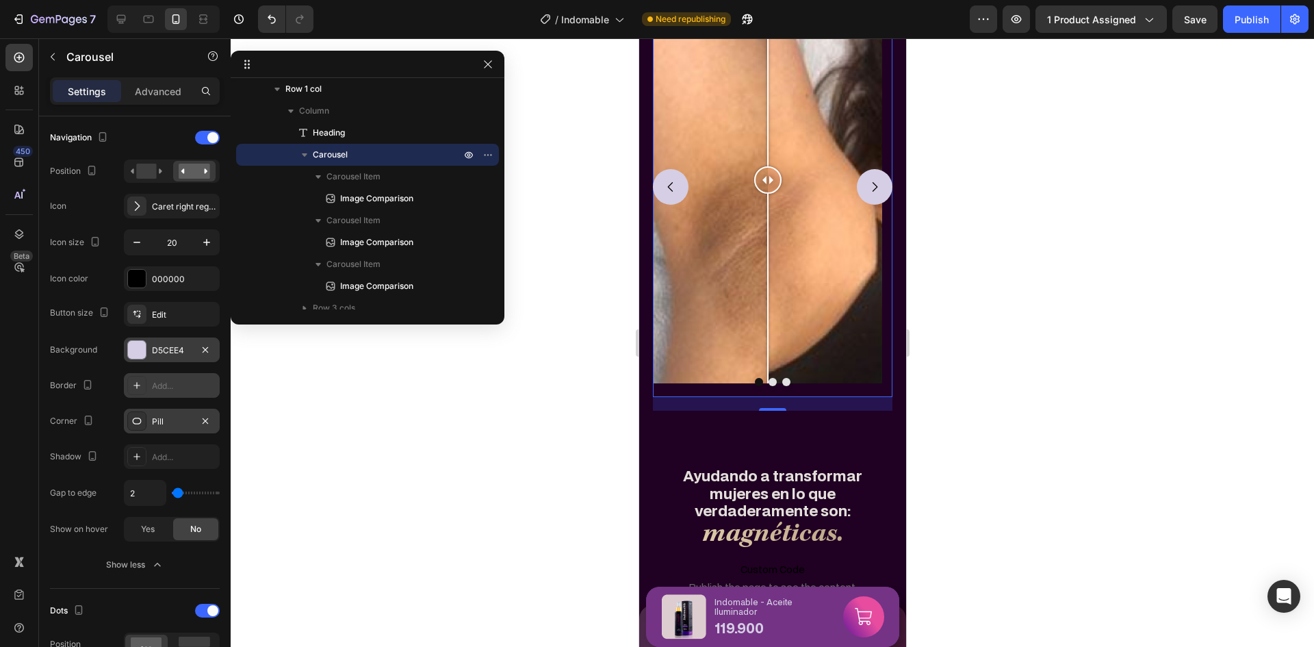
type input "9"
type input "0"
type input "4"
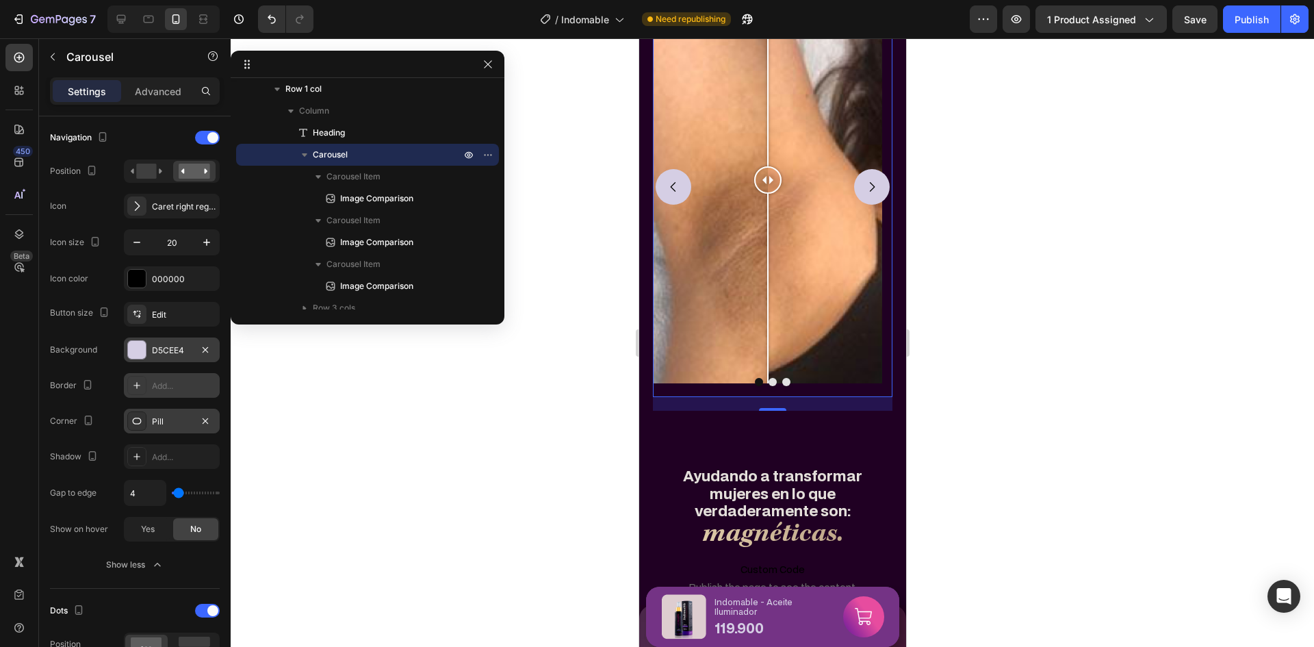
click at [179, 494] on input "range" at bounding box center [196, 492] width 48 height 3
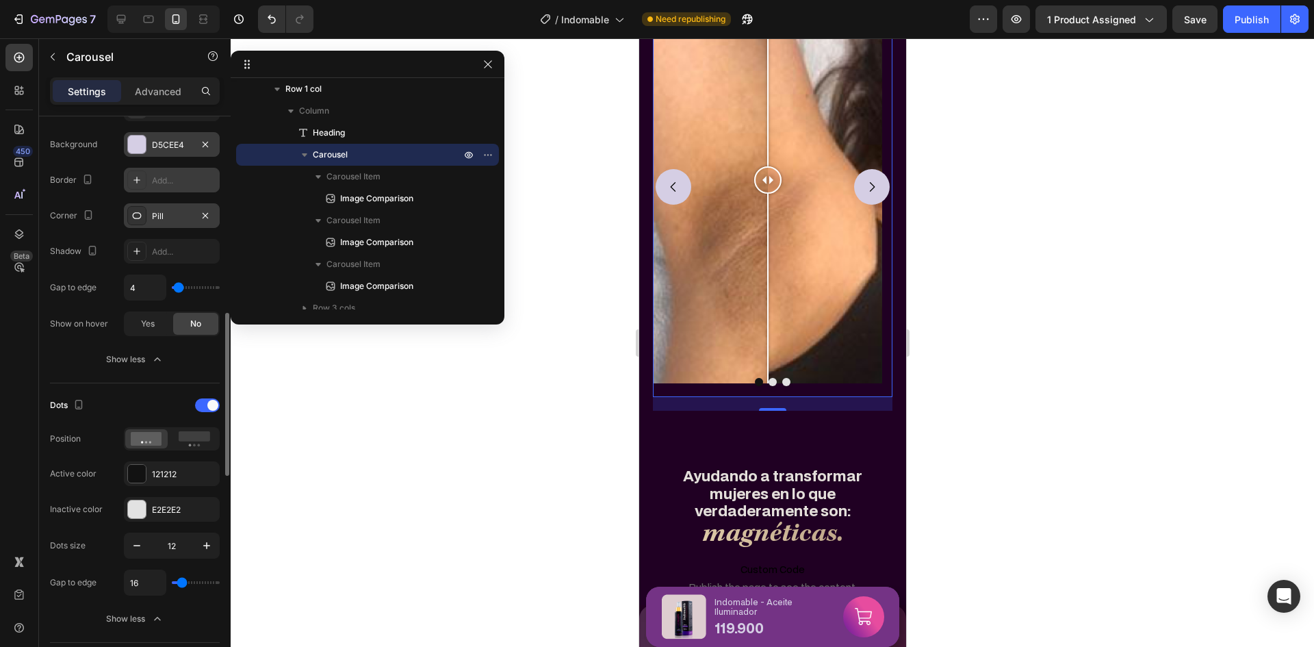
scroll to position [821, 0]
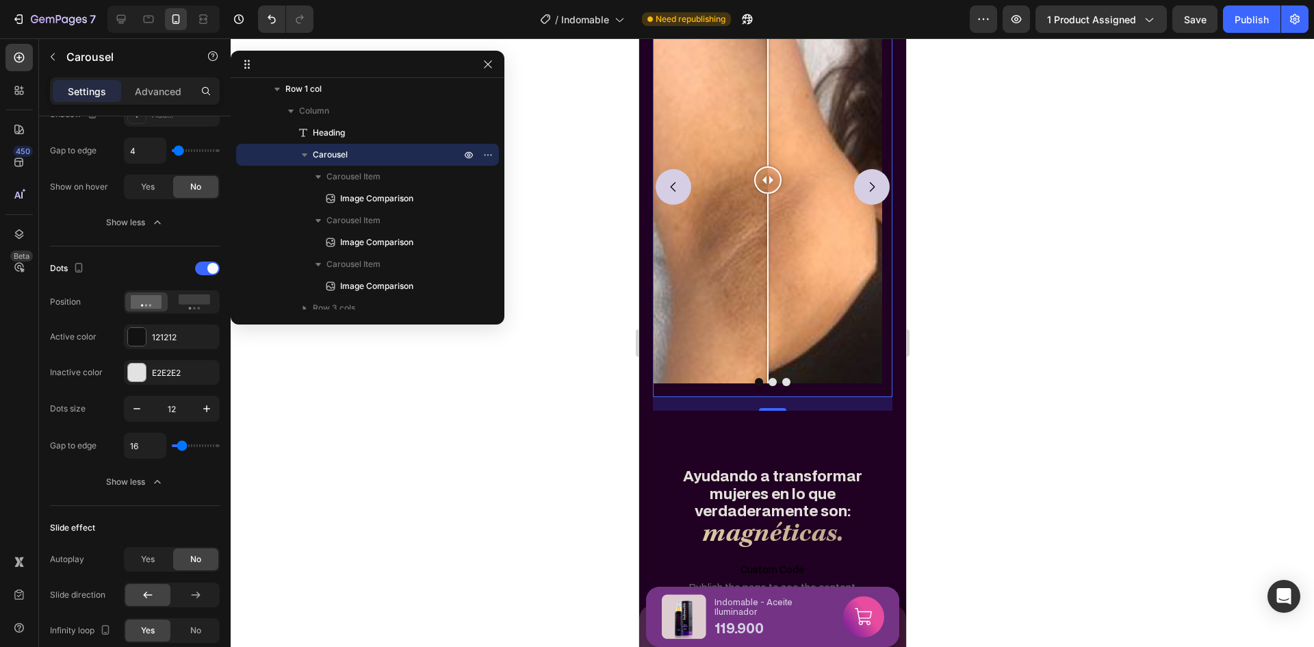
click at [147, 257] on div "Dots" at bounding box center [135, 268] width 170 height 22
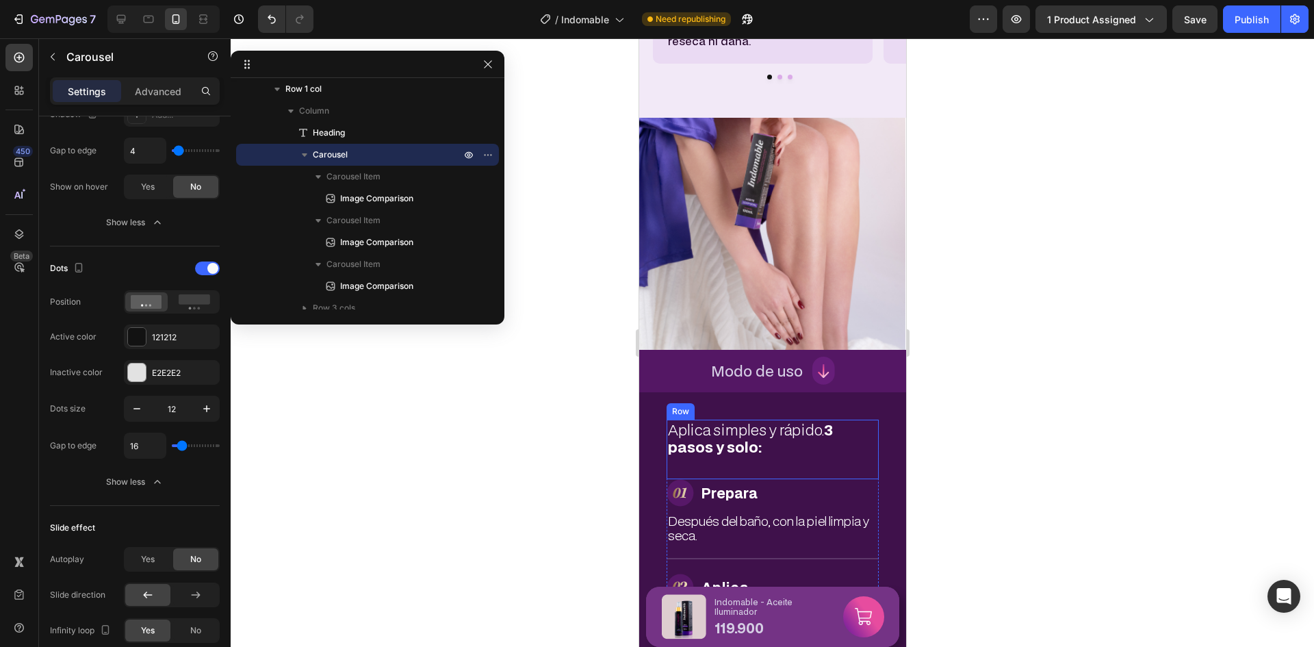
scroll to position [4005, 0]
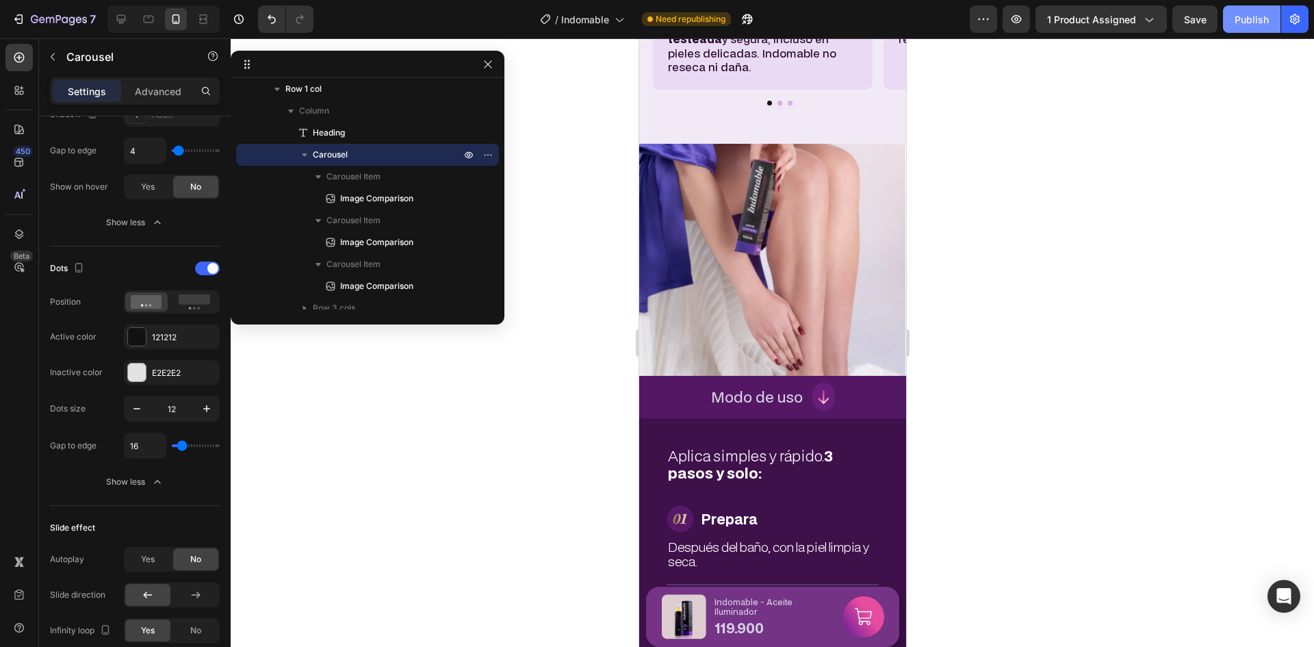
click at [1250, 29] on button "Publish" at bounding box center [1251, 18] width 57 height 27
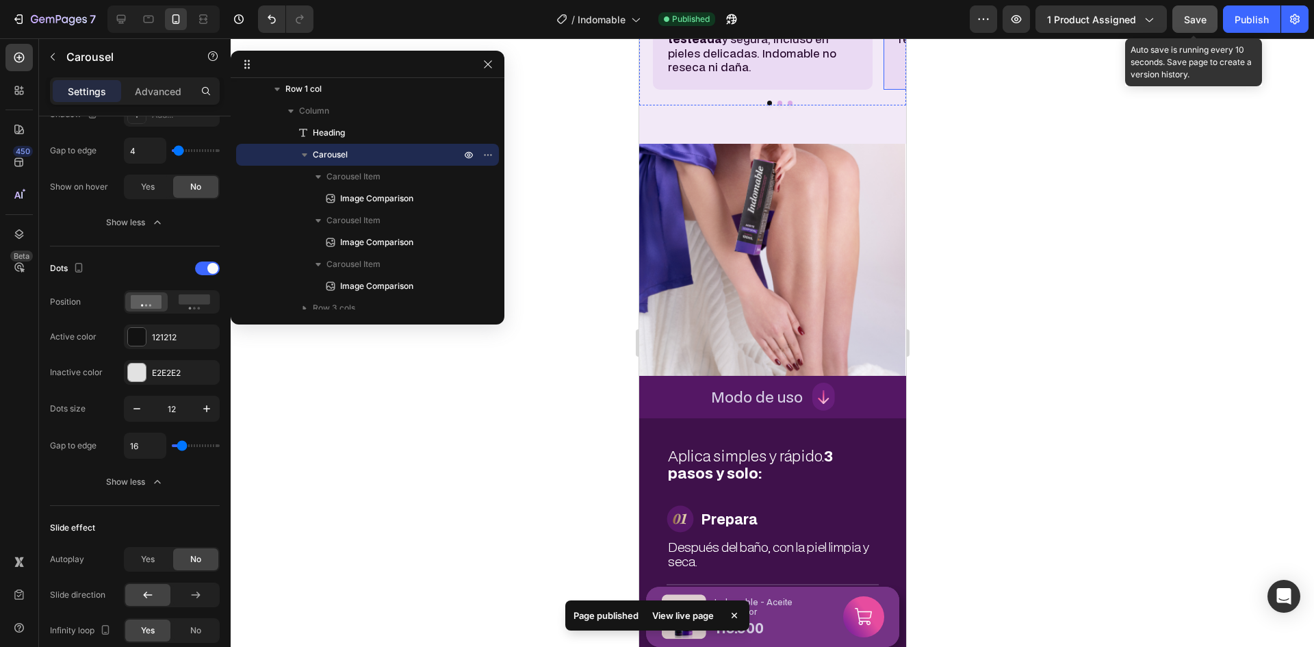
click at [1185, 17] on span "Save" at bounding box center [1195, 20] width 23 height 12
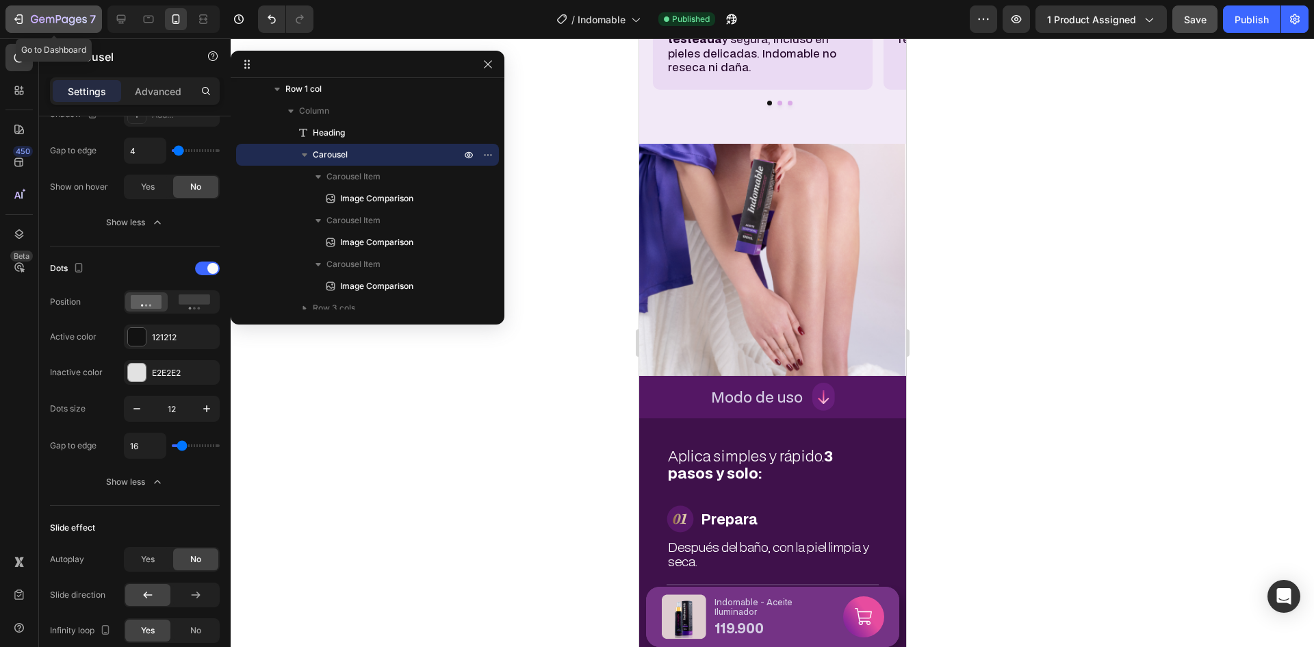
click at [23, 16] on icon "button" at bounding box center [19, 19] width 14 height 14
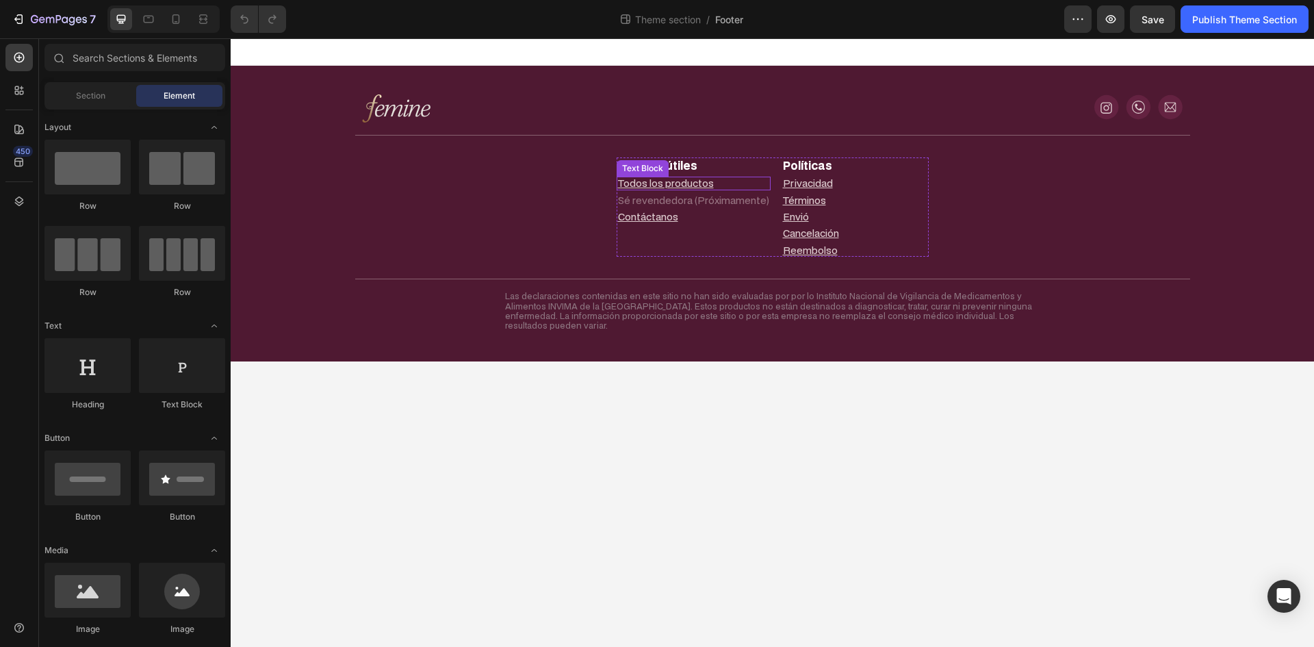
click at [688, 185] on u "Todos los productos" at bounding box center [666, 183] width 96 height 13
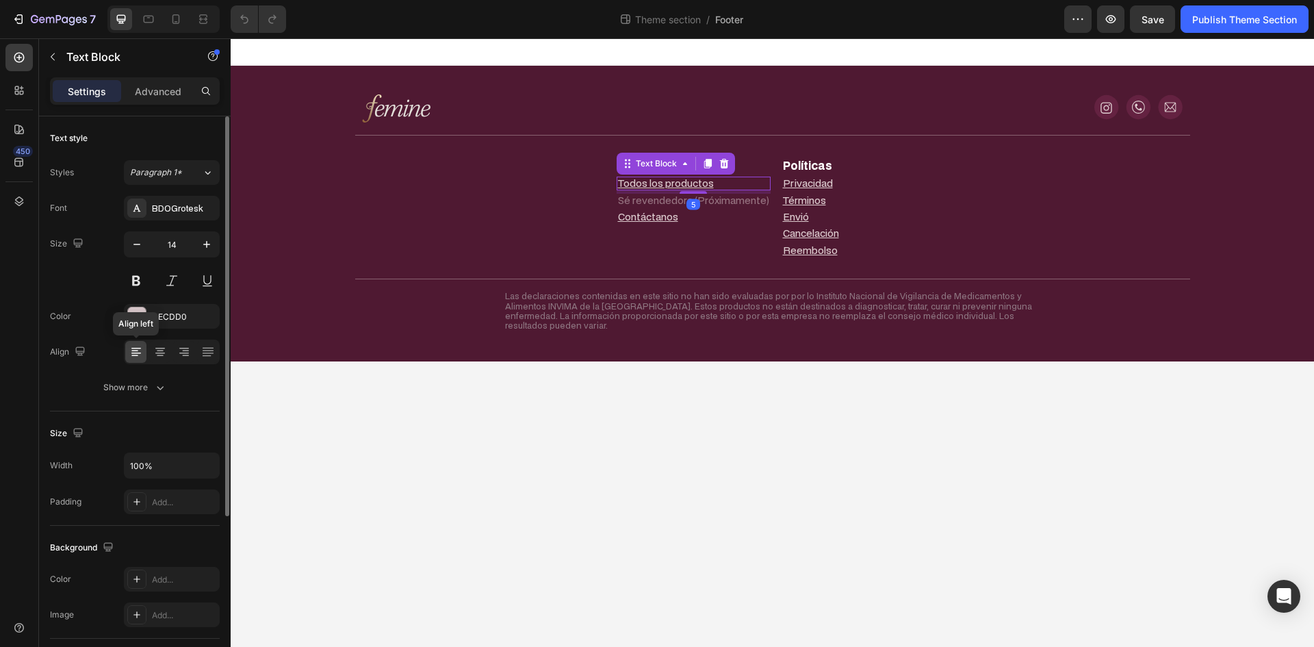
scroll to position [242, 0]
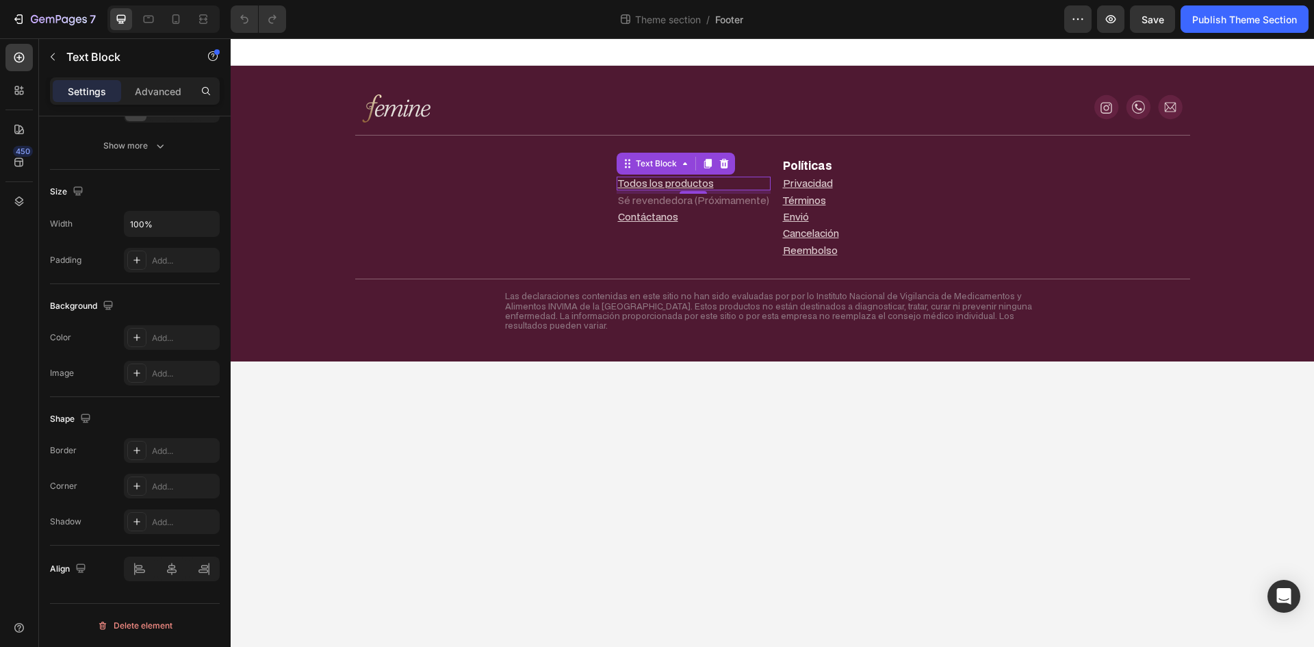
click at [690, 185] on u "Todos los productos" at bounding box center [666, 183] width 96 height 13
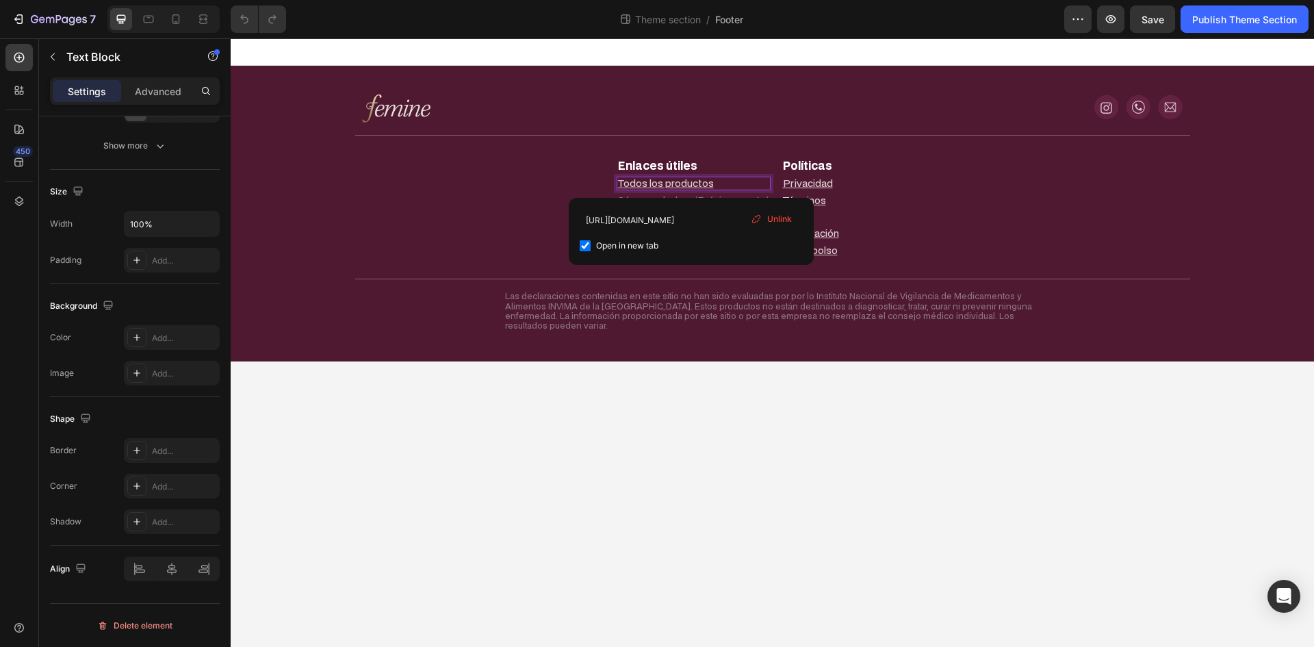
click at [690, 185] on u "Todos los productos" at bounding box center [666, 183] width 96 height 13
drag, startPoint x: 715, startPoint y: 224, endPoint x: 777, endPoint y: 212, distance: 62.7
click at [777, 212] on div "https://usafemine.co/collections/todos-los-productos Open in new tab Unlink" at bounding box center [691, 231] width 223 height 45
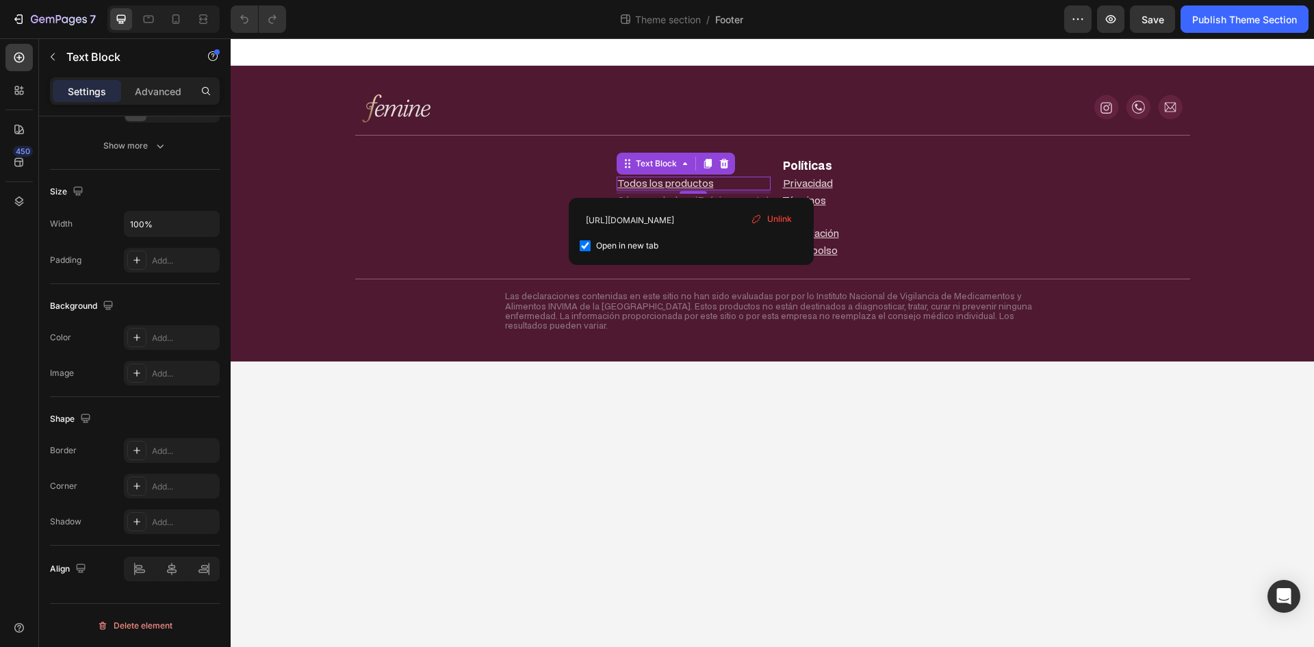
click at [713, 231] on div "https://usafemine.co/collections/todos-los-productos Open in new tab Unlink" at bounding box center [691, 231] width 223 height 45
click at [705, 224] on input "https://usafemine.co/collections/todos-los-productos" at bounding box center [691, 220] width 223 height 22
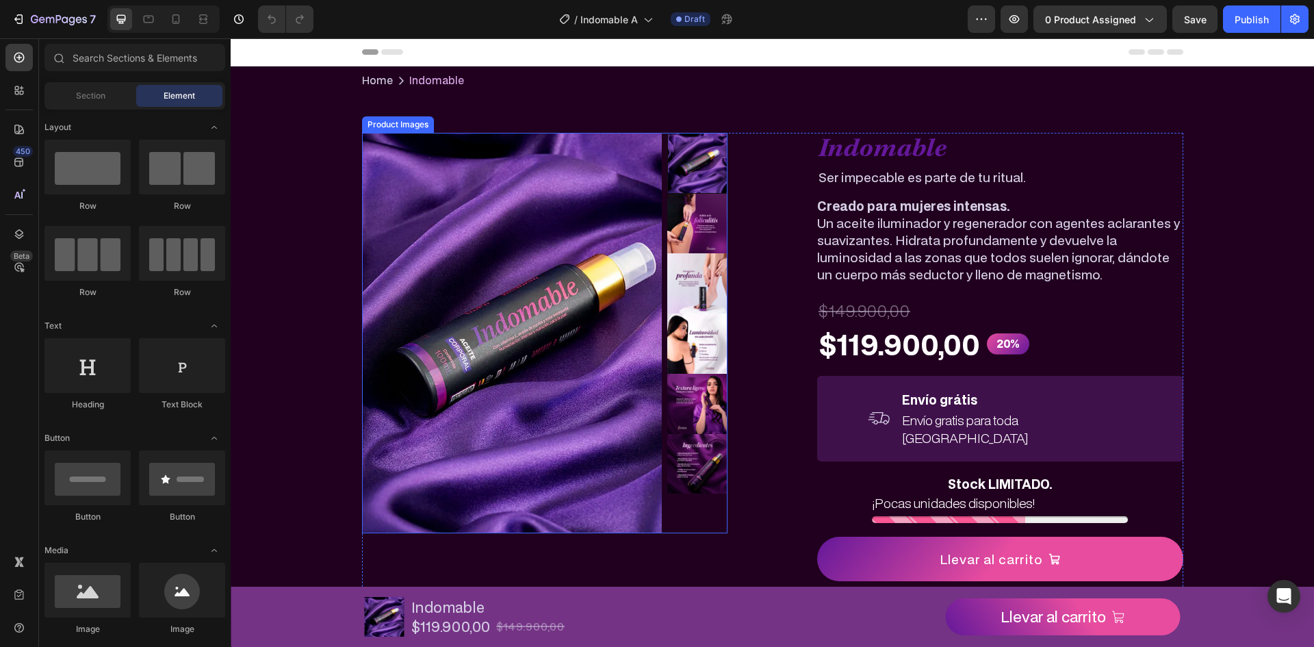
click at [548, 260] on img at bounding box center [512, 333] width 300 height 400
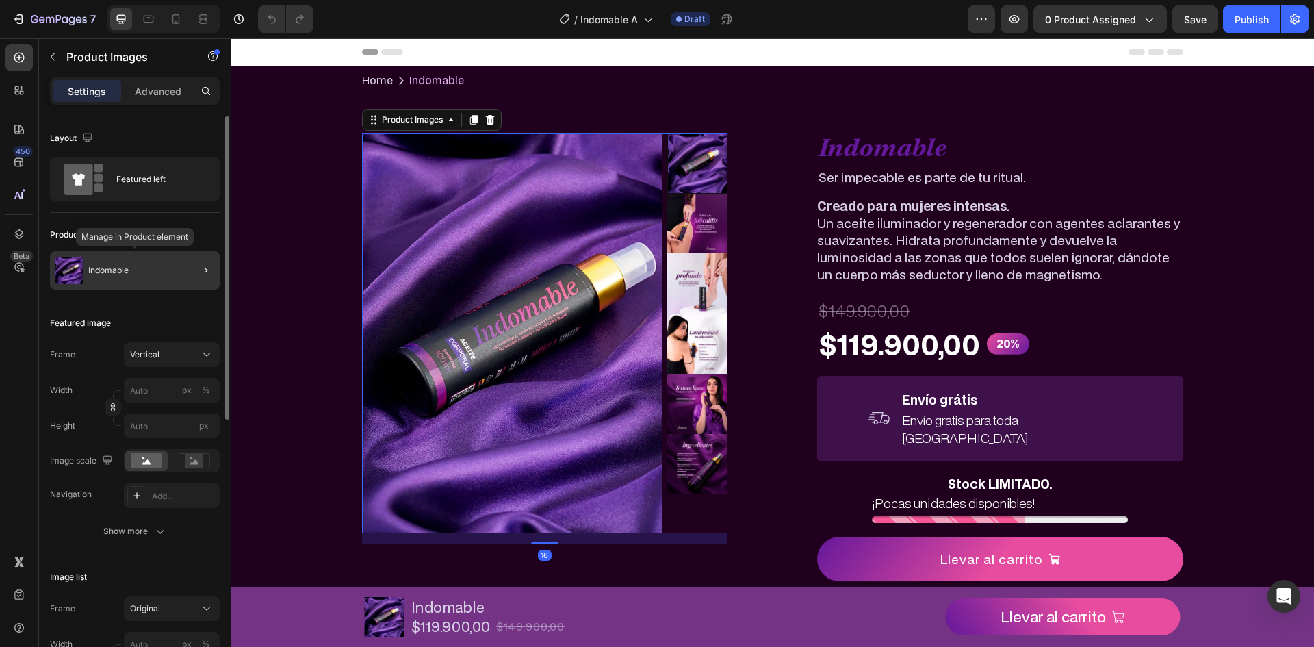
click at [120, 273] on div "Indomable" at bounding box center [135, 270] width 170 height 38
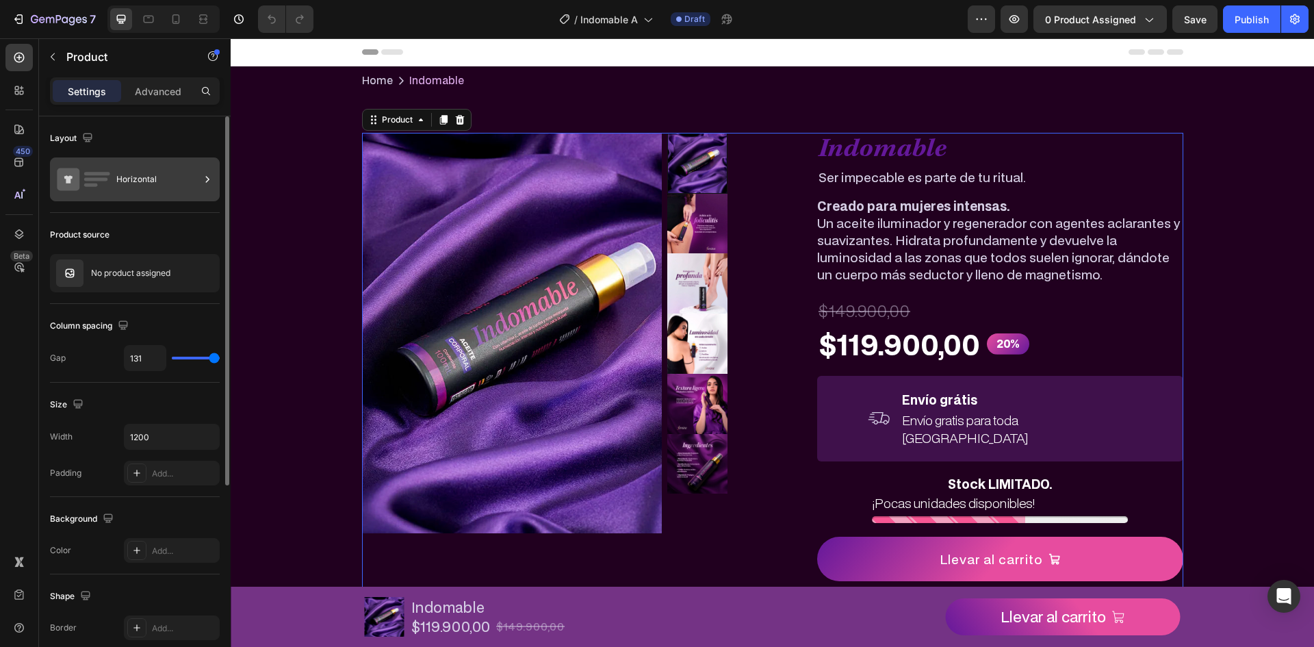
click at [160, 170] on div "Horizontal" at bounding box center [157, 179] width 83 height 31
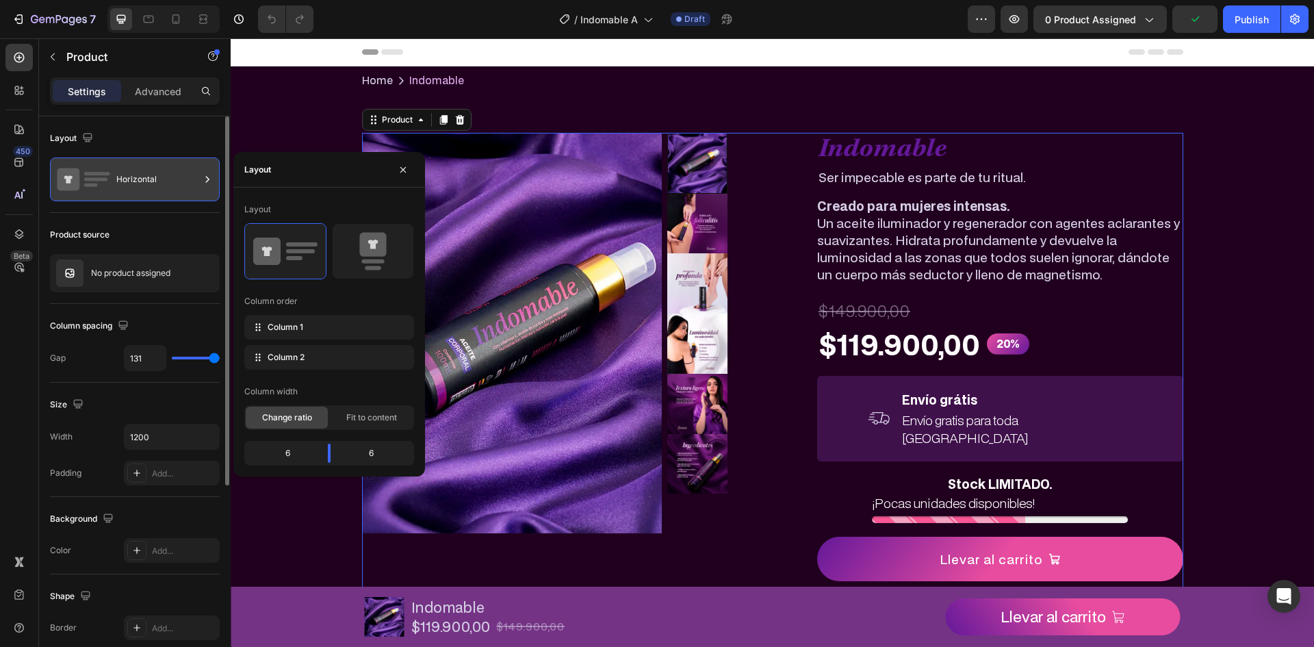
click at [160, 170] on div "Horizontal" at bounding box center [157, 179] width 83 height 31
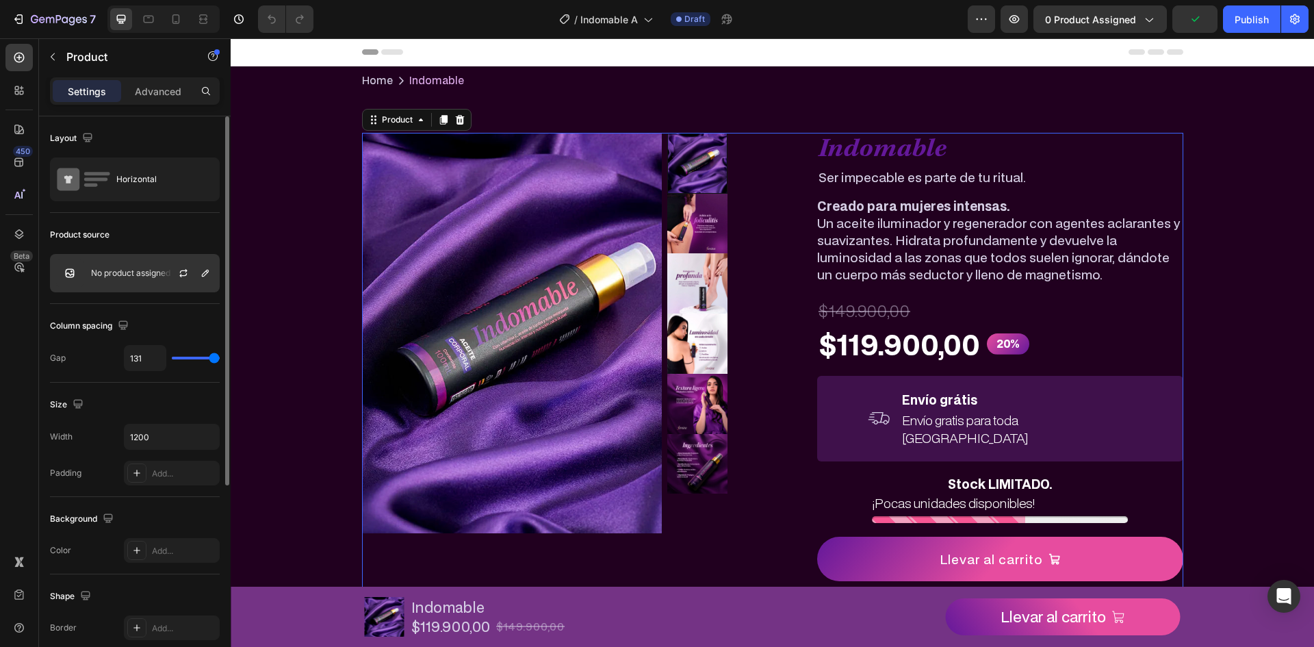
click at [116, 280] on div "No product assigned" at bounding box center [135, 273] width 170 height 38
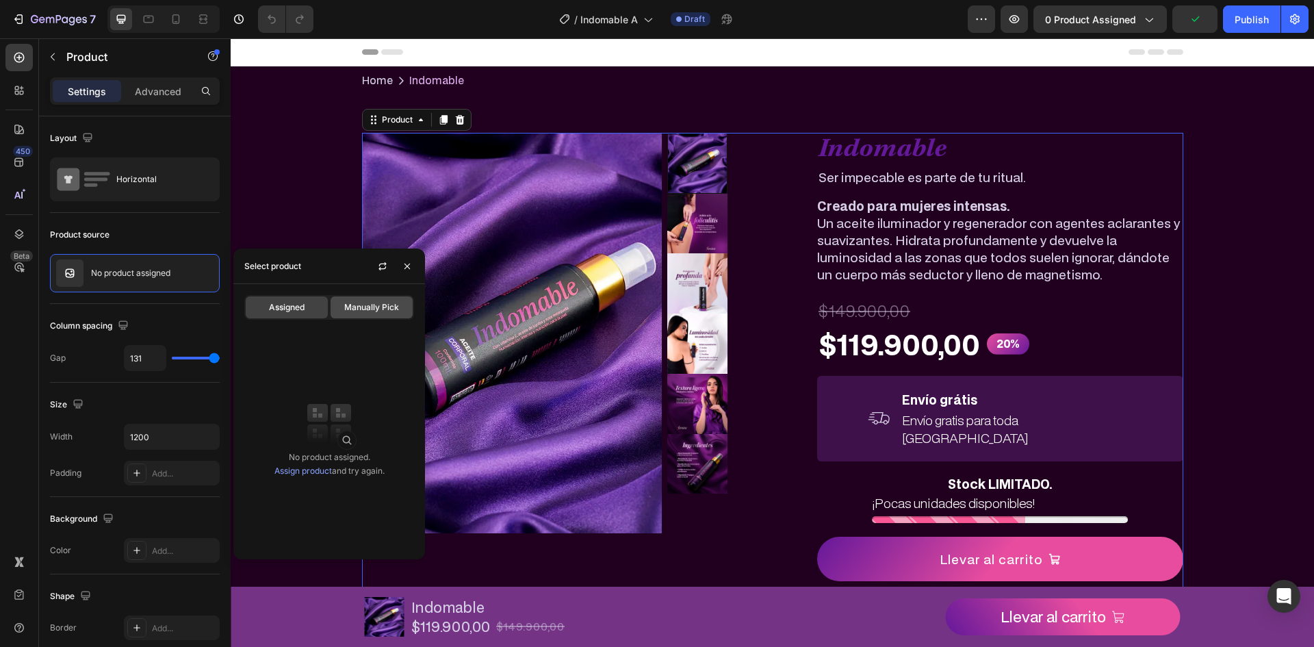
click at [378, 313] on div "Manually Pick" at bounding box center [371, 307] width 82 height 22
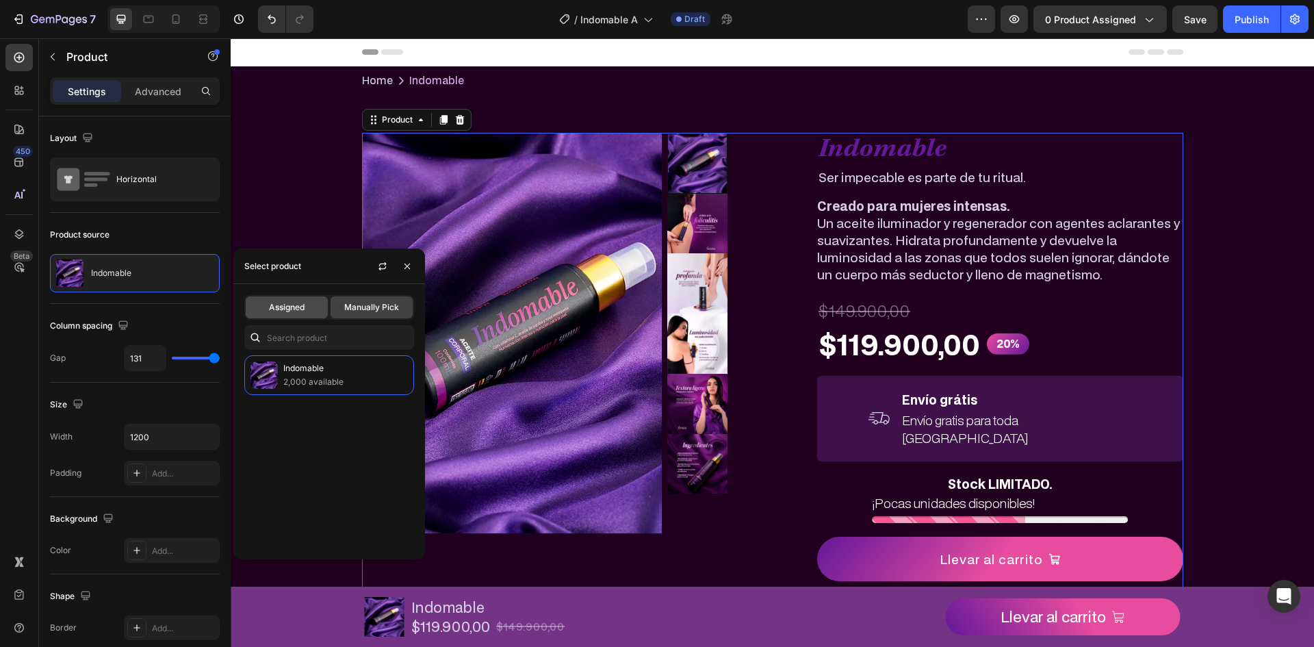
click at [307, 304] on div "Assigned" at bounding box center [287, 307] width 82 height 22
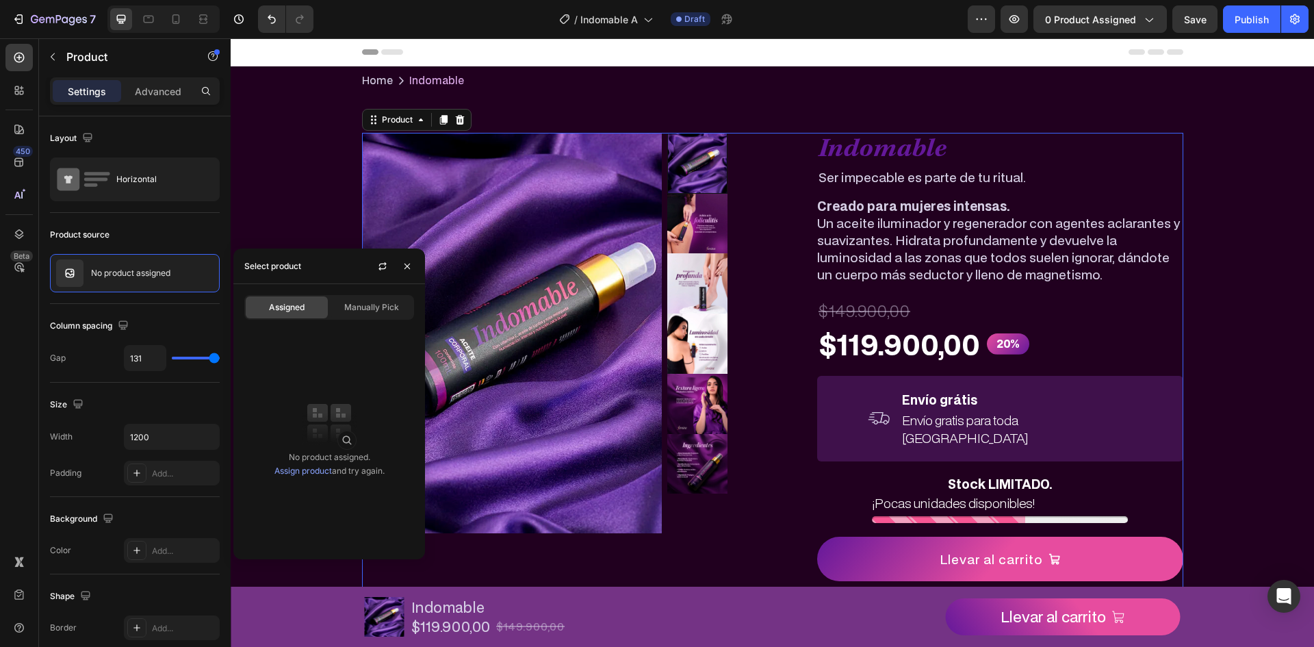
click at [303, 467] on link "Assign product" at bounding box center [302, 470] width 57 height 10
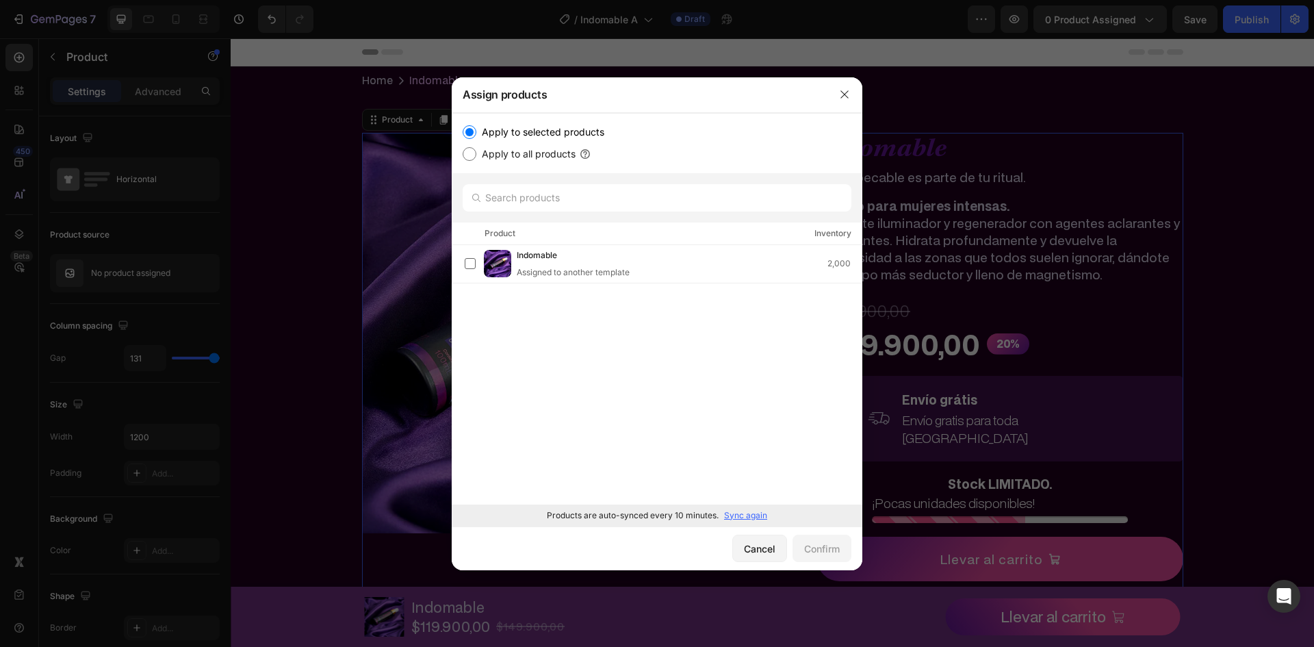
click at [498, 142] on div "Apply to selected products Apply to all products" at bounding box center [657, 143] width 389 height 38
click at [472, 136] on input "Apply to selected products" at bounding box center [470, 132] width 14 height 14
click at [627, 362] on div "Indomable Assigned to another template 2,000 Load more" at bounding box center [657, 374] width 411 height 259
click at [536, 168] on div "Apply to selected products Apply to all products" at bounding box center [657, 143] width 411 height 60
click at [536, 159] on label "Apply to all products" at bounding box center [525, 154] width 99 height 16
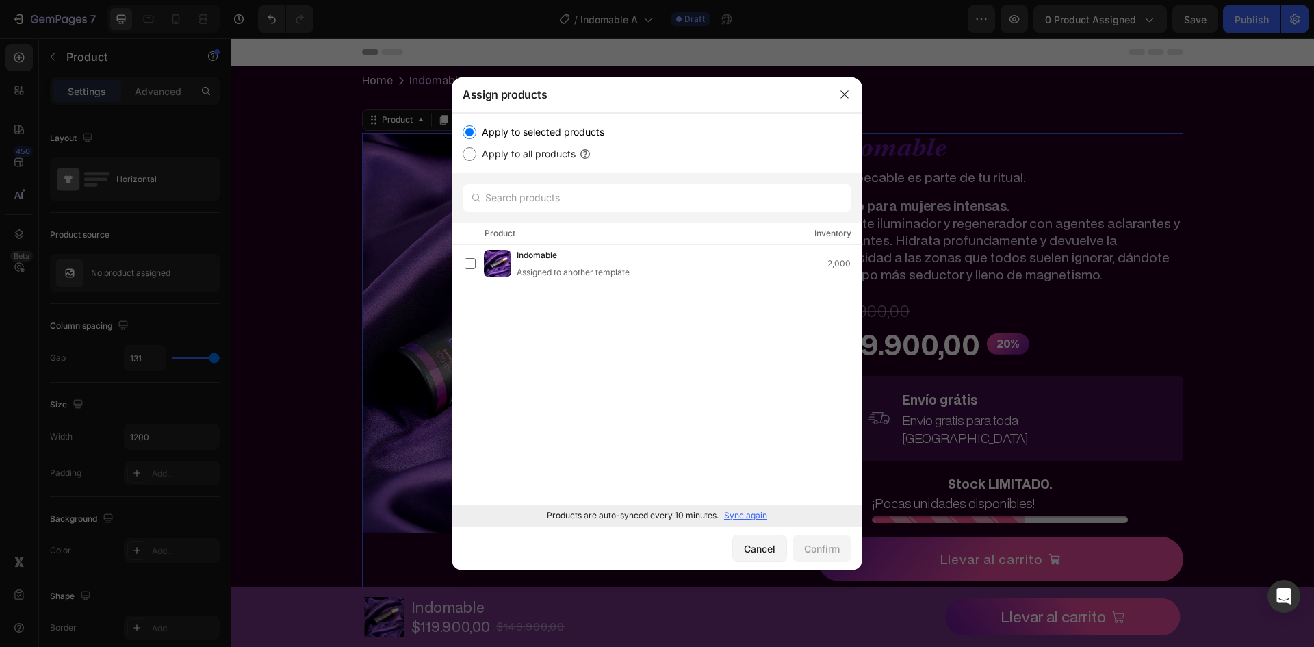
click at [476, 159] on input "Apply to all products" at bounding box center [470, 154] width 14 height 14
radio input "true"
drag, startPoint x: 561, startPoint y: 131, endPoint x: 759, endPoint y: 320, distance: 273.4
click at [560, 131] on label "Apply to selected products" at bounding box center [540, 132] width 128 height 16
click at [476, 131] on input "Apply to selected products" at bounding box center [470, 132] width 14 height 14
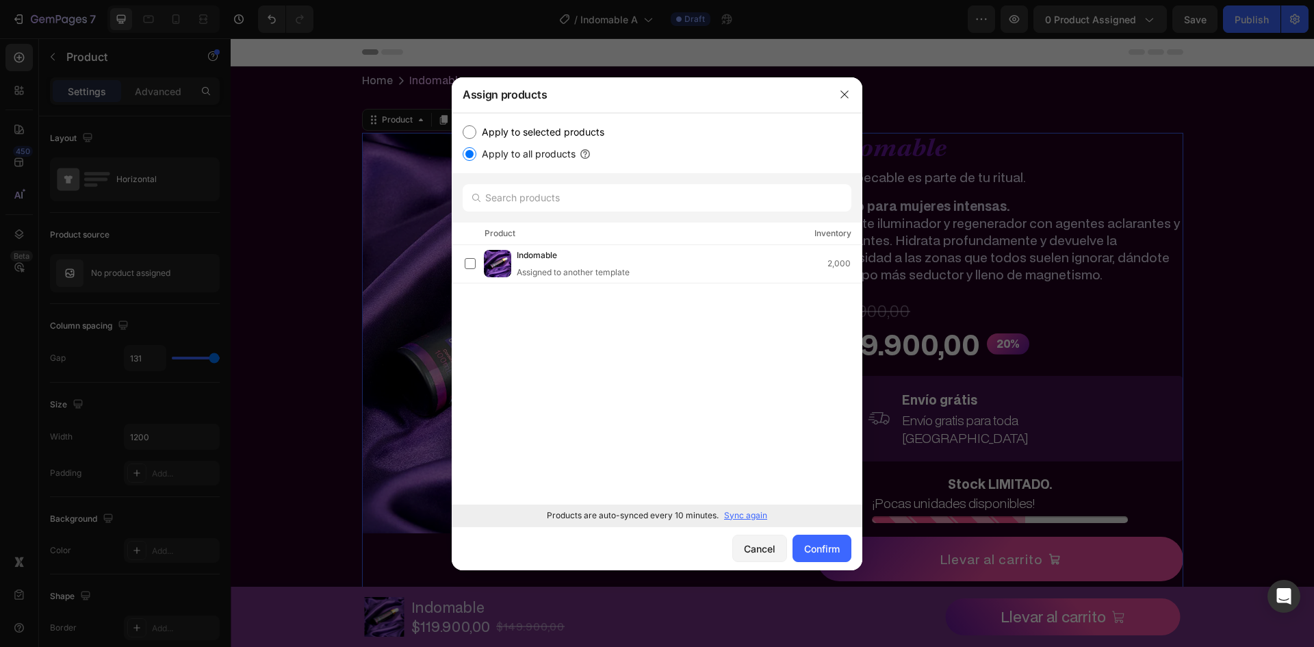
radio input "true"
click at [753, 515] on p "Sync again" at bounding box center [745, 515] width 43 height 12
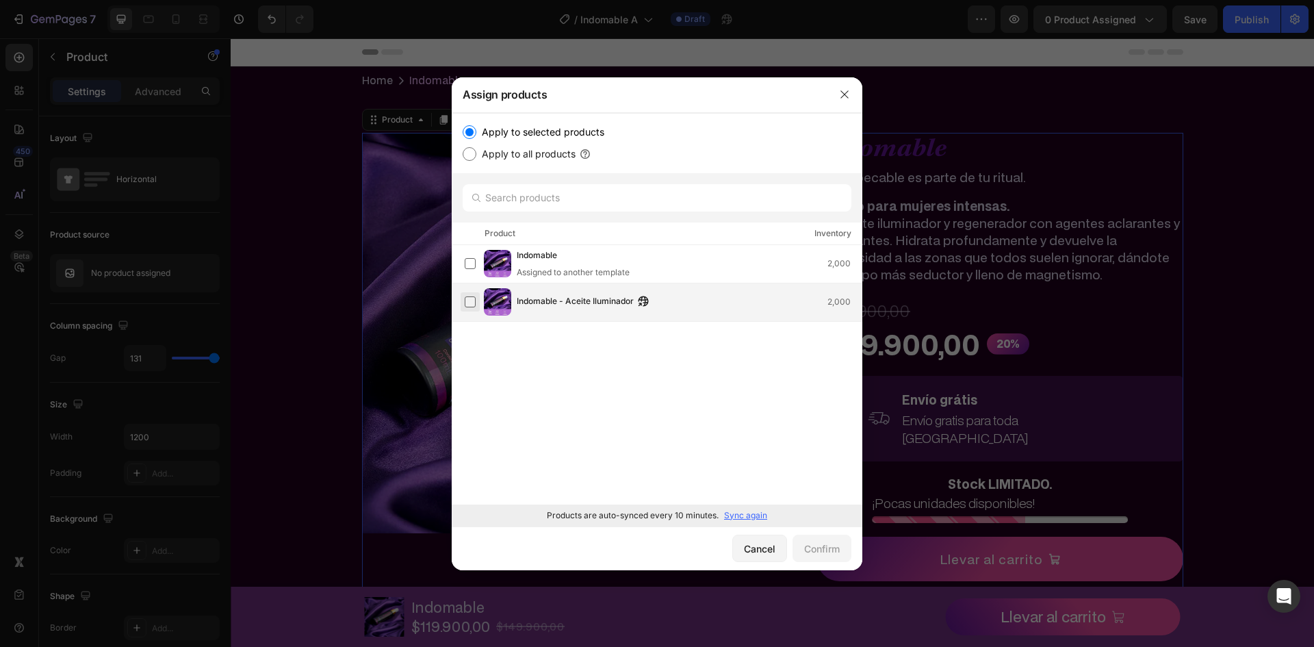
click at [470, 296] on label at bounding box center [470, 301] width 11 height 11
click at [822, 547] on div "Confirm" at bounding box center [822, 548] width 36 height 14
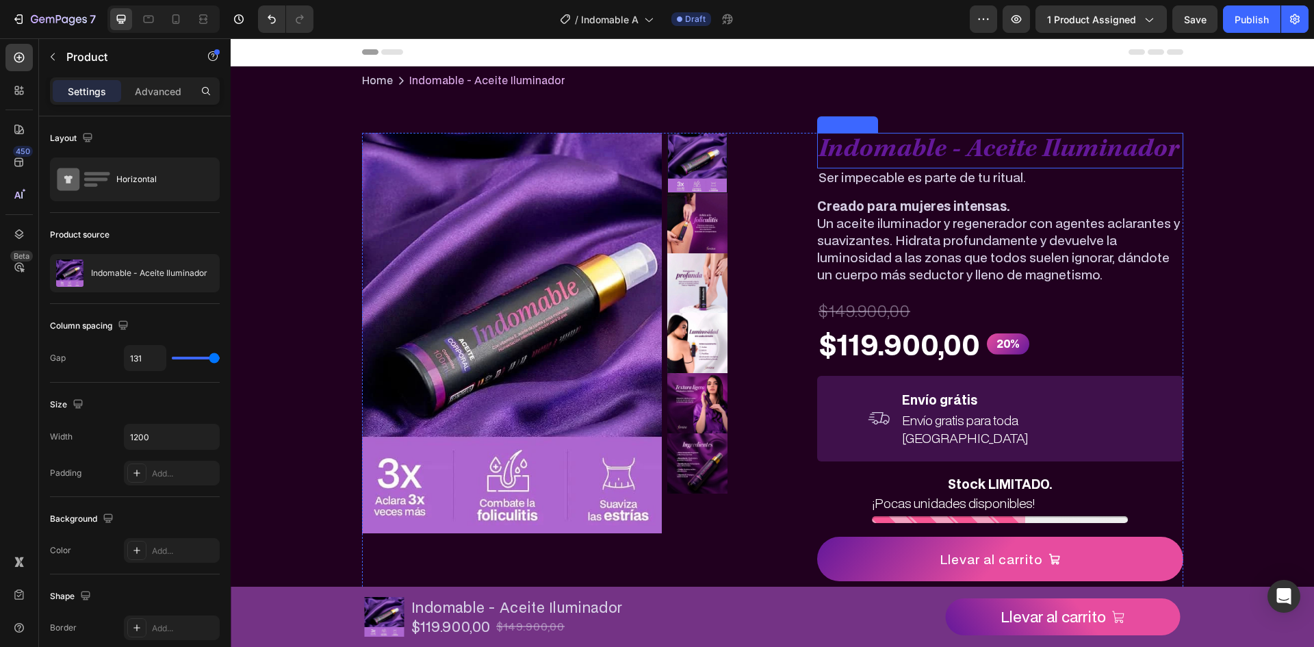
click at [926, 153] on h2 "Indomable - Aceite Iluminador" at bounding box center [1000, 151] width 366 height 36
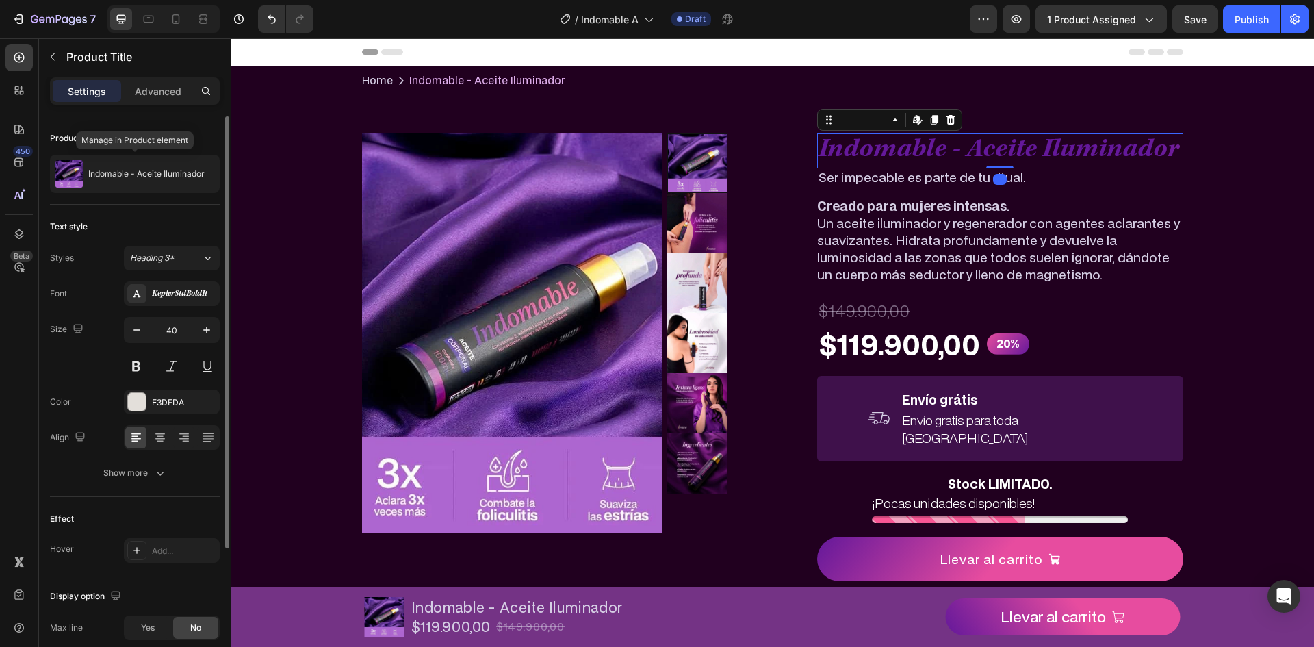
scroll to position [181, 0]
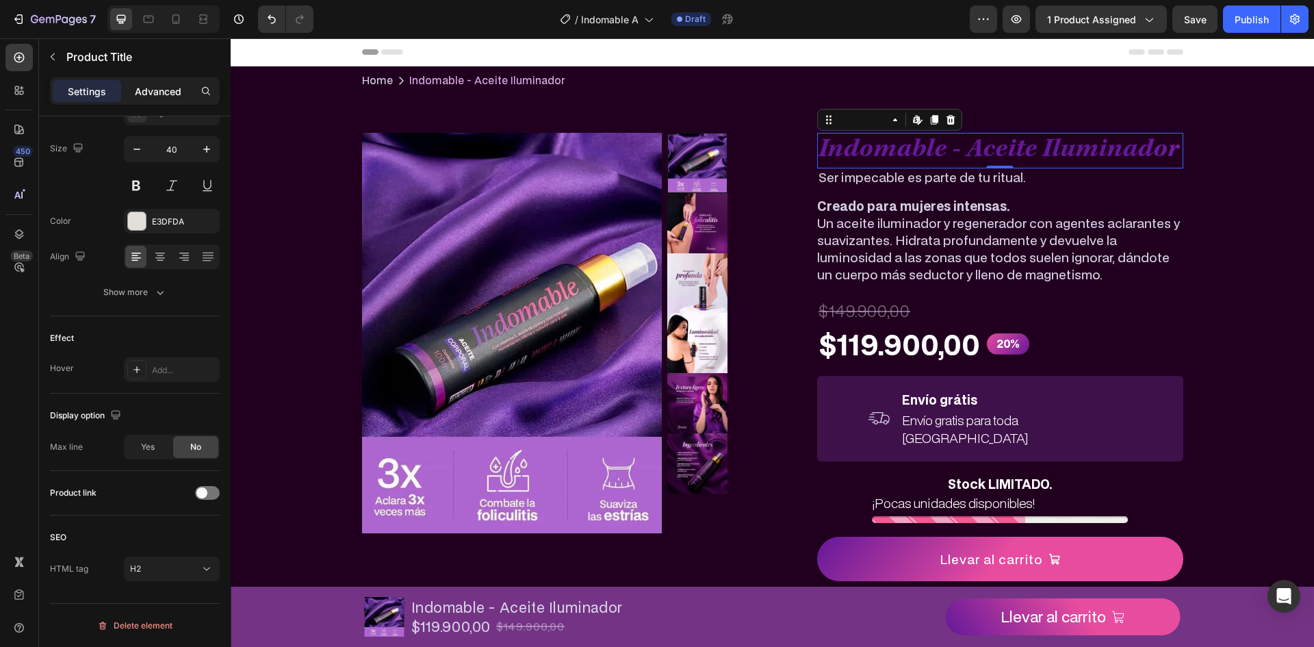
click at [143, 90] on p "Advanced" at bounding box center [158, 91] width 47 height 14
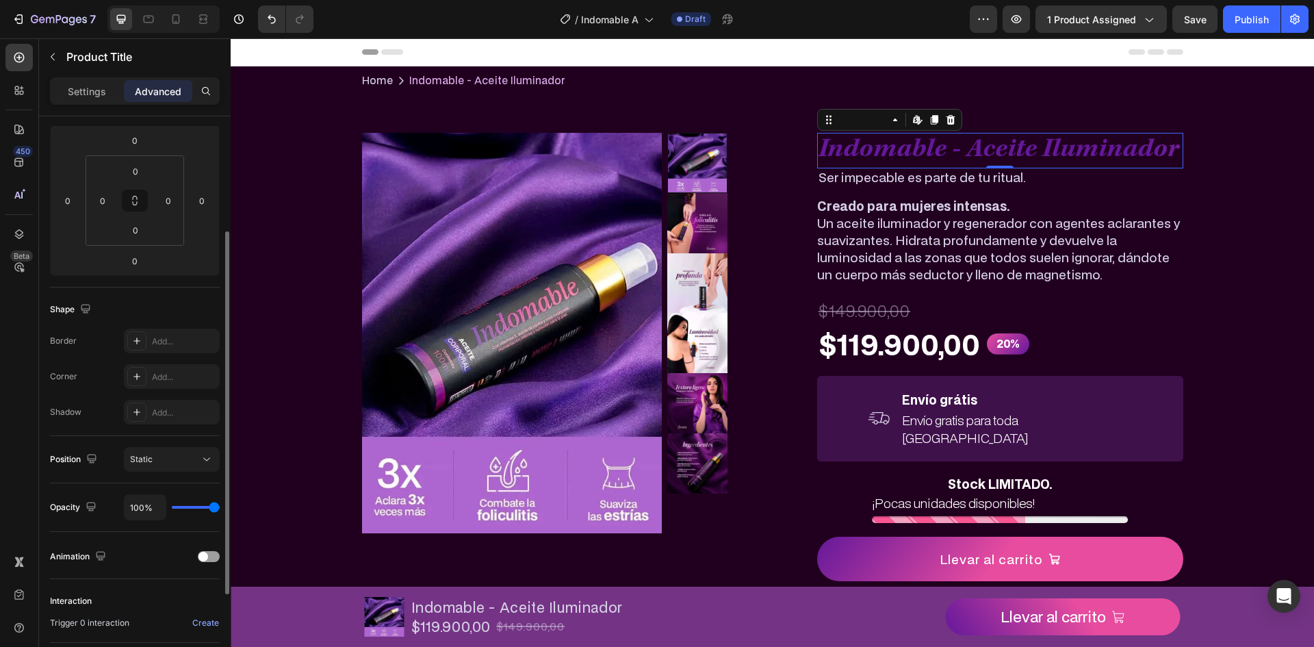
scroll to position [323, 0]
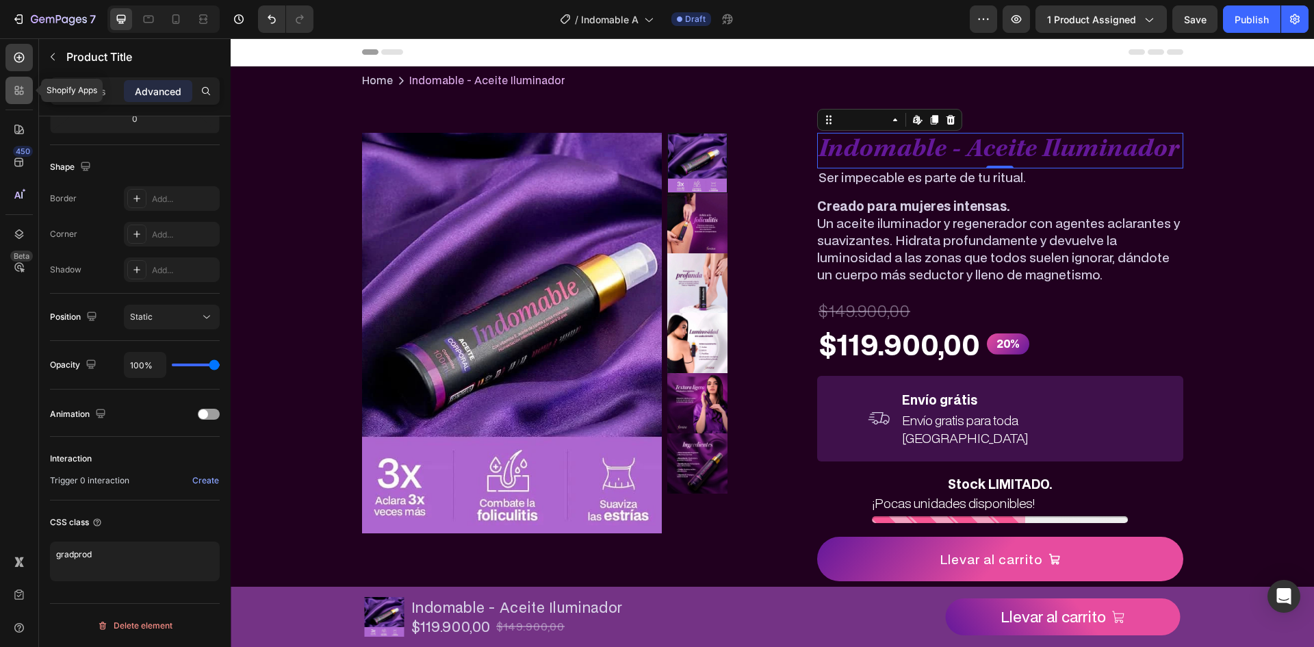
click at [22, 81] on div at bounding box center [18, 90] width 27 height 27
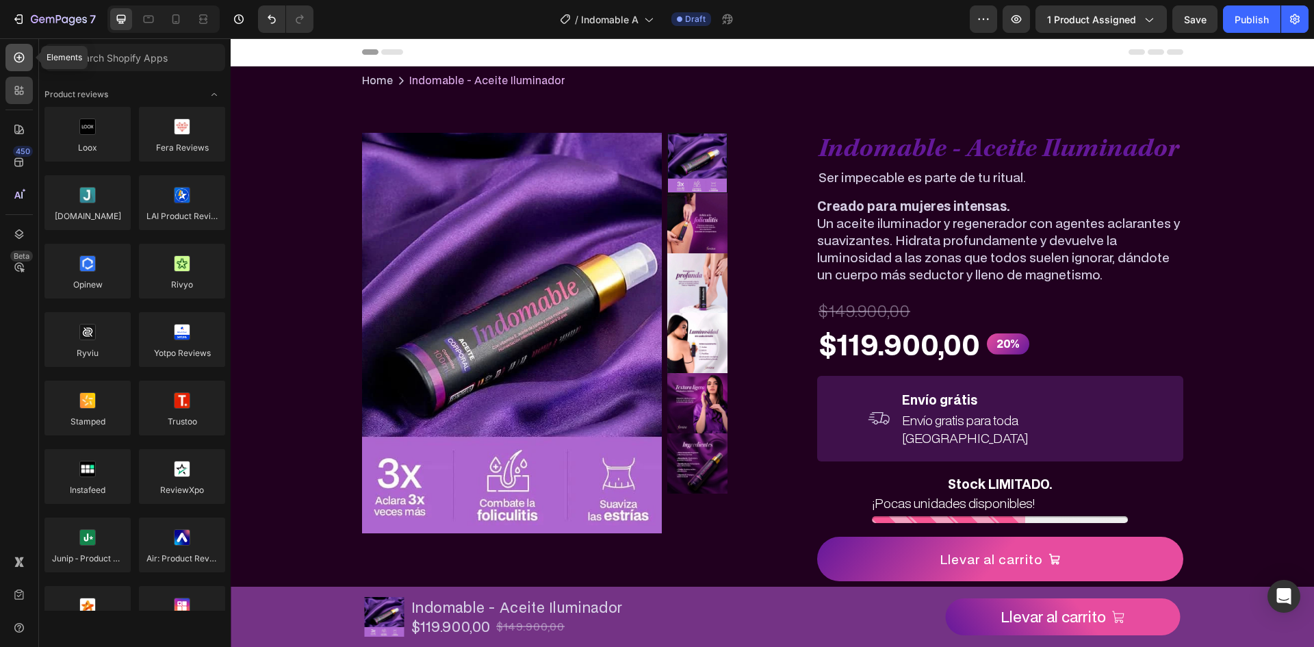
click at [18, 61] on icon at bounding box center [19, 58] width 14 height 14
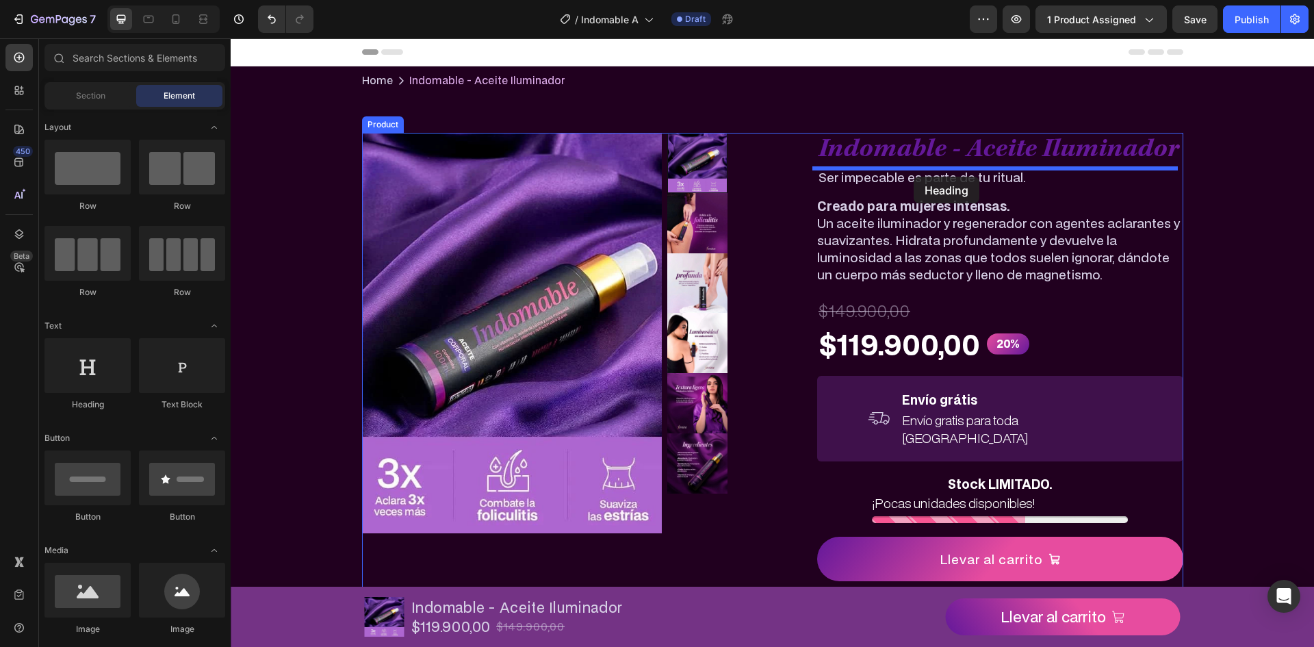
drag, startPoint x: 330, startPoint y: 389, endPoint x: 913, endPoint y: 177, distance: 620.6
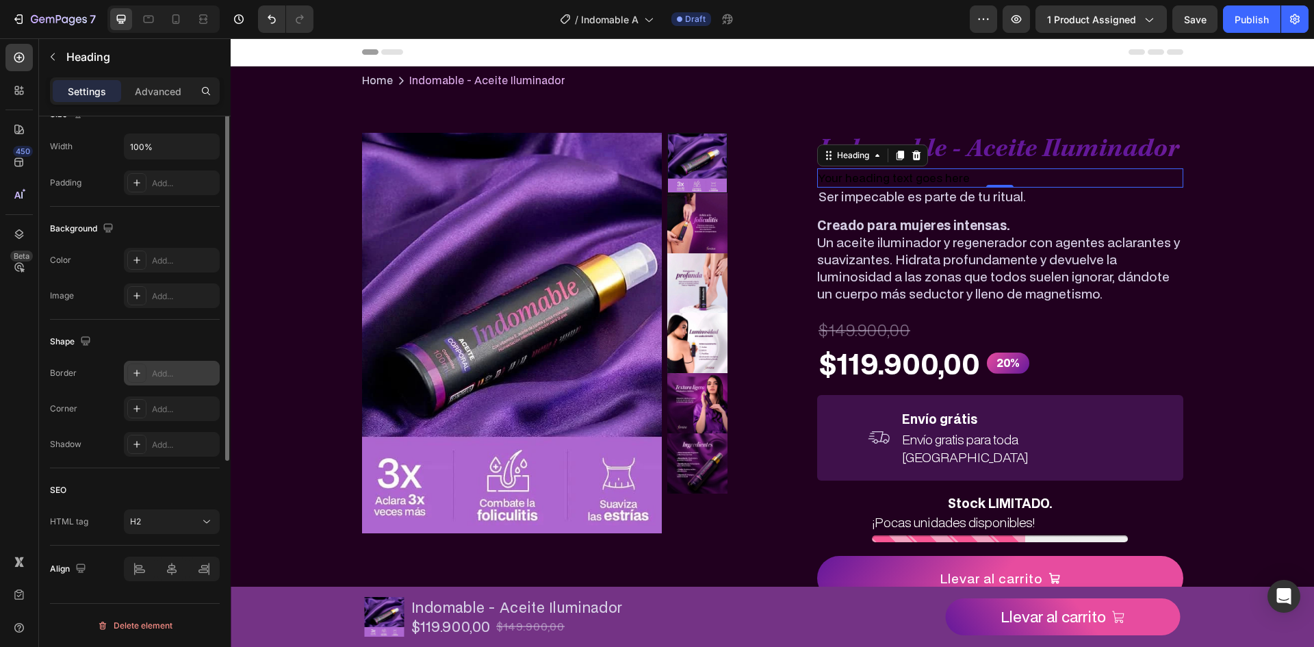
scroll to position [0, 0]
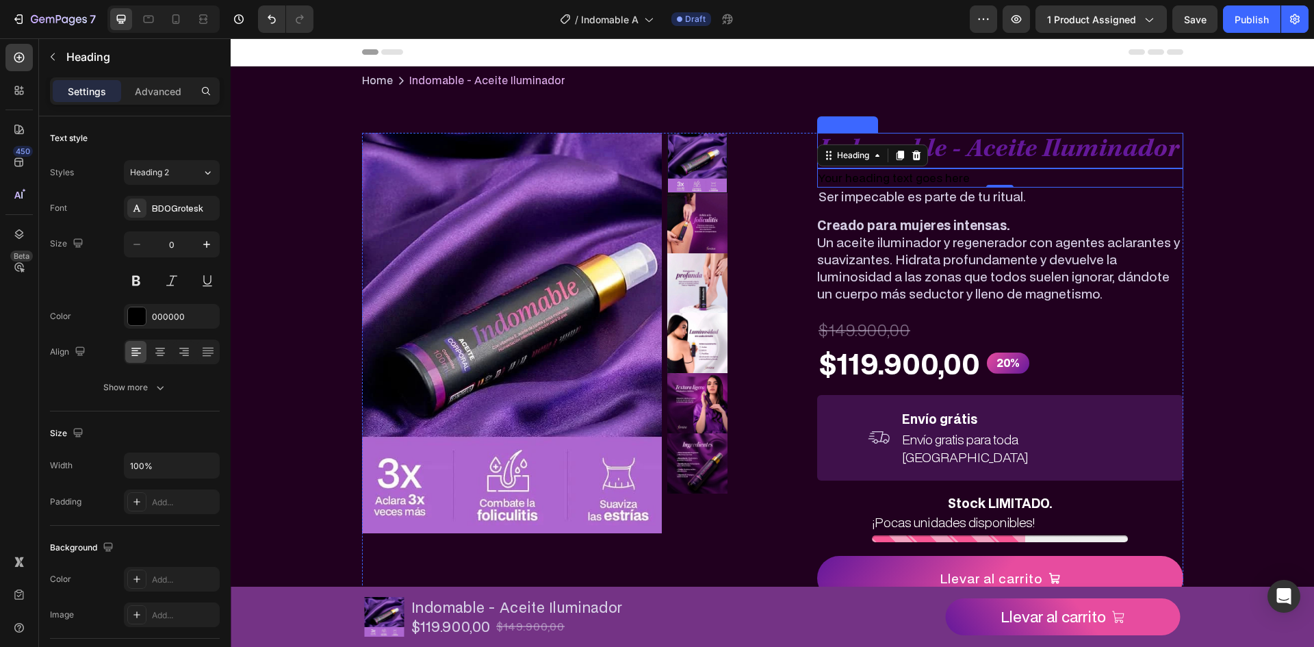
click at [956, 161] on h2 "Indomable - Aceite Iluminador" at bounding box center [1000, 151] width 366 height 36
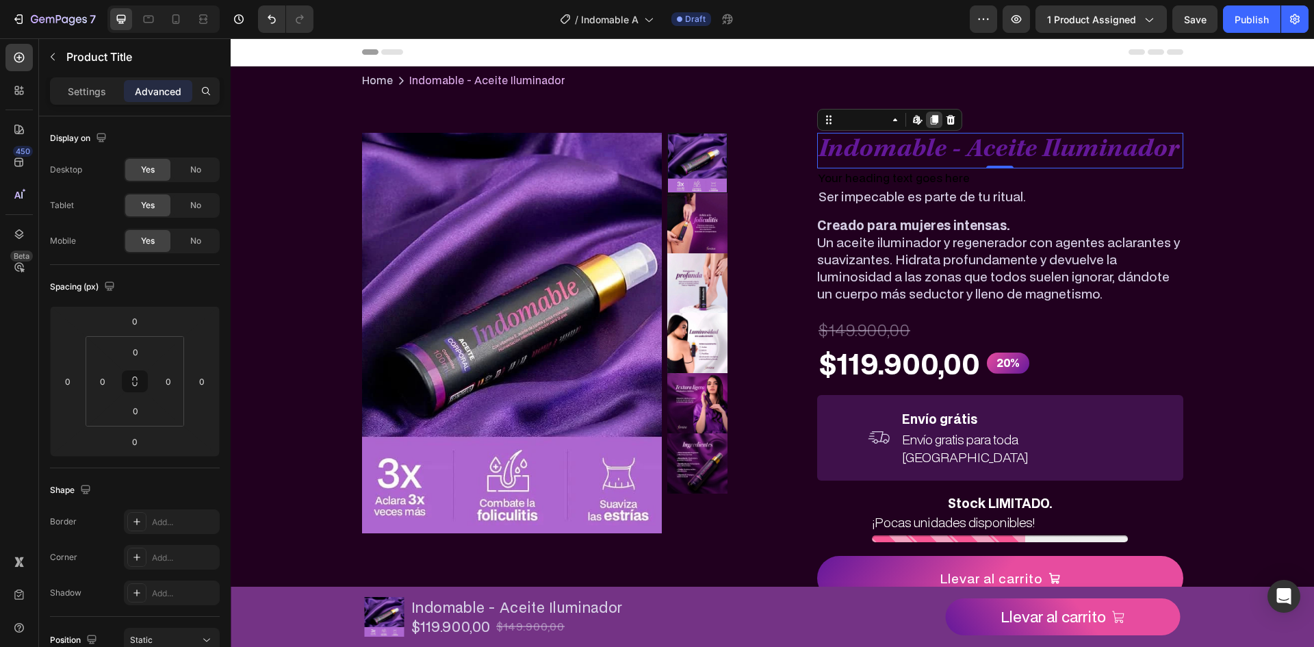
click at [928, 118] on icon at bounding box center [933, 119] width 11 height 11
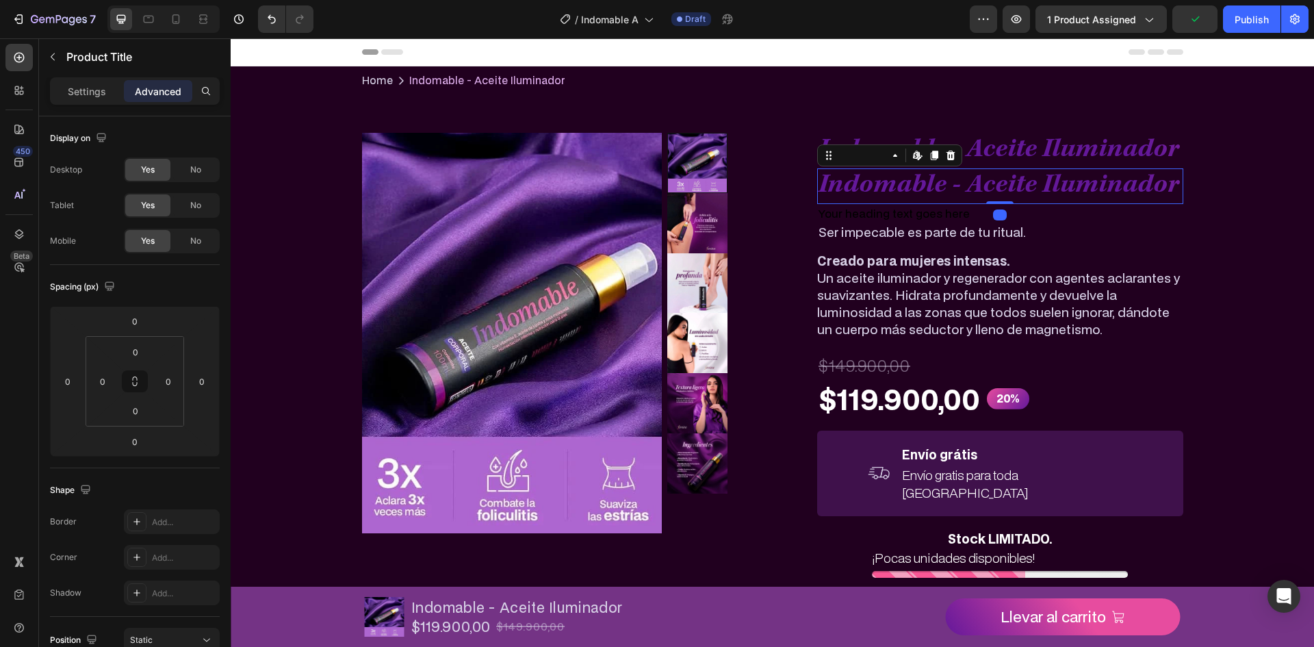
click at [945, 157] on icon at bounding box center [950, 155] width 11 height 11
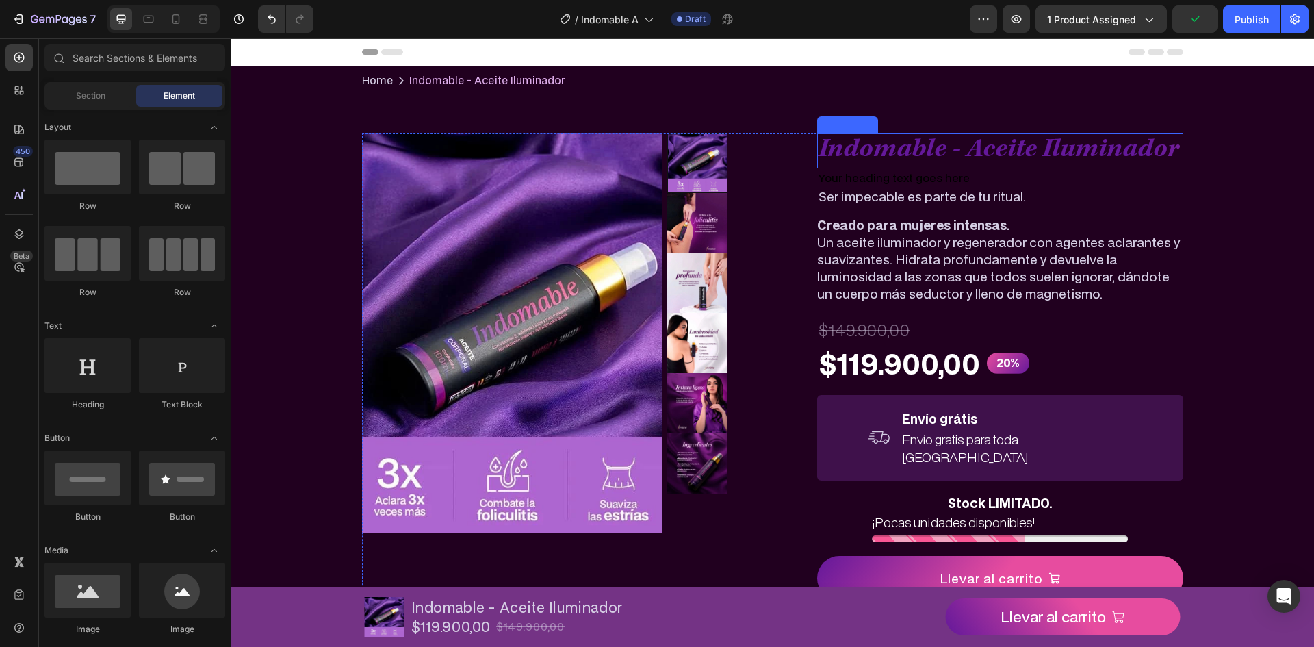
click at [931, 154] on h2 "Indomable - Aceite Iluminador" at bounding box center [1000, 151] width 366 height 36
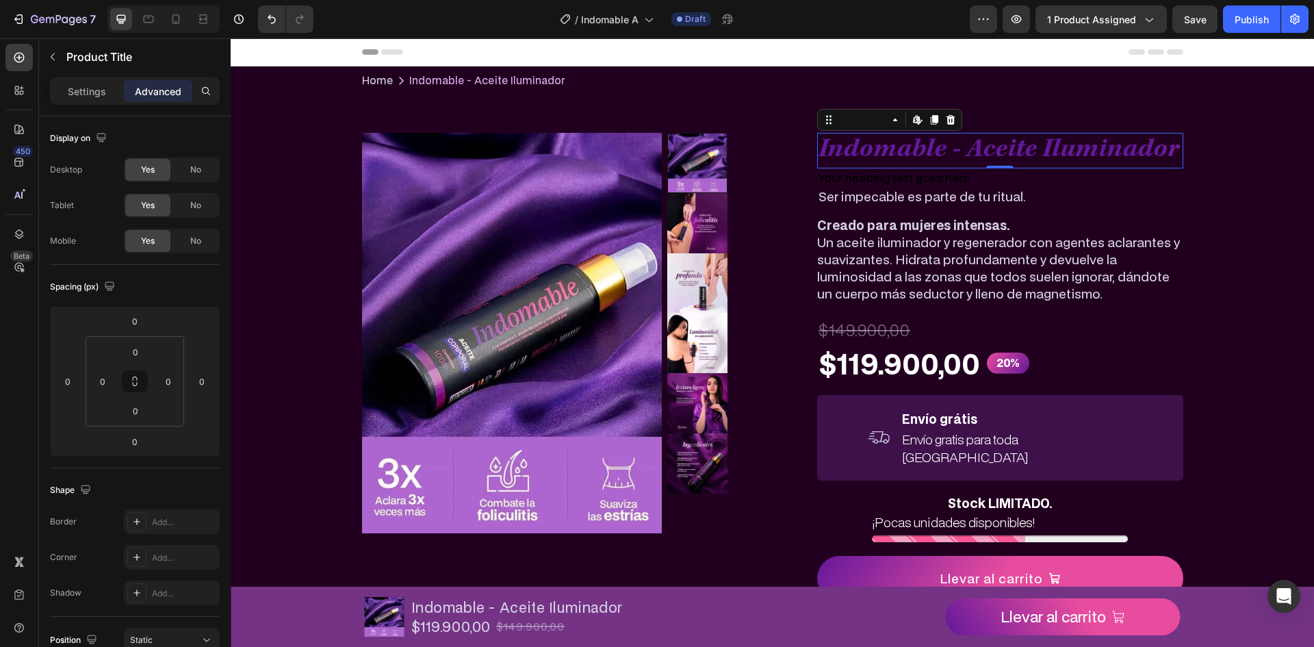
click at [885, 177] on h2 "Your heading text goes here" at bounding box center [1000, 177] width 366 height 19
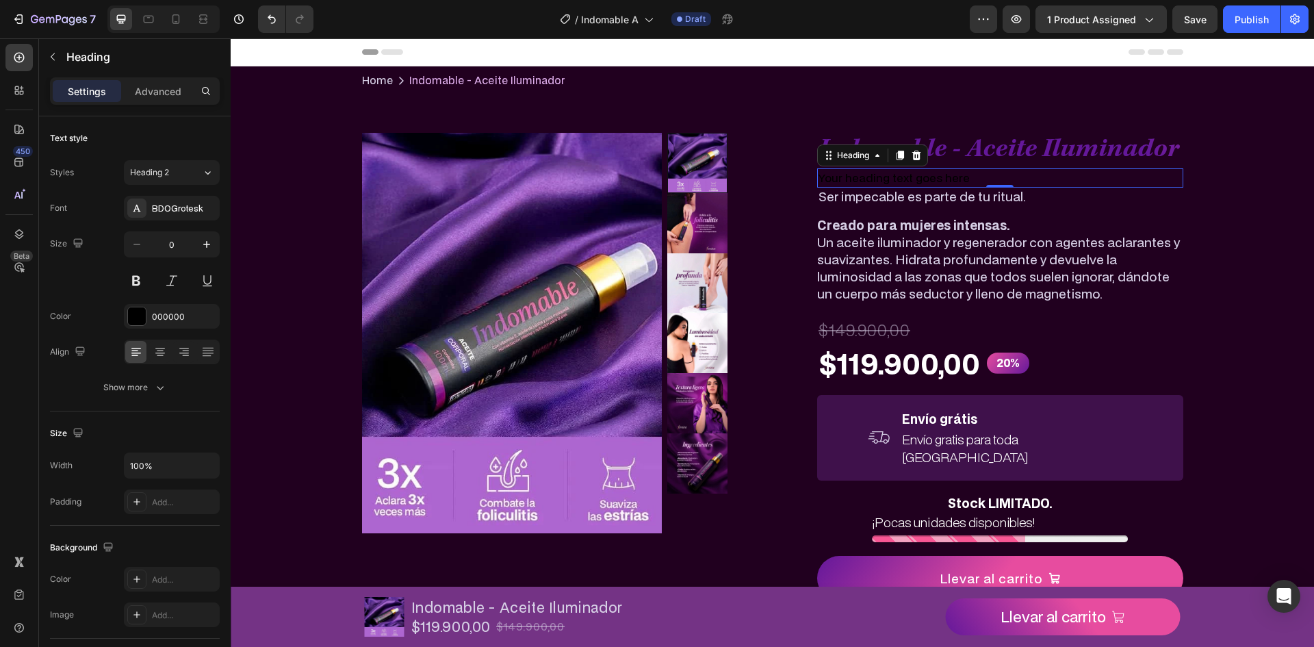
click at [1061, 175] on h2 "Your heading text goes here" at bounding box center [1000, 177] width 366 height 19
click at [1061, 175] on p "Your heading text goes here" at bounding box center [999, 178] width 363 height 16
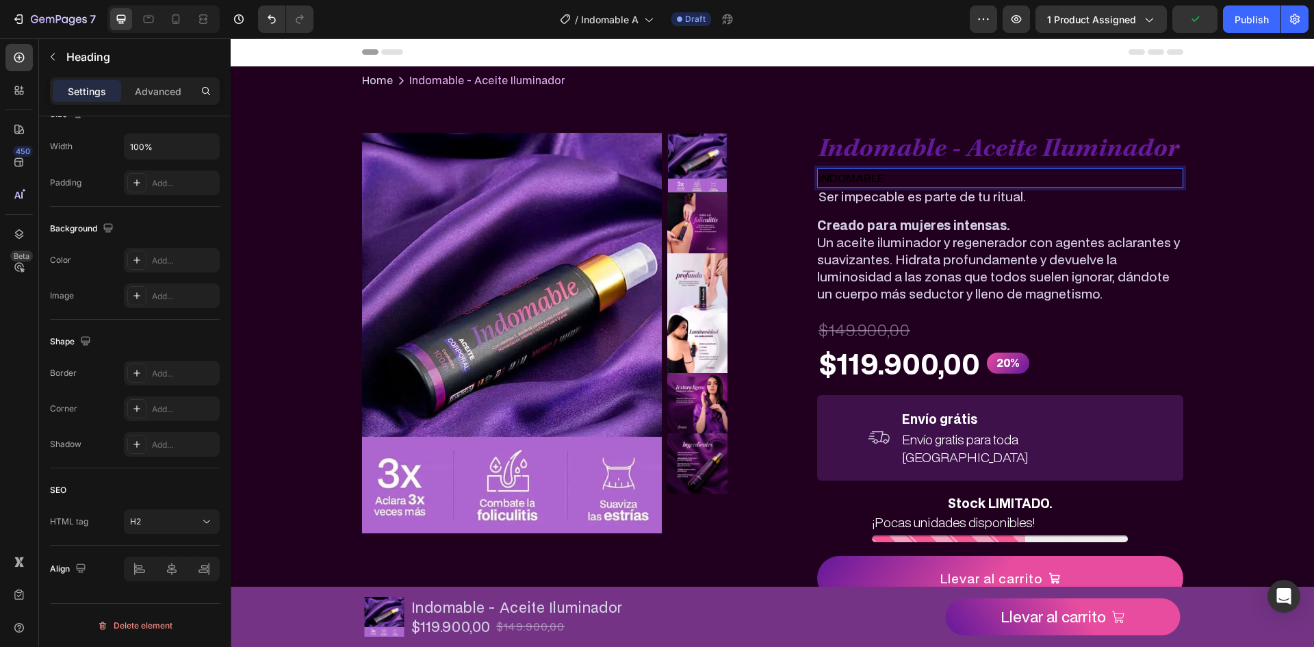
click at [161, 105] on div "Settings Advanced" at bounding box center [135, 96] width 192 height 39
click at [160, 95] on p "Advanced" at bounding box center [158, 91] width 47 height 14
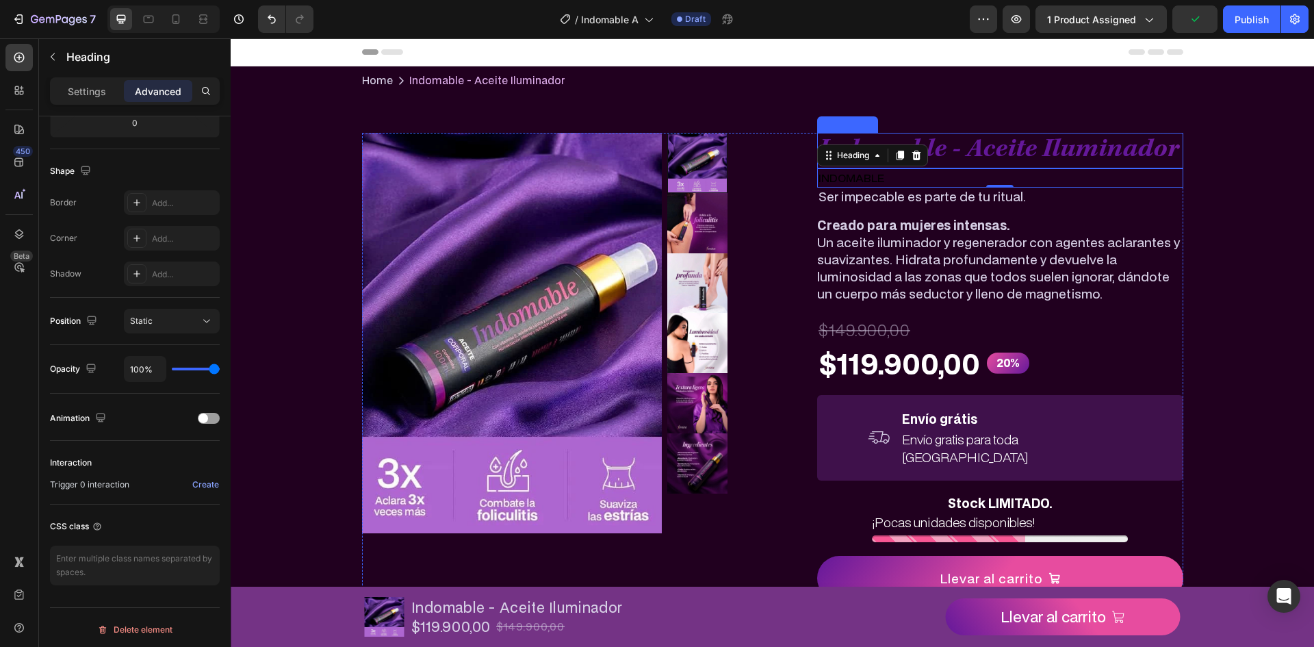
click at [982, 146] on h2 "Indomable - Aceite Iluminador" at bounding box center [1000, 151] width 366 height 36
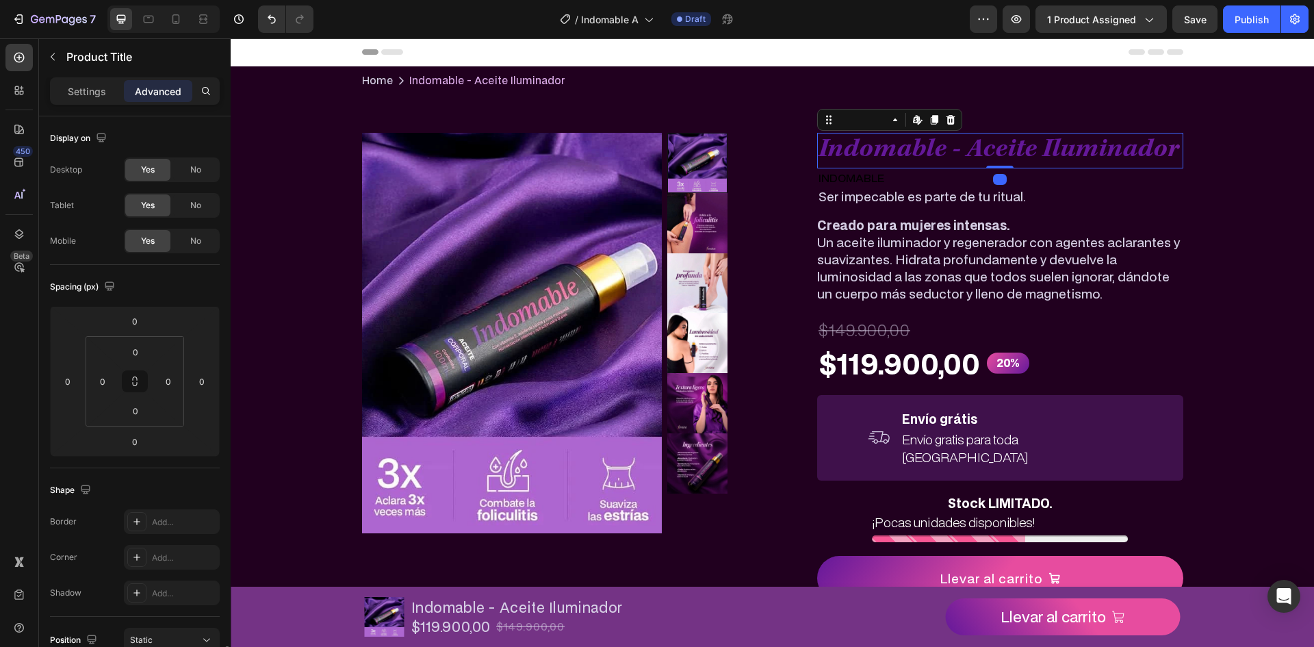
scroll to position [323, 0]
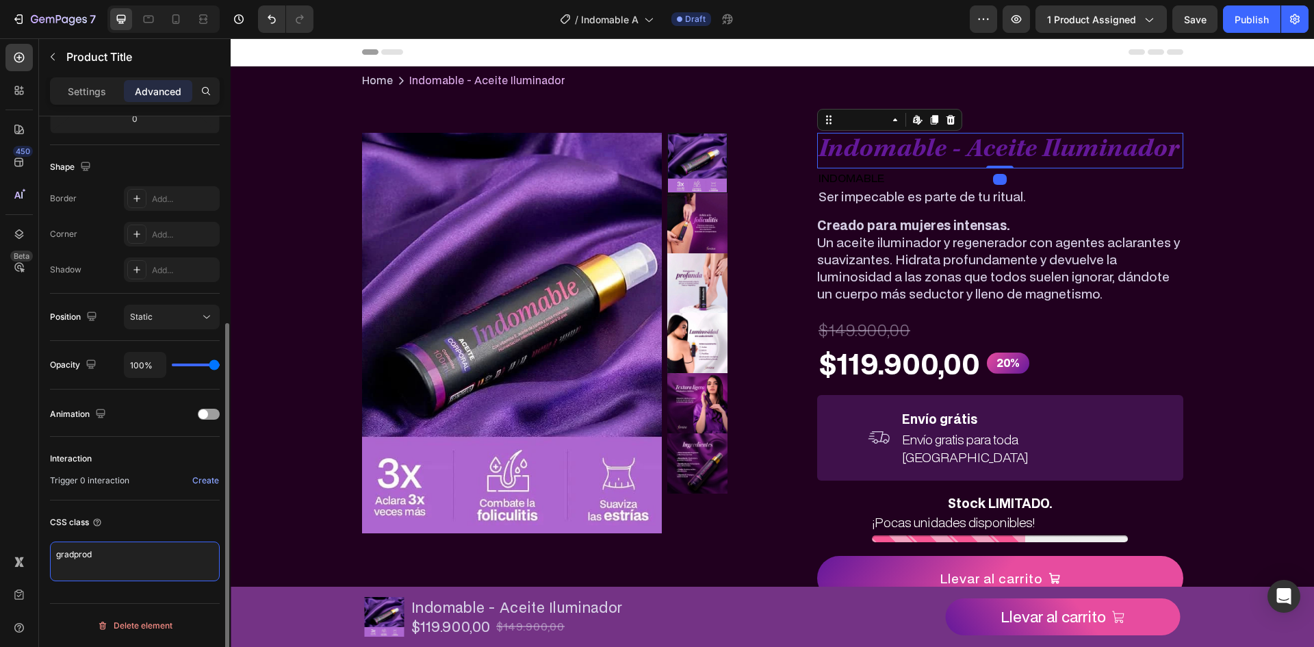
click at [140, 564] on textarea "gradprod" at bounding box center [135, 561] width 170 height 40
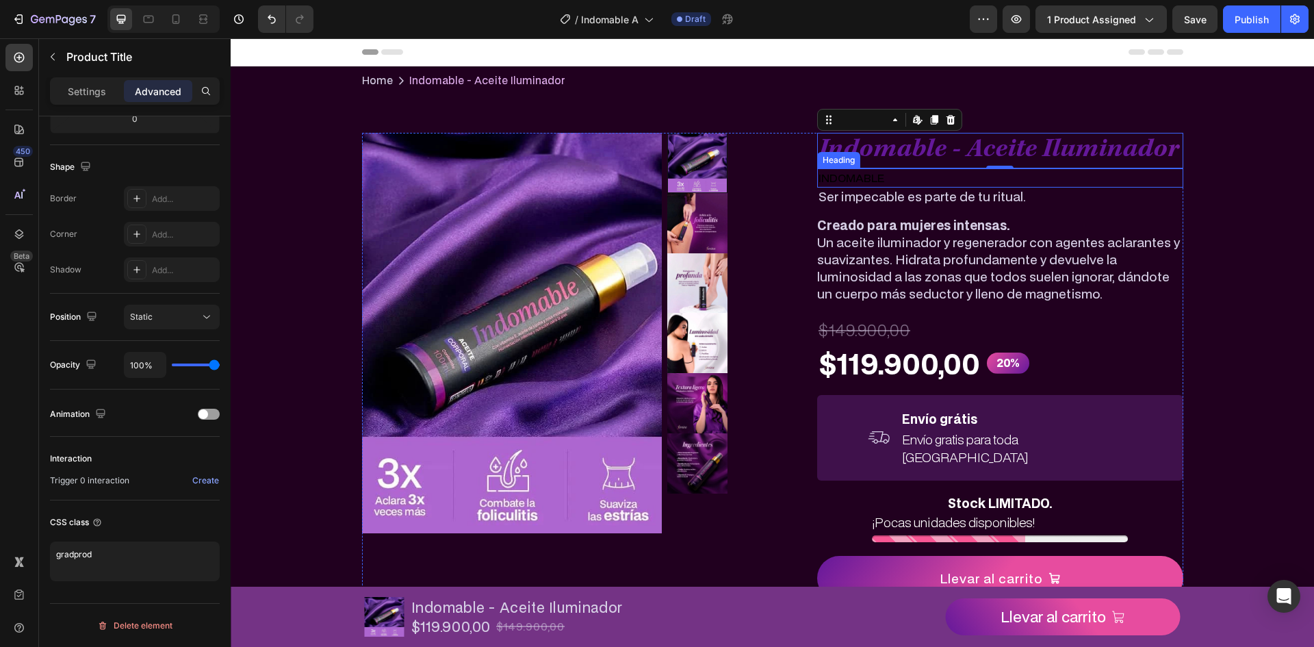
click at [889, 170] on p "INDOMABLE" at bounding box center [999, 178] width 363 height 16
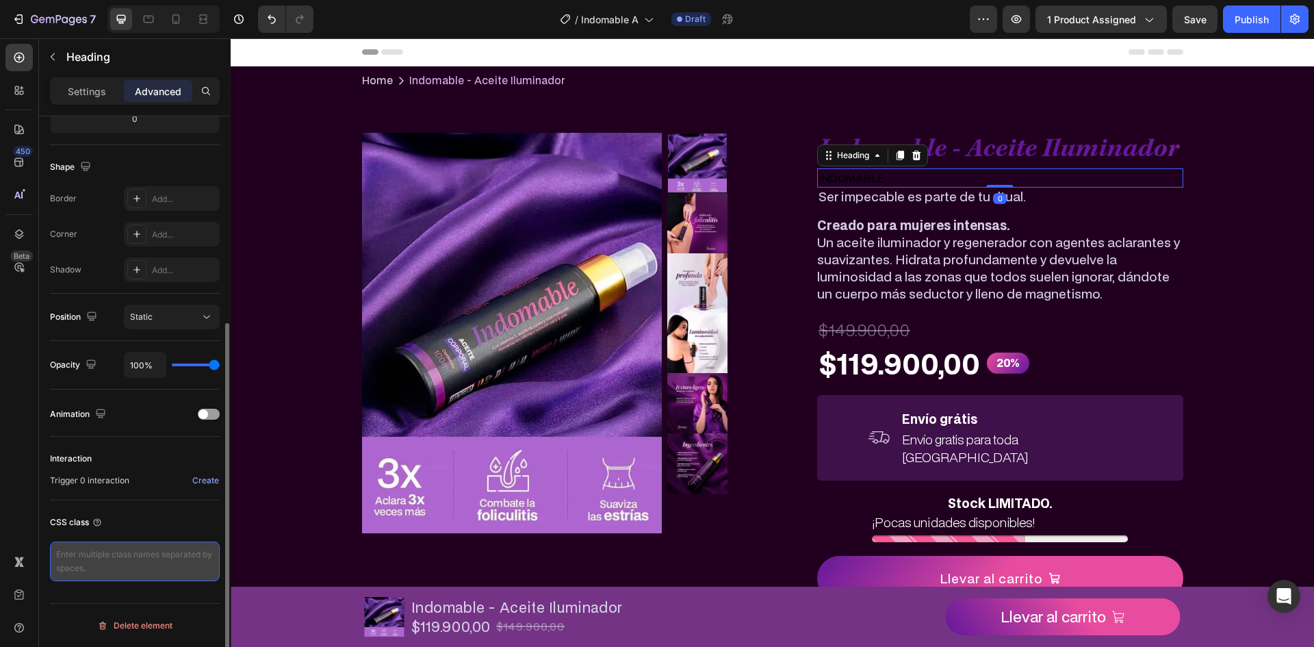
click at [170, 573] on textarea at bounding box center [135, 561] width 170 height 40
paste textarea "gradprod"
type textarea "gradprod"
click at [188, 523] on div "CSS class" at bounding box center [135, 522] width 170 height 22
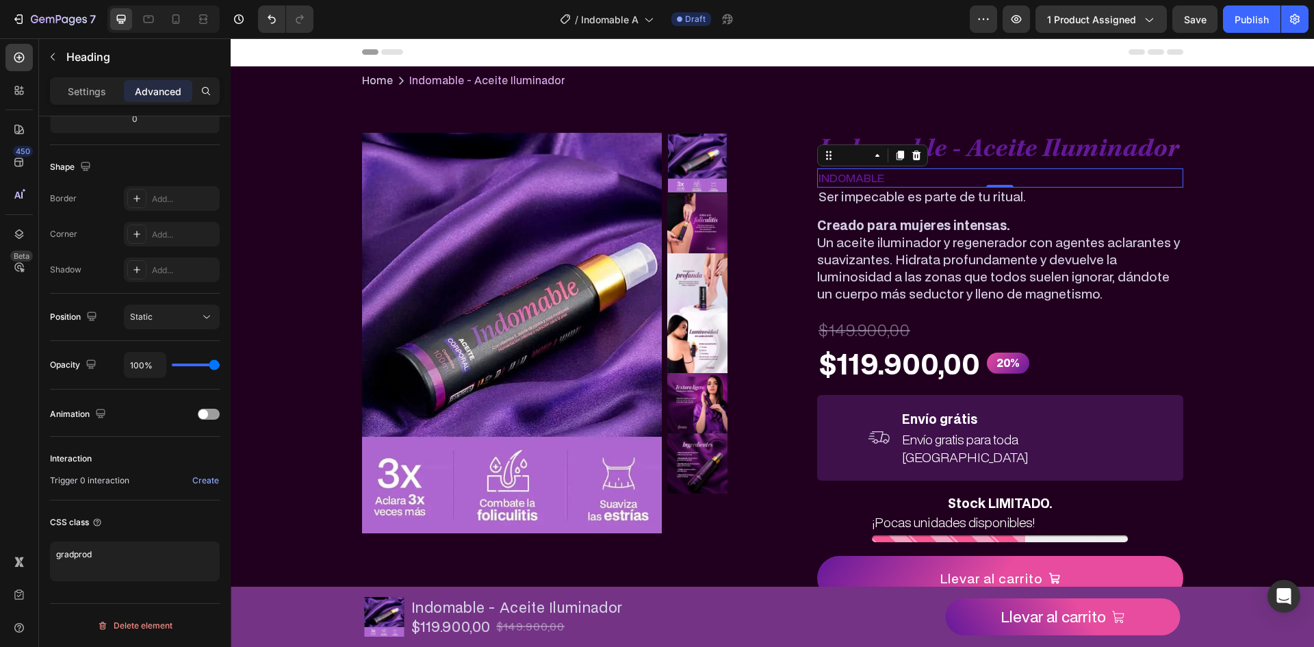
click at [919, 179] on p "INDOMABLE" at bounding box center [999, 178] width 363 height 16
click at [872, 178] on p "INDOMABLE" at bounding box center [999, 178] width 363 height 16
click at [106, 101] on div "Settings" at bounding box center [87, 91] width 68 height 22
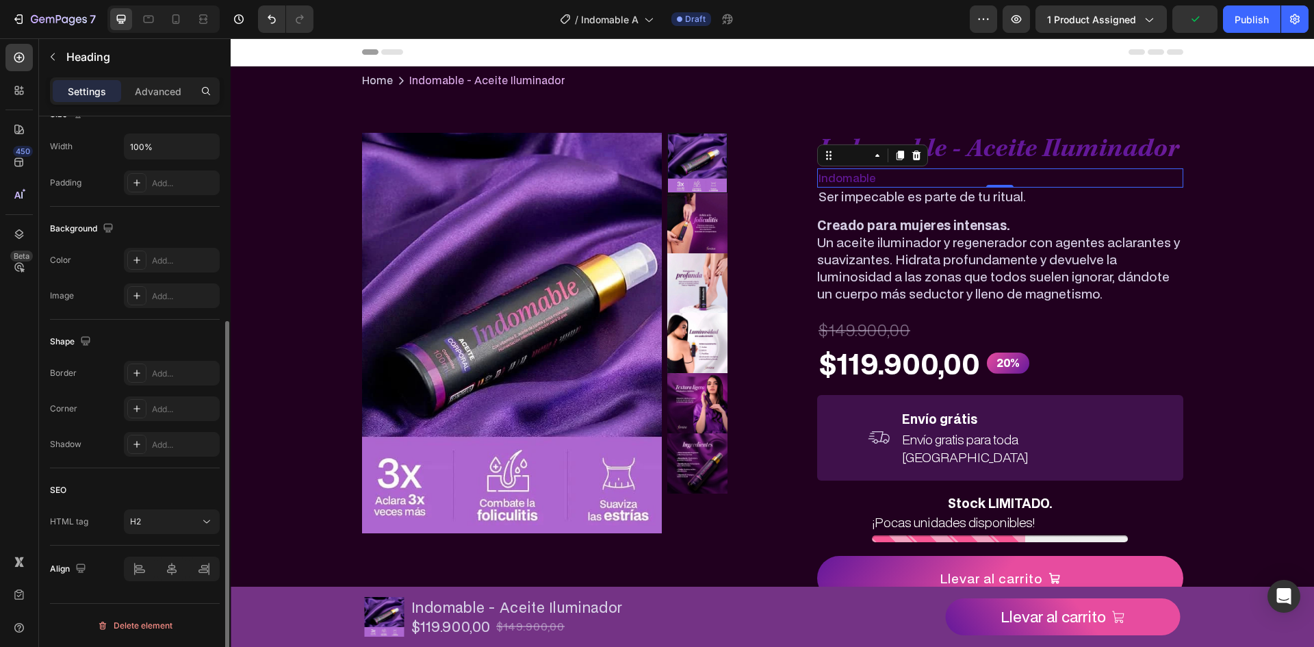
scroll to position [0, 0]
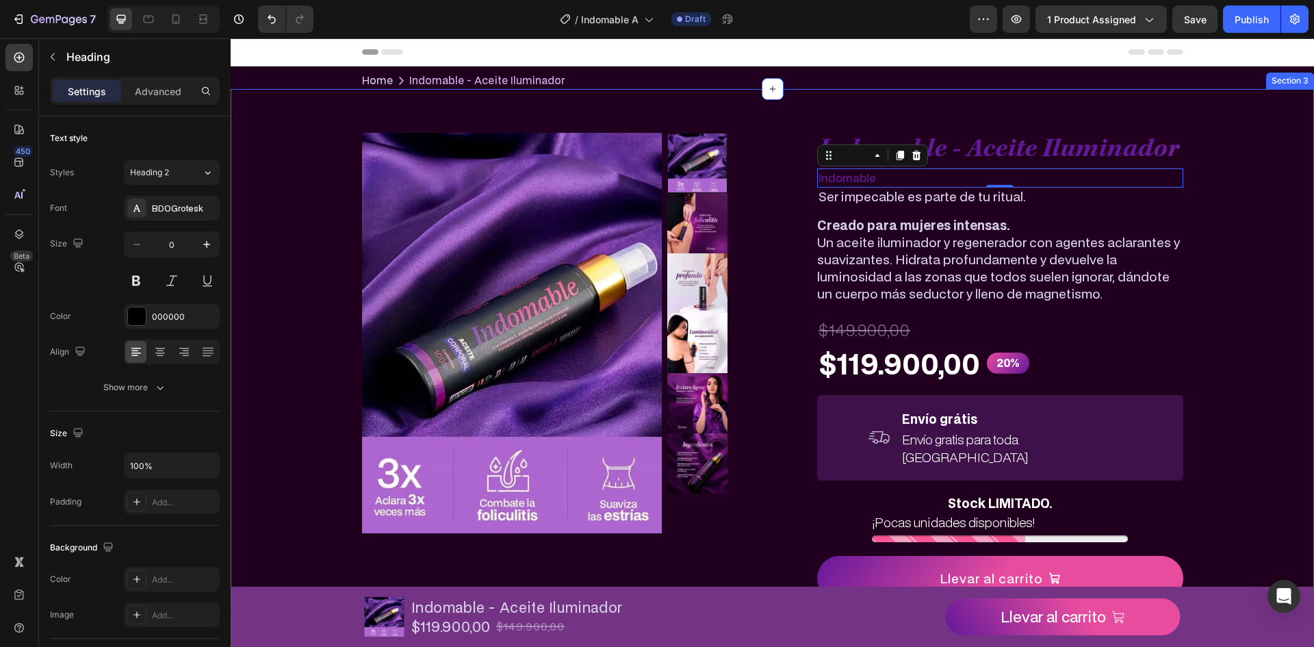
click at [1037, 136] on h2 "Indomable - Aceite Iluminador" at bounding box center [1000, 151] width 366 height 36
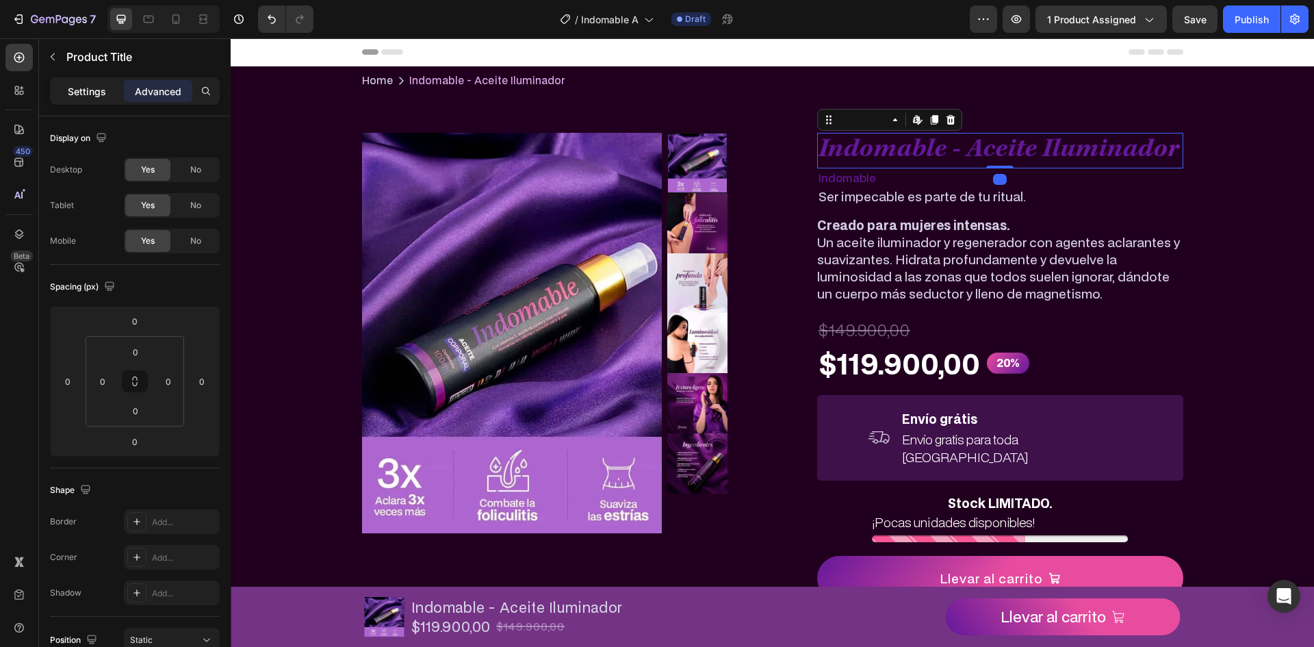
click at [103, 89] on p "Settings" at bounding box center [87, 91] width 38 height 14
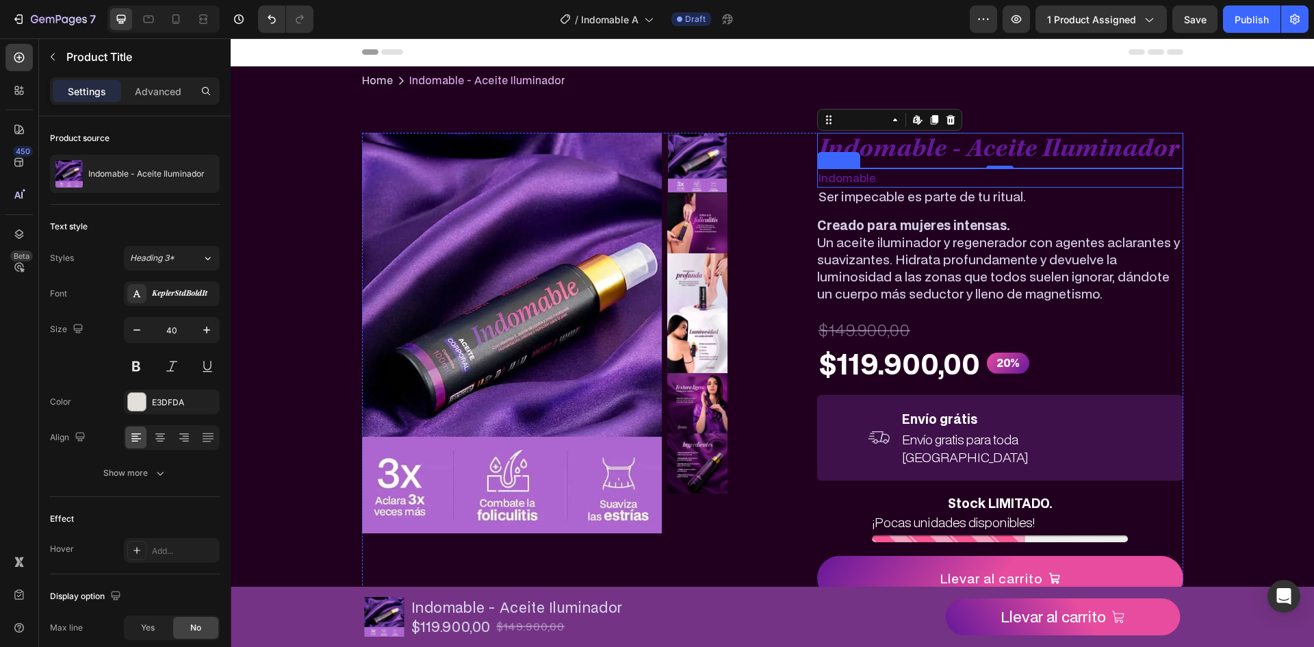
click at [866, 179] on p "Indomable" at bounding box center [999, 178] width 363 height 16
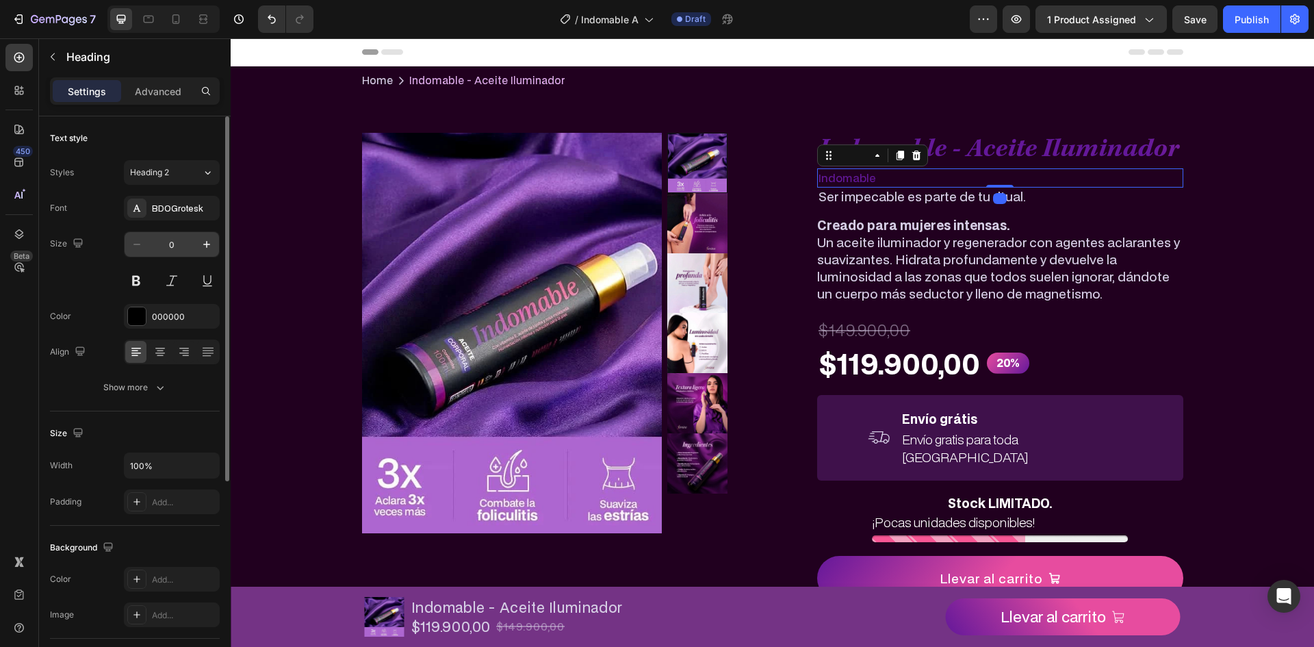
click at [170, 238] on input "0" at bounding box center [171, 244] width 45 height 25
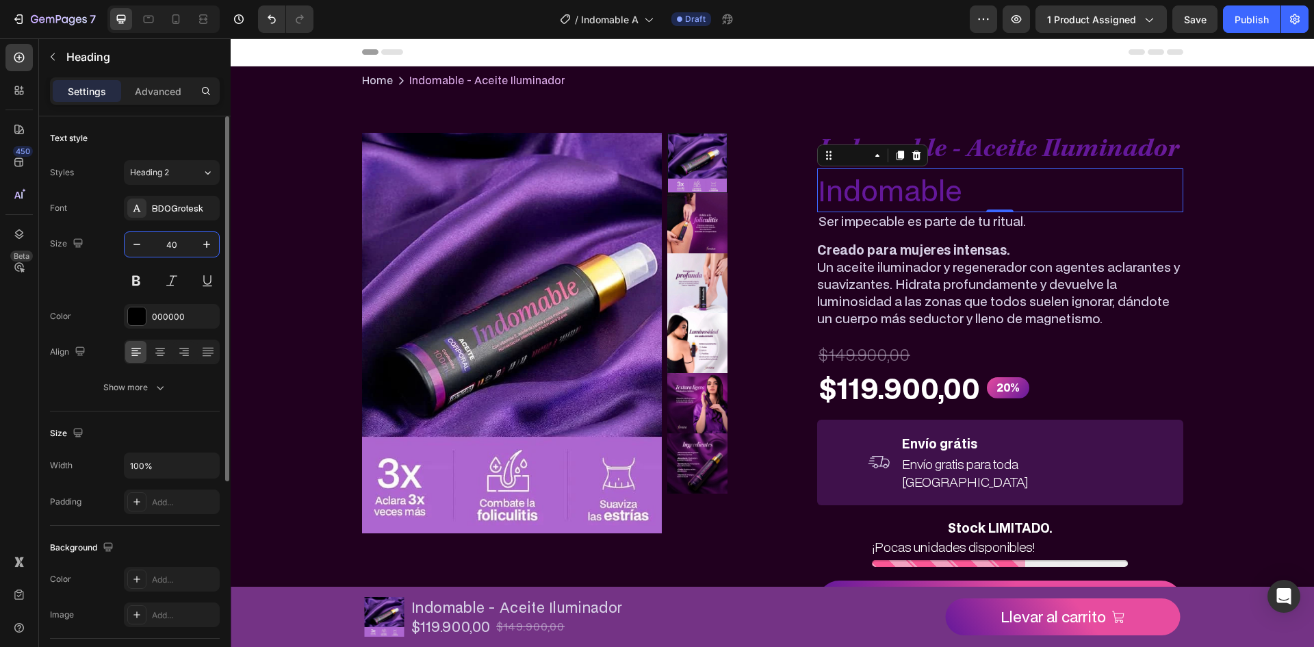
type input "40"
drag, startPoint x: 176, startPoint y: 228, endPoint x: 177, endPoint y: 217, distance: 11.0
click at [177, 228] on div "Font BDOGrotesk Size 40 Color 000000 Align Show more" at bounding box center [135, 298] width 170 height 204
click at [177, 217] on div "BDOGrotesk" at bounding box center [172, 208] width 96 height 25
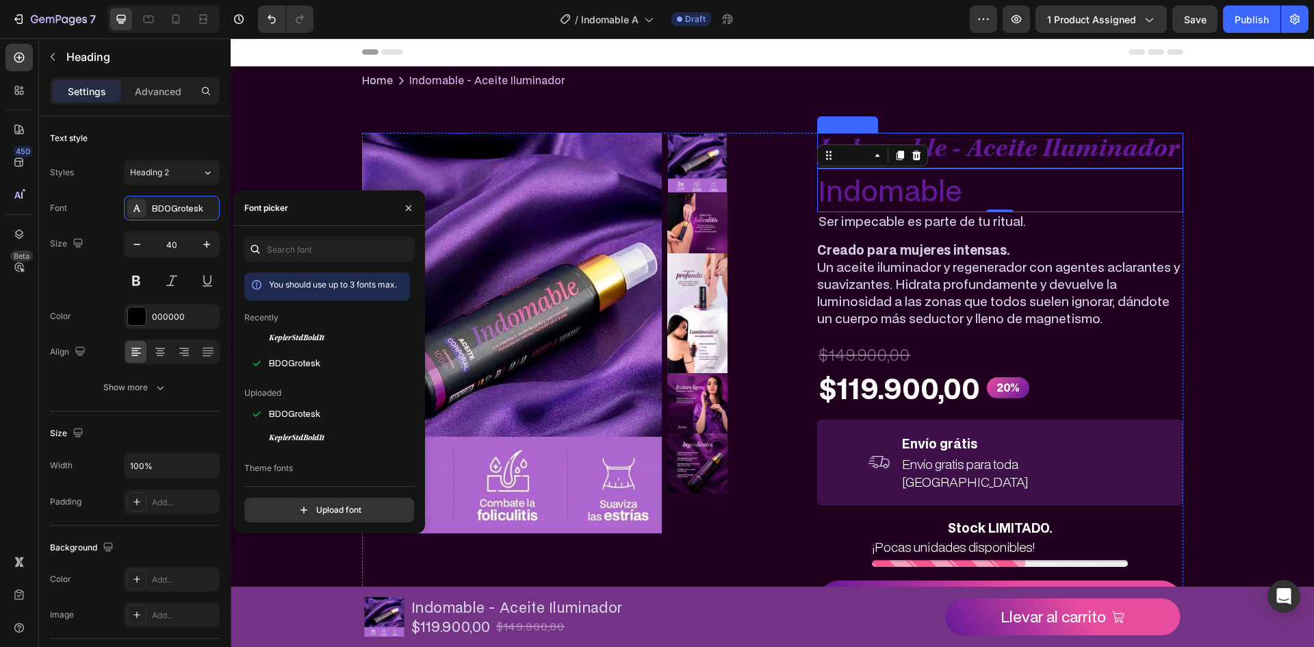
click at [1128, 142] on h2 "Indomable - Aceite Iluminador" at bounding box center [1000, 151] width 366 height 36
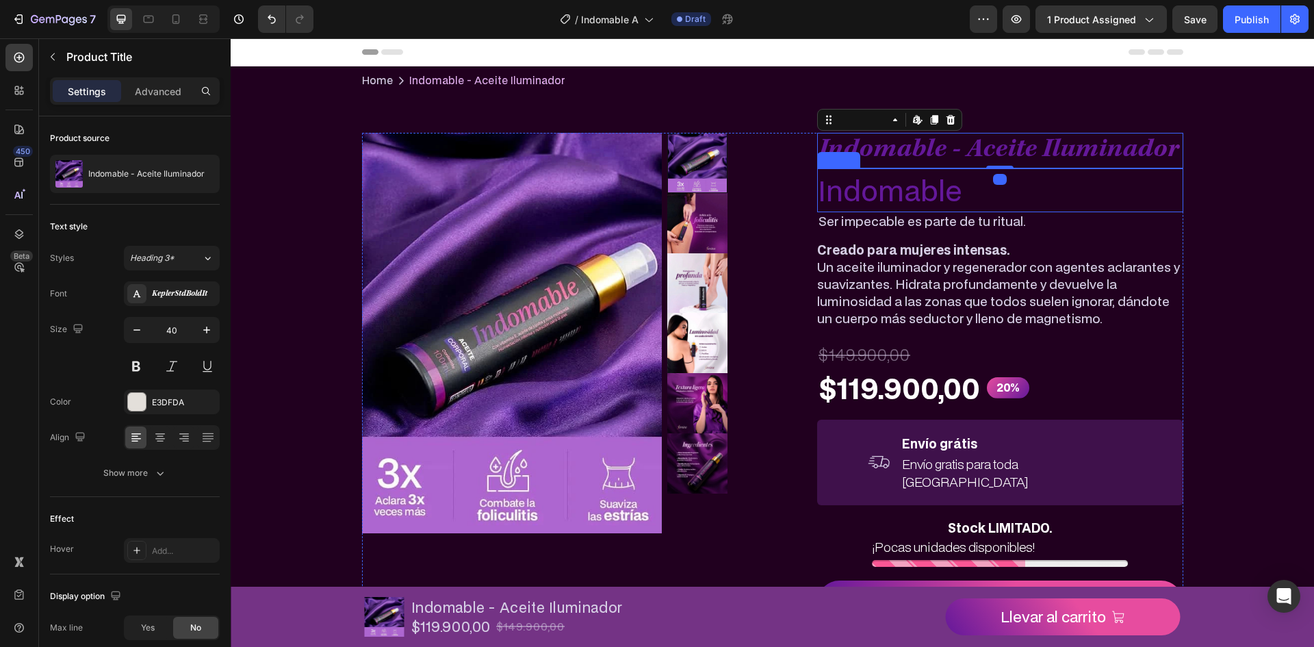
click at [1025, 190] on p "Indomable" at bounding box center [999, 190] width 363 height 41
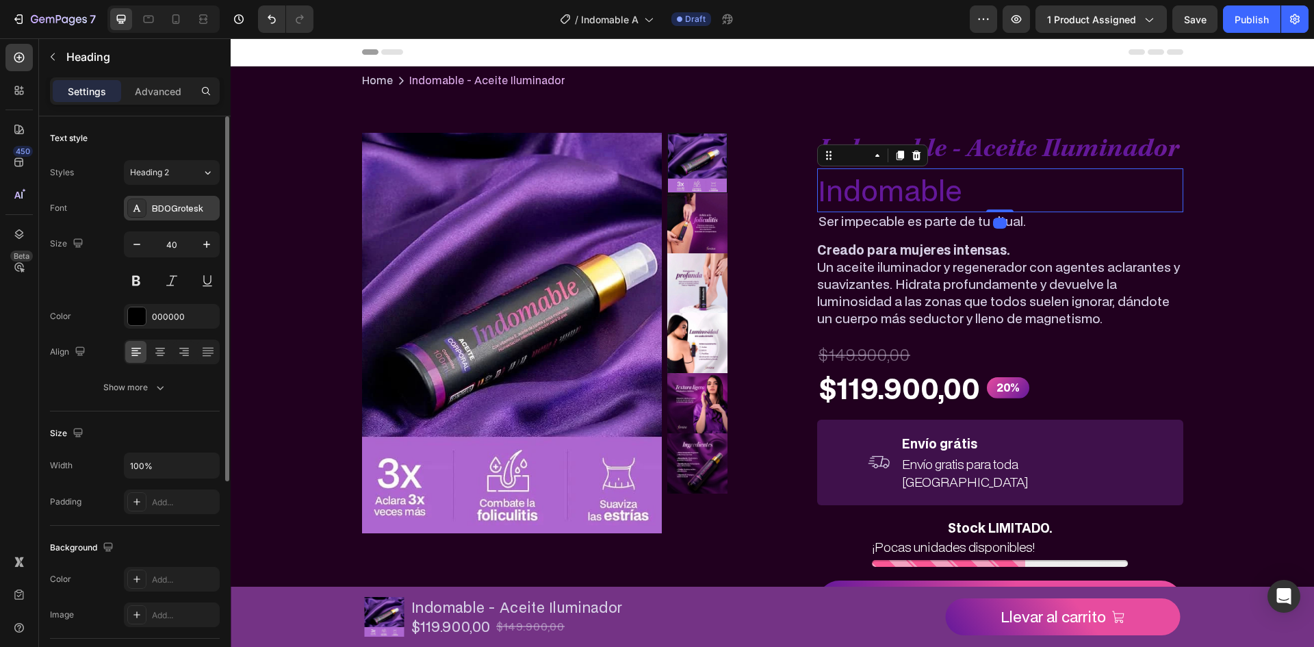
click at [179, 206] on div "BDOGrotesk" at bounding box center [184, 209] width 64 height 12
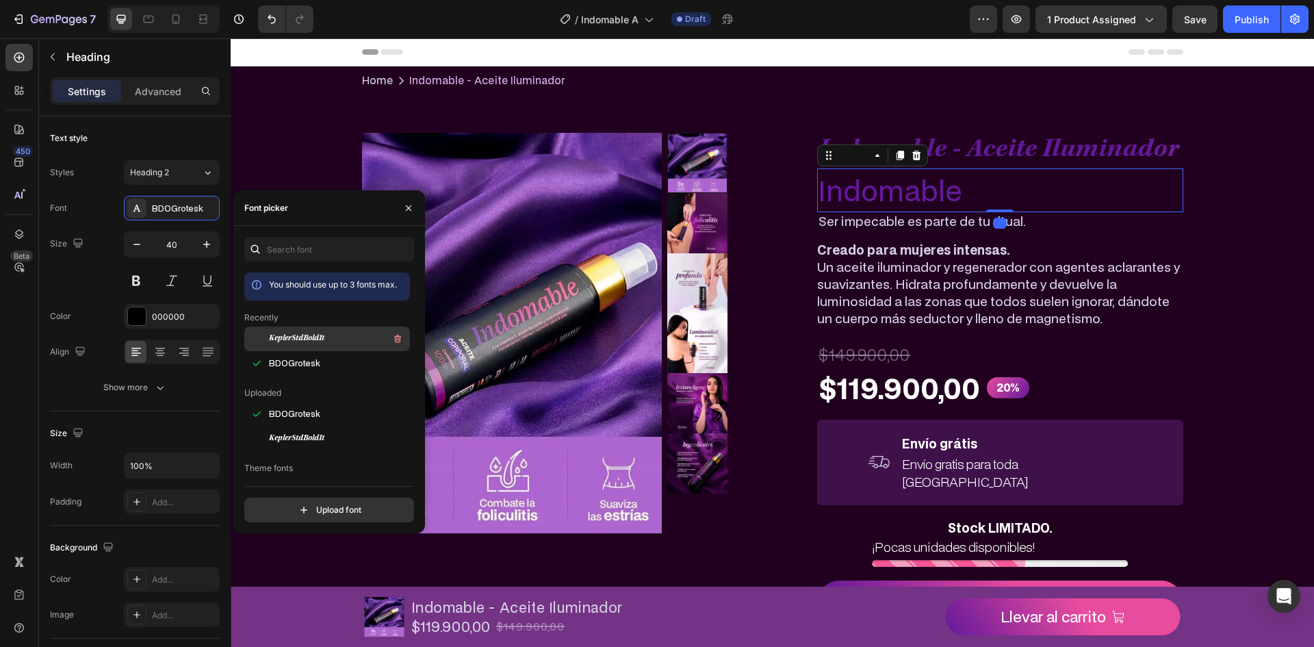
click at [330, 341] on div "KeplerStdBoldIt" at bounding box center [338, 338] width 138 height 16
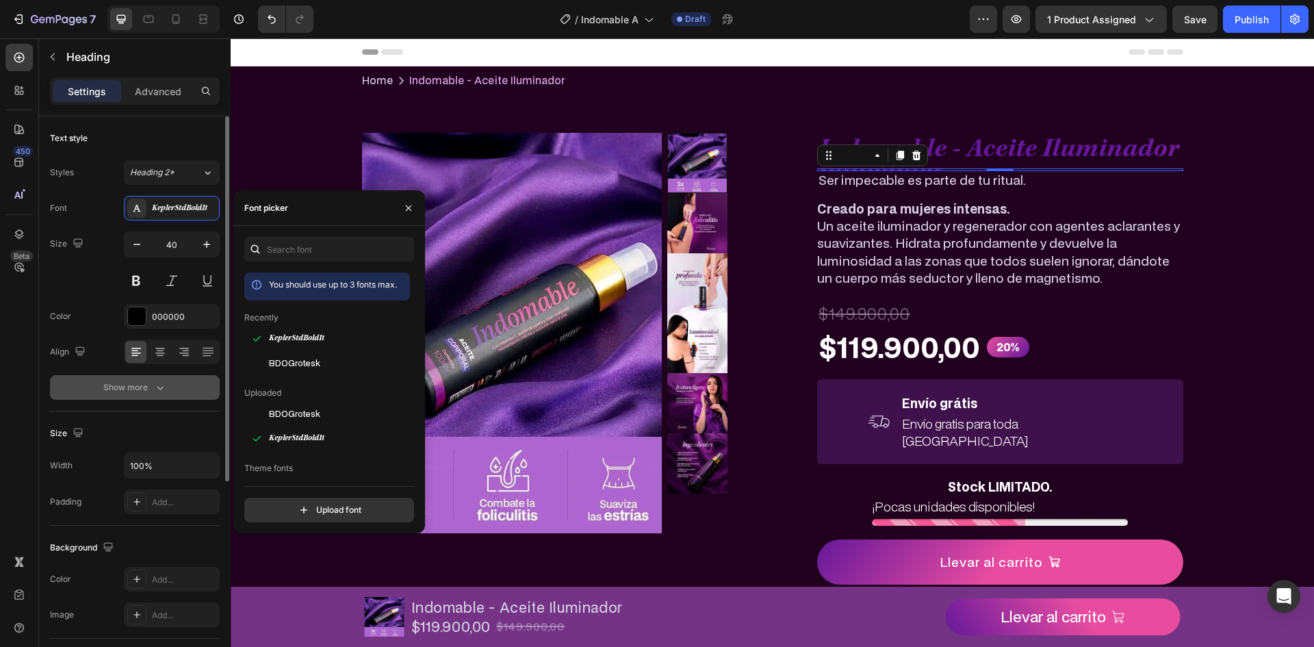
click at [155, 383] on icon "button" at bounding box center [160, 387] width 14 height 14
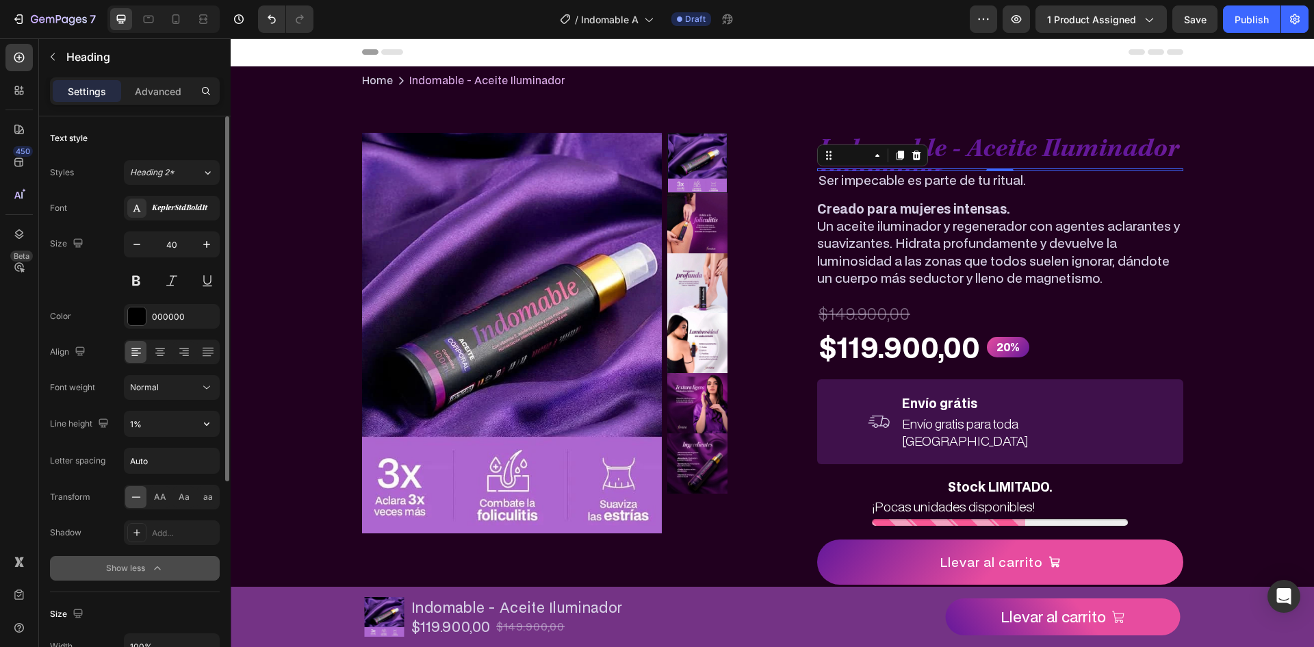
drag, startPoint x: 212, startPoint y: 425, endPoint x: 204, endPoint y: 439, distance: 16.0
click at [212, 424] on icon "button" at bounding box center [207, 424] width 14 height 14
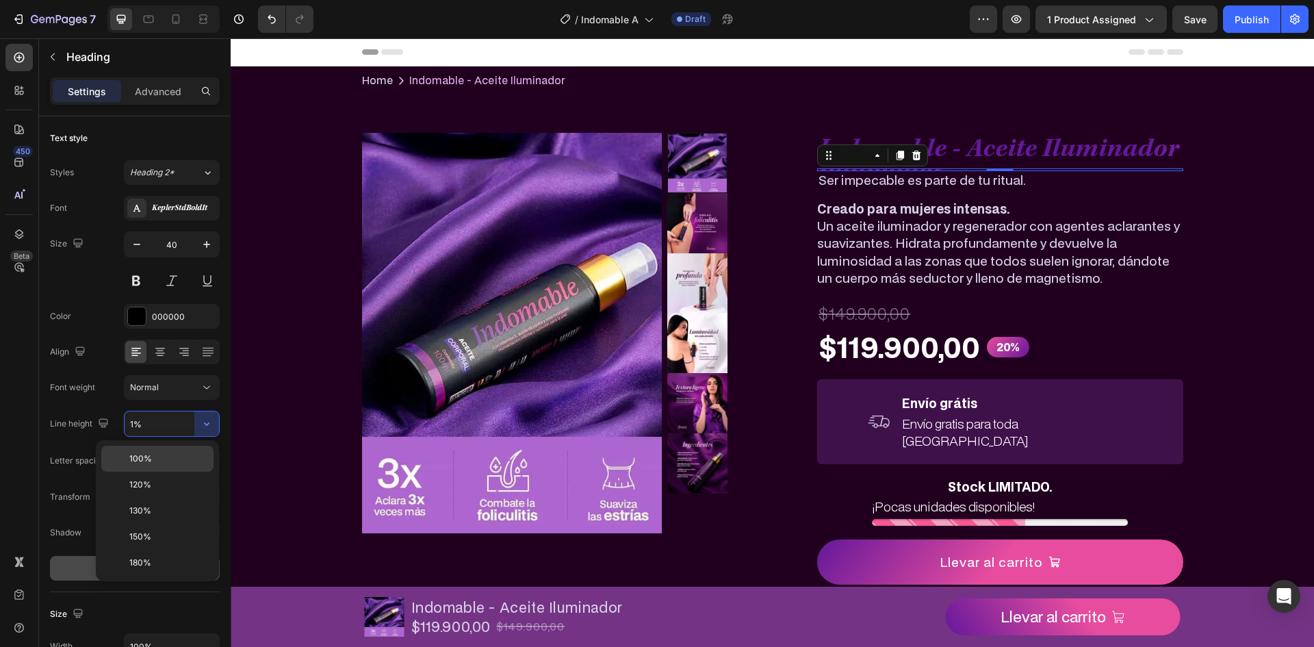
click at [188, 458] on p "100%" at bounding box center [168, 458] width 78 height 12
type input "100%"
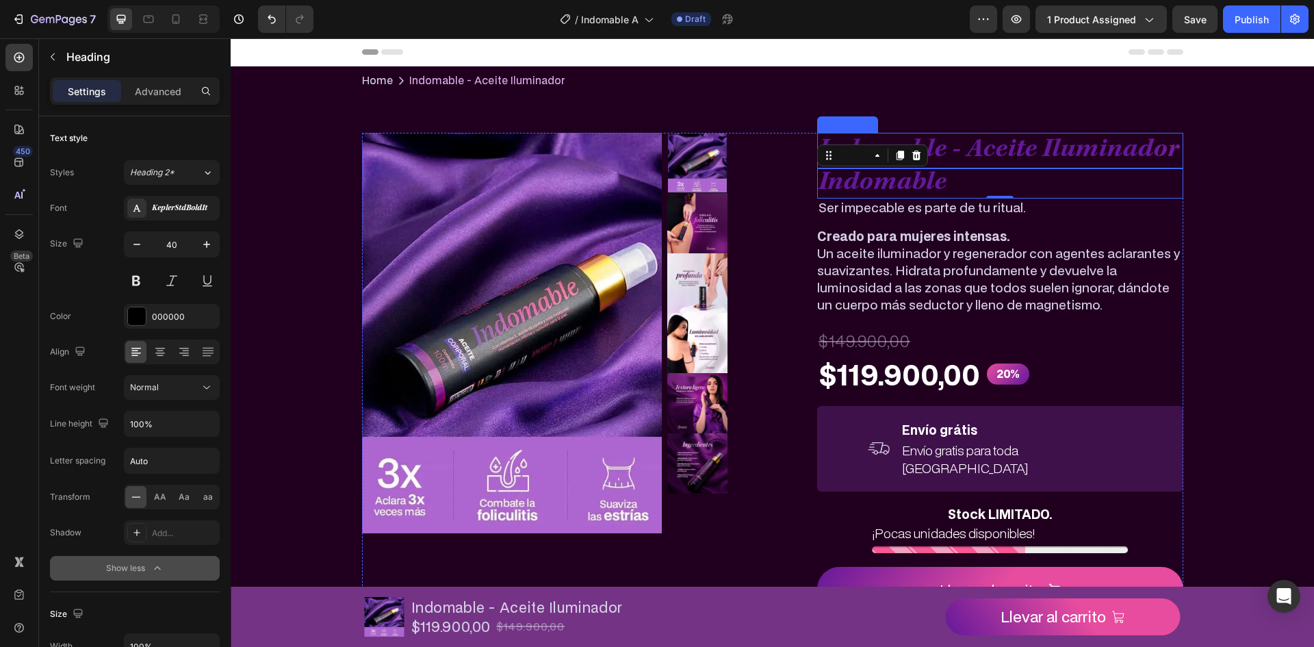
click at [984, 157] on h2 "Indomable - Aceite Iluminador" at bounding box center [1000, 151] width 366 height 36
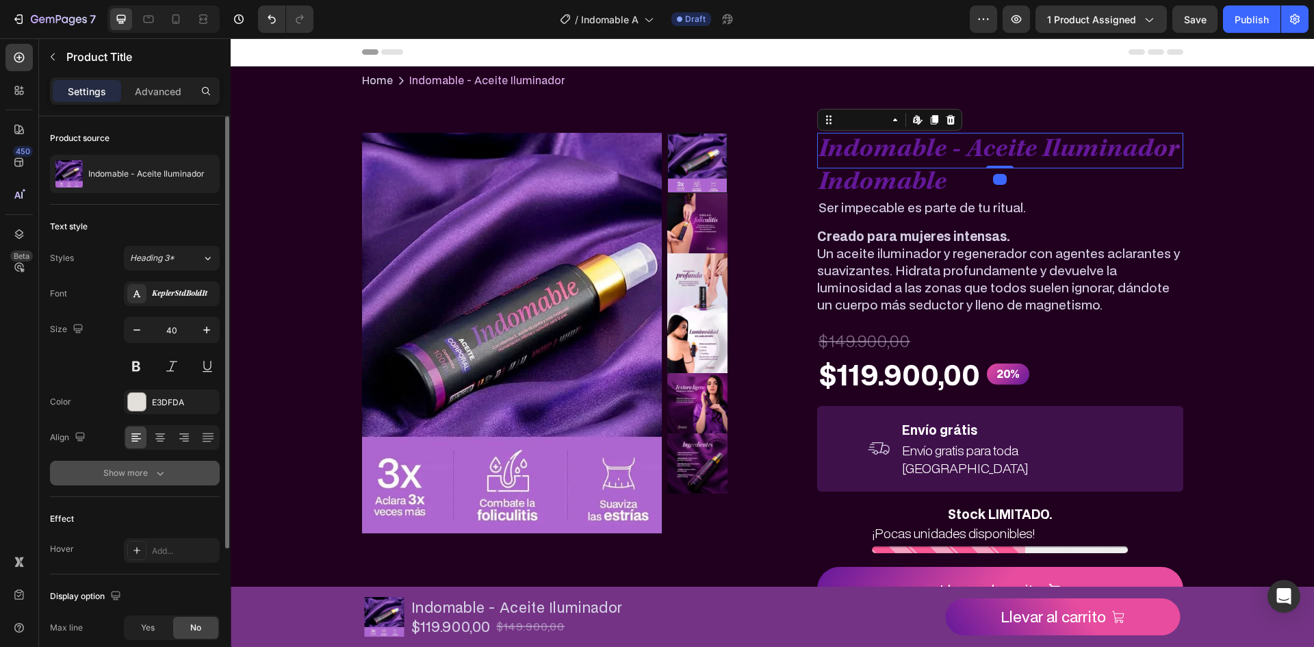
click at [153, 478] on icon "button" at bounding box center [160, 473] width 14 height 14
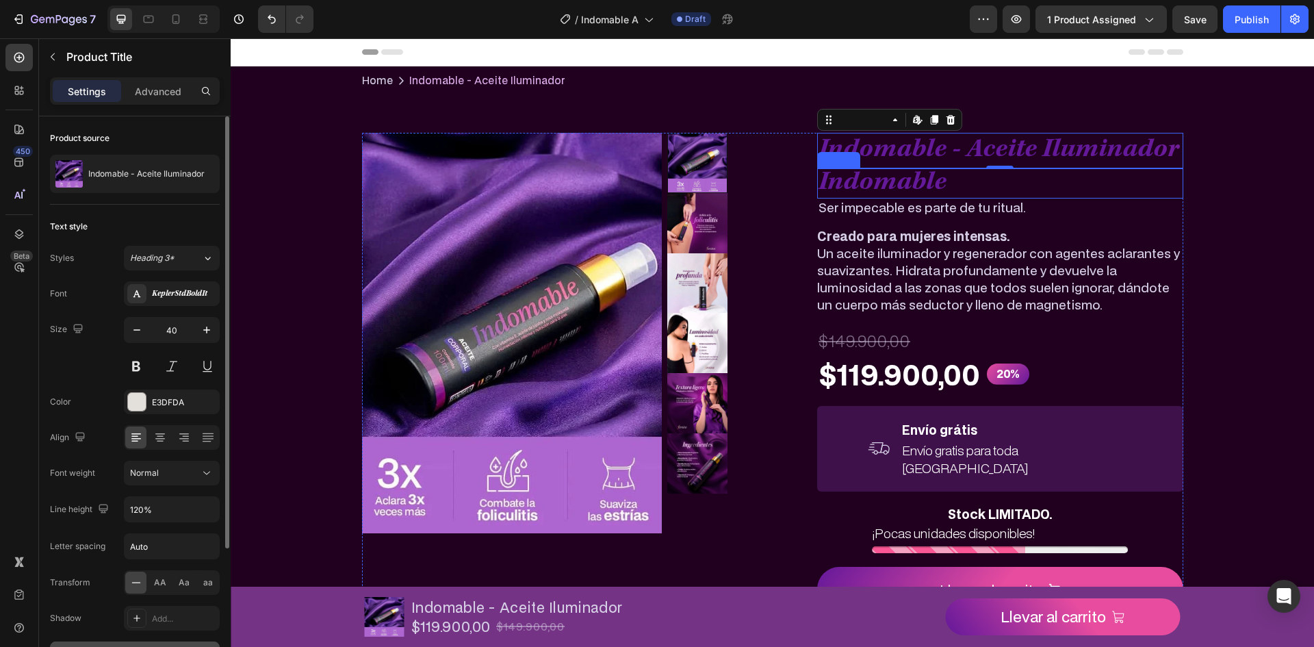
click at [940, 181] on p "Indomable" at bounding box center [999, 183] width 363 height 27
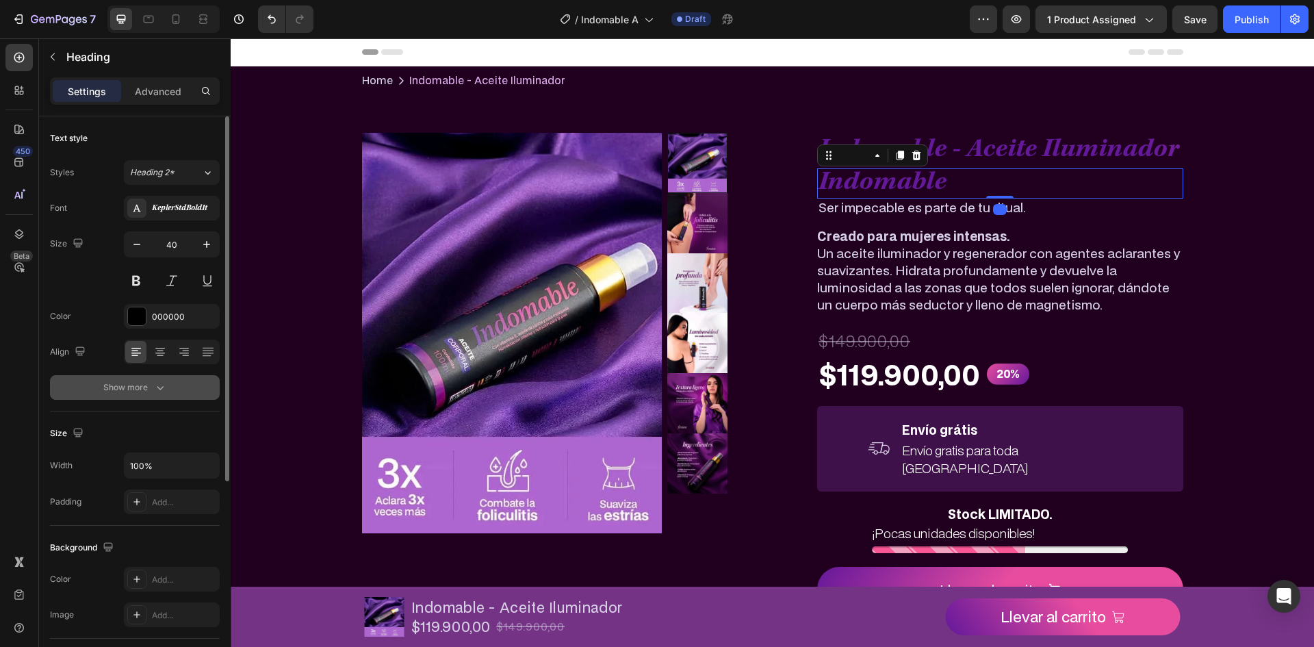
click at [160, 393] on icon "button" at bounding box center [160, 387] width 14 height 14
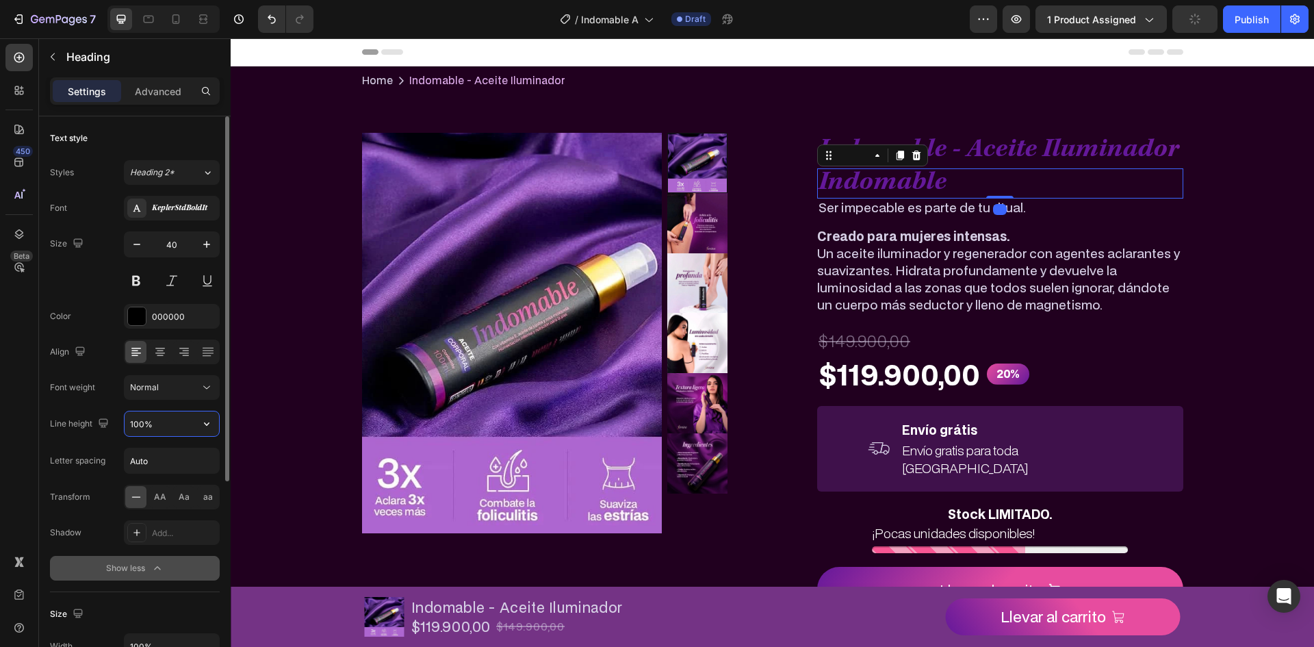
click at [192, 426] on input "100%" at bounding box center [172, 423] width 94 height 25
click at [205, 436] on div "100%" at bounding box center [172, 424] width 96 height 26
click at [209, 422] on icon "button" at bounding box center [207, 424] width 14 height 14
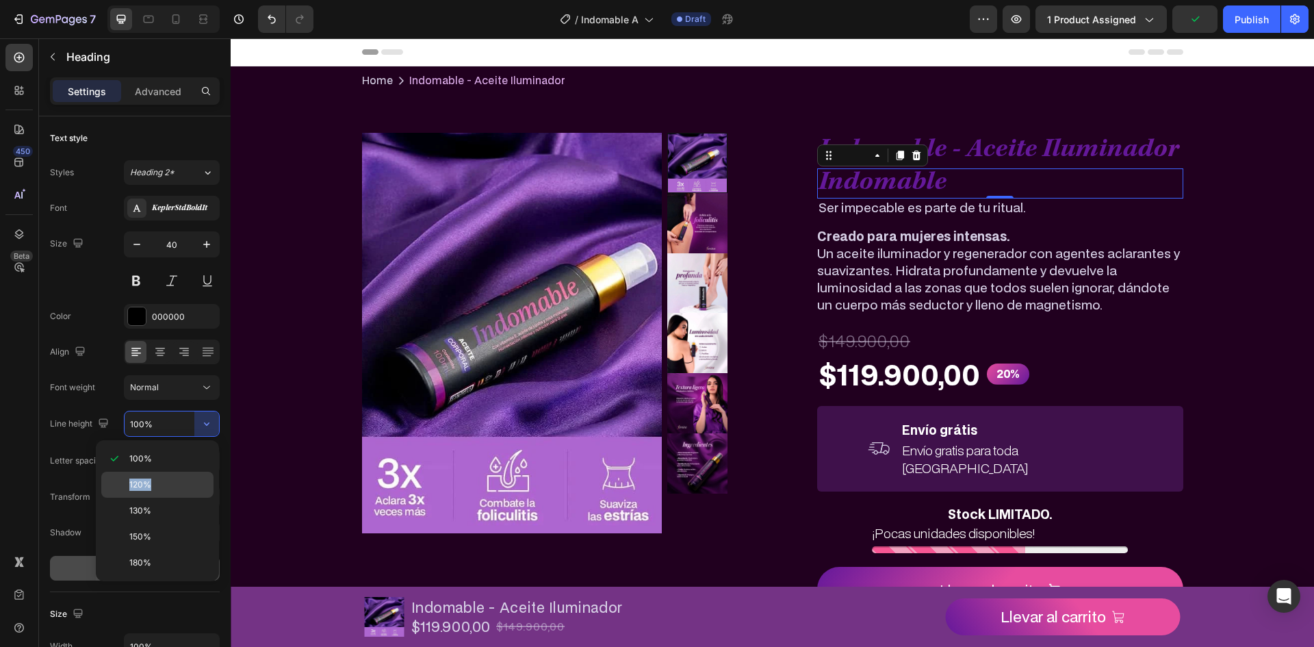
click at [194, 476] on div "100% 120% 130% 150% 180%" at bounding box center [157, 510] width 112 height 130
click at [194, 497] on div "120%" at bounding box center [157, 510] width 112 height 26
type input "120%"
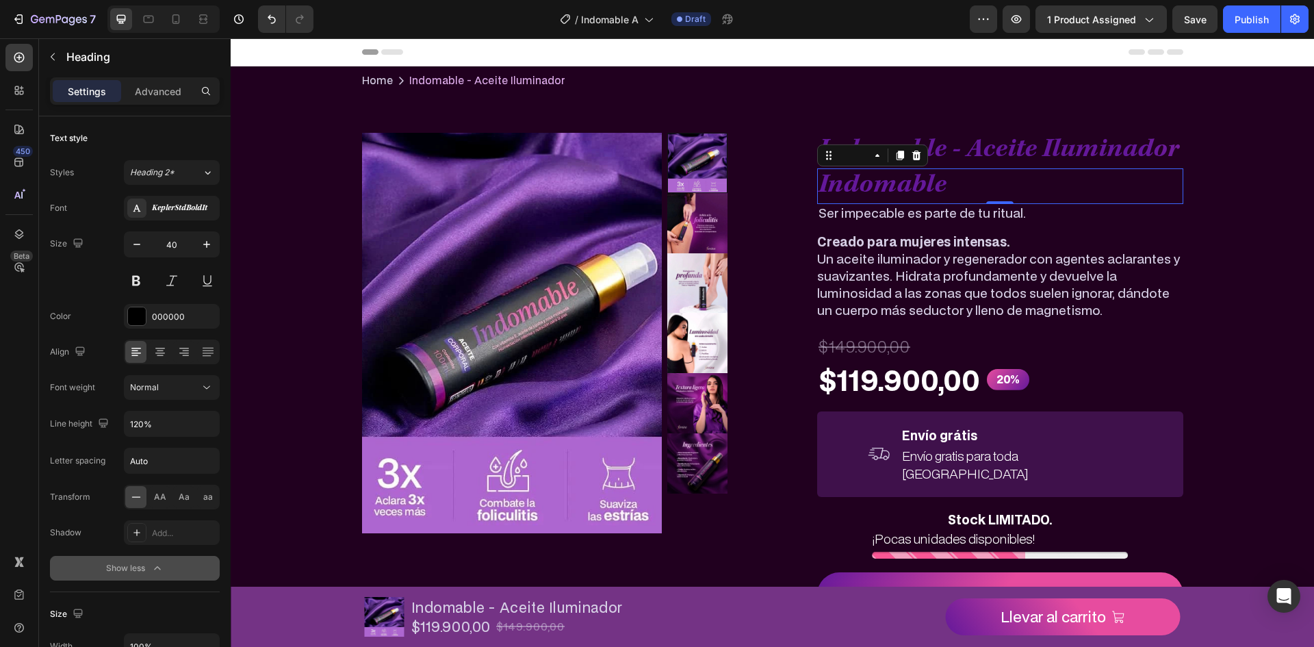
click at [1010, 146] on h2 "Indomable - Aceite Iluminador" at bounding box center [1000, 151] width 366 height 36
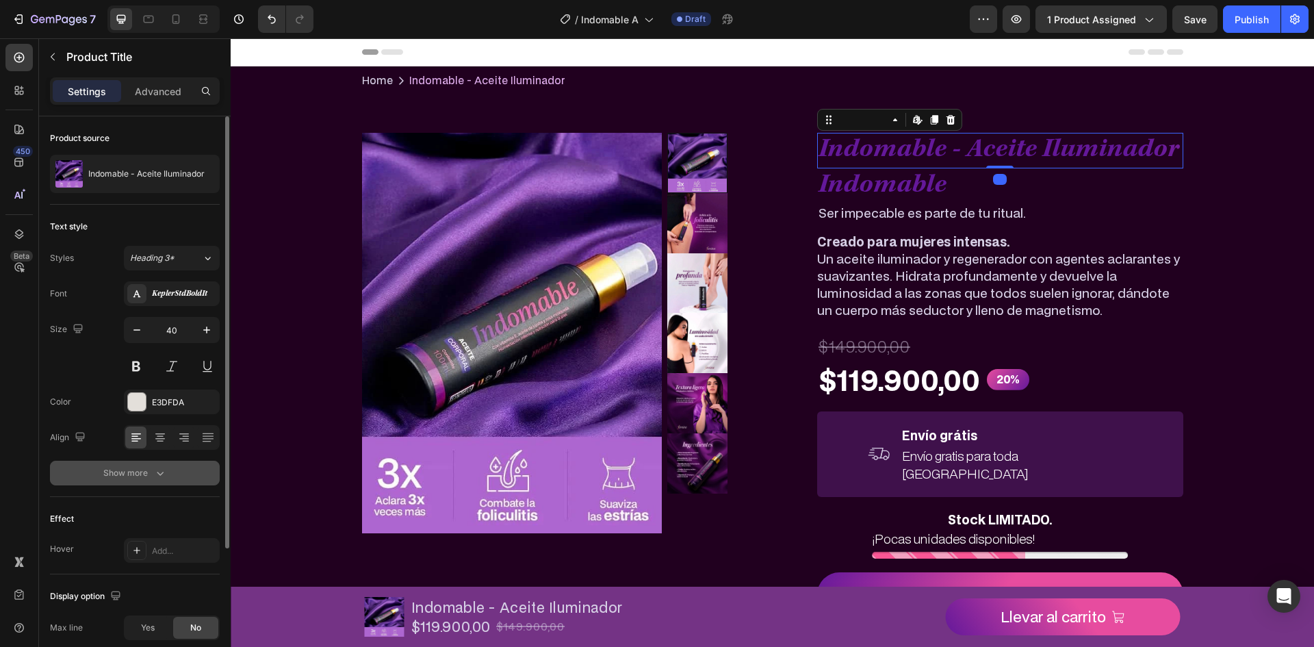
click at [186, 482] on button "Show more" at bounding box center [135, 472] width 170 height 25
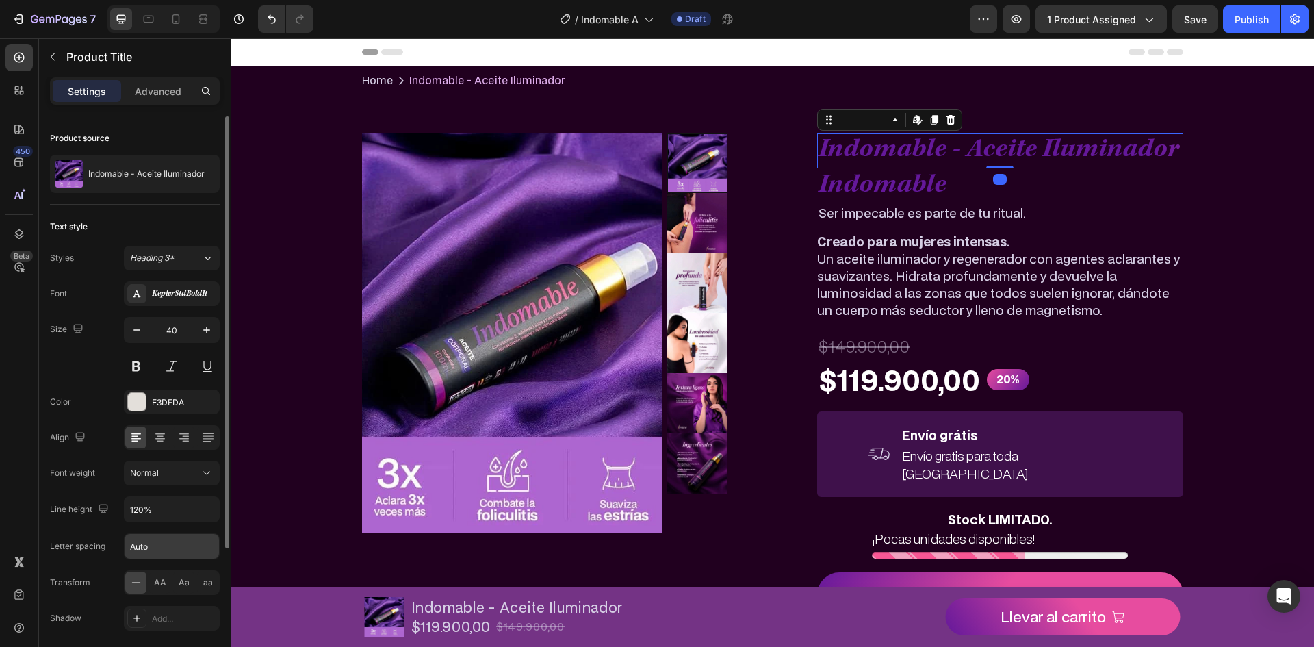
scroll to position [68, 0]
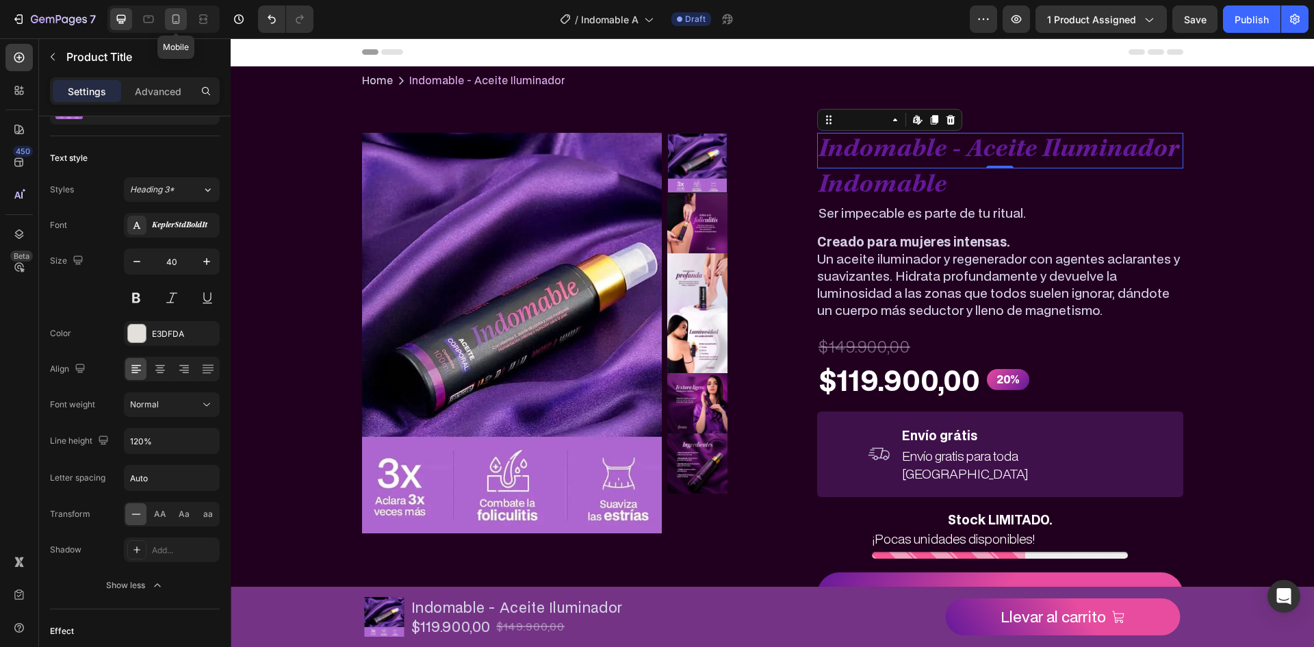
click at [177, 18] on icon at bounding box center [176, 19] width 14 height 14
type input "50"
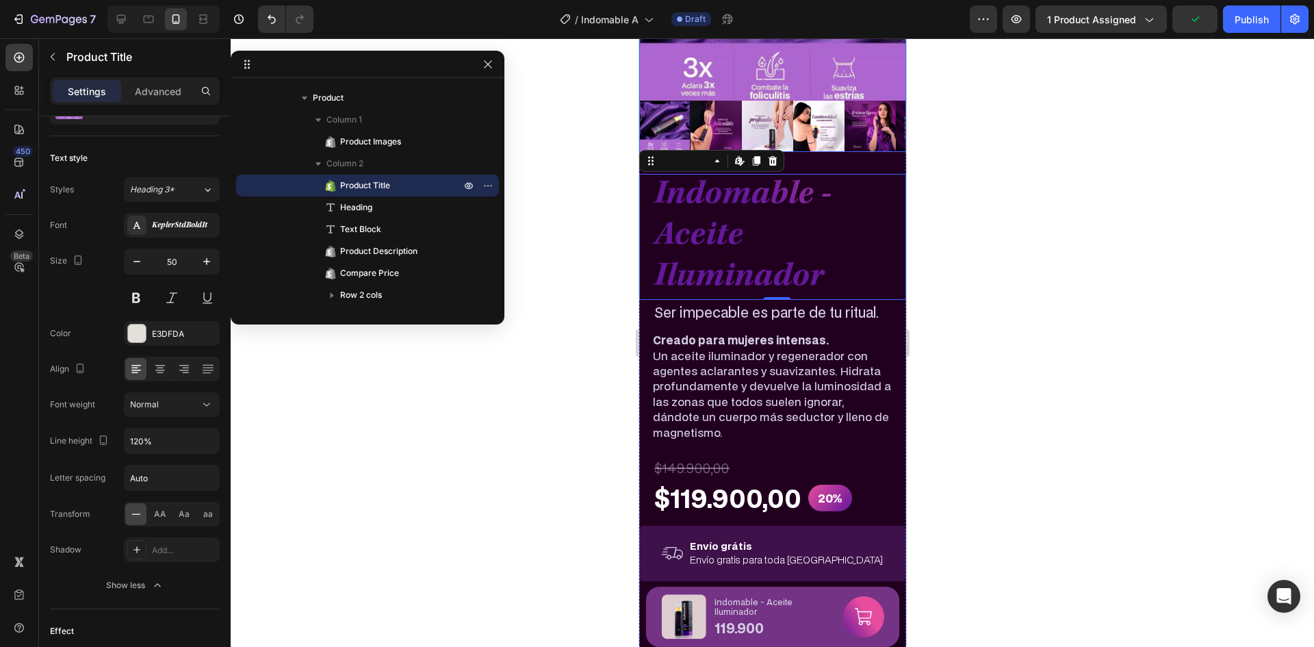
scroll to position [207, 0]
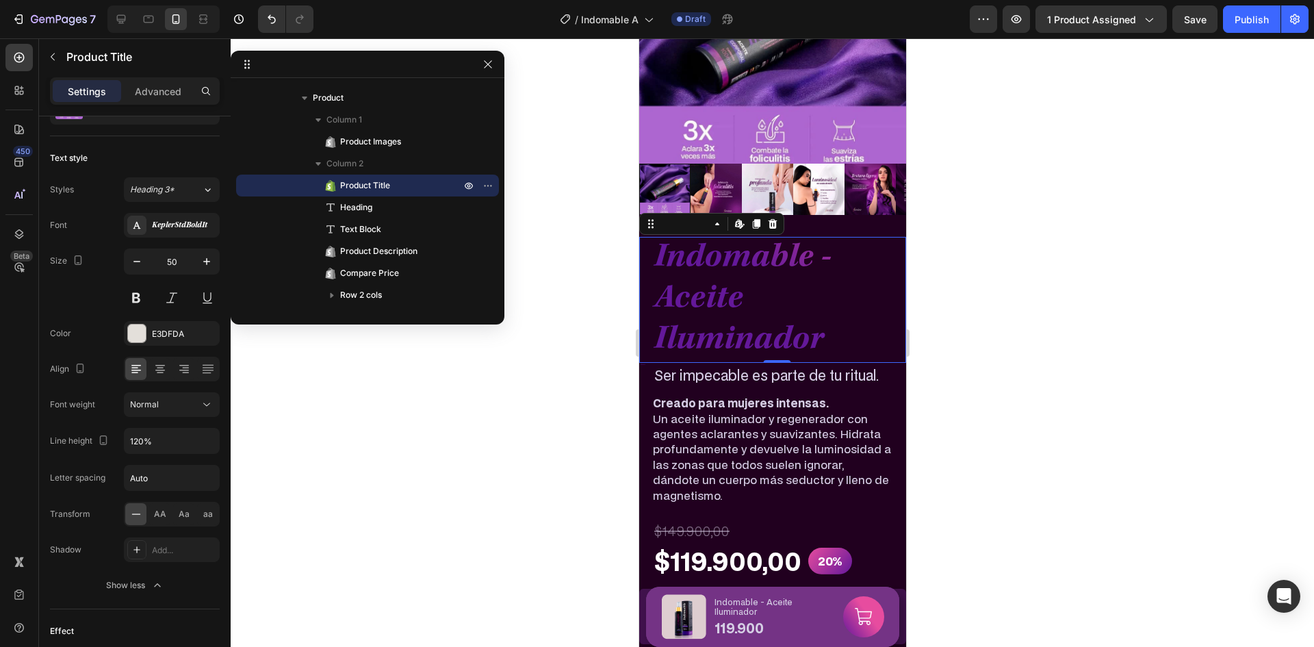
click at [762, 291] on h2 "Indomable - Aceite Iluminador" at bounding box center [771, 300] width 239 height 126
click at [389, 213] on p "Heading" at bounding box center [385, 207] width 123 height 14
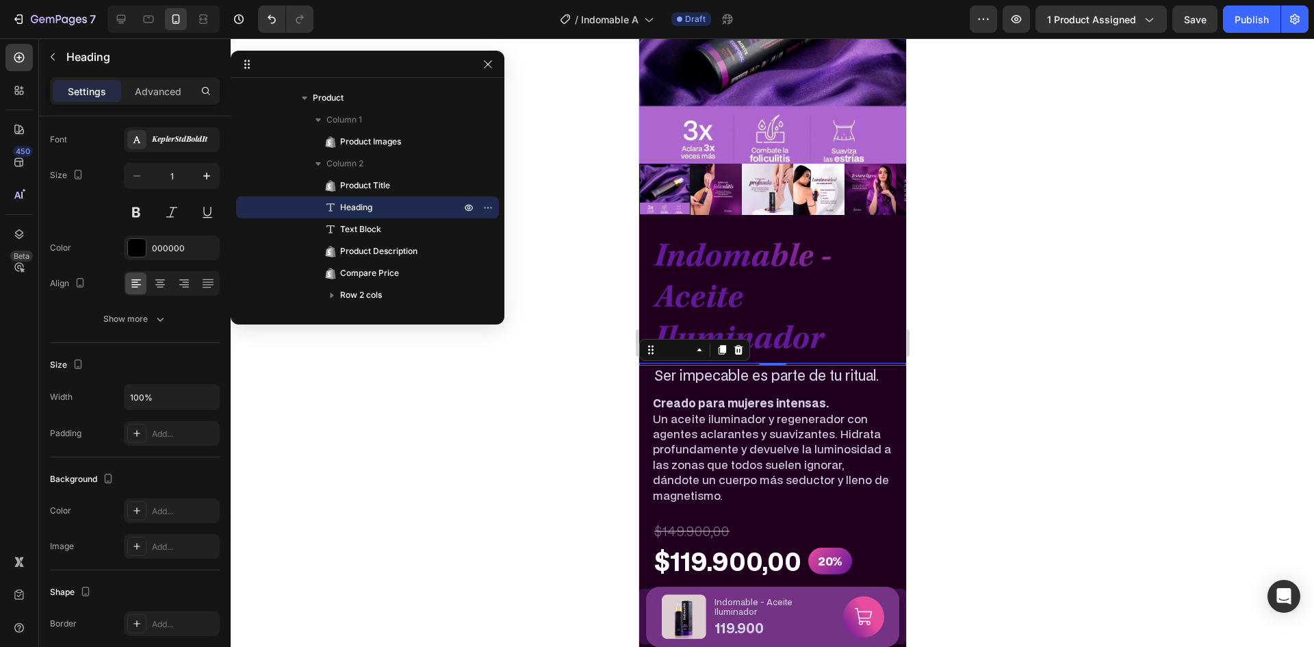
scroll to position [0, 0]
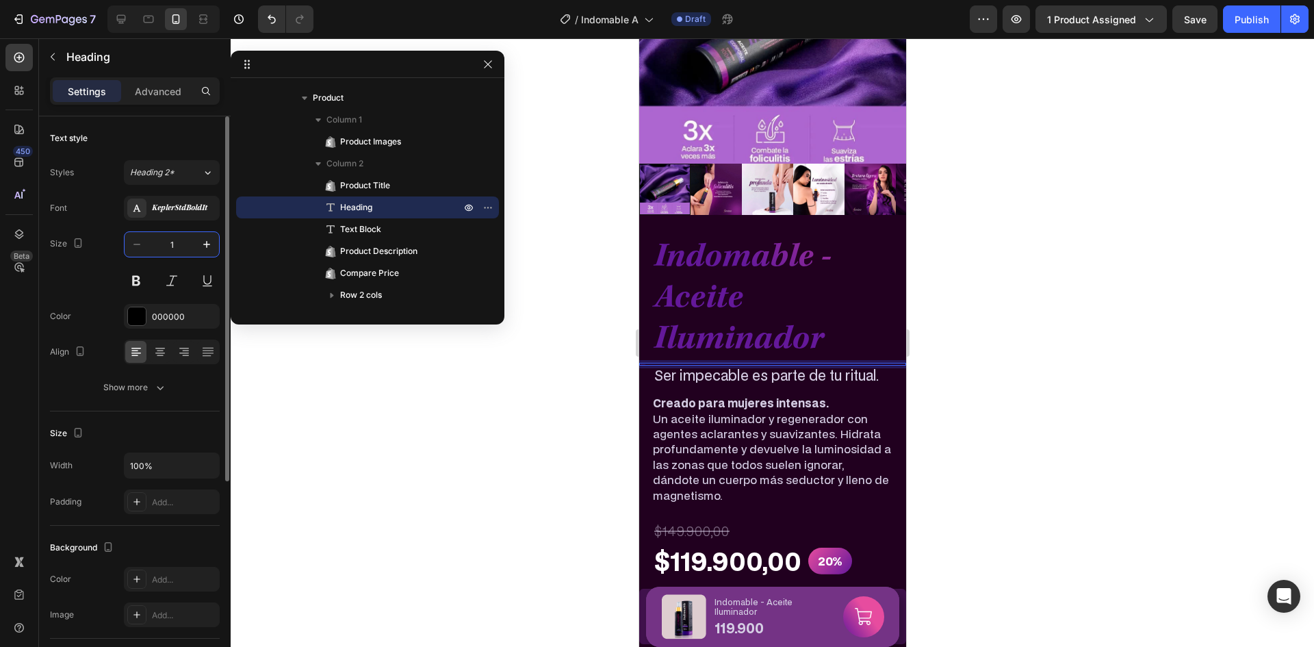
click at [175, 237] on input "1" at bounding box center [171, 244] width 45 height 25
type input "50"
click at [147, 387] on div "Show more" at bounding box center [135, 387] width 64 height 14
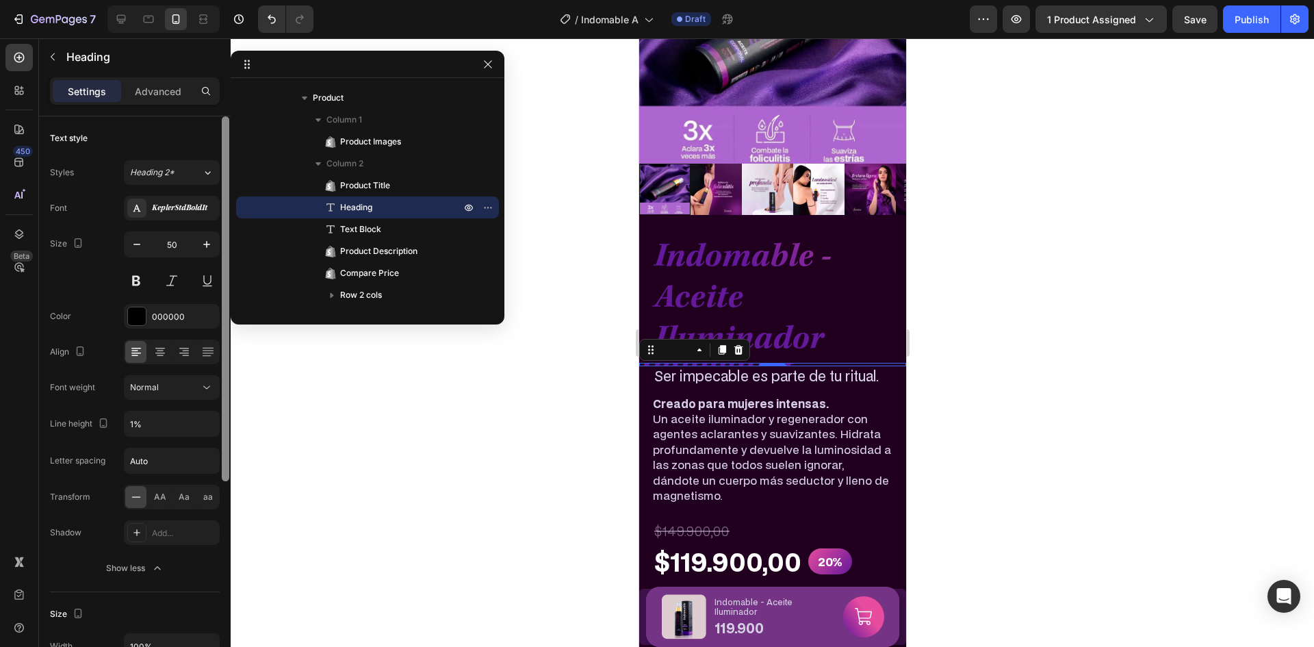
scroll to position [2, 0]
click at [225, 434] on div at bounding box center [225, 398] width 10 height 569
click at [209, 421] on icon "button" at bounding box center [207, 422] width 14 height 14
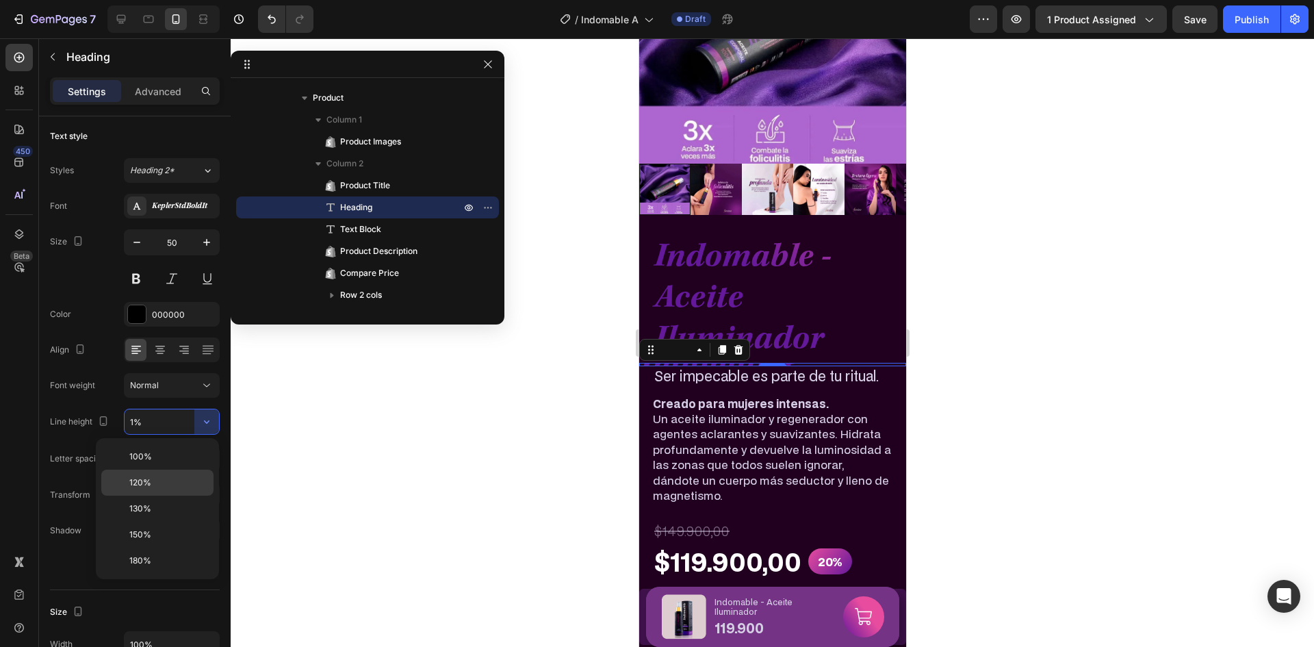
click at [188, 495] on div "120%" at bounding box center [157, 508] width 112 height 26
type input "120%"
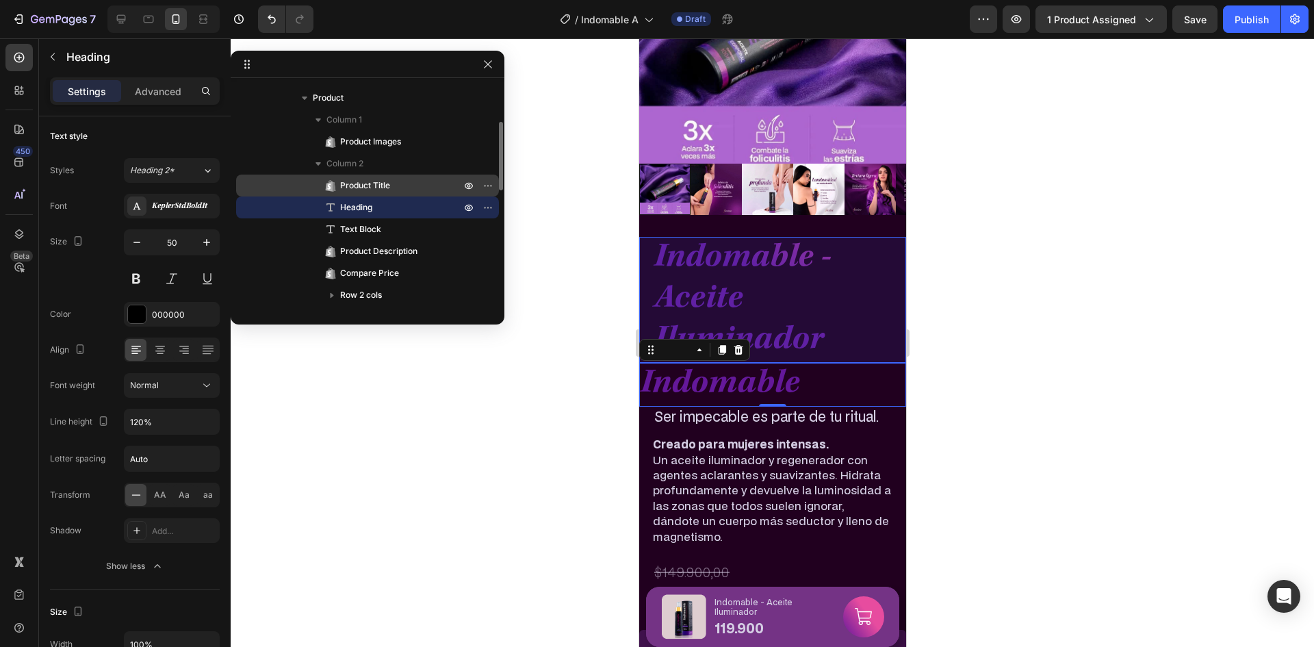
click at [397, 184] on p "Product Title" at bounding box center [385, 186] width 123 height 14
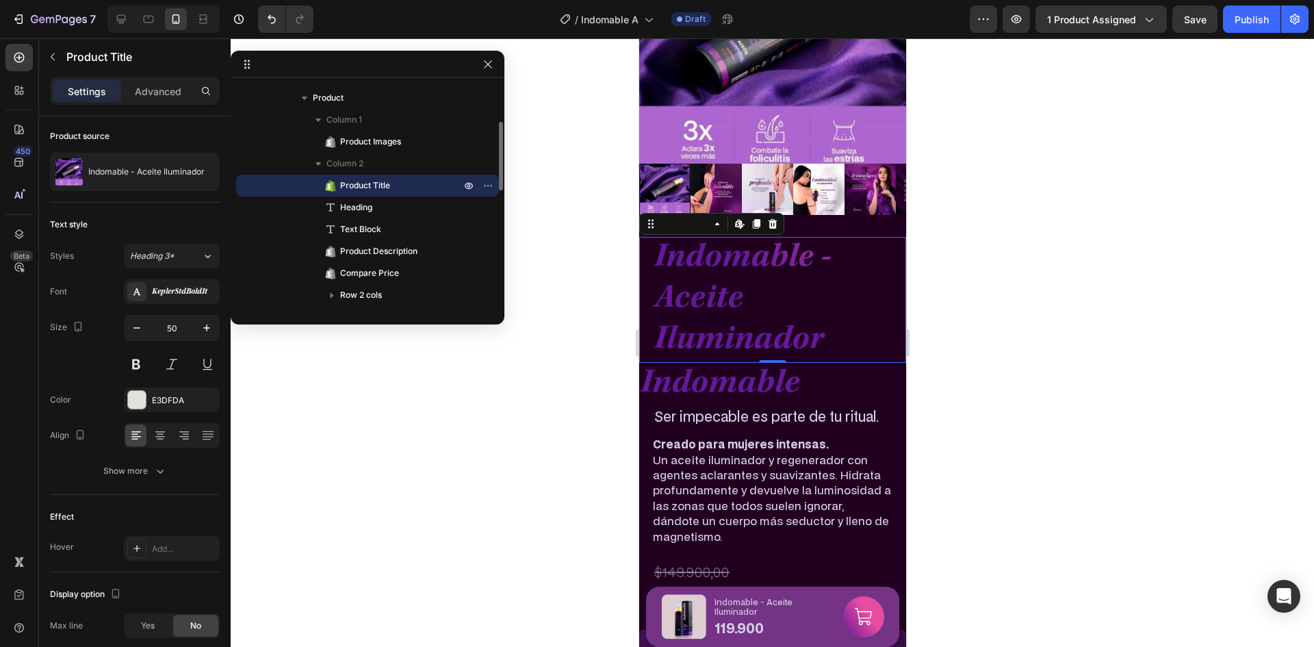
scroll to position [0, 0]
click at [166, 98] on p "Advanced" at bounding box center [158, 91] width 47 height 14
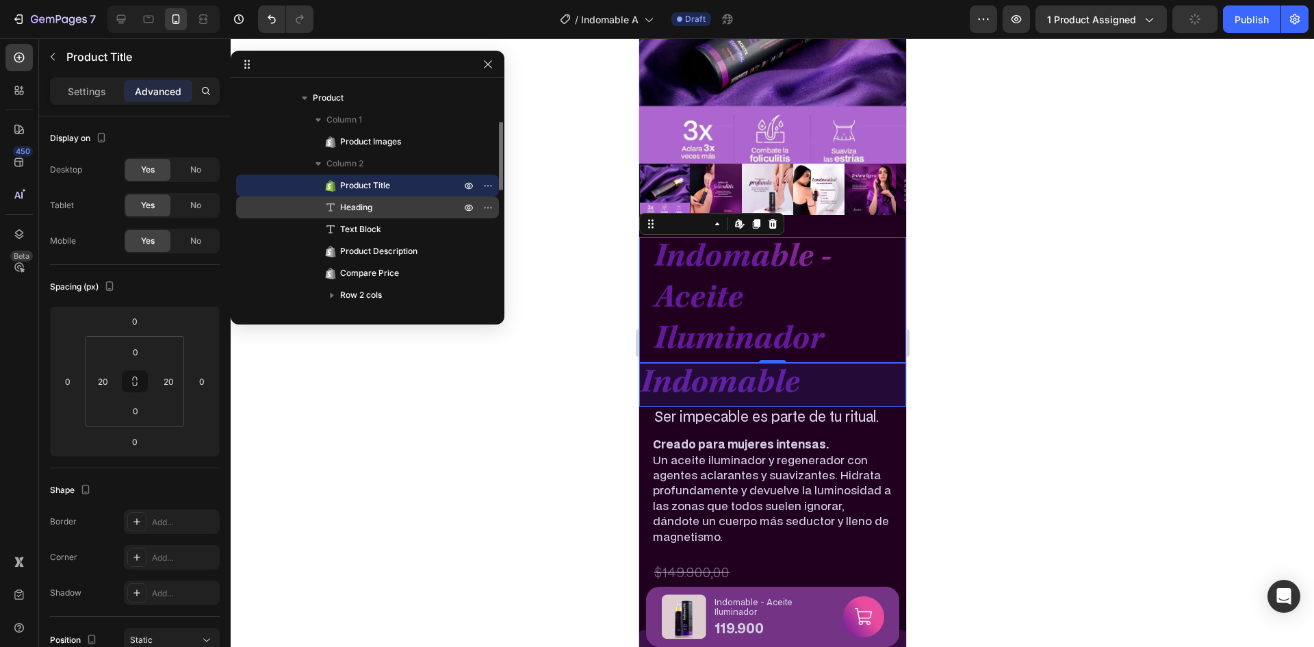
click at [365, 209] on span "Heading" at bounding box center [356, 207] width 32 height 14
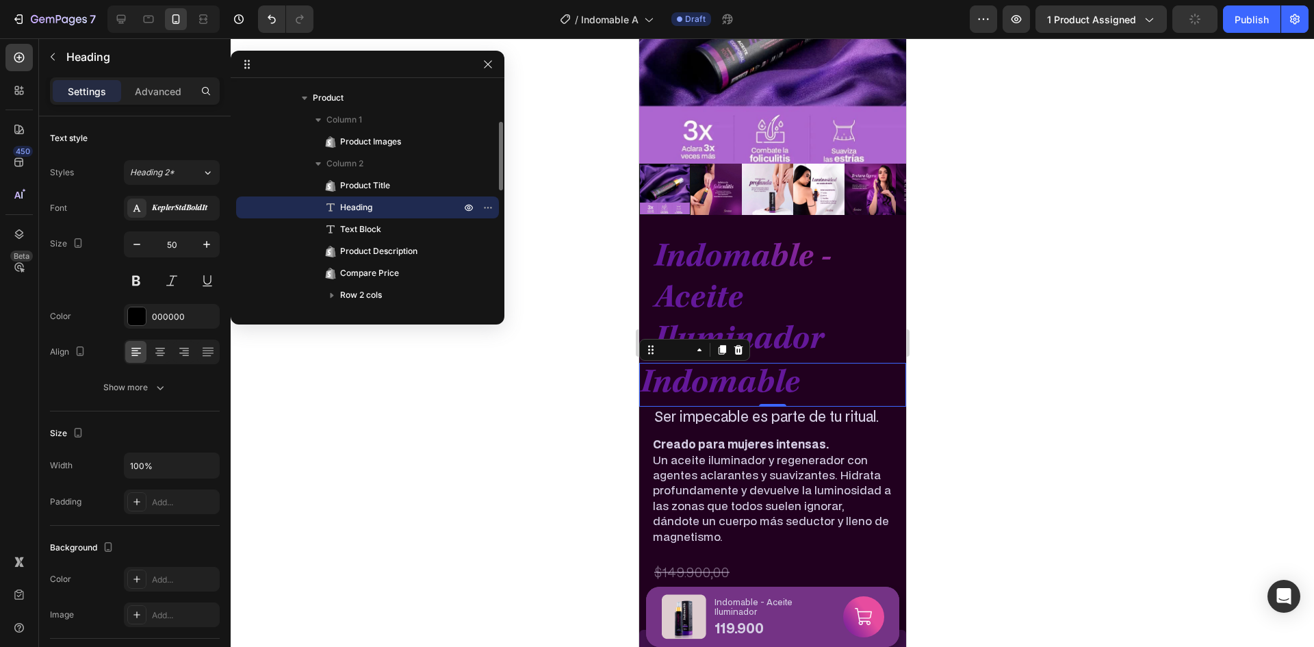
click at [364, 208] on span "Heading" at bounding box center [356, 207] width 32 height 14
click at [143, 86] on p "Advanced" at bounding box center [158, 91] width 47 height 14
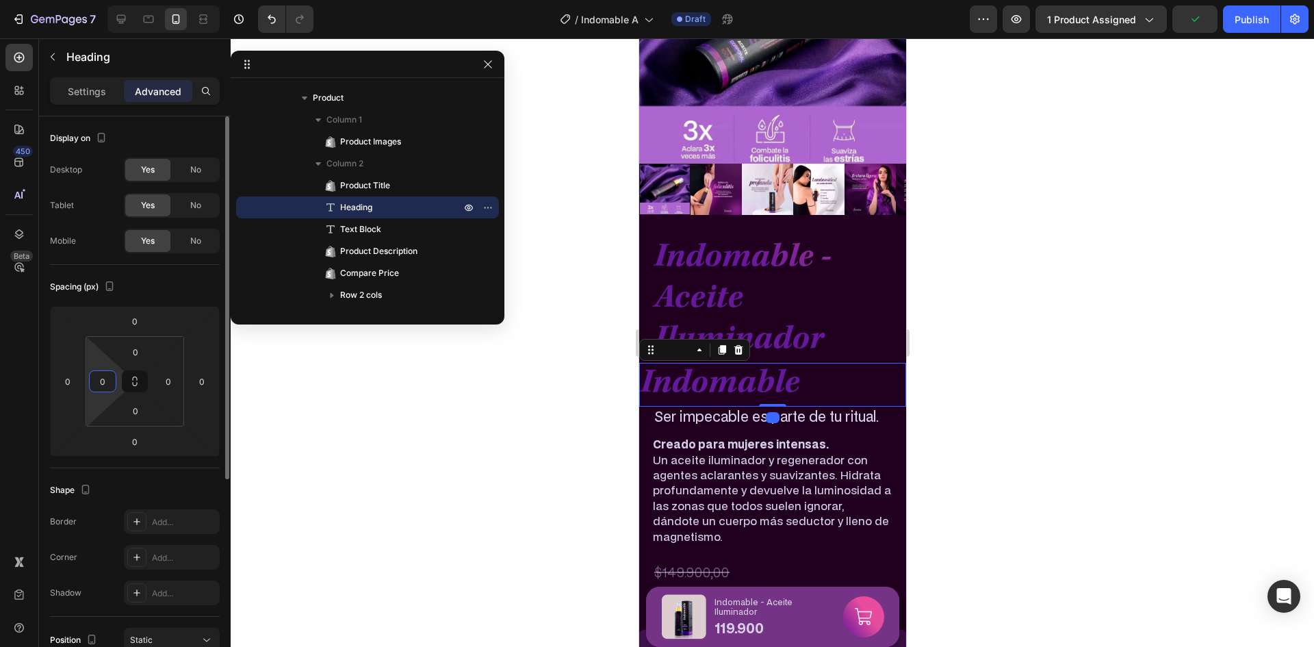
click at [104, 380] on input "0" at bounding box center [102, 381] width 21 height 21
type input "20"
click at [167, 385] on input "0" at bounding box center [168, 381] width 21 height 21
type input "20"
click at [171, 291] on div "Spacing (px)" at bounding box center [135, 287] width 170 height 22
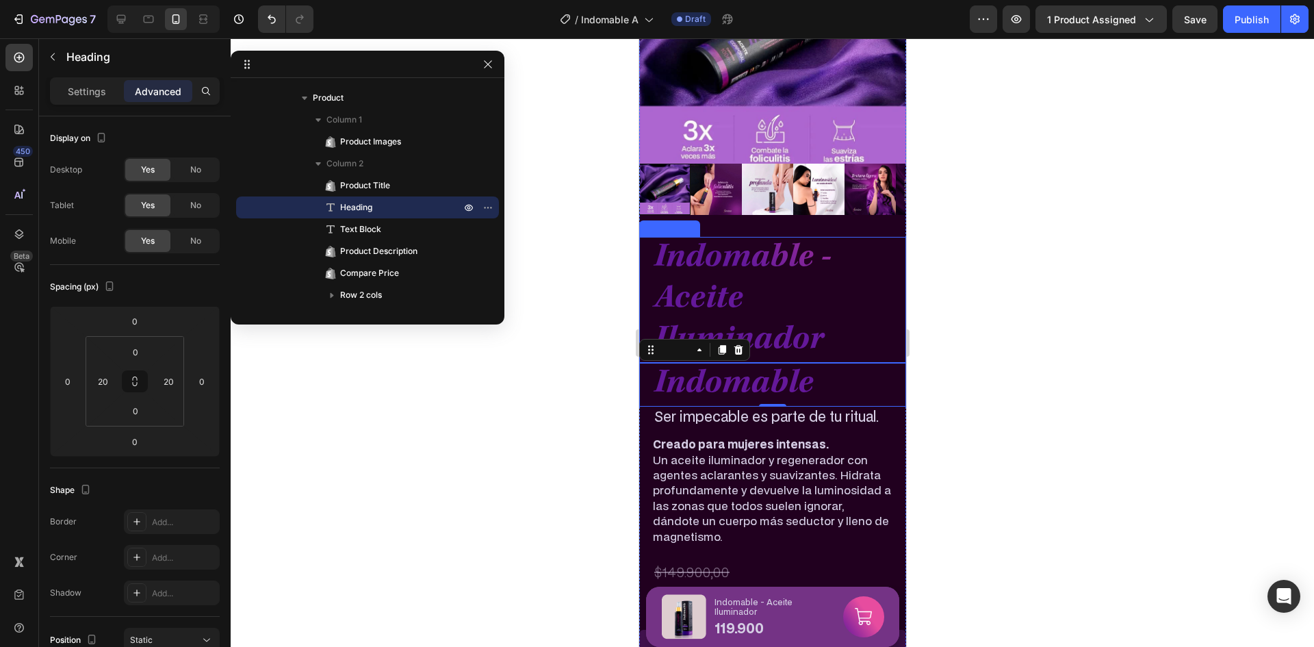
click at [813, 263] on h2 "Indomable - Aceite Iluminador" at bounding box center [771, 300] width 239 height 126
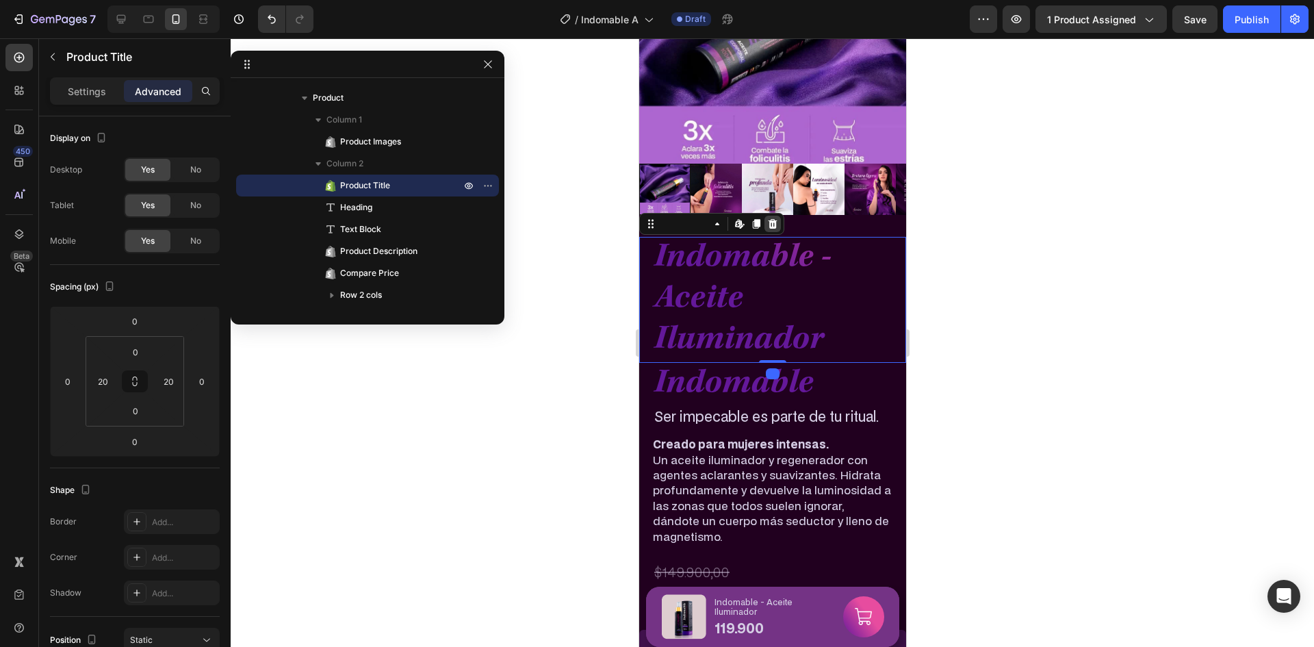
click at [769, 218] on icon at bounding box center [771, 223] width 11 height 11
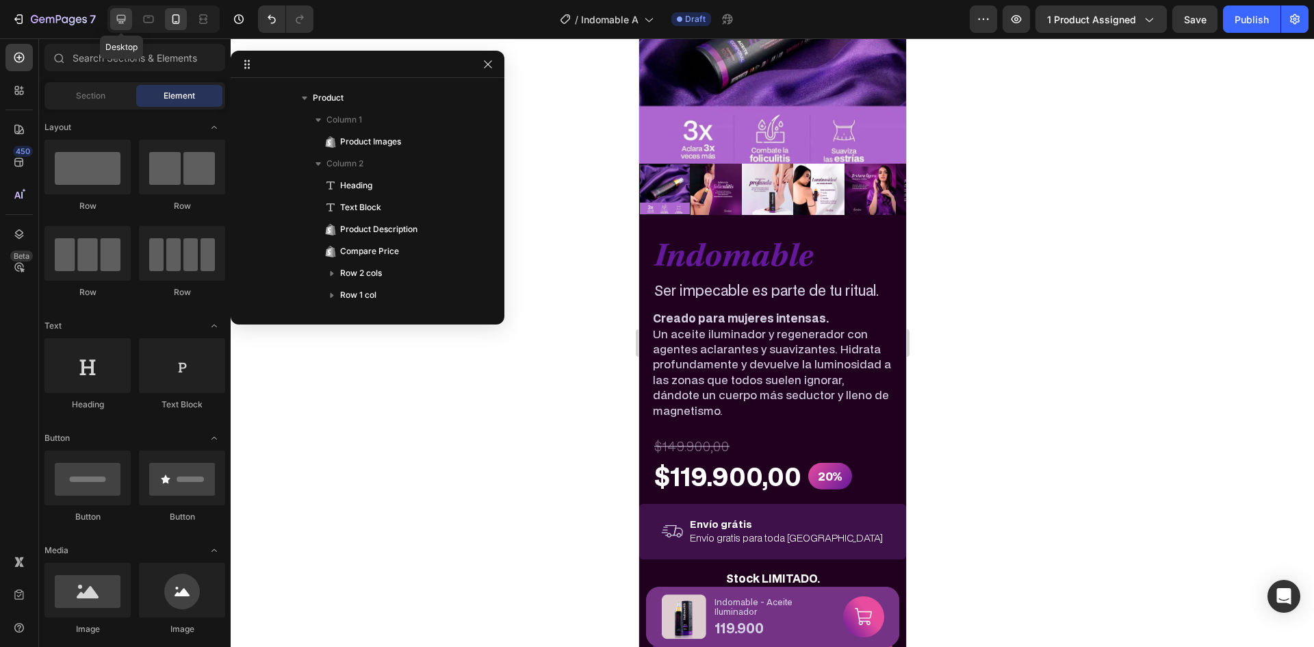
click at [126, 17] on icon at bounding box center [121, 19] width 14 height 14
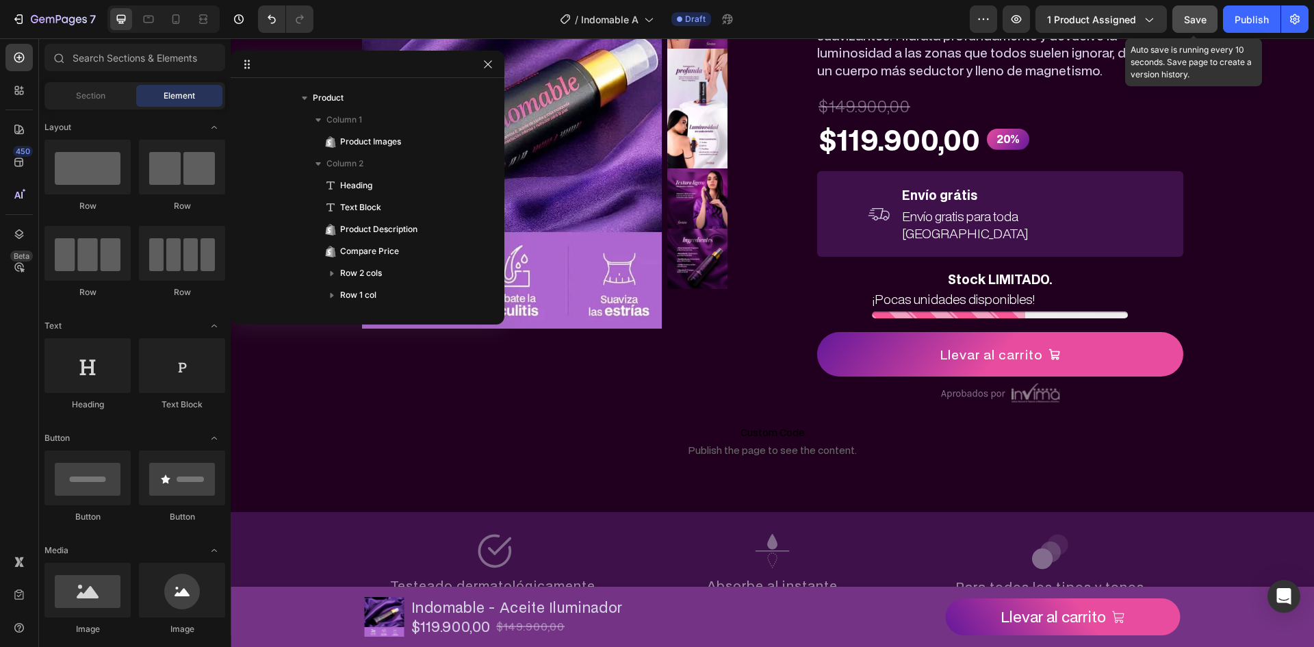
click at [1188, 6] on button "Save" at bounding box center [1194, 18] width 45 height 27
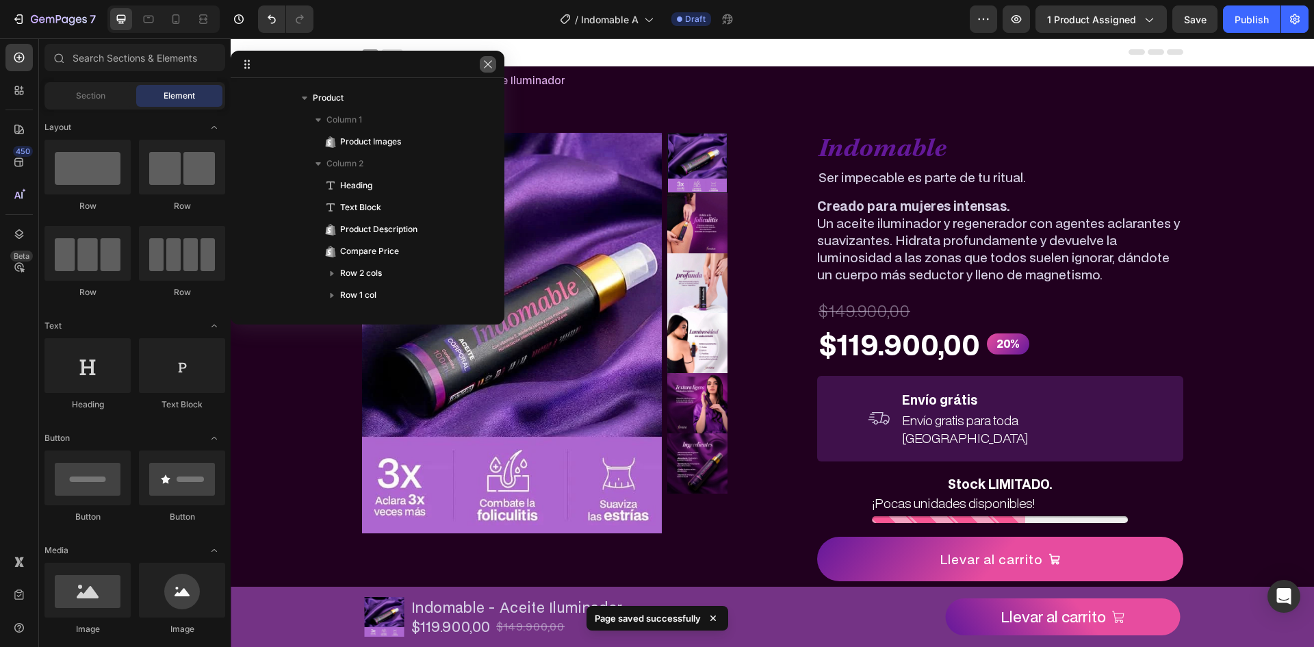
click at [489, 62] on icon "button" at bounding box center [487, 64] width 11 height 11
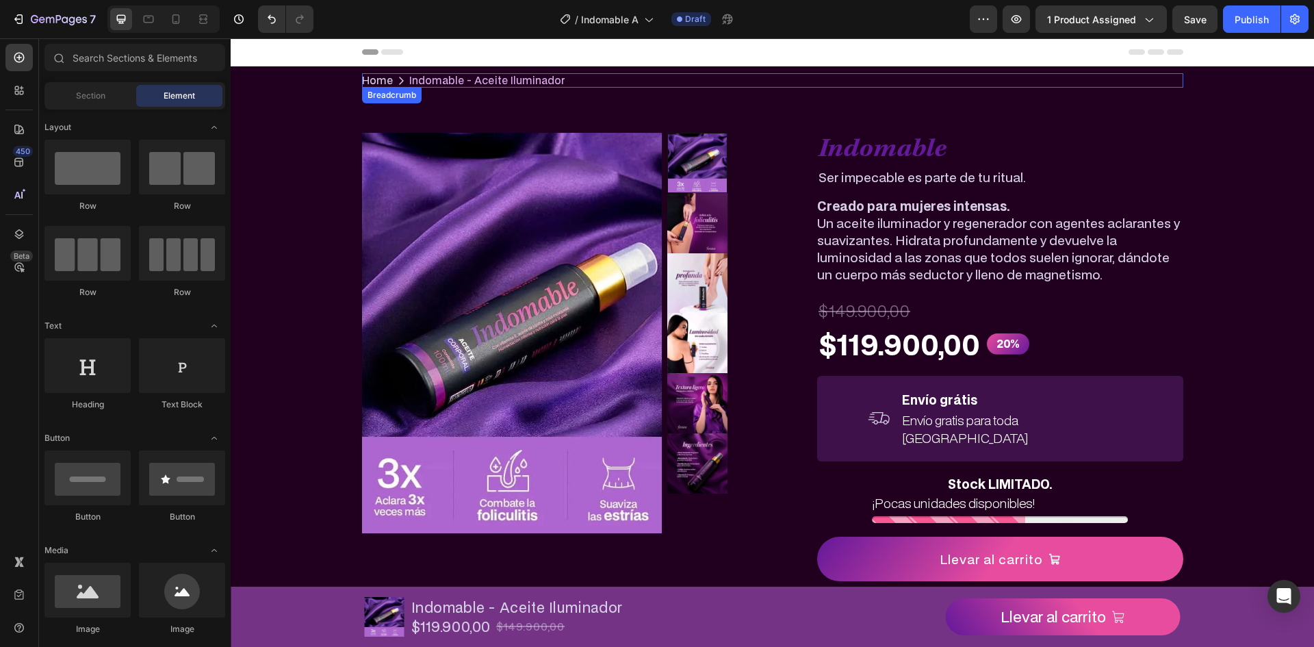
click at [612, 74] on nav "Home Indomable - Aceite Iluminador" at bounding box center [772, 80] width 821 height 14
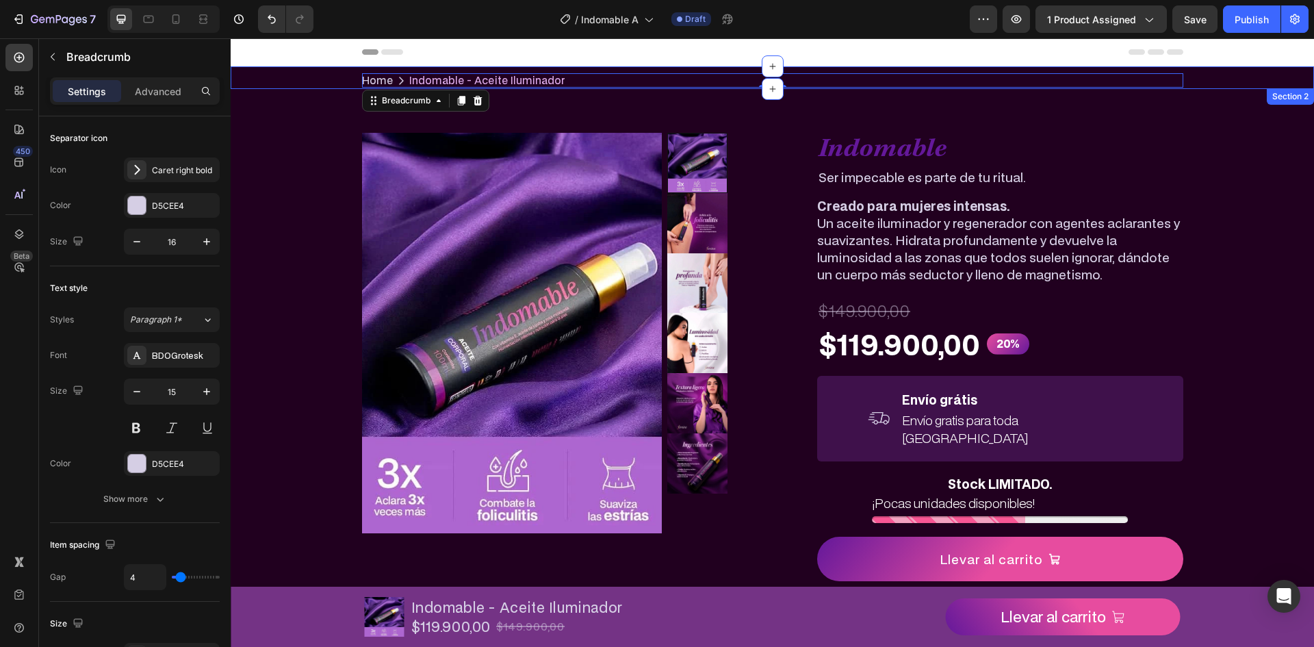
click at [322, 78] on div "Home Indomable - Aceite Iluminador Breadcrumb 0 Row" at bounding box center [772, 80] width 1083 height 14
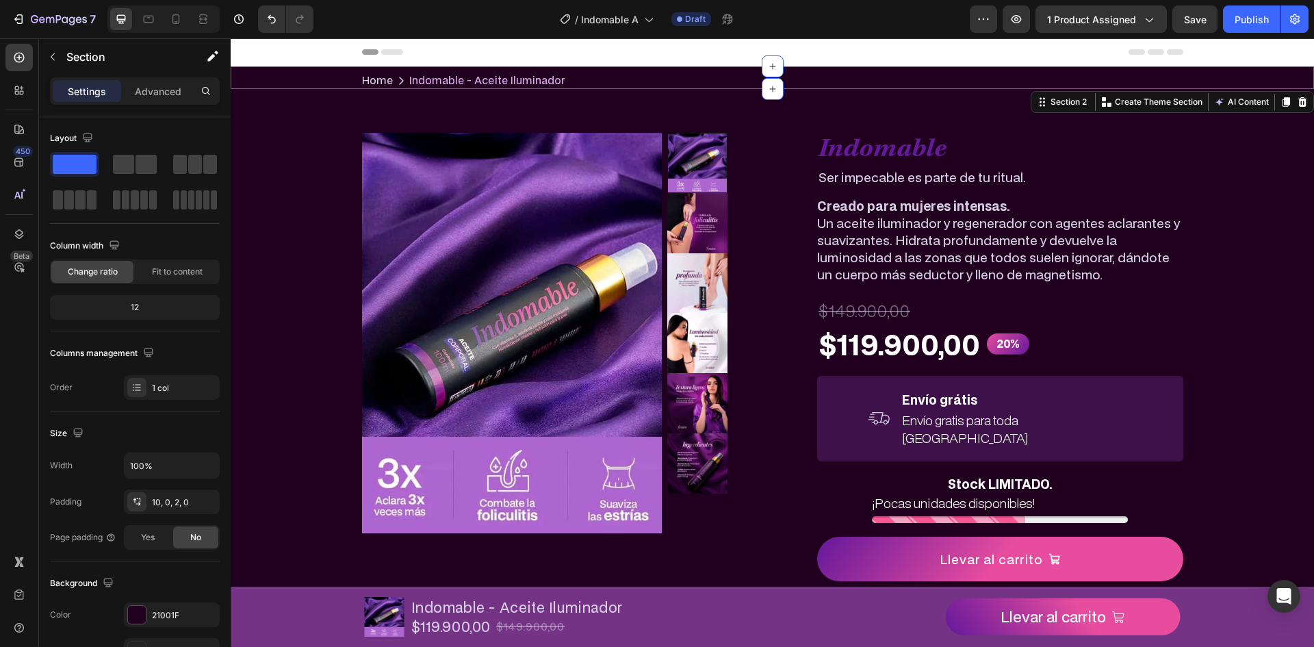
click at [322, 78] on div "Home Indomable - Aceite Iluminador Breadcrumb Row" at bounding box center [772, 80] width 1083 height 14
click at [134, 75] on div "Section" at bounding box center [110, 57] width 142 height 39
click at [144, 88] on p "Advanced" at bounding box center [158, 91] width 47 height 14
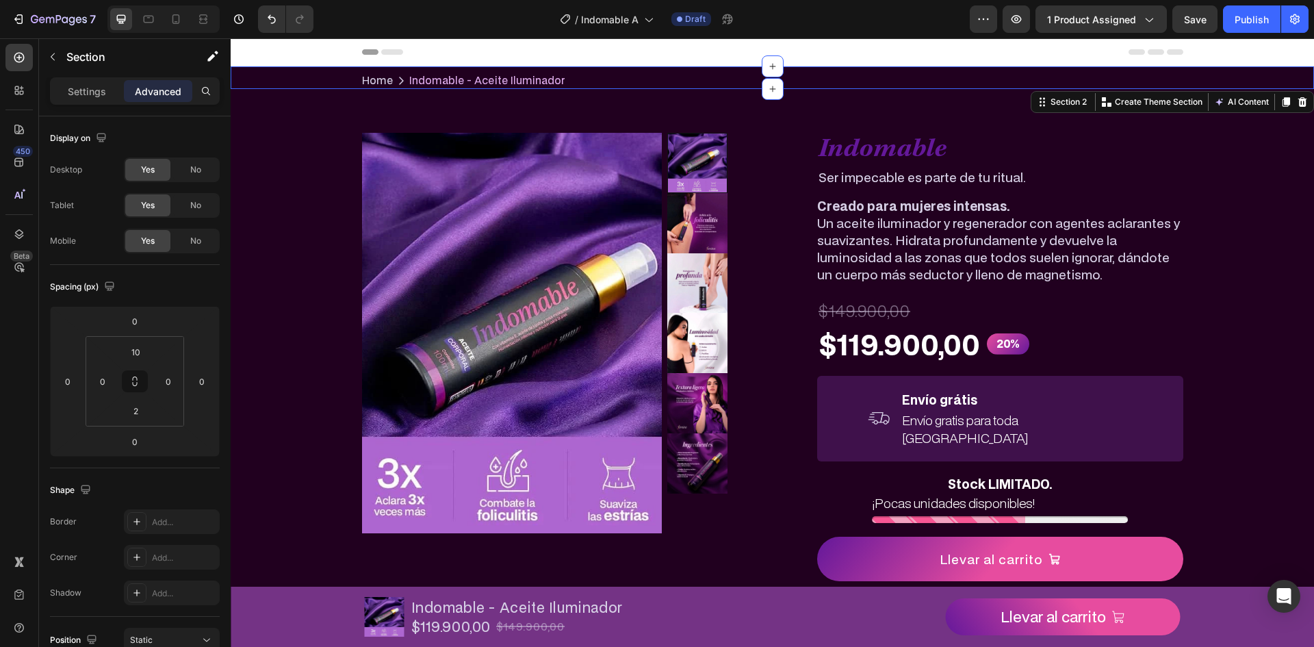
click at [1171, 70] on div "Home Indomable - Aceite Iluminador Breadcrumb Row Section 2 Create Theme Sectio…" at bounding box center [772, 77] width 1083 height 23
click at [1297, 101] on icon at bounding box center [1302, 101] width 11 height 11
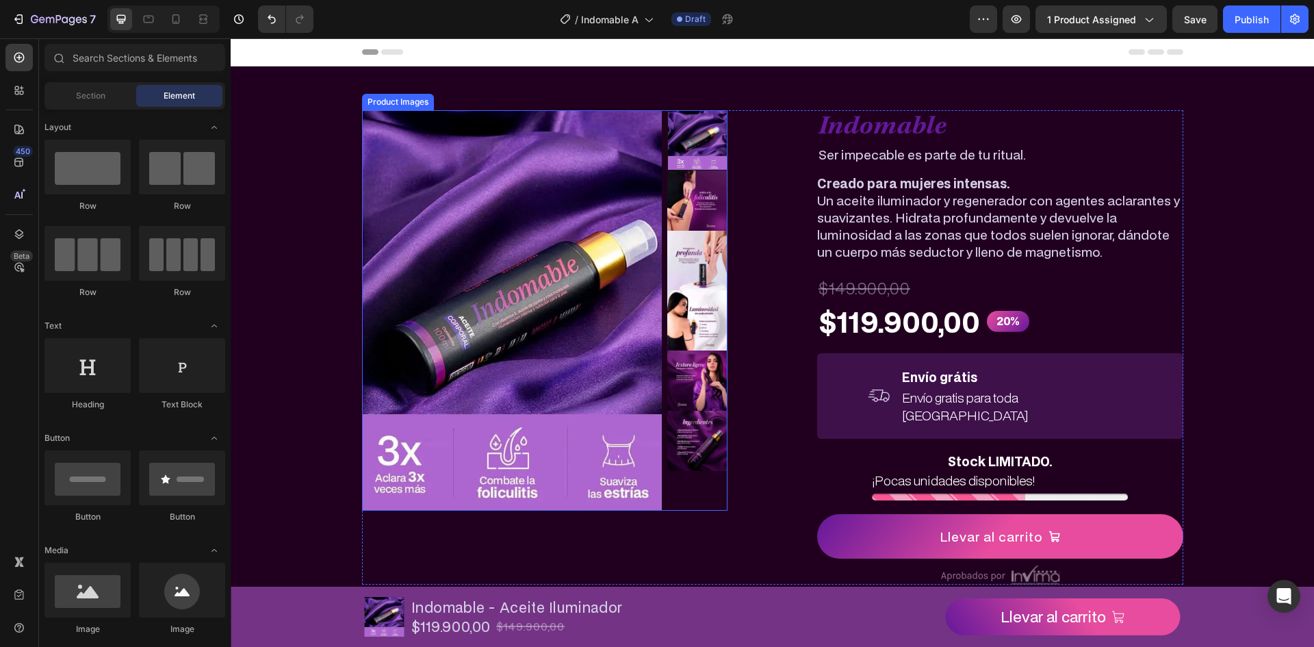
click at [473, 359] on img at bounding box center [512, 310] width 300 height 400
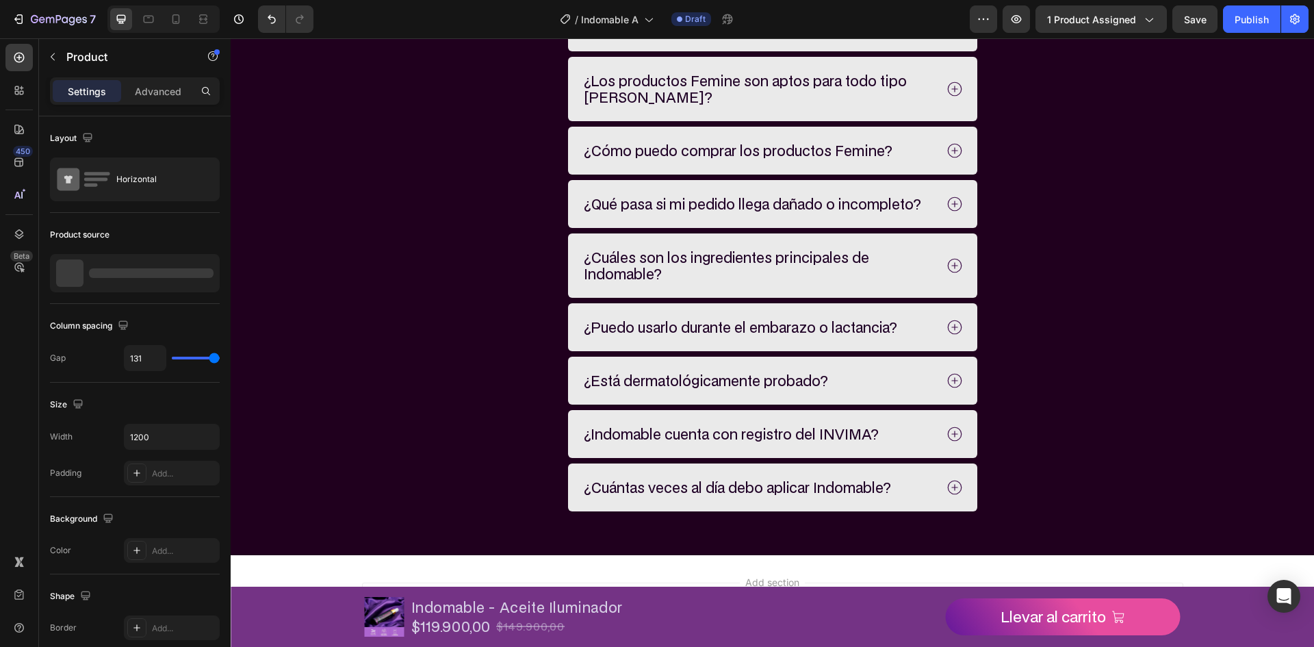
scroll to position [4824, 0]
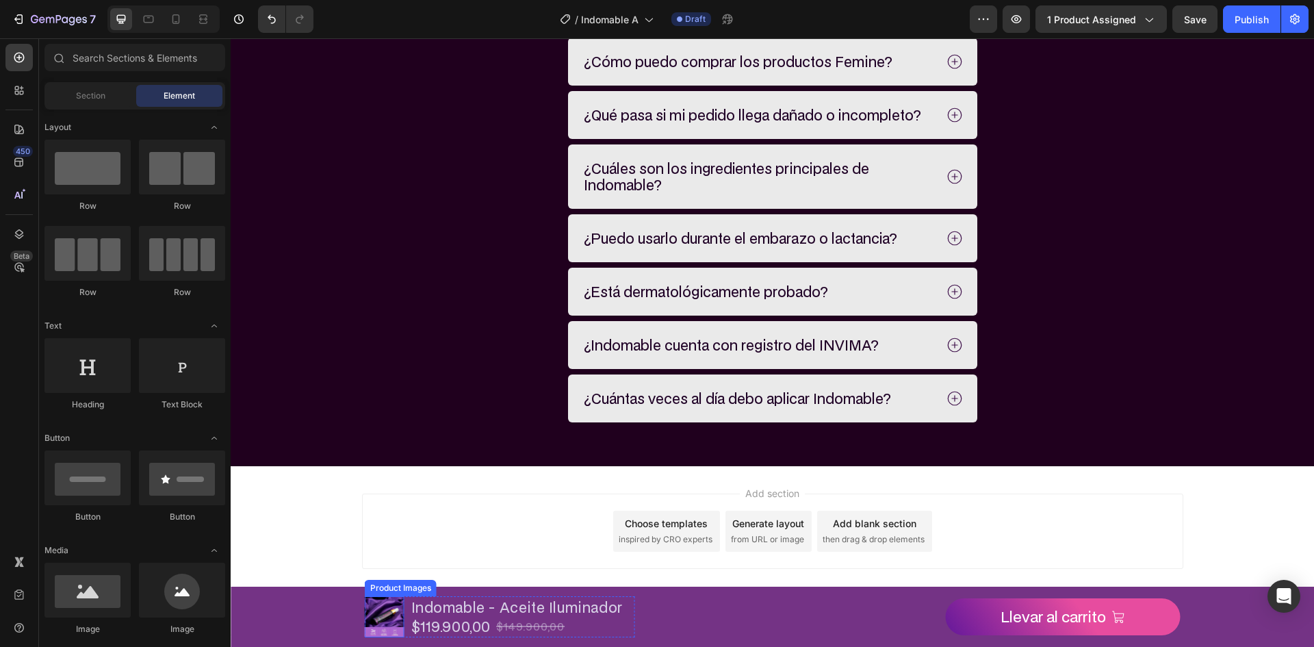
click at [391, 596] on div at bounding box center [385, 616] width 40 height 41
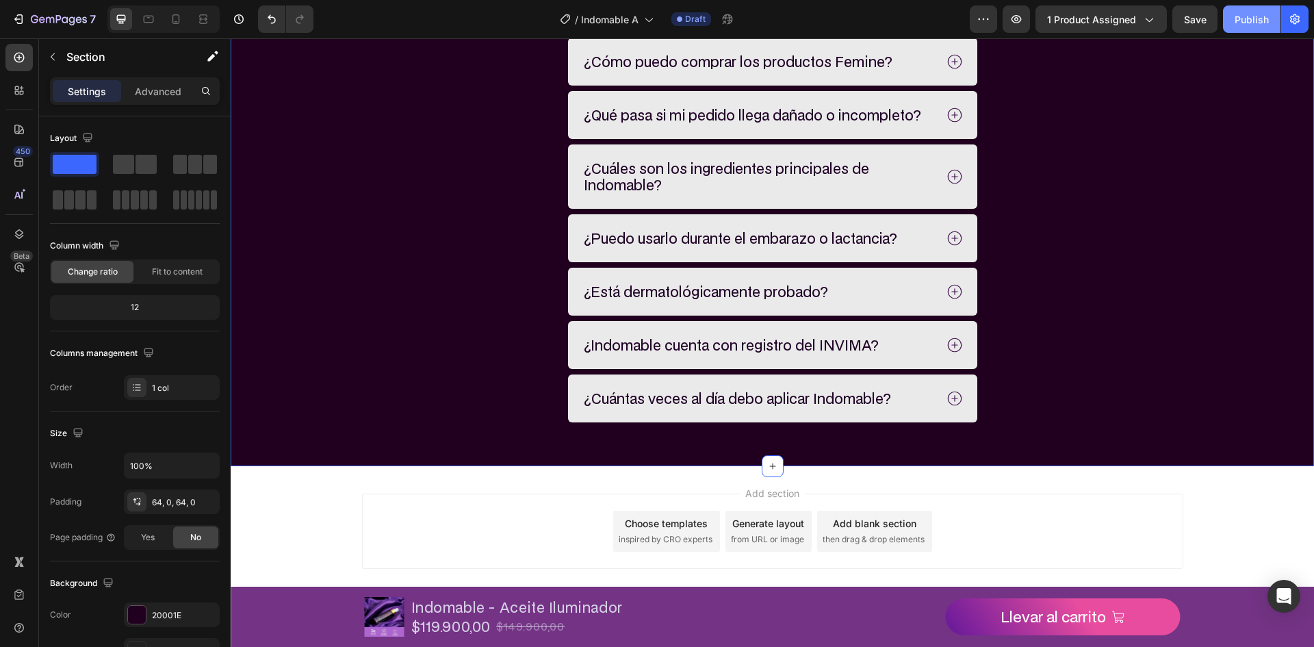
click at [1237, 27] on button "Publish" at bounding box center [1251, 18] width 57 height 27
click at [27, 21] on div "7" at bounding box center [54, 19] width 84 height 16
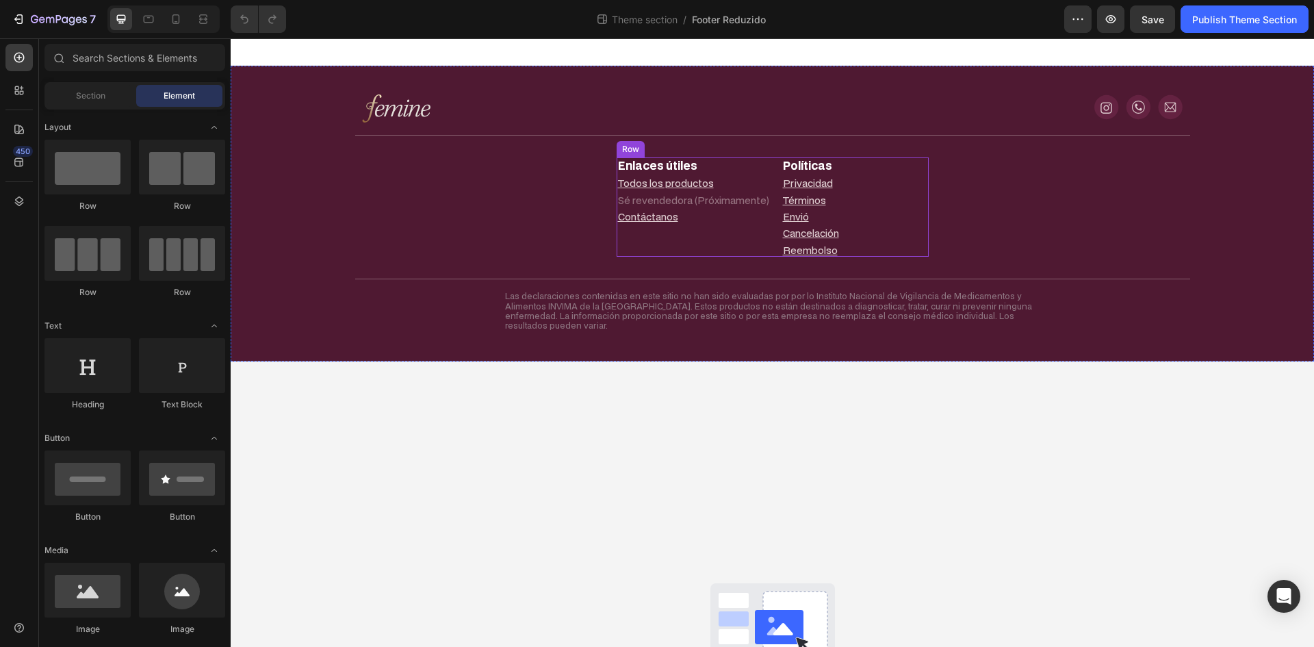
click at [886, 181] on div "Enlaces útiles Text Block Todos los productos Text Block Sé revendedora (Próxim…" at bounding box center [772, 206] width 312 height 99
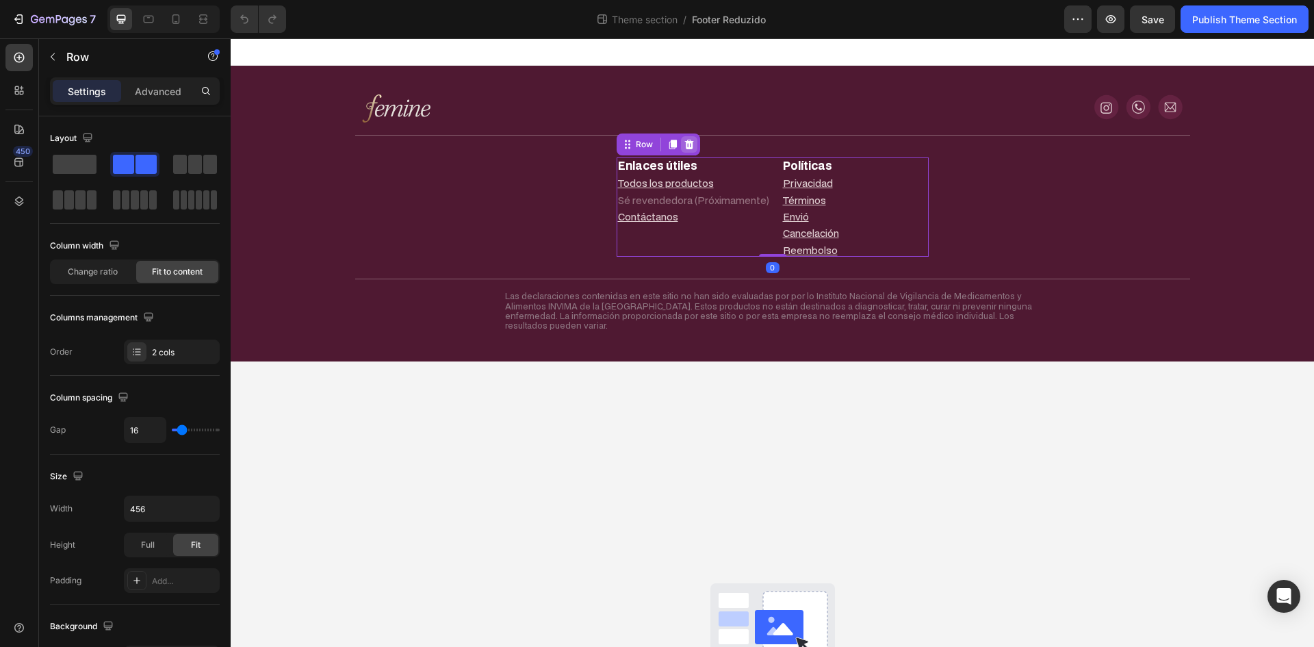
click at [684, 145] on icon at bounding box center [688, 145] width 9 height 10
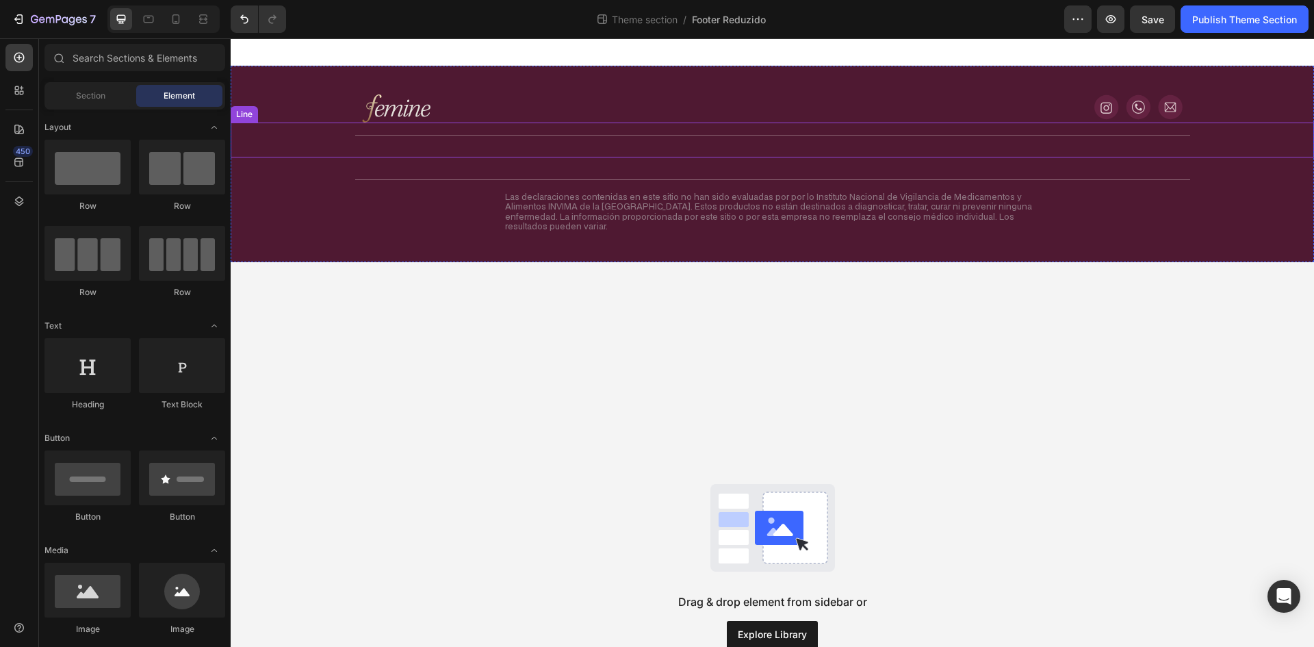
click at [700, 127] on div "Title Line" at bounding box center [772, 139] width 1083 height 35
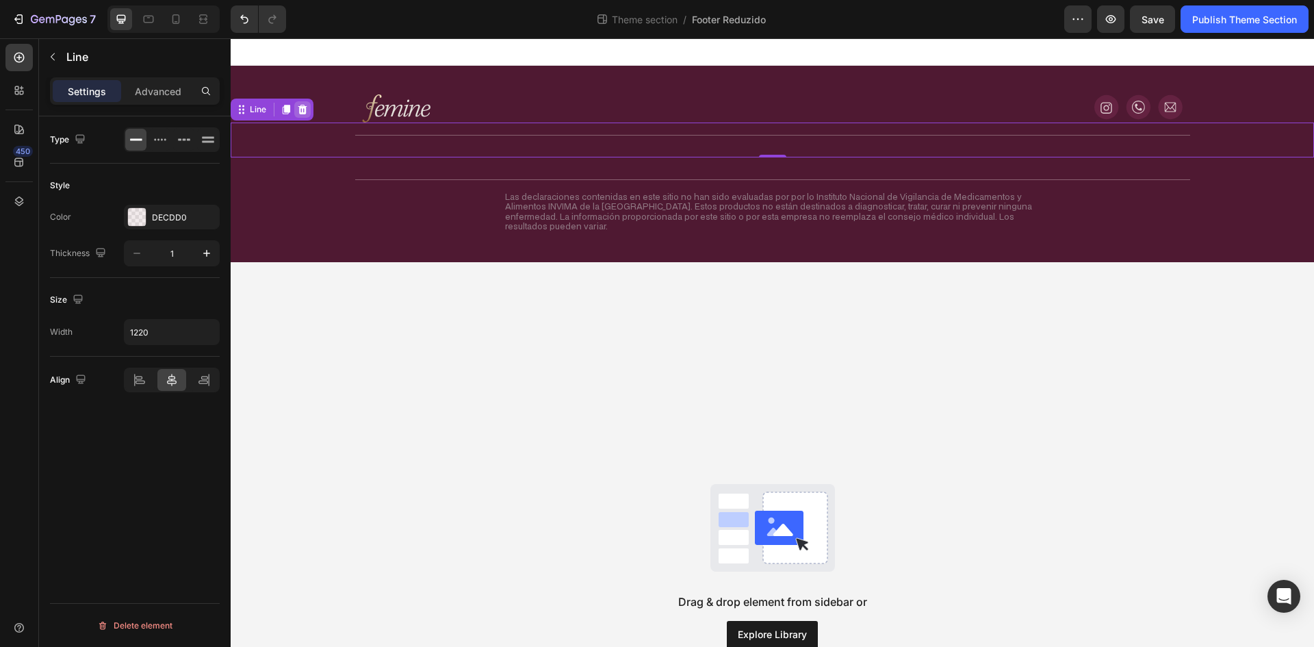
click at [308, 106] on icon at bounding box center [302, 109] width 11 height 11
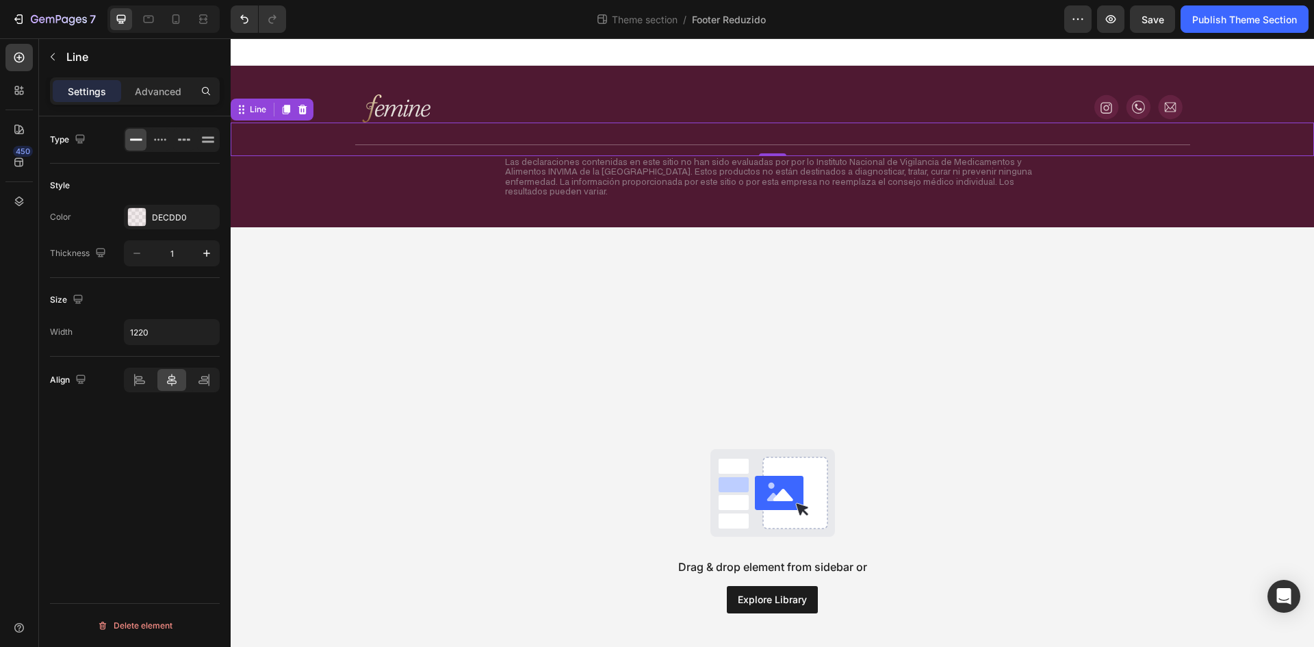
click at [417, 144] on div "Title Line 0" at bounding box center [772, 139] width 1083 height 34
click at [309, 112] on div at bounding box center [302, 109] width 16 height 16
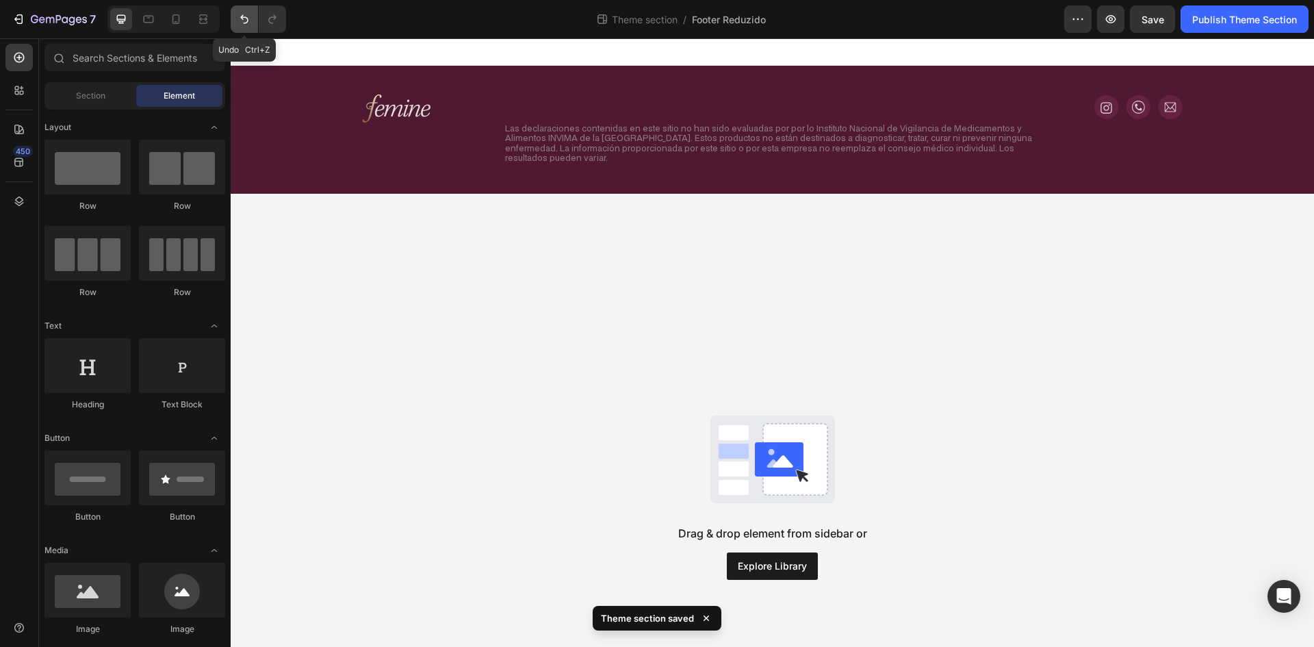
click at [234, 19] on button "Undo/Redo" at bounding box center [244, 18] width 27 height 27
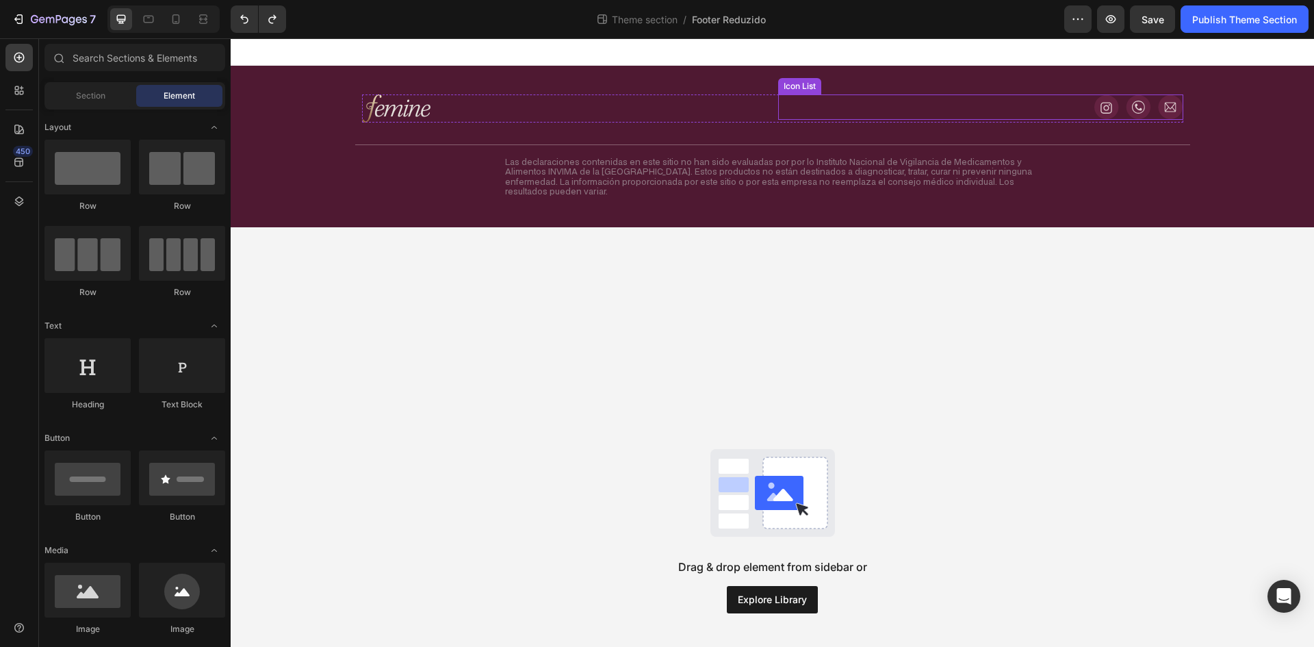
click at [857, 106] on div "Icon Icon Icon" at bounding box center [980, 106] width 405 height 25
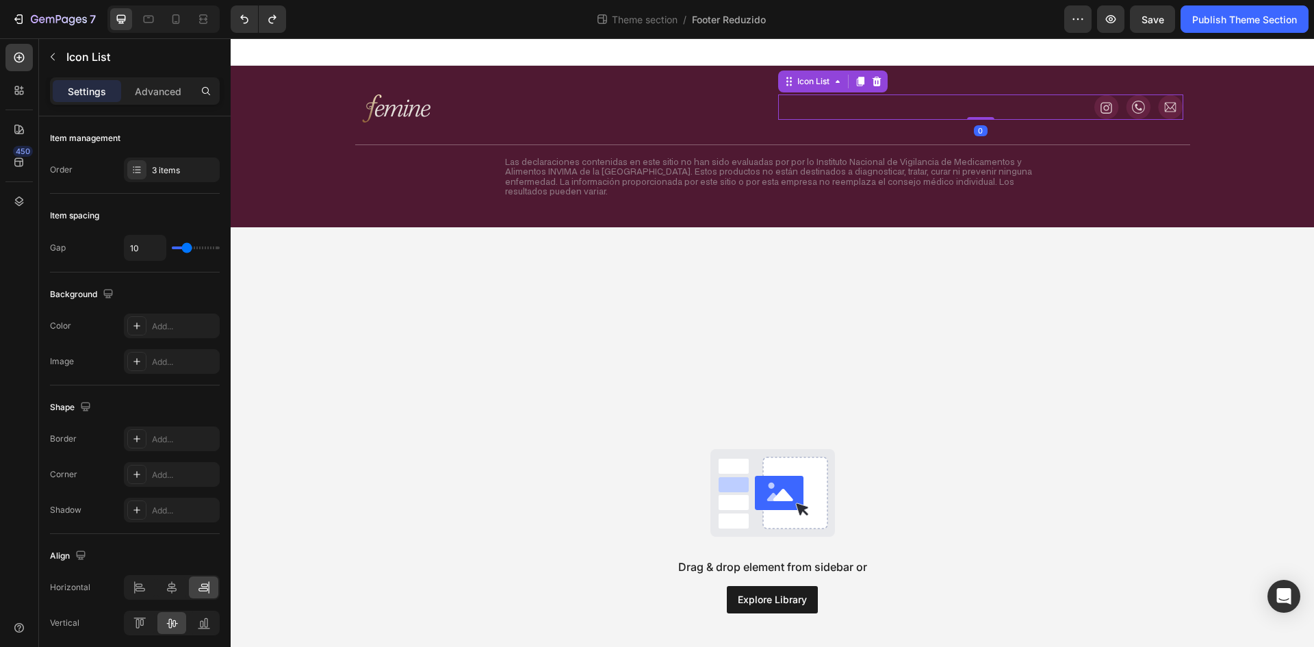
click at [871, 85] on icon at bounding box center [876, 81] width 11 height 11
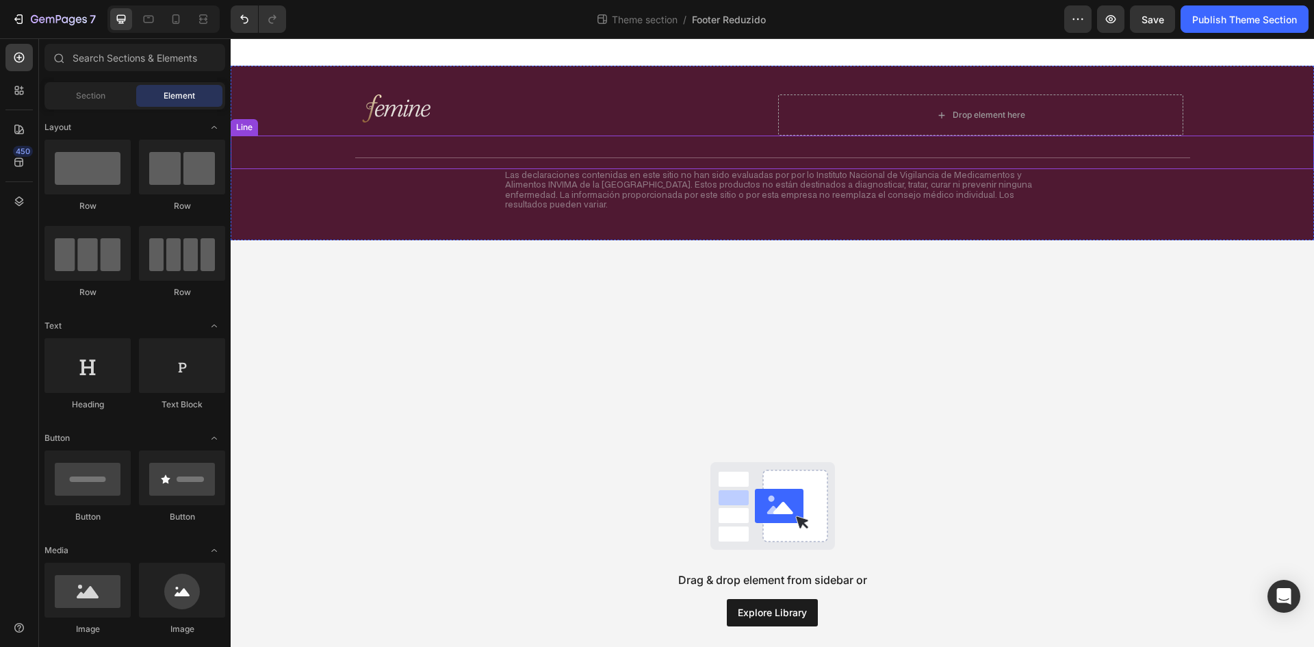
click at [635, 136] on div "Title Line" at bounding box center [772, 152] width 1083 height 34
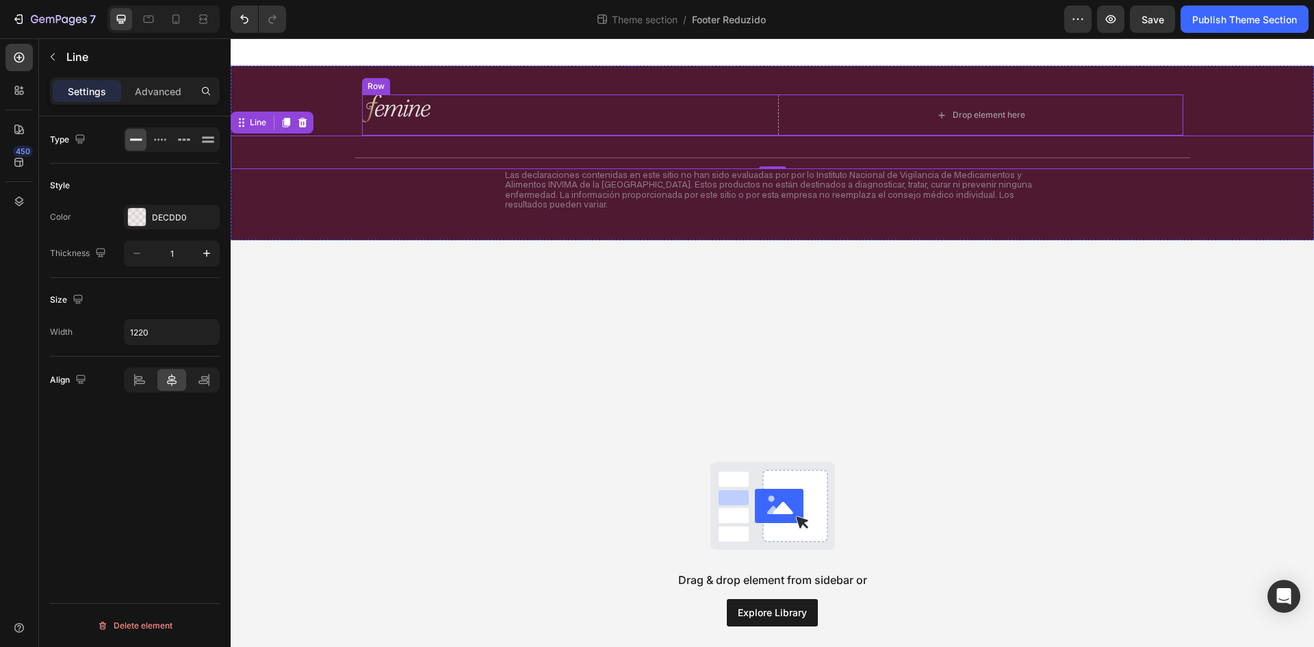
click at [663, 111] on div at bounding box center [564, 108] width 405 height 28
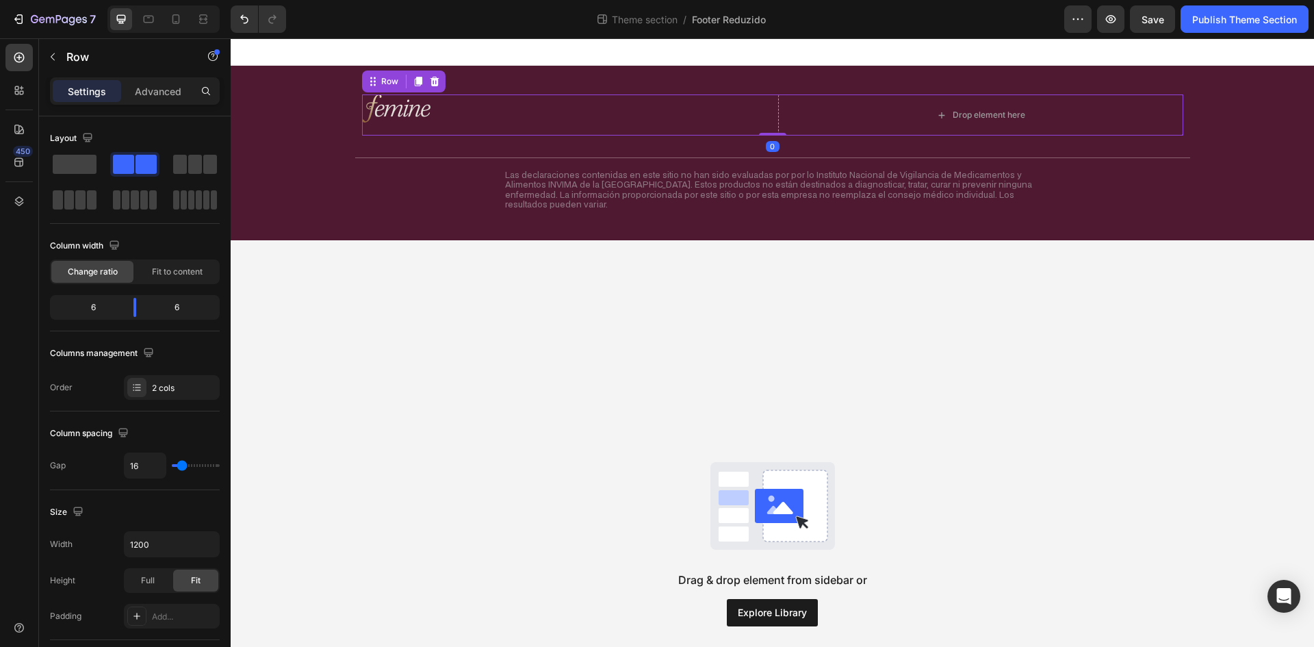
click at [743, 125] on div "Image" at bounding box center [564, 114] width 405 height 41
click at [79, 164] on span at bounding box center [75, 164] width 44 height 19
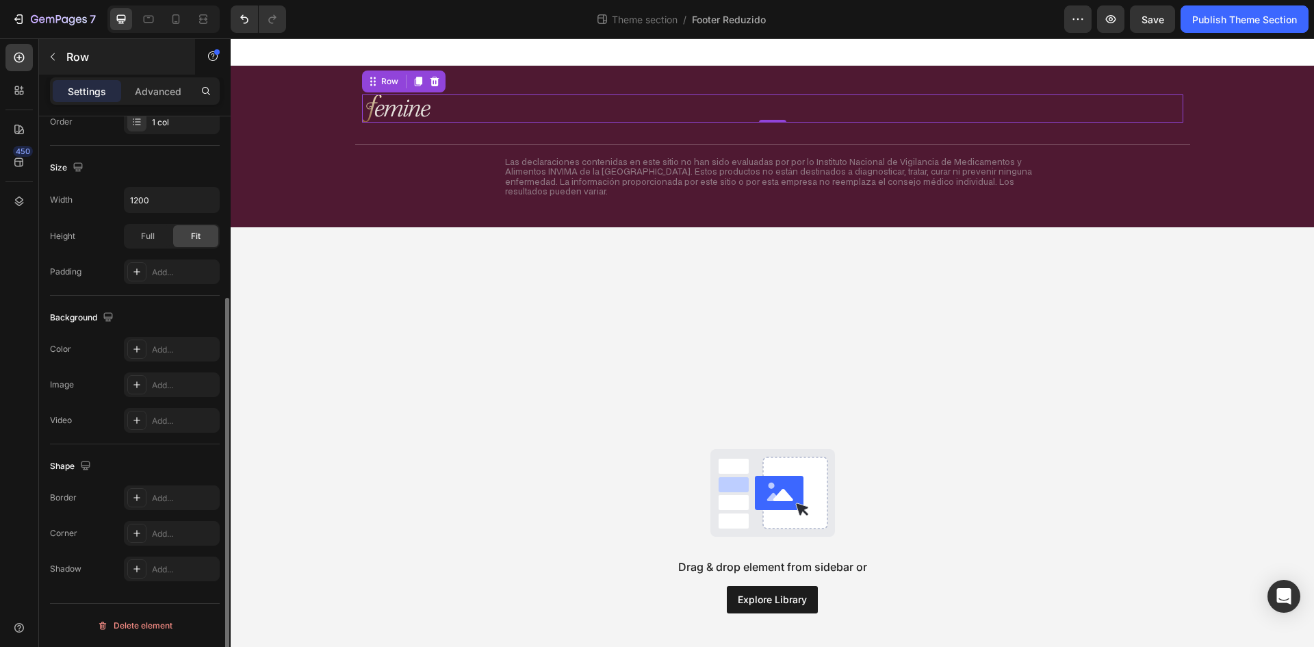
scroll to position [197, 0]
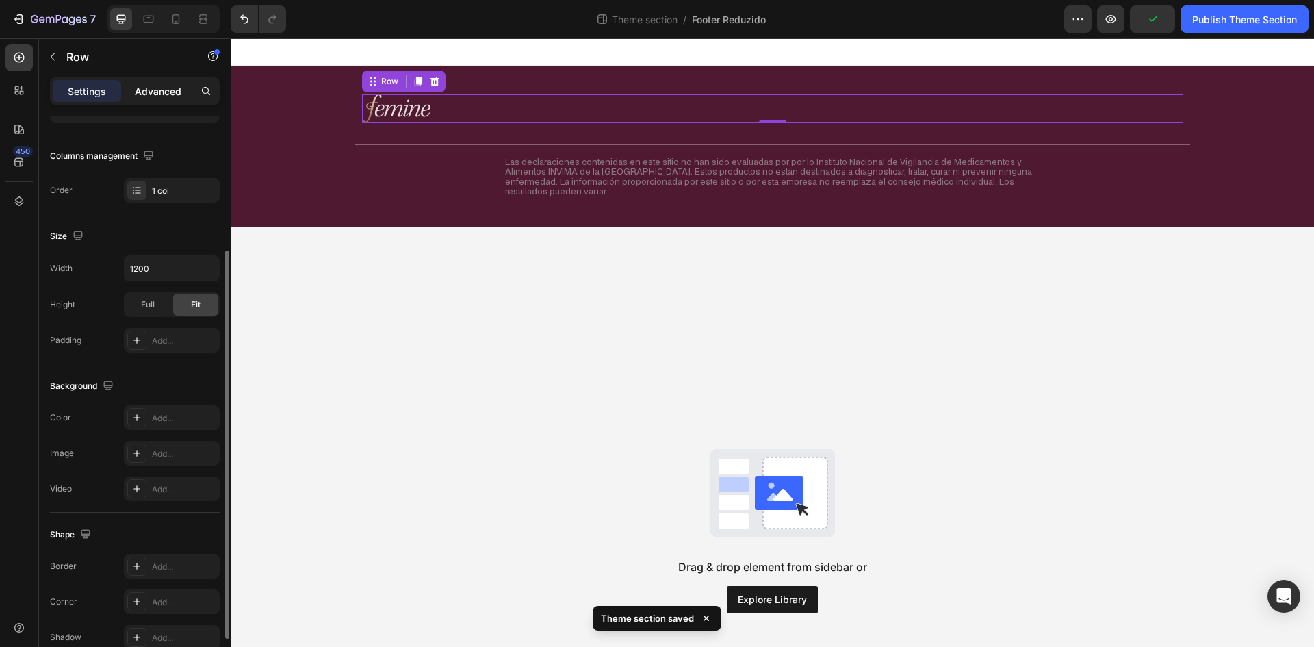
click at [139, 88] on p "Advanced" at bounding box center [158, 91] width 47 height 14
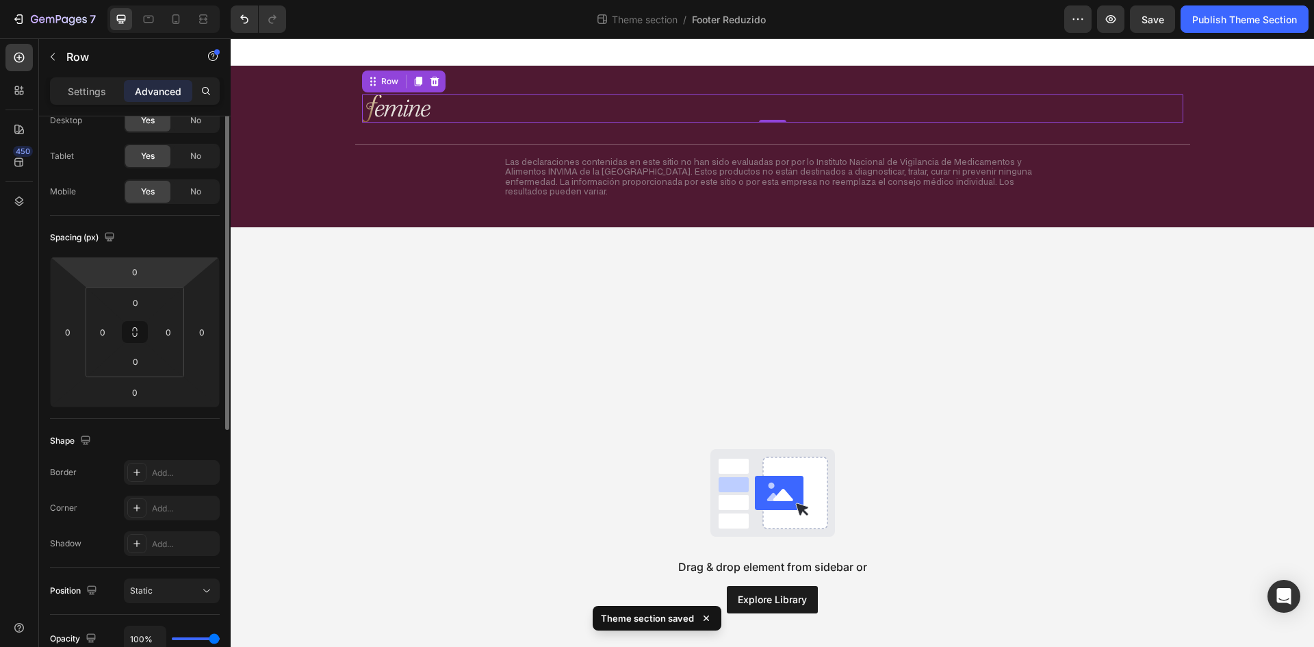
scroll to position [0, 0]
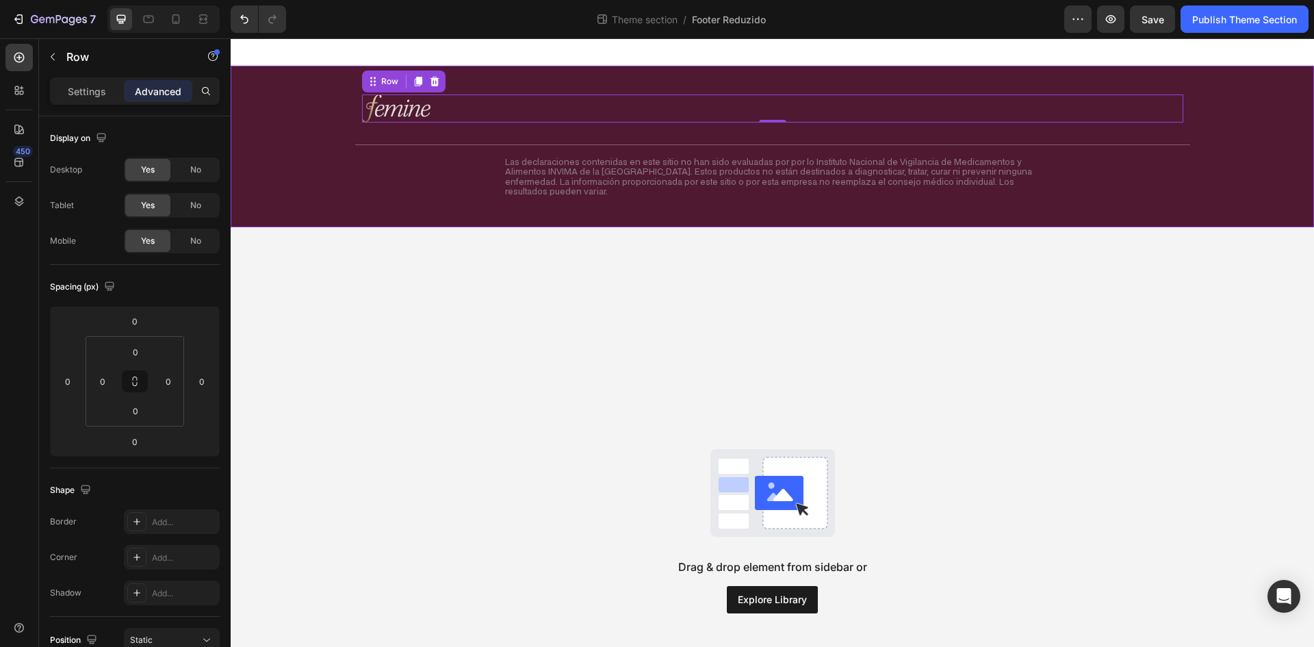
click at [469, 103] on div at bounding box center [772, 108] width 821 height 28
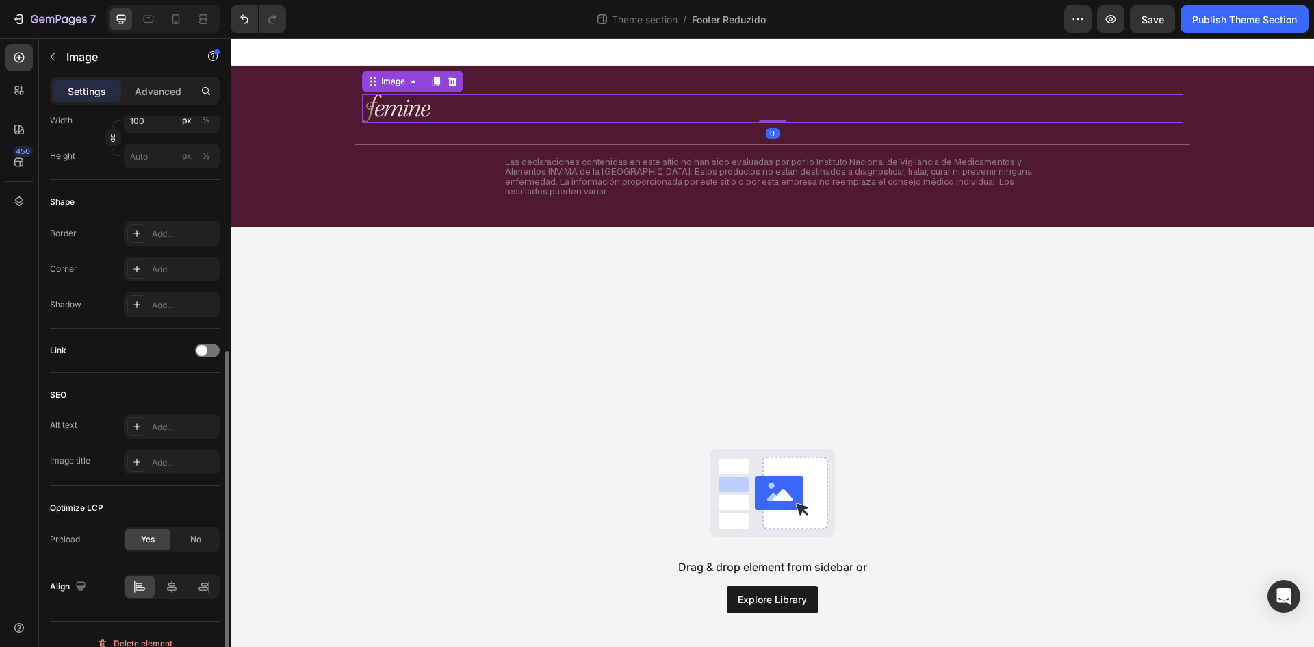
scroll to position [428, 0]
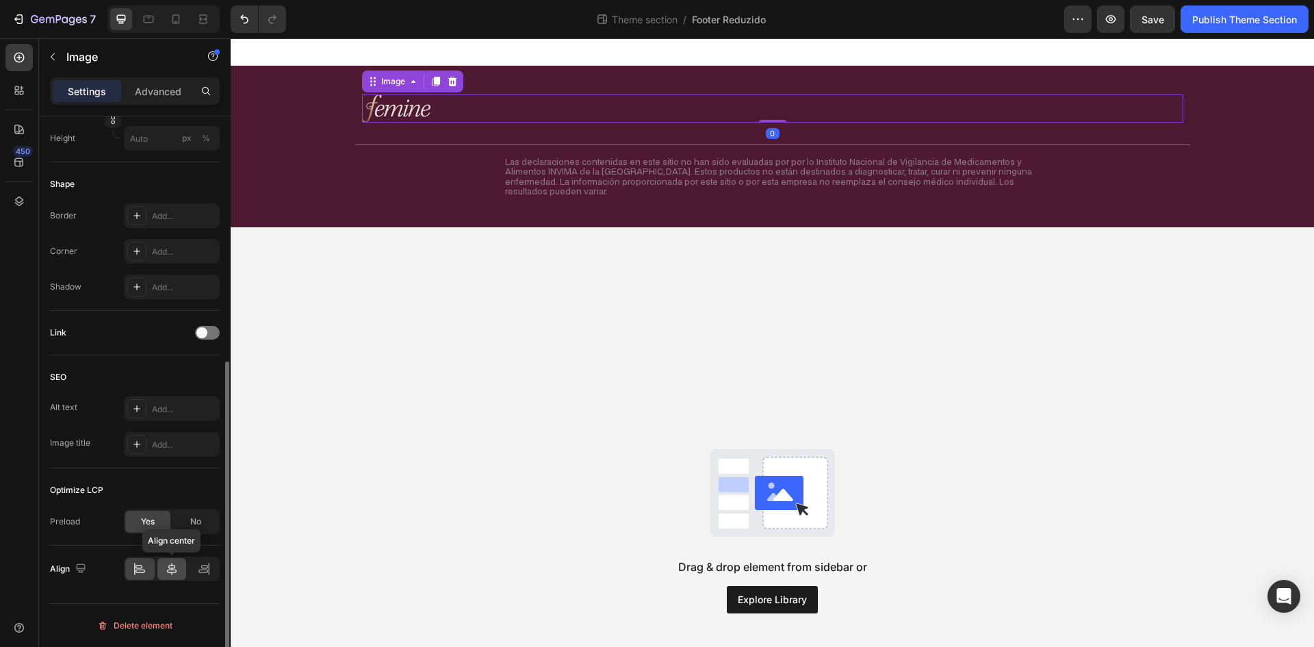
click at [172, 573] on icon at bounding box center [172, 568] width 10 height 12
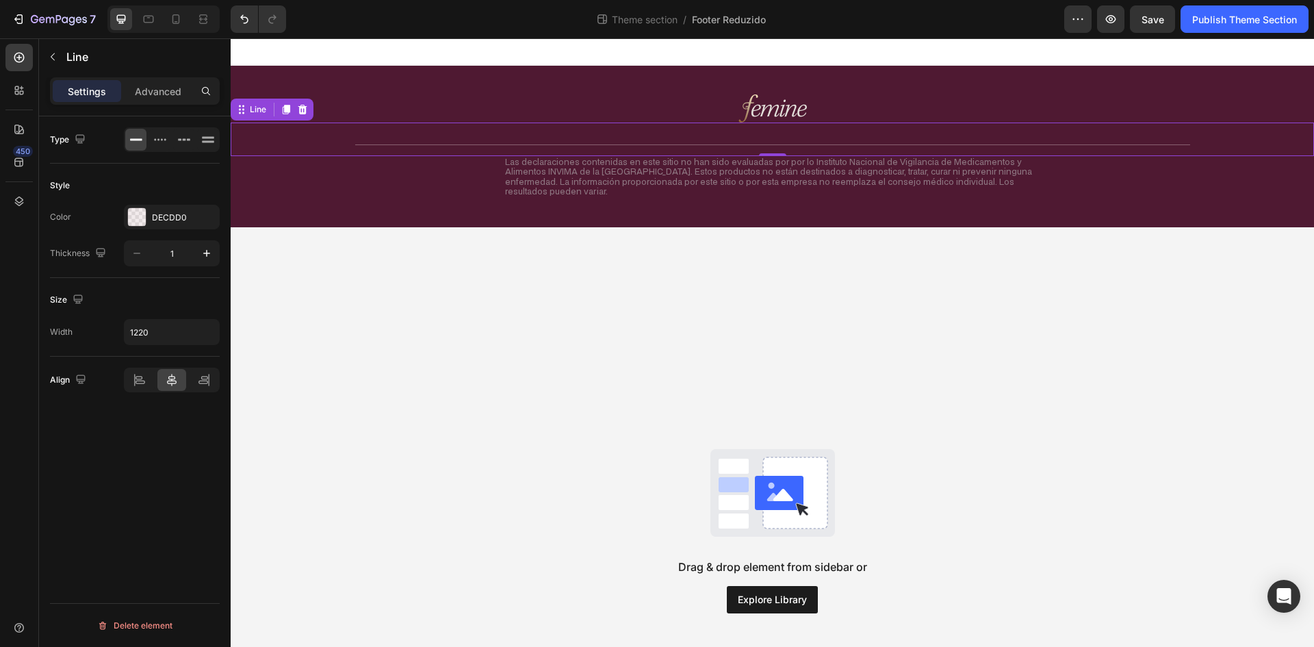
click at [685, 131] on div "Title Line 0" at bounding box center [772, 139] width 1083 height 34
click at [139, 84] on p "Advanced" at bounding box center [158, 91] width 47 height 14
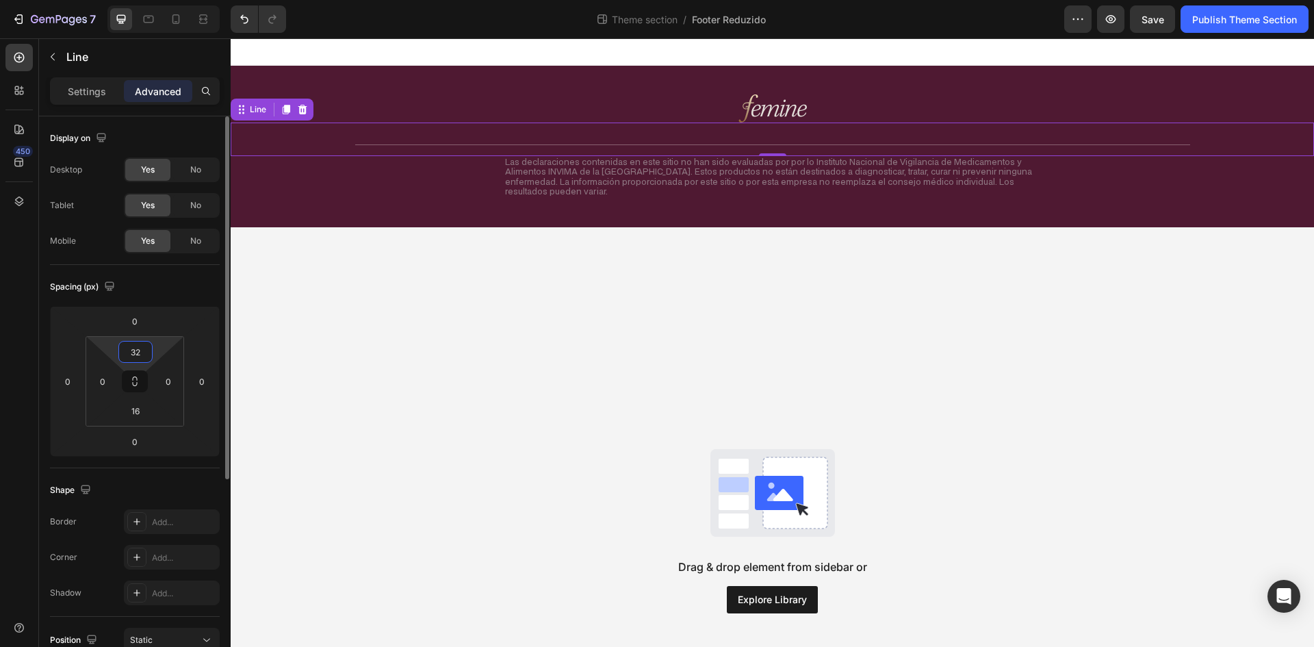
click at [138, 352] on input "32" at bounding box center [135, 351] width 27 height 21
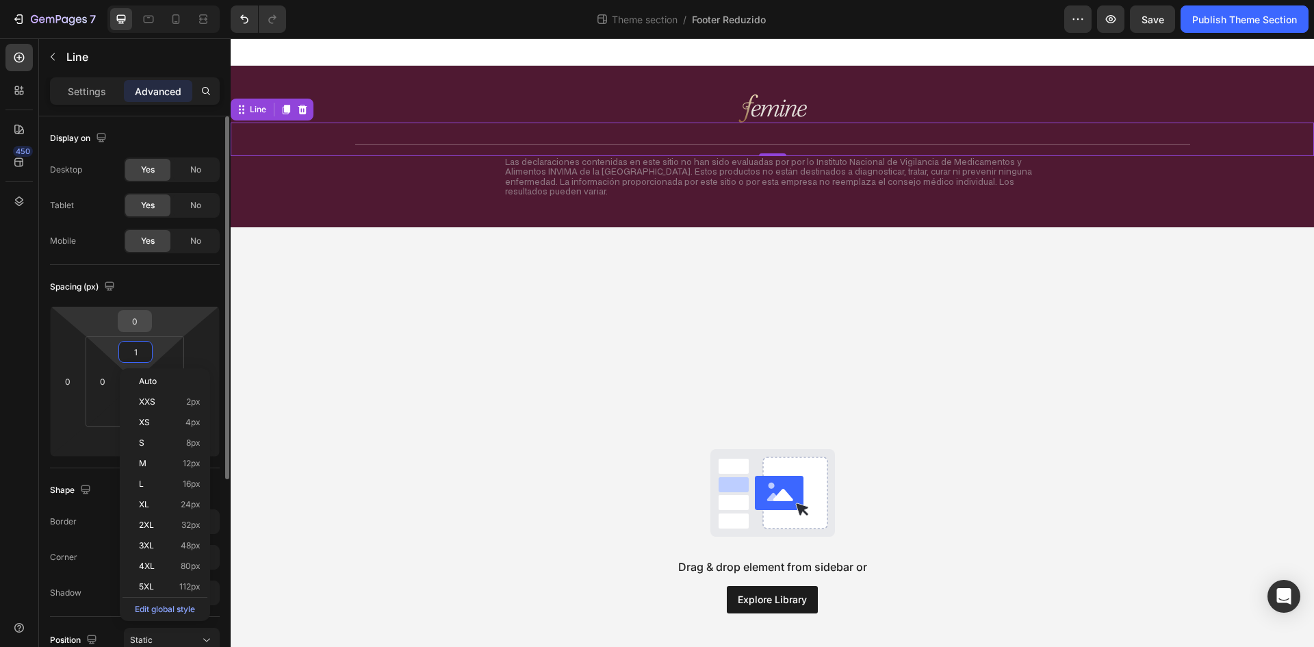
type input "16"
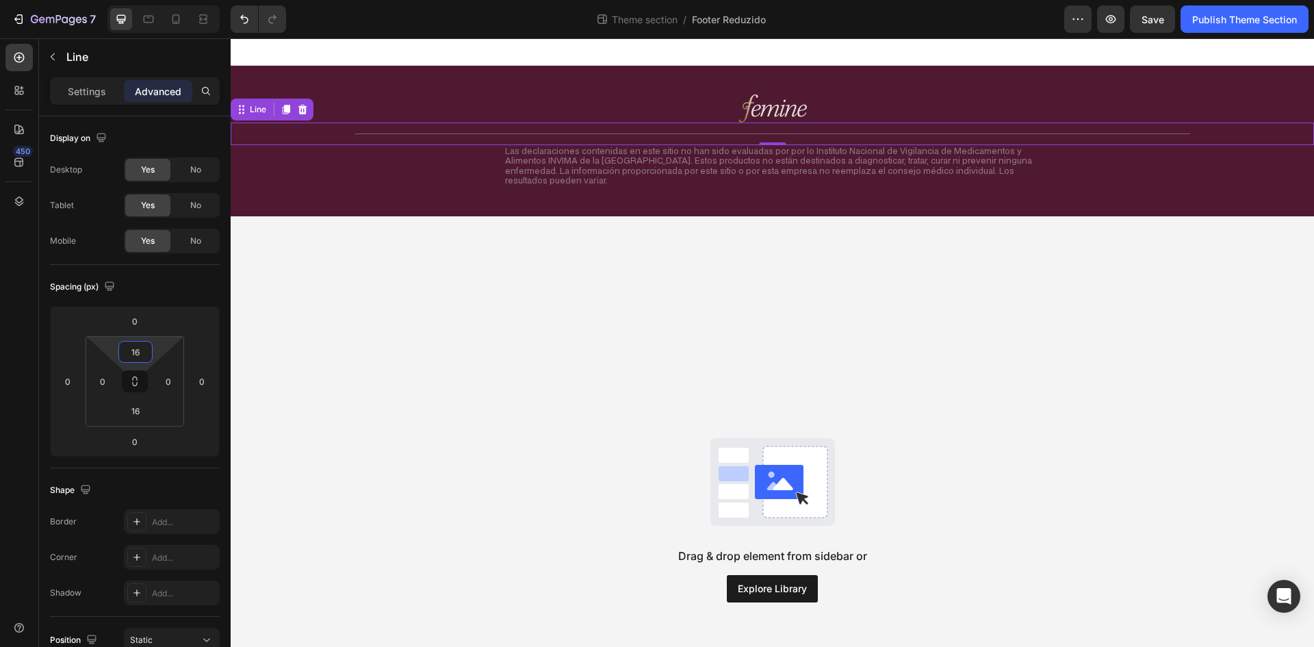
click at [611, 216] on div "Drag & drop element from sidebar or Explore Library" at bounding box center [772, 520] width 1083 height 608
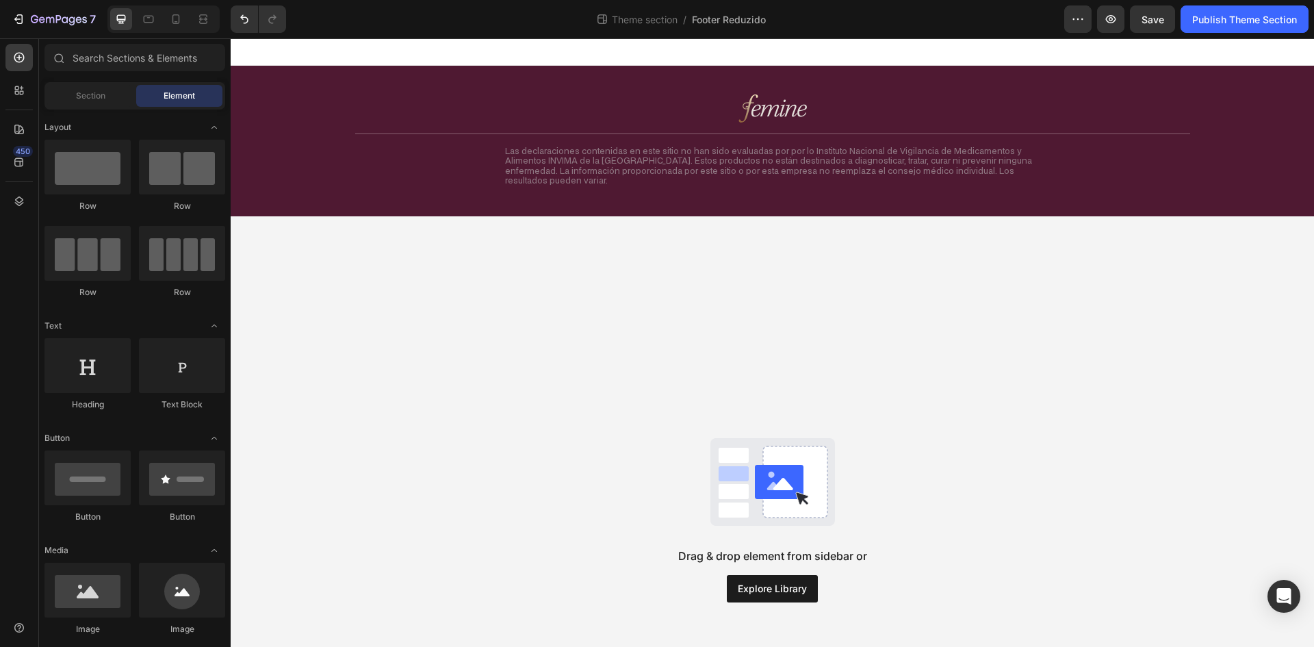
click at [611, 198] on div "Image Row Title Line Las declaraciones contenidas en este sitio no han sido eva…" at bounding box center [772, 141] width 1083 height 151
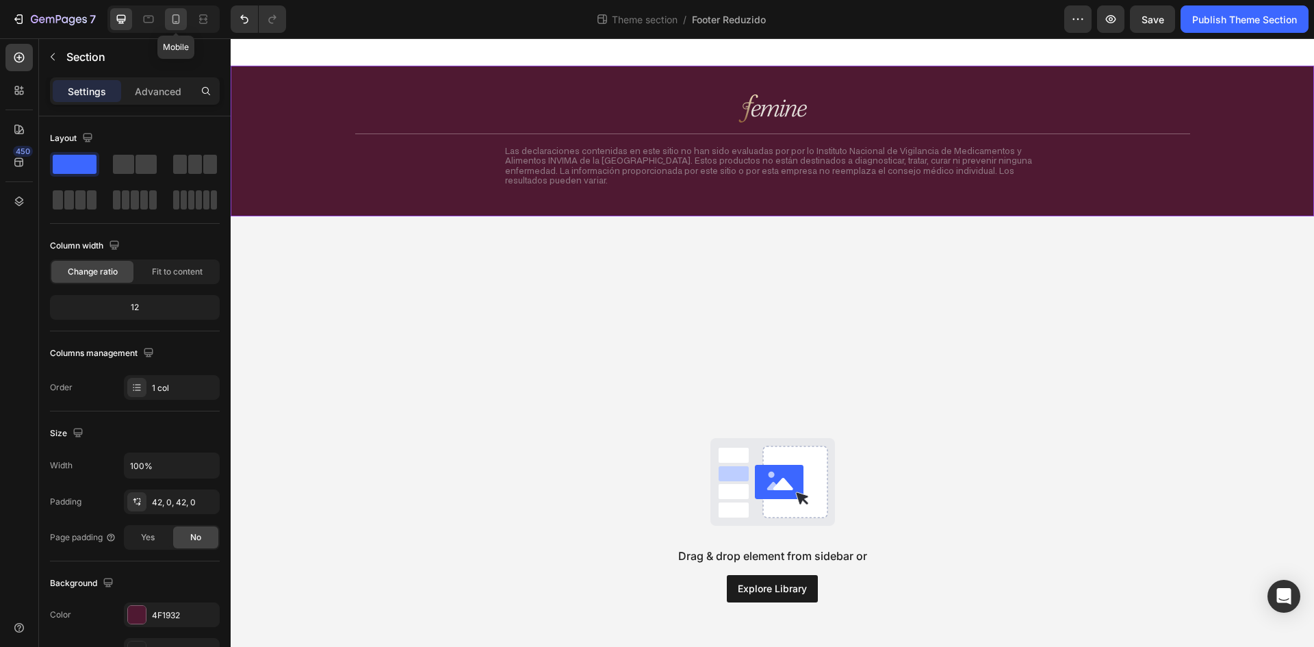
click at [185, 23] on div at bounding box center [176, 19] width 22 height 22
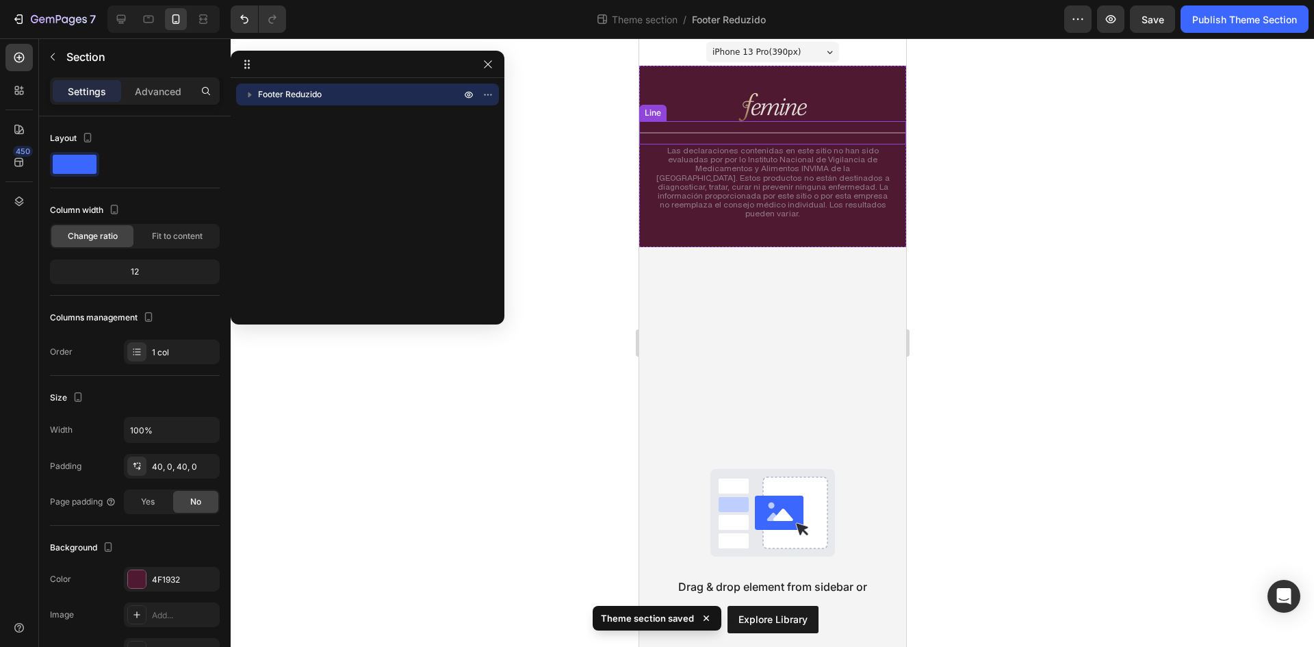
click at [744, 129] on div "Title Line" at bounding box center [771, 132] width 267 height 23
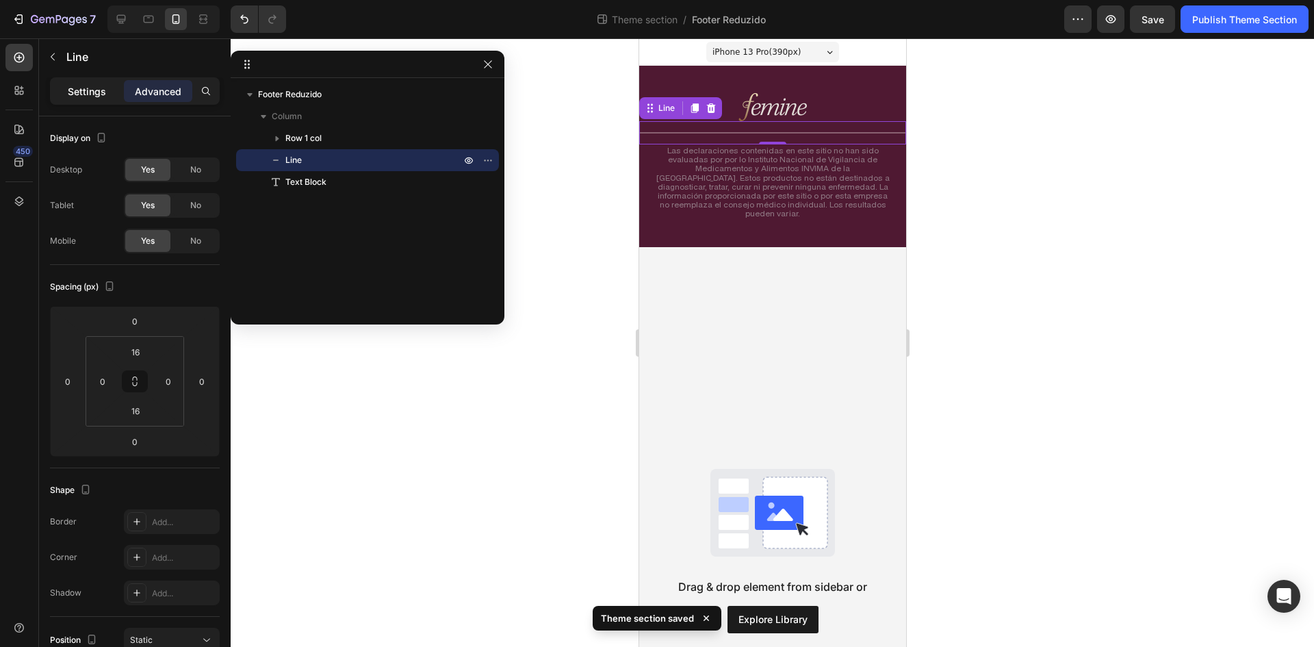
click at [87, 92] on p "Settings" at bounding box center [87, 91] width 38 height 14
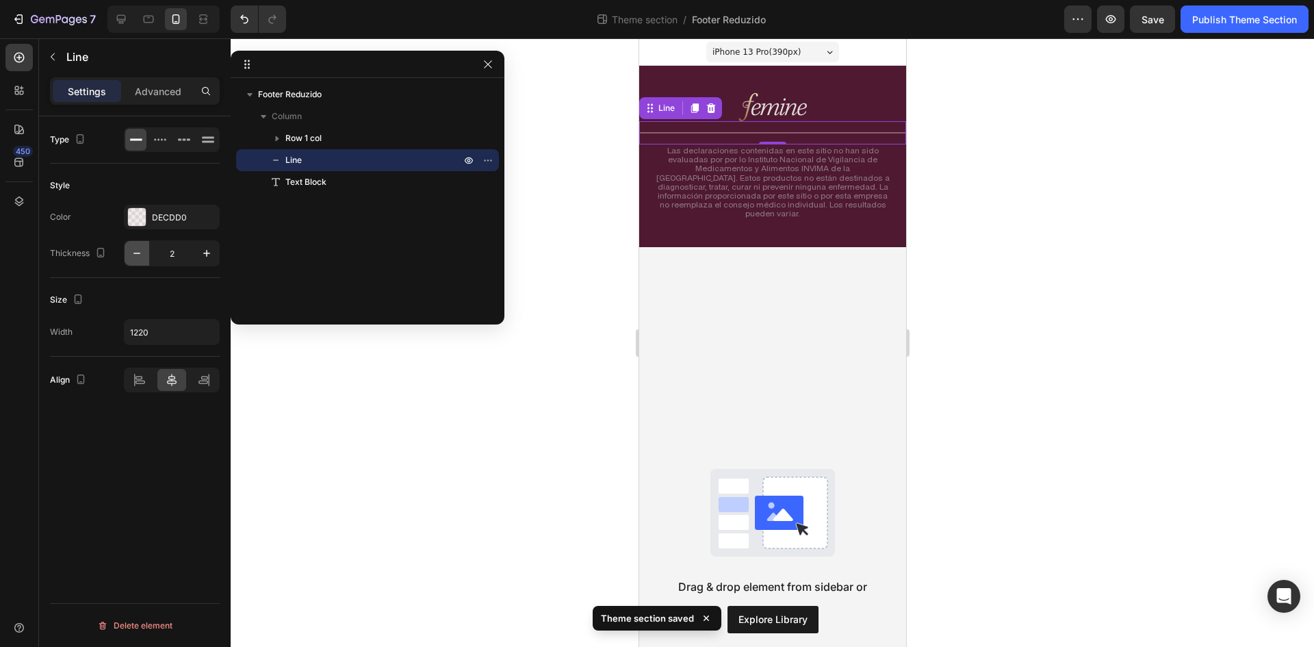
click at [146, 250] on button "button" at bounding box center [137, 253] width 25 height 25
type input "1"
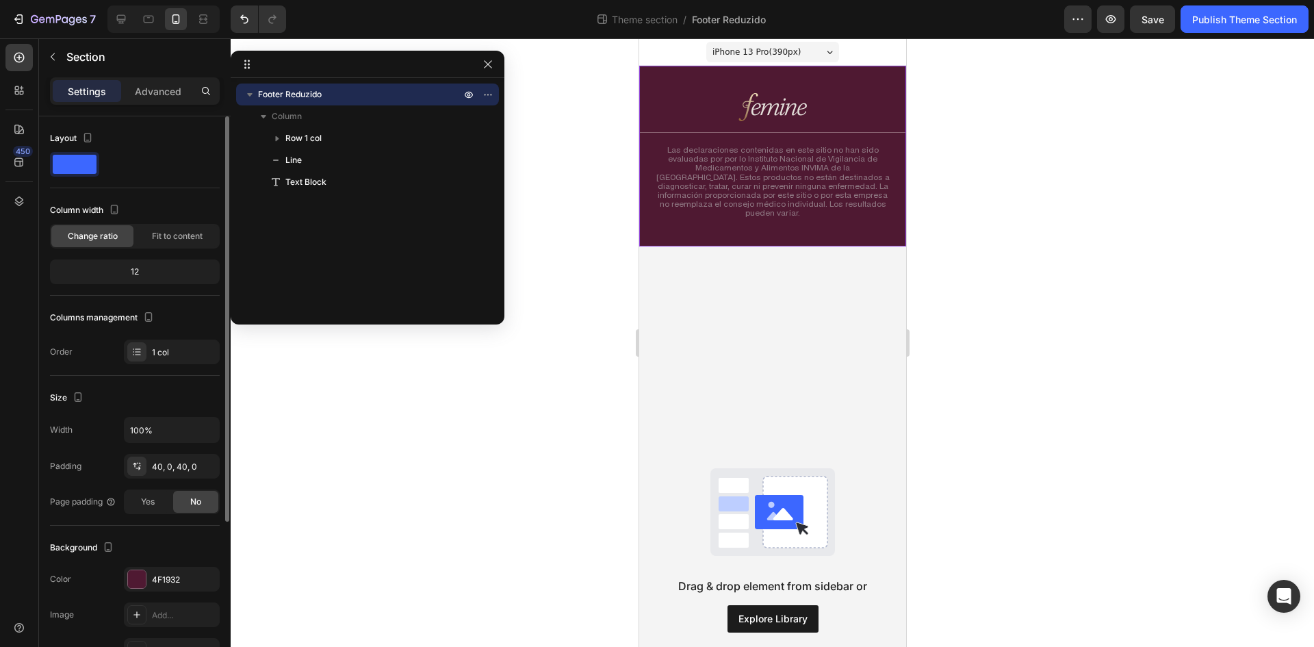
click at [829, 88] on div "Image Row Title Line Las declaraciones contenidas en este sitio no han sido eva…" at bounding box center [771, 156] width 267 height 181
click at [725, 196] on p "Las declaraciones contenidas en este sitio no han sido evaluadas por por lo Ins…" at bounding box center [771, 181] width 237 height 73
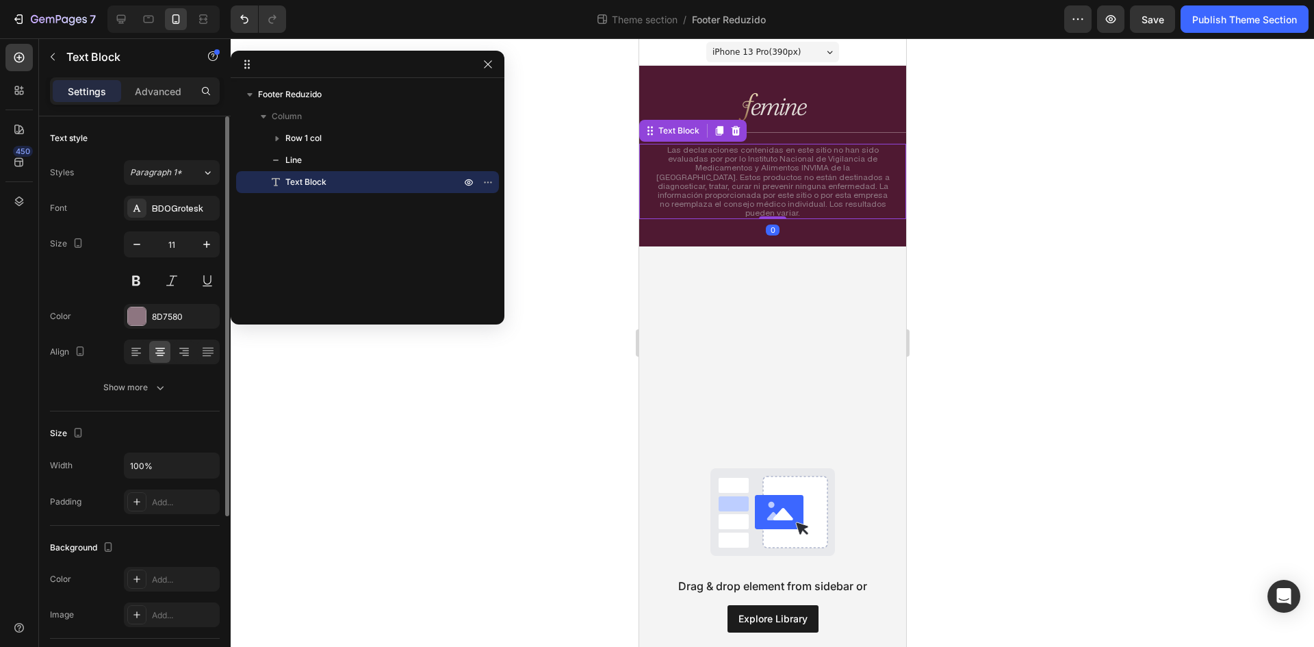
click at [725, 196] on p "Las declaraciones contenidas en este sitio no han sido evaluadas por por lo Ins…" at bounding box center [771, 181] width 237 height 73
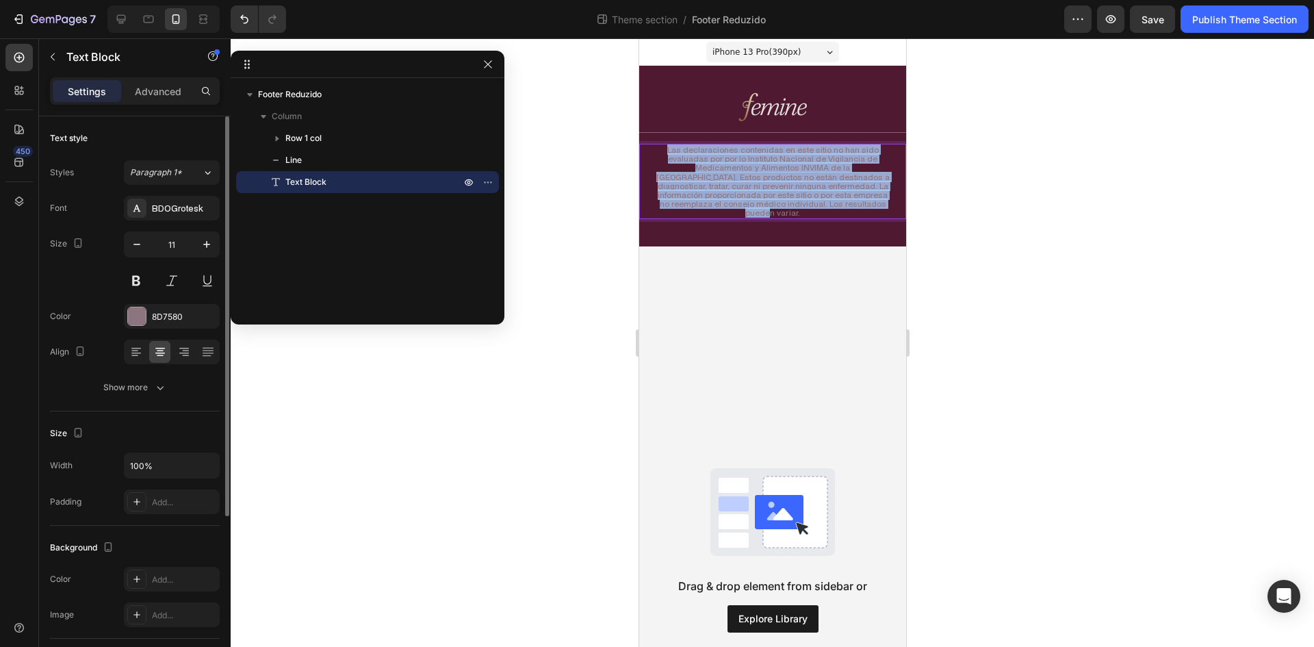
click at [725, 196] on p "Las declaraciones contenidas en este sitio no han sido evaluadas por por lo Ins…" at bounding box center [771, 181] width 237 height 73
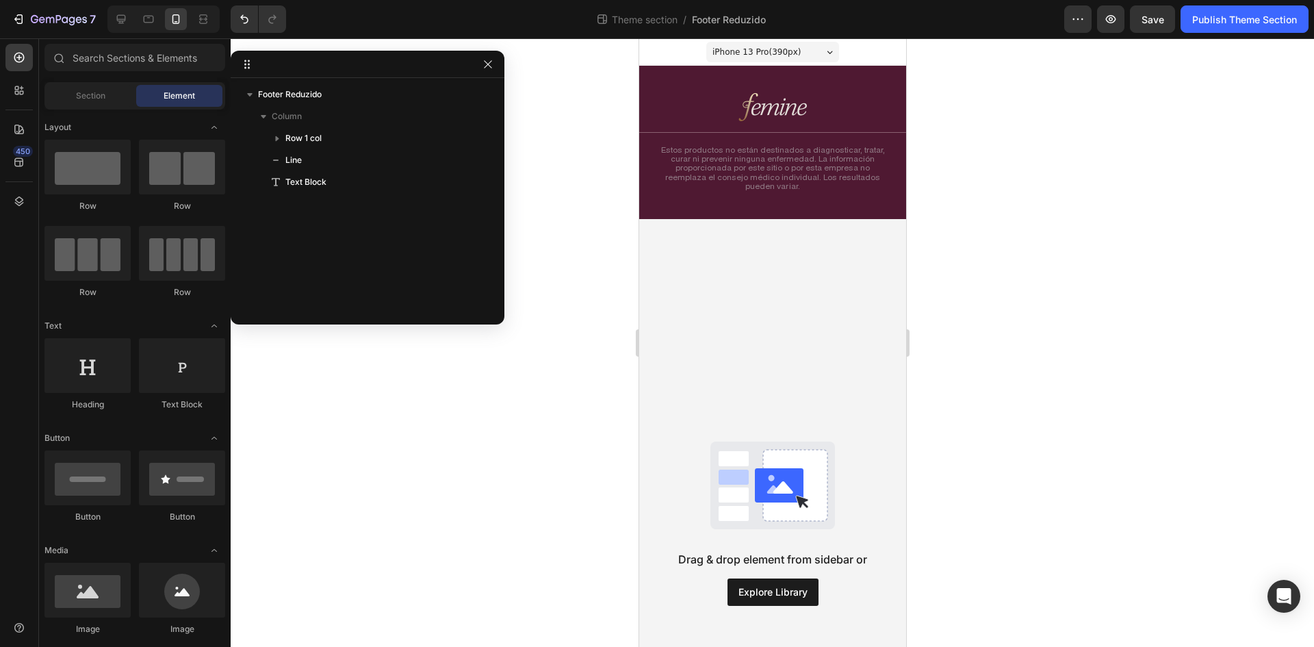
click at [738, 219] on div "Drag & drop element from sidebar or Explore Library" at bounding box center [771, 523] width 267 height 608
click at [121, 16] on icon at bounding box center [121, 19] width 9 height 9
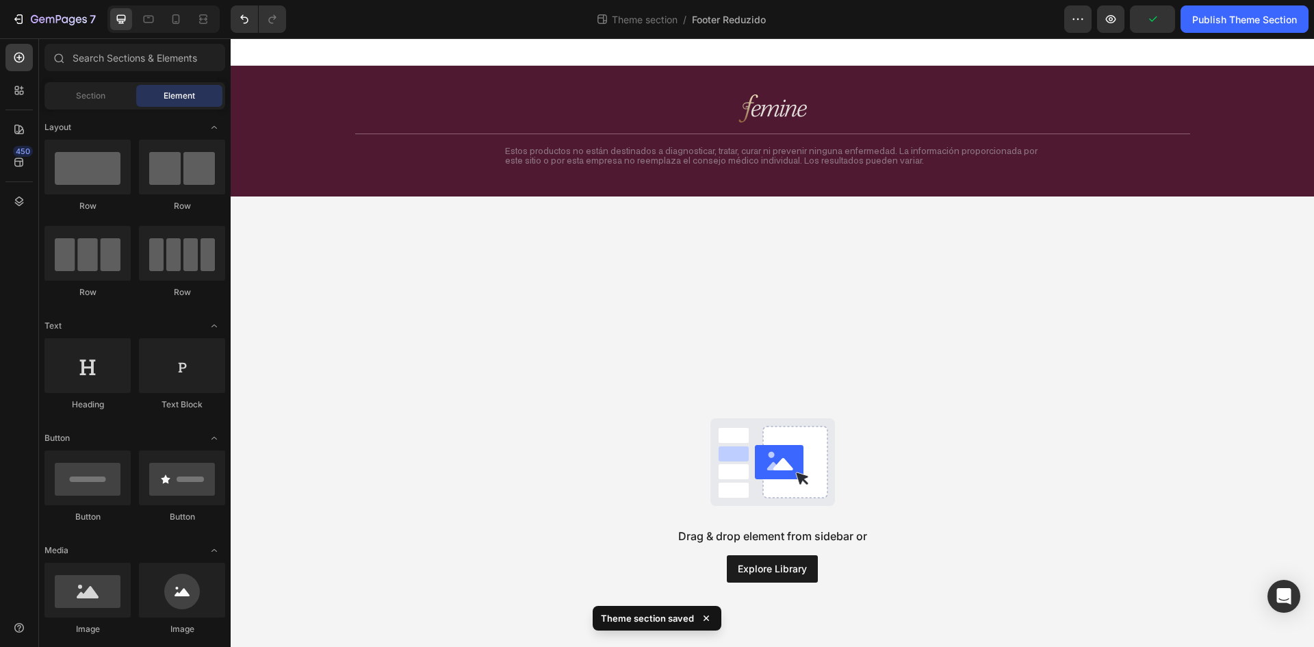
click at [746, 217] on div "Drag & drop element from sidebar or Explore Library" at bounding box center [772, 500] width 1083 height 608
click at [1165, 16] on button "Save" at bounding box center [1152, 18] width 45 height 27
click at [1257, 23] on div "Publish Theme Section" at bounding box center [1244, 19] width 105 height 14
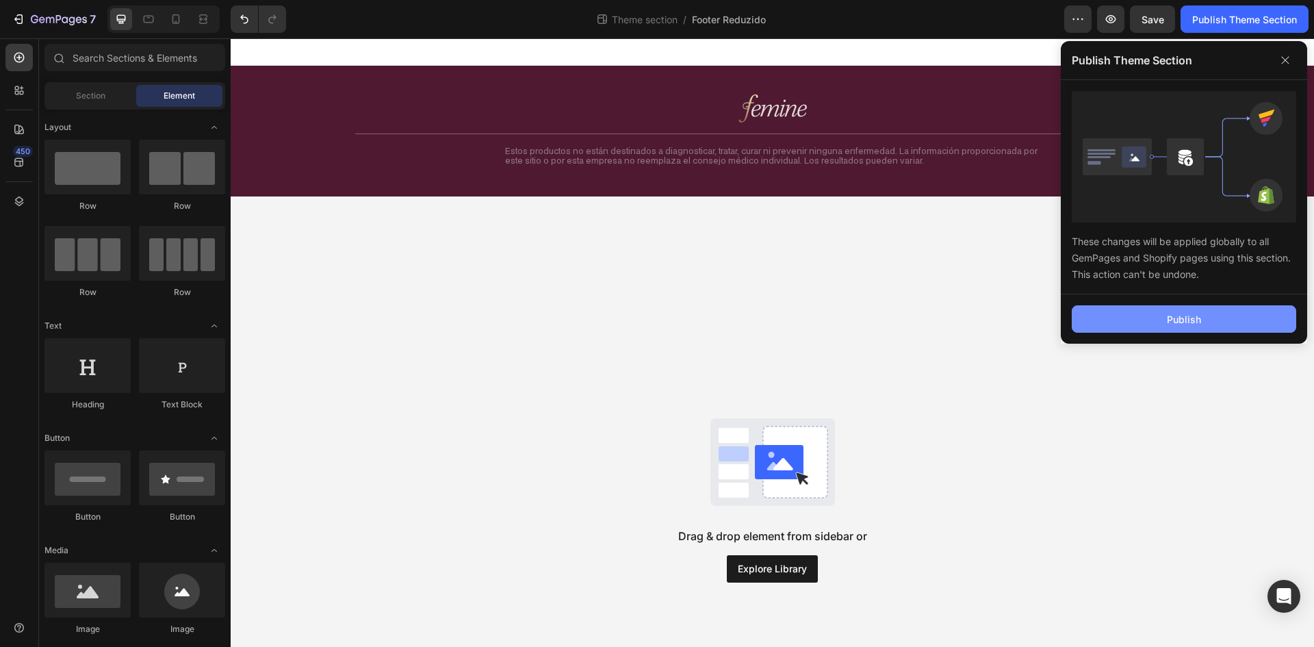
click at [1180, 316] on div "Publish" at bounding box center [1184, 319] width 34 height 14
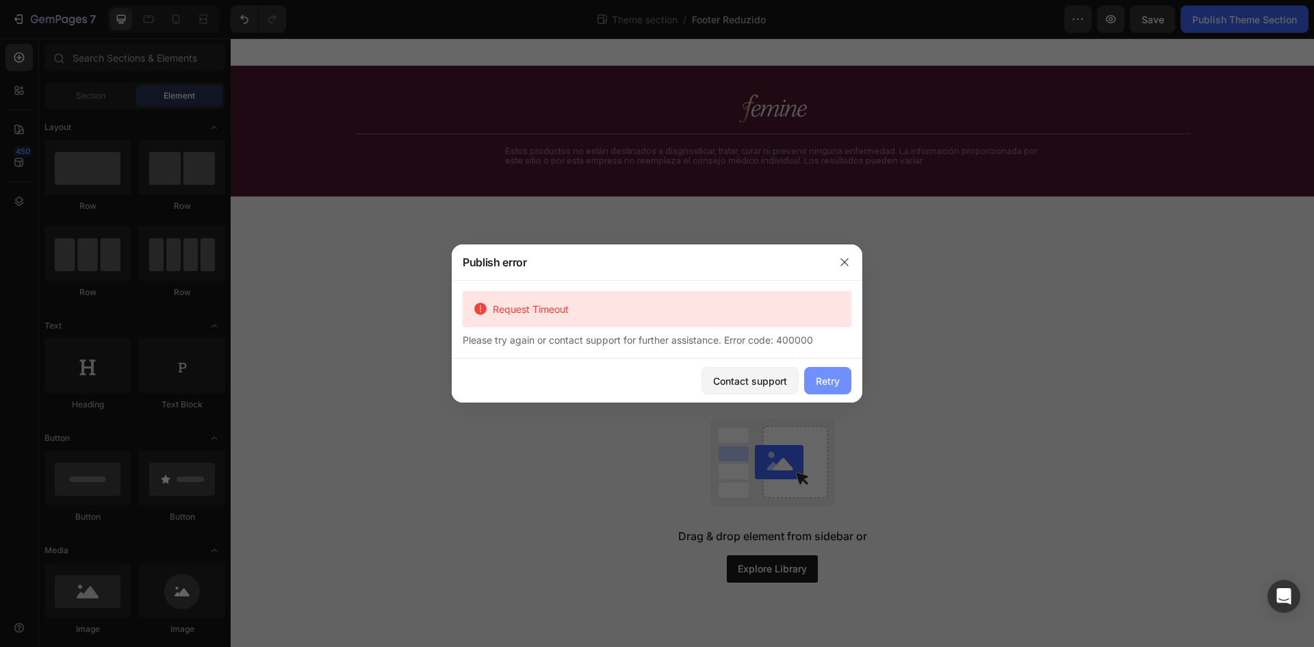
click at [840, 390] on button "Retry" at bounding box center [827, 380] width 47 height 27
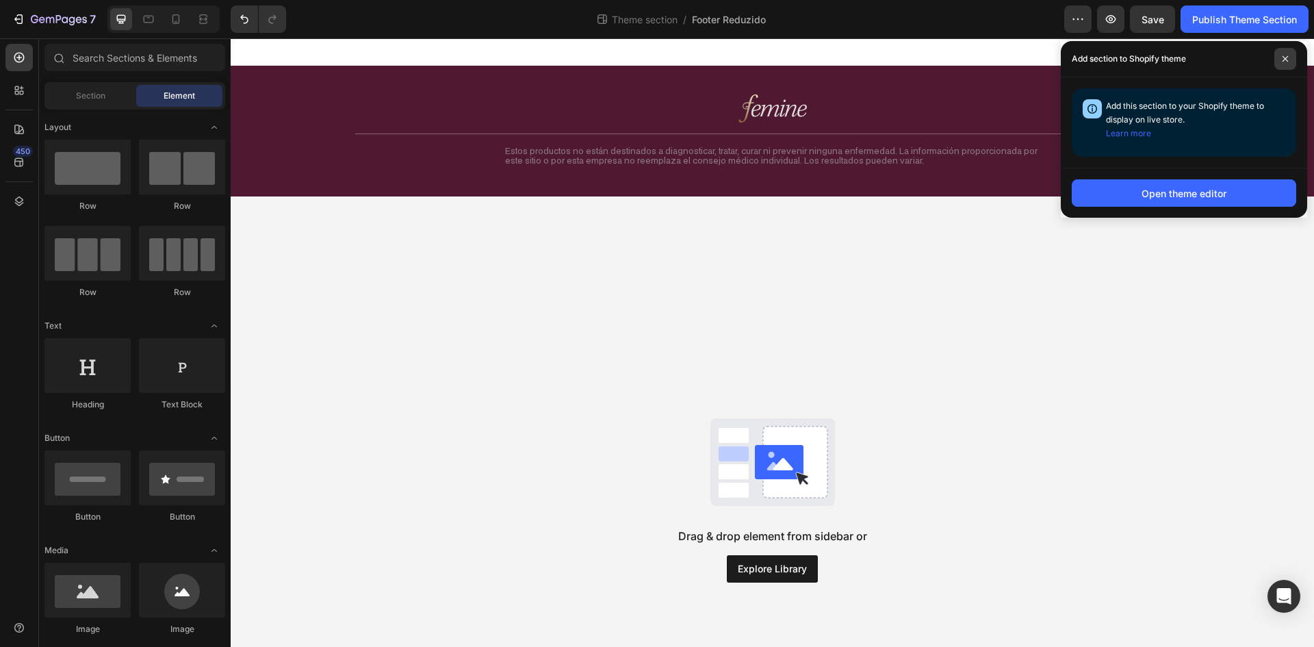
click at [1294, 52] on span at bounding box center [1285, 59] width 22 height 22
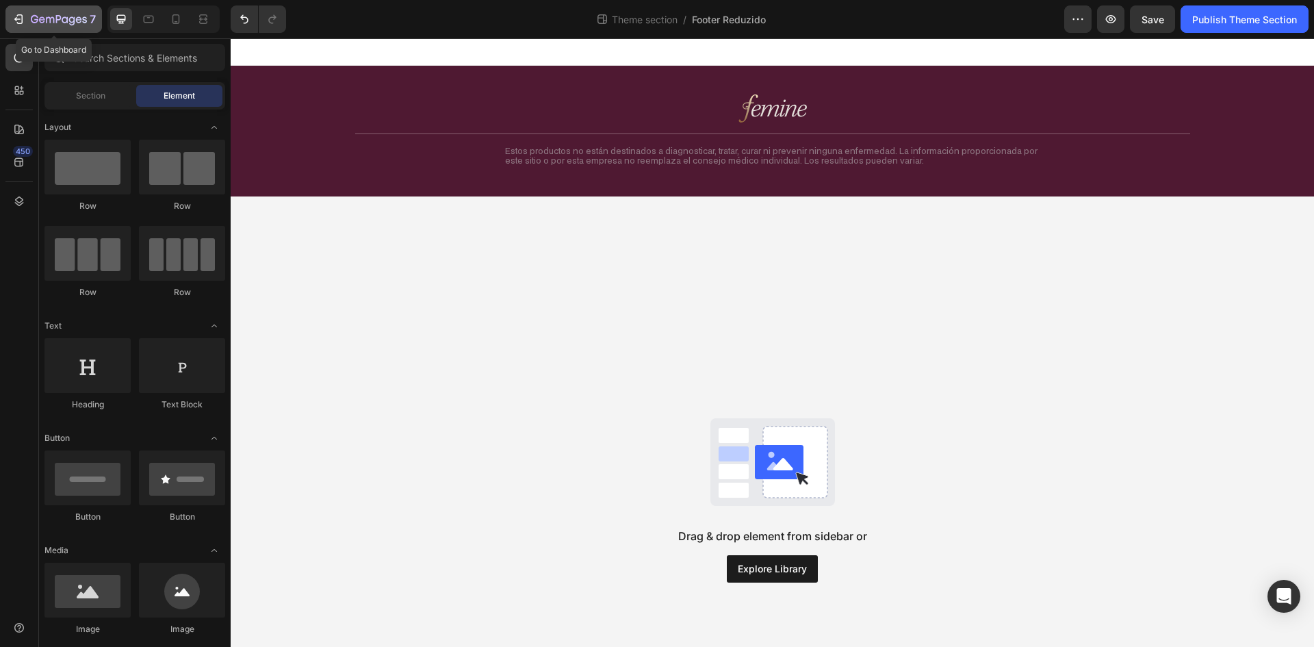
click at [42, 21] on icon "button" at bounding box center [59, 20] width 56 height 12
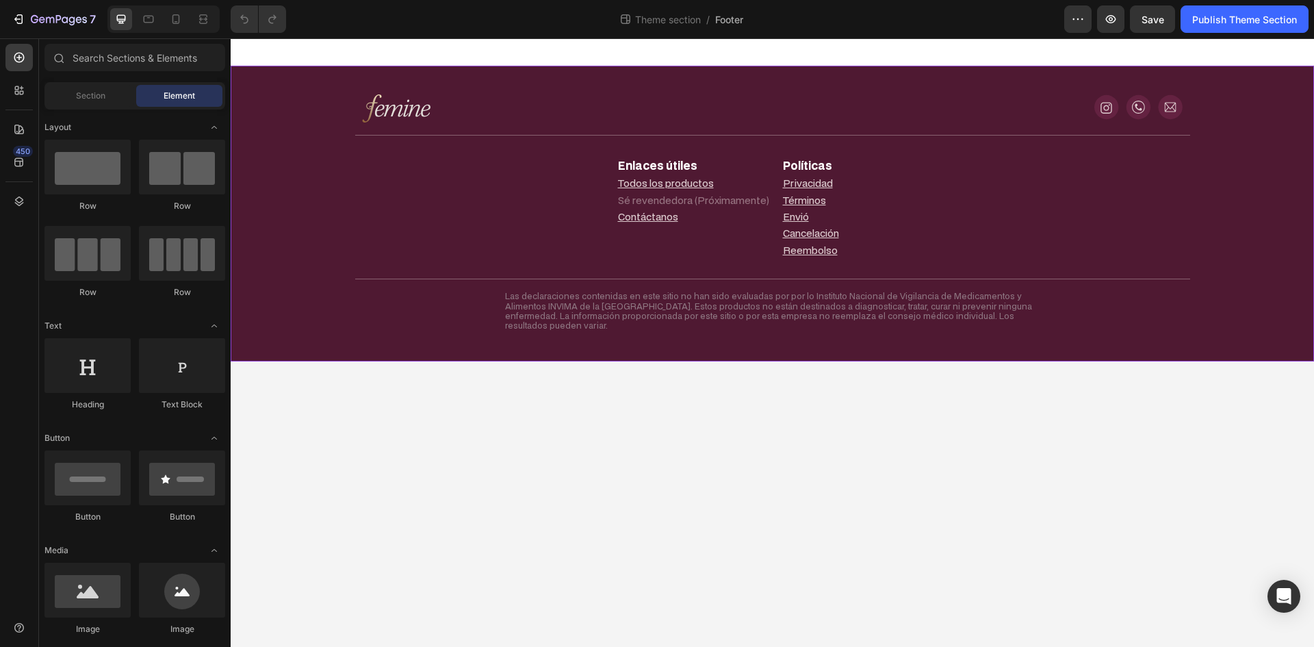
click at [337, 328] on div "Image Icon Icon Icon Icon List Row Title Line Enlaces útiles Text Block Todos l…" at bounding box center [772, 214] width 1083 height 296
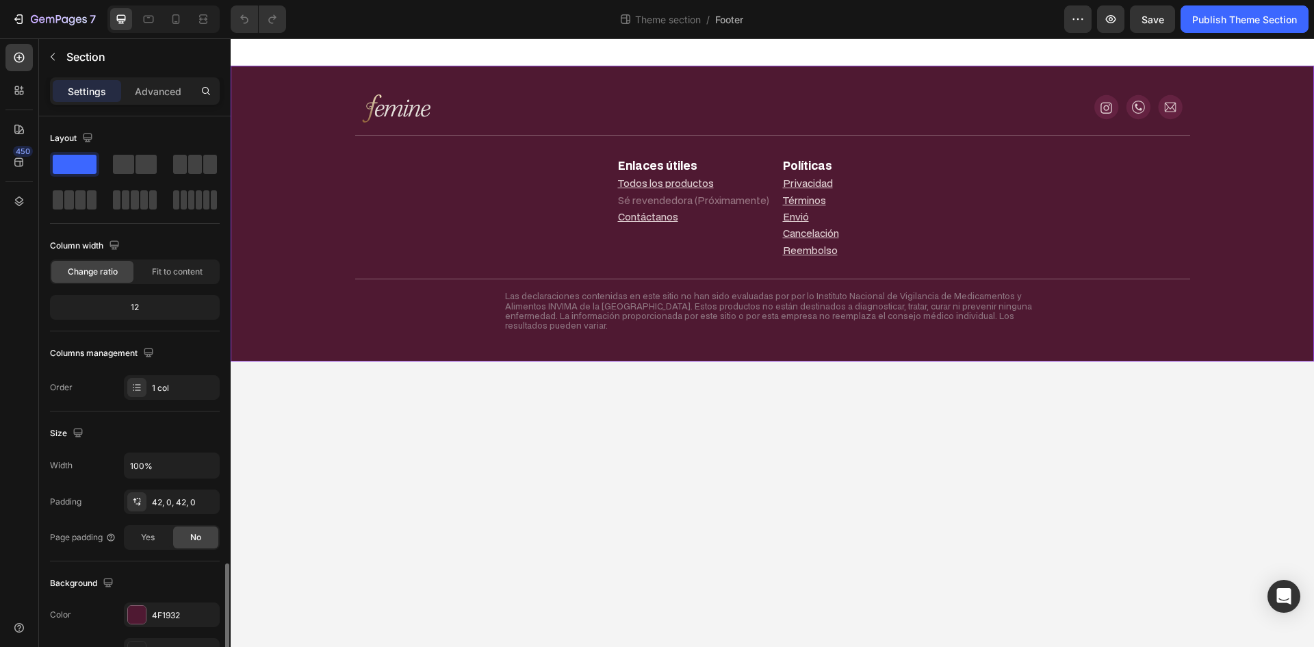
scroll to position [265, 0]
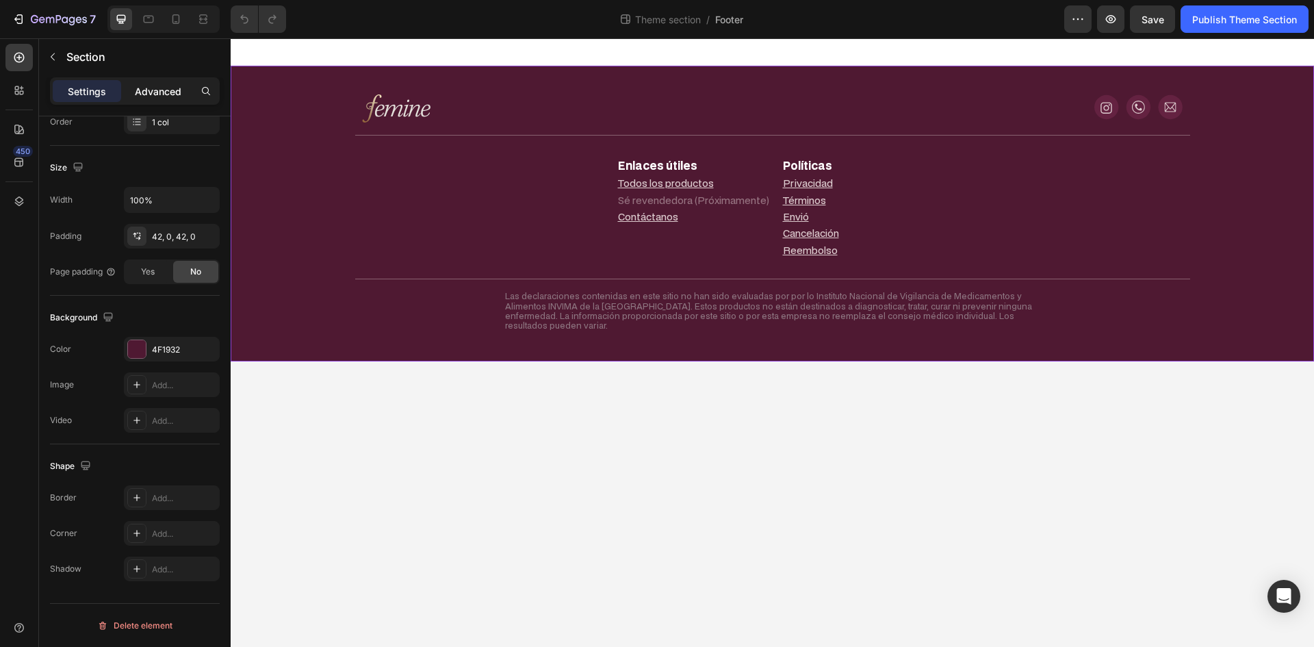
click at [165, 86] on div "Advanced" at bounding box center [158, 91] width 68 height 22
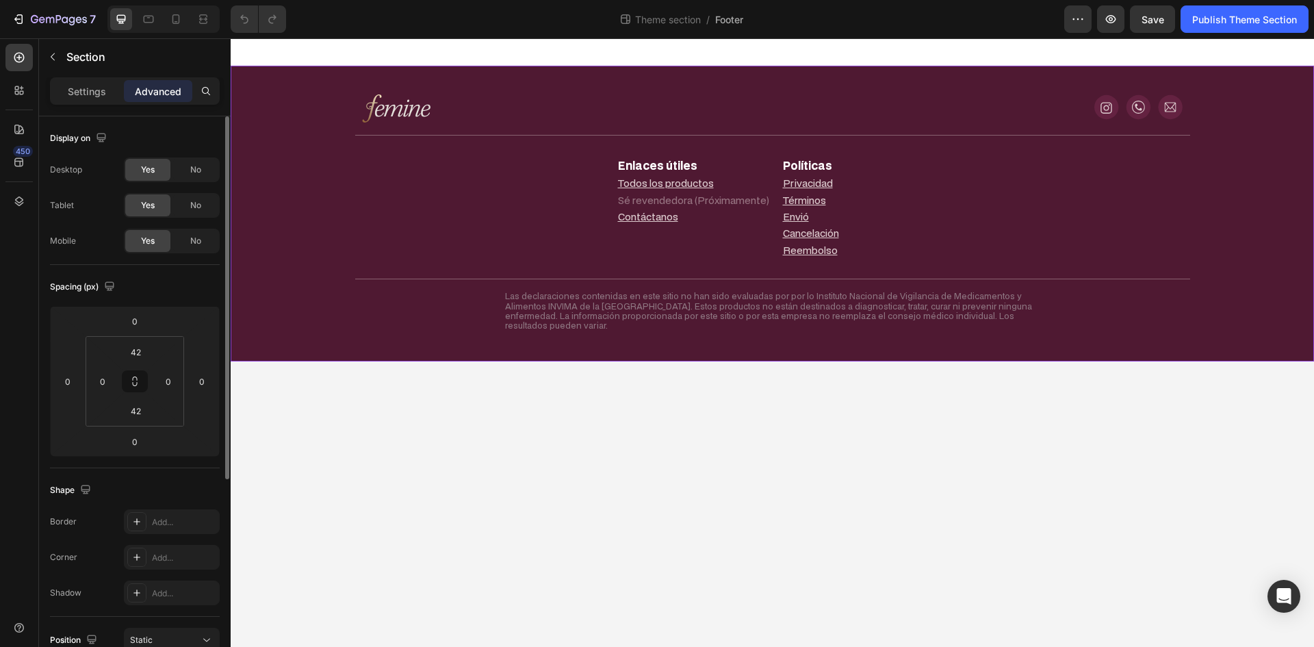
scroll to position [323, 0]
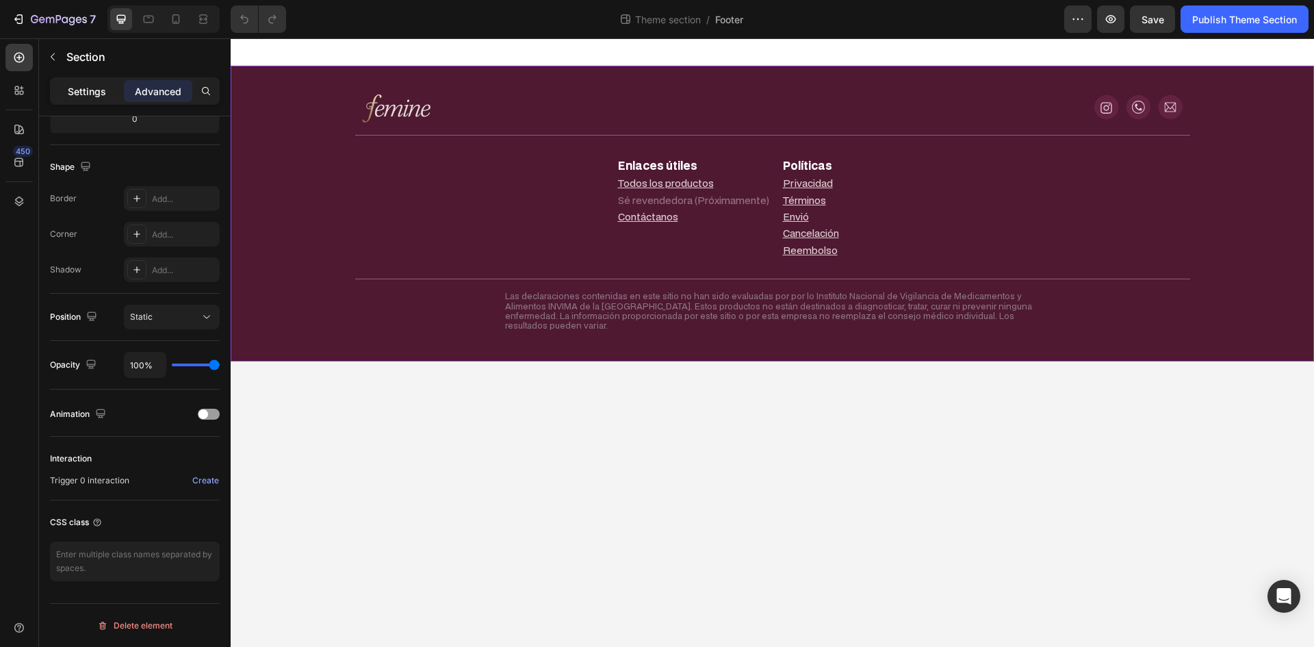
click at [96, 88] on p "Settings" at bounding box center [87, 91] width 38 height 14
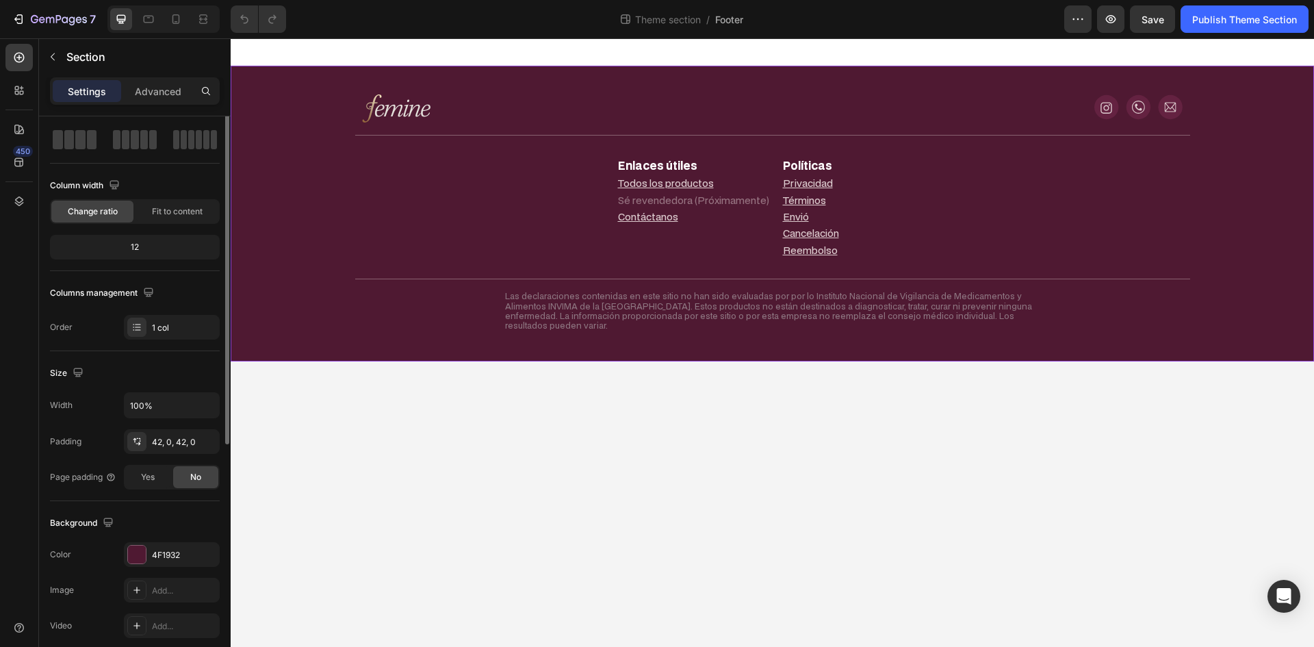
scroll to position [0, 0]
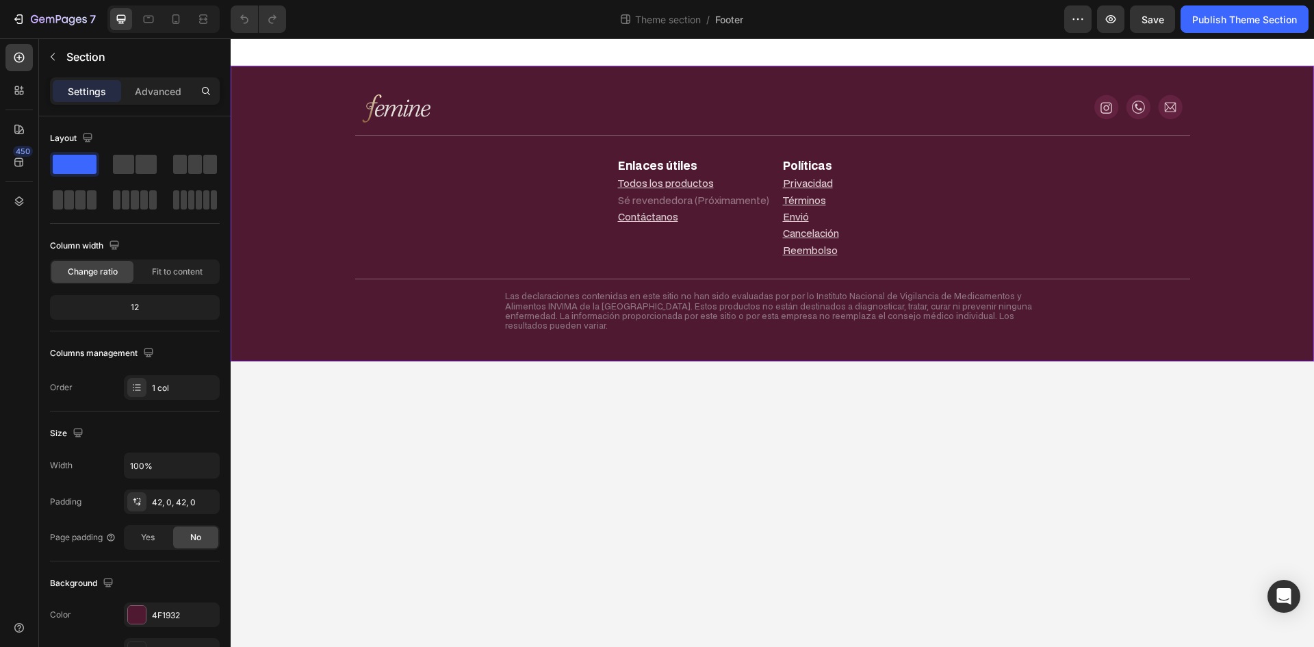
click at [270, 161] on div "Image Icon Icon Icon Icon List Row Title Line Enlaces útiles Text Block Todos l…" at bounding box center [772, 213] width 1083 height 238
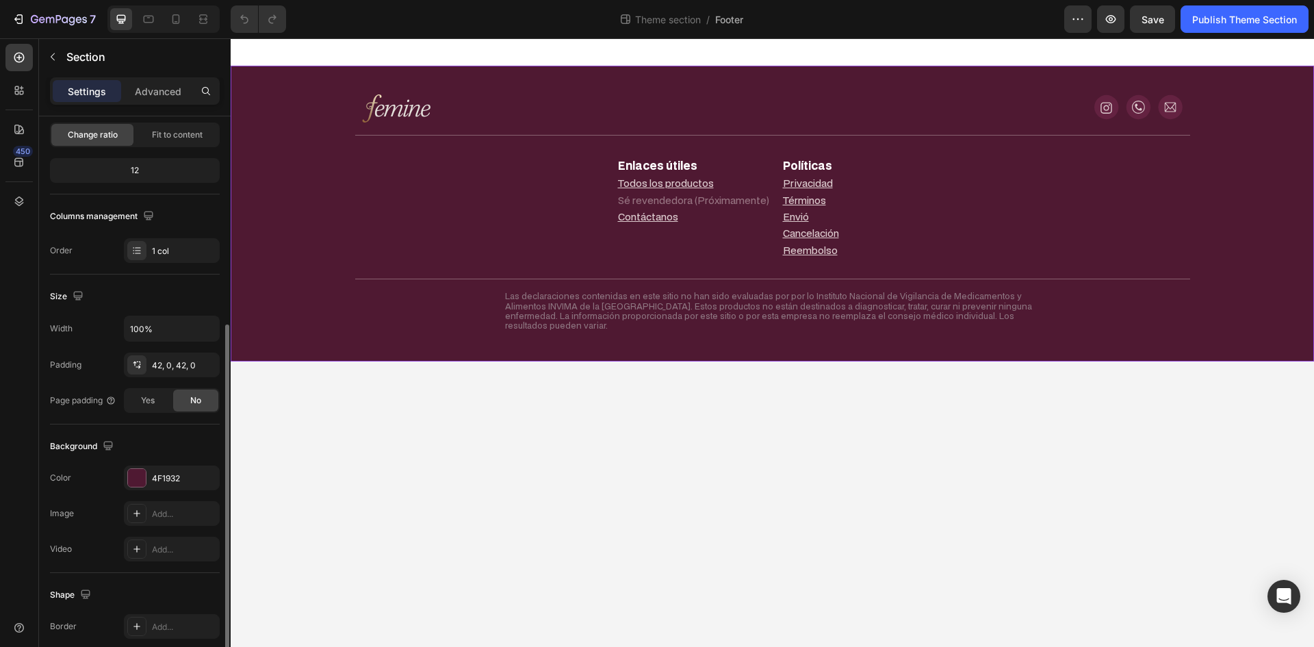
scroll to position [265, 0]
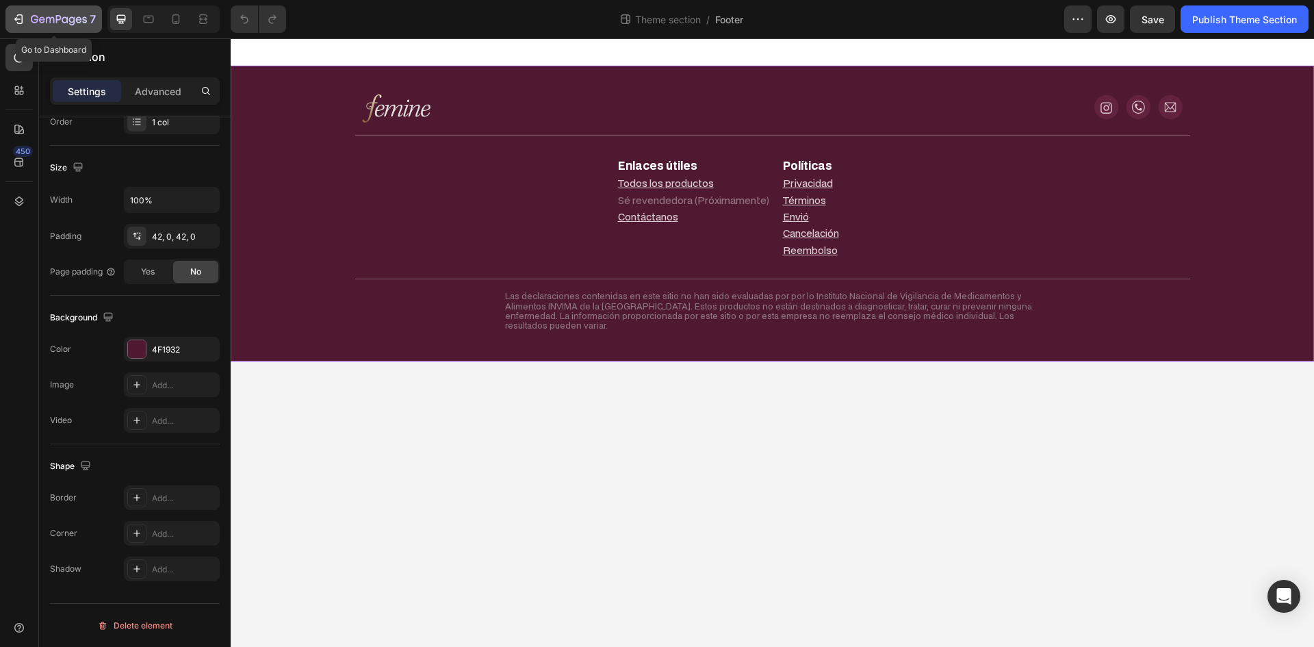
click at [55, 14] on div "7" at bounding box center [63, 19] width 65 height 16
